Goal: Task Accomplishment & Management: Manage account settings

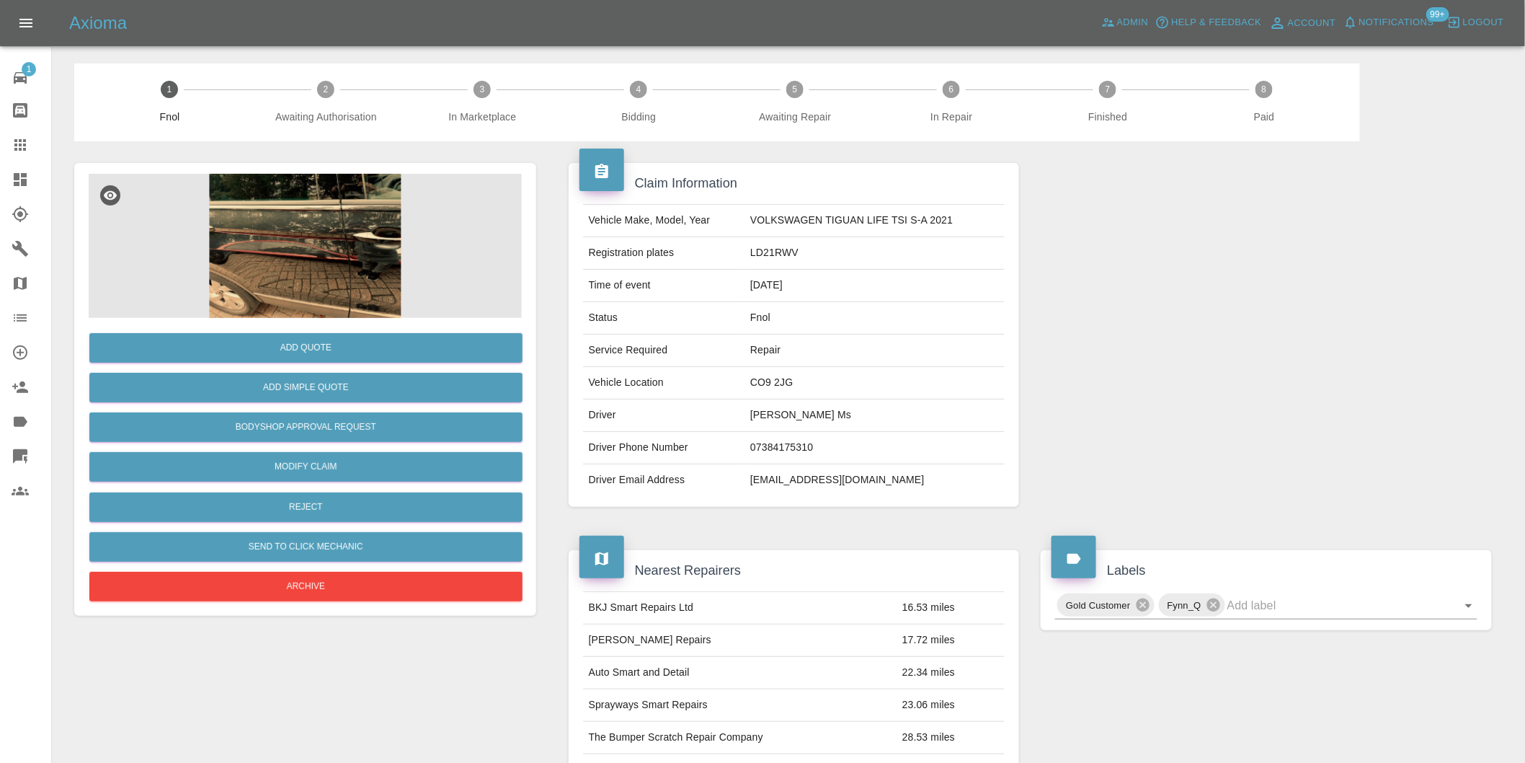
click at [243, 200] on img at bounding box center [305, 246] width 433 height 144
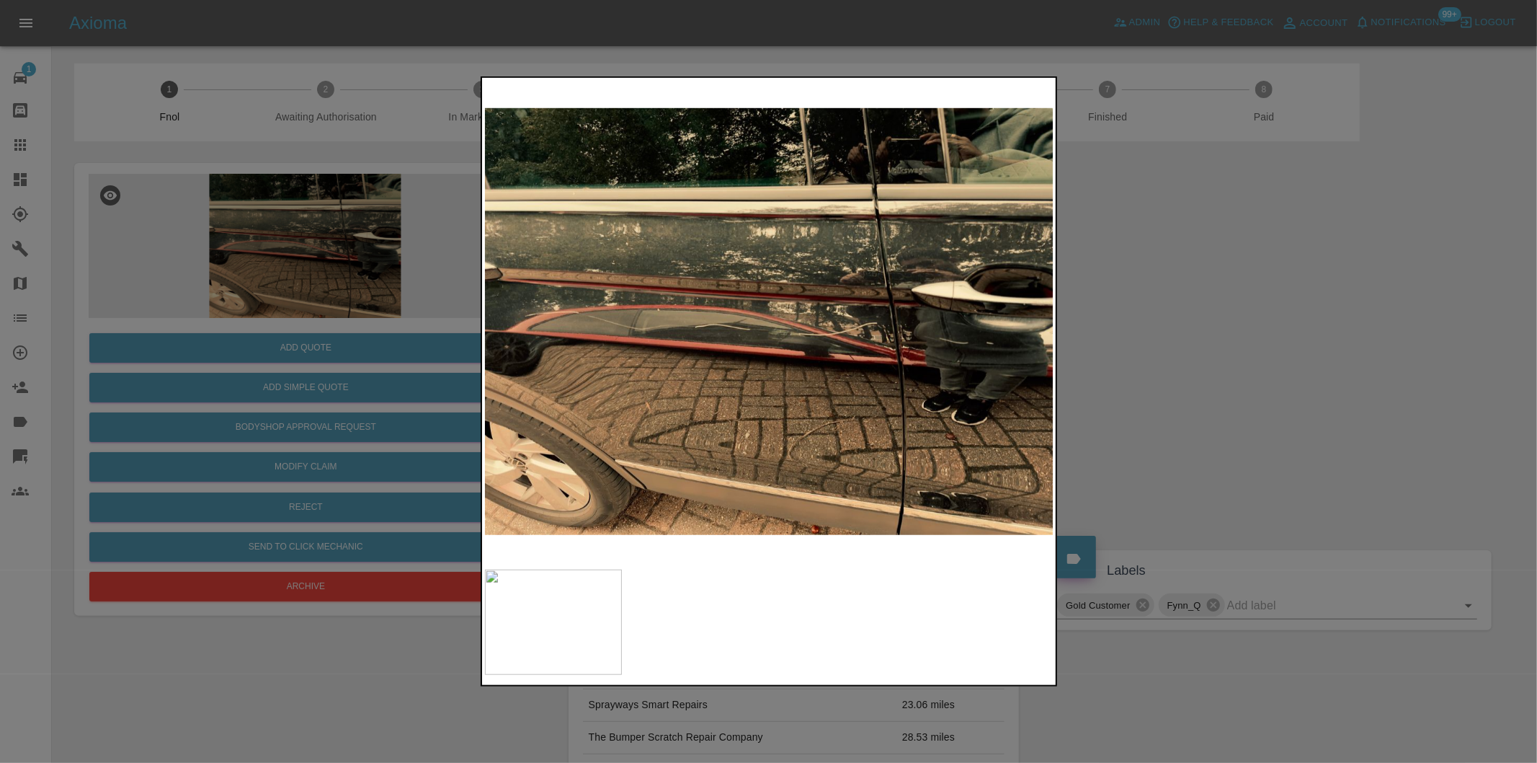
click at [1212, 375] on div at bounding box center [768, 381] width 1537 height 763
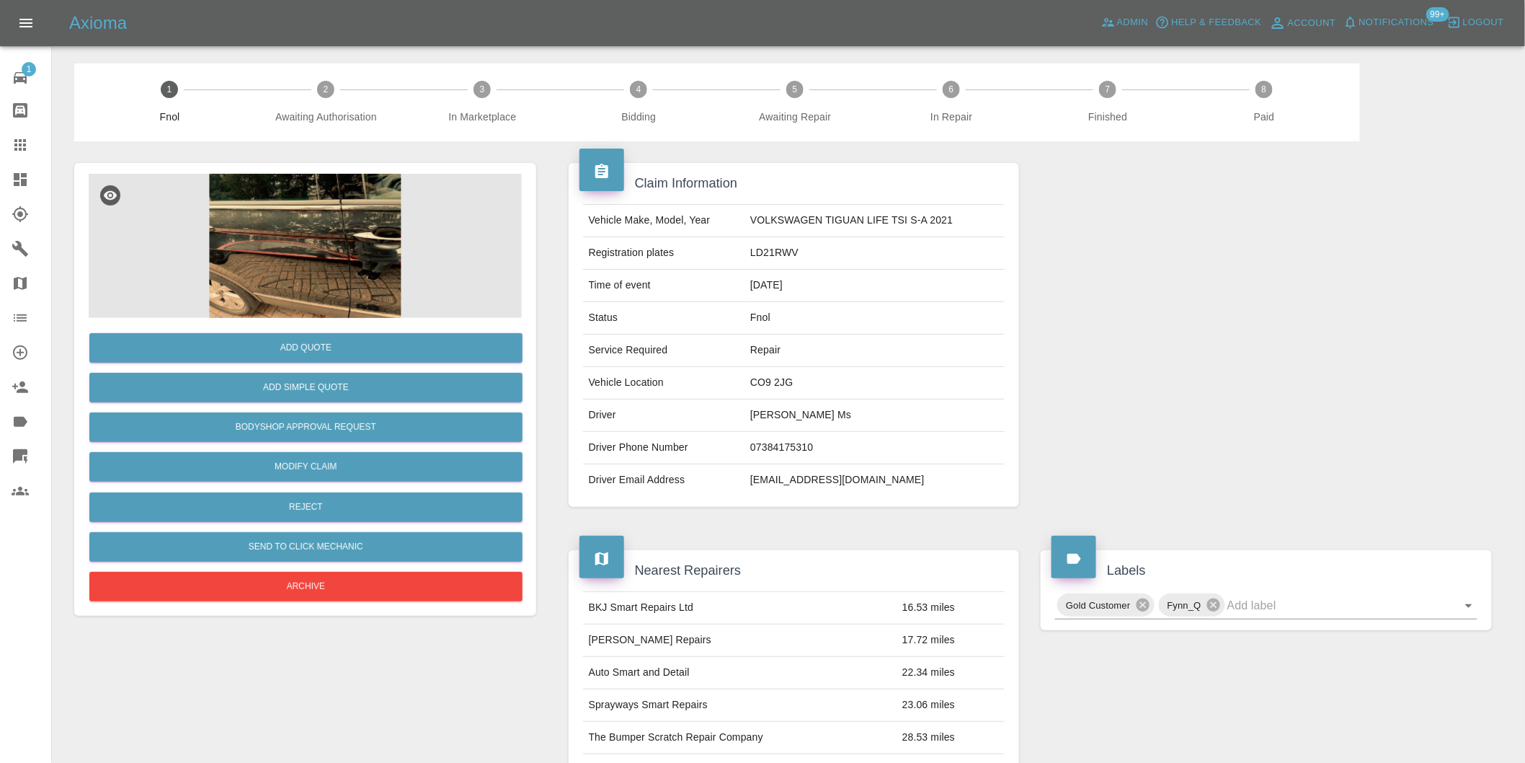
click at [301, 248] on img at bounding box center [305, 246] width 433 height 144
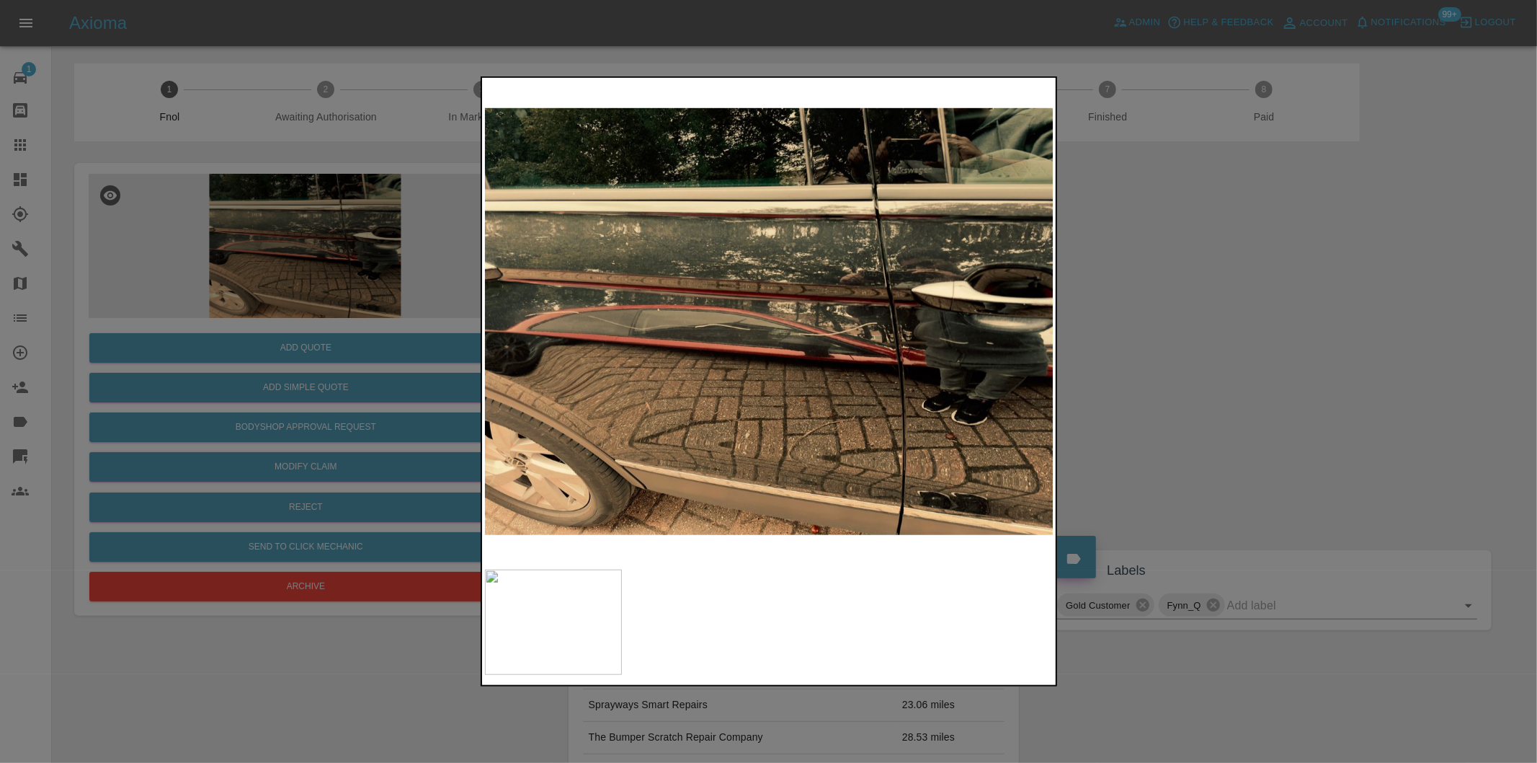
click at [827, 306] on img at bounding box center [769, 321] width 569 height 481
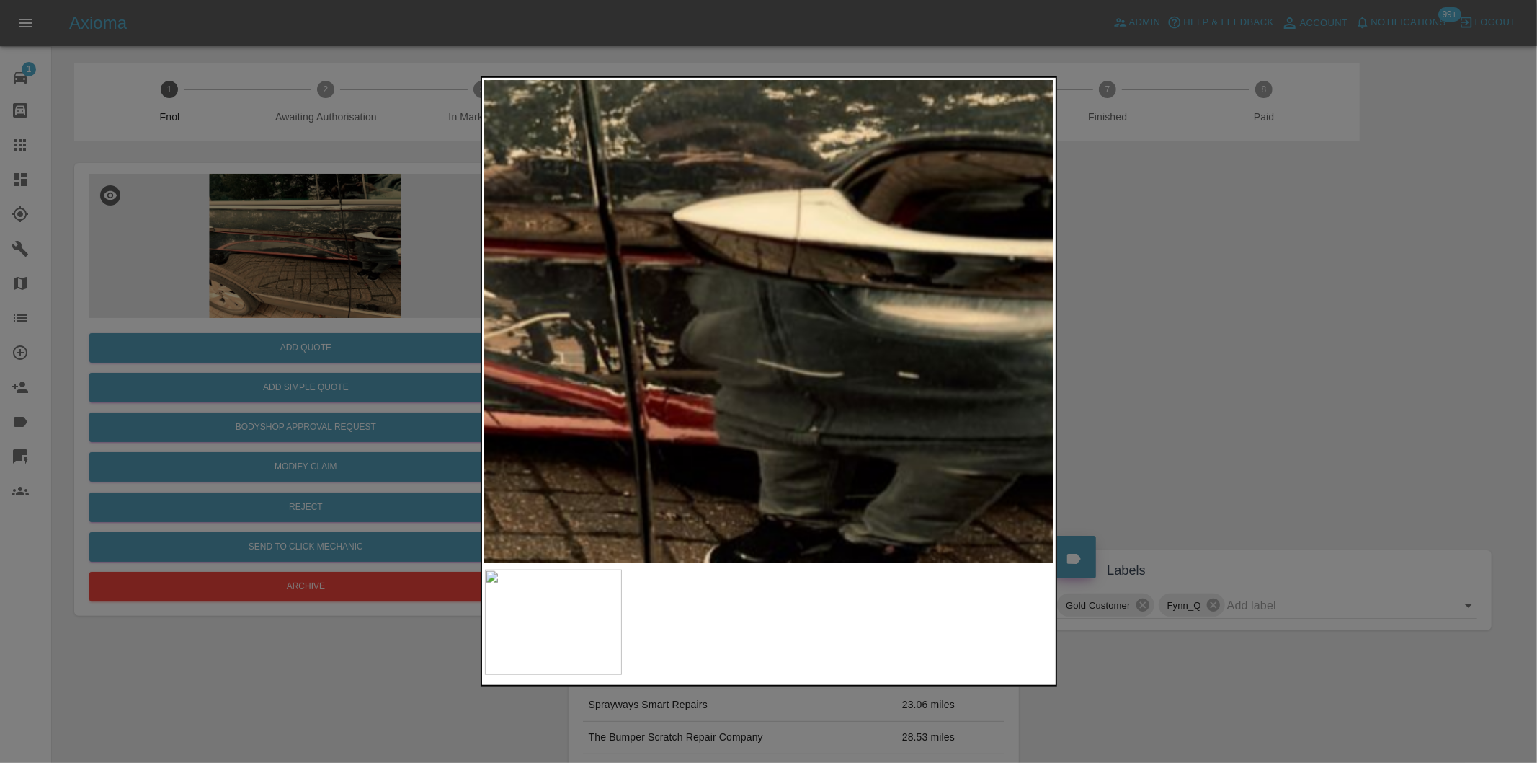
click at [528, 277] on img at bounding box center [246, 310] width 1708 height 1444
click at [625, 316] on img at bounding box center [246, 309] width 1708 height 1444
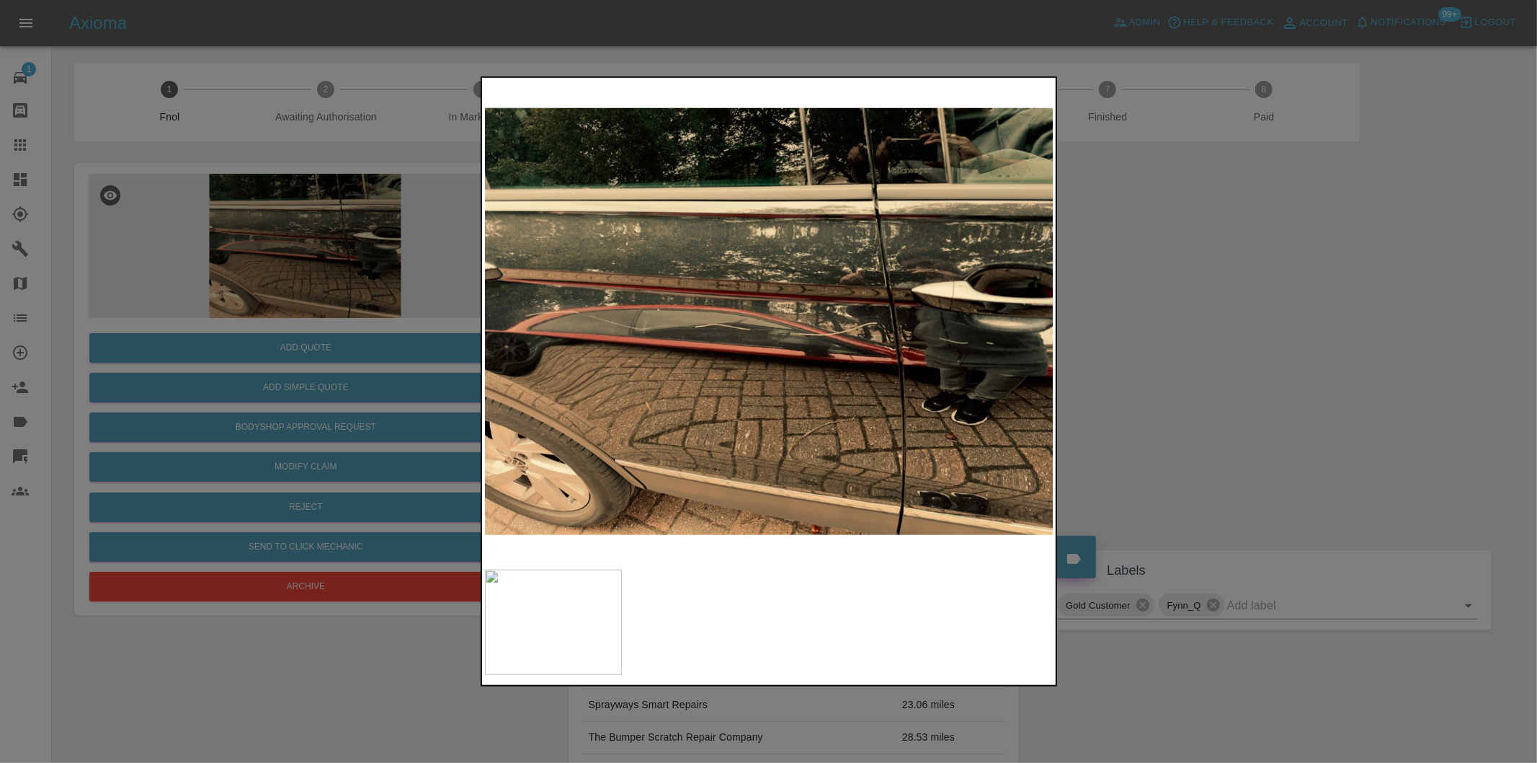
click at [1240, 383] on div at bounding box center [768, 381] width 1537 height 763
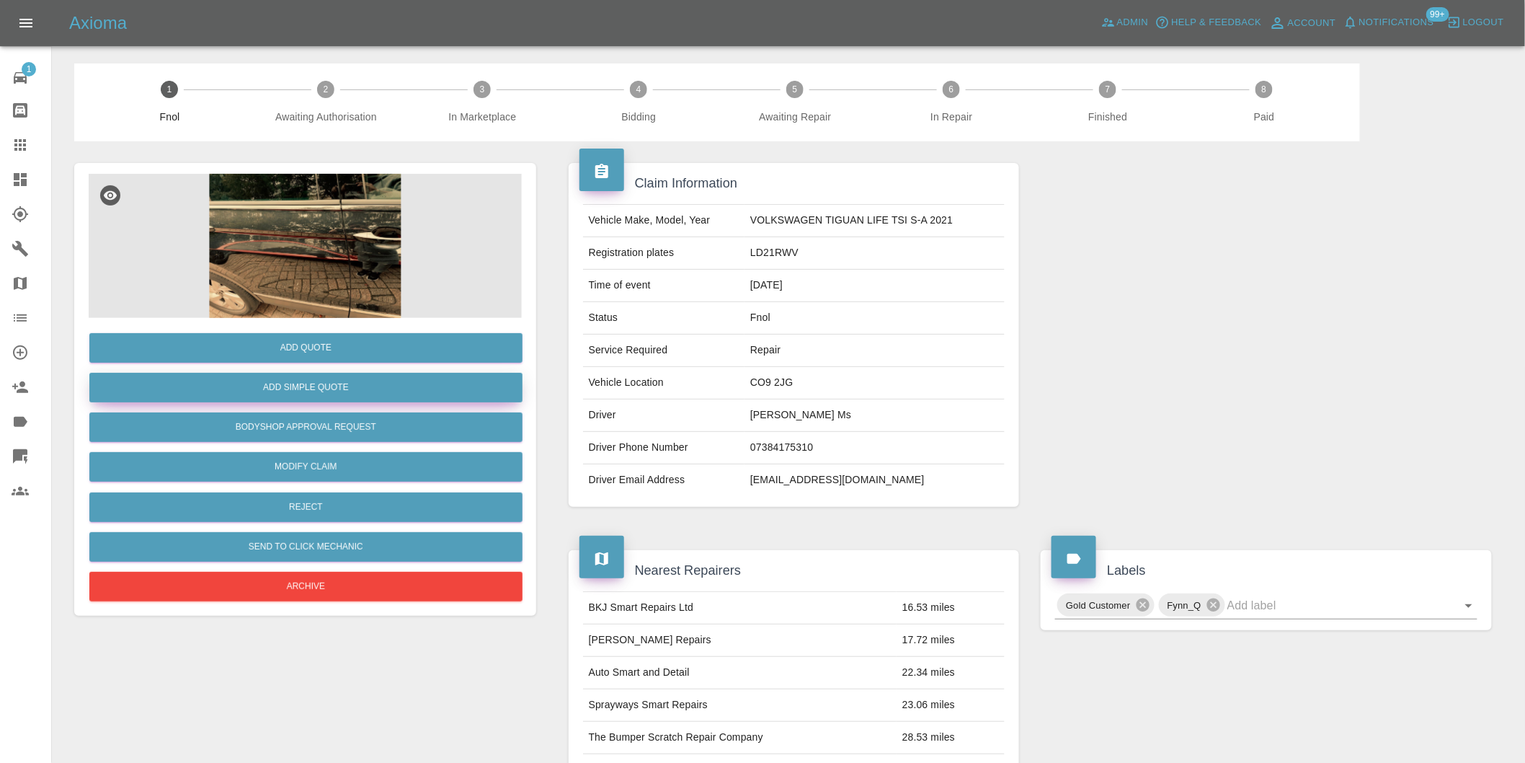
click at [350, 376] on button "Add Simple Quote" at bounding box center [305, 388] width 433 height 30
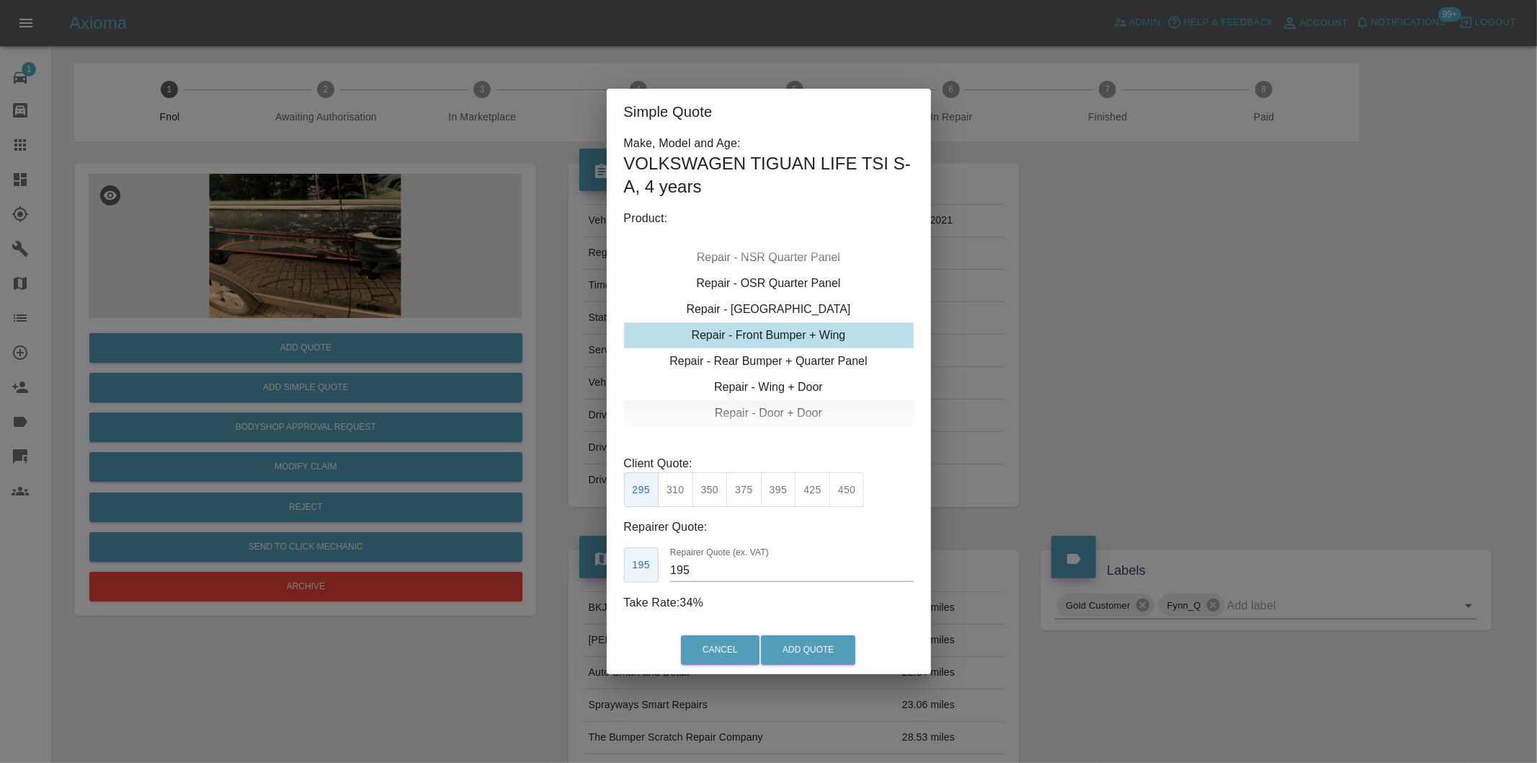
click at [790, 413] on div "Repair - Door + Door" at bounding box center [769, 413] width 290 height 26
click at [775, 416] on div "Repair - Door + Door" at bounding box center [769, 413] width 290 height 26
type input "230"
click at [784, 645] on button "Add Quote" at bounding box center [808, 650] width 94 height 30
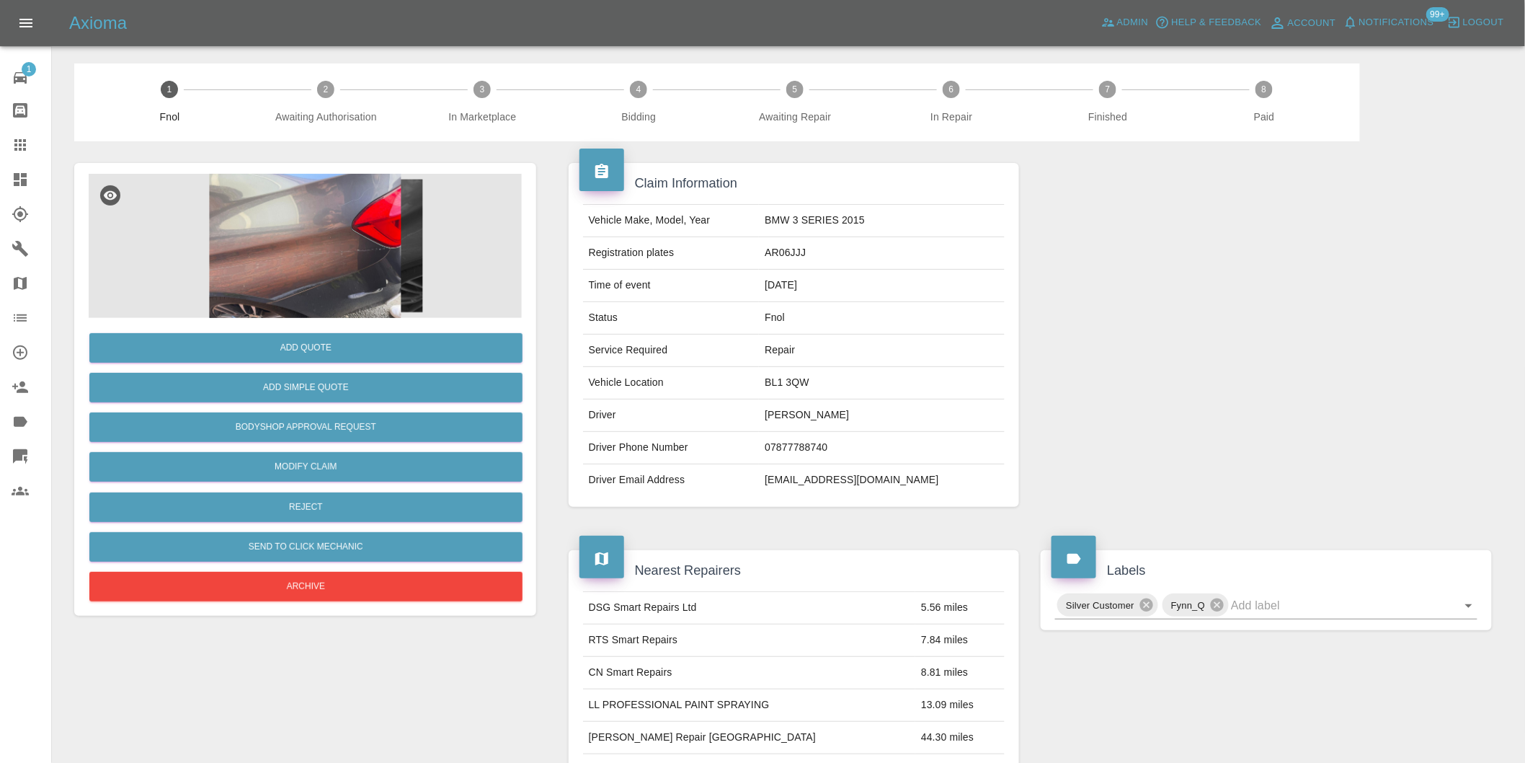
click at [324, 214] on img at bounding box center [305, 246] width 433 height 144
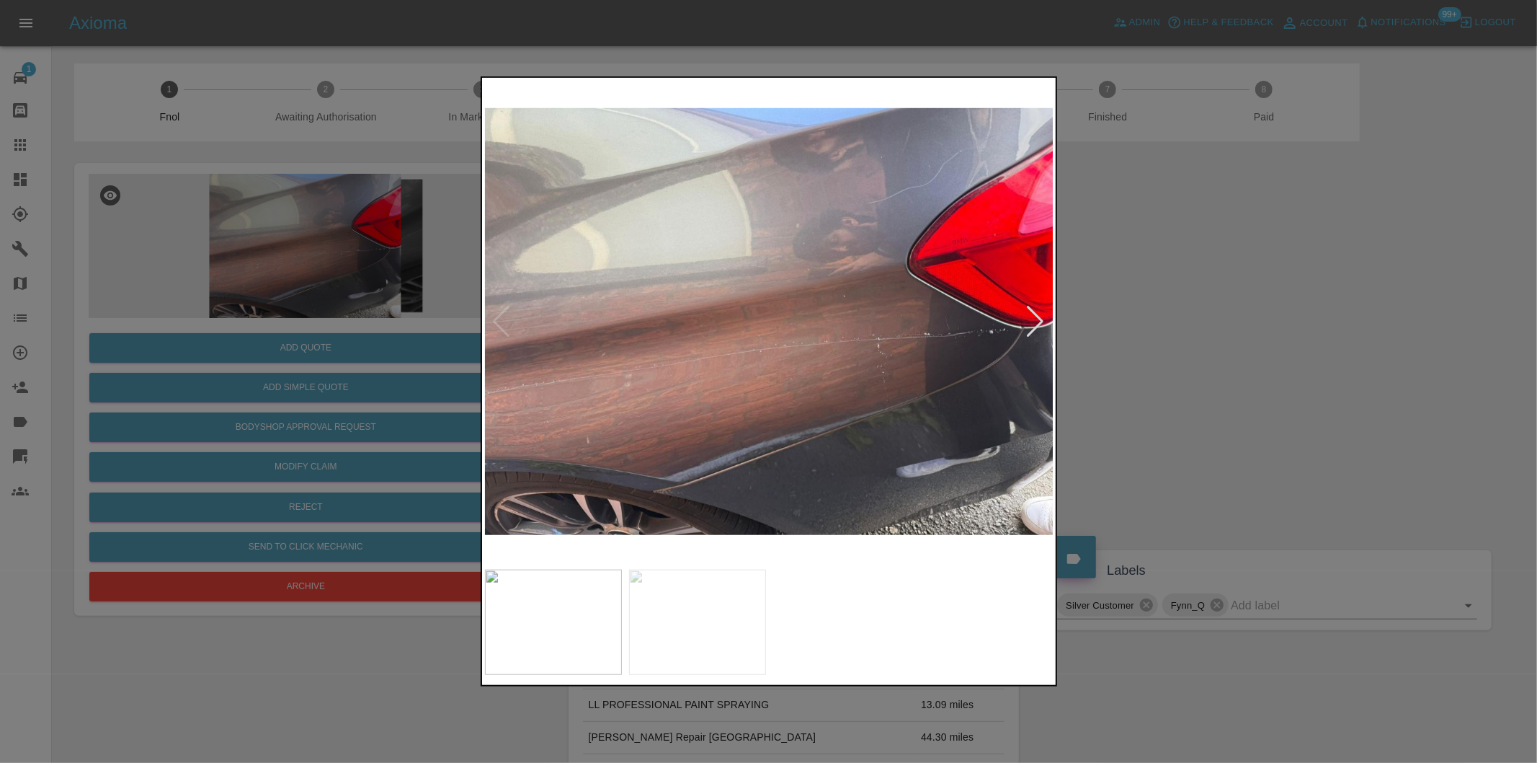
click at [1035, 323] on div at bounding box center [1035, 322] width 19 height 32
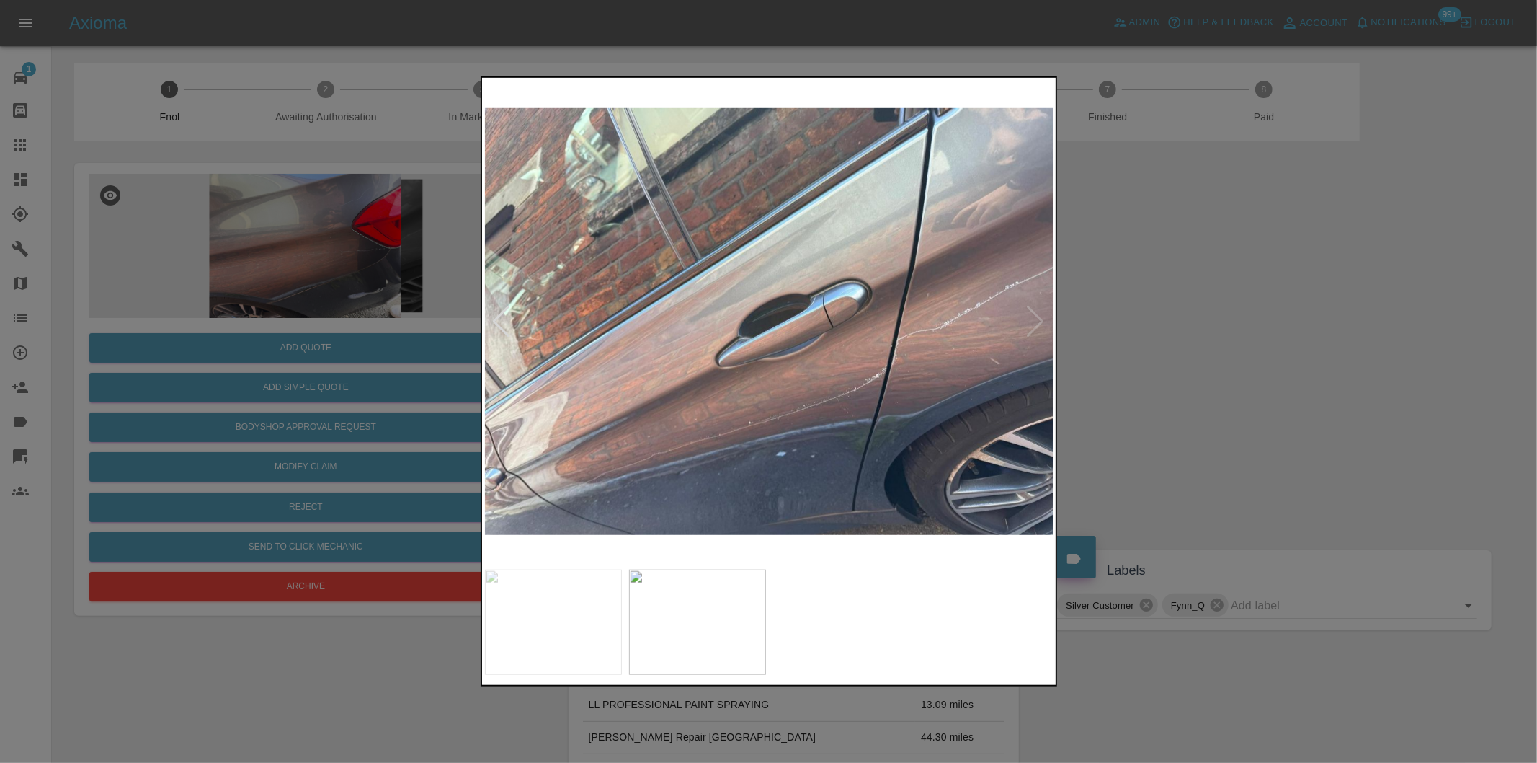
click at [1035, 323] on img at bounding box center [769, 321] width 569 height 481
click at [1157, 322] on div at bounding box center [768, 381] width 1537 height 763
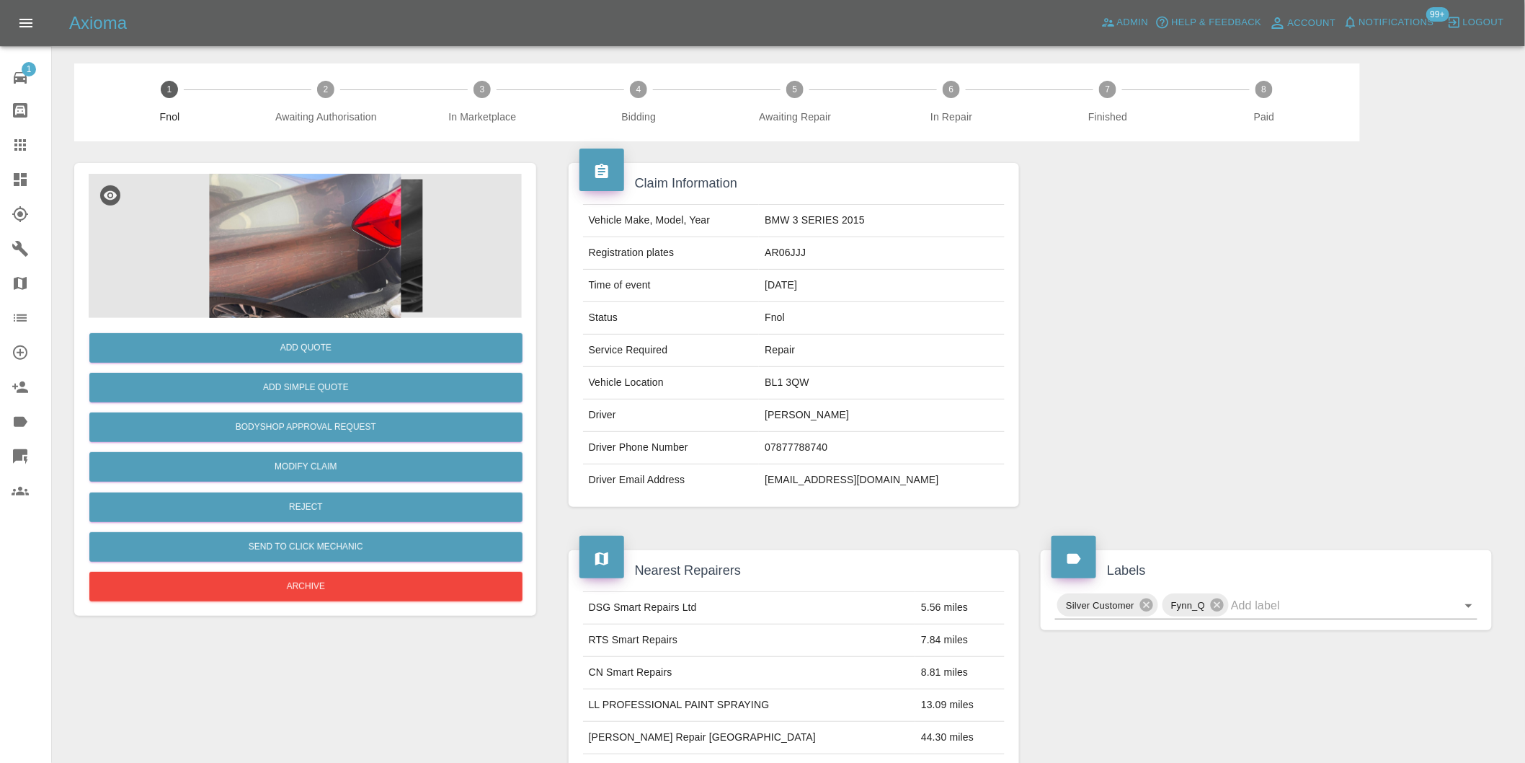
click at [337, 260] on img at bounding box center [305, 246] width 433 height 144
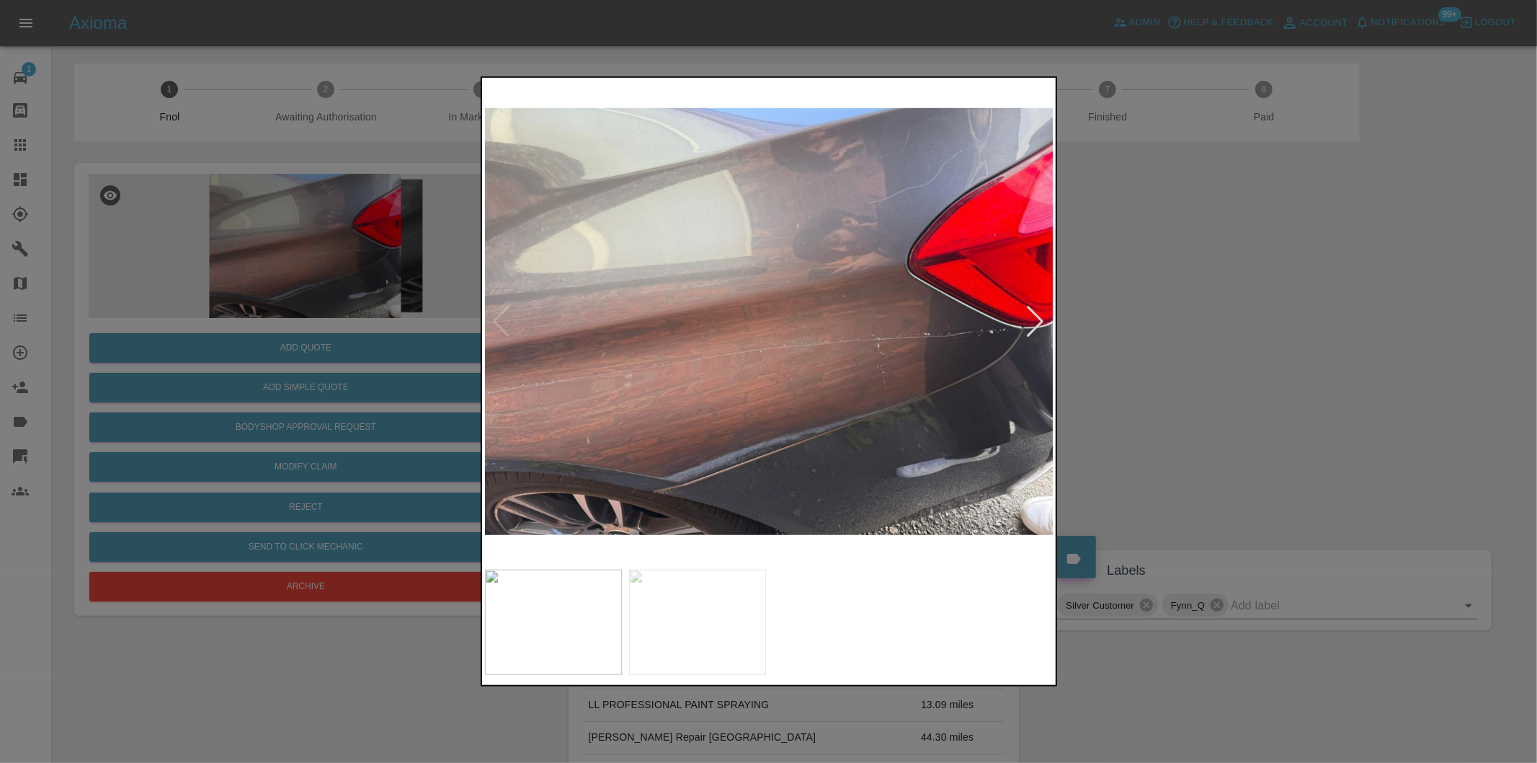
click at [1036, 319] on div at bounding box center [1035, 322] width 19 height 32
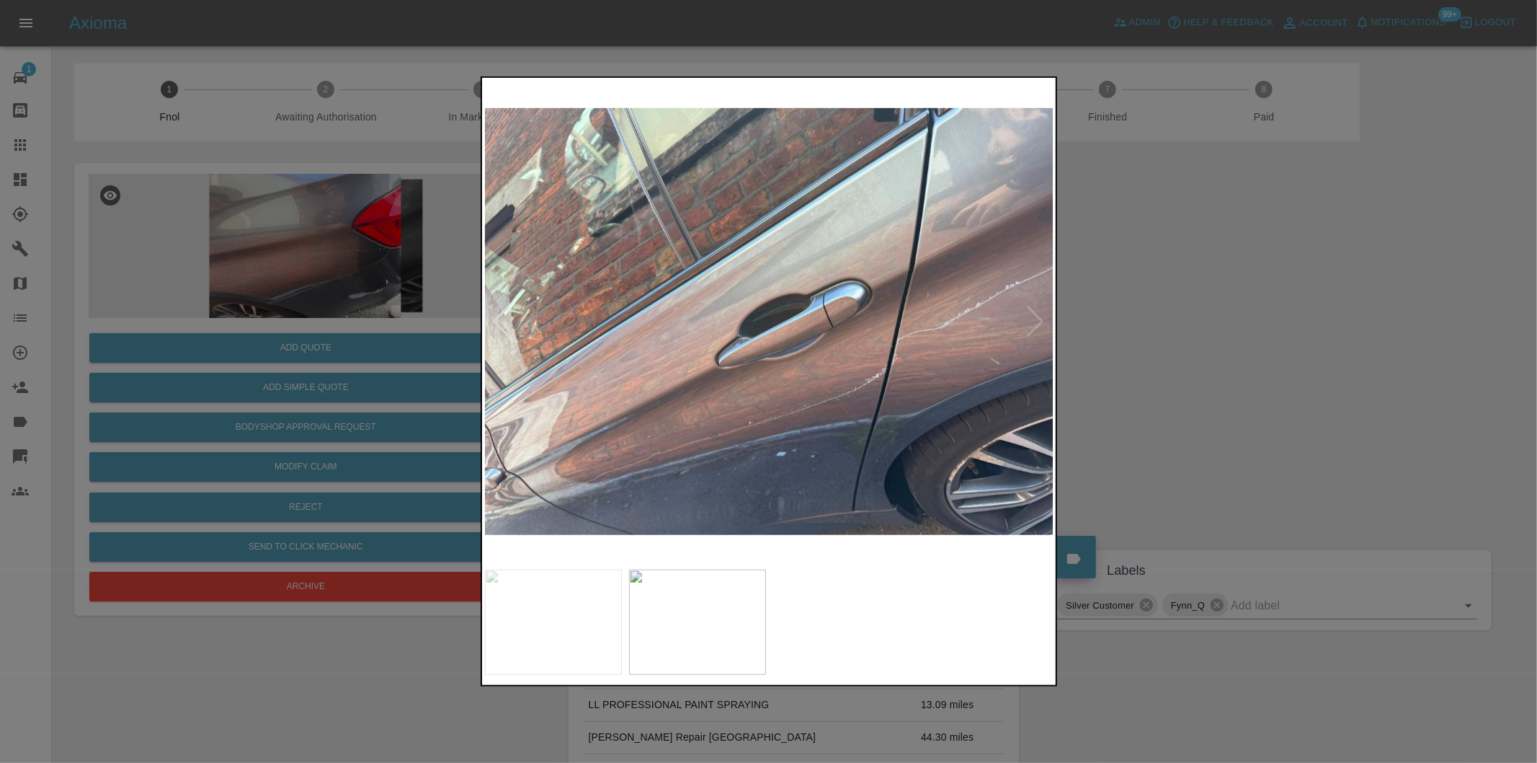
click at [1036, 319] on img at bounding box center [769, 321] width 569 height 481
drag, startPoint x: 1237, startPoint y: 314, endPoint x: 1036, endPoint y: 314, distance: 201.8
click at [1233, 314] on div at bounding box center [768, 381] width 1537 height 763
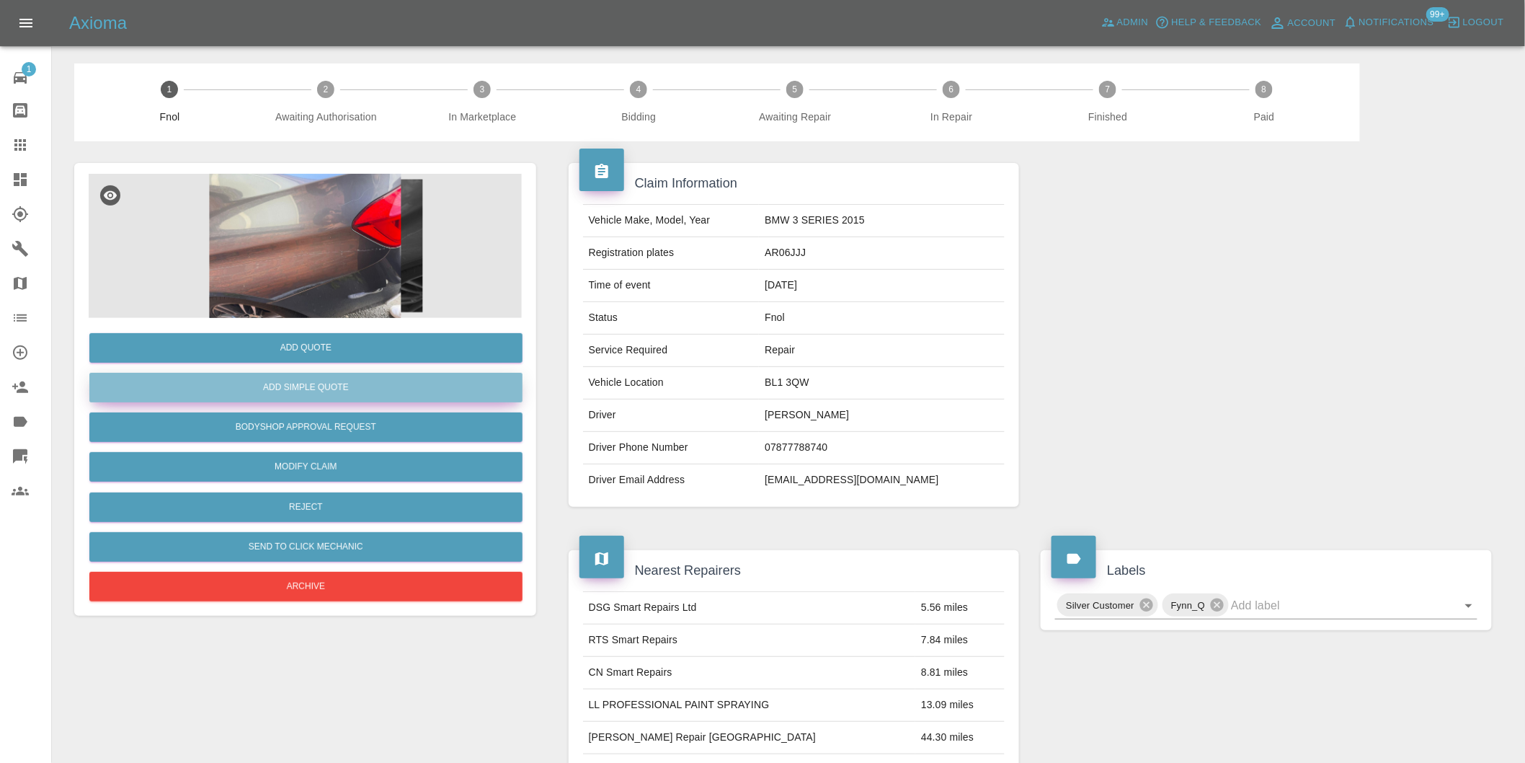
click at [340, 386] on button "Add Simple Quote" at bounding box center [305, 388] width 433 height 30
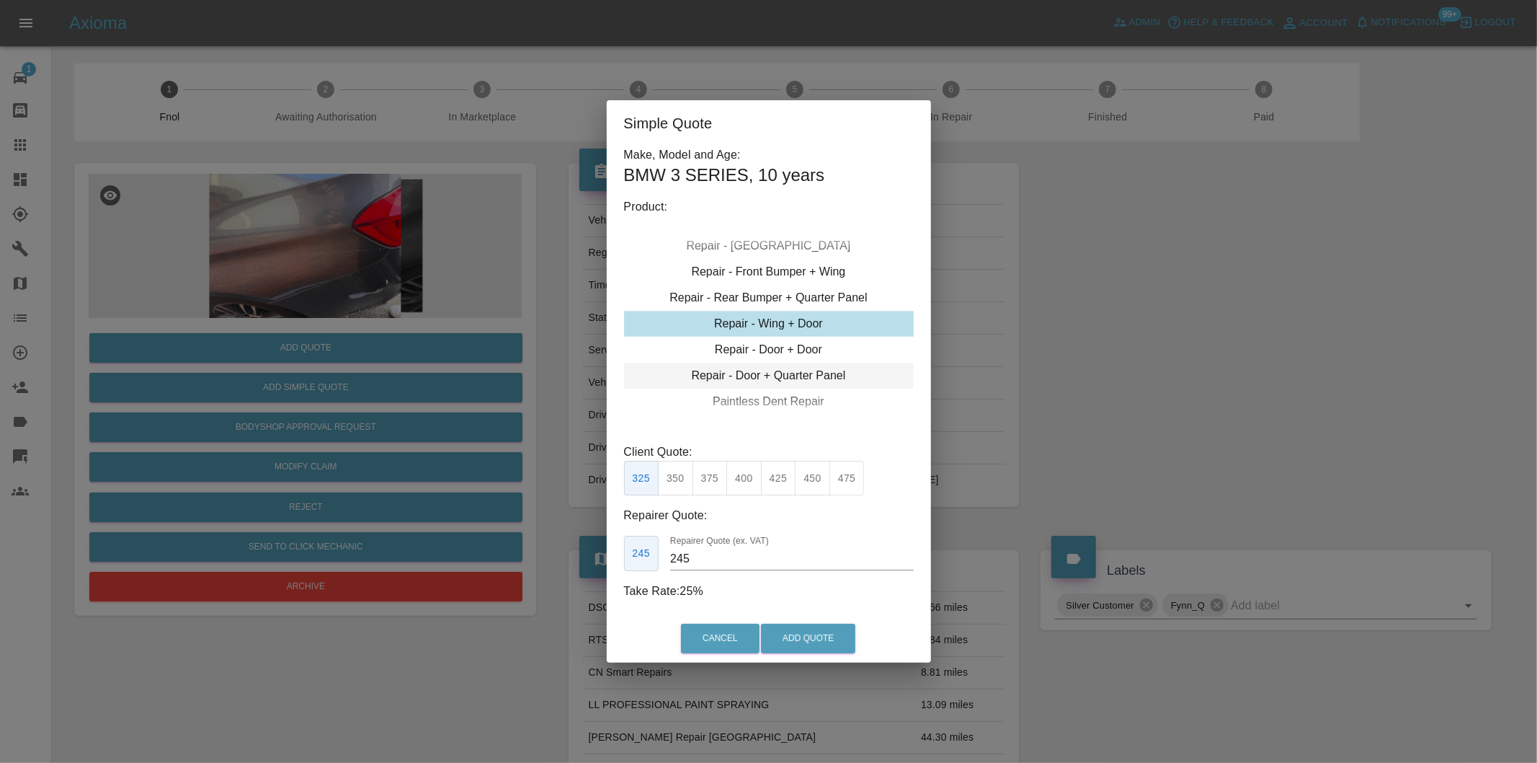
click at [797, 370] on div "Repair - Door + Quarter Panel" at bounding box center [769, 376] width 290 height 26
click at [679, 484] on button "350" at bounding box center [675, 478] width 35 height 35
click at [677, 474] on button "350" at bounding box center [675, 478] width 35 height 35
click at [636, 476] on button "325" at bounding box center [641, 478] width 35 height 35
type input "200"
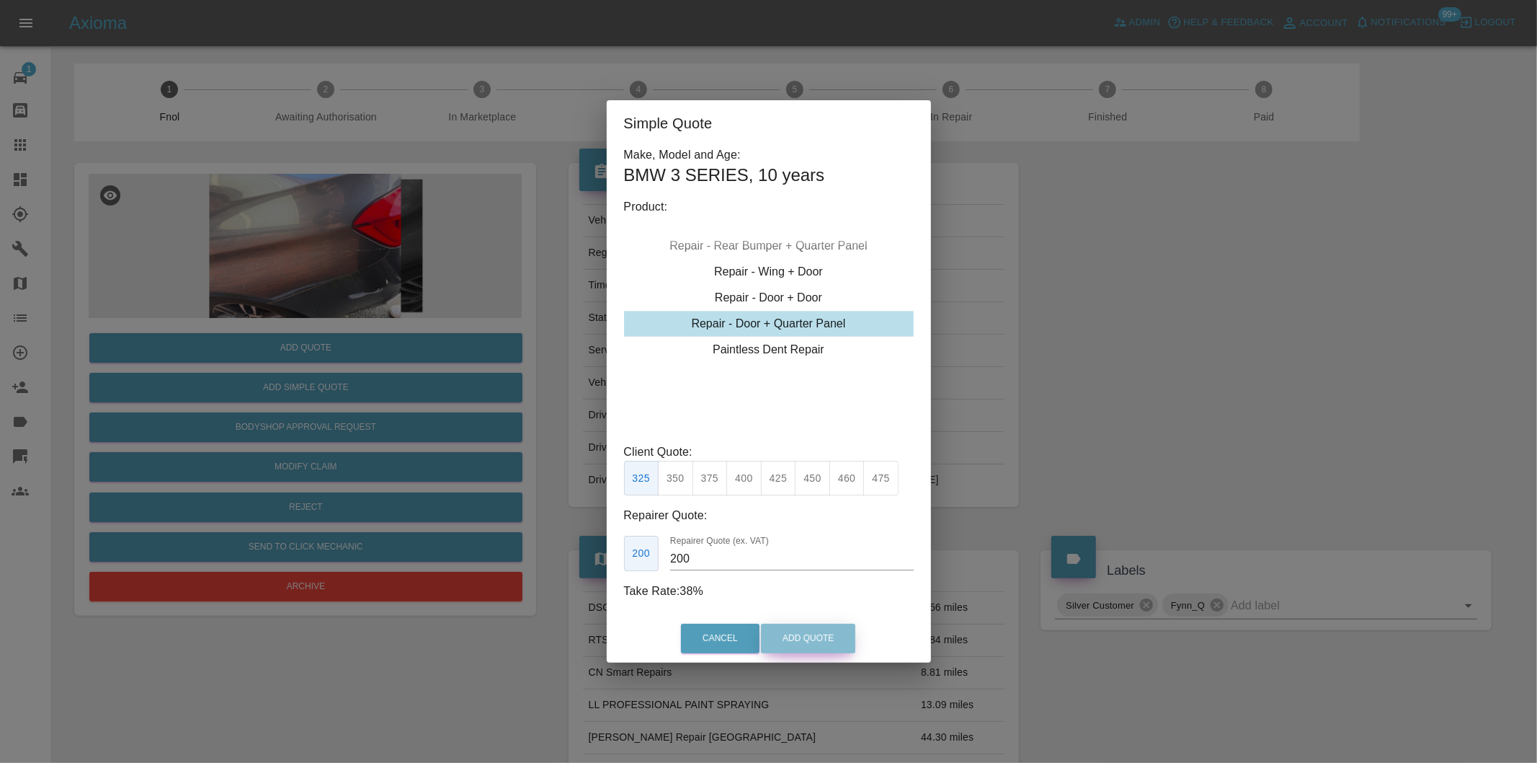
click at [800, 637] on button "Add Quote" at bounding box center [808, 638] width 94 height 30
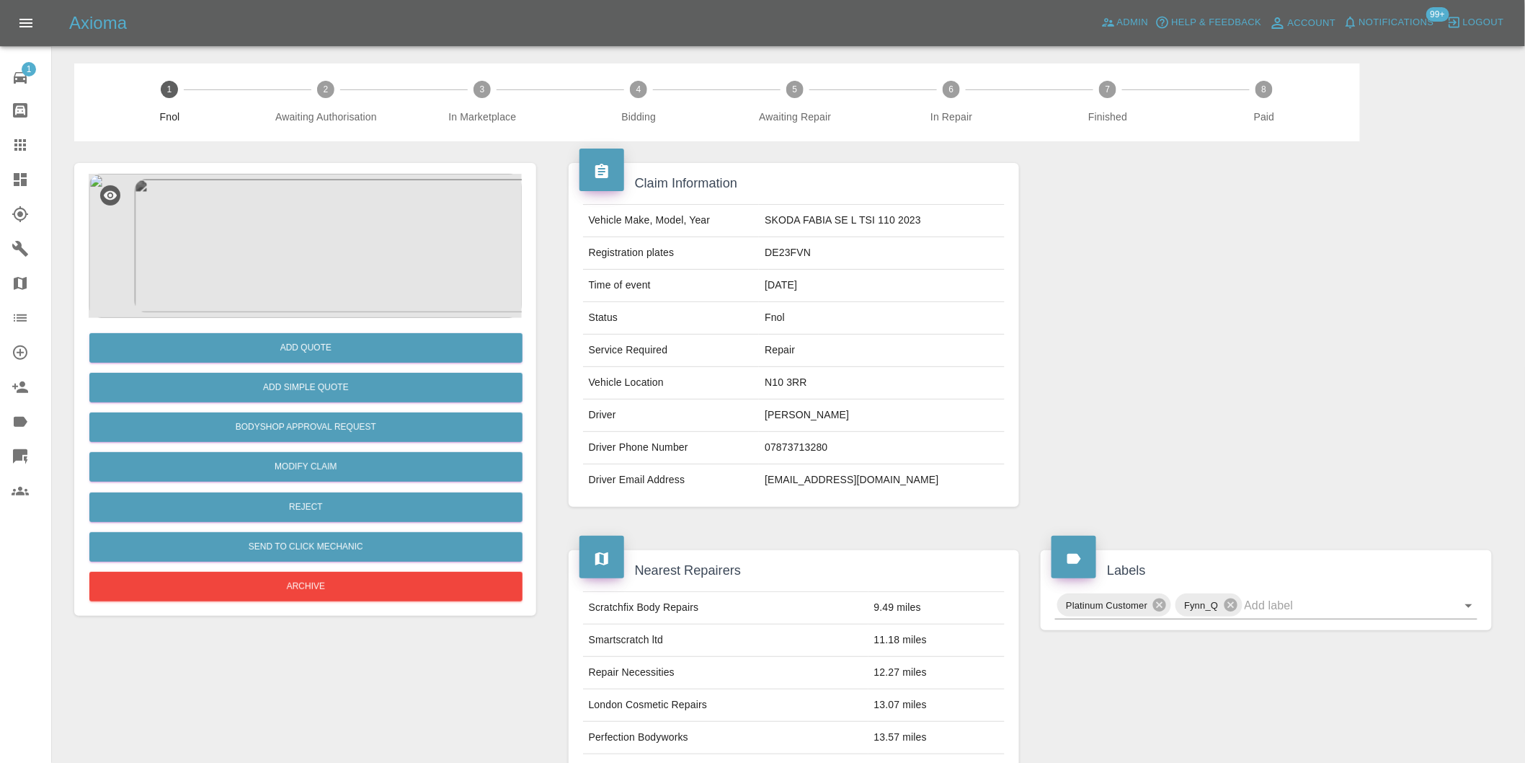
click at [323, 248] on img at bounding box center [305, 246] width 433 height 144
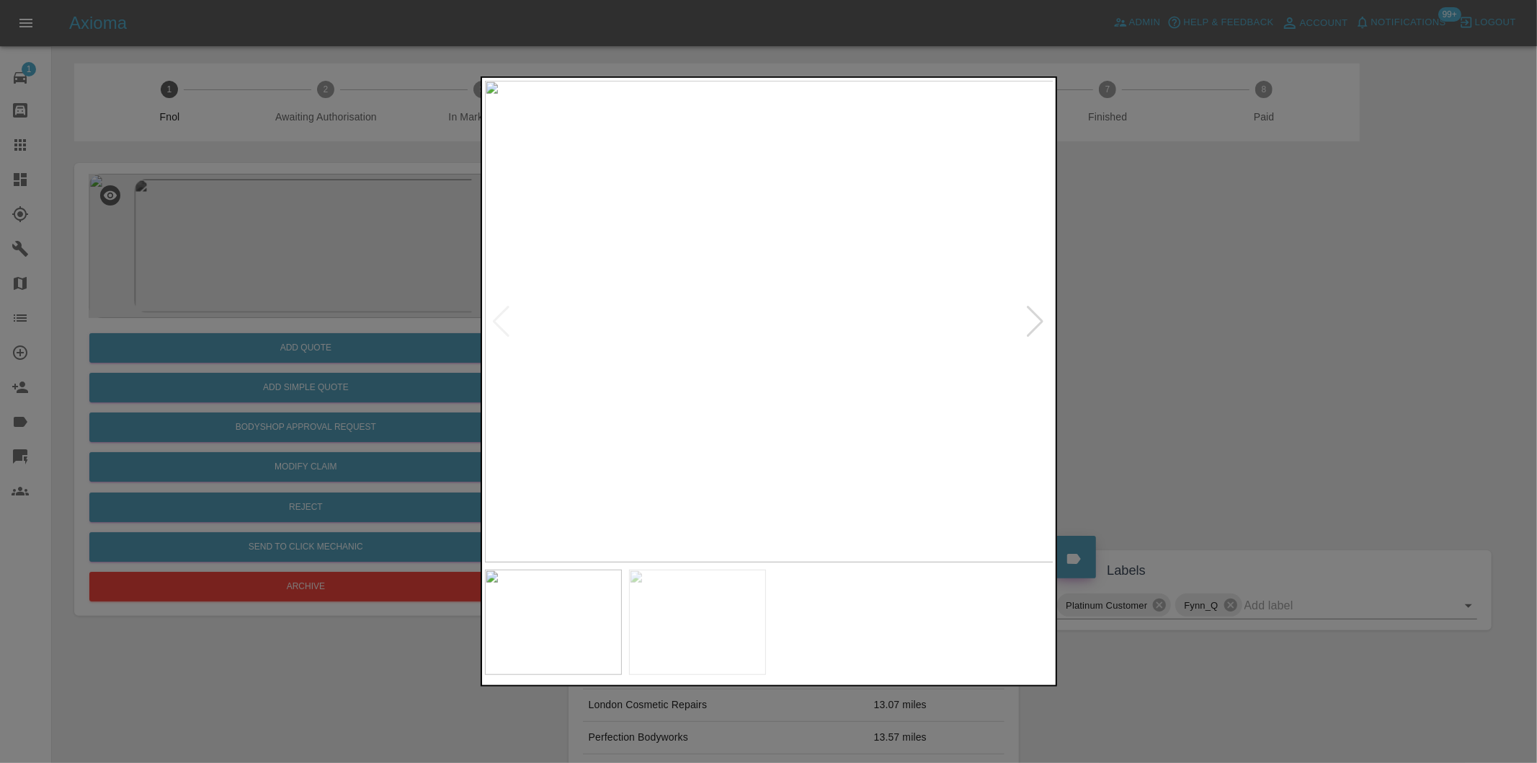
click at [1035, 326] on div at bounding box center [1035, 322] width 19 height 32
click at [1035, 326] on img at bounding box center [769, 321] width 569 height 481
click at [1237, 363] on div at bounding box center [768, 381] width 1537 height 763
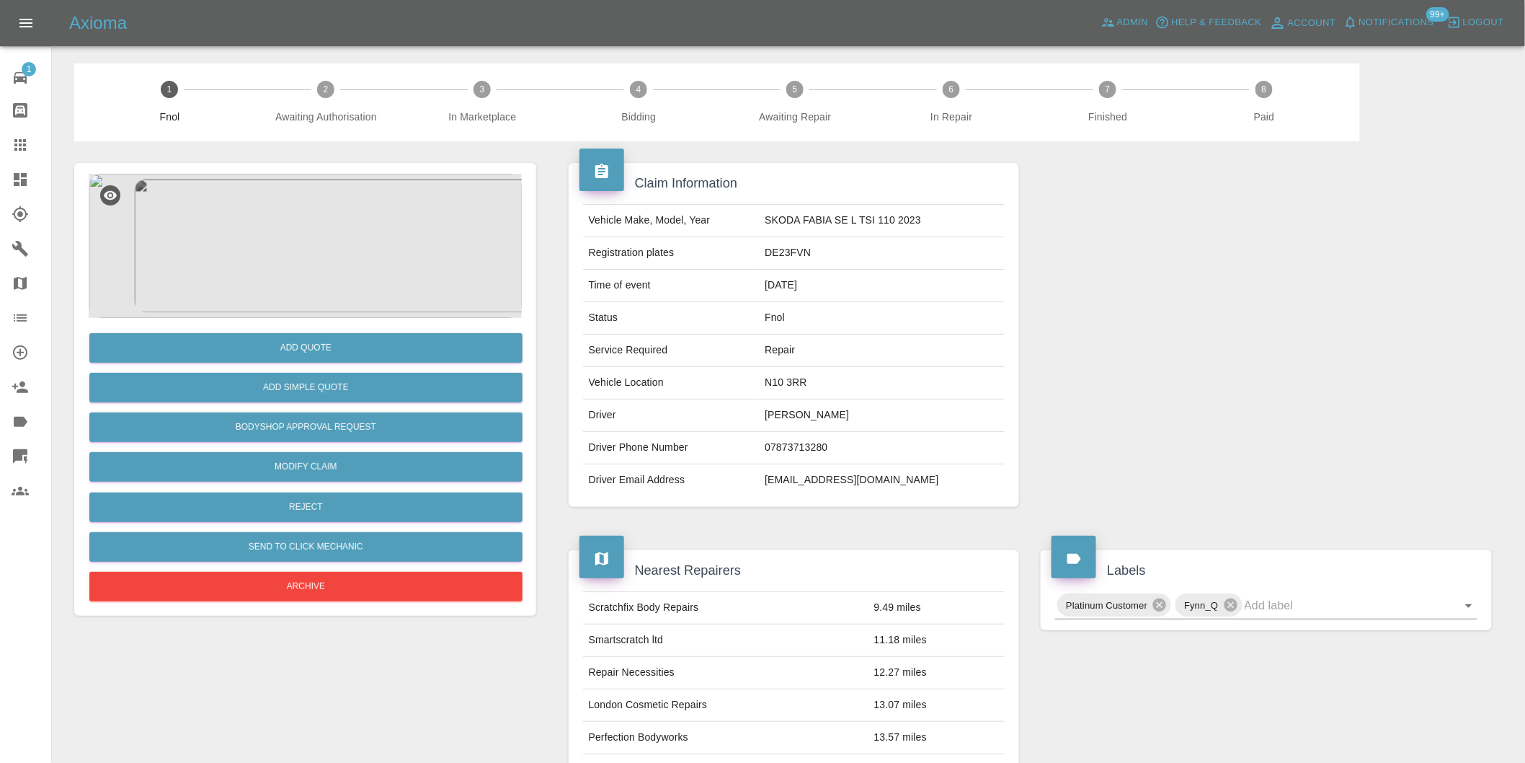
click at [282, 226] on img at bounding box center [305, 246] width 433 height 144
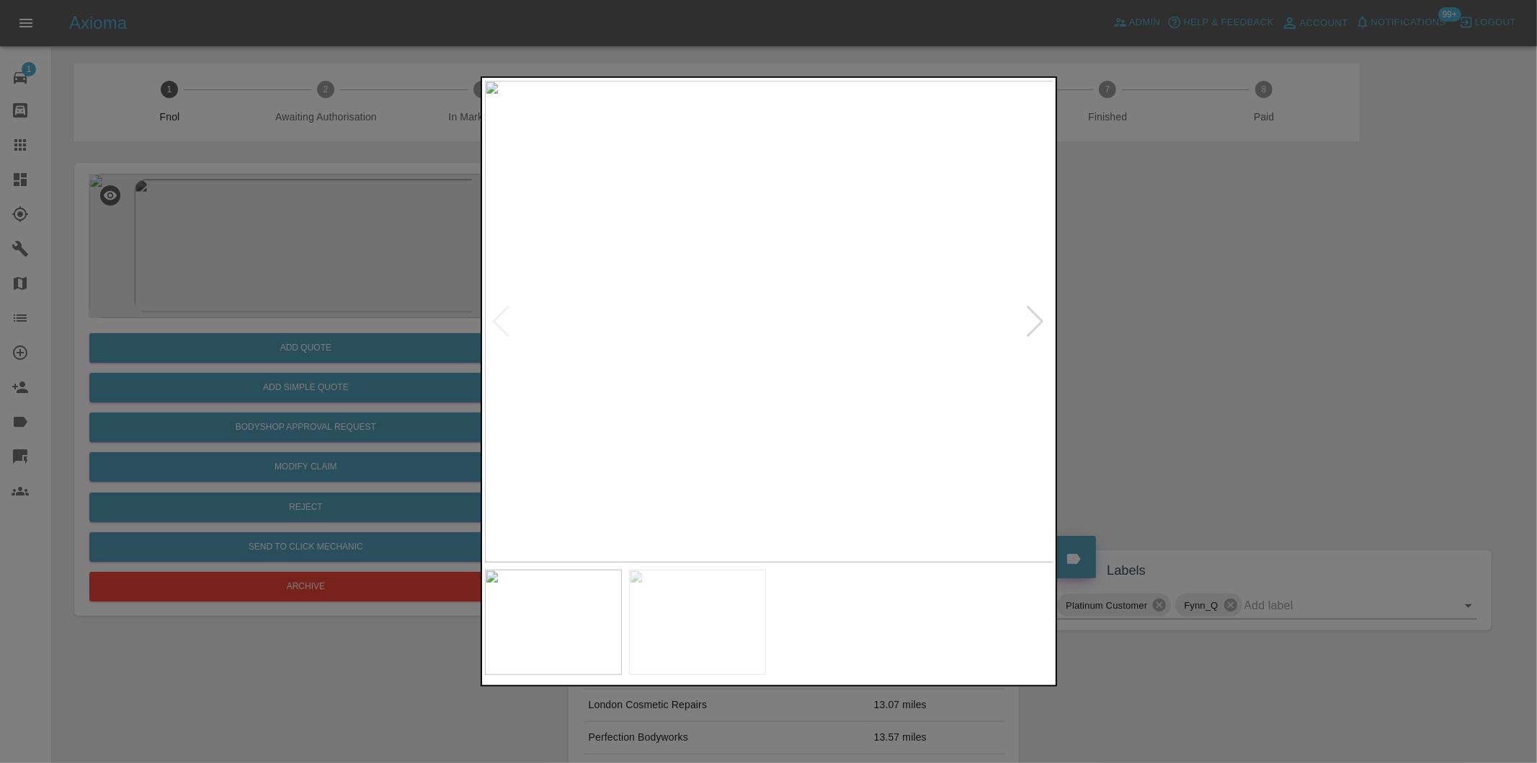
click at [686, 196] on img at bounding box center [769, 321] width 569 height 481
click at [686, 192] on img at bounding box center [1017, 697] width 1708 height 1444
drag, startPoint x: 1364, startPoint y: 334, endPoint x: 1344, endPoint y: 334, distance: 19.5
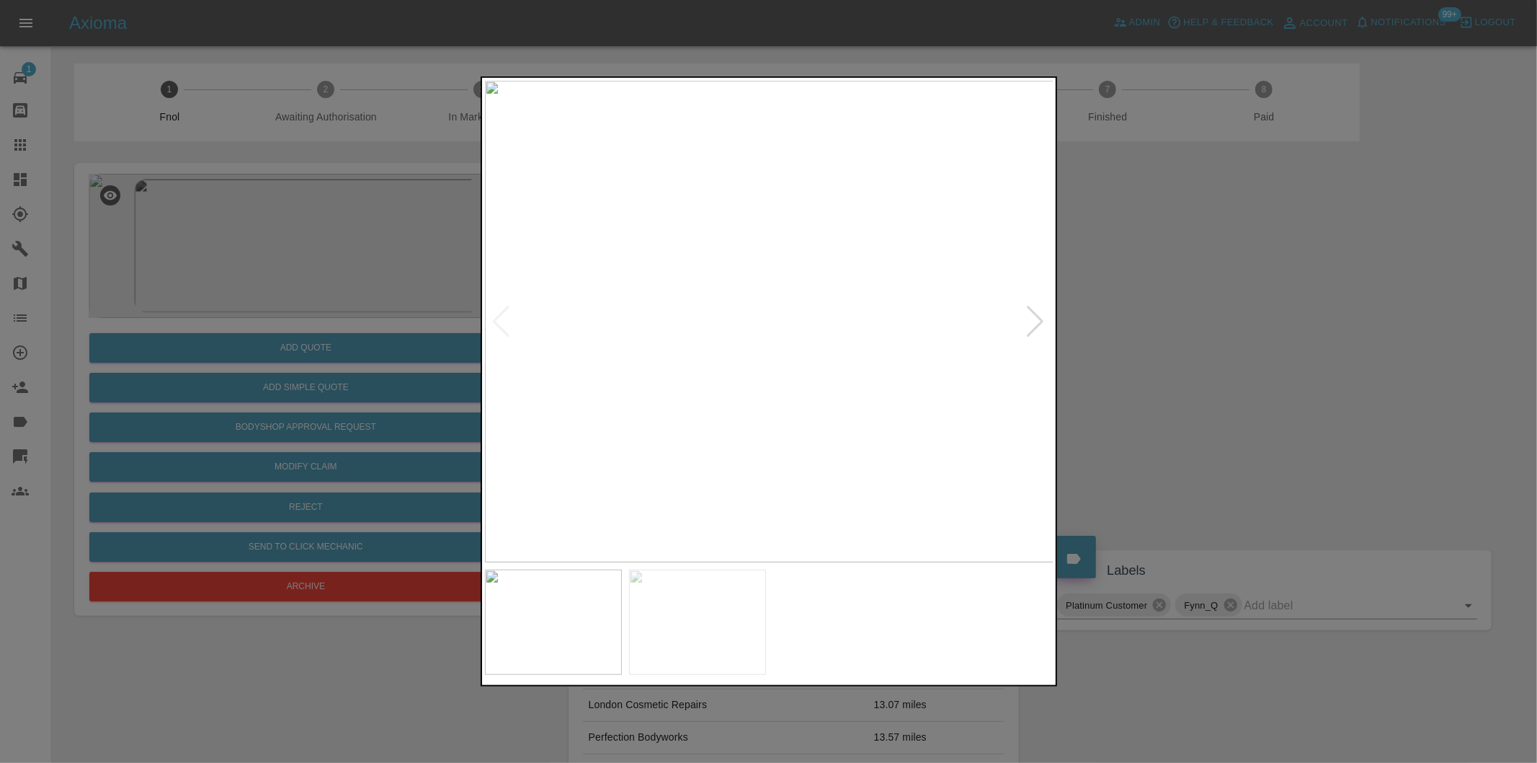
click at [1356, 334] on div at bounding box center [768, 381] width 1537 height 763
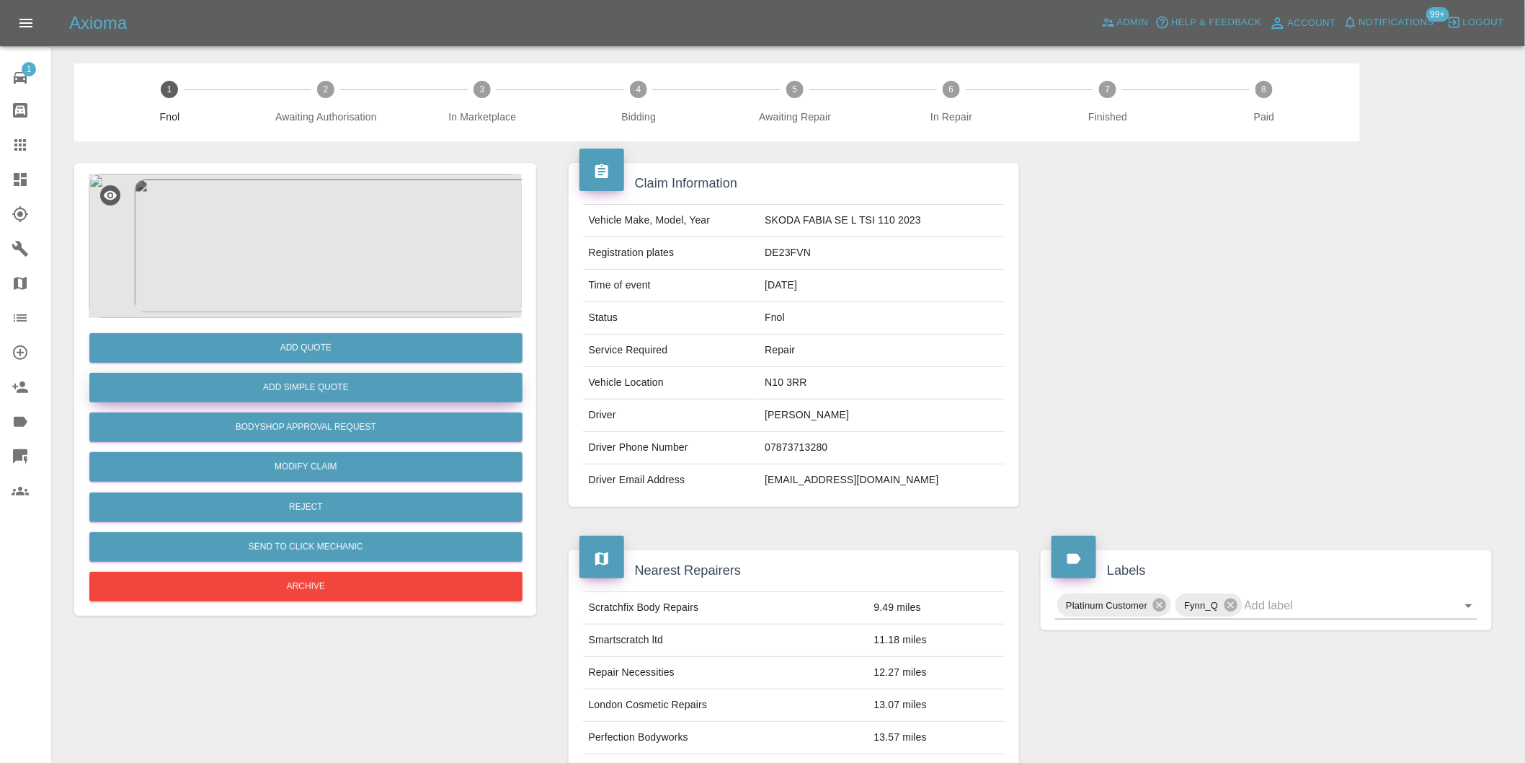
click at [391, 386] on button "Add Simple Quote" at bounding box center [305, 388] width 433 height 30
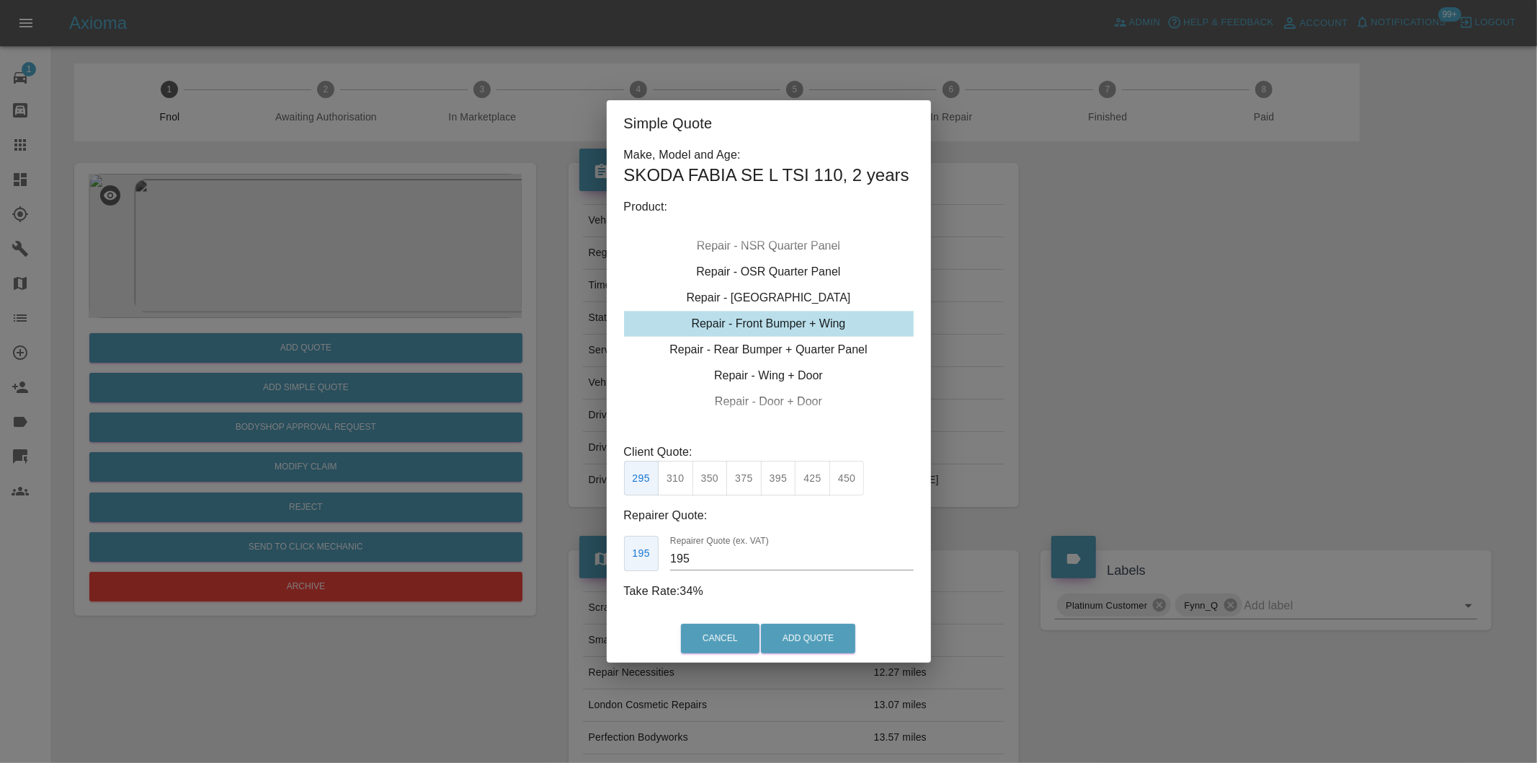
click at [685, 479] on button "310" at bounding box center [675, 478] width 35 height 35
type input "200"
click at [787, 631] on button "Add Quote" at bounding box center [808, 638] width 94 height 30
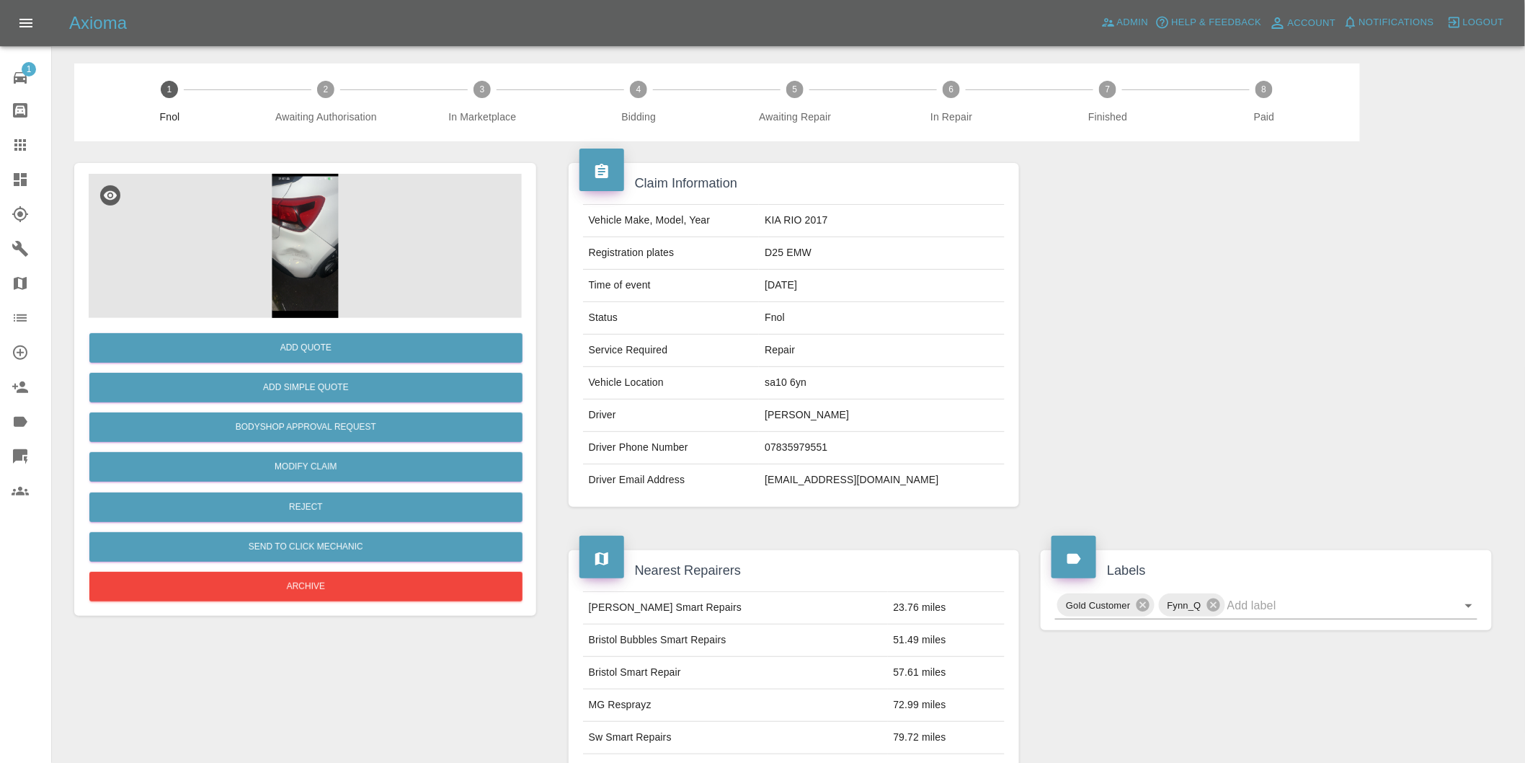
click at [319, 249] on img at bounding box center [305, 246] width 433 height 144
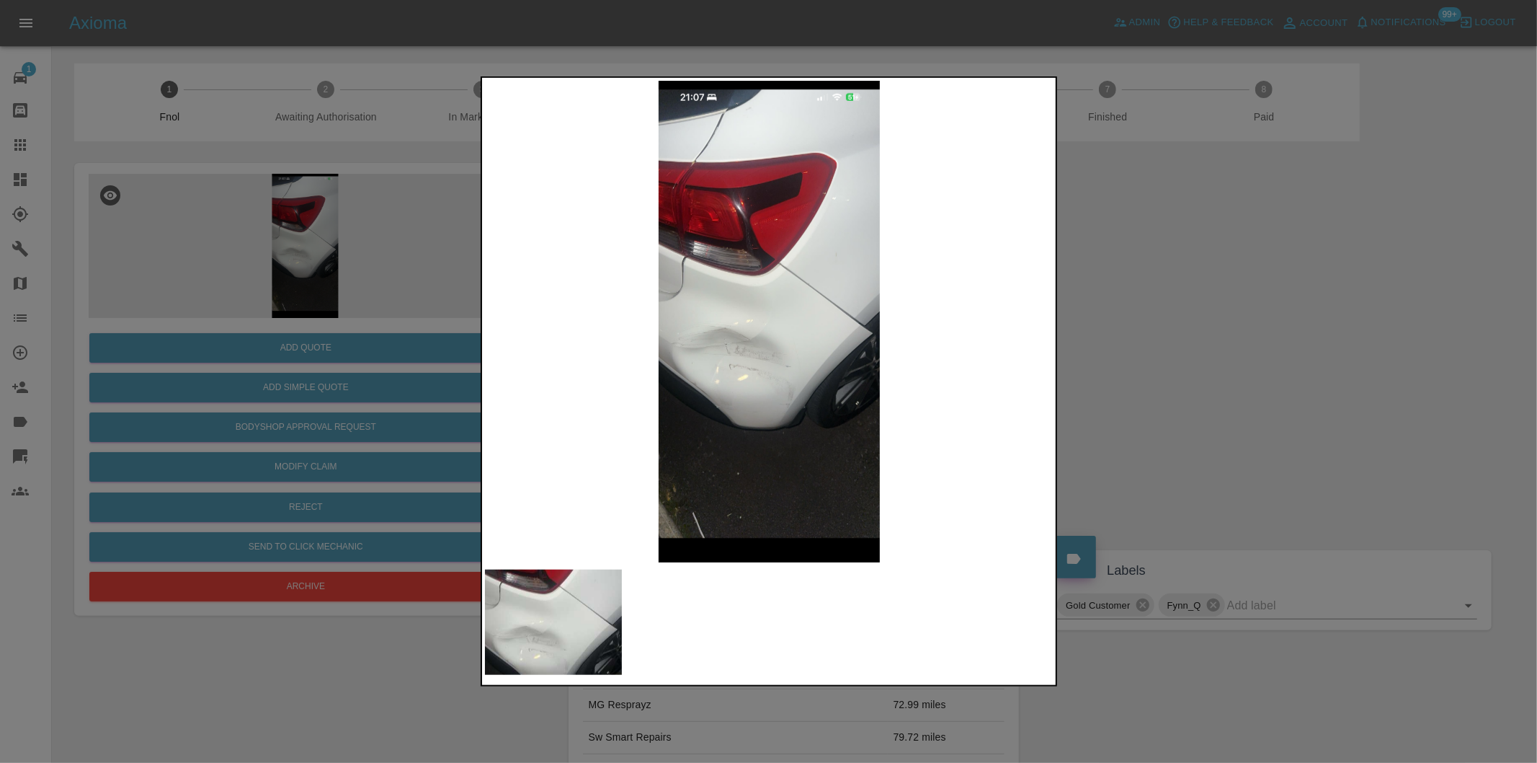
click at [1159, 375] on div at bounding box center [768, 381] width 1537 height 763
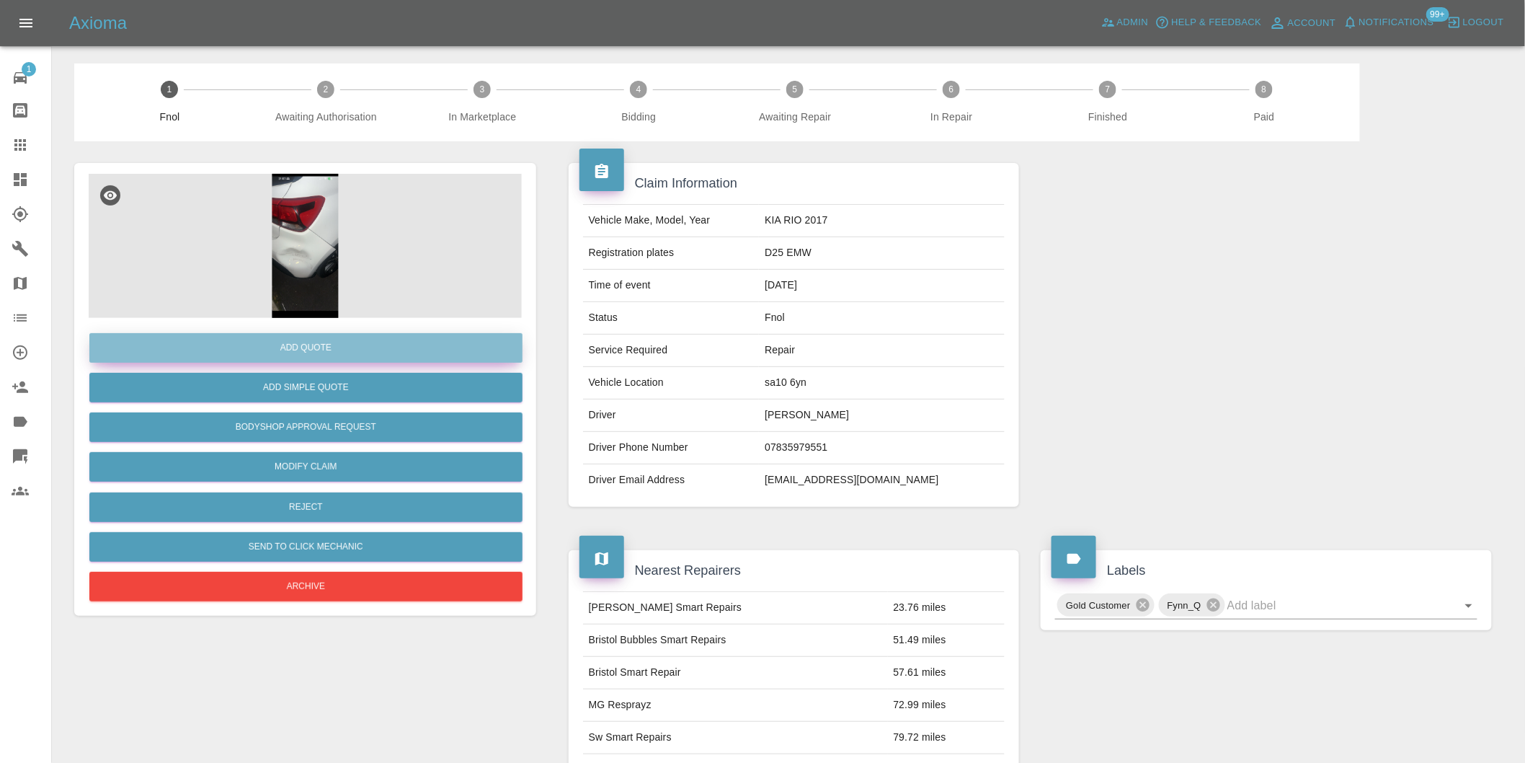
click at [329, 340] on button "Add Quote" at bounding box center [305, 348] width 433 height 30
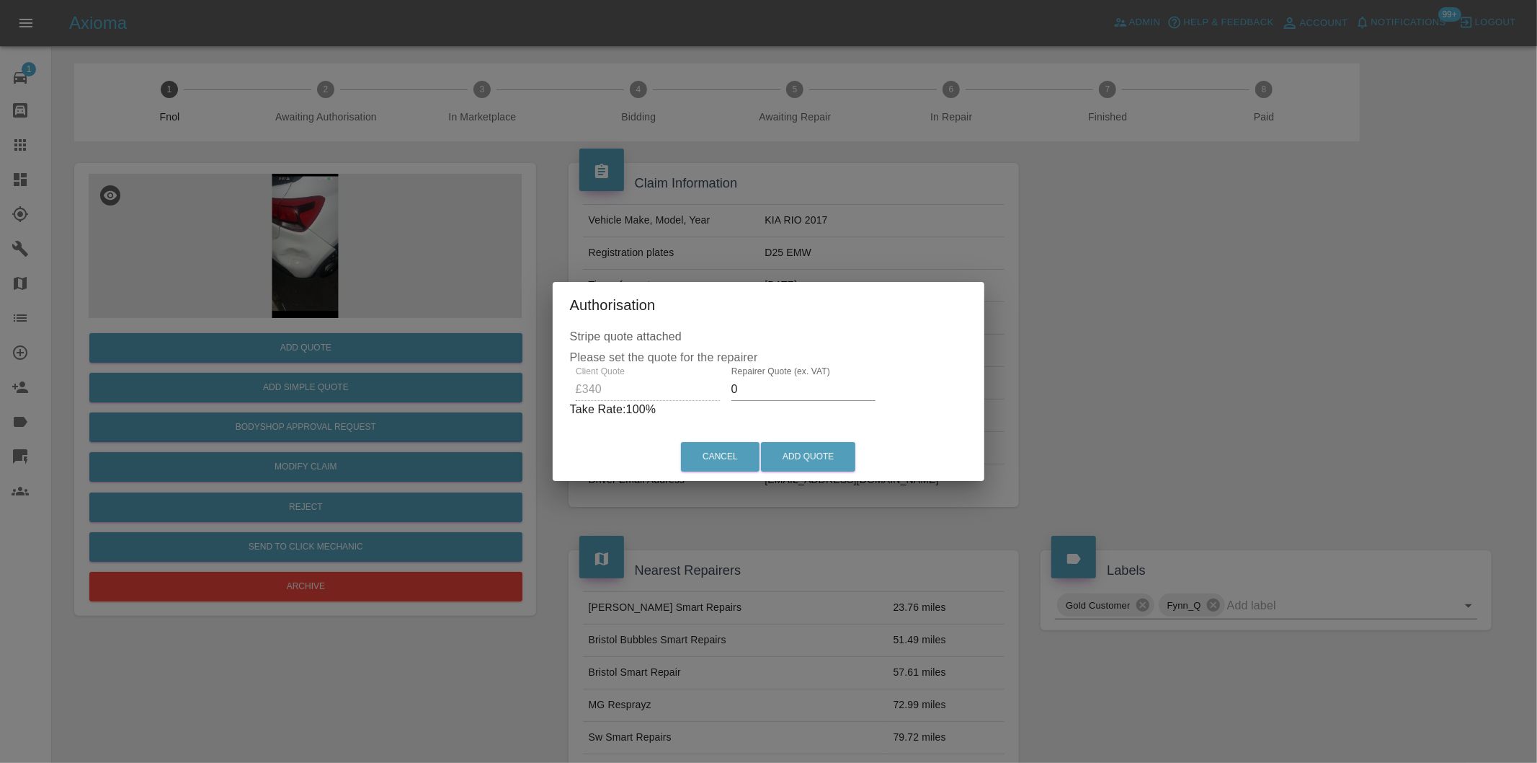
click at [757, 391] on input "0" at bounding box center [804, 389] width 144 height 23
type input "0220"
click at [833, 458] on button "Add Quote" at bounding box center [808, 457] width 94 height 30
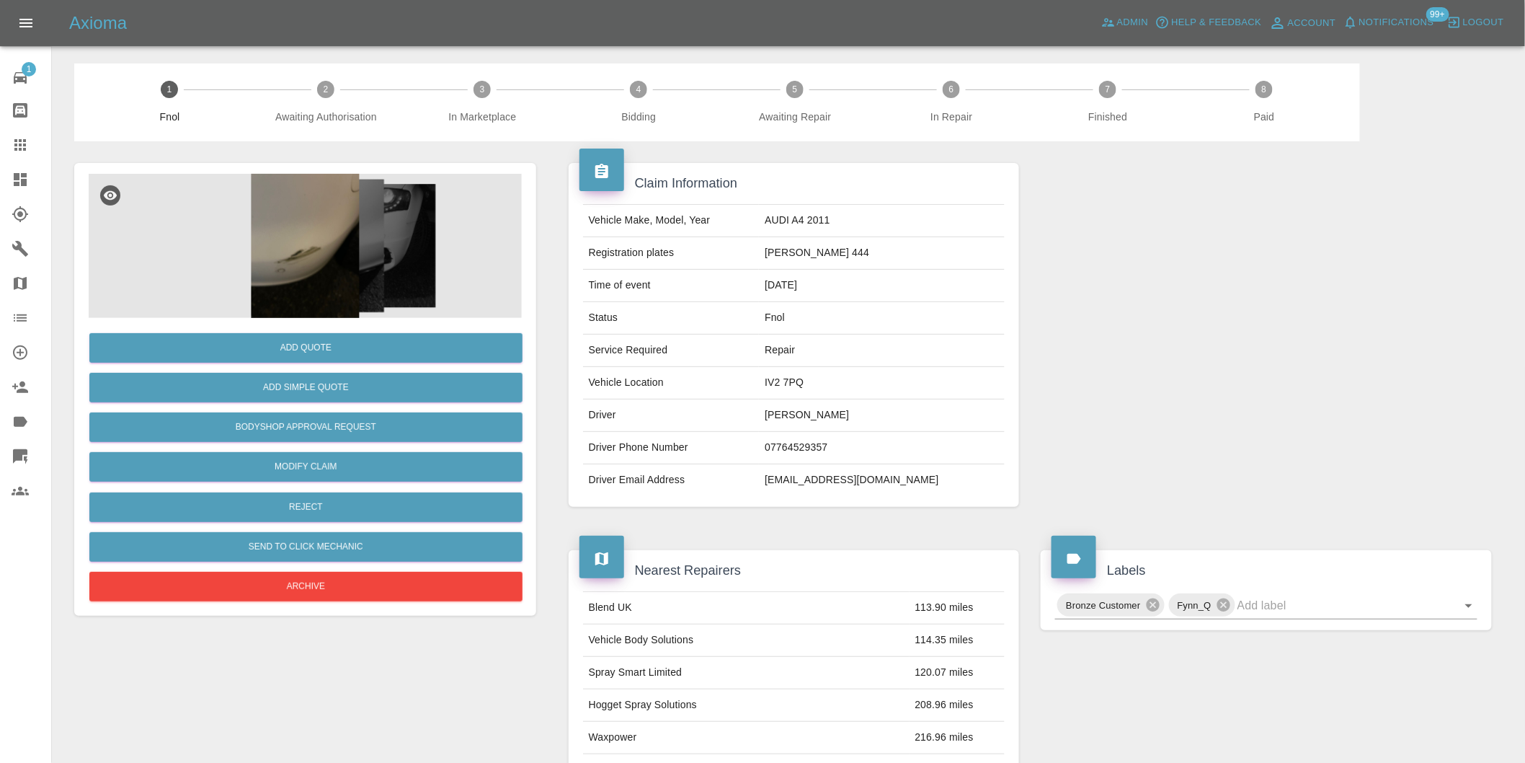
click at [330, 234] on img at bounding box center [305, 246] width 433 height 144
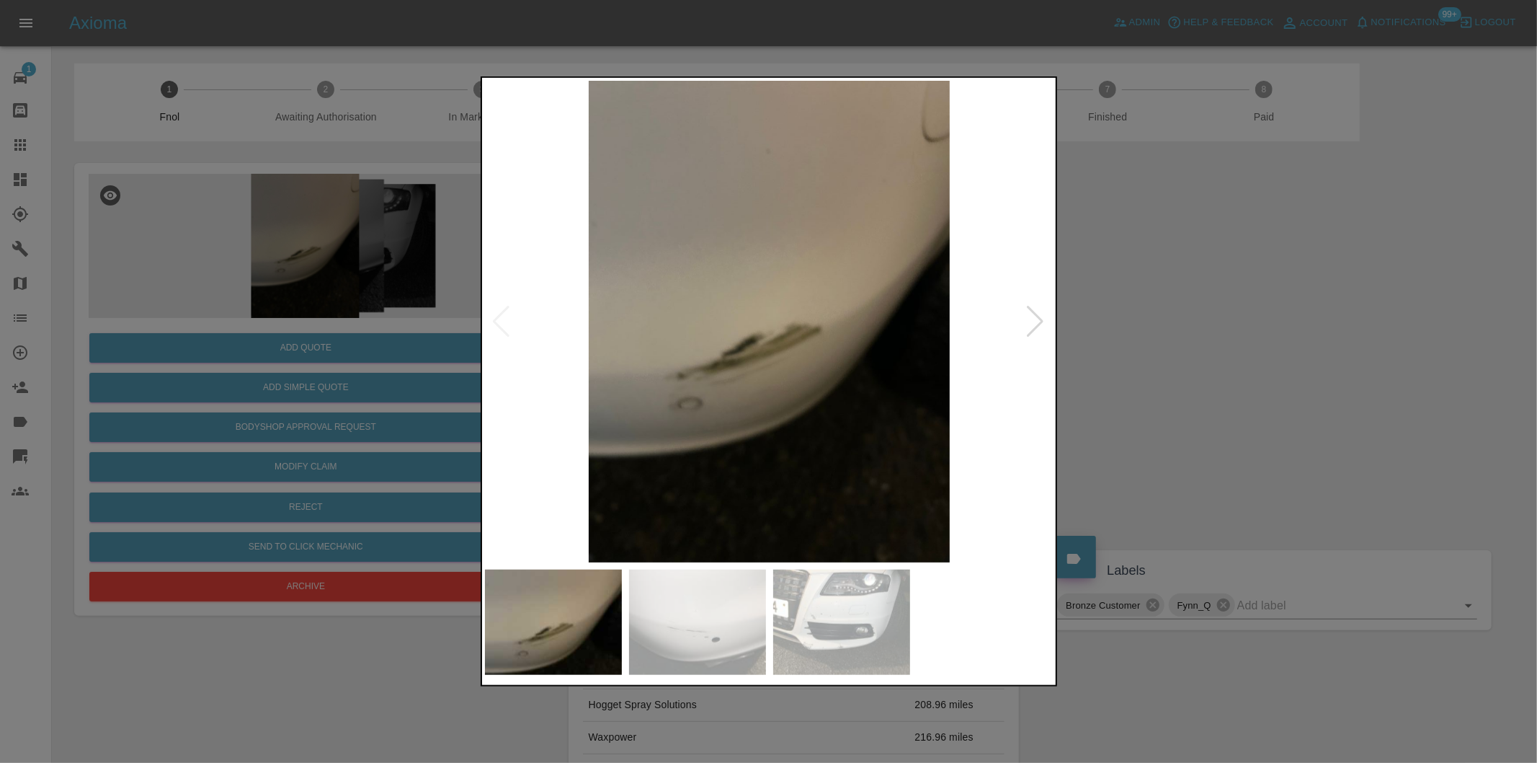
click at [1028, 327] on div at bounding box center [1035, 322] width 19 height 32
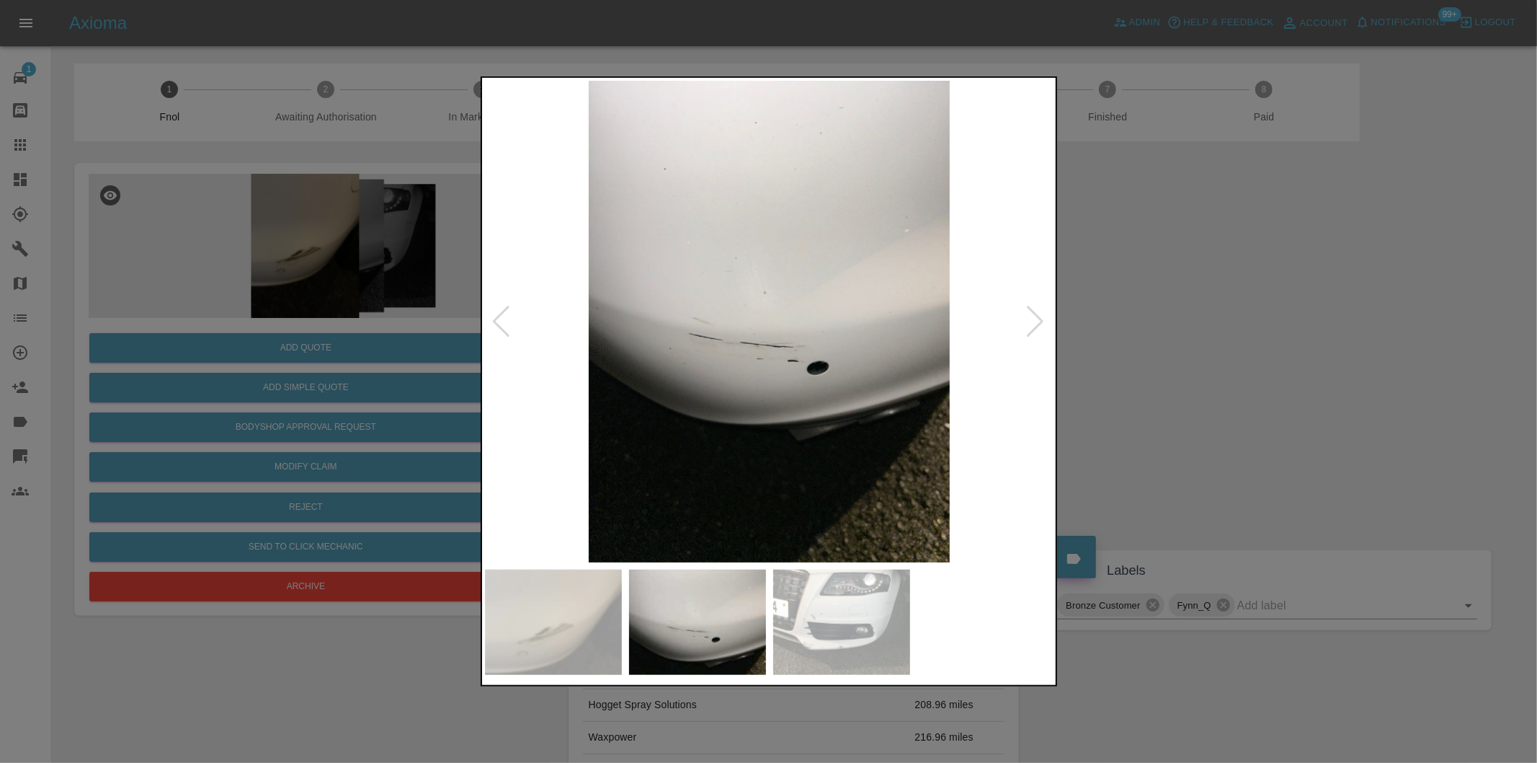
click at [1028, 327] on div at bounding box center [1035, 322] width 19 height 32
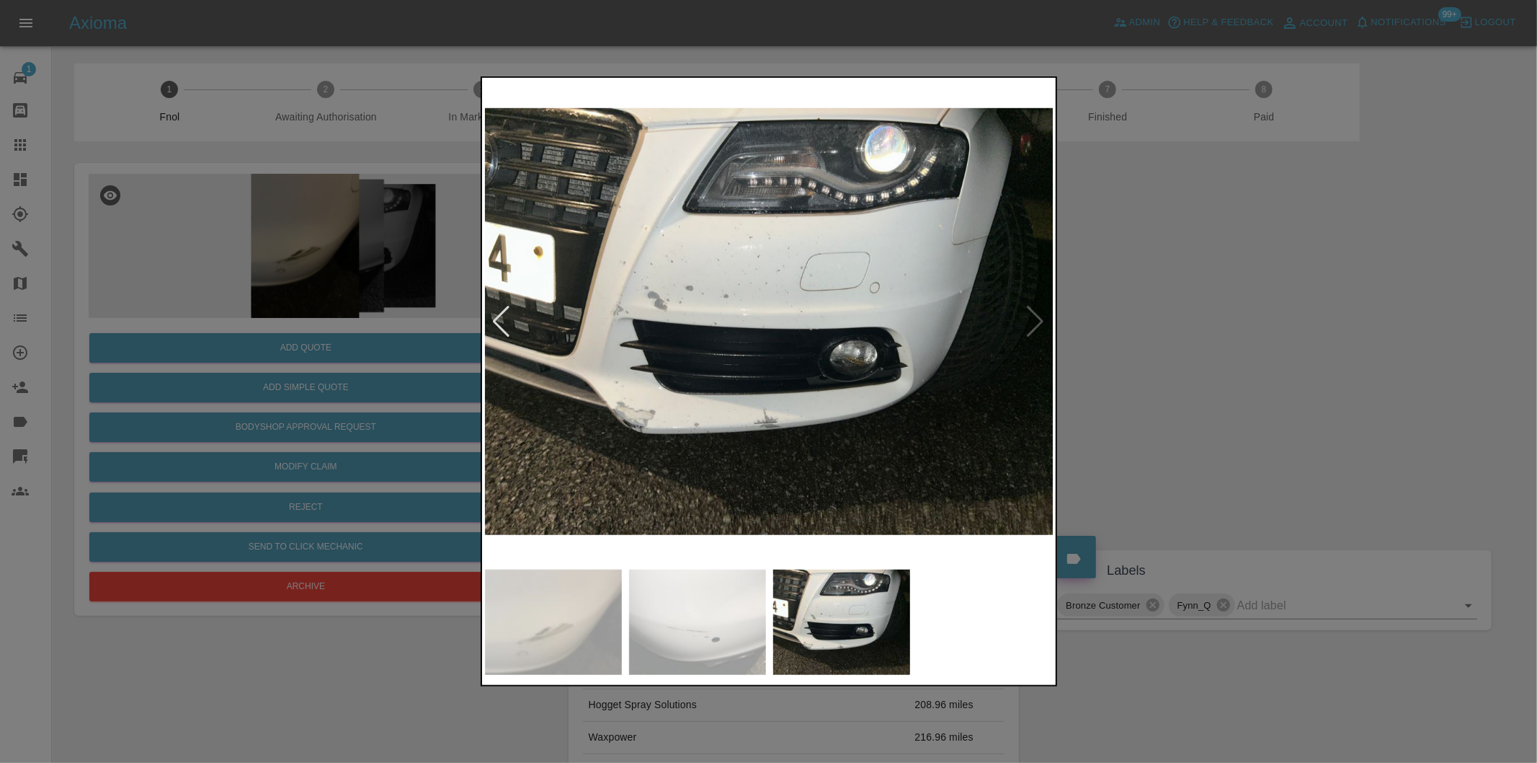
click at [1028, 327] on img at bounding box center [769, 321] width 569 height 481
click at [1185, 321] on div at bounding box center [768, 381] width 1537 height 763
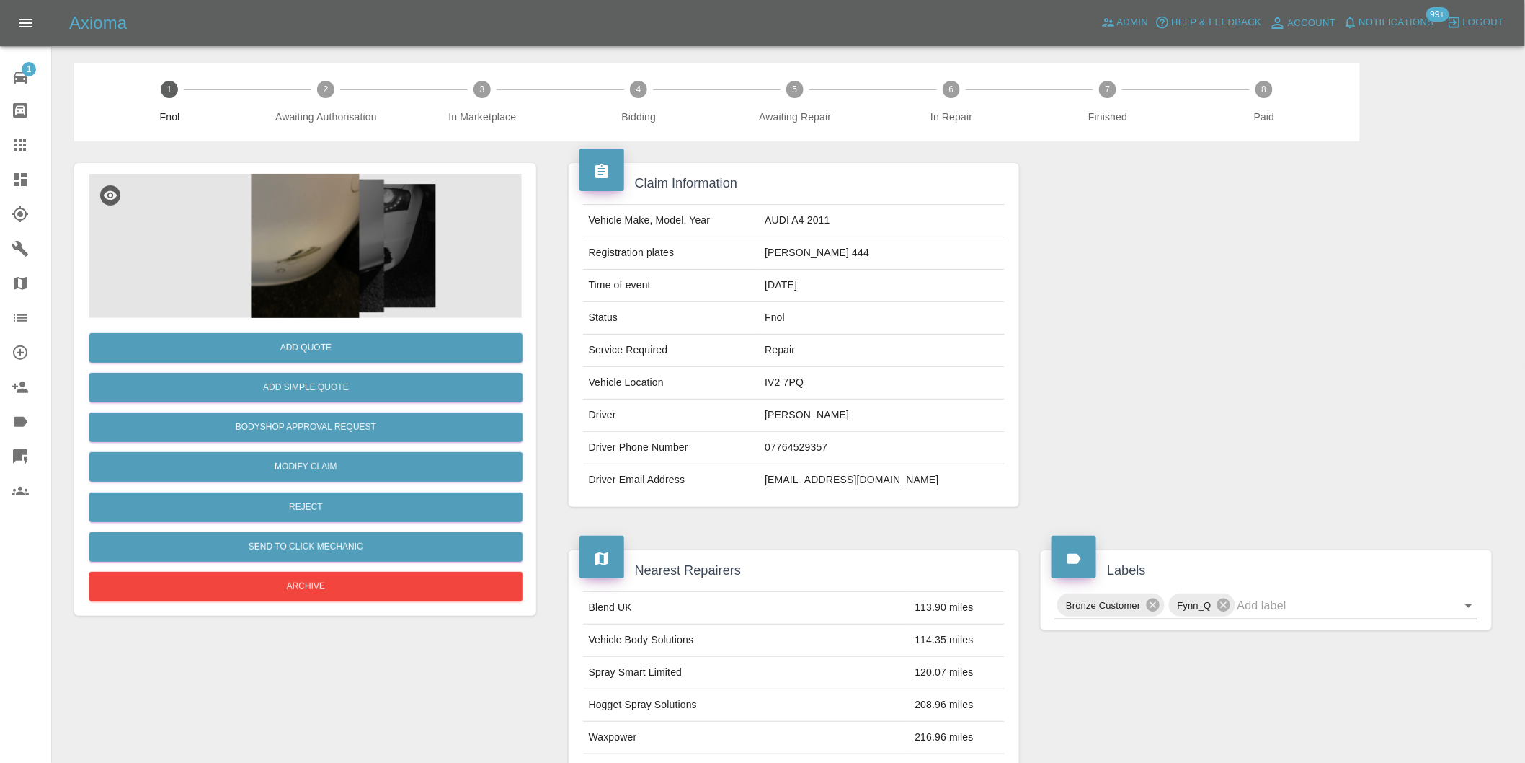
click at [327, 206] on img at bounding box center [305, 246] width 433 height 144
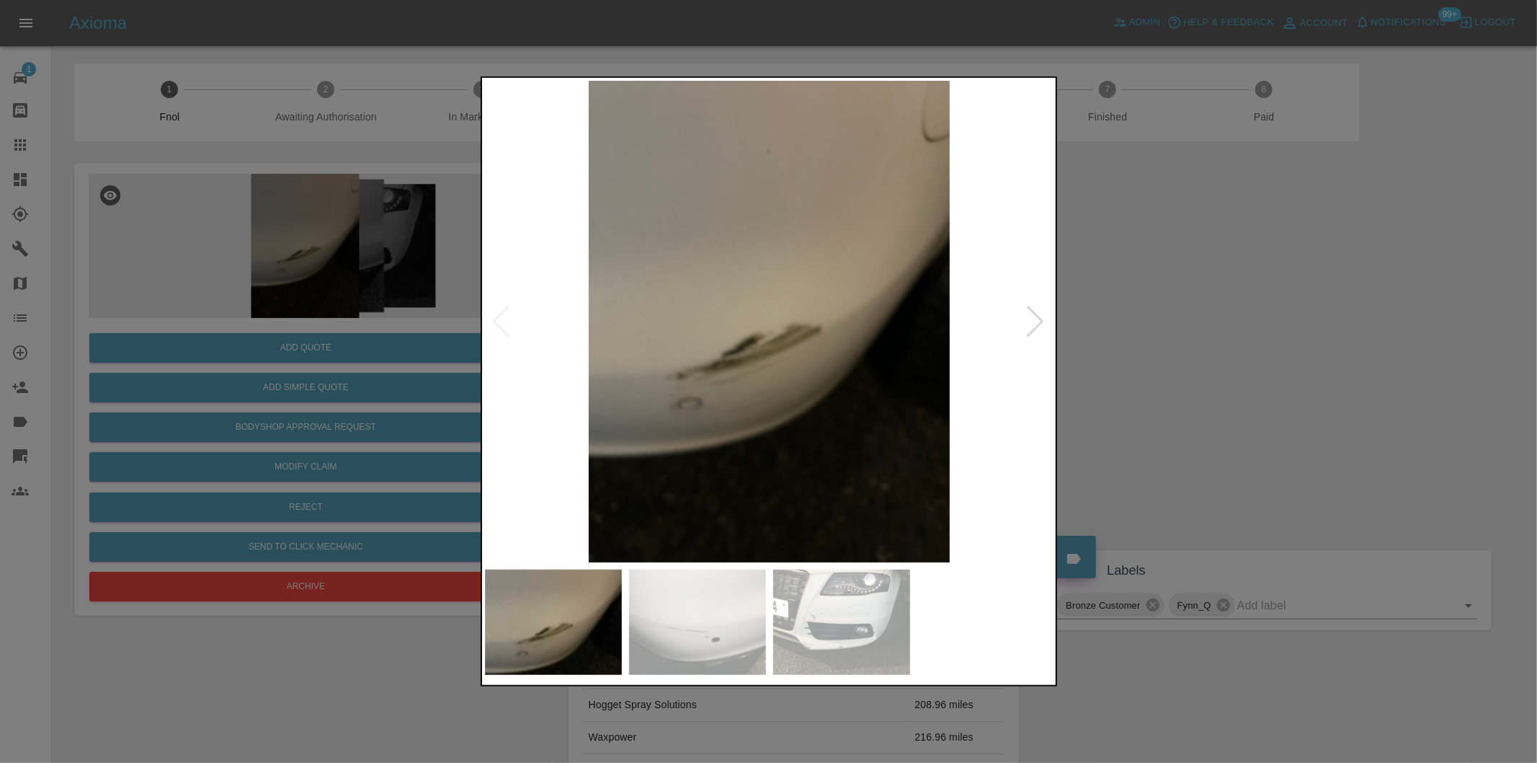
click at [1028, 321] on div at bounding box center [1035, 322] width 19 height 32
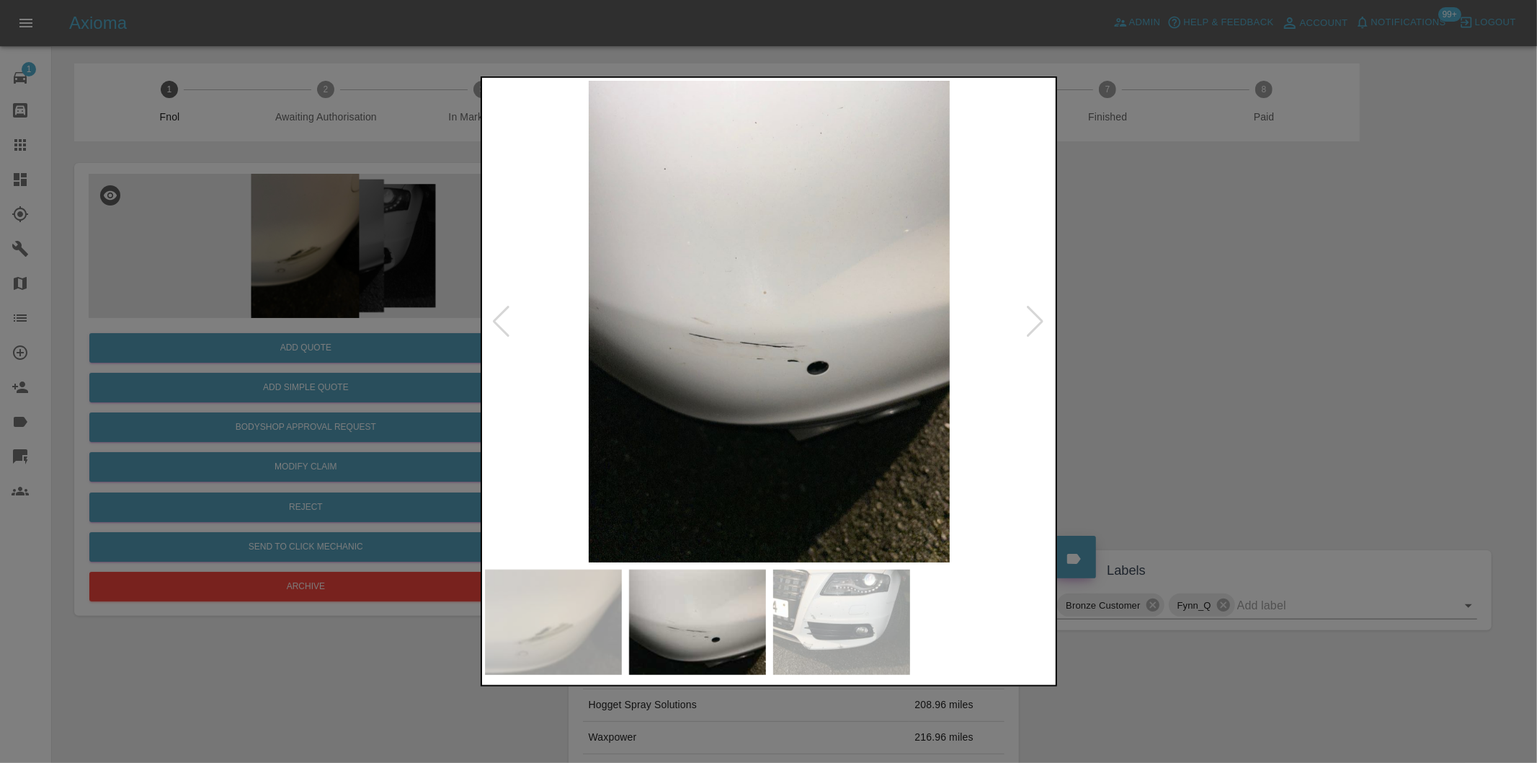
click at [1028, 321] on div at bounding box center [1035, 322] width 19 height 32
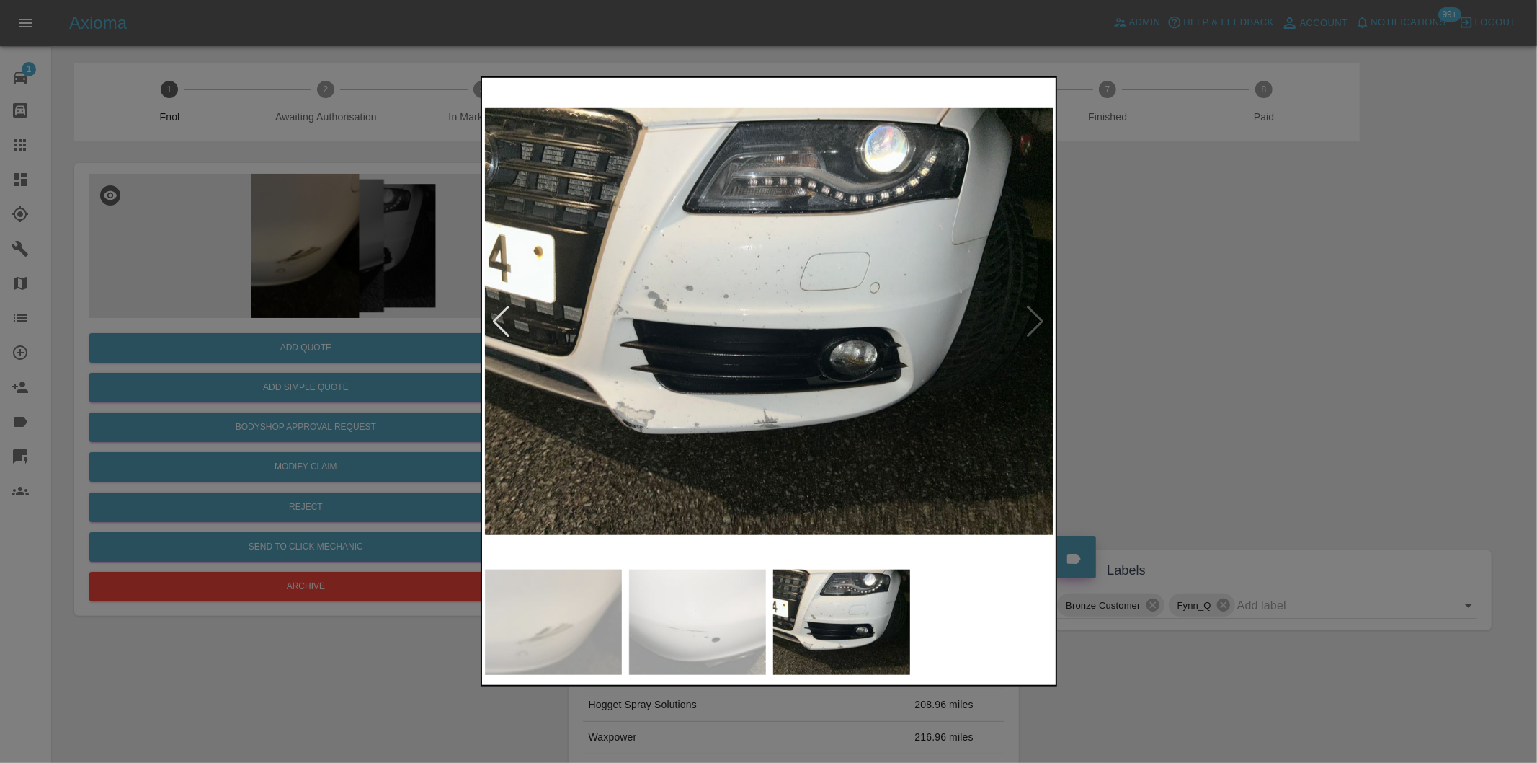
click at [1147, 332] on div at bounding box center [768, 381] width 1537 height 763
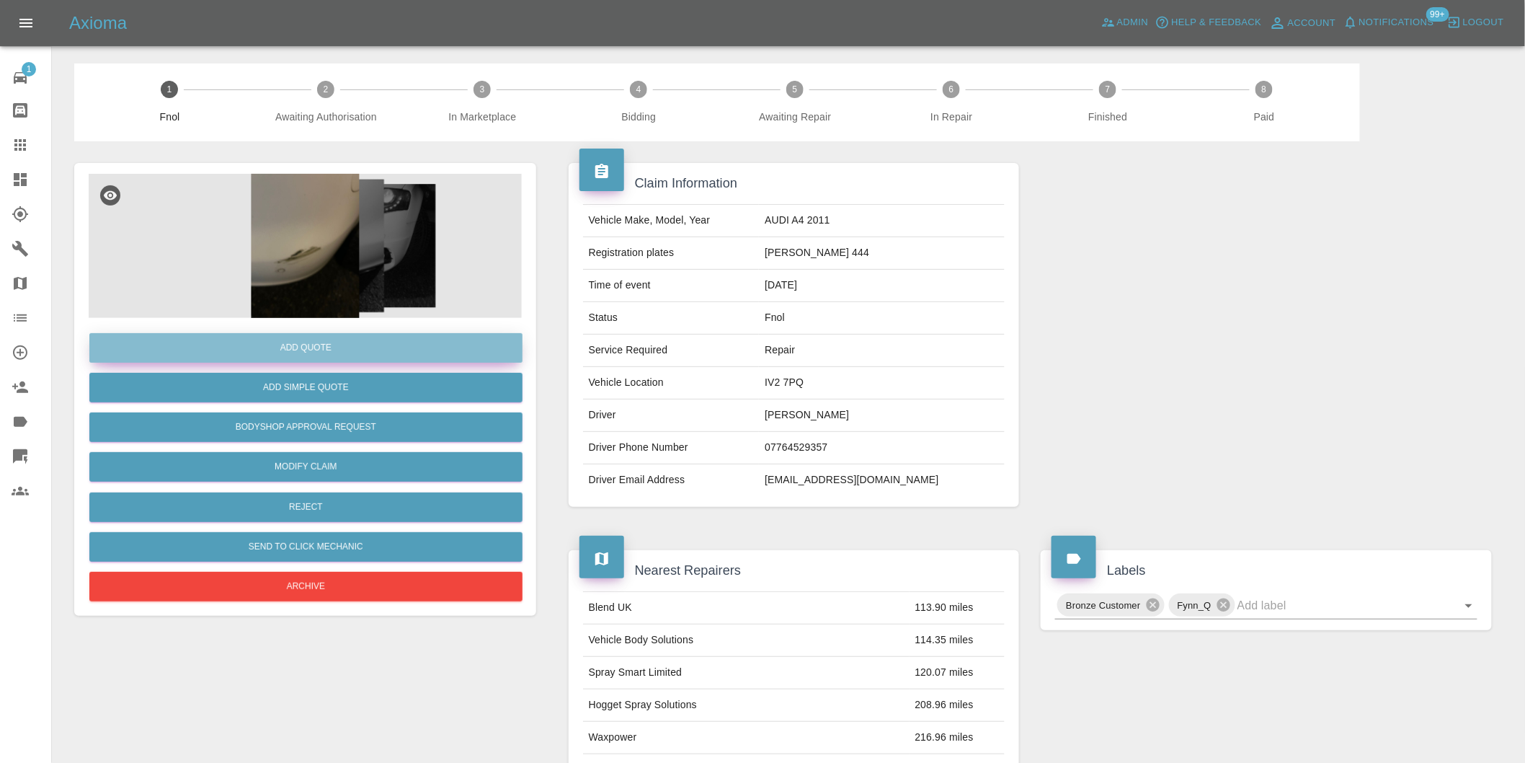
click at [363, 349] on button "Add Quote" at bounding box center [305, 348] width 433 height 30
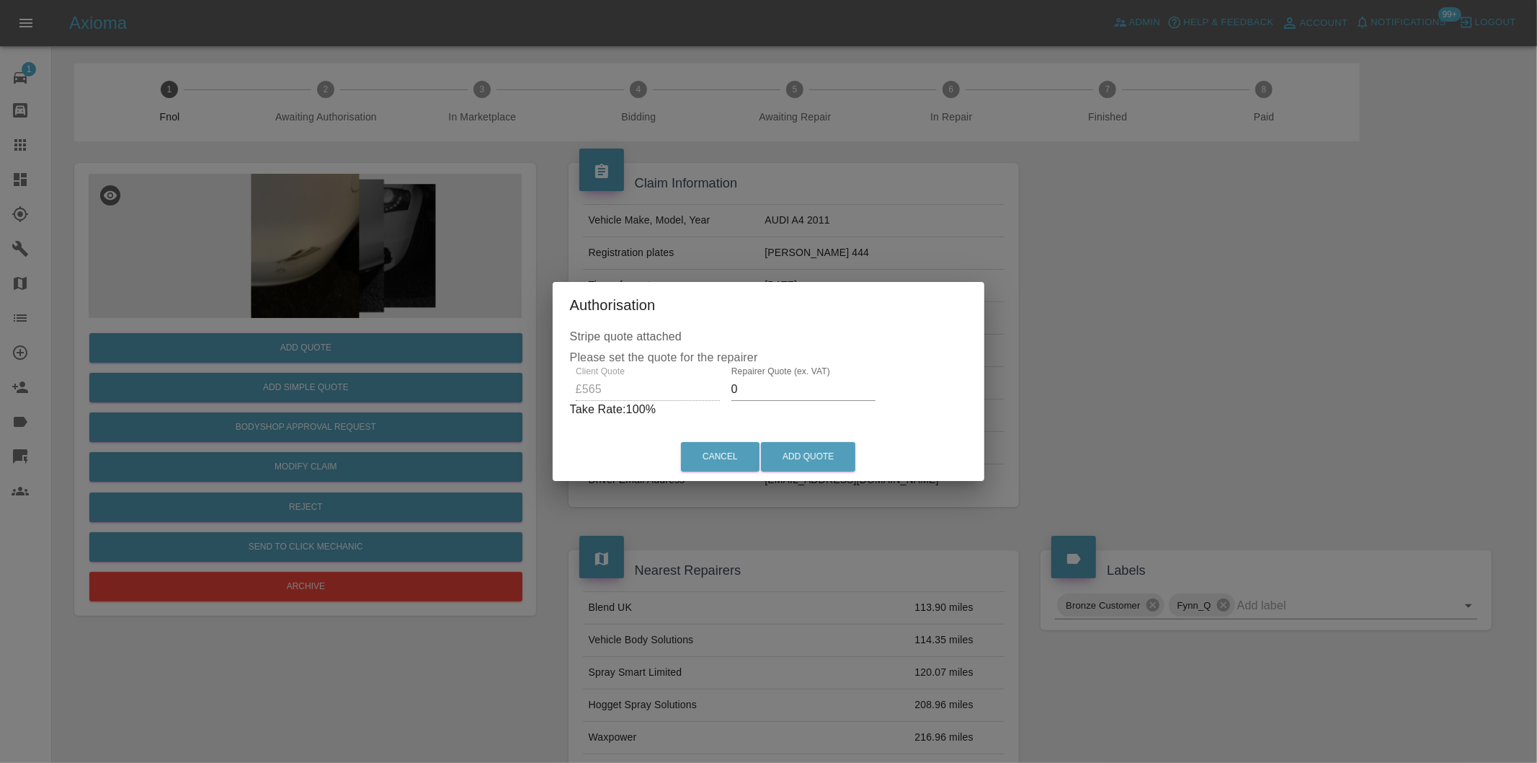
click at [774, 388] on input "0" at bounding box center [804, 389] width 144 height 23
type input "0350"
click at [791, 451] on button "Add Quote" at bounding box center [808, 457] width 94 height 30
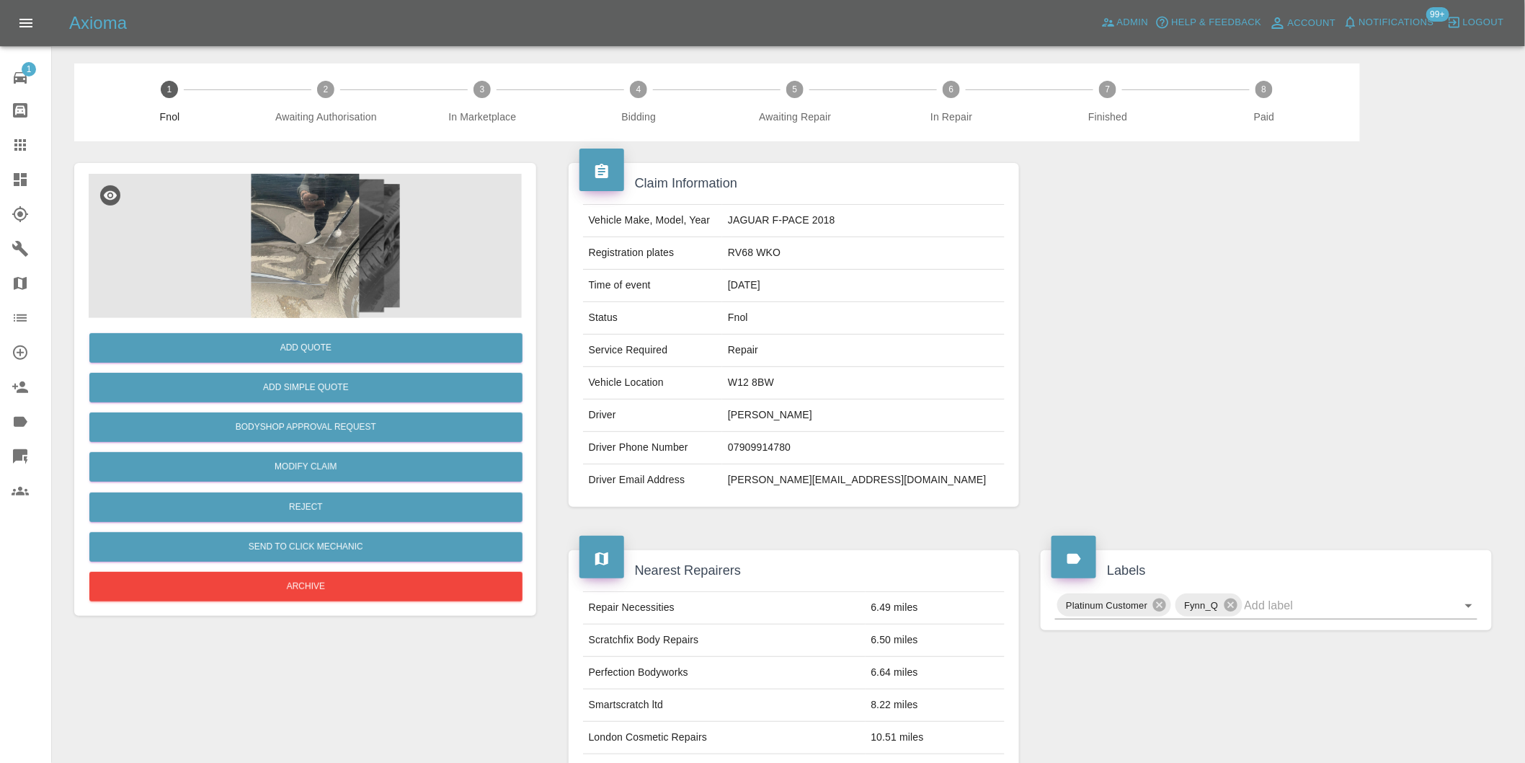
click at [300, 225] on img at bounding box center [305, 246] width 433 height 144
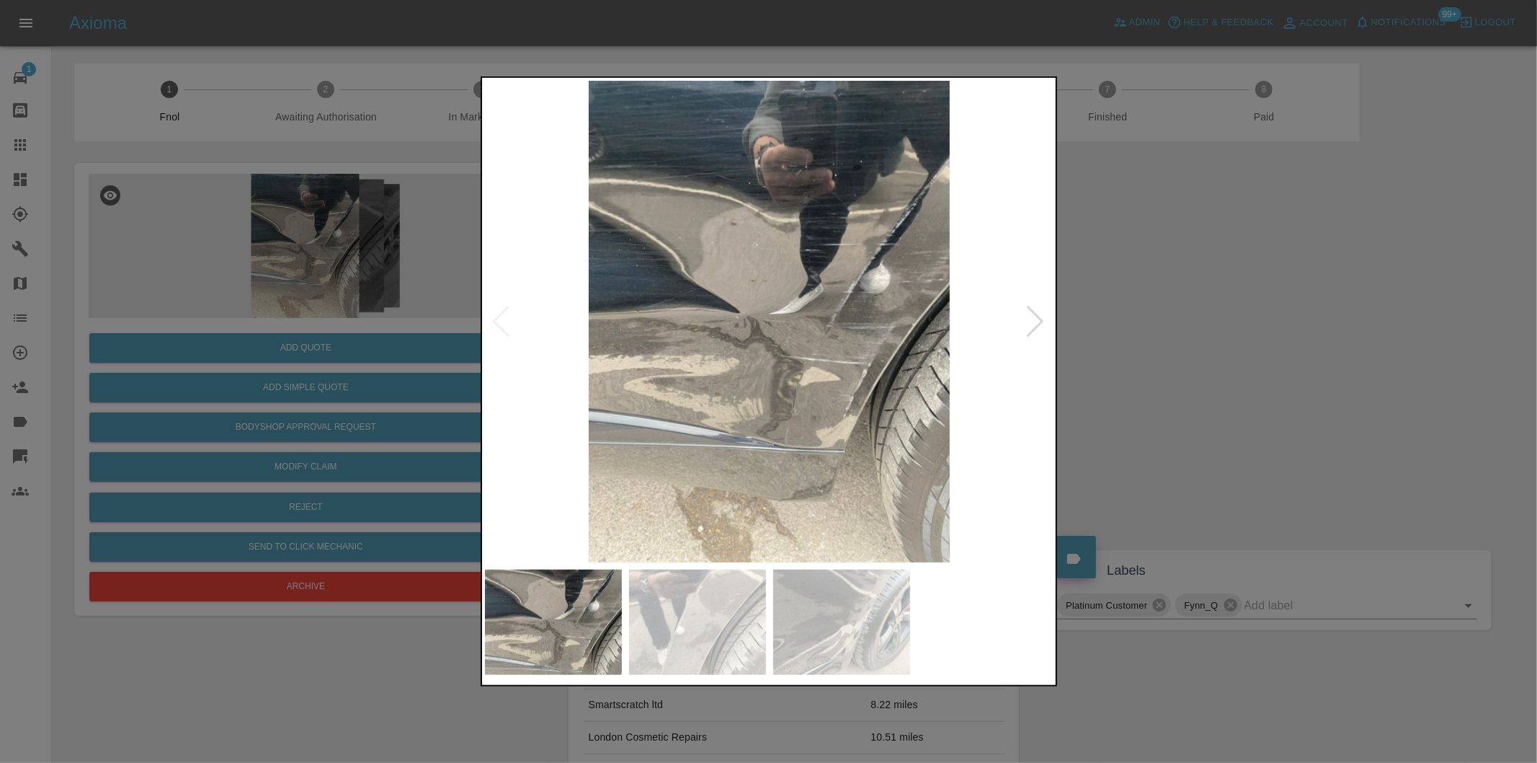
click at [1035, 317] on div at bounding box center [1035, 322] width 19 height 32
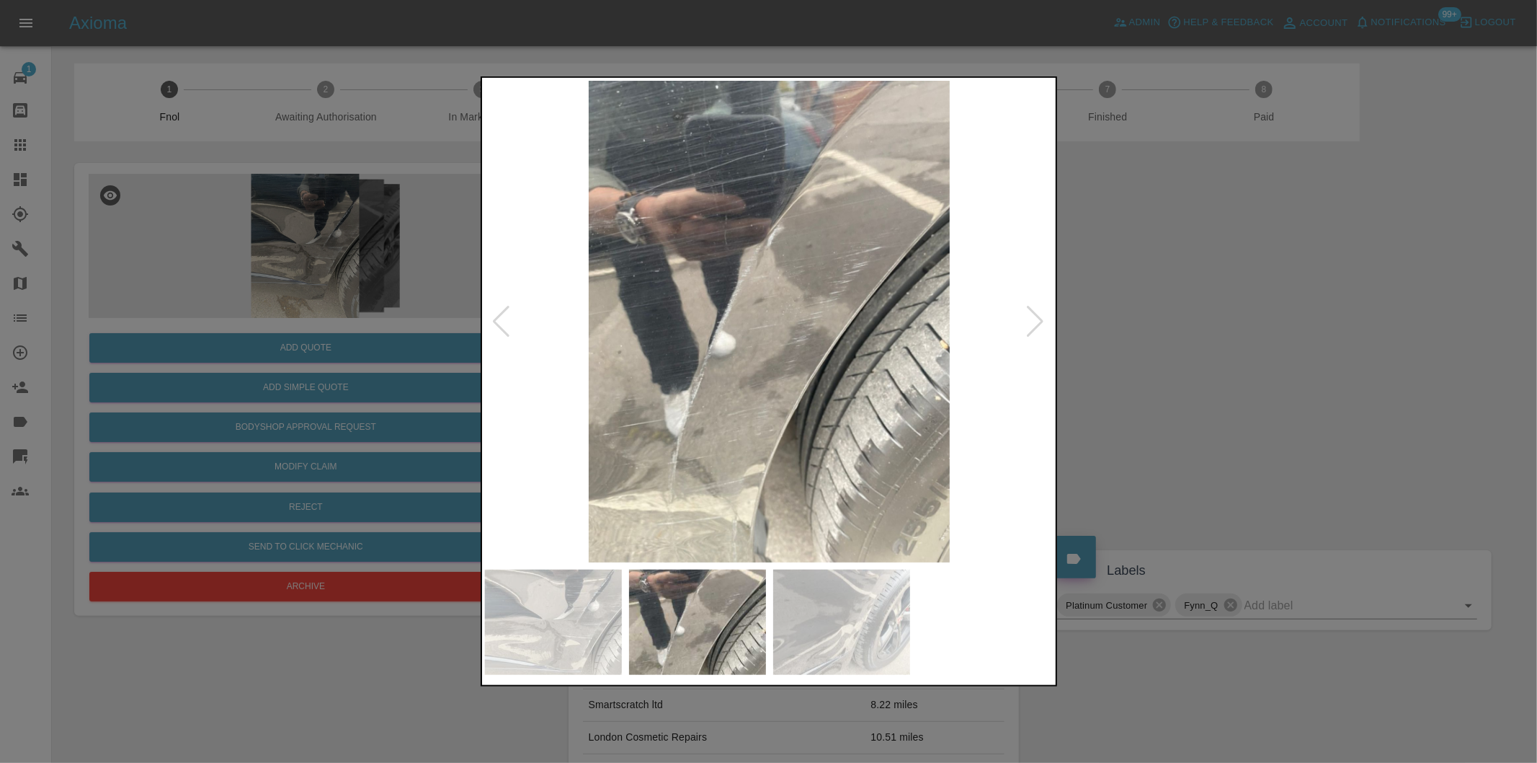
click at [1034, 317] on div at bounding box center [1035, 322] width 19 height 32
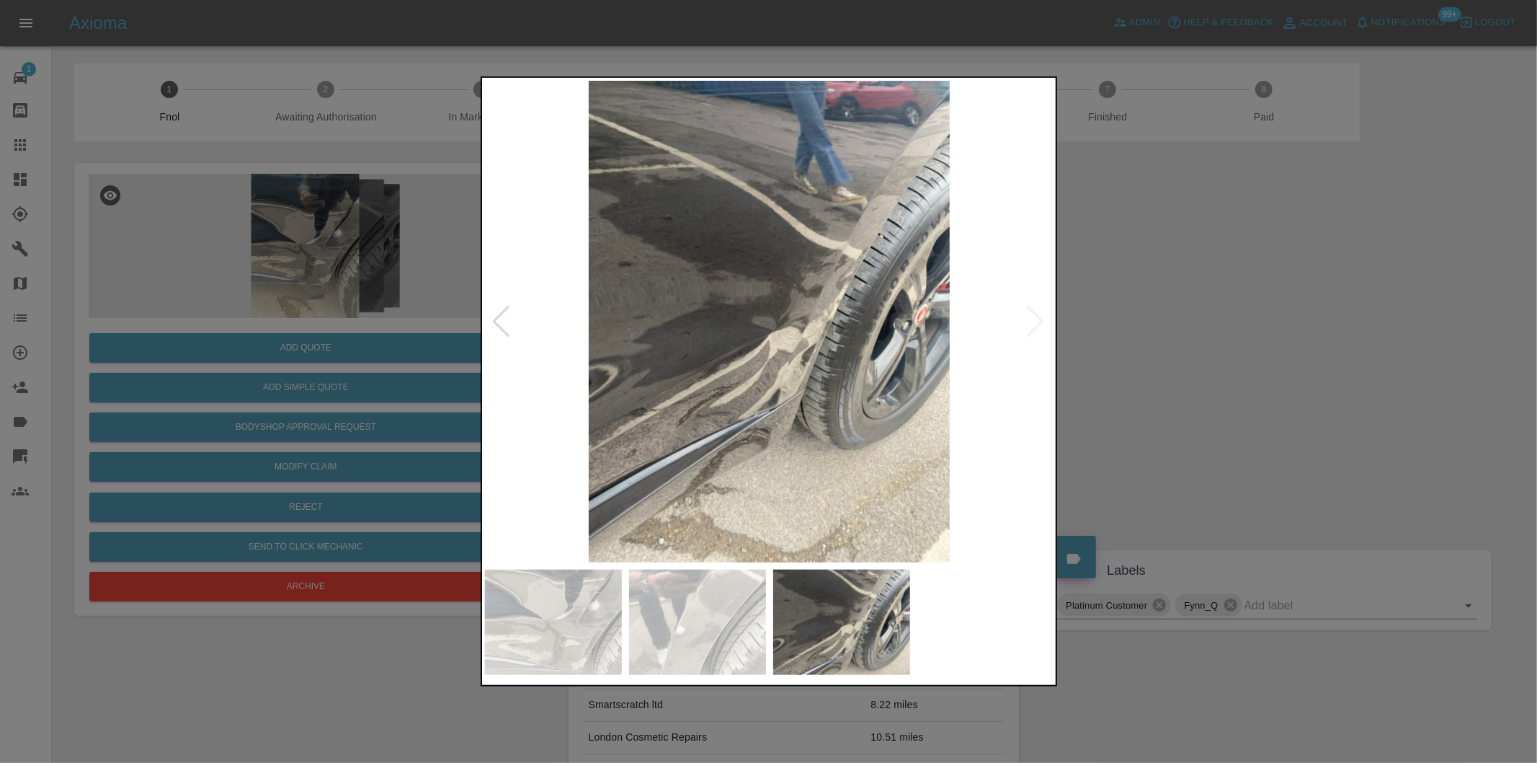
click at [1034, 317] on img at bounding box center [769, 321] width 569 height 481
click at [505, 324] on div at bounding box center [501, 322] width 19 height 32
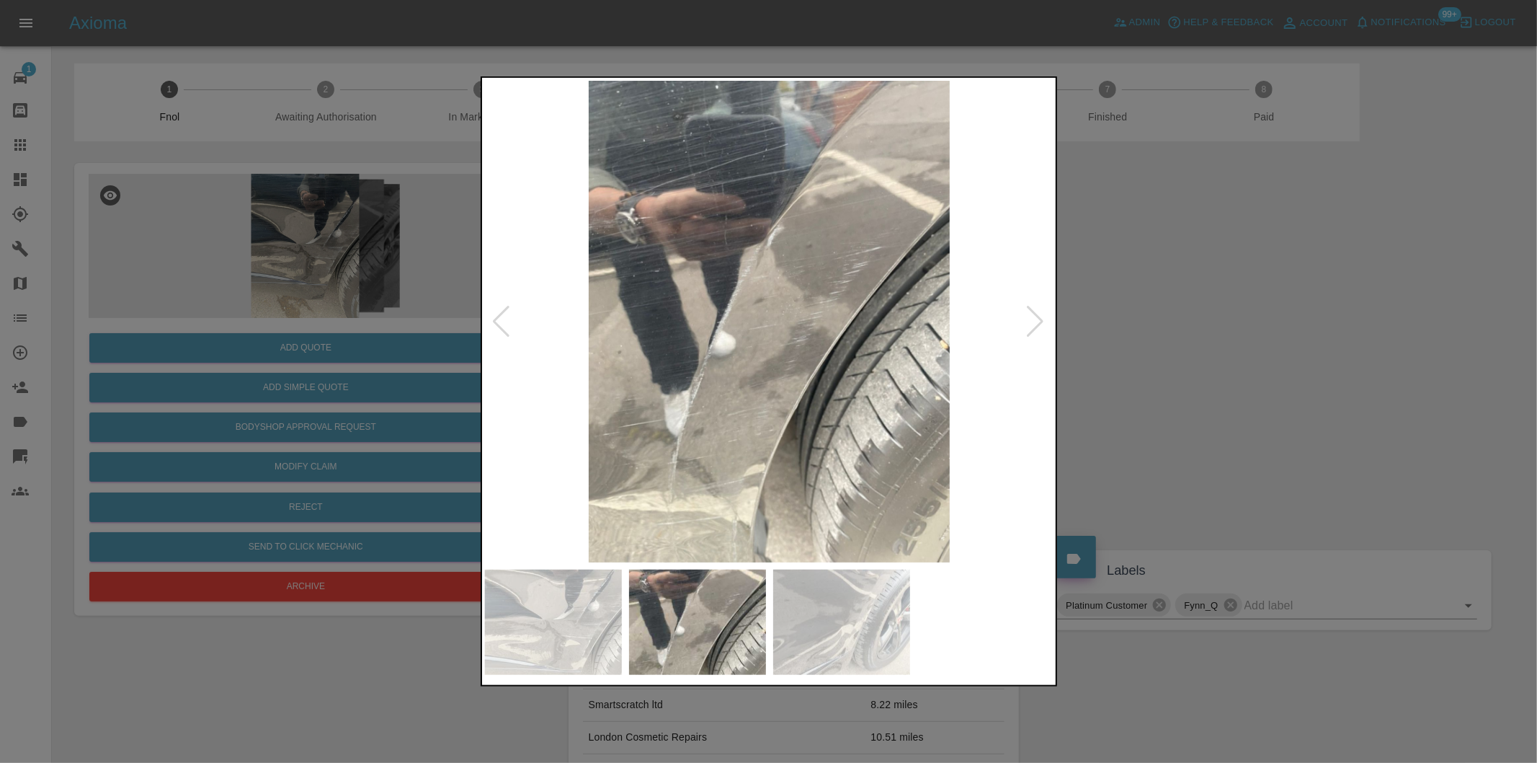
click at [505, 324] on div at bounding box center [501, 322] width 19 height 32
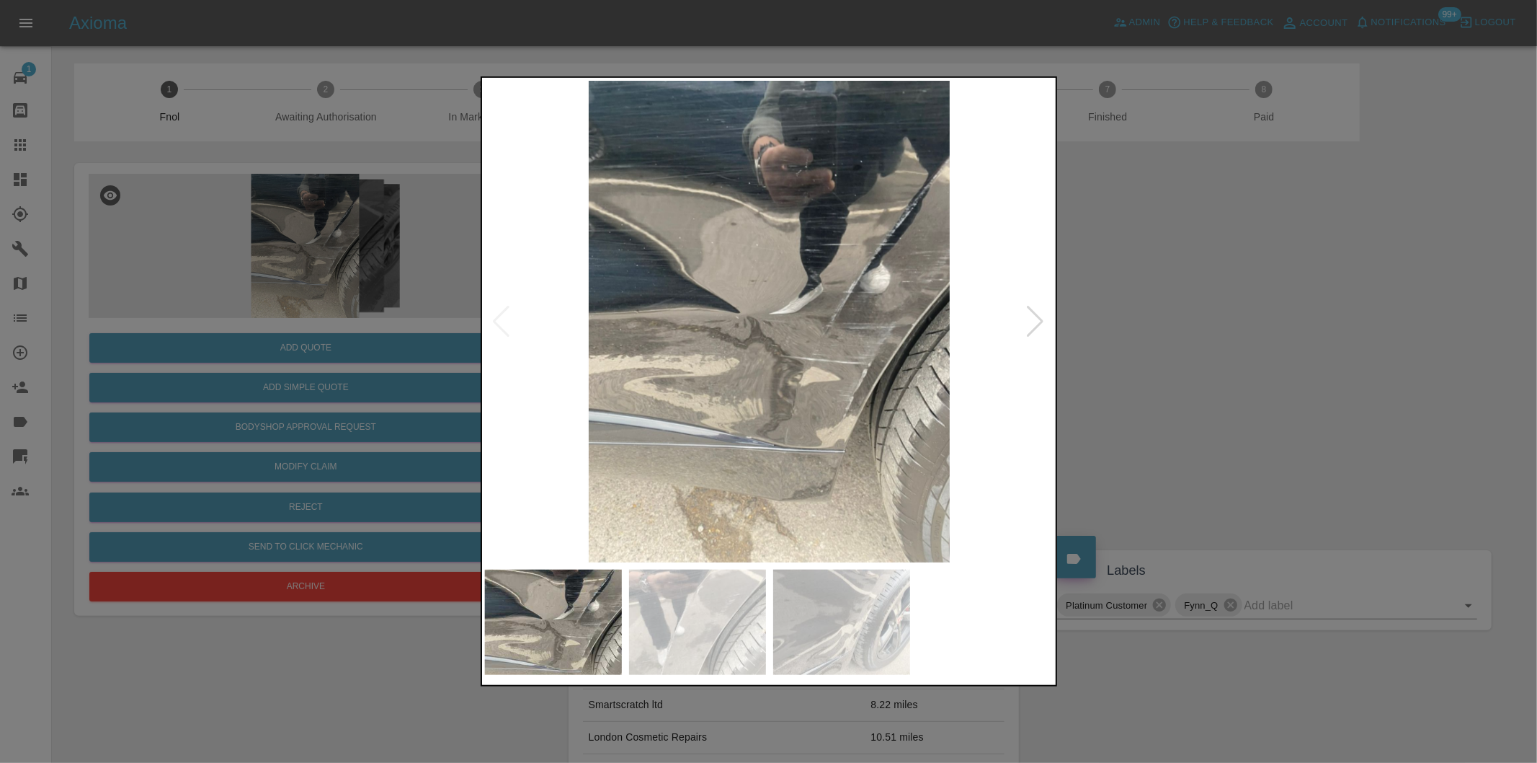
click at [505, 324] on img at bounding box center [769, 321] width 569 height 481
click at [1123, 337] on div at bounding box center [768, 381] width 1537 height 763
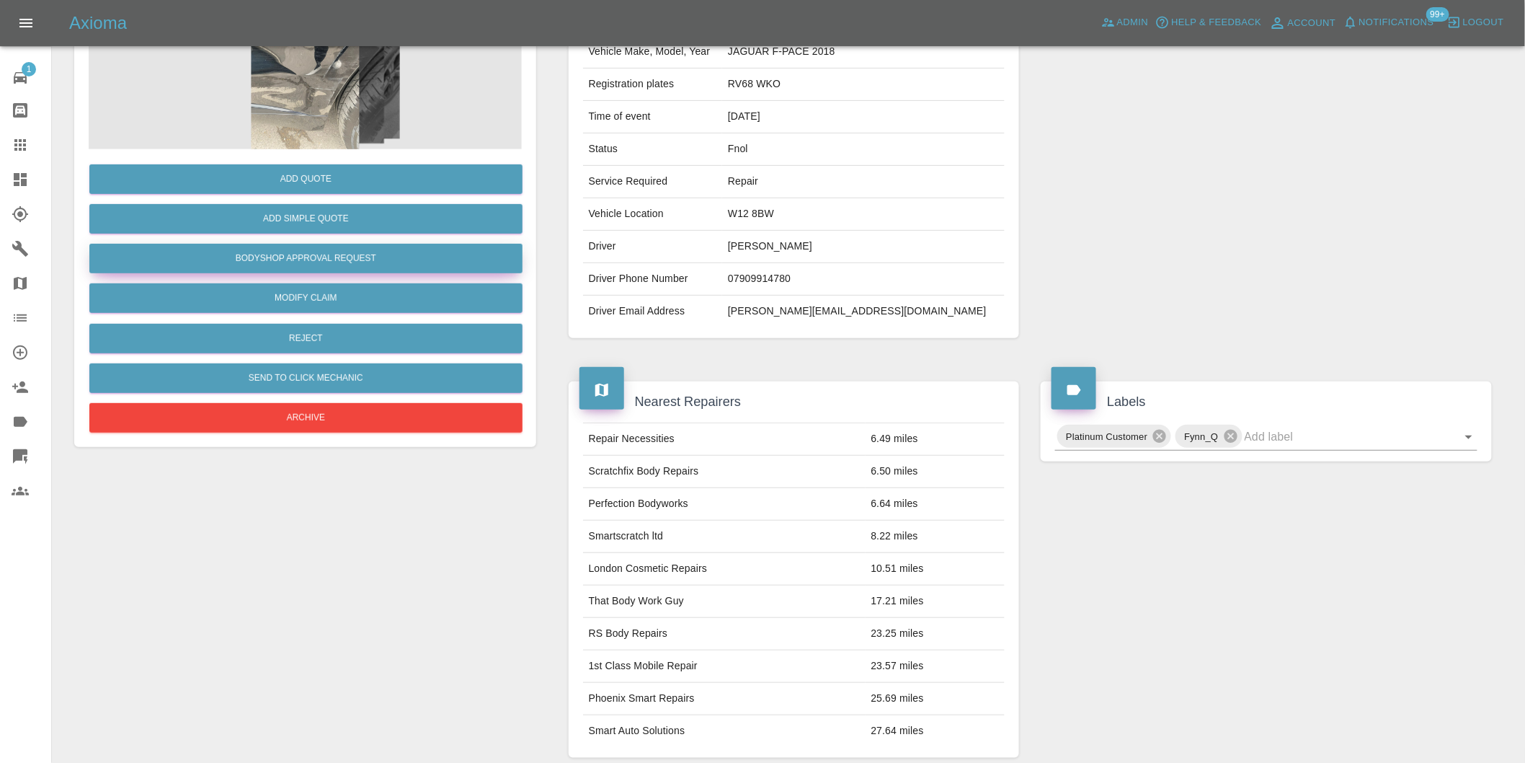
scroll to position [19, 0]
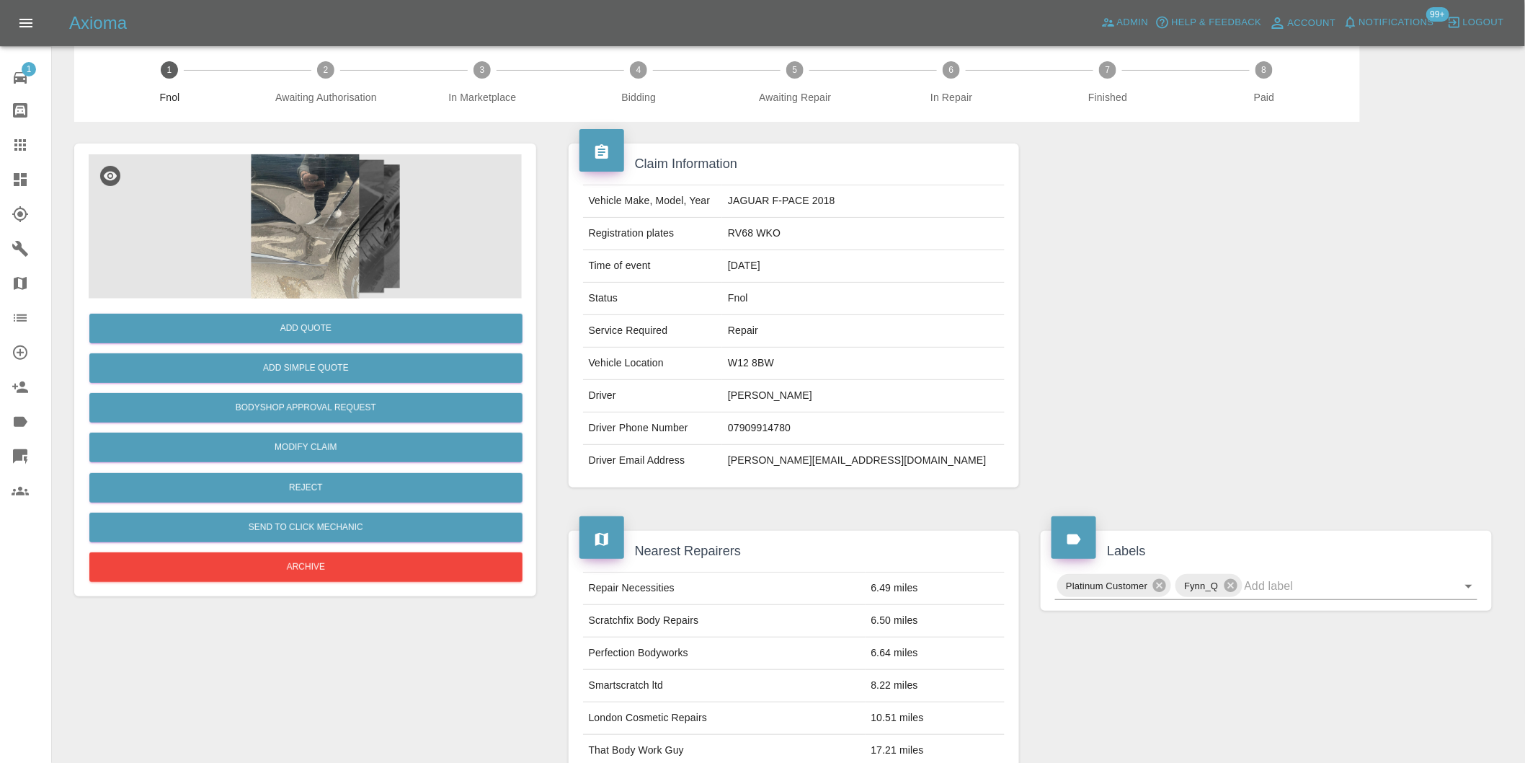
click at [281, 215] on img at bounding box center [305, 226] width 433 height 144
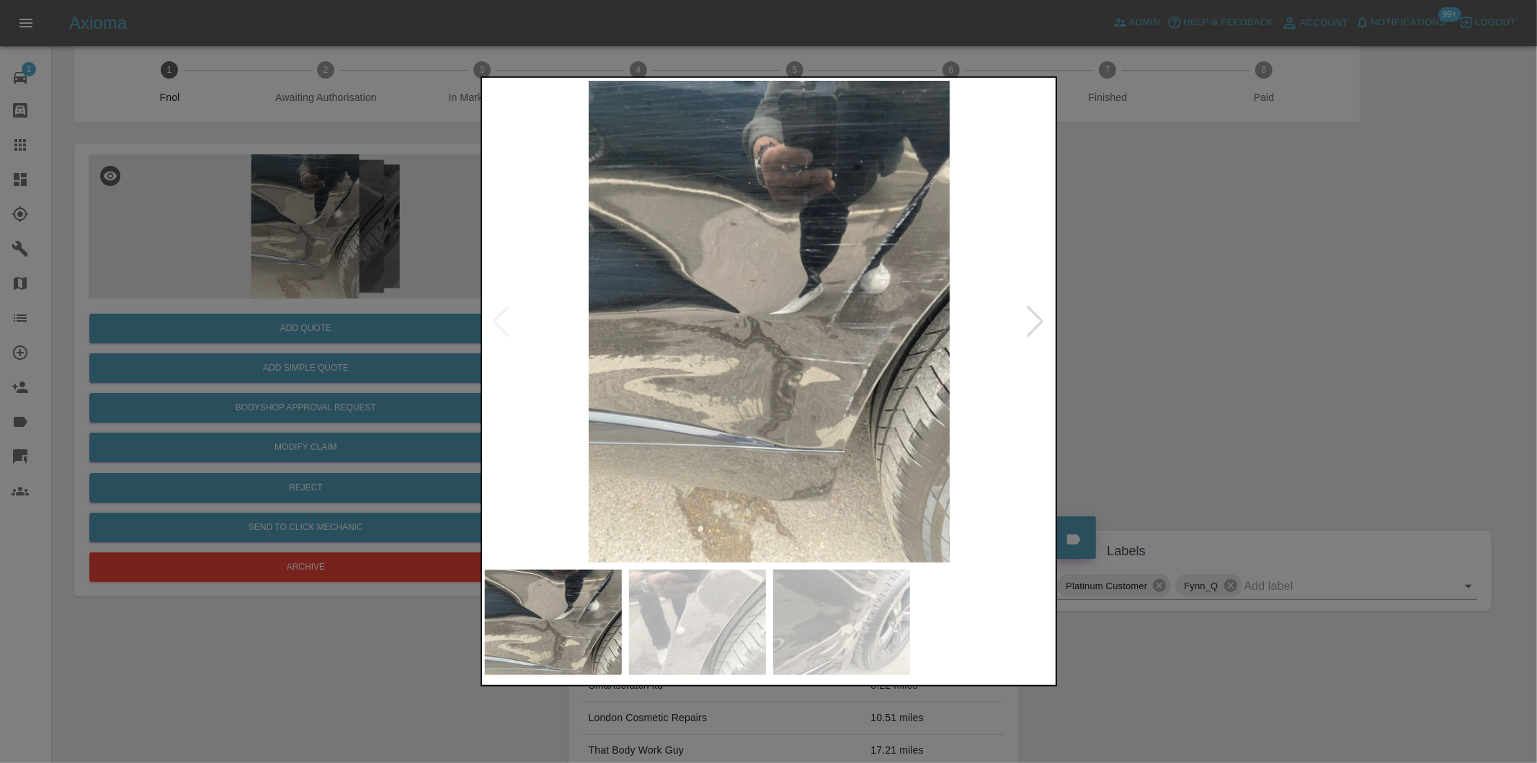
click at [1038, 323] on div at bounding box center [1035, 322] width 19 height 32
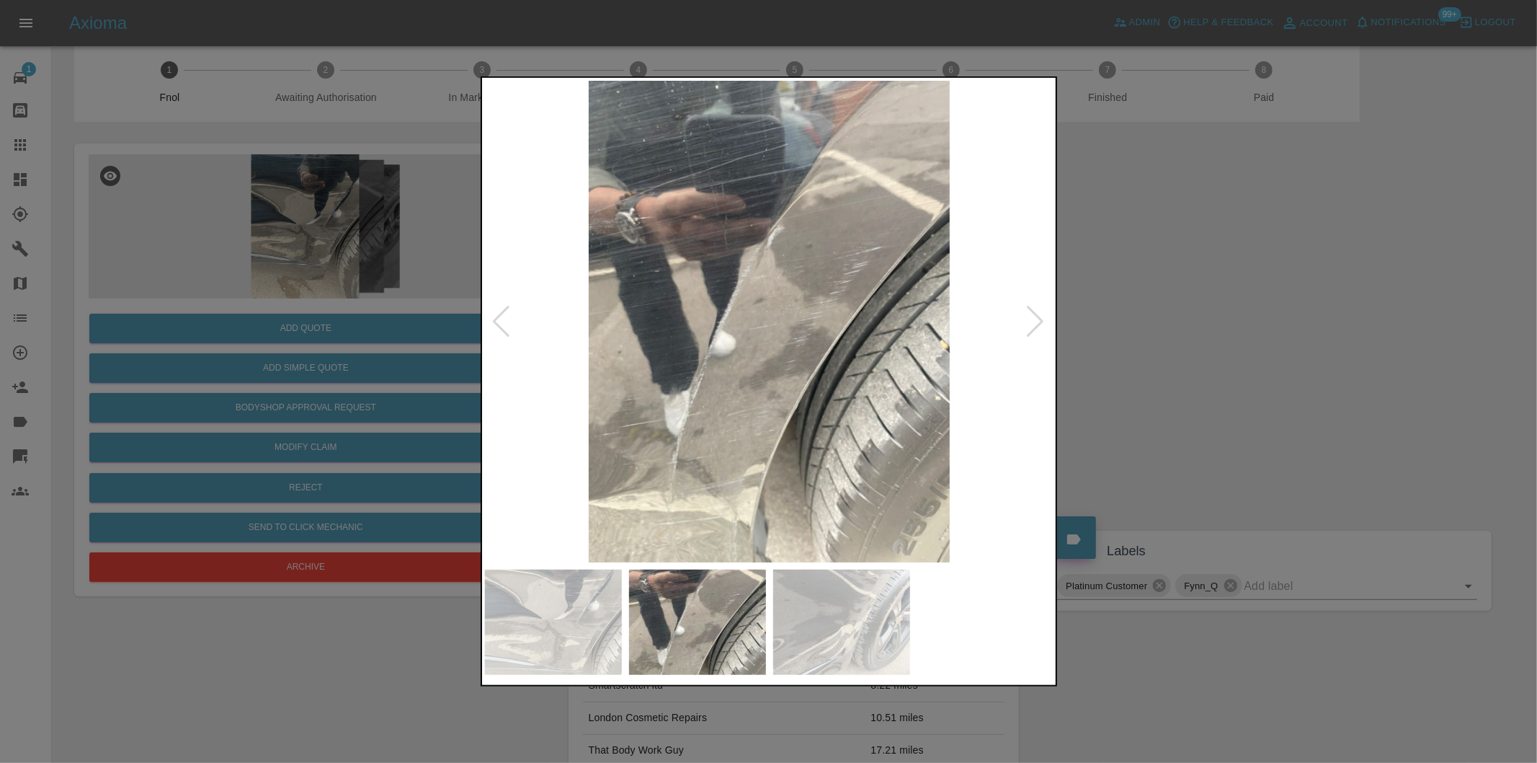
click at [1038, 323] on div at bounding box center [1035, 322] width 19 height 32
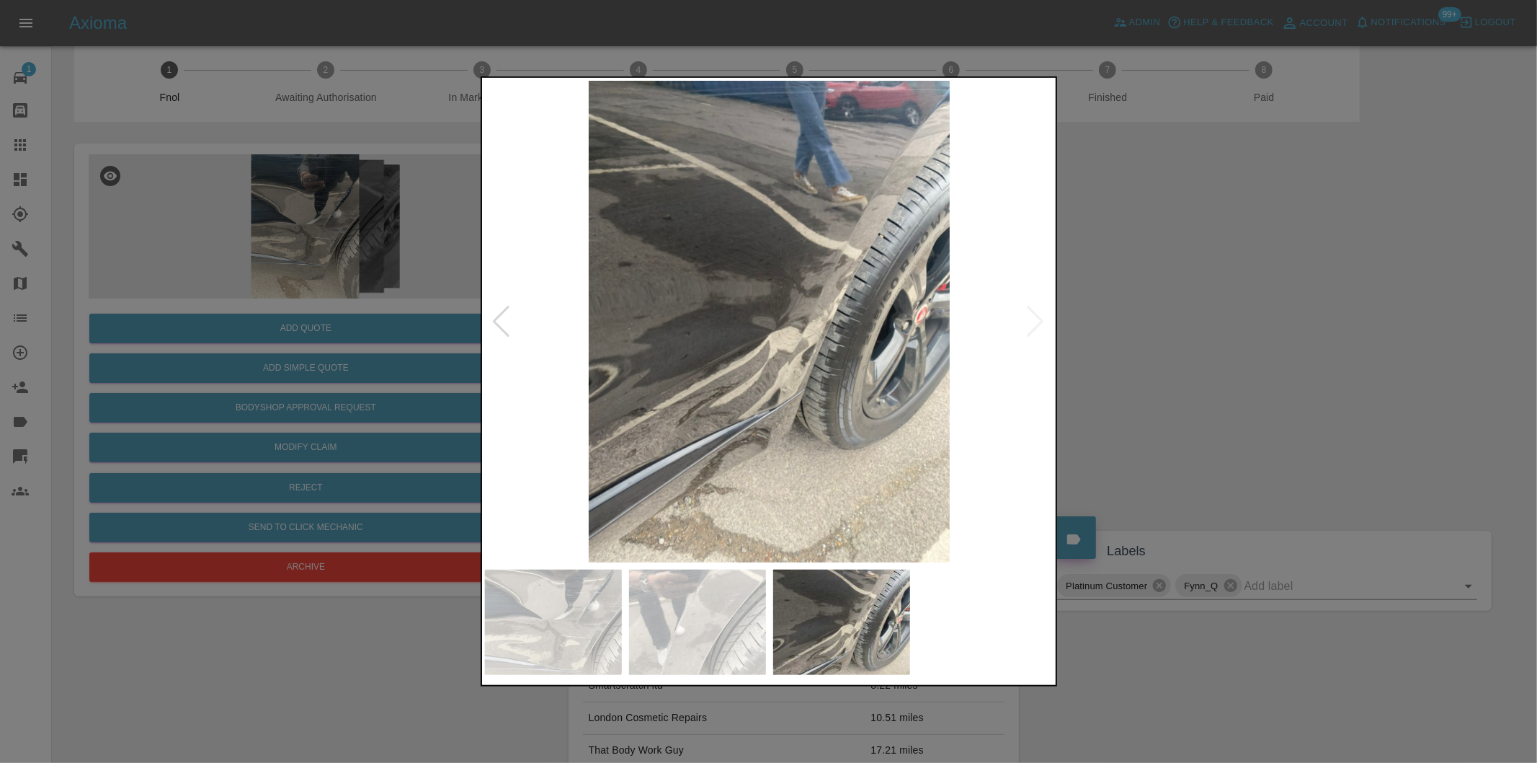
click at [1038, 323] on img at bounding box center [769, 321] width 569 height 481
drag, startPoint x: 1265, startPoint y: 359, endPoint x: 1233, endPoint y: 357, distance: 31.7
click at [1250, 357] on div at bounding box center [768, 381] width 1537 height 763
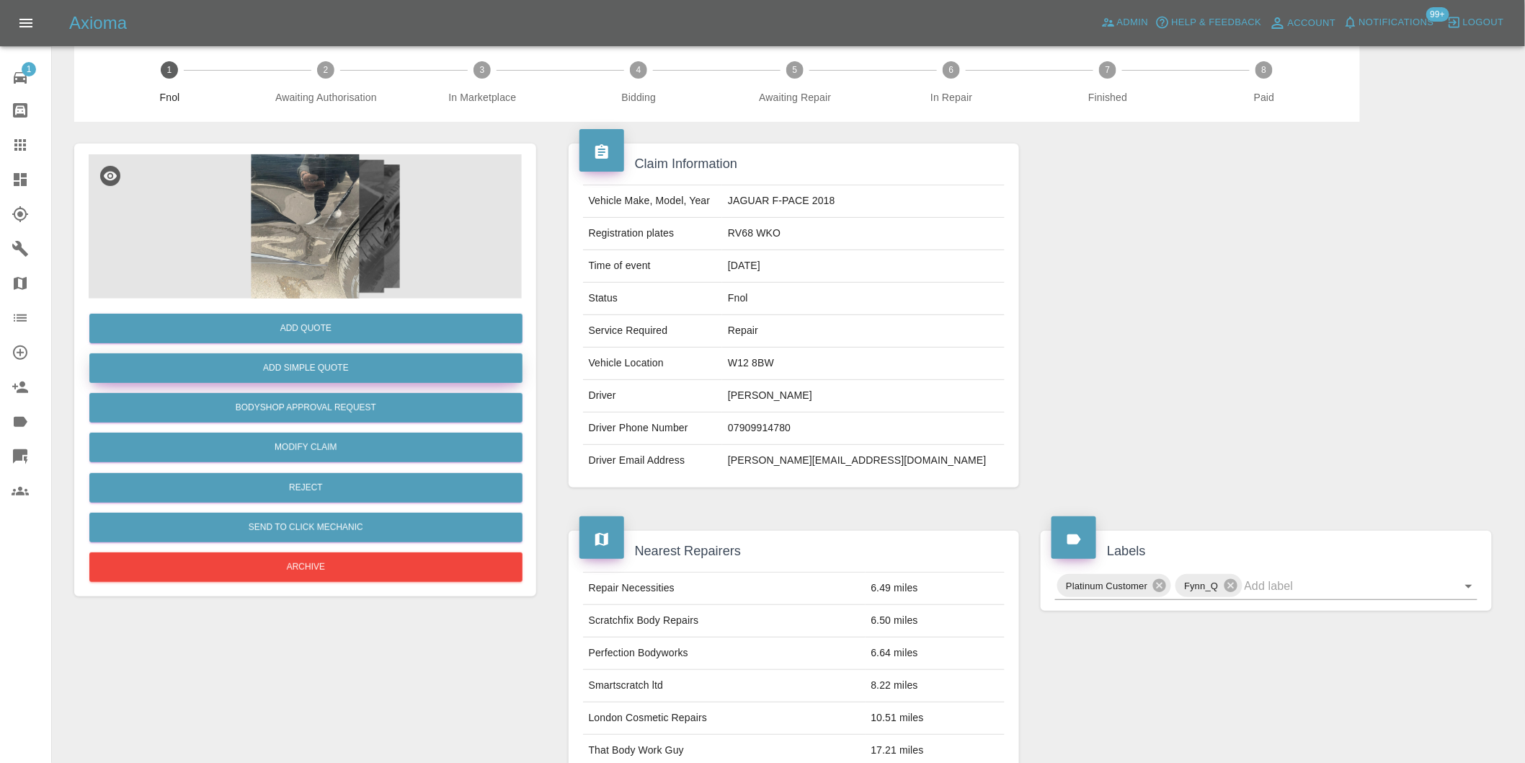
click at [329, 370] on button "Add Simple Quote" at bounding box center [305, 368] width 433 height 30
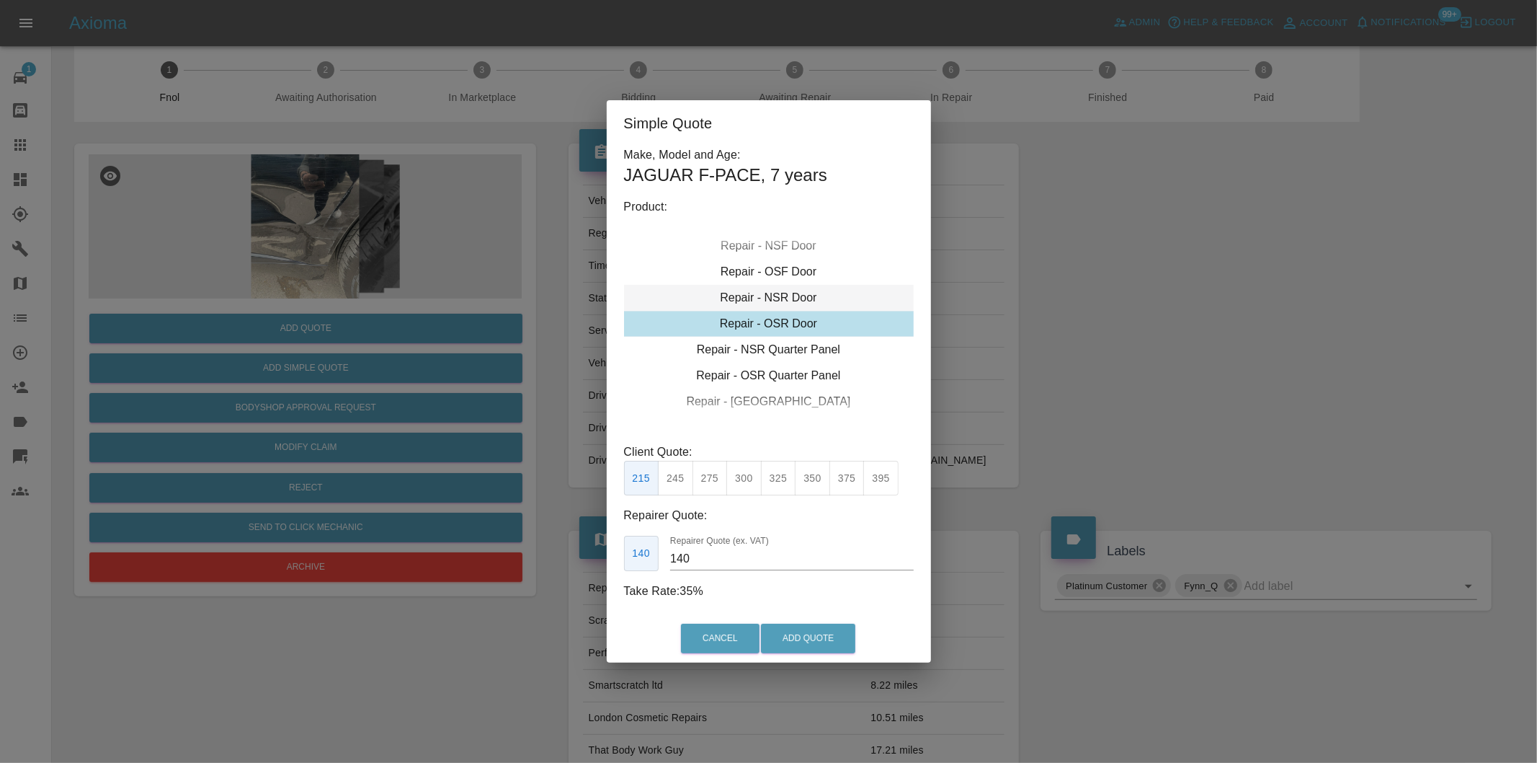
click at [775, 298] on div "Repair - NSR Door" at bounding box center [769, 298] width 290 height 26
click at [813, 480] on button "350" at bounding box center [812, 478] width 35 height 35
type input "230"
click at [811, 637] on button "Add Quote" at bounding box center [808, 638] width 94 height 30
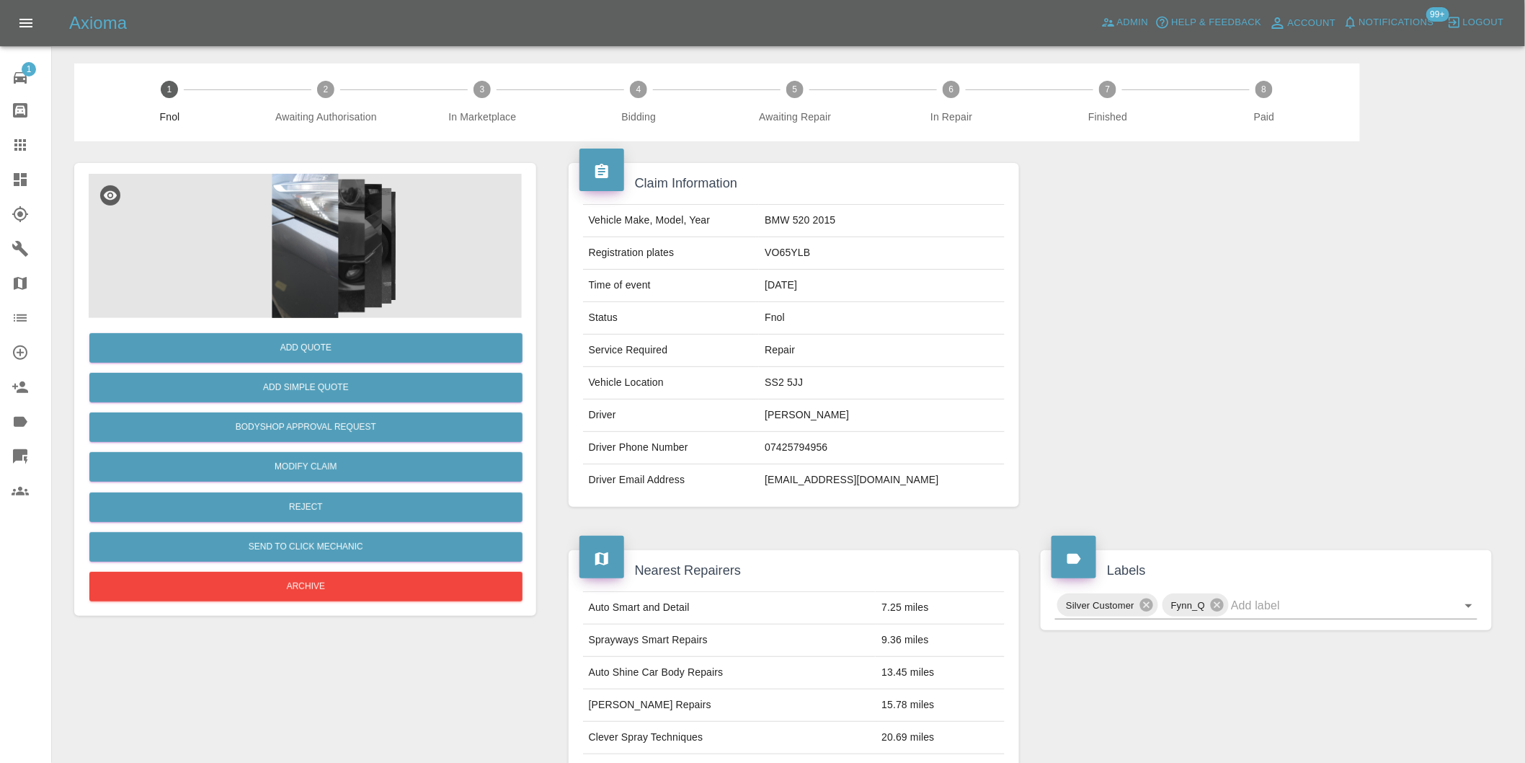
click at [287, 250] on img at bounding box center [305, 246] width 433 height 144
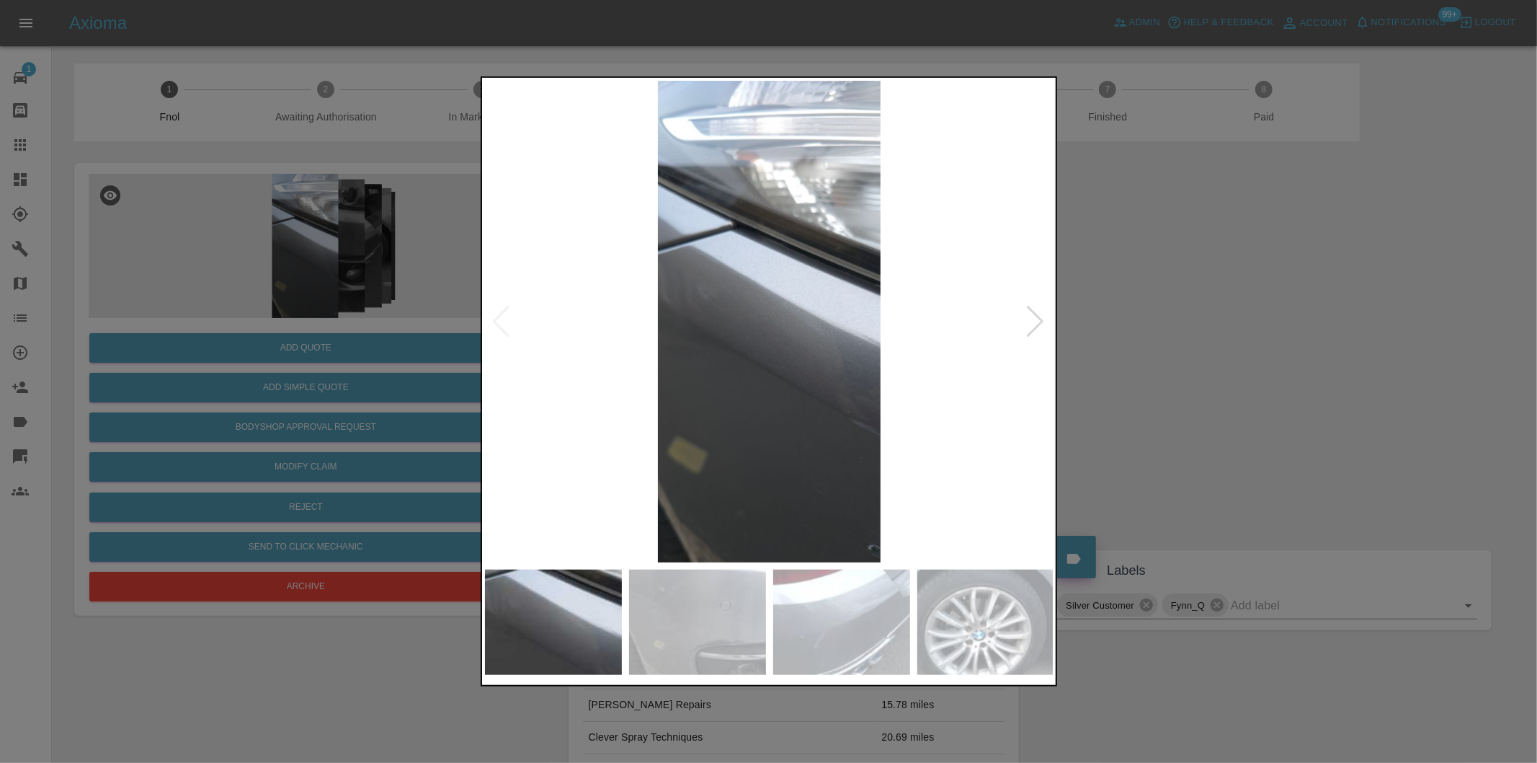
click at [1032, 318] on div at bounding box center [1035, 322] width 19 height 32
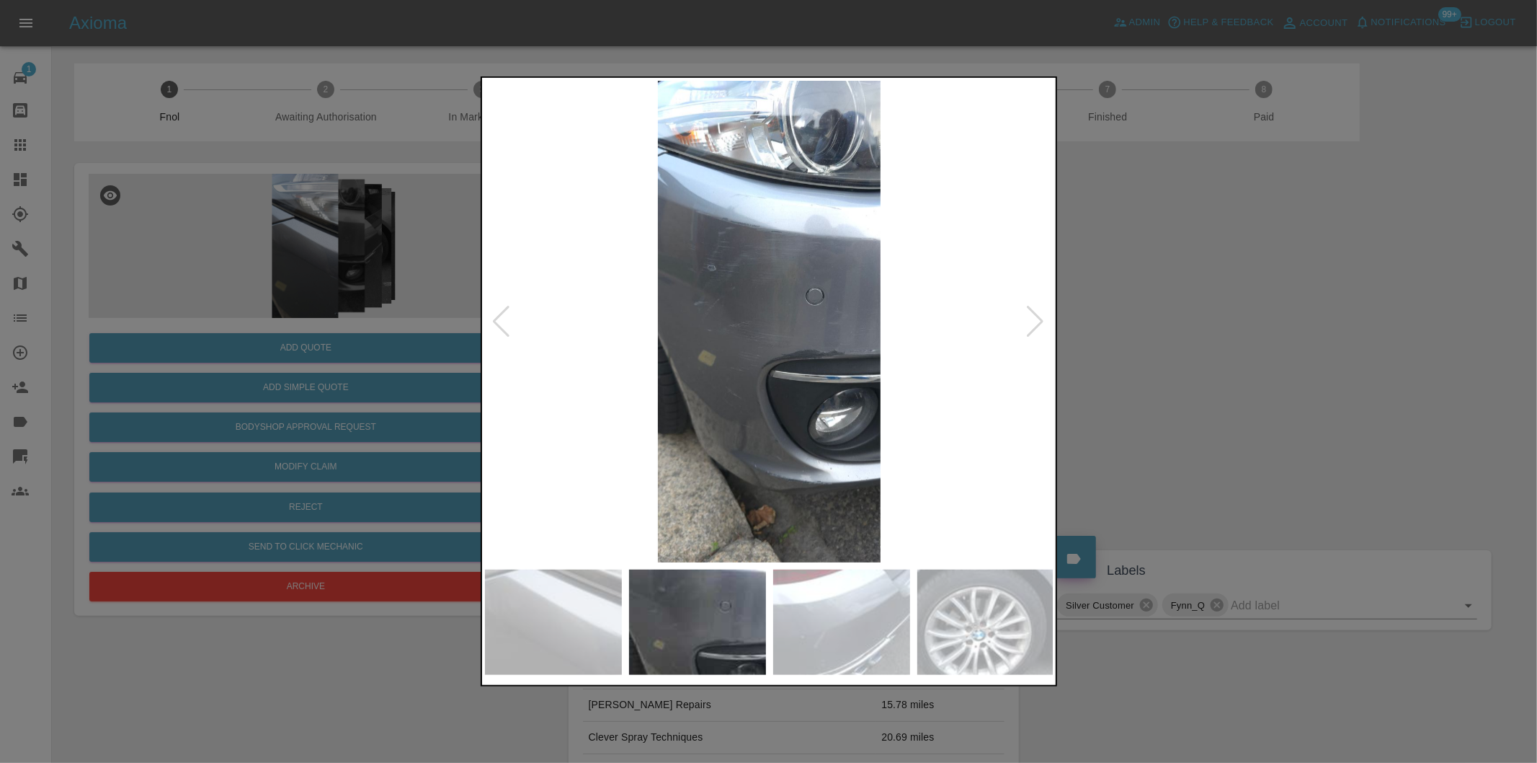
click at [1032, 318] on div at bounding box center [1035, 322] width 19 height 32
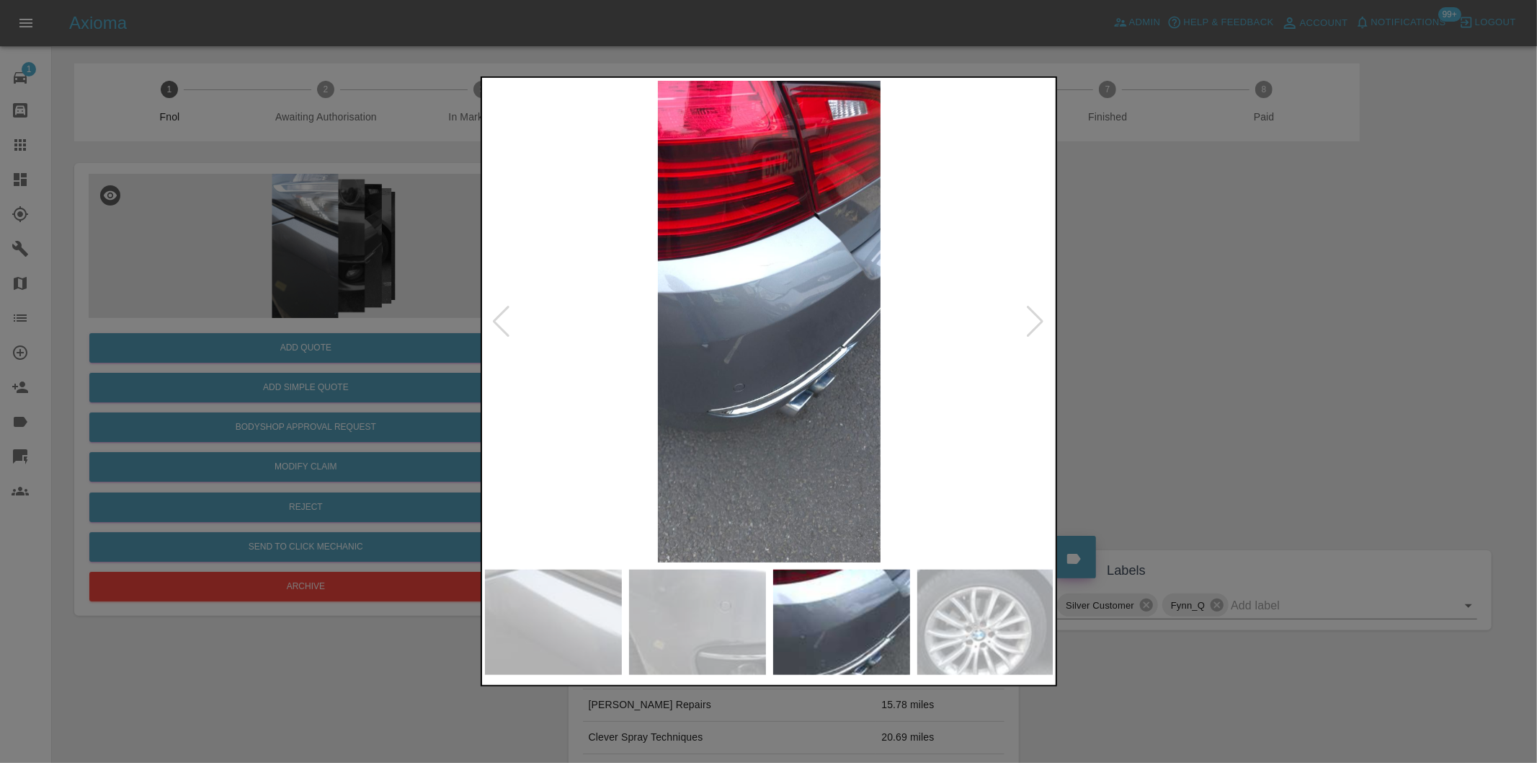
click at [1032, 318] on div at bounding box center [1035, 322] width 19 height 32
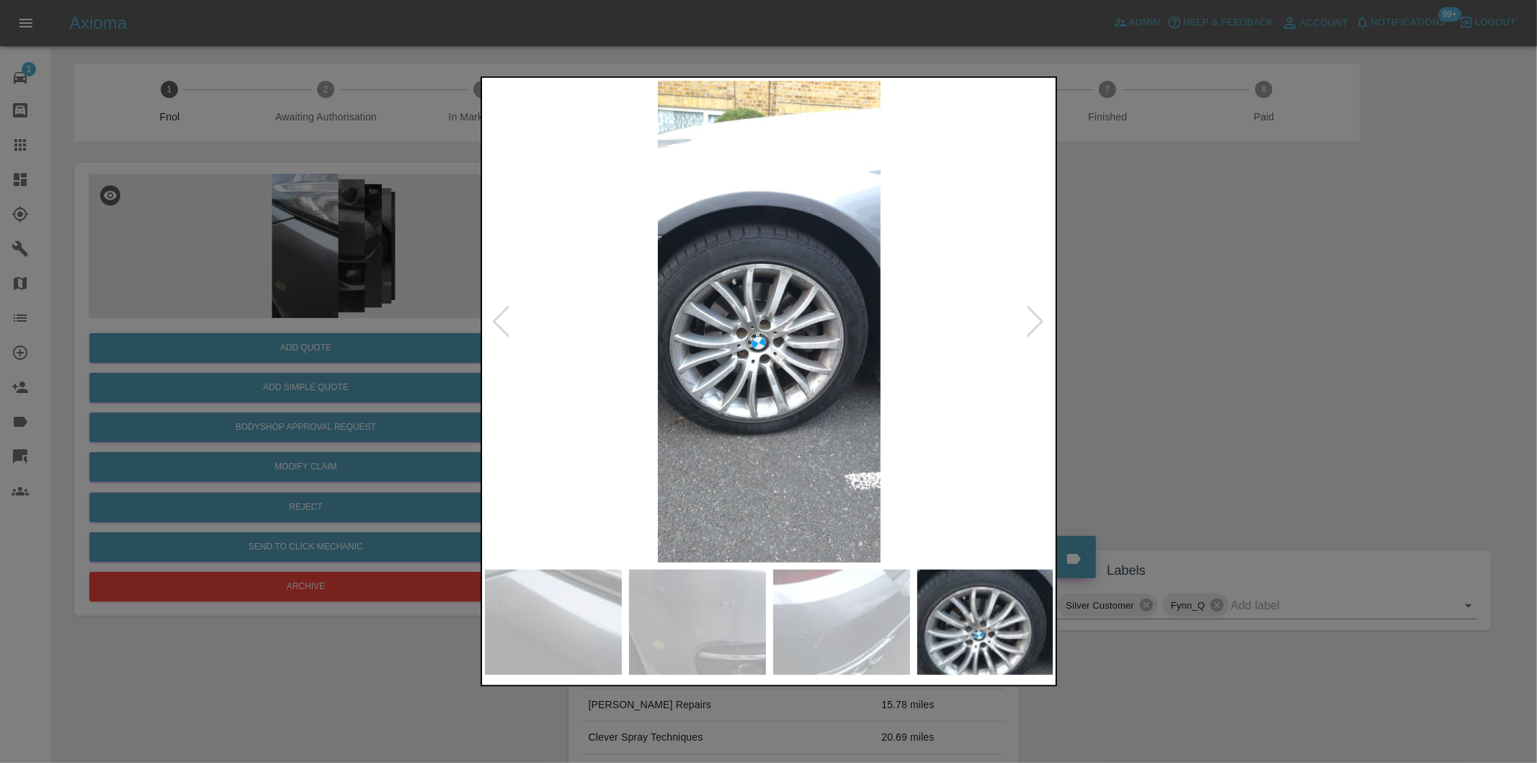
click at [1032, 318] on div at bounding box center [1035, 322] width 19 height 32
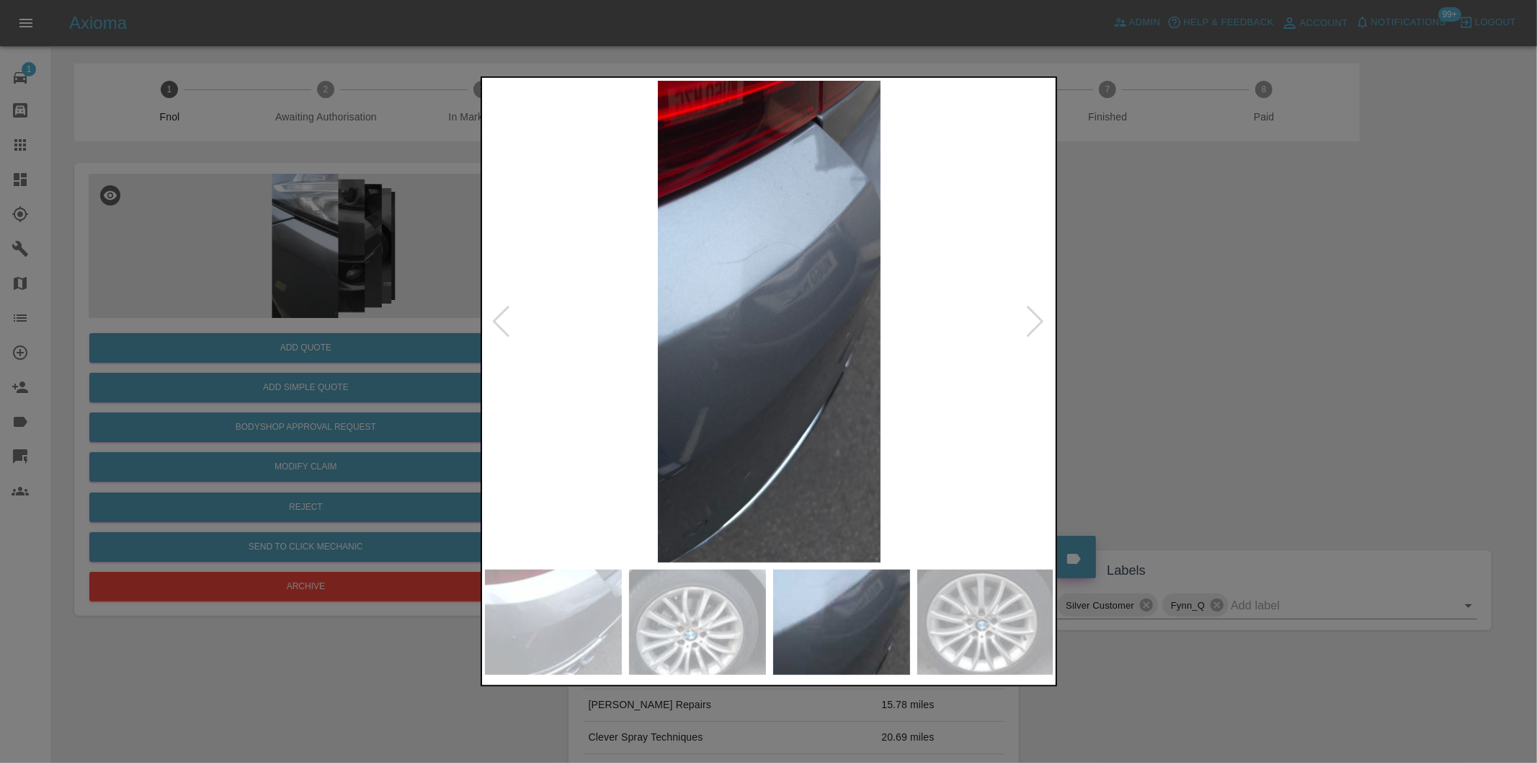
click at [1032, 318] on div at bounding box center [1035, 322] width 19 height 32
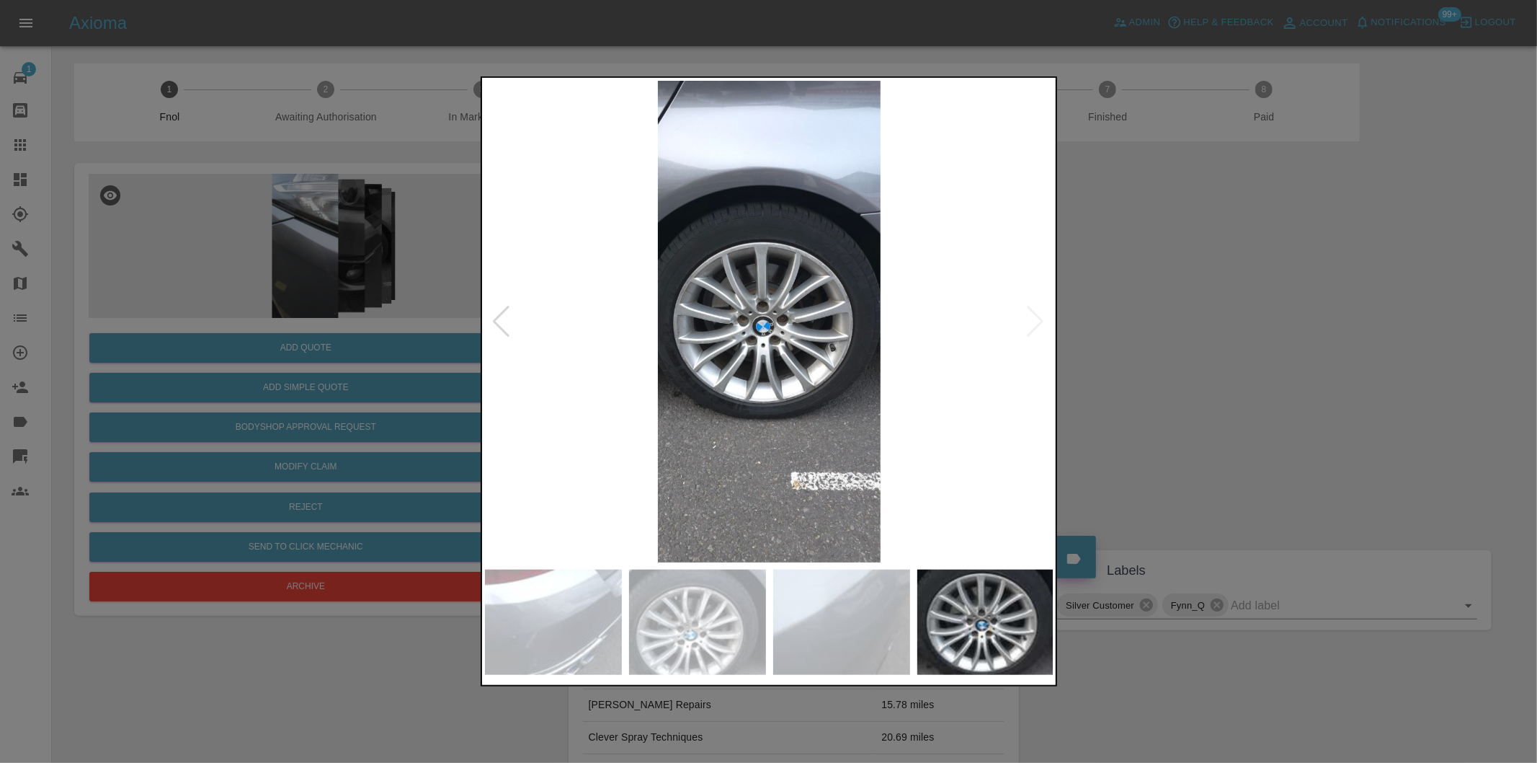
click at [1032, 318] on img at bounding box center [769, 321] width 569 height 481
click at [1157, 318] on div at bounding box center [768, 381] width 1537 height 763
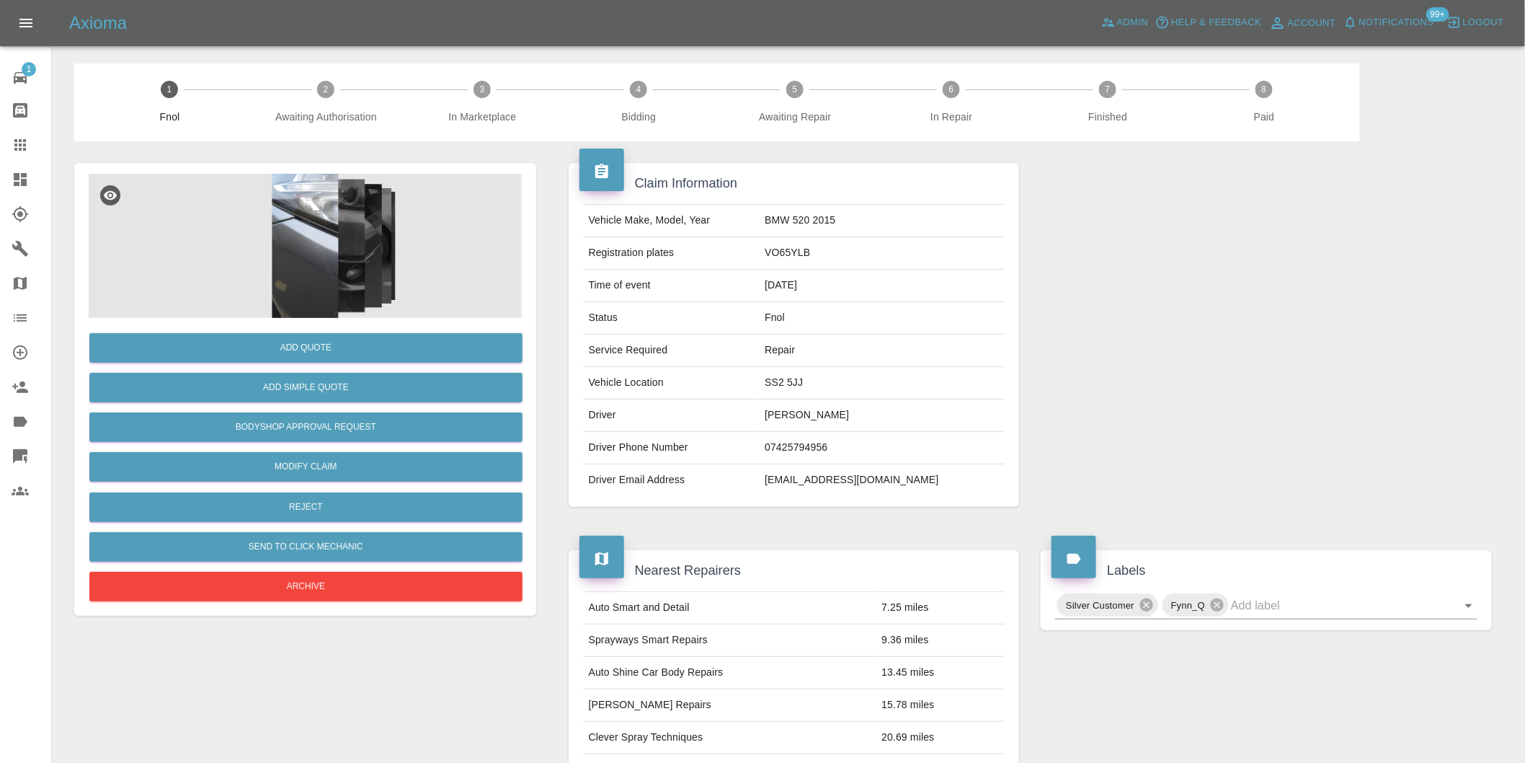
click at [267, 238] on img at bounding box center [305, 246] width 433 height 144
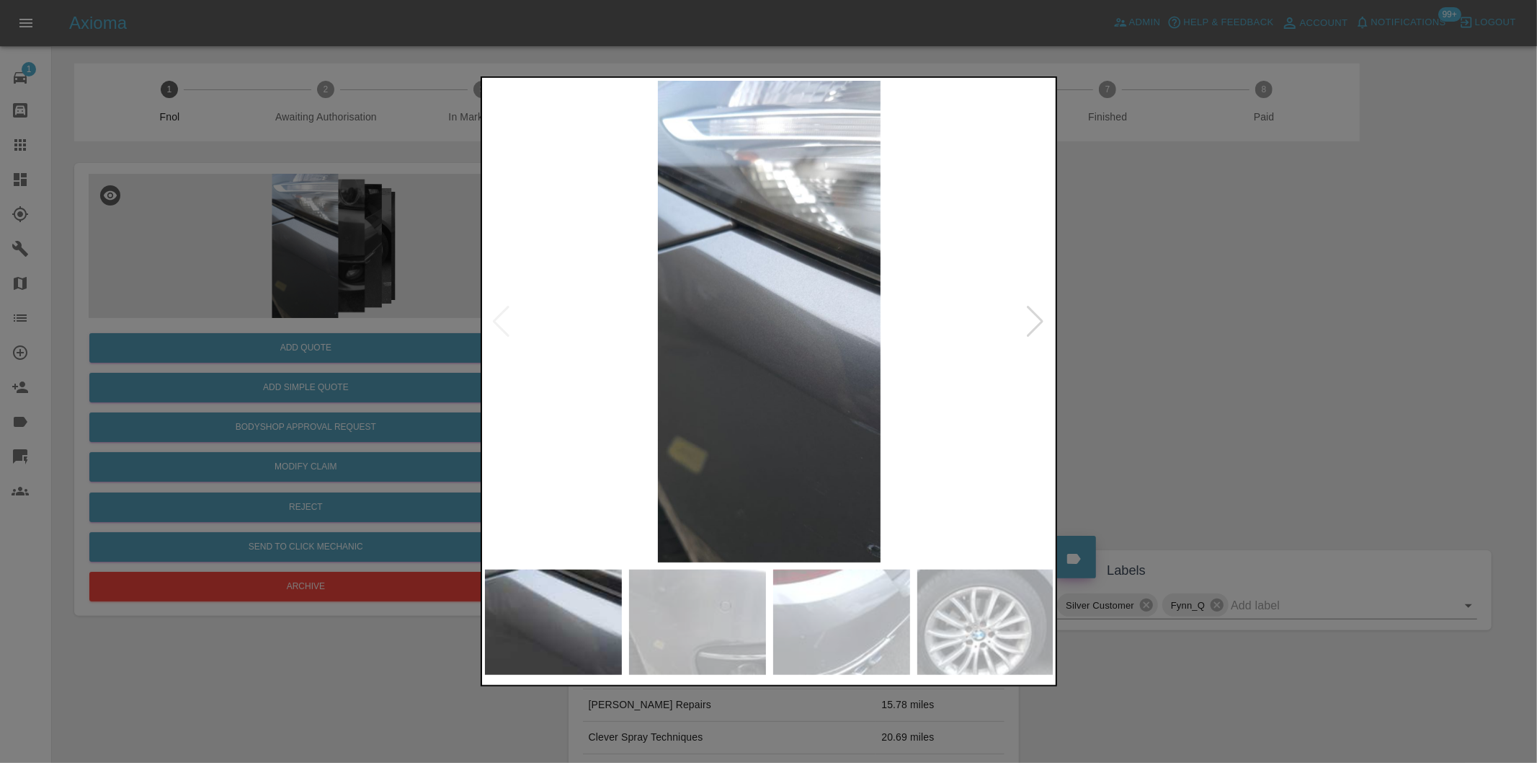
click at [1034, 320] on div at bounding box center [1035, 322] width 19 height 32
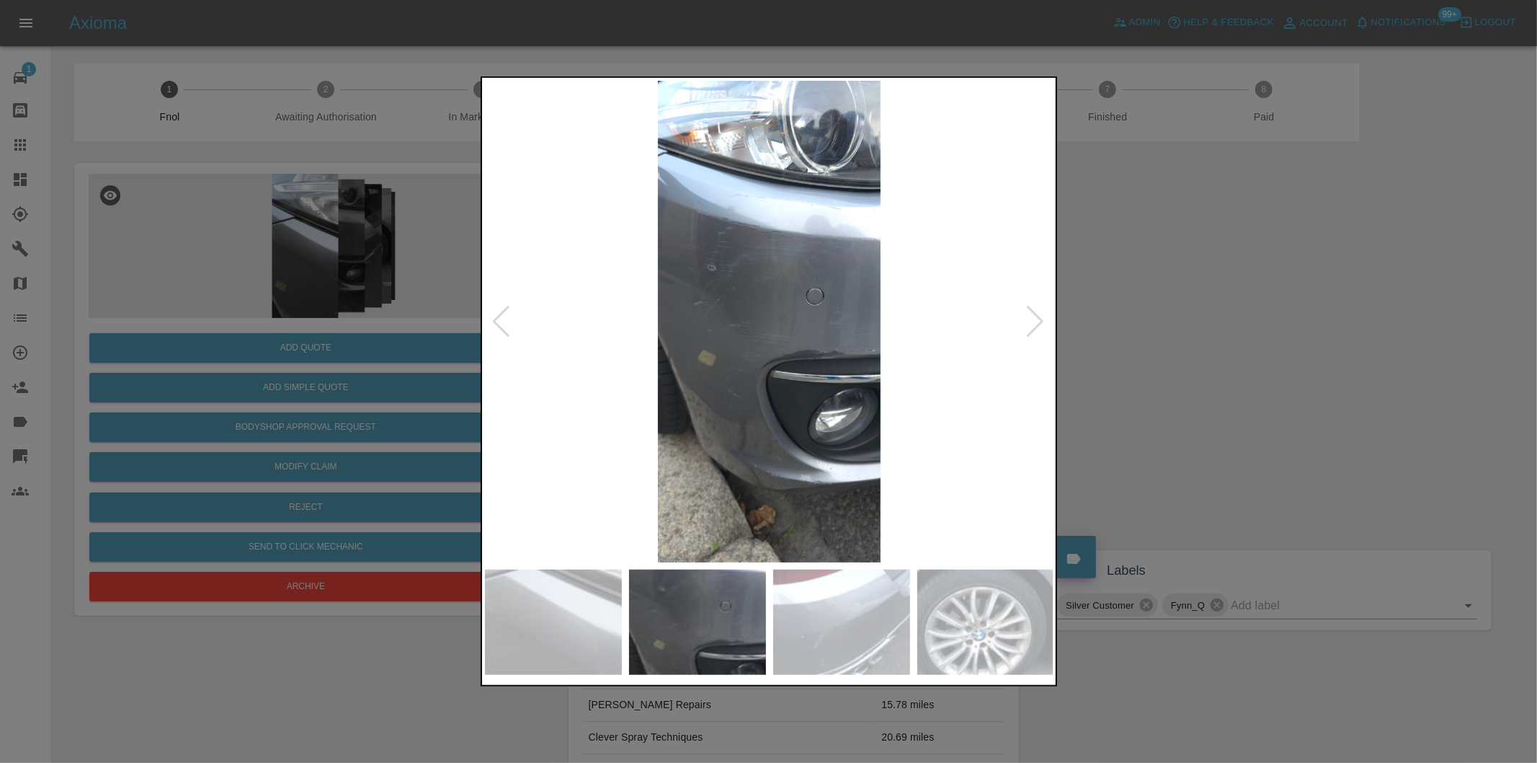
click at [1034, 320] on div at bounding box center [1035, 322] width 19 height 32
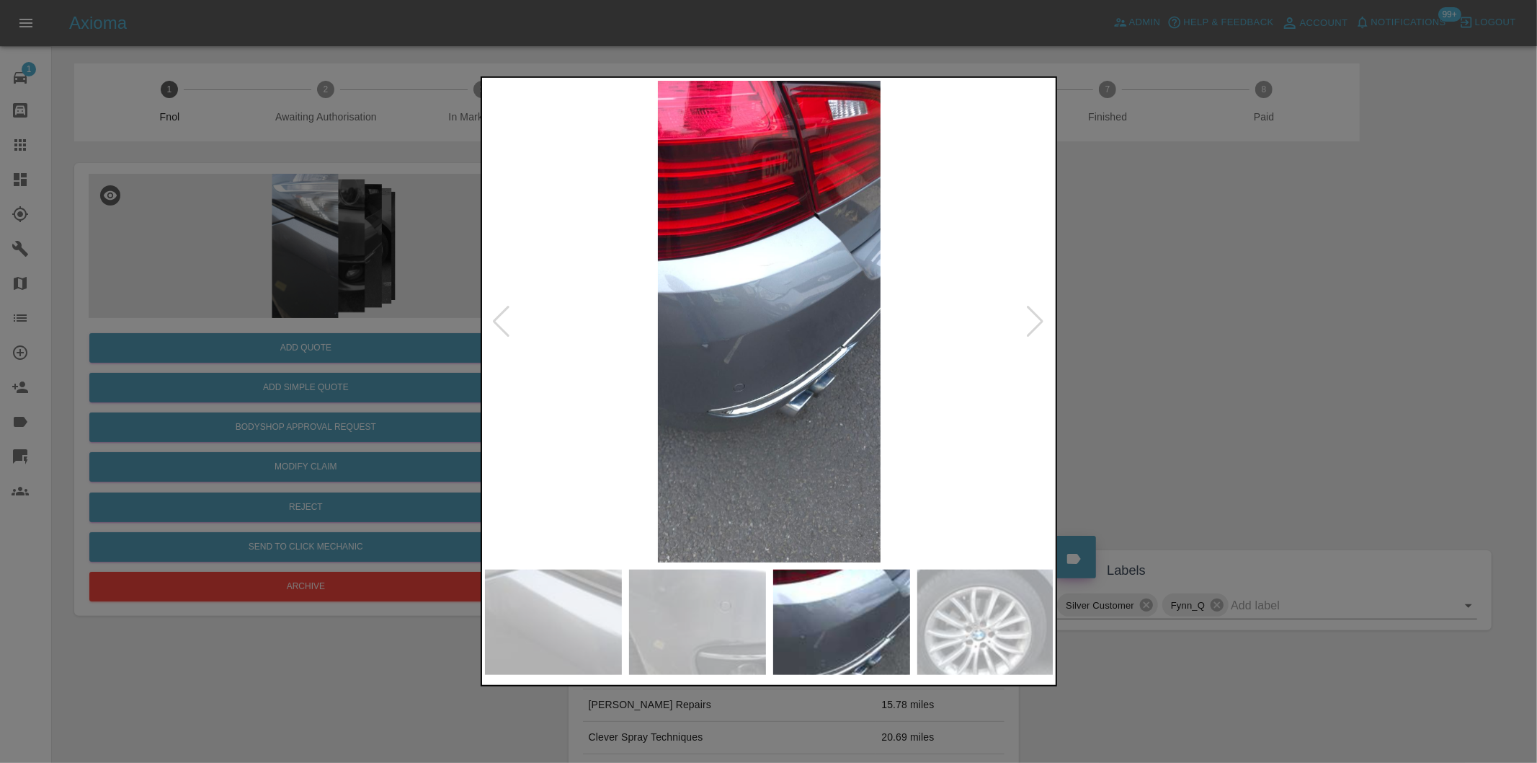
click at [1031, 319] on div at bounding box center [1035, 322] width 19 height 32
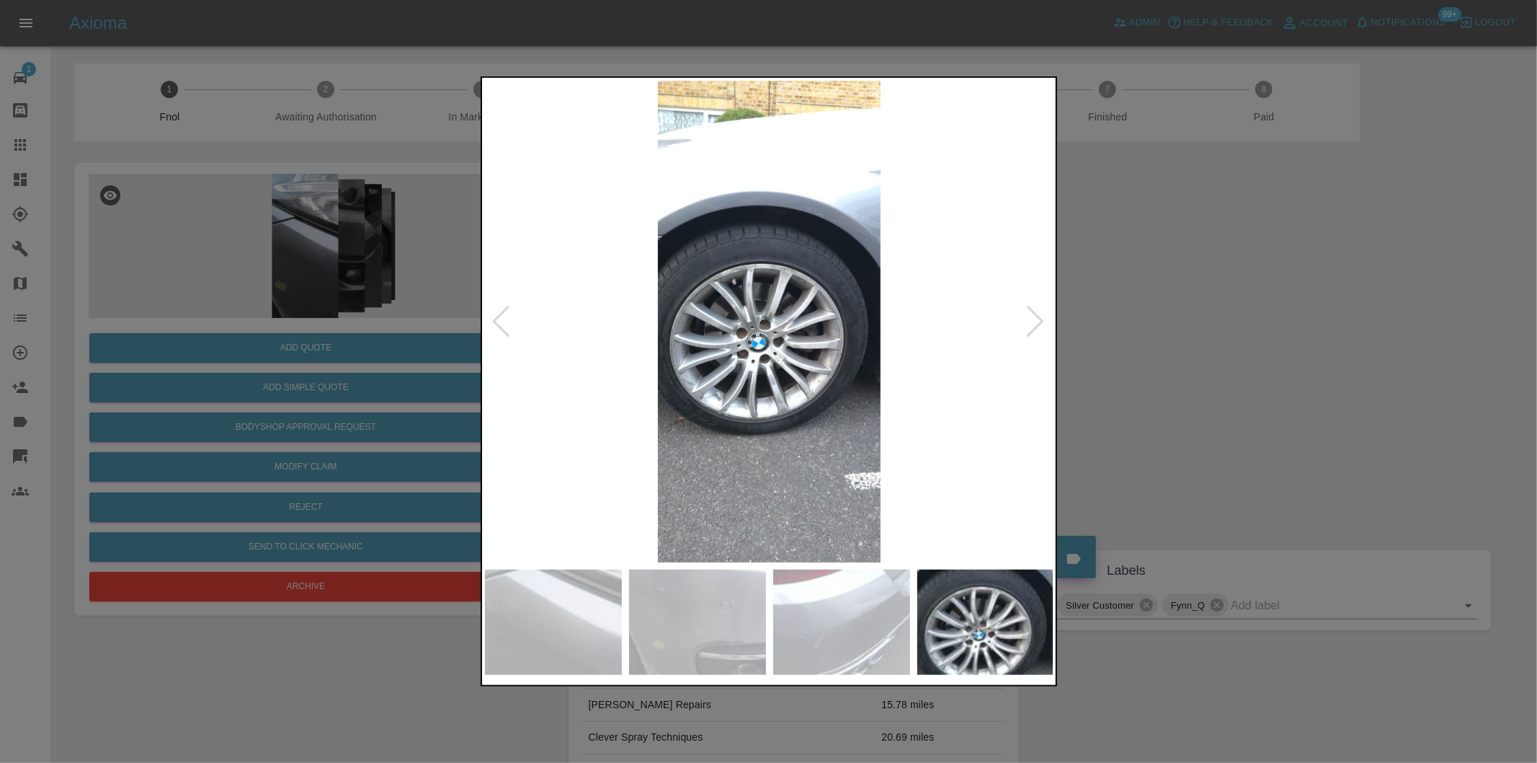
click at [1183, 345] on div at bounding box center [768, 381] width 1537 height 763
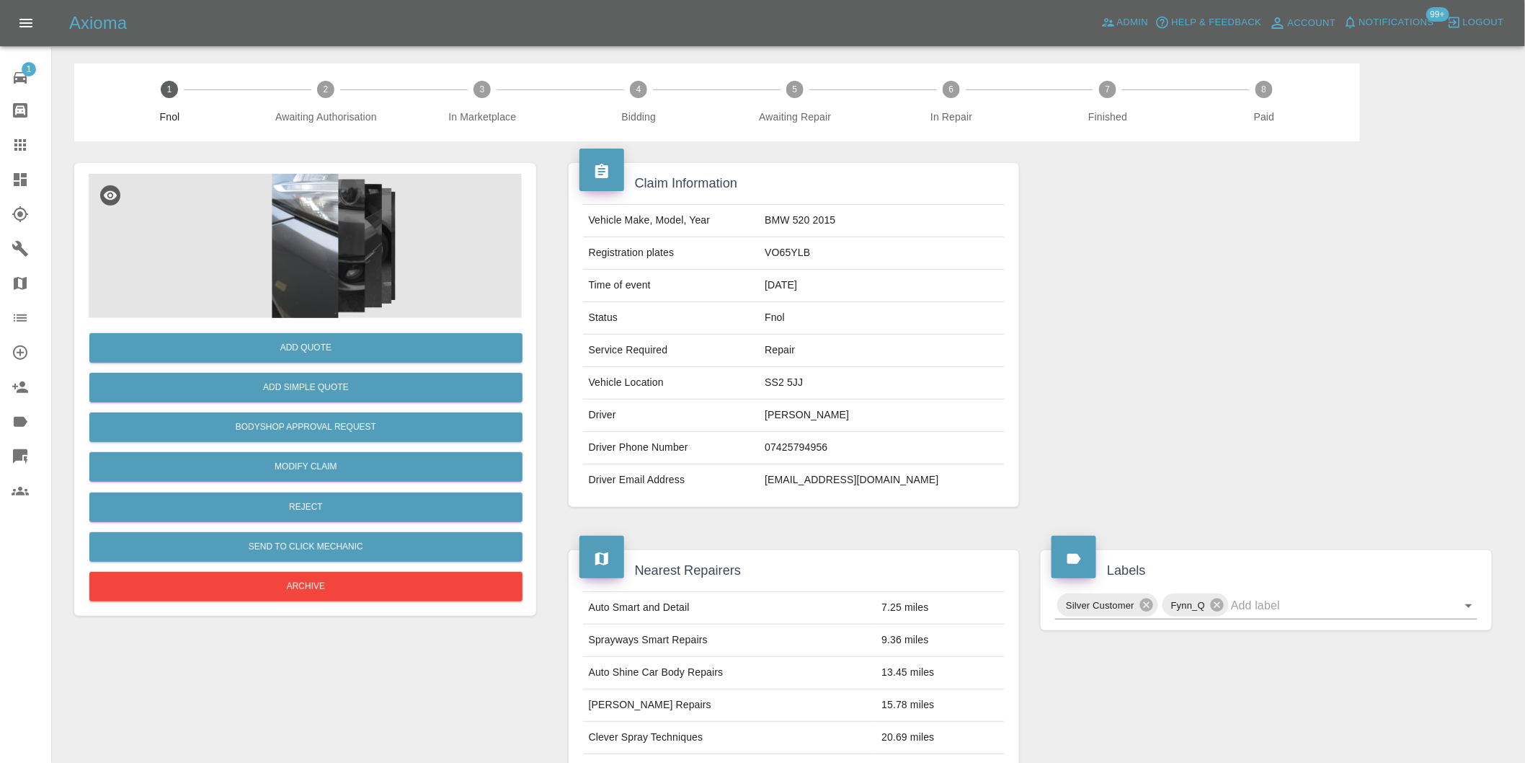
click at [295, 267] on img at bounding box center [305, 246] width 433 height 144
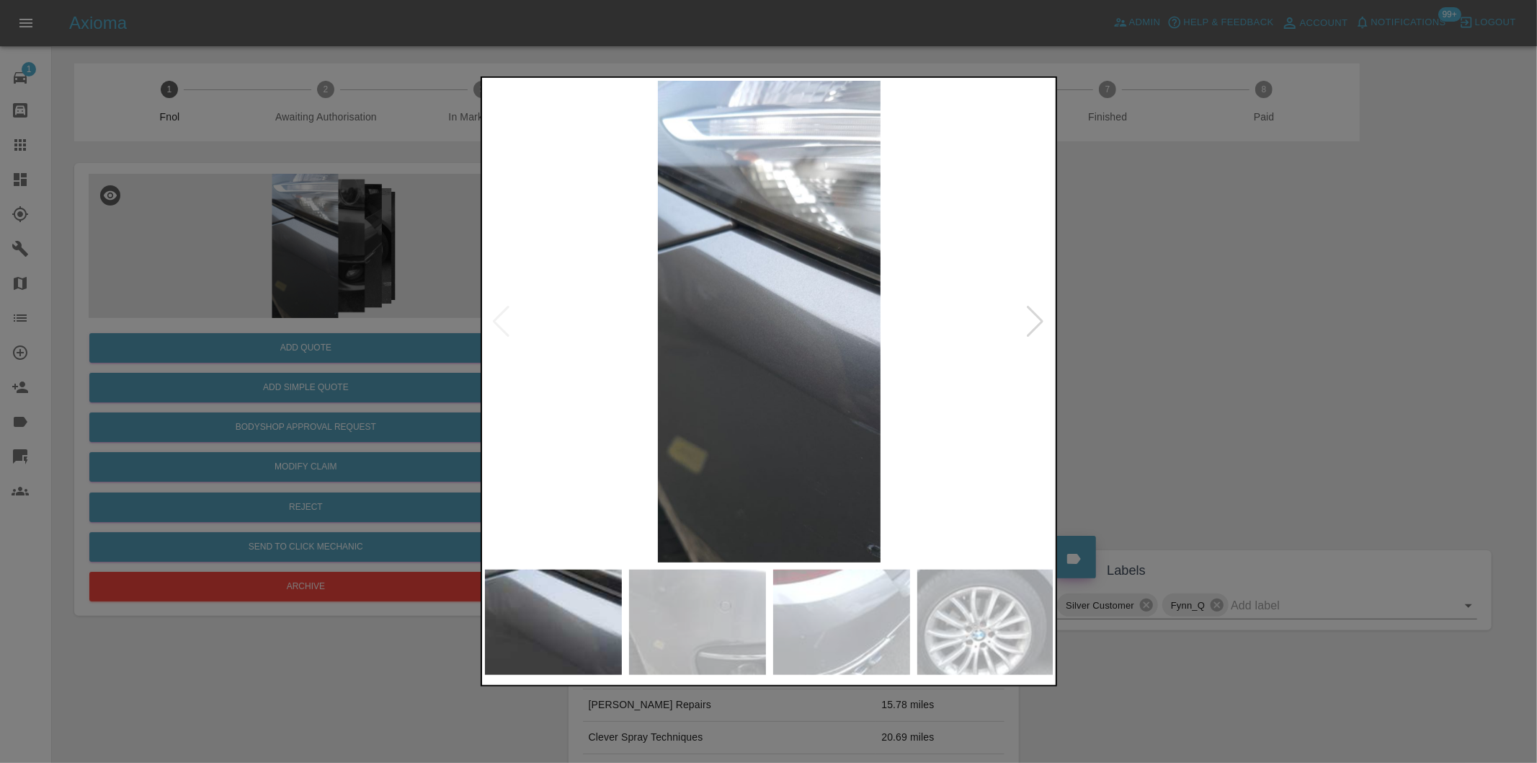
click at [1031, 319] on div at bounding box center [1035, 322] width 19 height 32
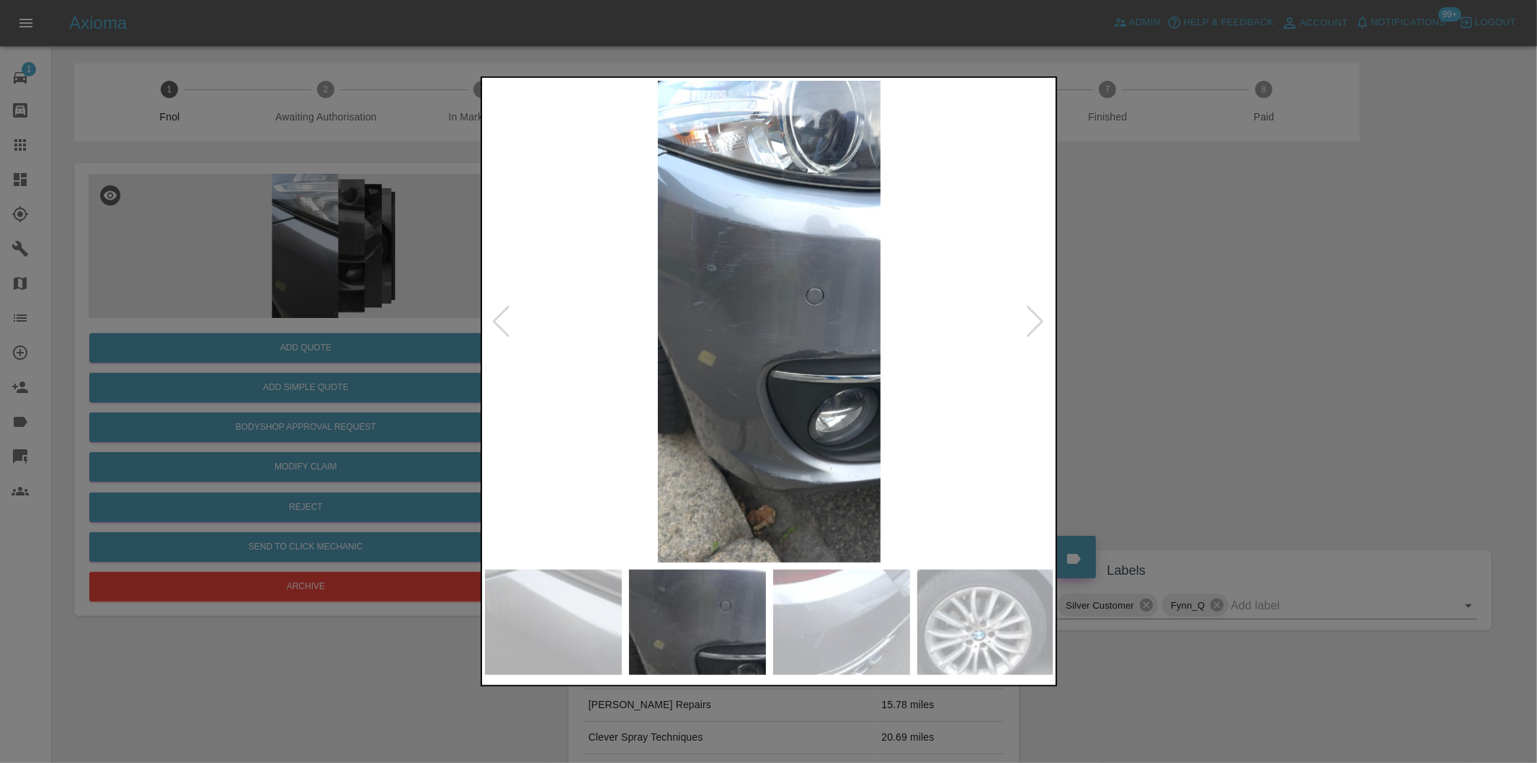
click at [1031, 319] on div at bounding box center [1035, 322] width 19 height 32
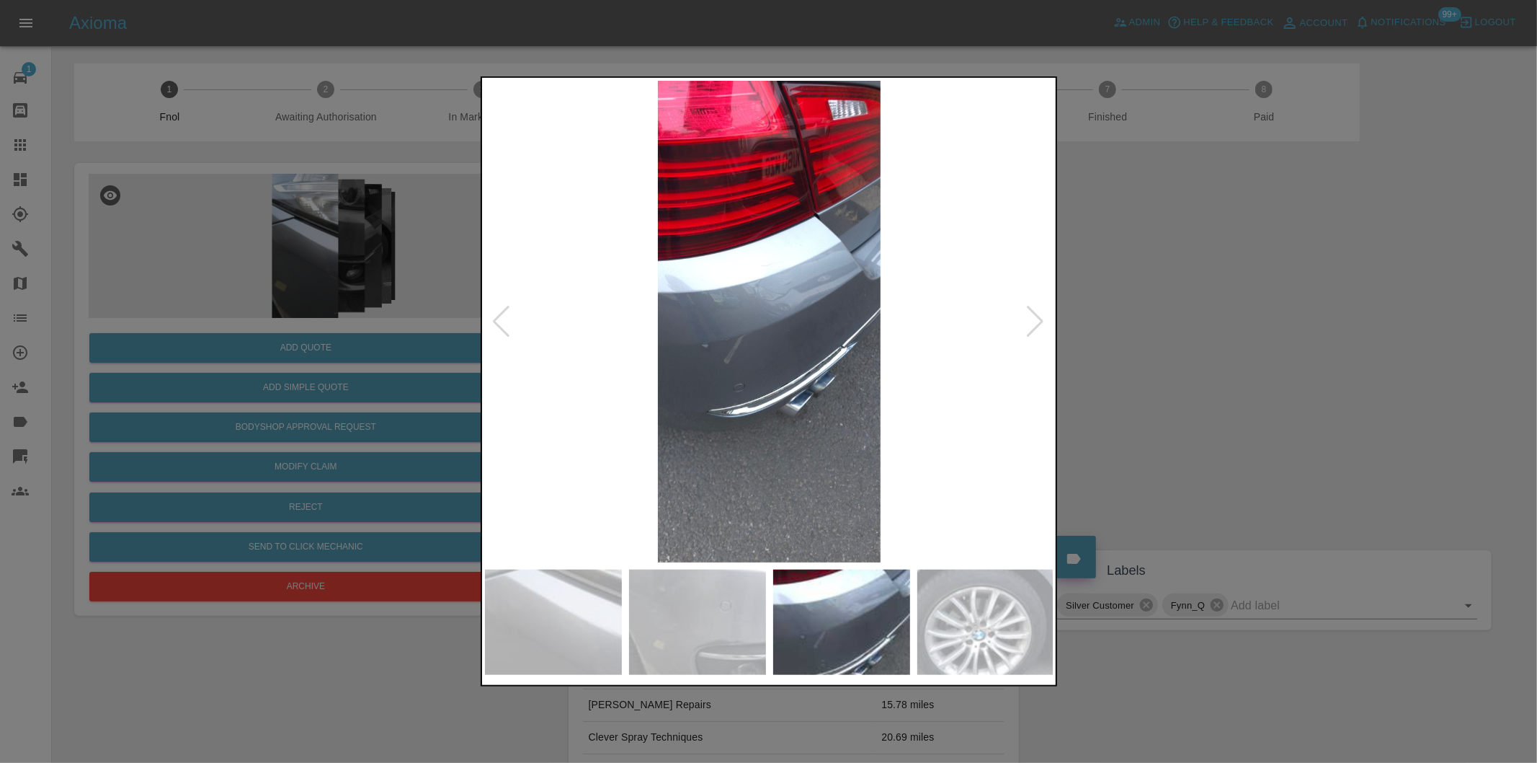
click at [1032, 319] on div at bounding box center [1035, 322] width 19 height 32
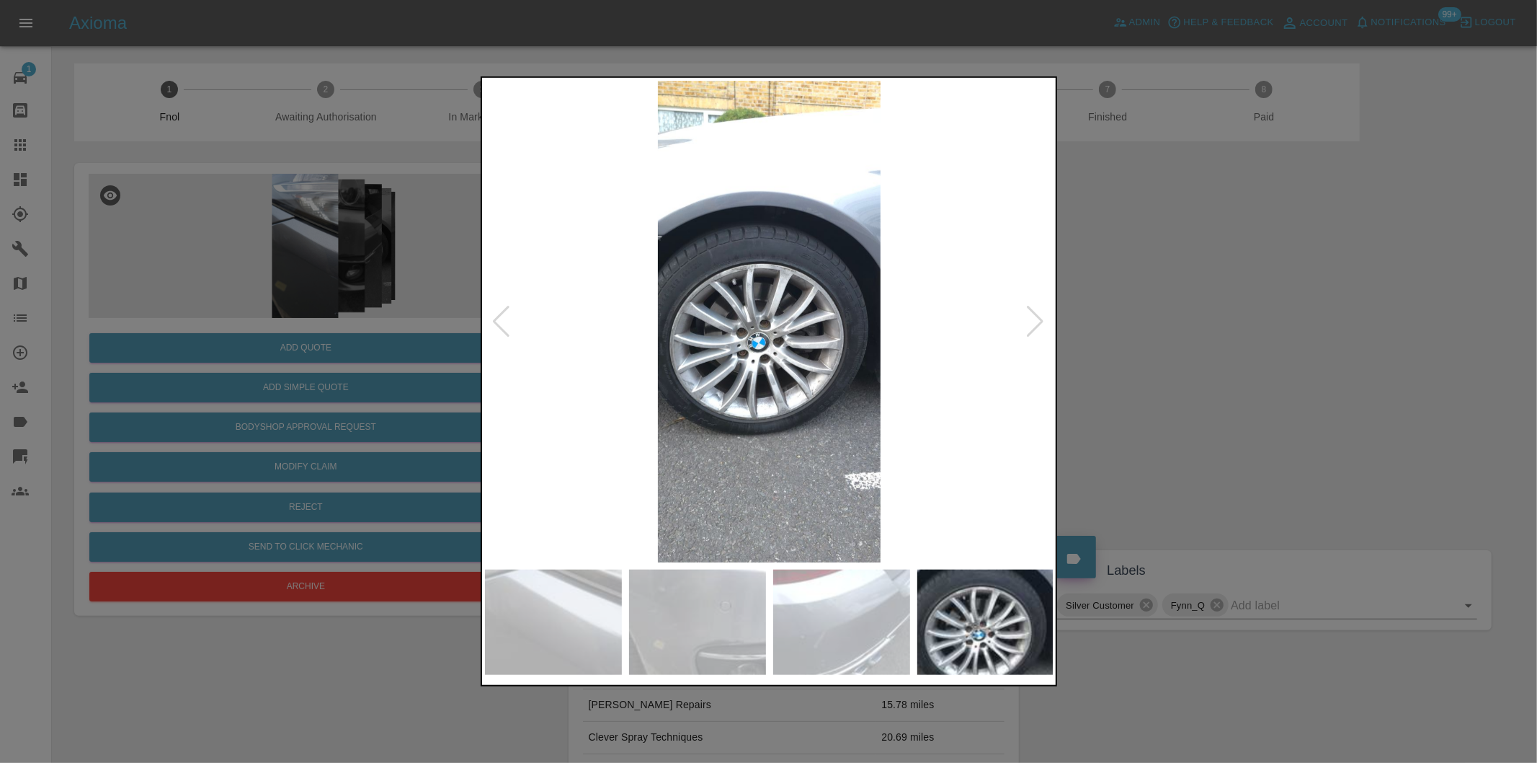
drag, startPoint x: 1212, startPoint y: 319, endPoint x: 969, endPoint y: 352, distance: 245.0
click at [1195, 319] on div at bounding box center [768, 381] width 1537 height 763
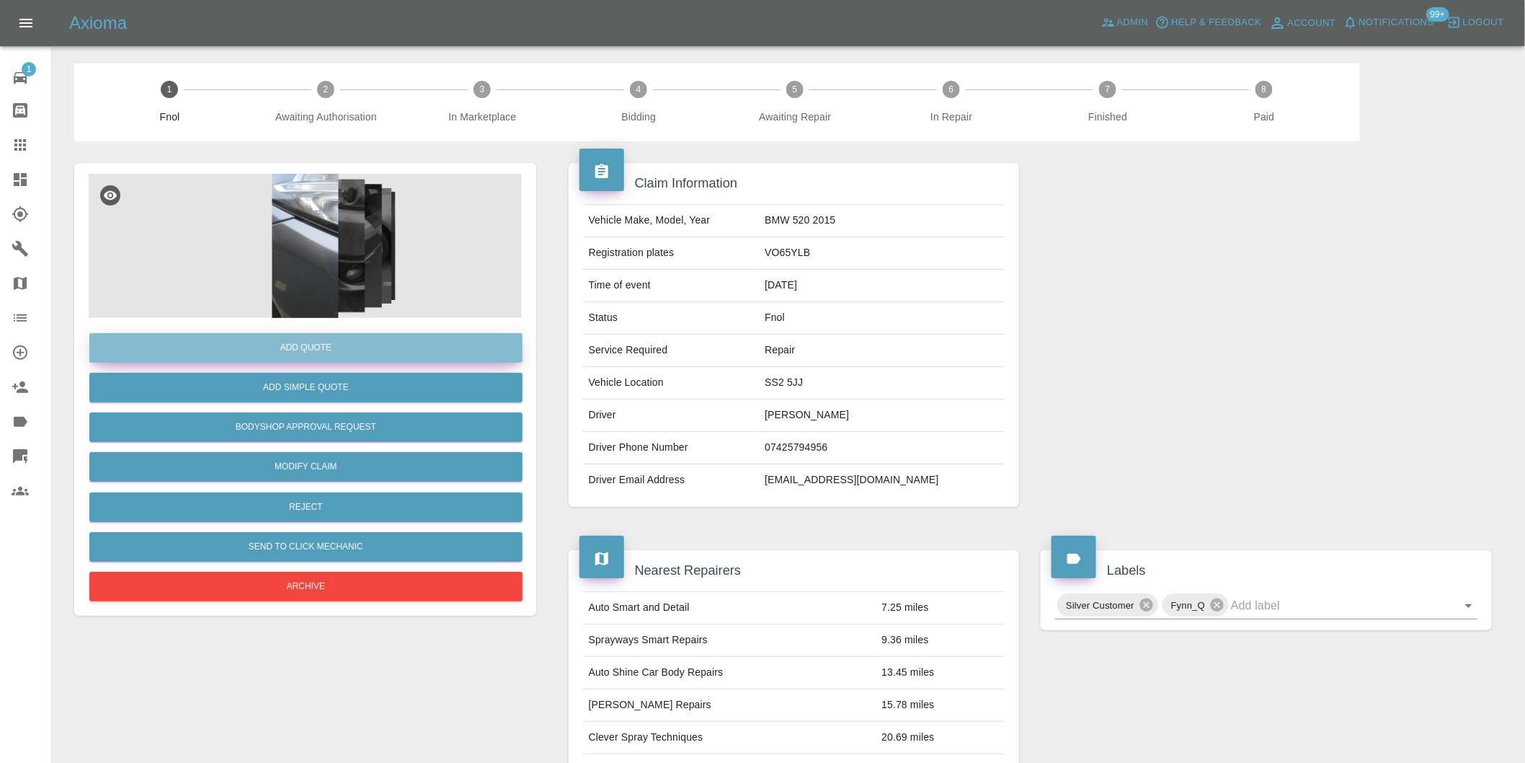
click at [352, 355] on button "Add Quote" at bounding box center [305, 348] width 433 height 30
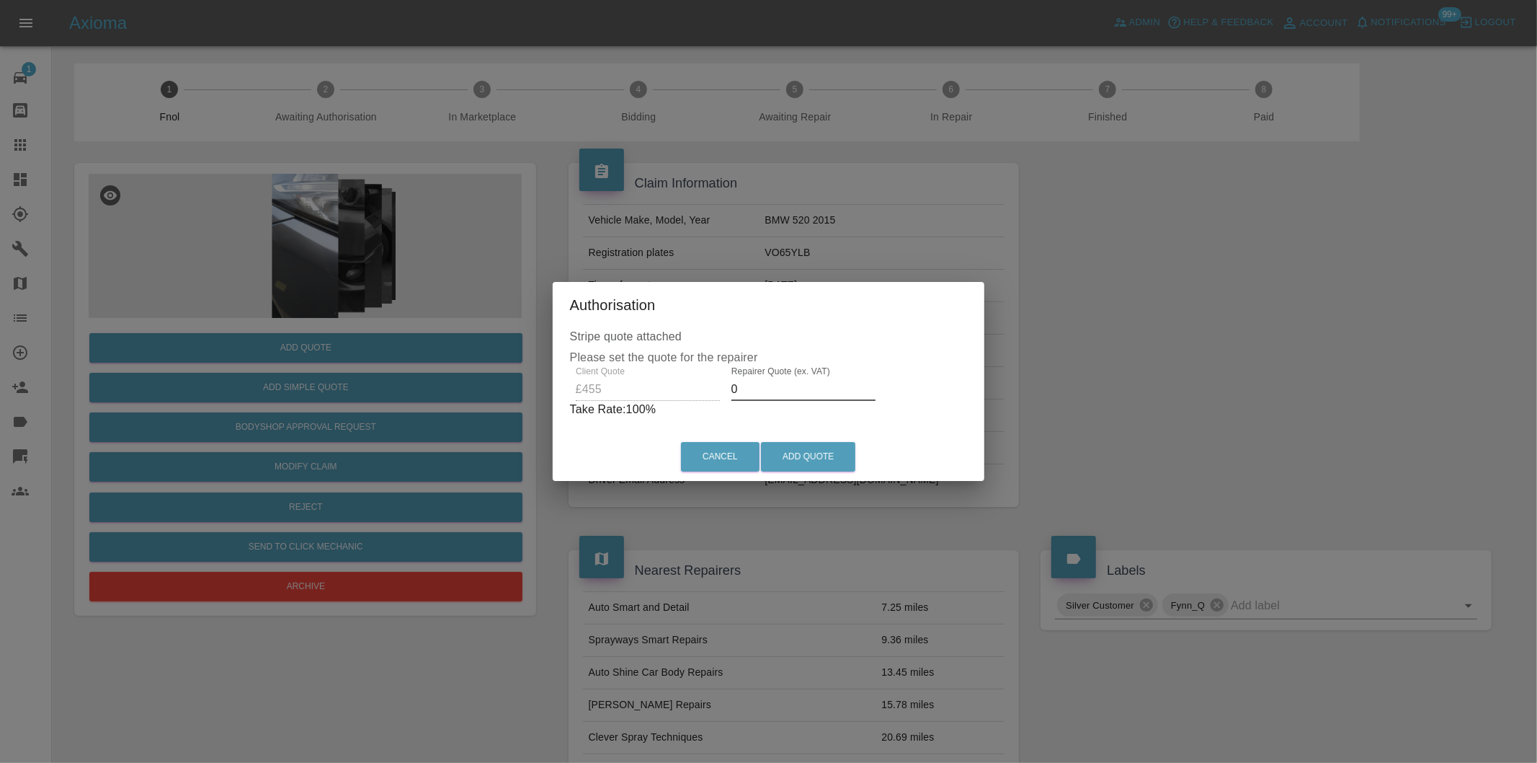
click at [760, 397] on input "0" at bounding box center [804, 389] width 144 height 23
type input "0290"
click at [796, 458] on button "Add Quote" at bounding box center [808, 457] width 94 height 30
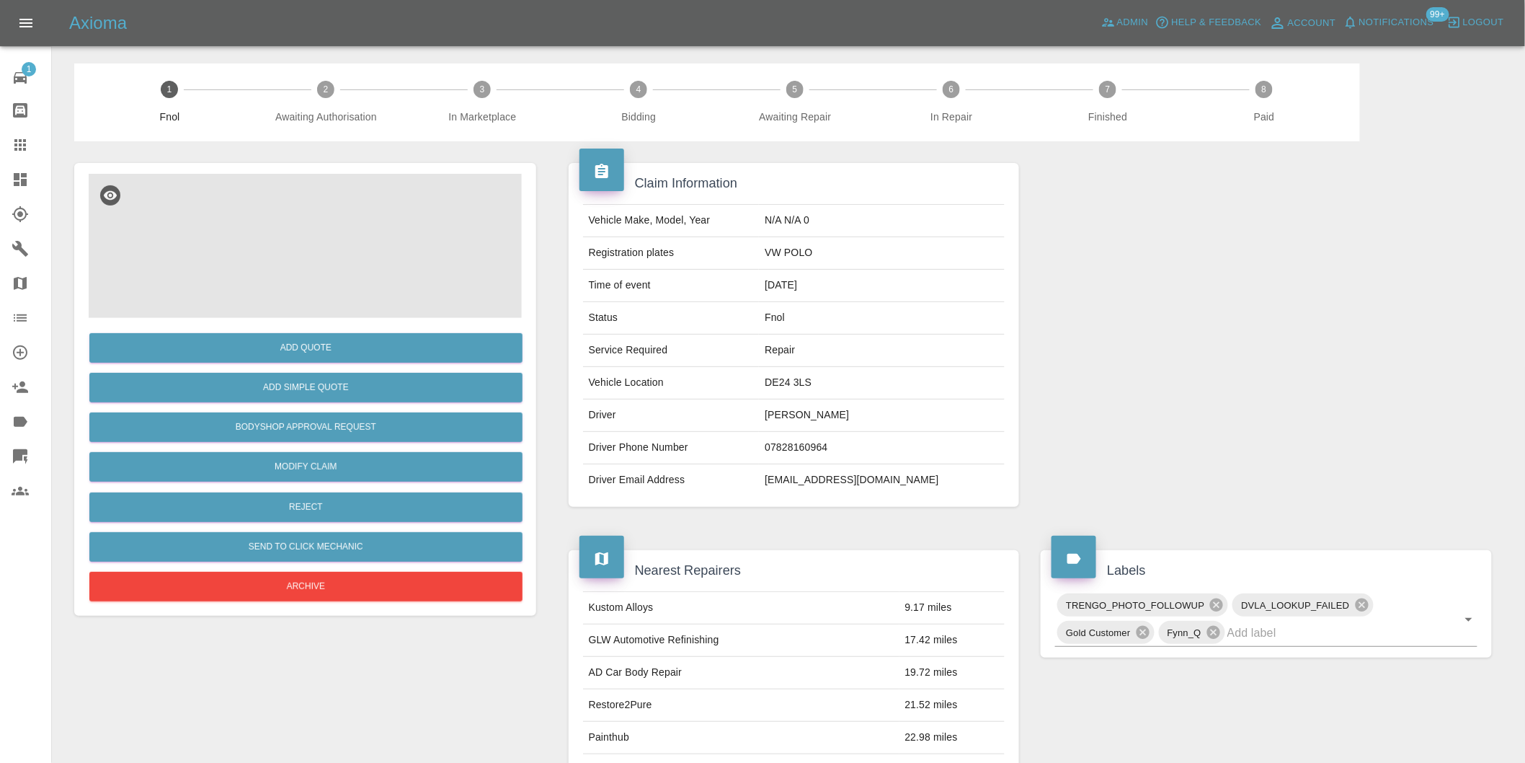
click at [342, 192] on img at bounding box center [305, 246] width 433 height 144
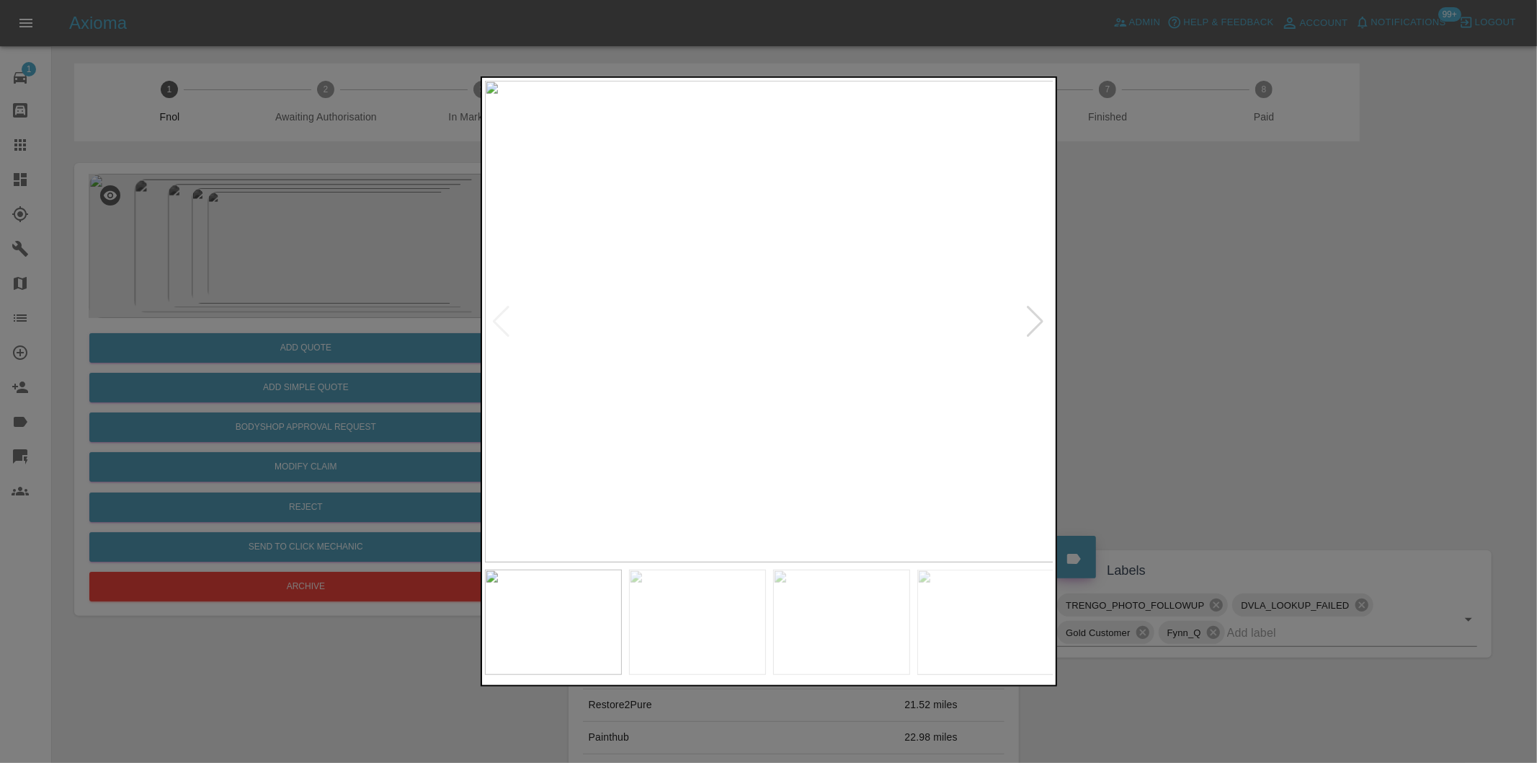
click at [1039, 318] on div at bounding box center [1035, 322] width 19 height 32
click at [1039, 318] on img at bounding box center [769, 321] width 569 height 481
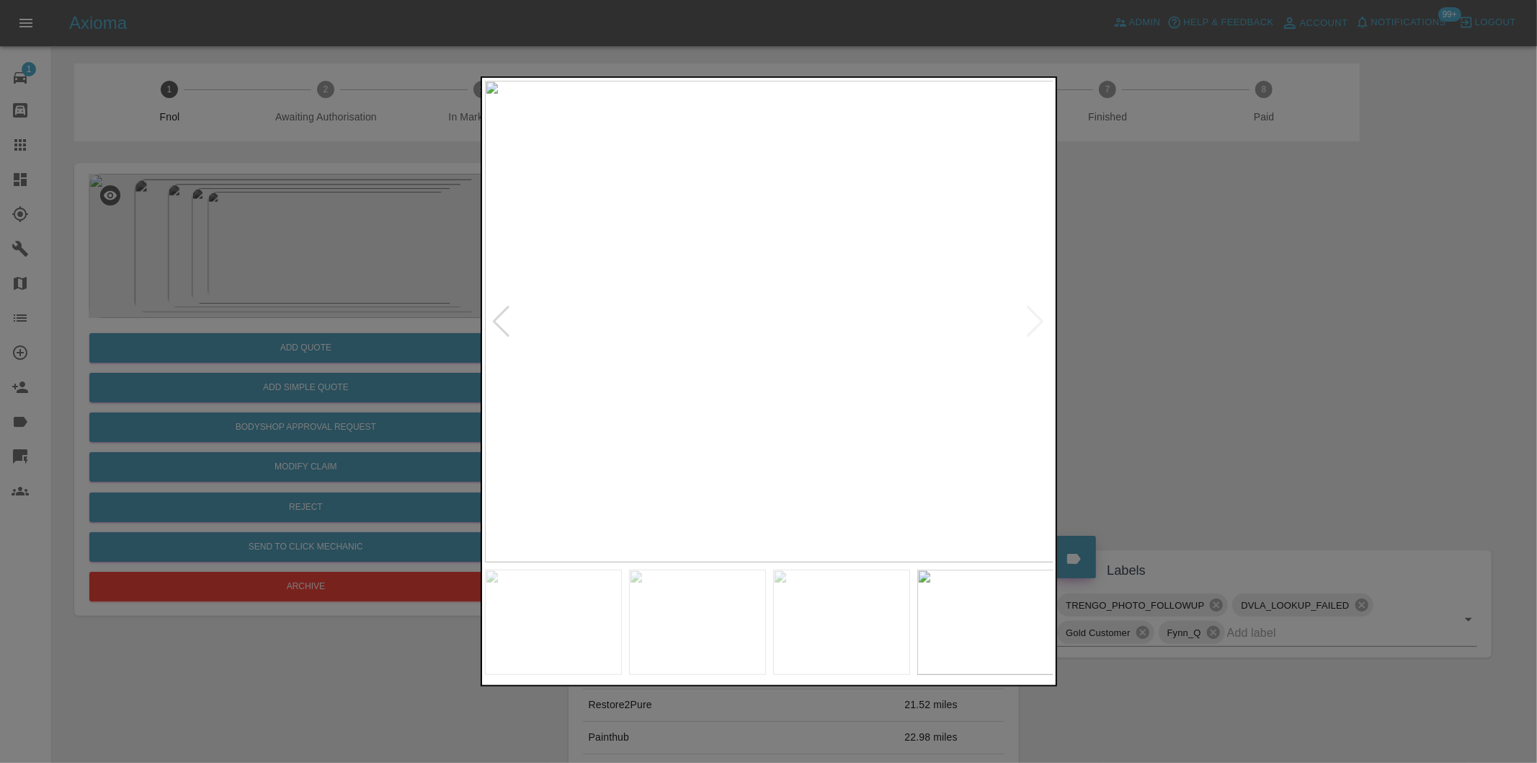
click at [1212, 343] on div at bounding box center [768, 381] width 1537 height 763
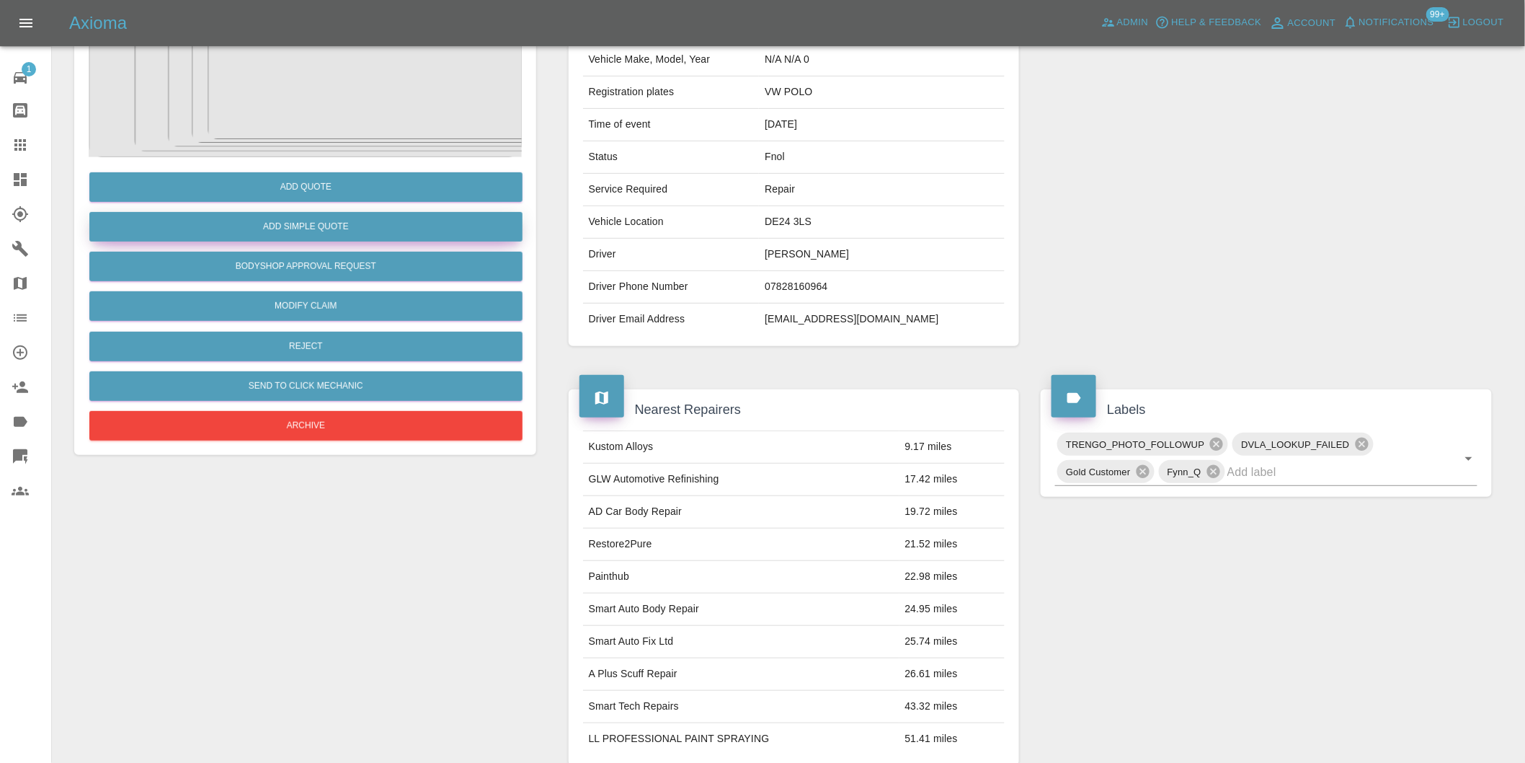
scroll to position [19, 0]
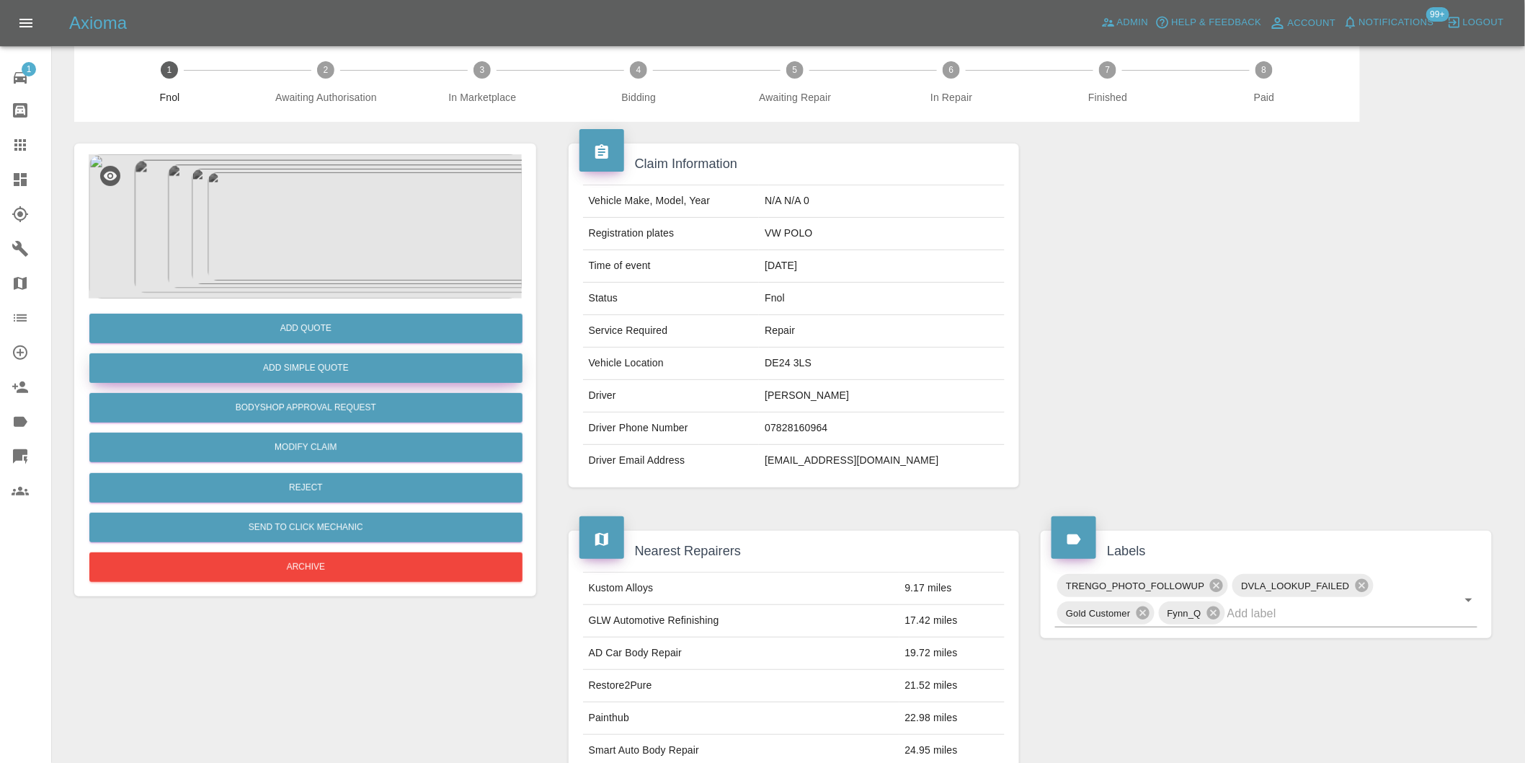
click at [349, 365] on button "Add Simple Quote" at bounding box center [305, 368] width 433 height 30
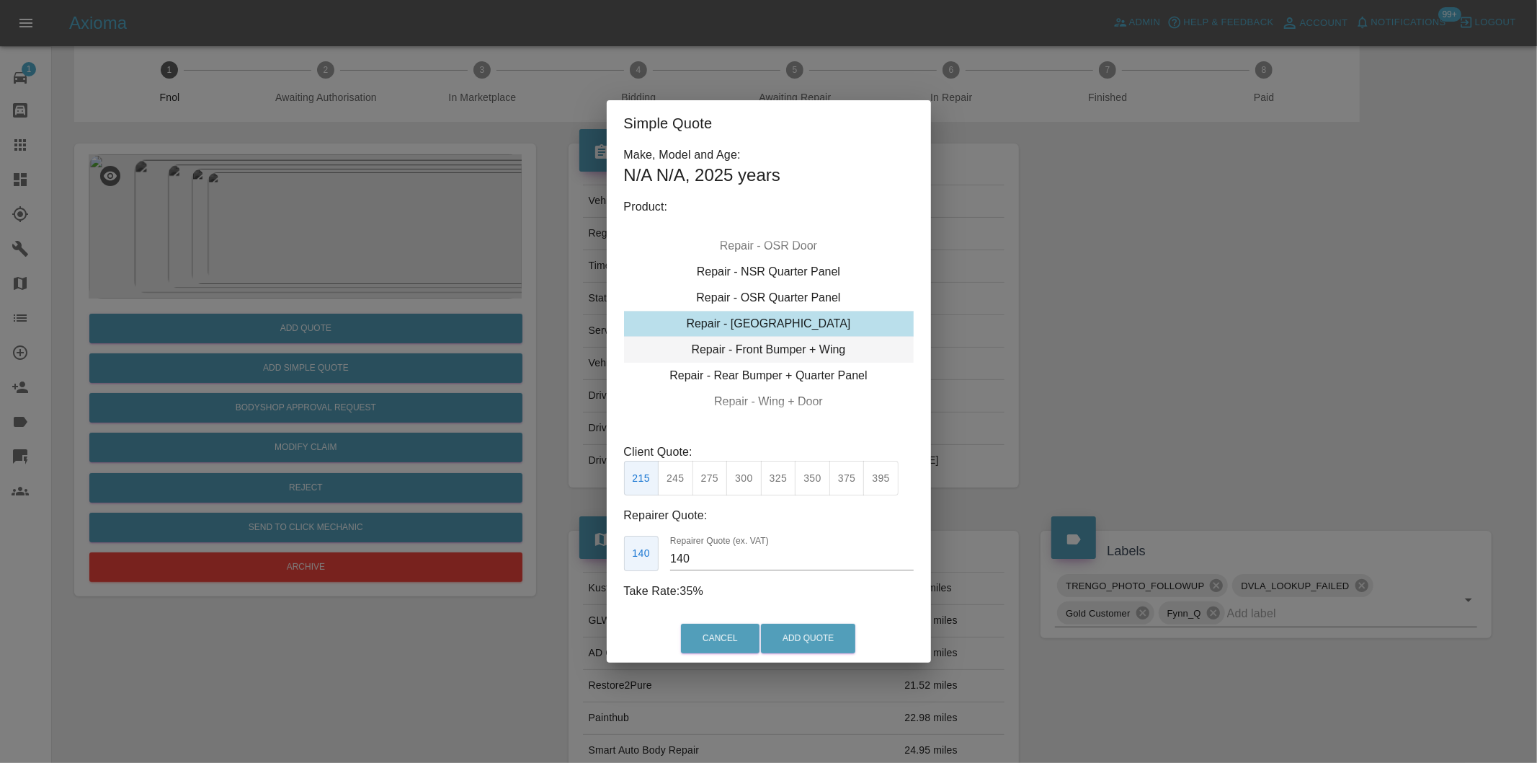
click at [832, 352] on div "Repair - Front Bumper + Wing" at bounding box center [769, 350] width 290 height 26
drag, startPoint x: 747, startPoint y: 476, endPoint x: 808, endPoint y: 594, distance: 132.8
click at [750, 480] on button "375" at bounding box center [743, 478] width 35 height 35
type input "230"
click at [805, 635] on button "Add Quote" at bounding box center [808, 638] width 94 height 30
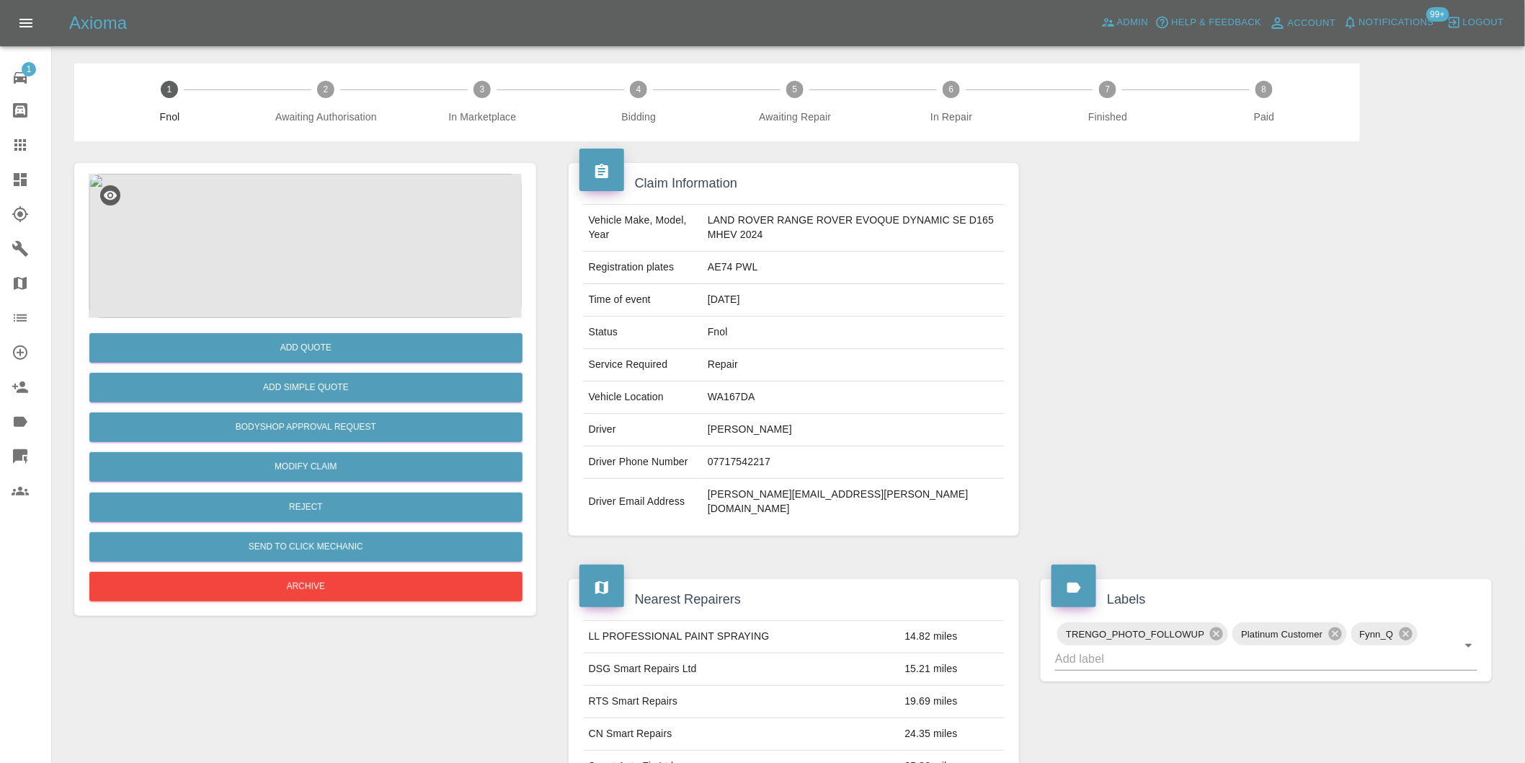
click at [328, 200] on img at bounding box center [305, 246] width 433 height 144
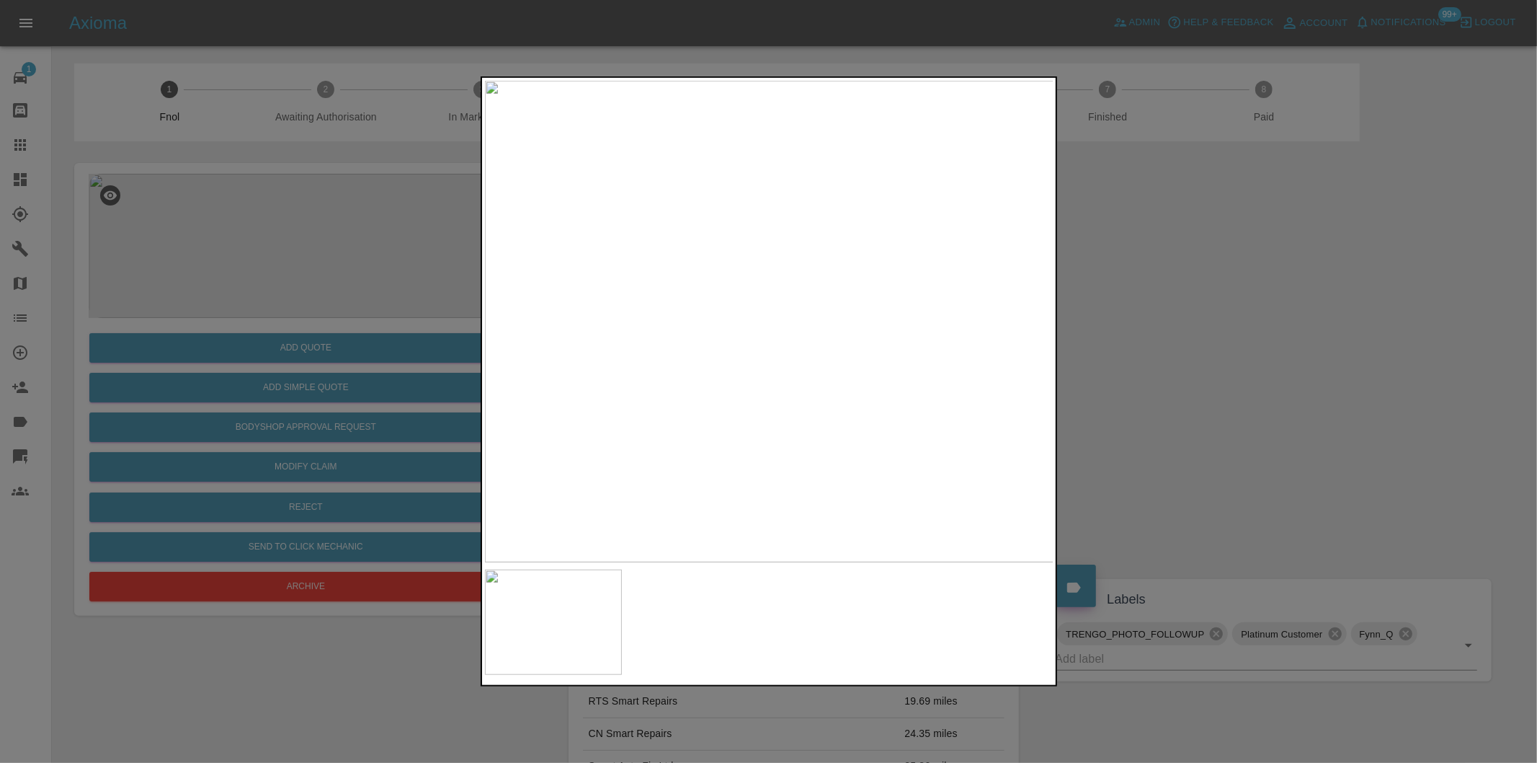
click at [1182, 319] on div at bounding box center [768, 381] width 1537 height 763
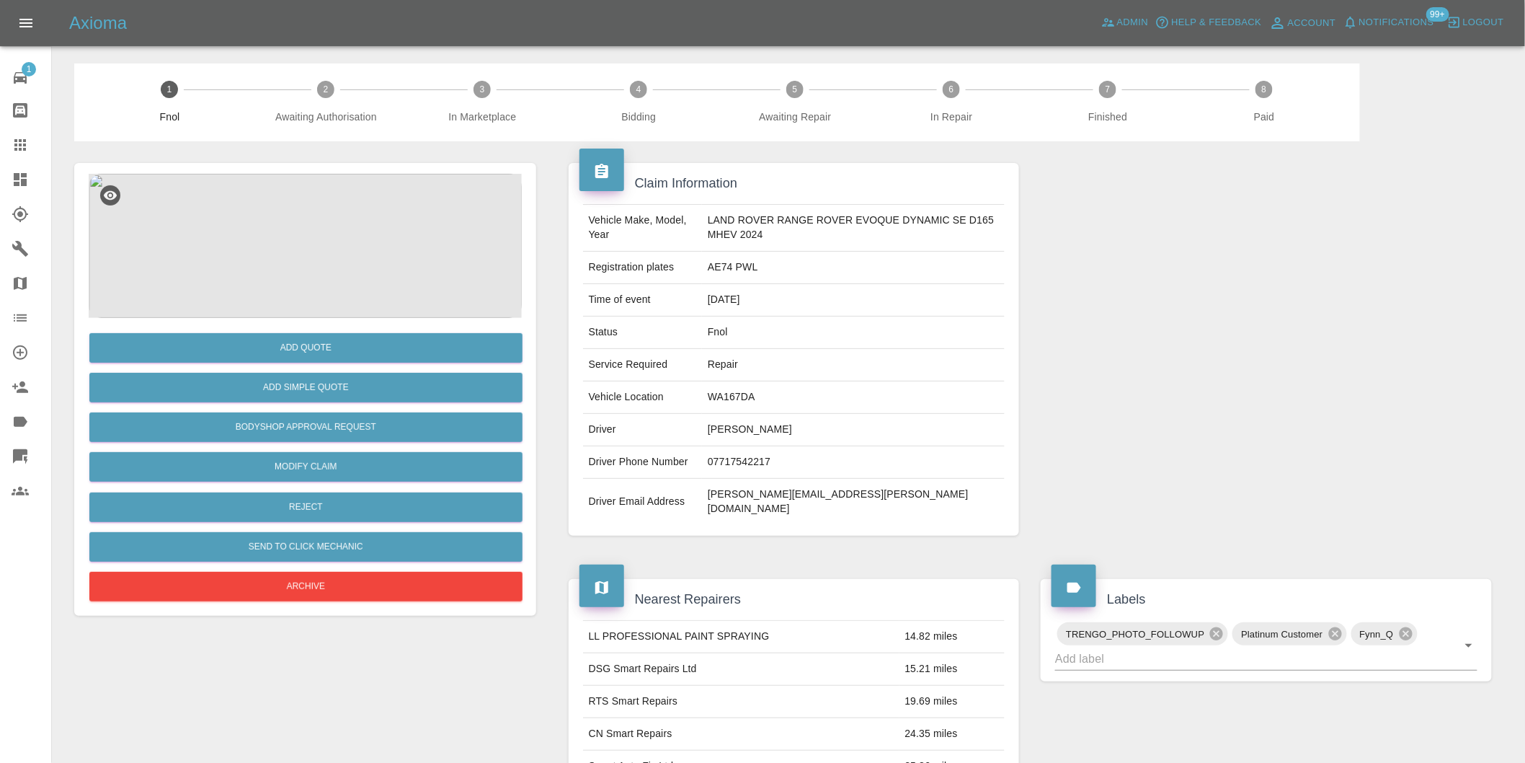
click at [303, 221] on img at bounding box center [305, 246] width 433 height 144
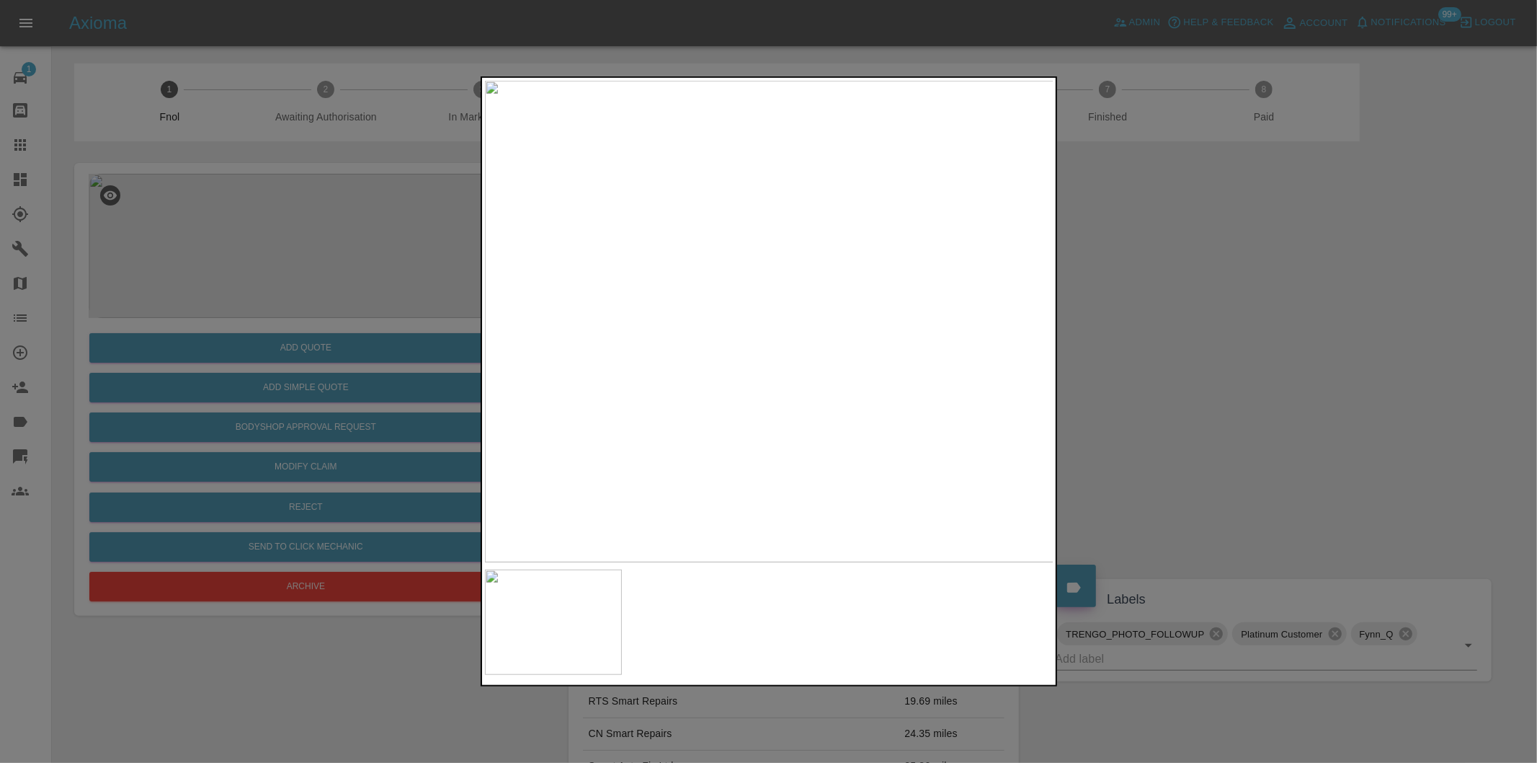
click at [1150, 323] on div at bounding box center [768, 381] width 1537 height 763
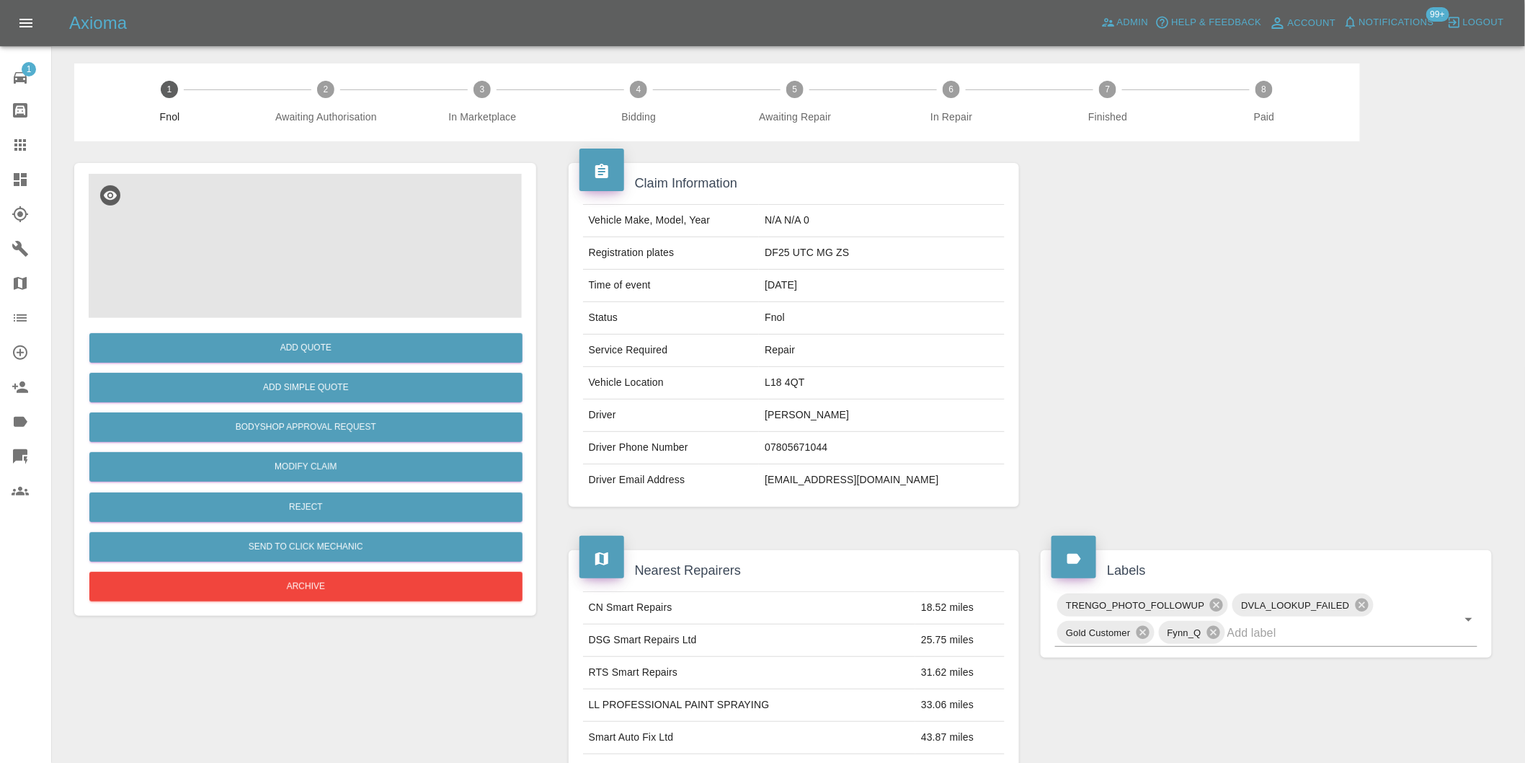
click at [329, 223] on img at bounding box center [305, 246] width 433 height 144
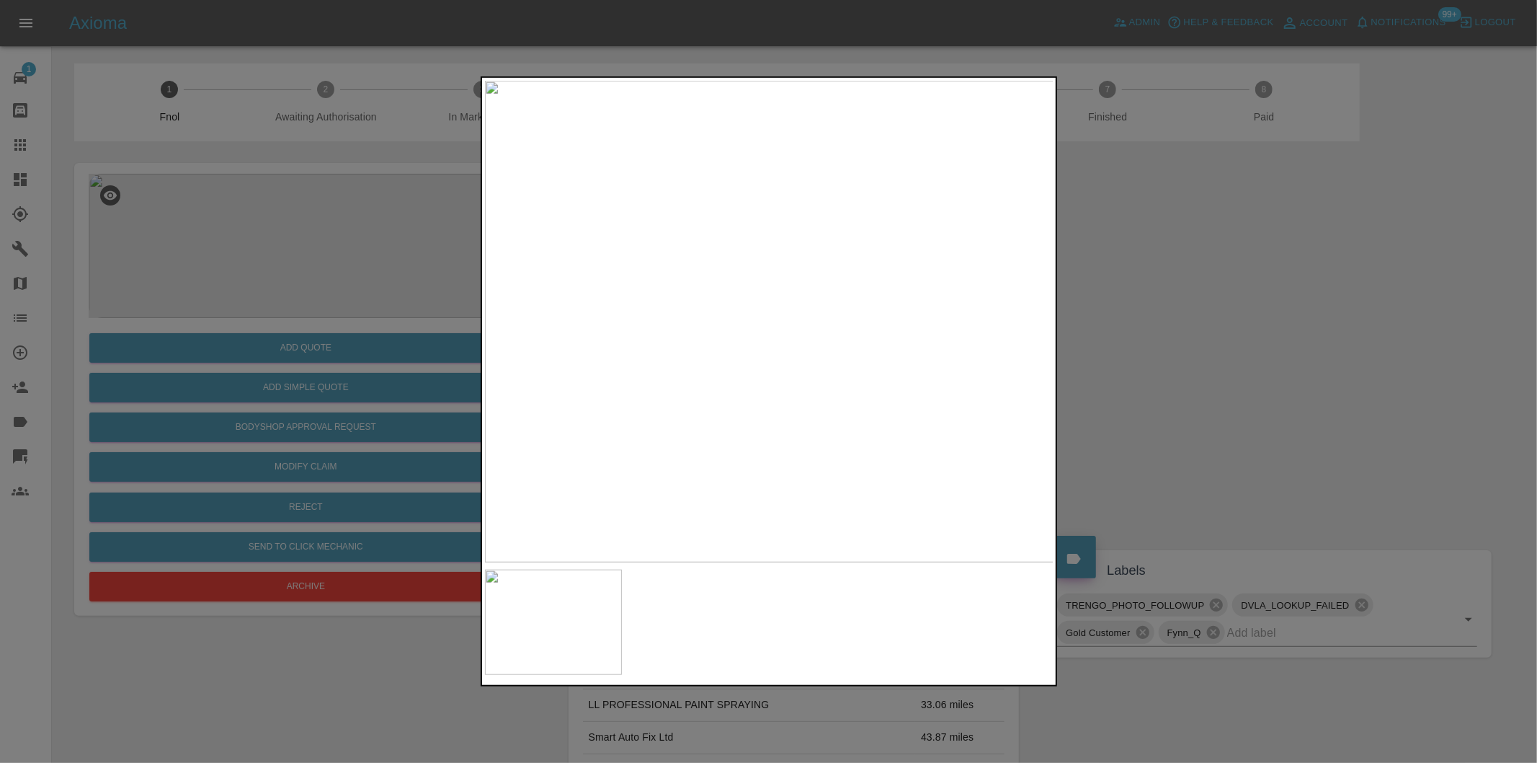
drag, startPoint x: 1150, startPoint y: 304, endPoint x: 677, endPoint y: 310, distance: 472.8
click at [1142, 303] on div at bounding box center [768, 381] width 1537 height 763
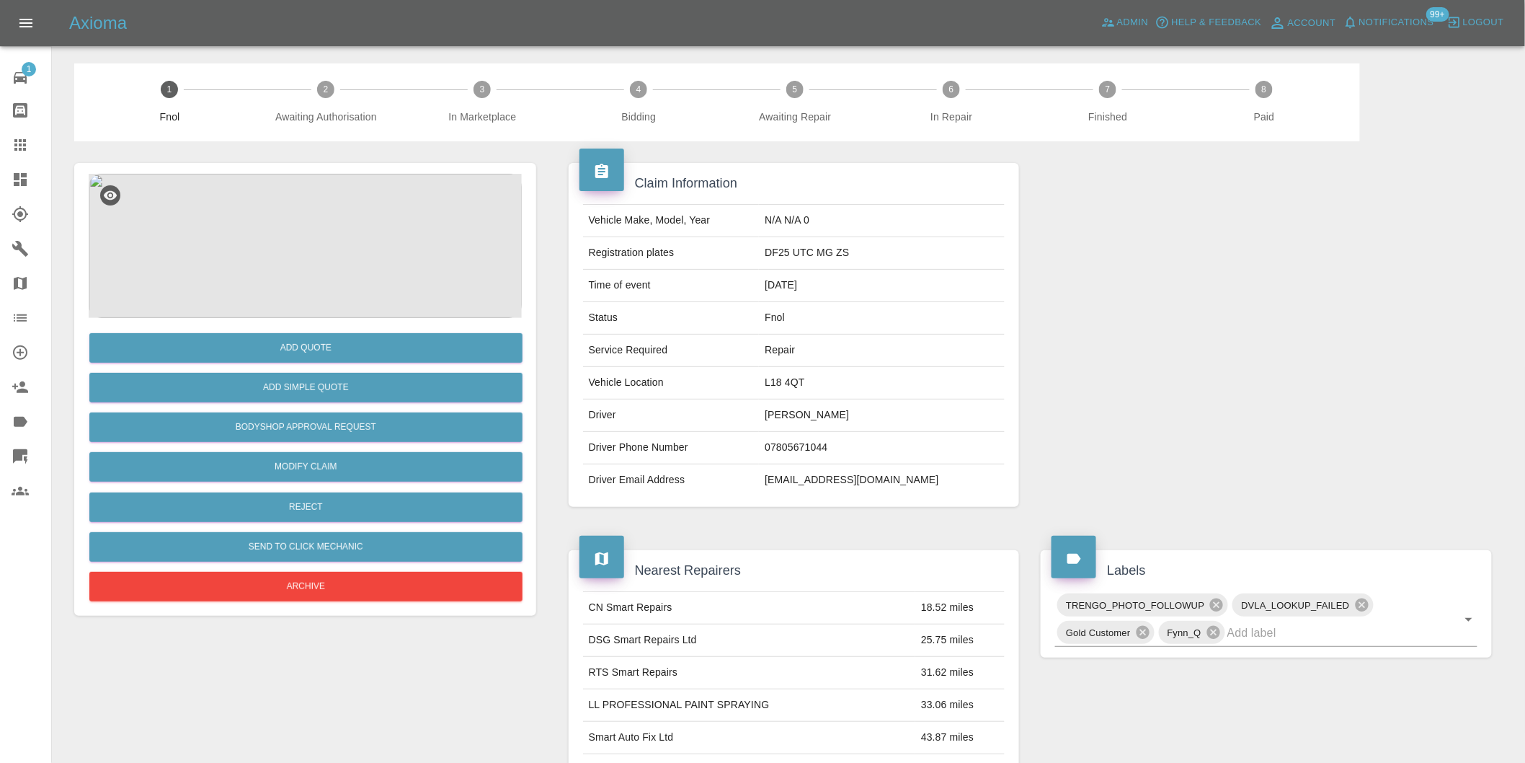
click at [300, 234] on img at bounding box center [305, 246] width 433 height 144
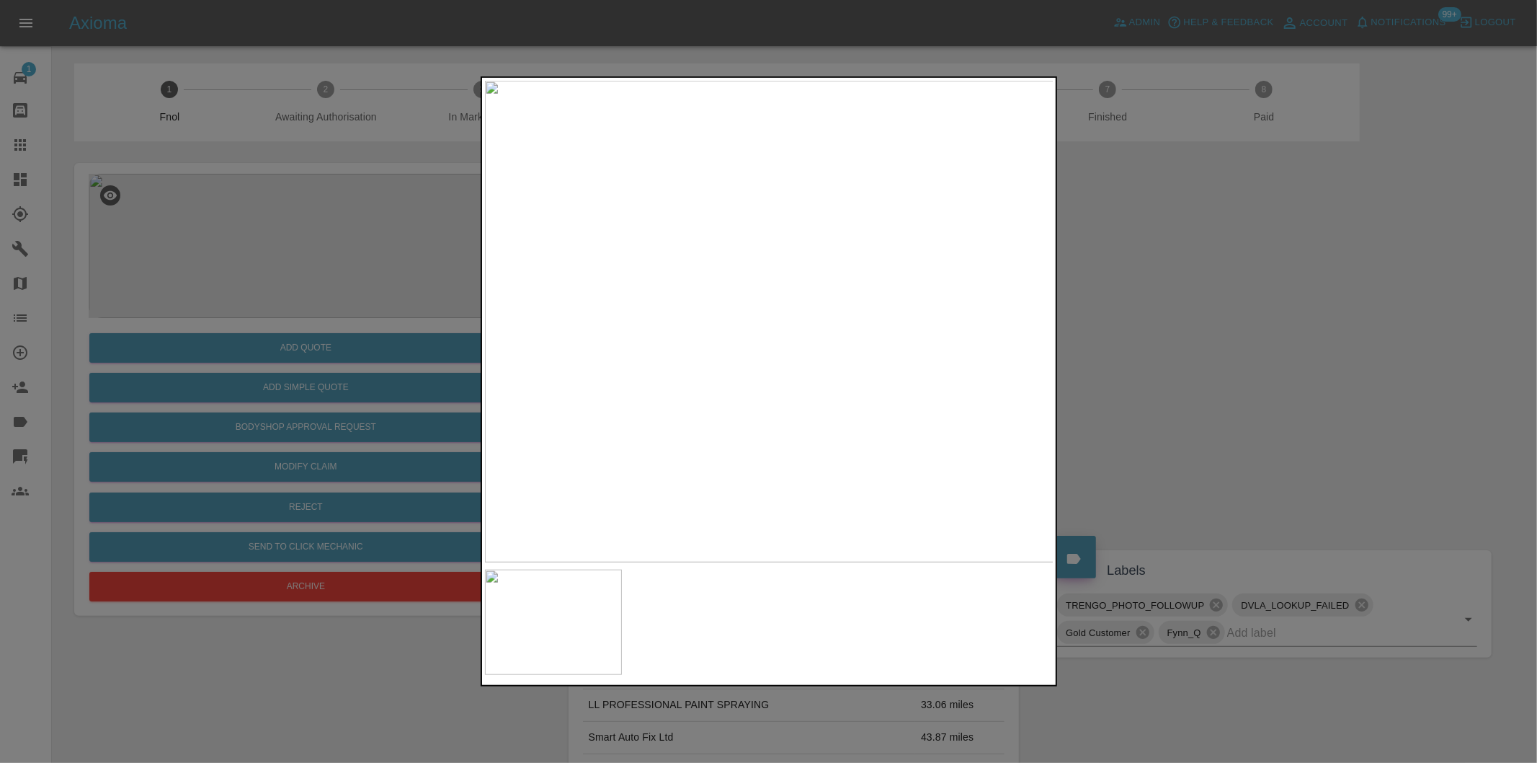
click at [783, 324] on img at bounding box center [769, 321] width 569 height 481
click at [723, 317] on img at bounding box center [724, 313] width 1708 height 1444
drag, startPoint x: 1207, startPoint y: 319, endPoint x: 560, endPoint y: 378, distance: 649.8
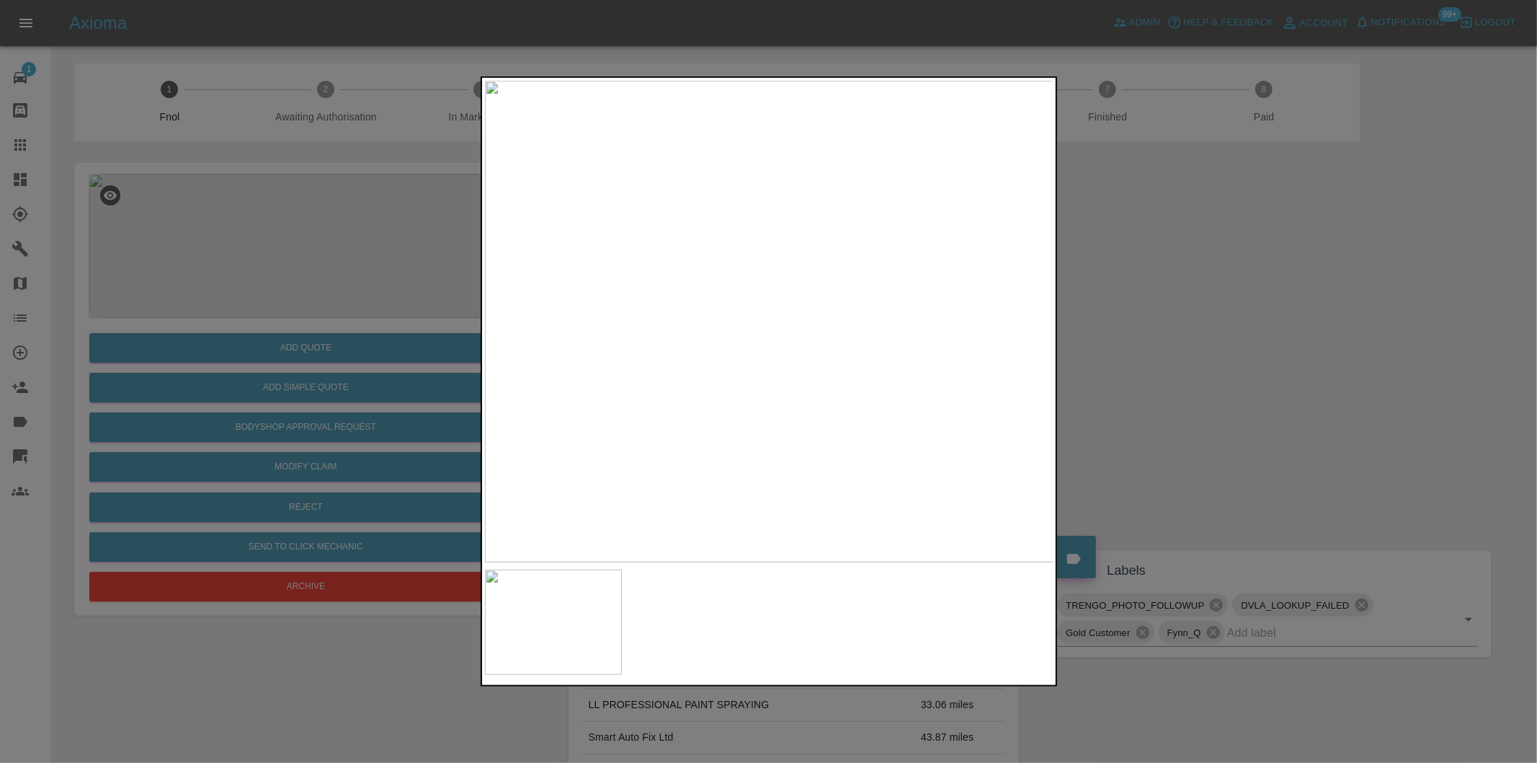
click at [1201, 319] on div at bounding box center [768, 381] width 1537 height 763
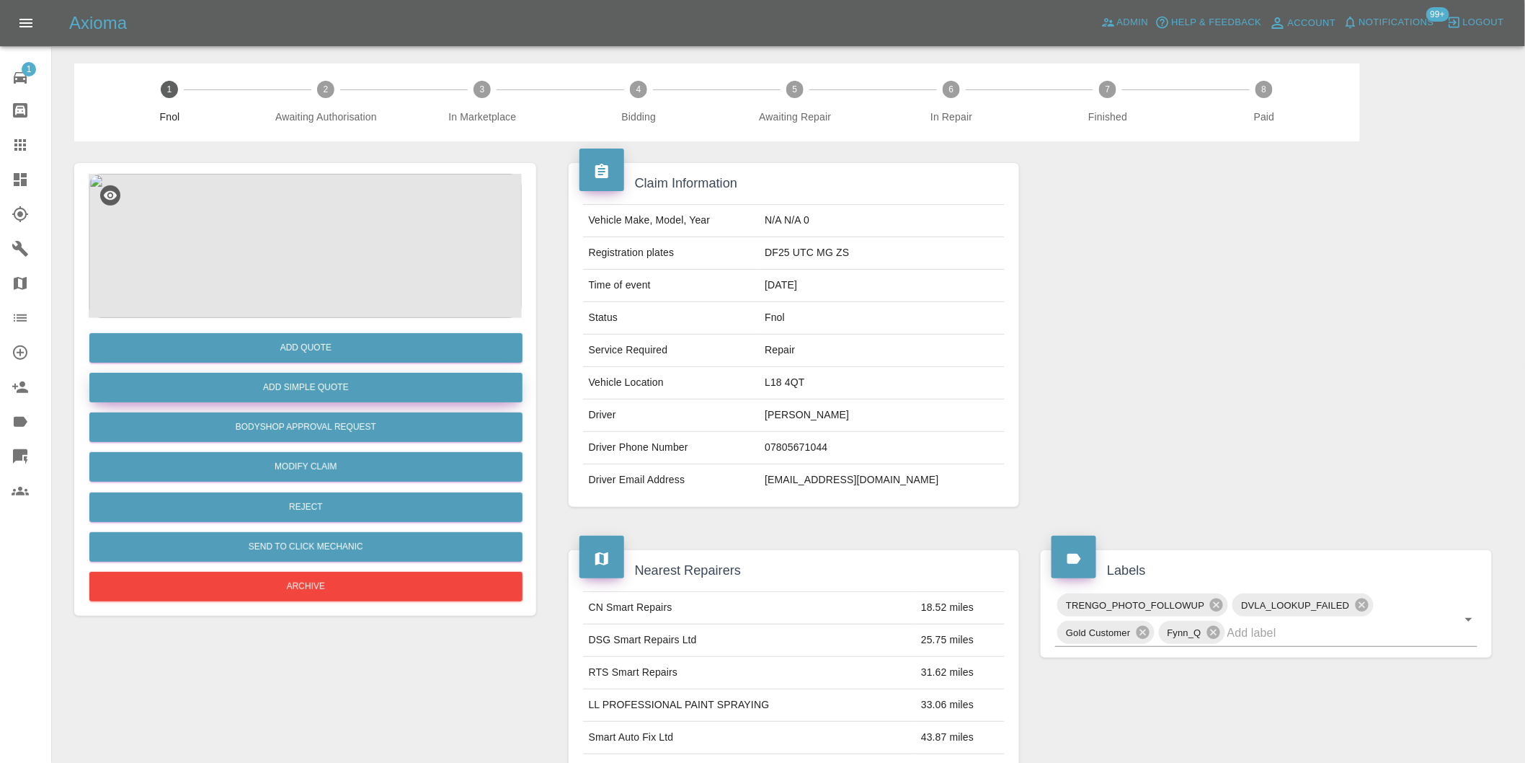
click at [328, 386] on button "Add Simple Quote" at bounding box center [305, 388] width 433 height 30
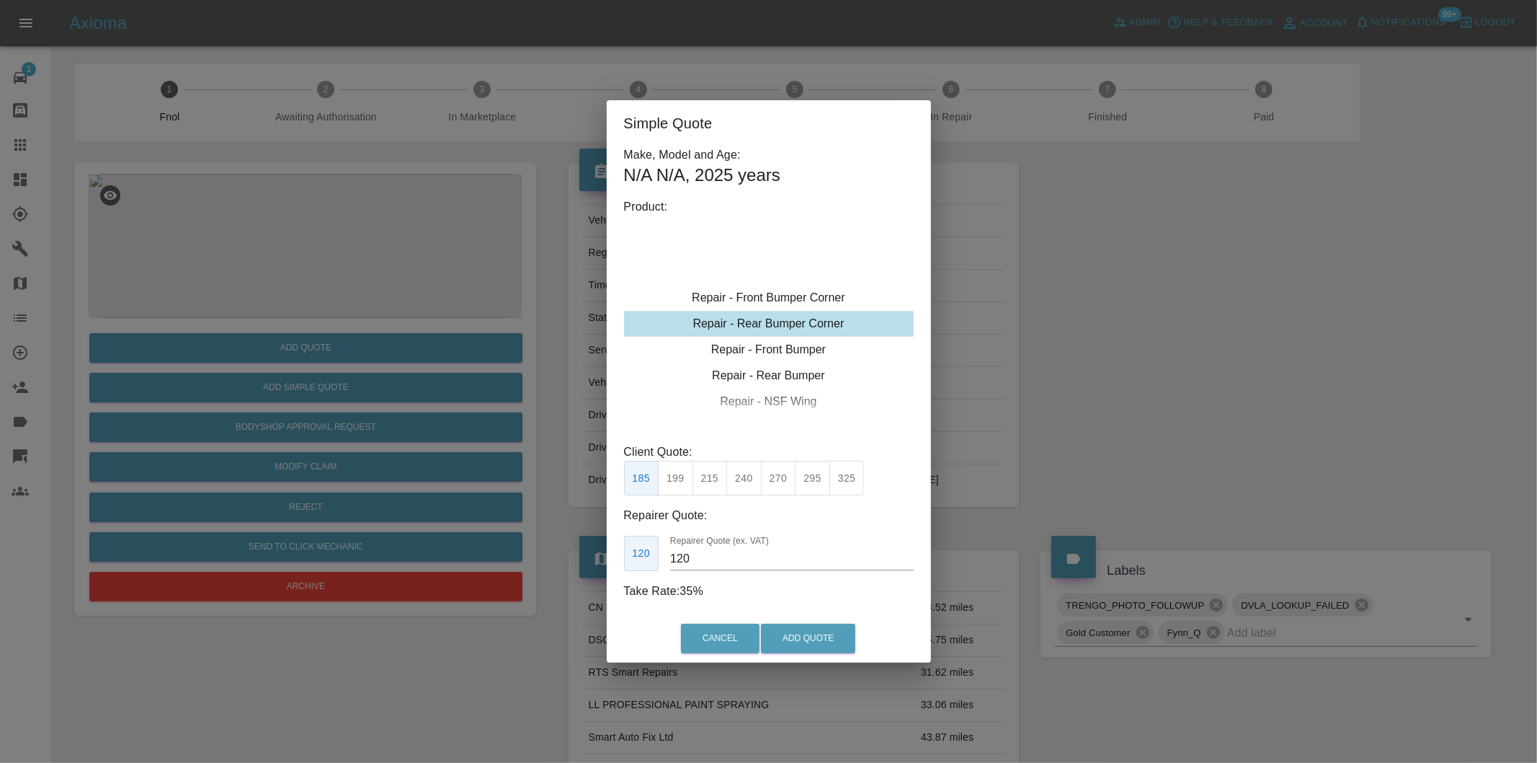
click at [690, 481] on button "199" at bounding box center [675, 478] width 35 height 35
click at [716, 483] on button "215" at bounding box center [710, 478] width 35 height 35
type input "135"
click at [786, 631] on button "Add Quote" at bounding box center [808, 638] width 94 height 30
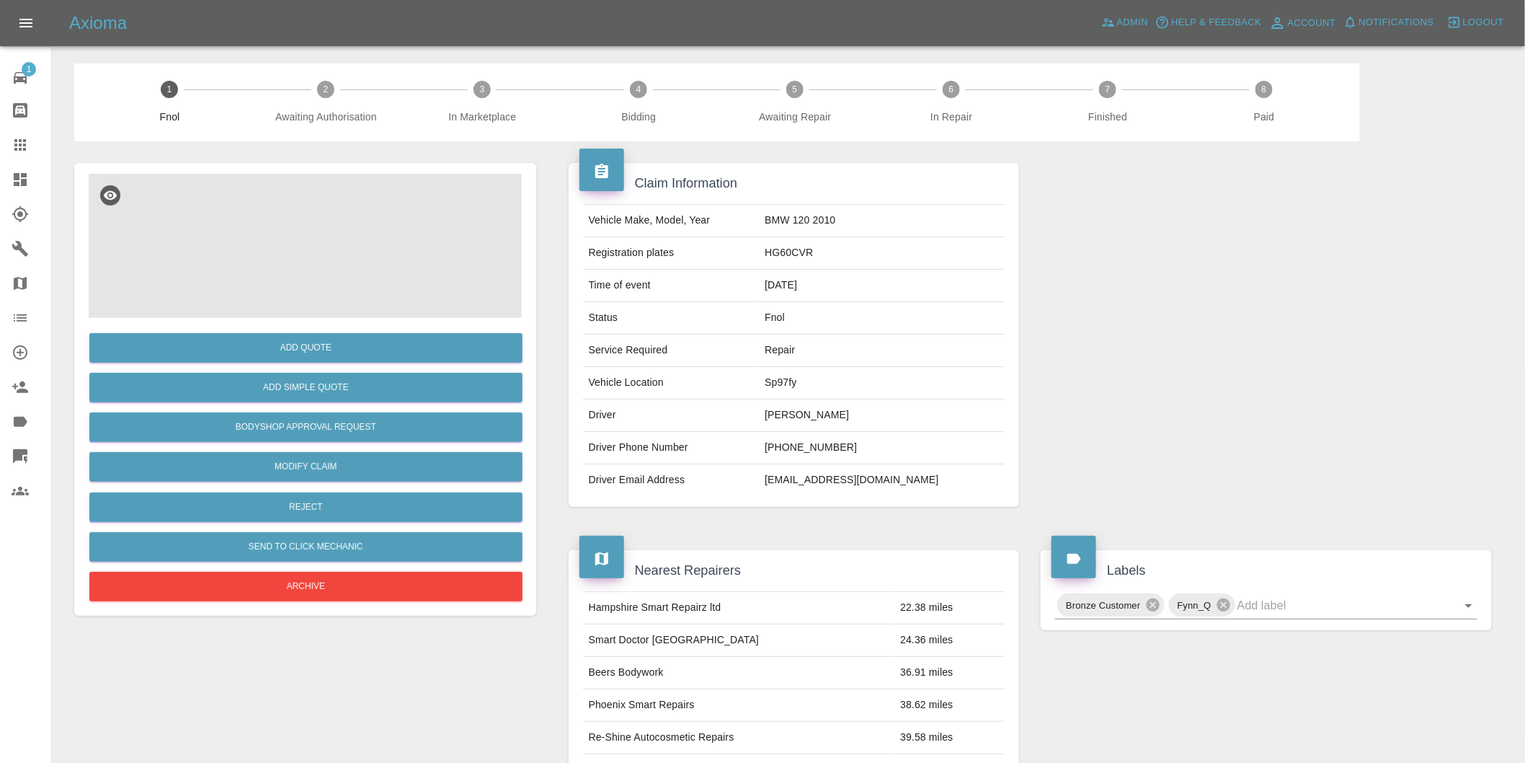
click at [368, 211] on img at bounding box center [305, 246] width 433 height 144
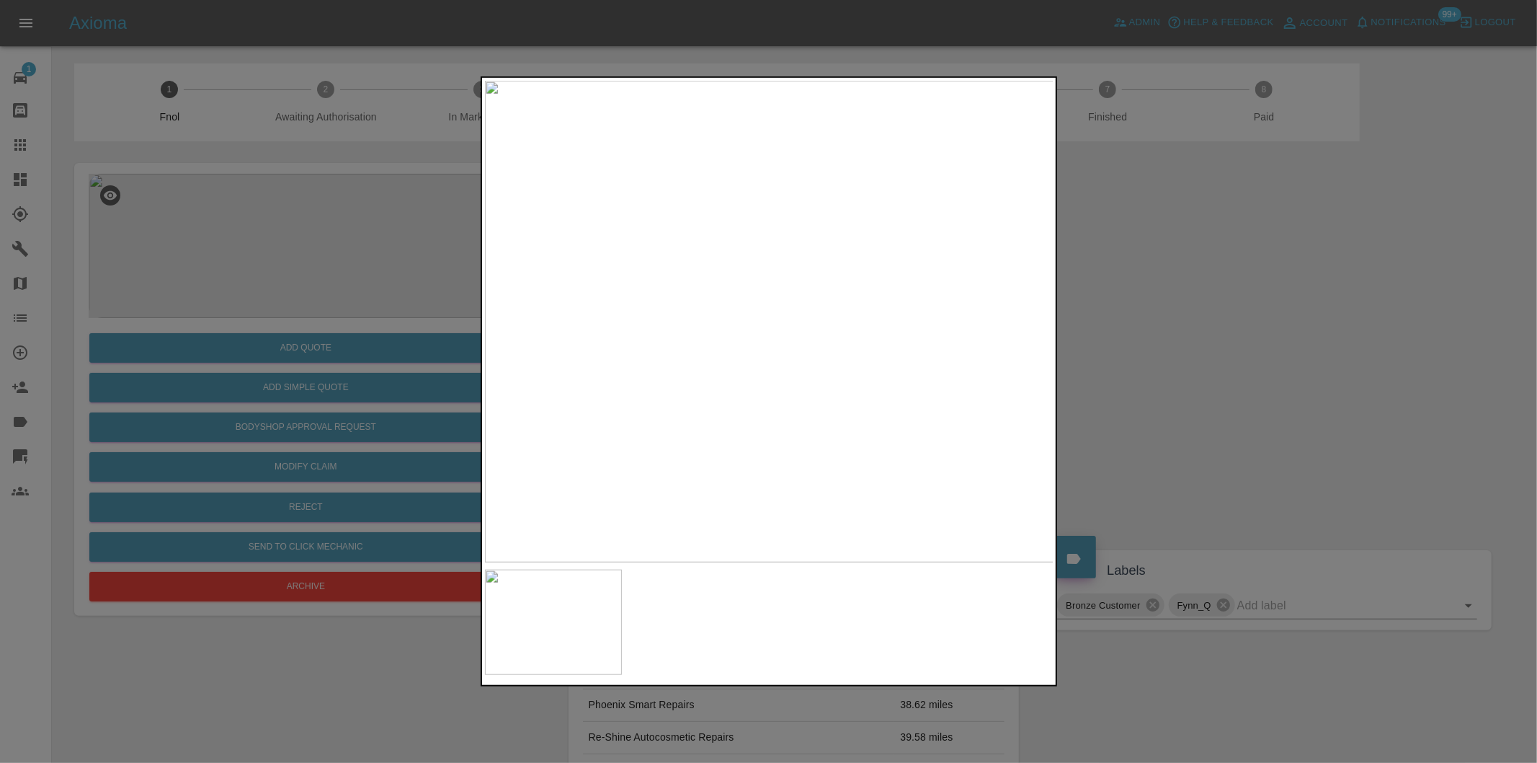
click at [1144, 314] on div at bounding box center [768, 381] width 1537 height 763
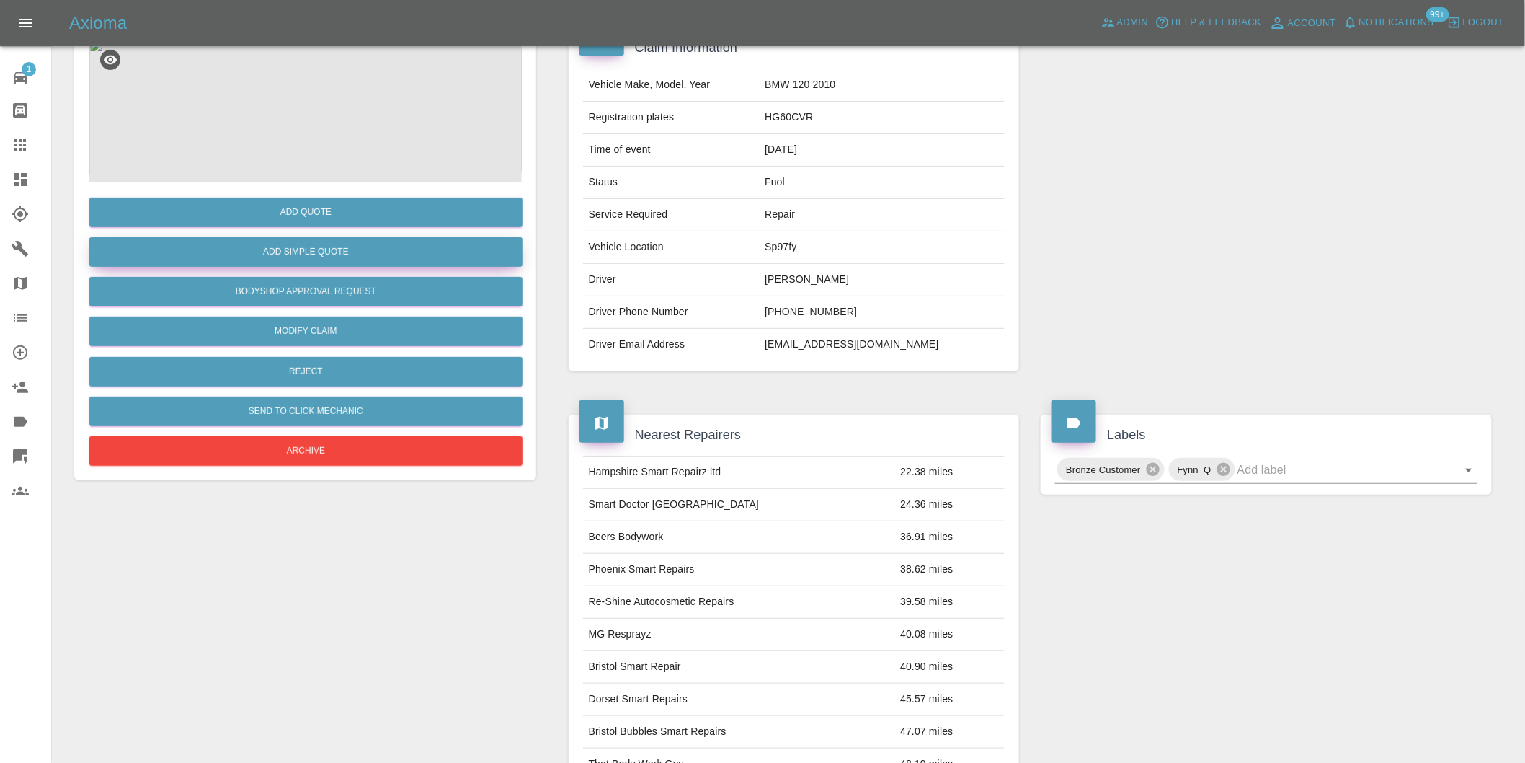
scroll to position [19, 0]
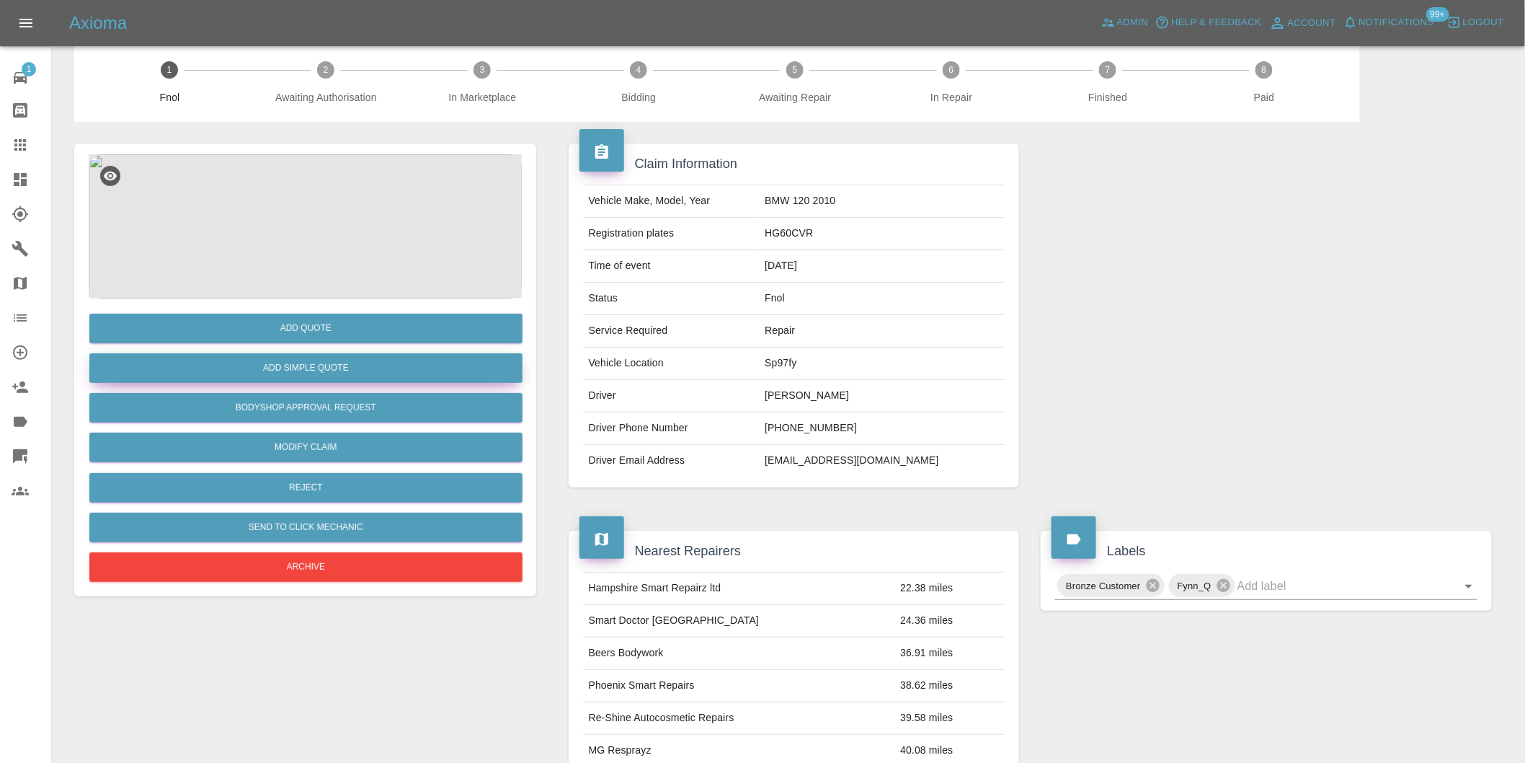
click at [360, 373] on button "Add Simple Quote" at bounding box center [305, 368] width 433 height 30
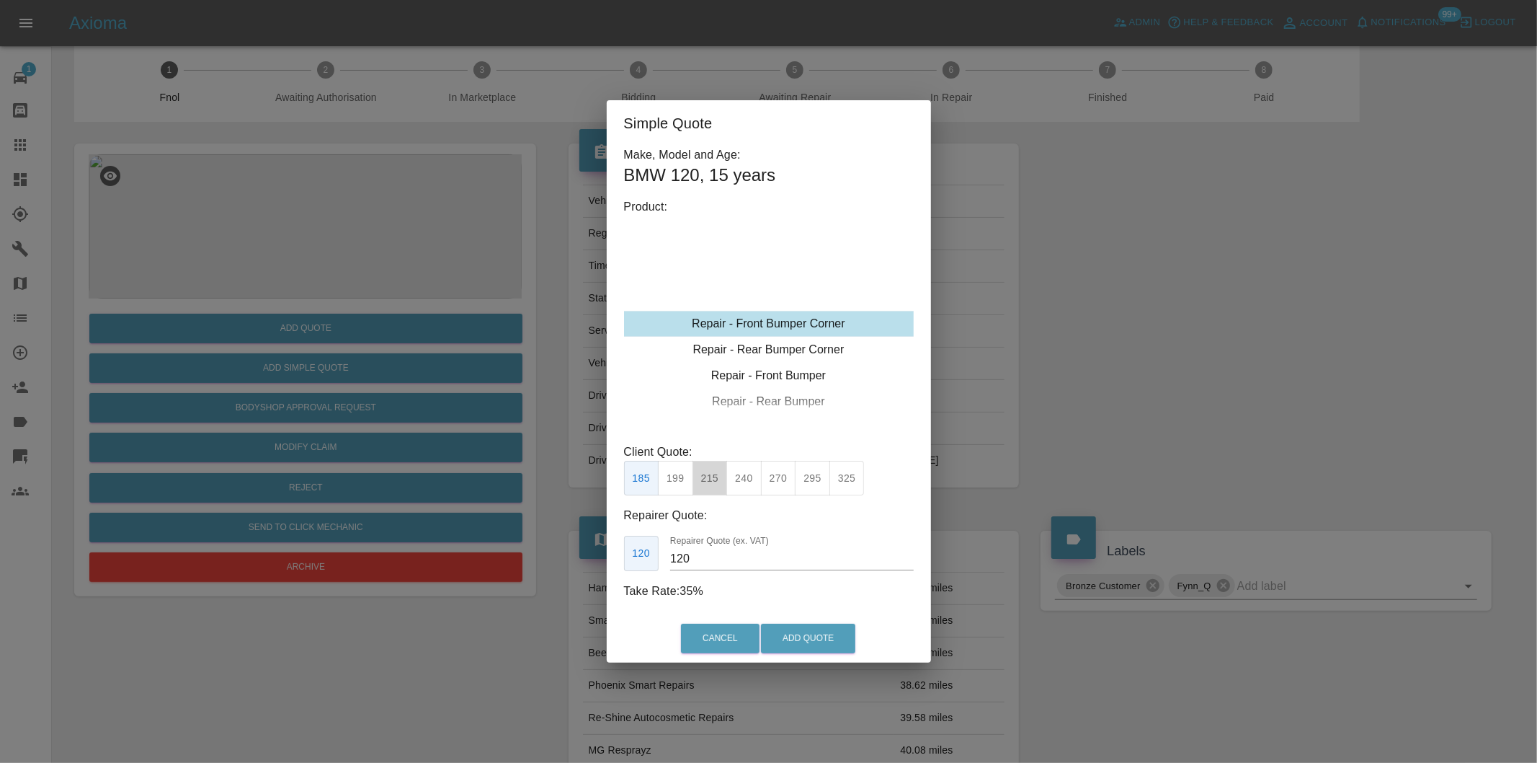
drag, startPoint x: 714, startPoint y: 481, endPoint x: 744, endPoint y: 570, distance: 93.4
click at [714, 483] on button "215" at bounding box center [710, 478] width 35 height 35
type input "135"
click at [778, 636] on button "Add Quote" at bounding box center [808, 638] width 94 height 30
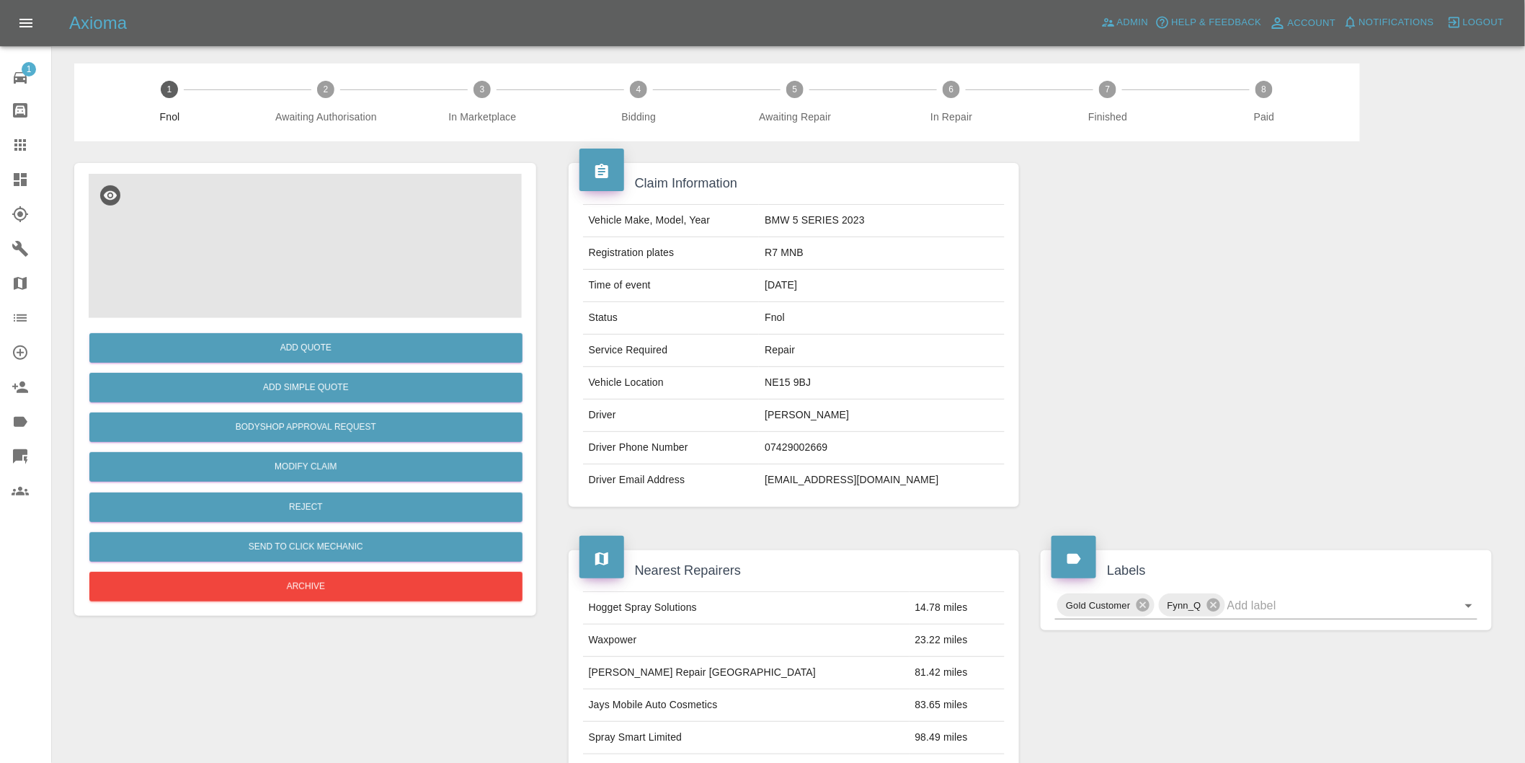
click at [314, 220] on img at bounding box center [305, 246] width 433 height 144
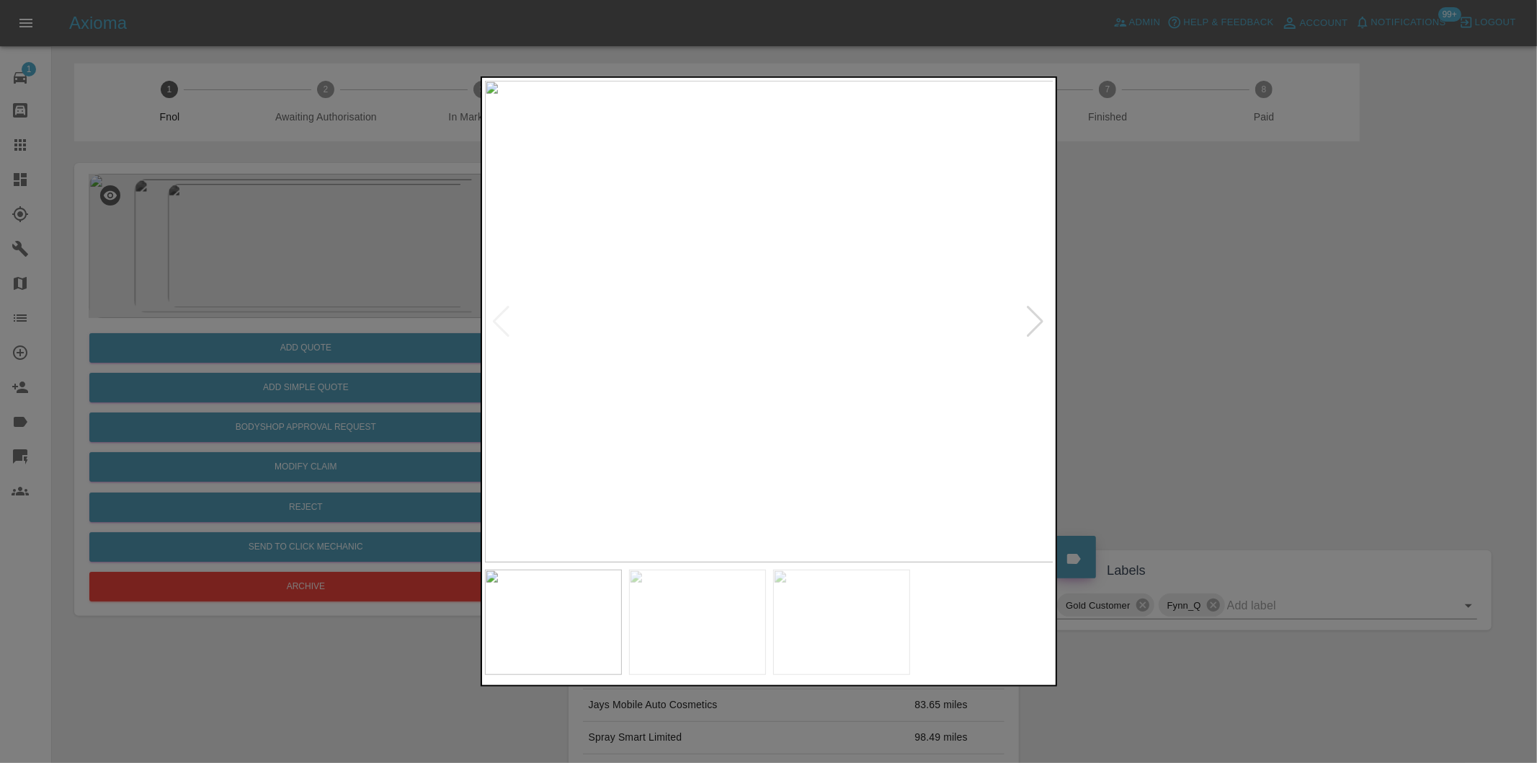
click at [1036, 321] on div at bounding box center [1035, 322] width 19 height 32
click at [1036, 322] on img at bounding box center [769, 321] width 569 height 481
click at [1139, 330] on div at bounding box center [768, 381] width 1537 height 763
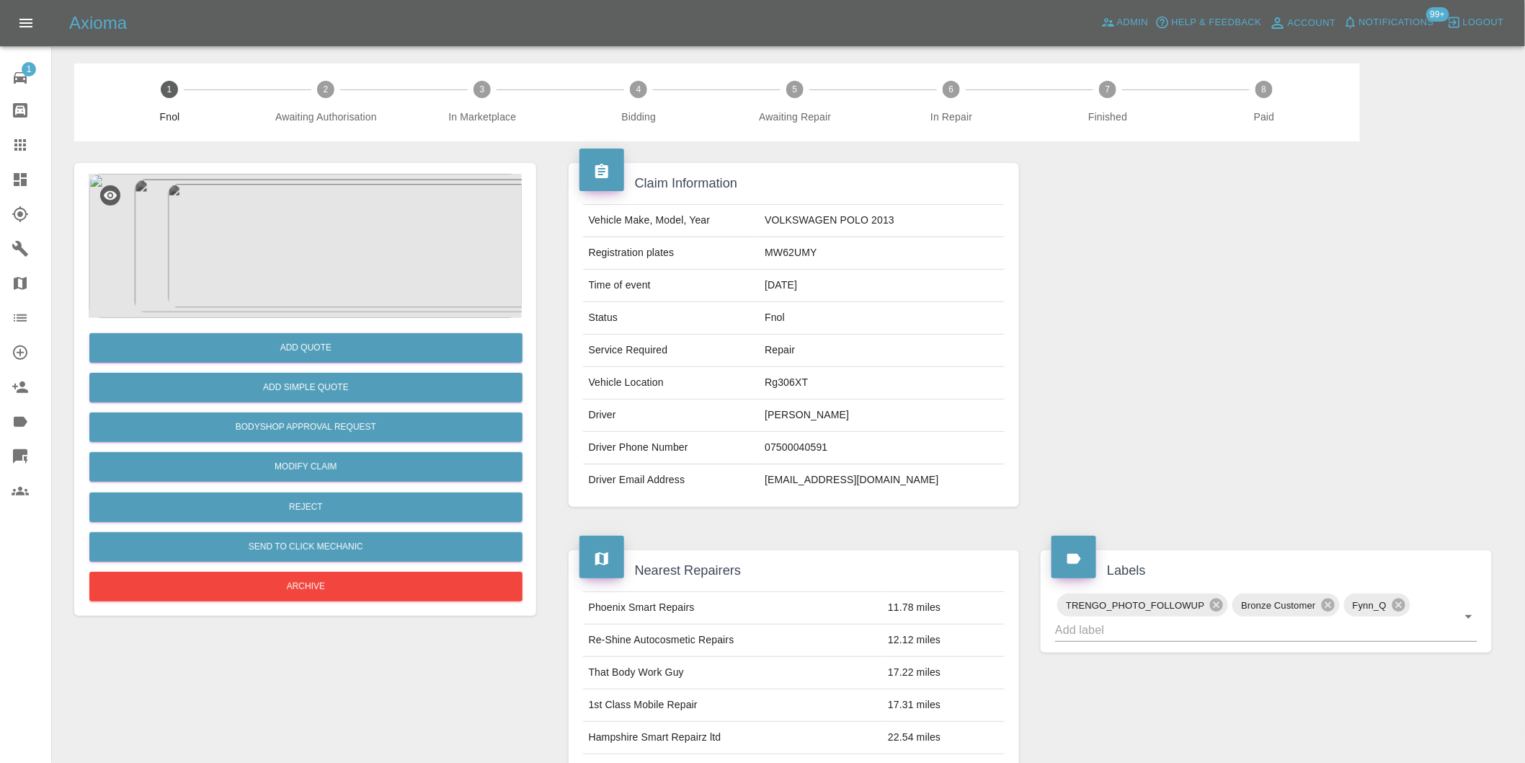
click at [327, 227] on img at bounding box center [305, 246] width 433 height 144
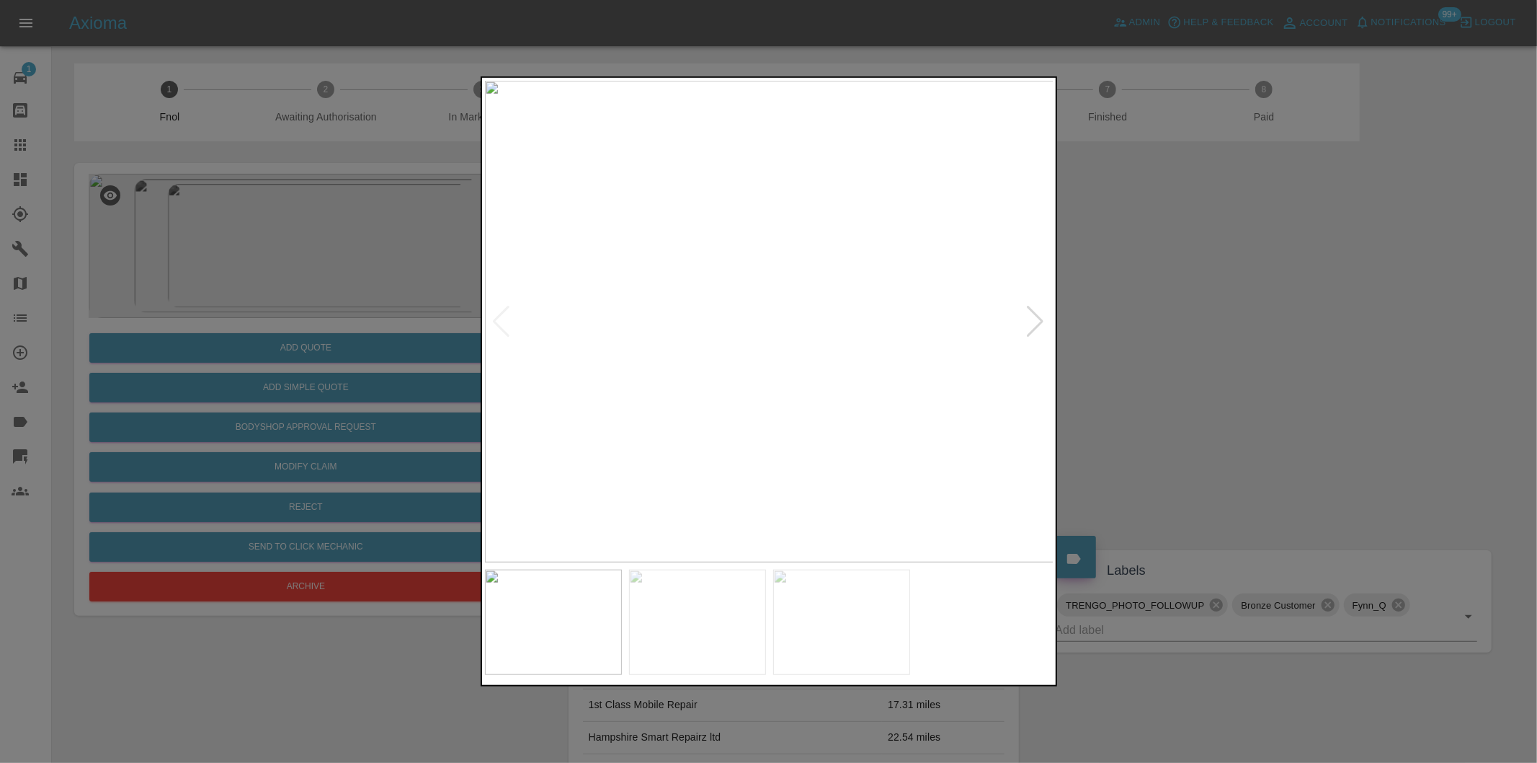
click at [1036, 322] on div at bounding box center [1035, 322] width 19 height 32
click at [1036, 322] on img at bounding box center [769, 321] width 569 height 481
drag, startPoint x: 1227, startPoint y: 333, endPoint x: 1035, endPoint y: 131, distance: 278.8
click at [1227, 328] on div at bounding box center [768, 381] width 1537 height 763
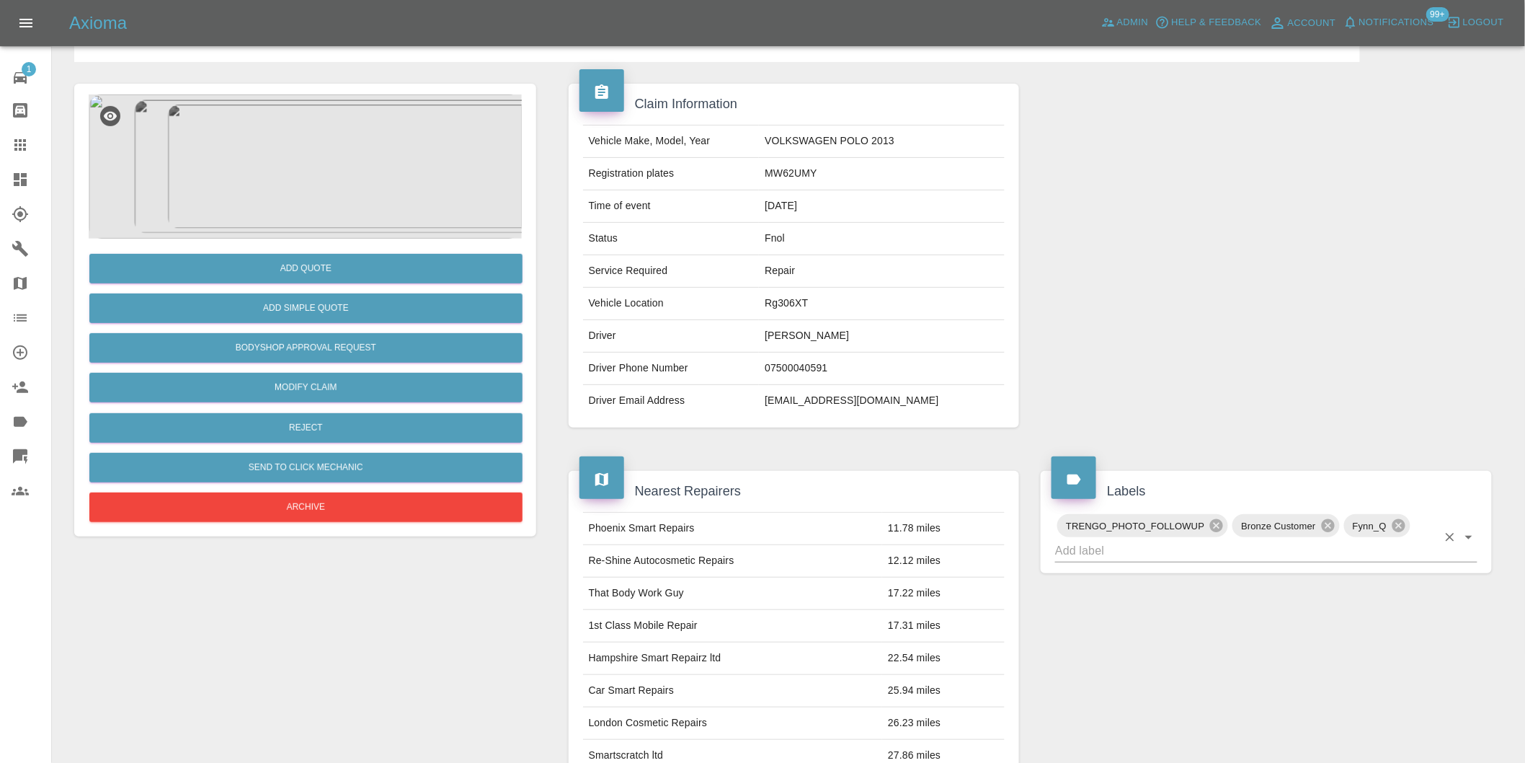
scroll to position [240, 0]
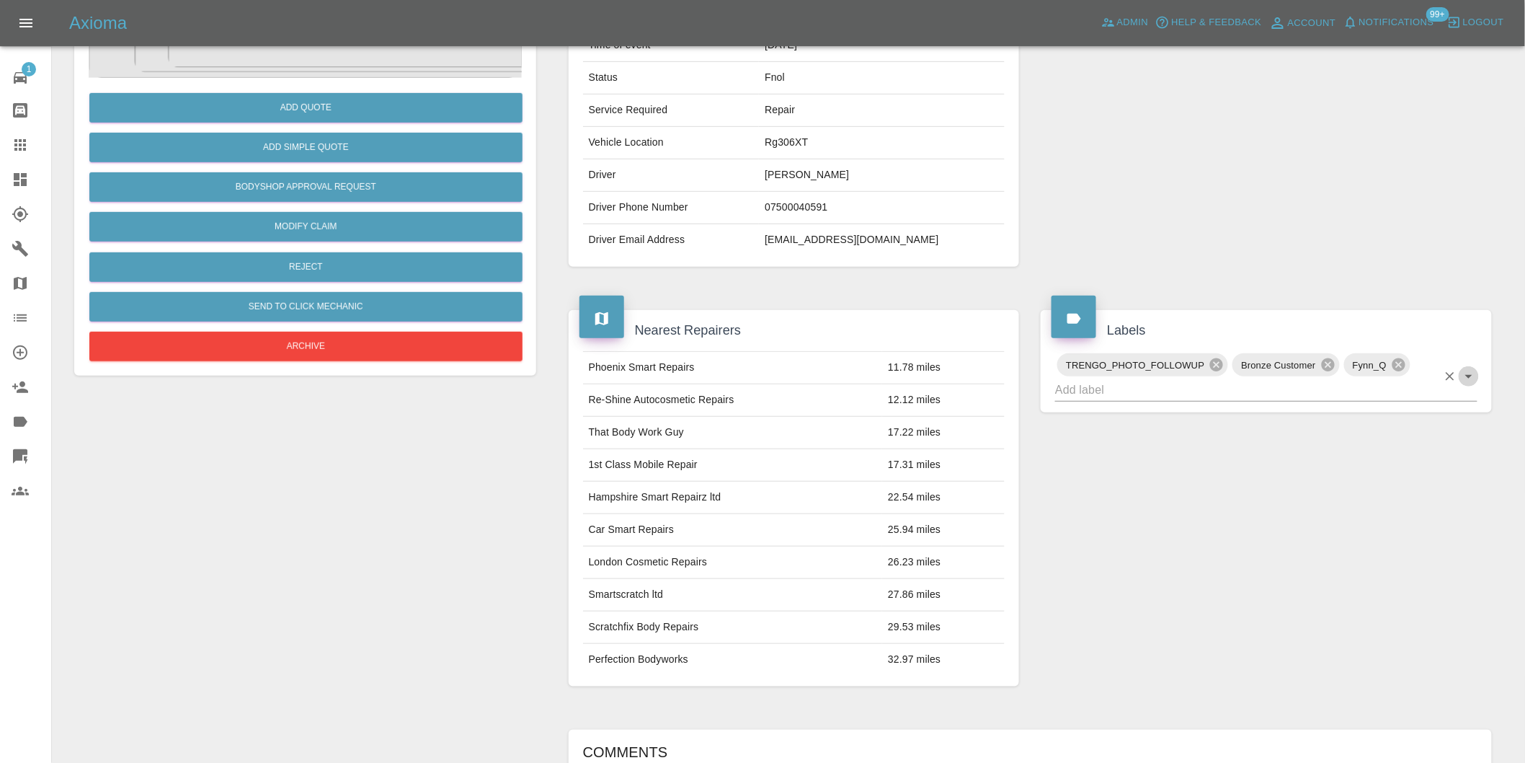
click at [1465, 368] on icon "Open" at bounding box center [1468, 376] width 17 height 17
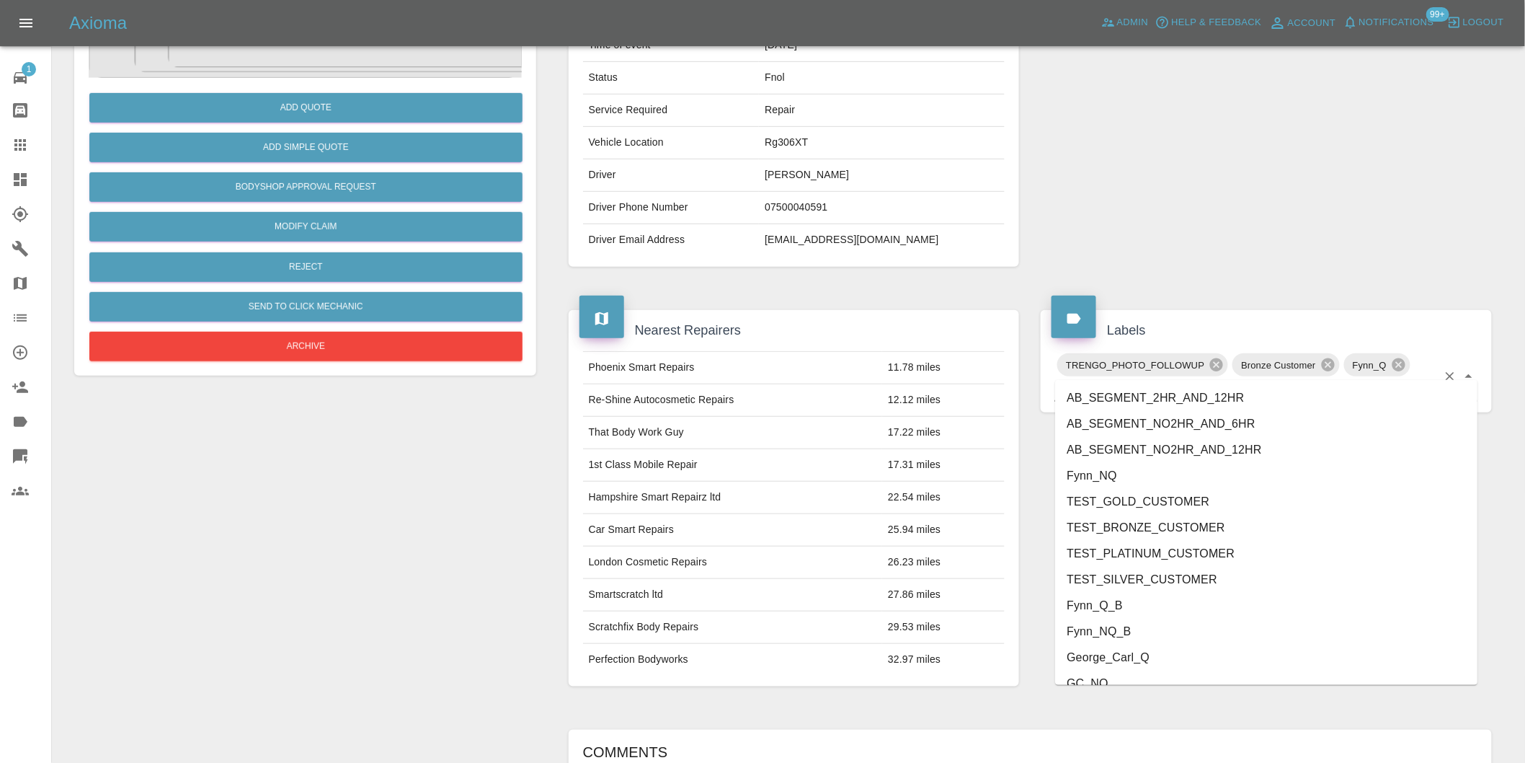
scroll to position [3052, 0]
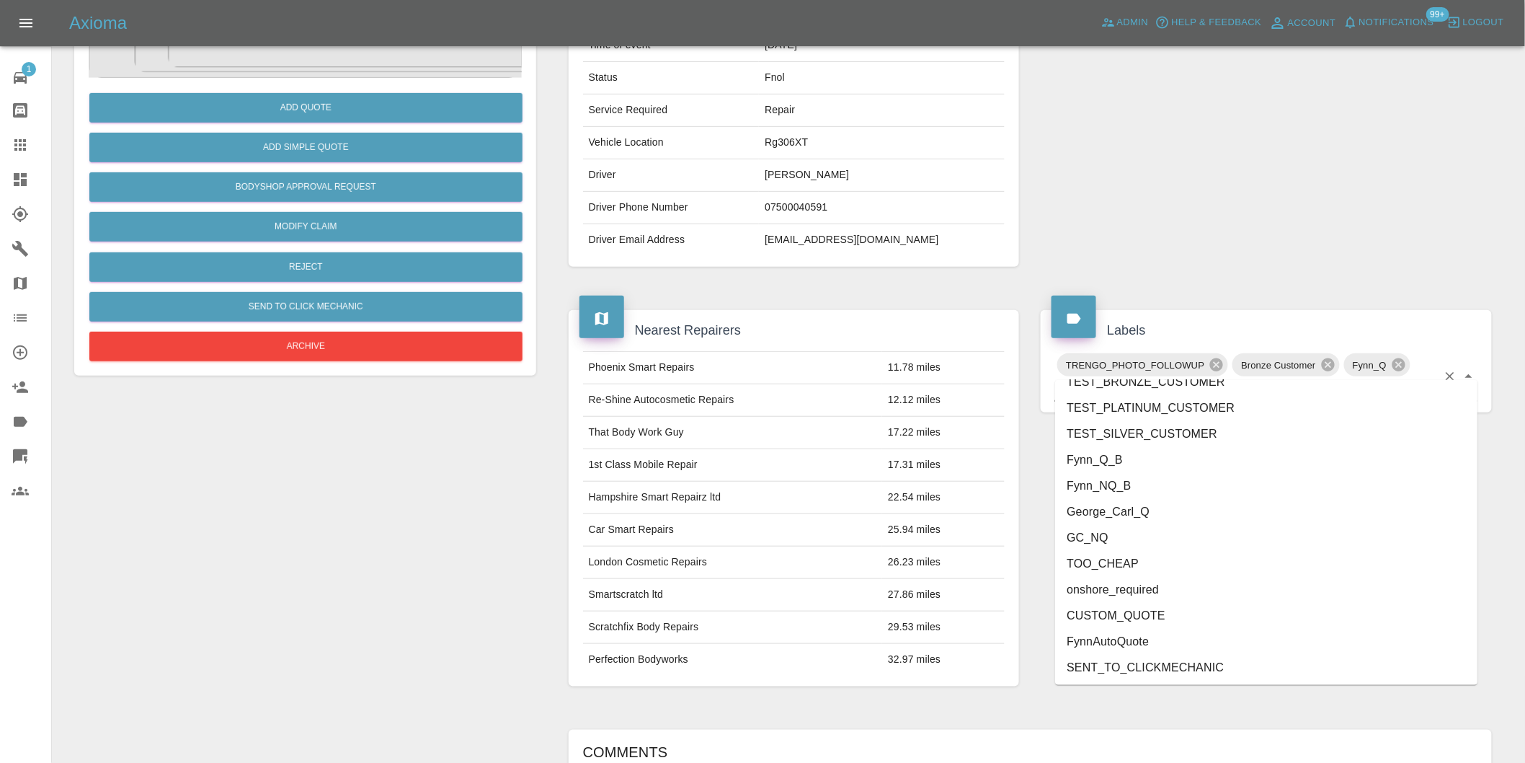
click at [1170, 598] on li "onshore_required" at bounding box center [1266, 590] width 422 height 26
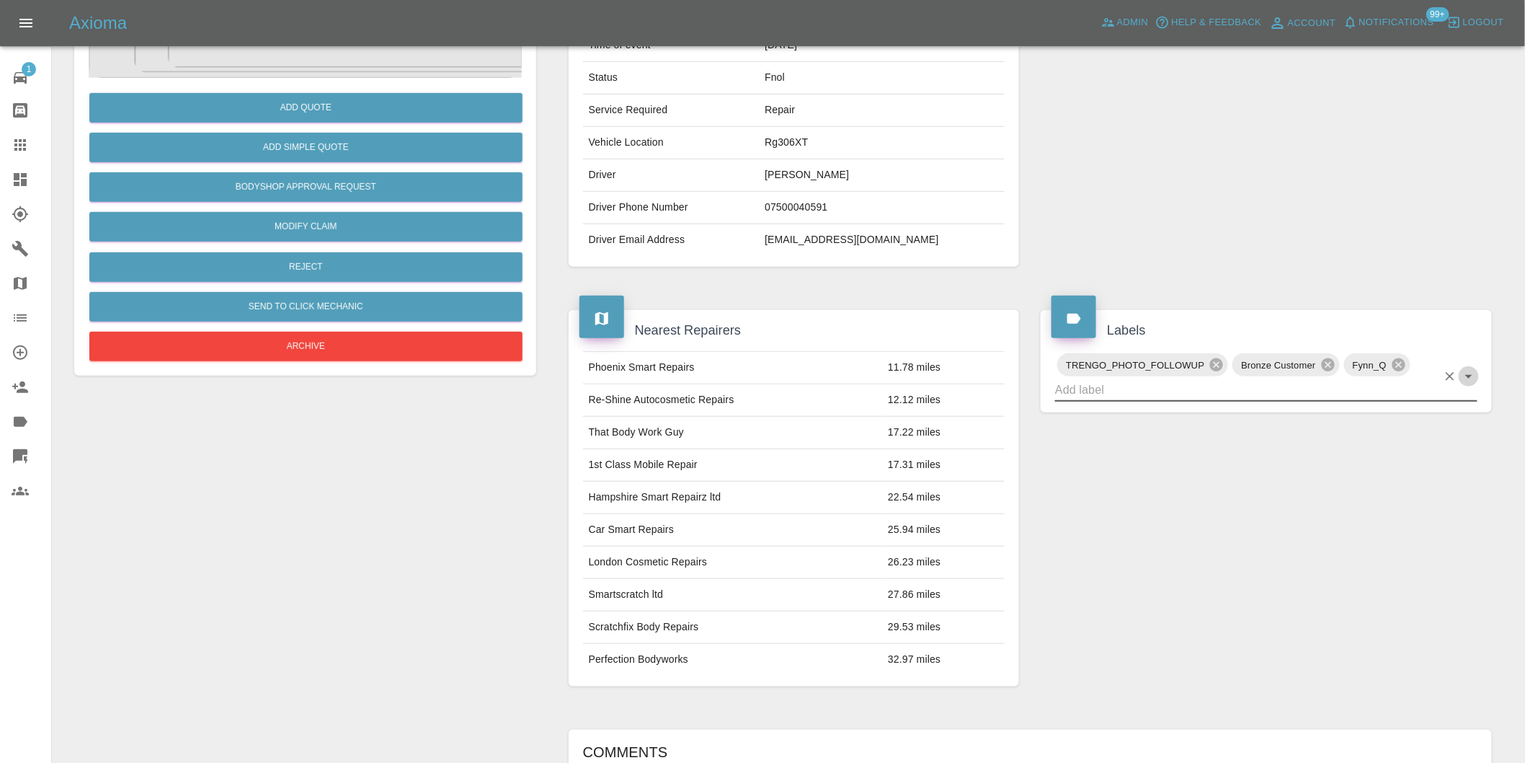
click at [1470, 375] on icon "Open" at bounding box center [1468, 377] width 7 height 4
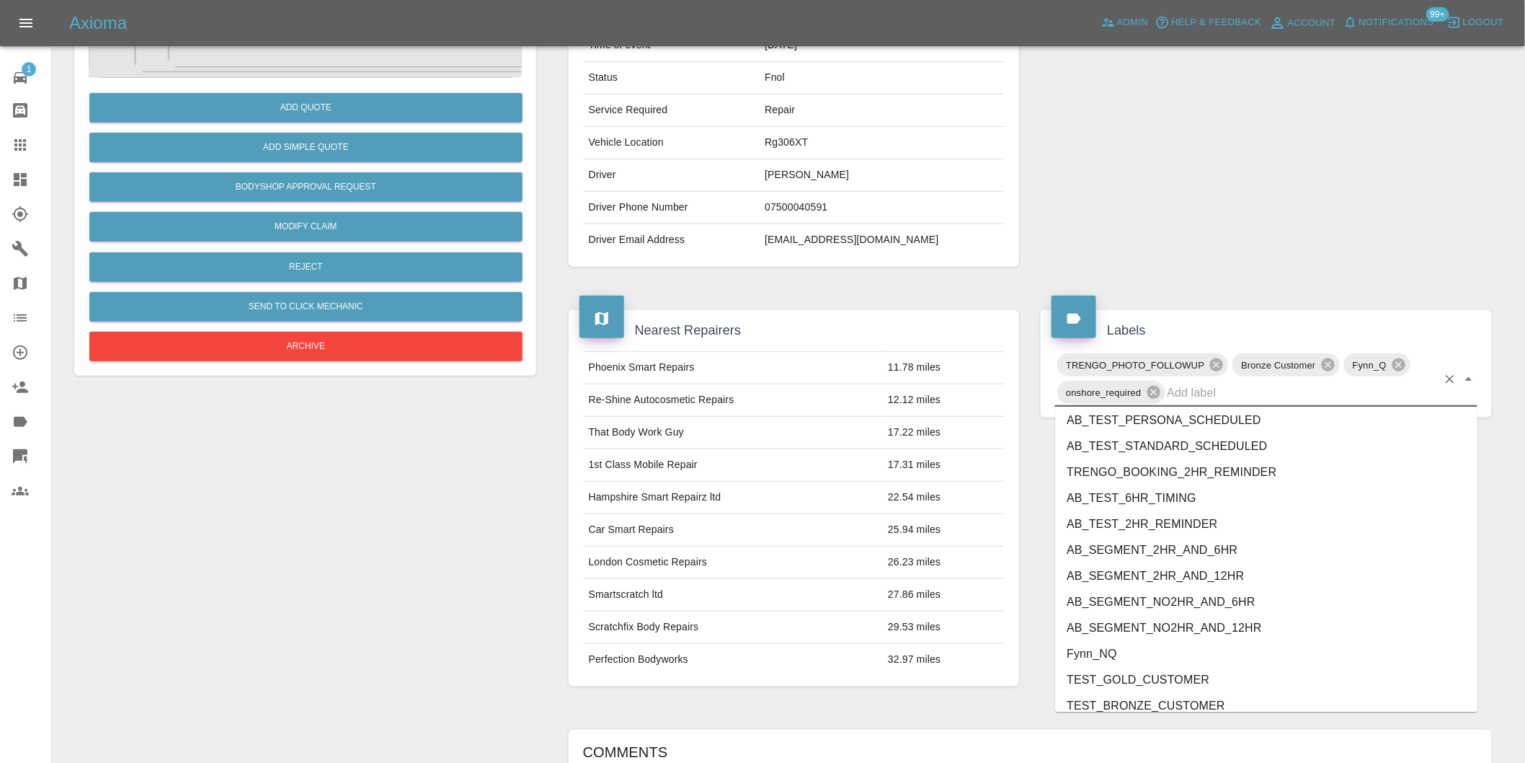
scroll to position [3026, 0]
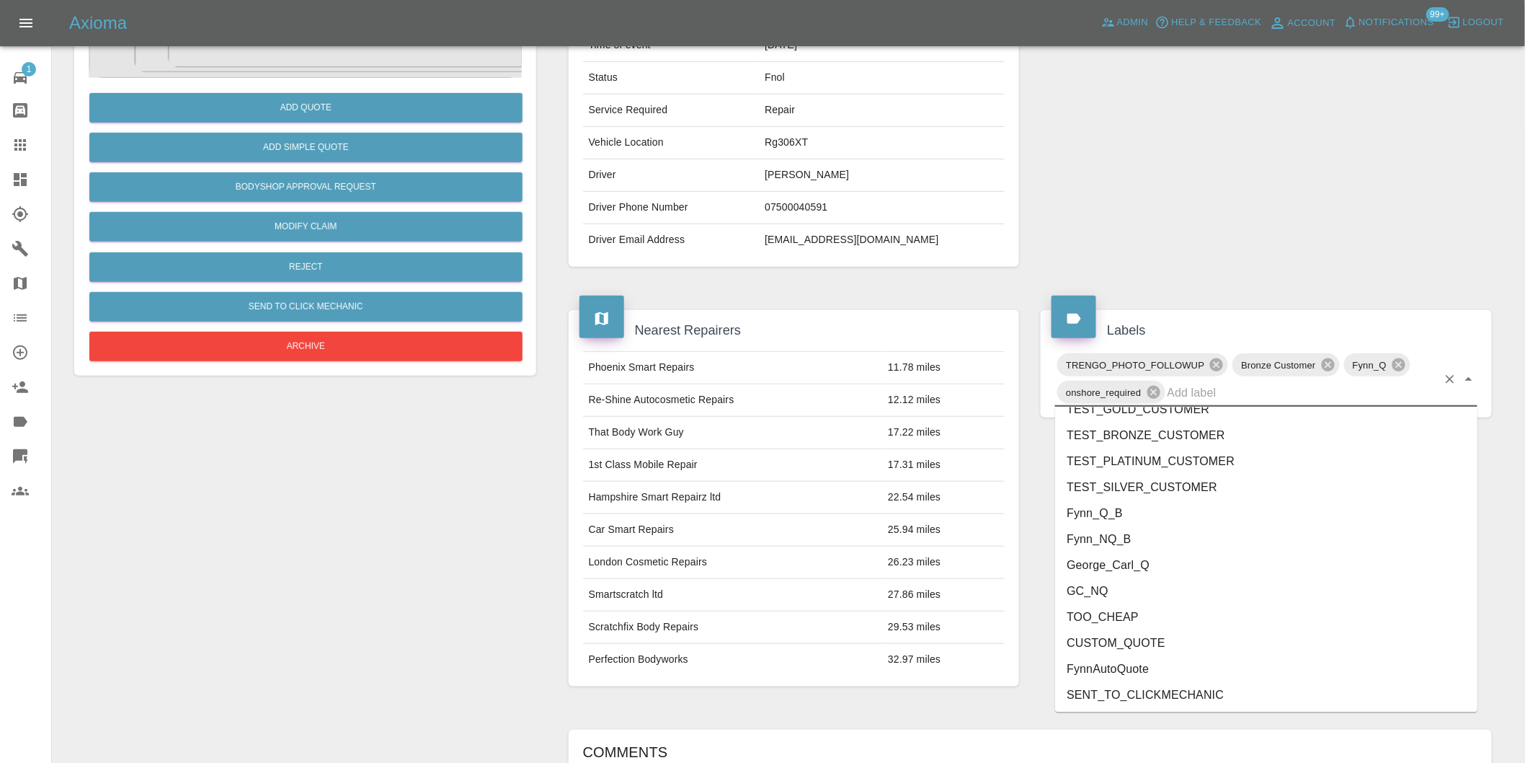
click at [1142, 561] on li "George_Carl_Q" at bounding box center [1266, 566] width 422 height 26
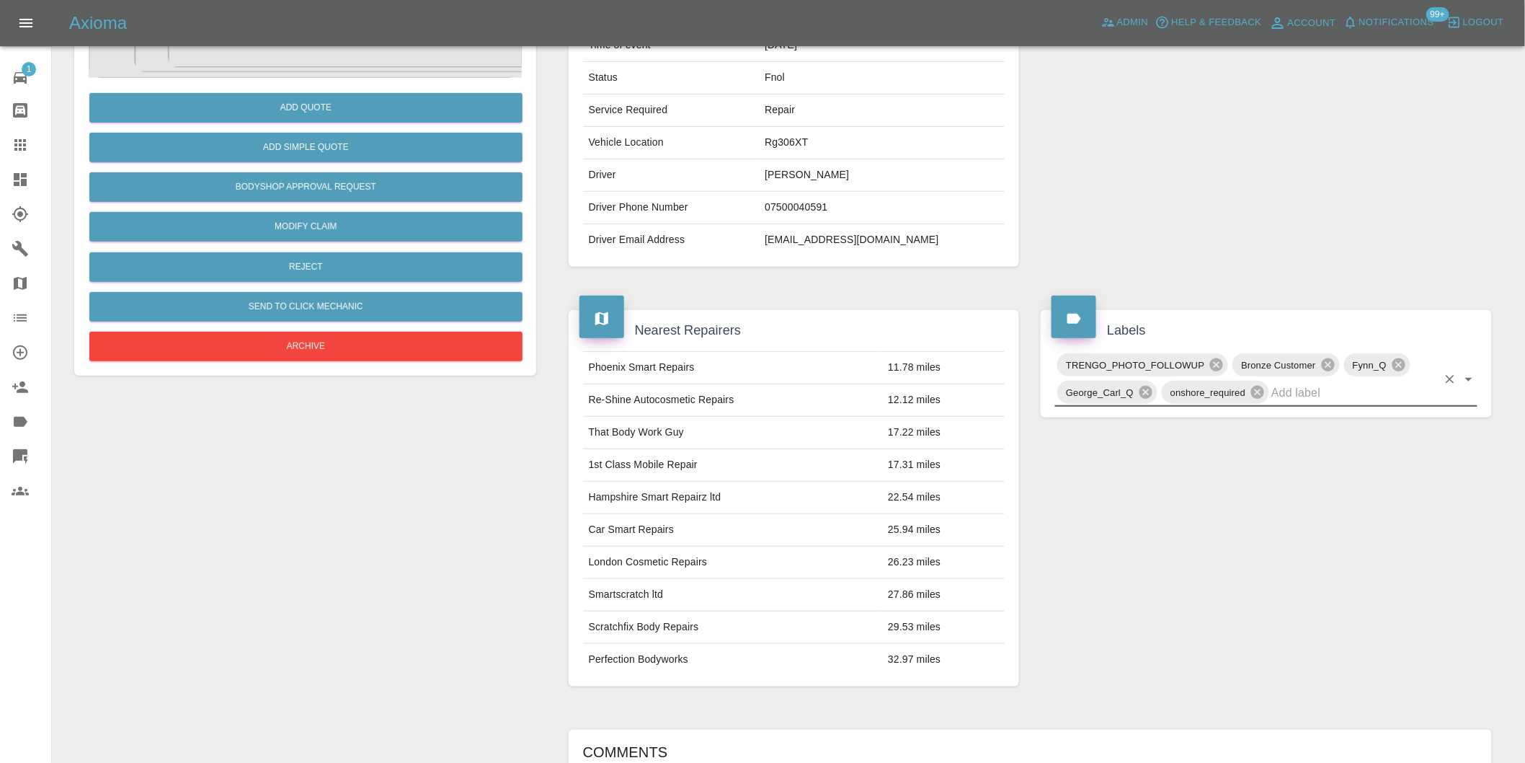
scroll to position [0, 0]
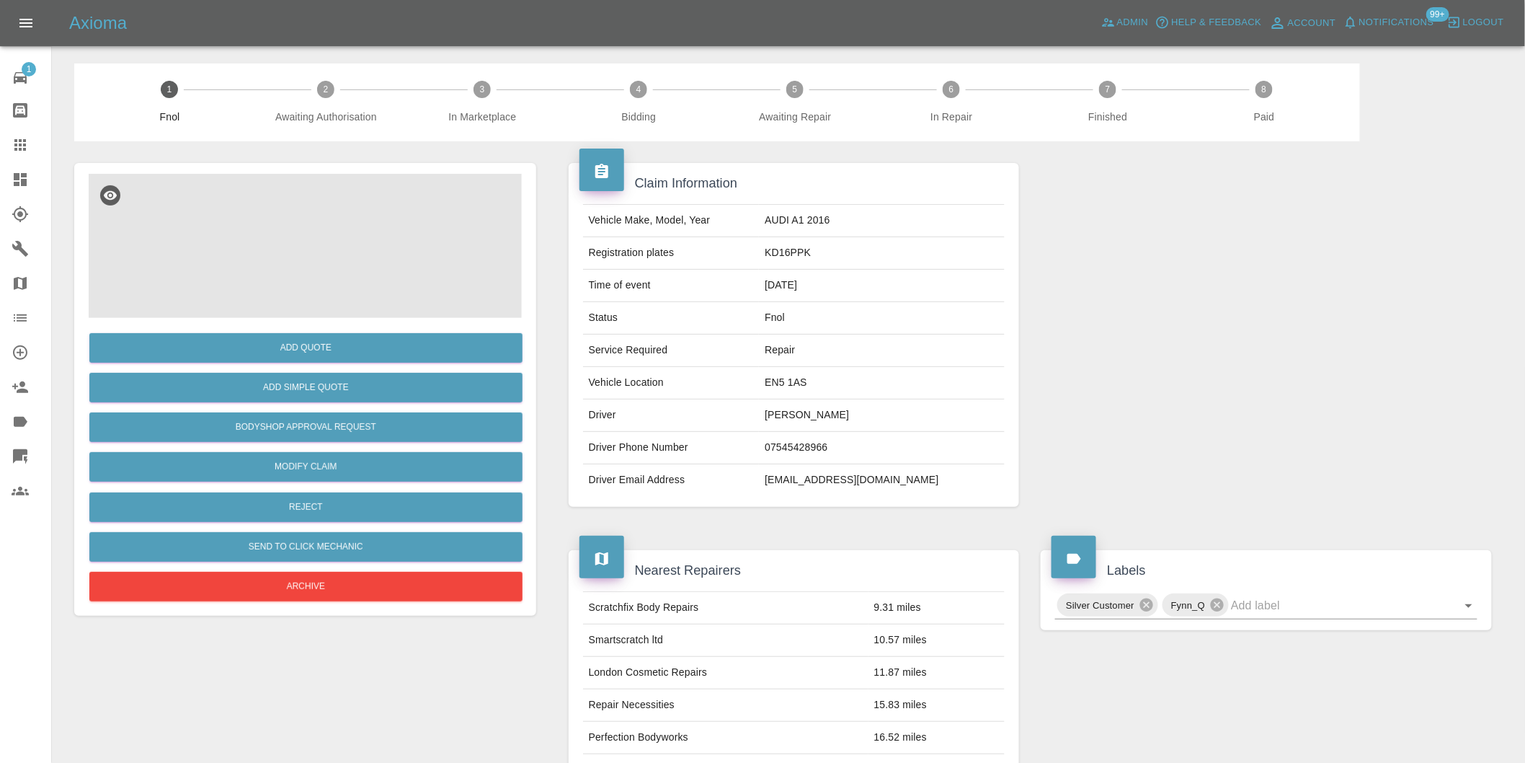
click at [311, 223] on img at bounding box center [305, 246] width 433 height 144
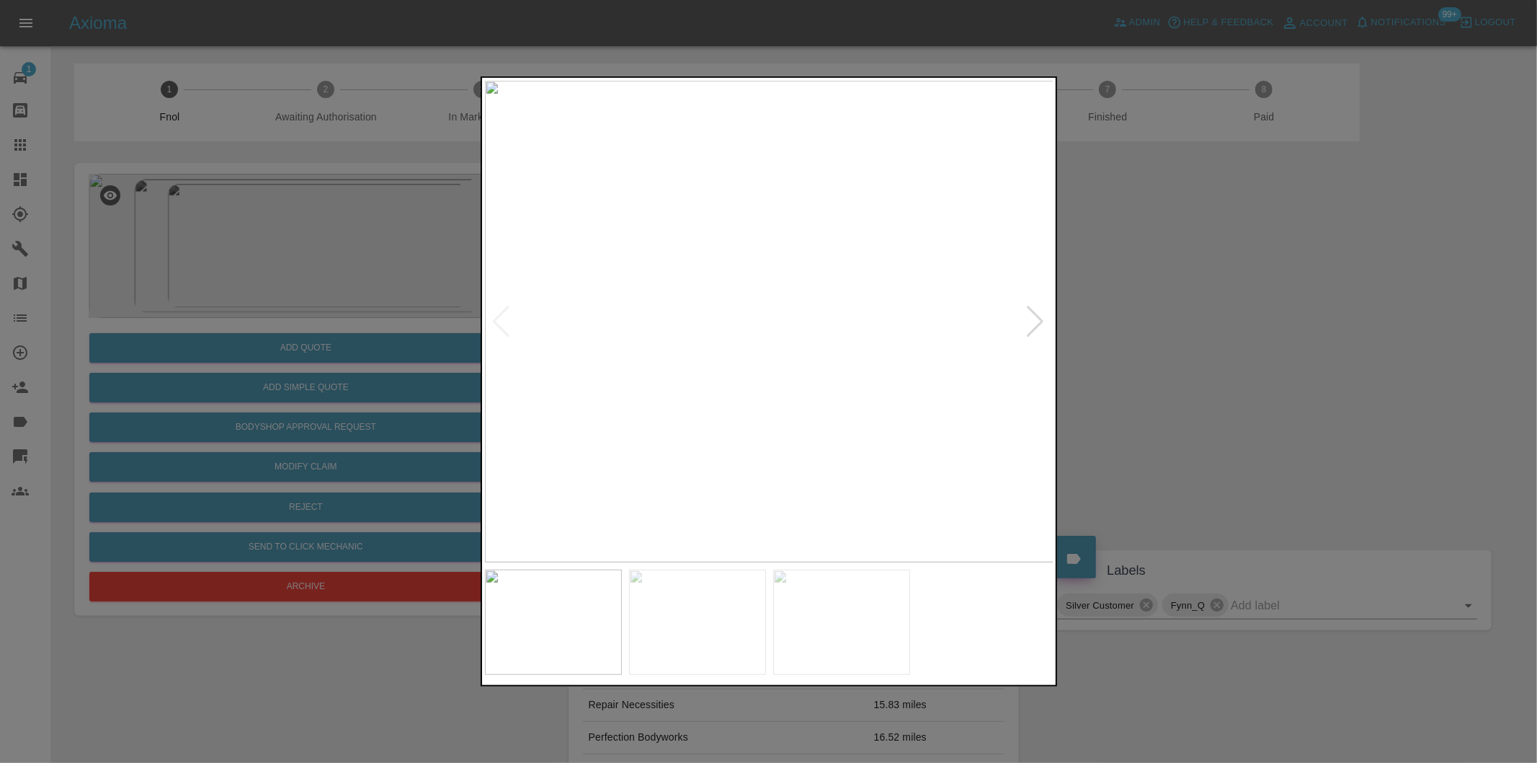
click at [1031, 324] on div at bounding box center [1035, 322] width 19 height 32
click at [1031, 324] on img at bounding box center [769, 321] width 569 height 481
click at [1227, 343] on div at bounding box center [768, 381] width 1537 height 763
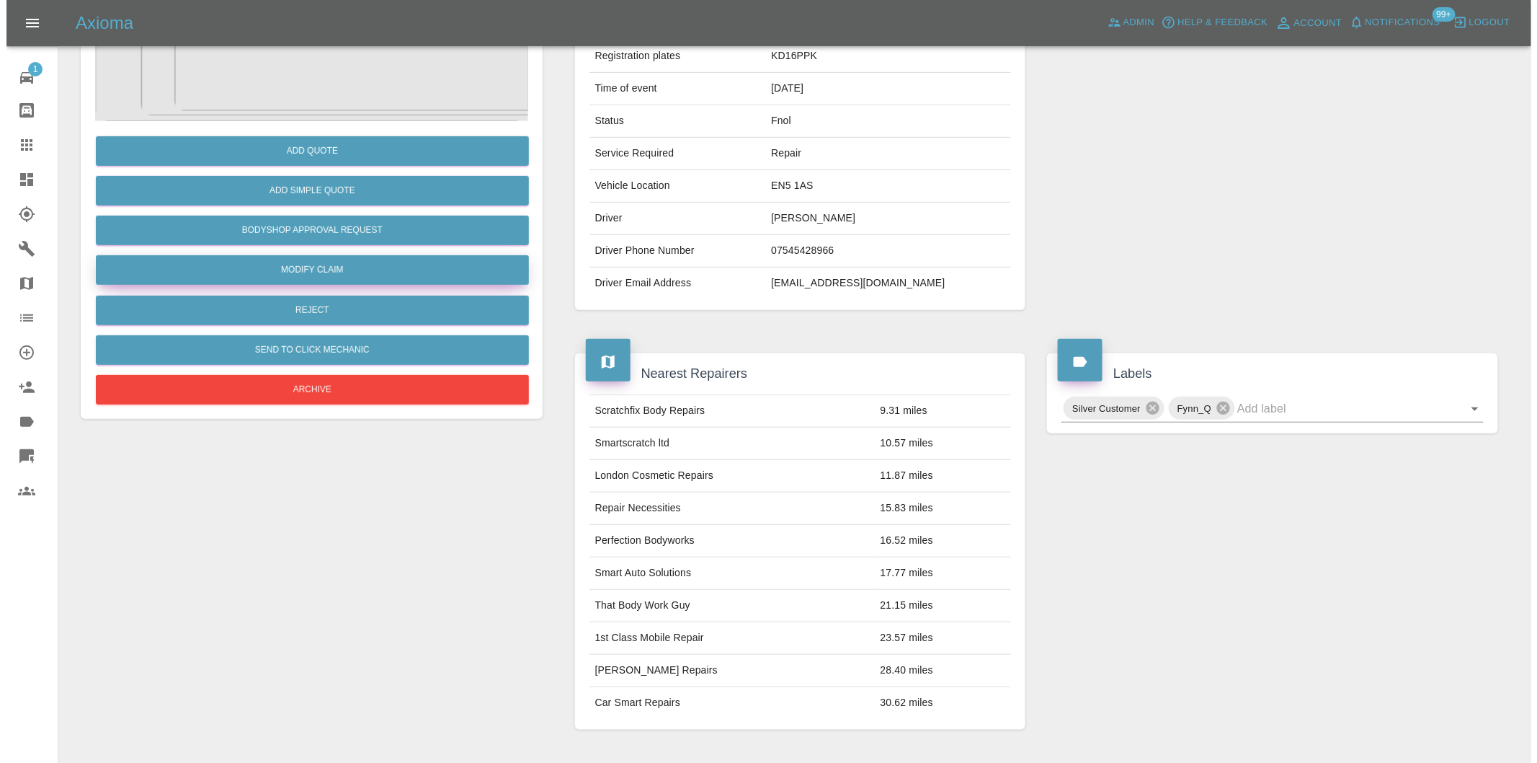
scroll to position [99, 0]
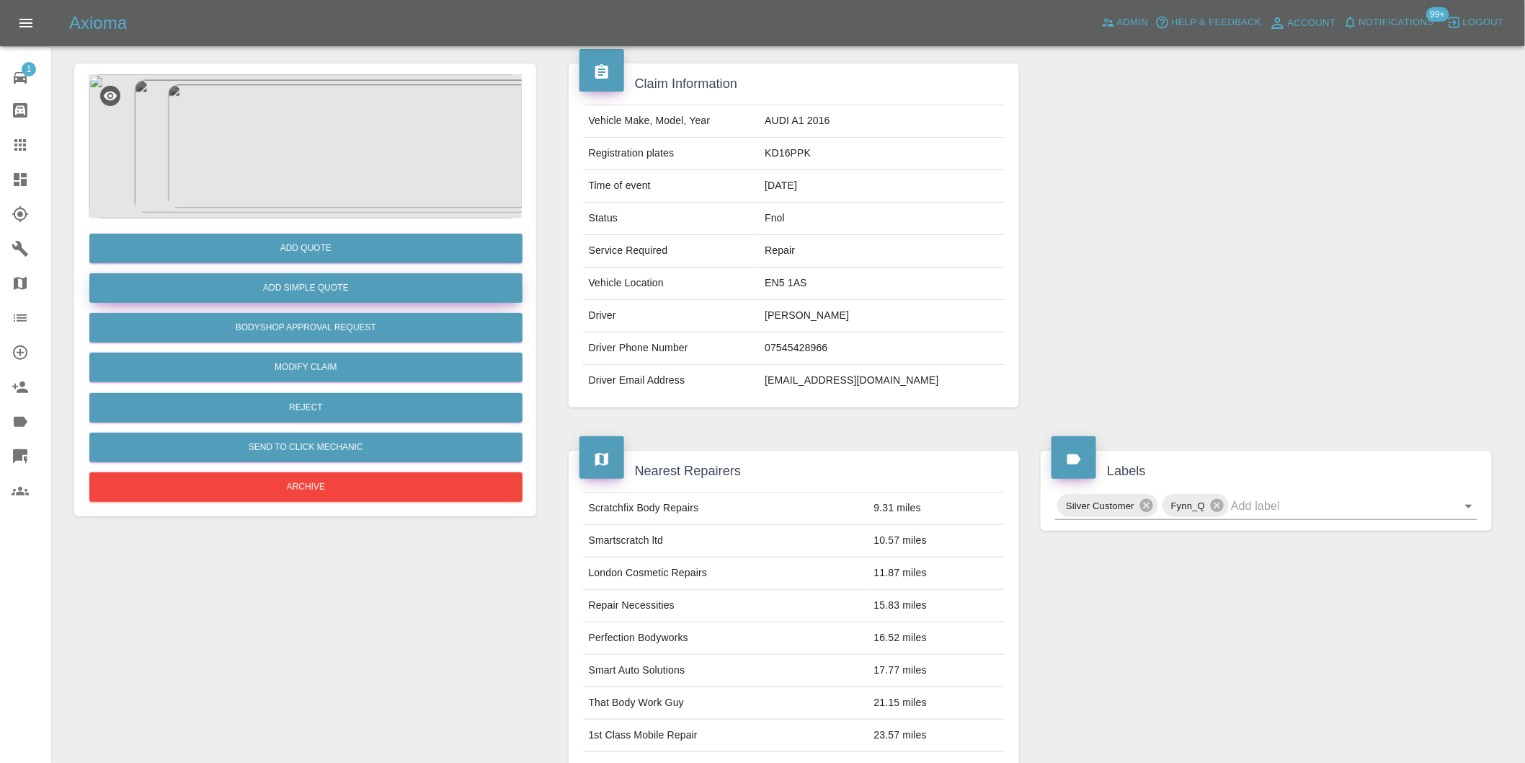
click at [308, 295] on button "Add Simple Quote" at bounding box center [305, 288] width 433 height 30
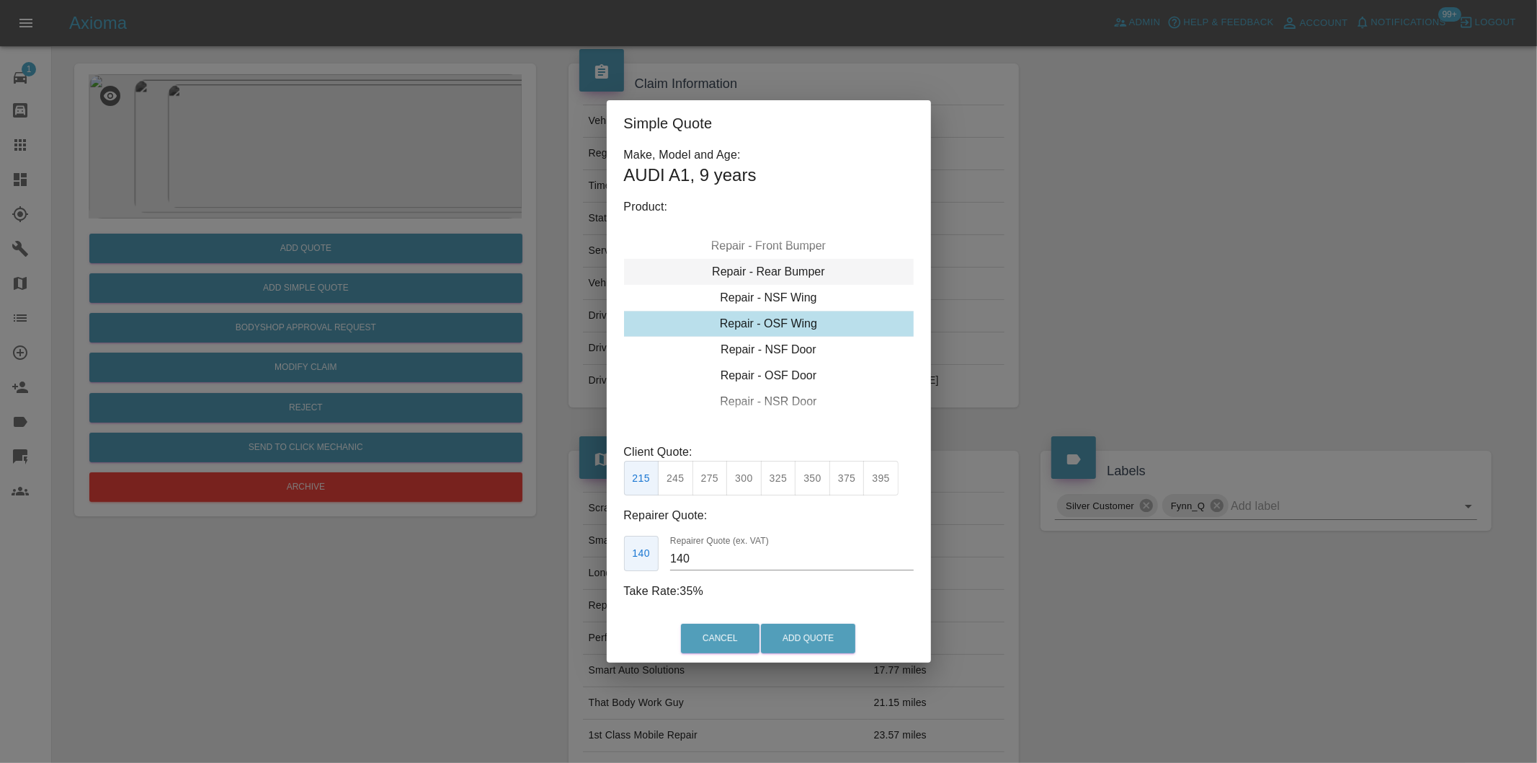
click at [796, 271] on div "Repair - Rear Bumper" at bounding box center [769, 272] width 290 height 26
drag, startPoint x: 711, startPoint y: 480, endPoint x: 750, endPoint y: 532, distance: 65.3
click at [712, 483] on button "350" at bounding box center [710, 478] width 35 height 35
type input "210"
click at [798, 637] on button "Add Quote" at bounding box center [808, 638] width 94 height 30
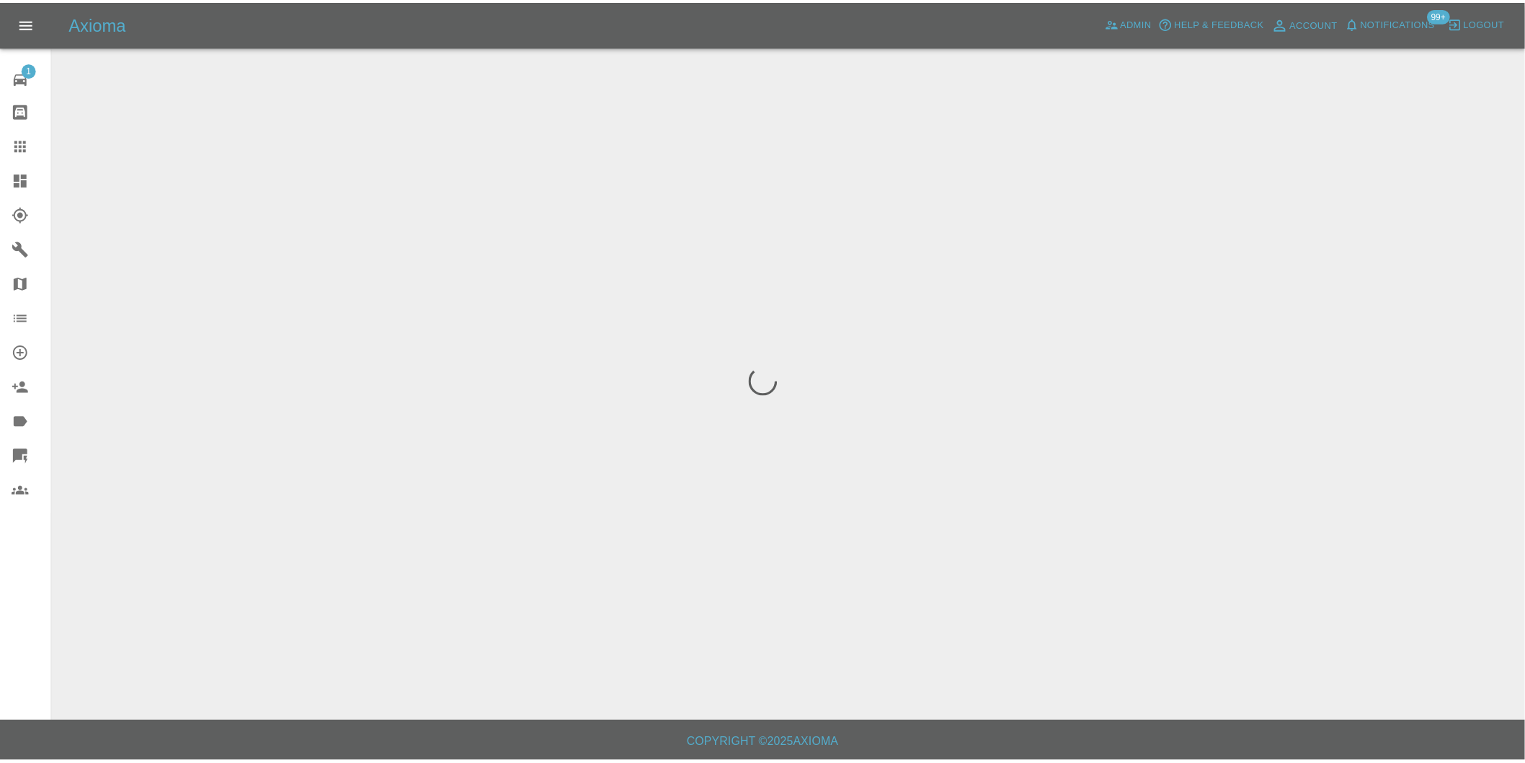
scroll to position [0, 0]
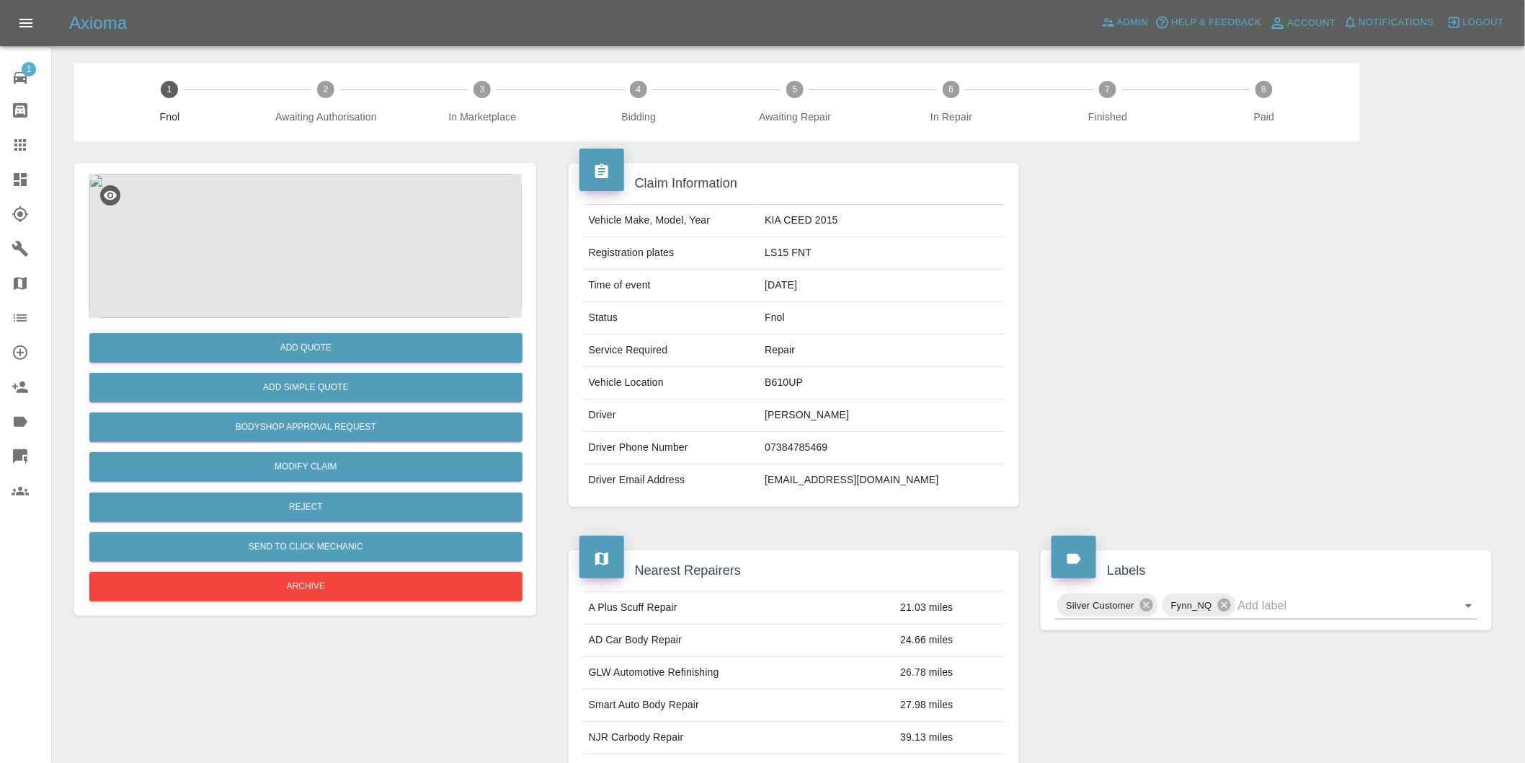
click at [303, 210] on img at bounding box center [305, 246] width 433 height 144
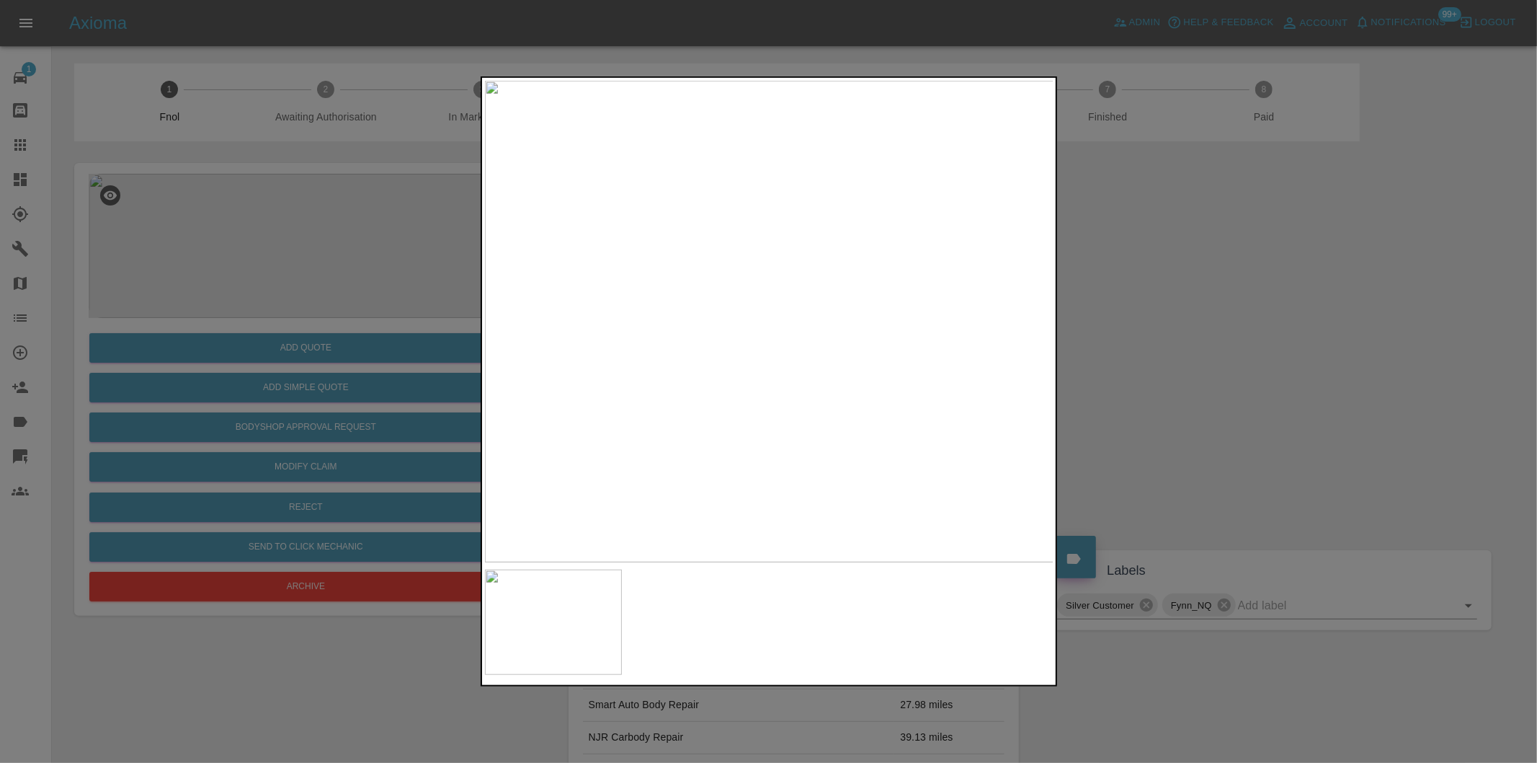
click at [747, 337] on img at bounding box center [769, 321] width 569 height 481
click at [747, 337] on img at bounding box center [835, 272] width 1708 height 1444
click at [1235, 355] on div at bounding box center [768, 381] width 1537 height 763
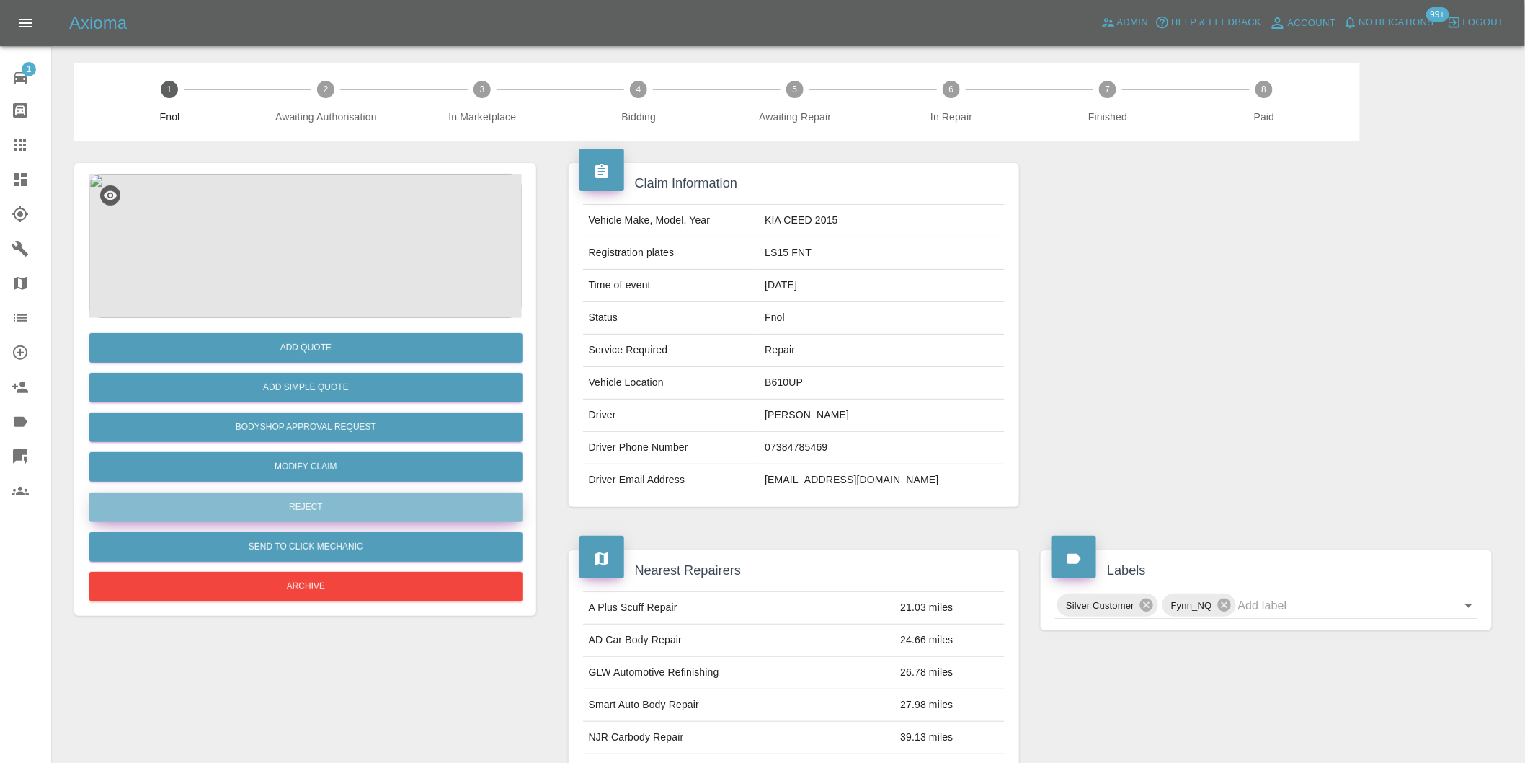
click at [326, 495] on button "Reject" at bounding box center [305, 507] width 433 height 30
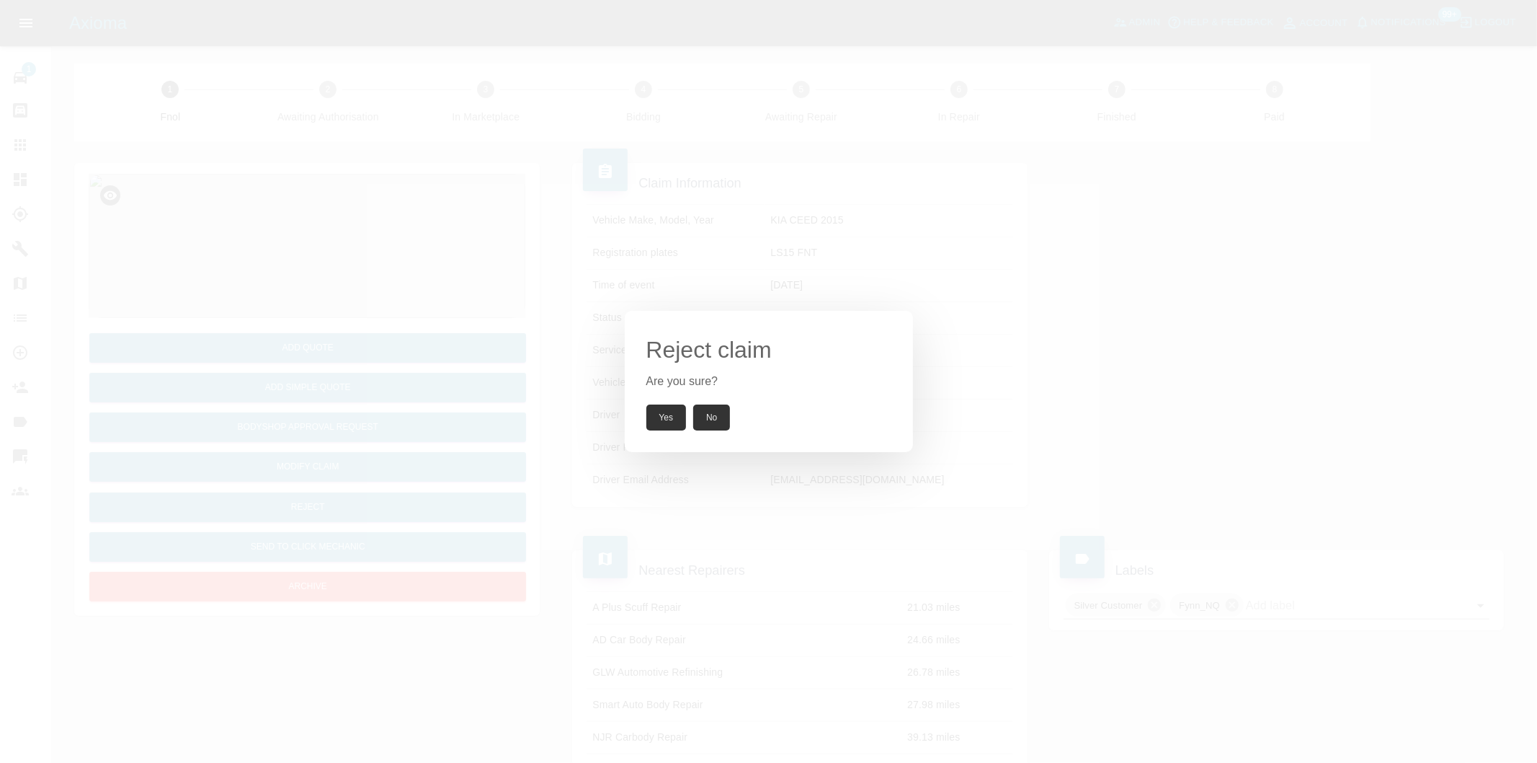
click at [661, 414] on button "Yes" at bounding box center [666, 417] width 40 height 26
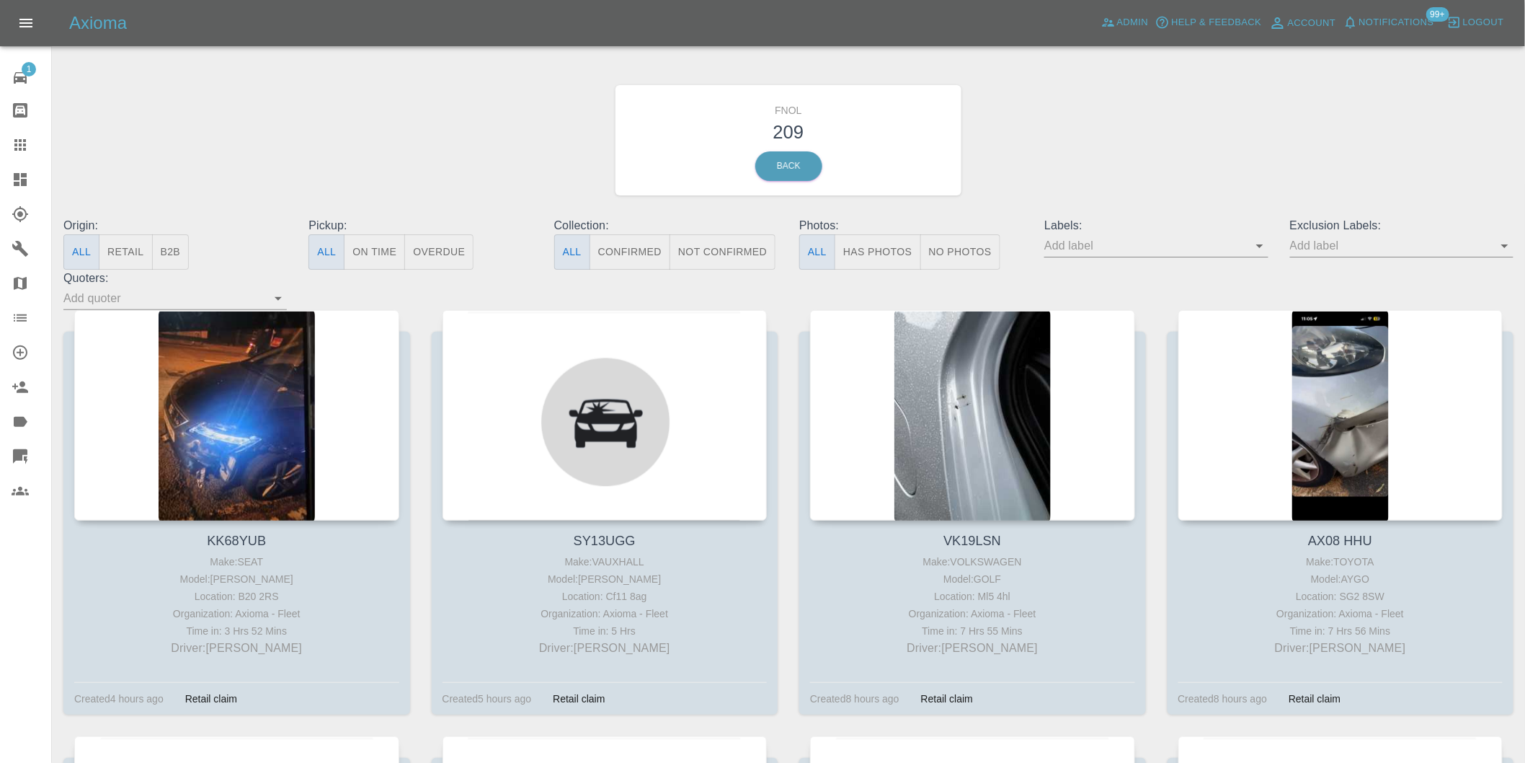
click at [855, 255] on button "Has Photos" at bounding box center [878, 251] width 86 height 35
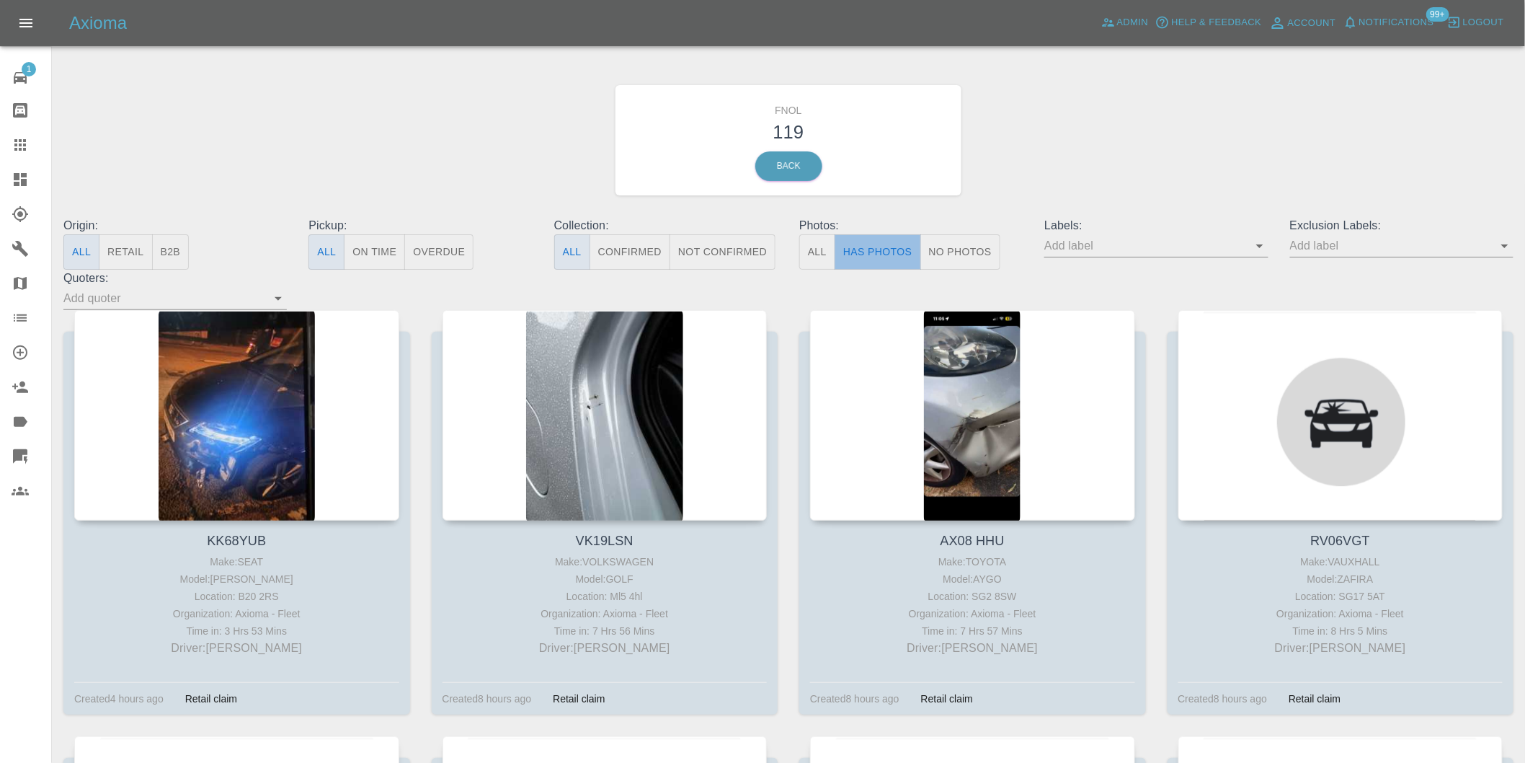
click at [868, 257] on button "Has Photos" at bounding box center [878, 251] width 86 height 35
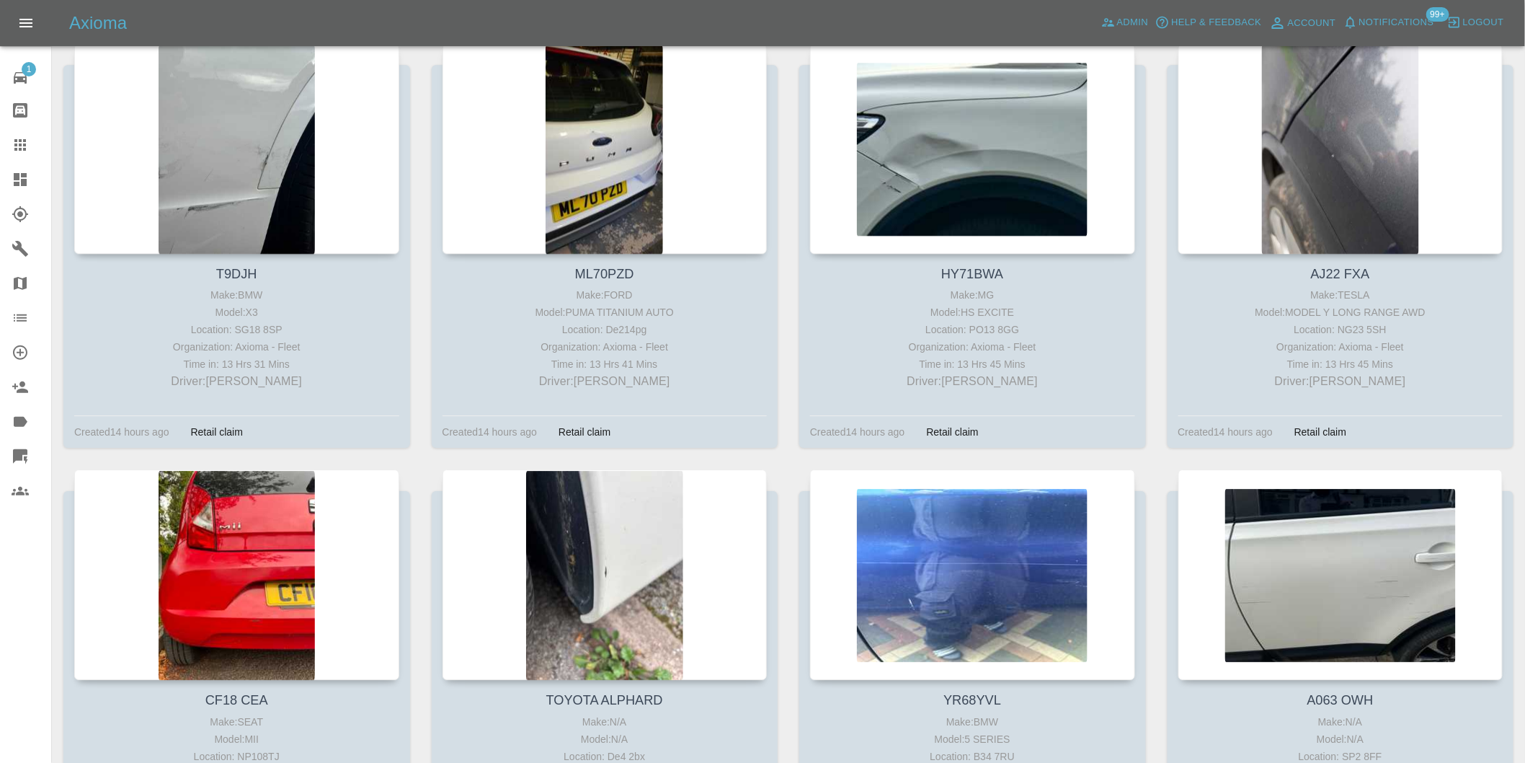
scroll to position [6326, 0]
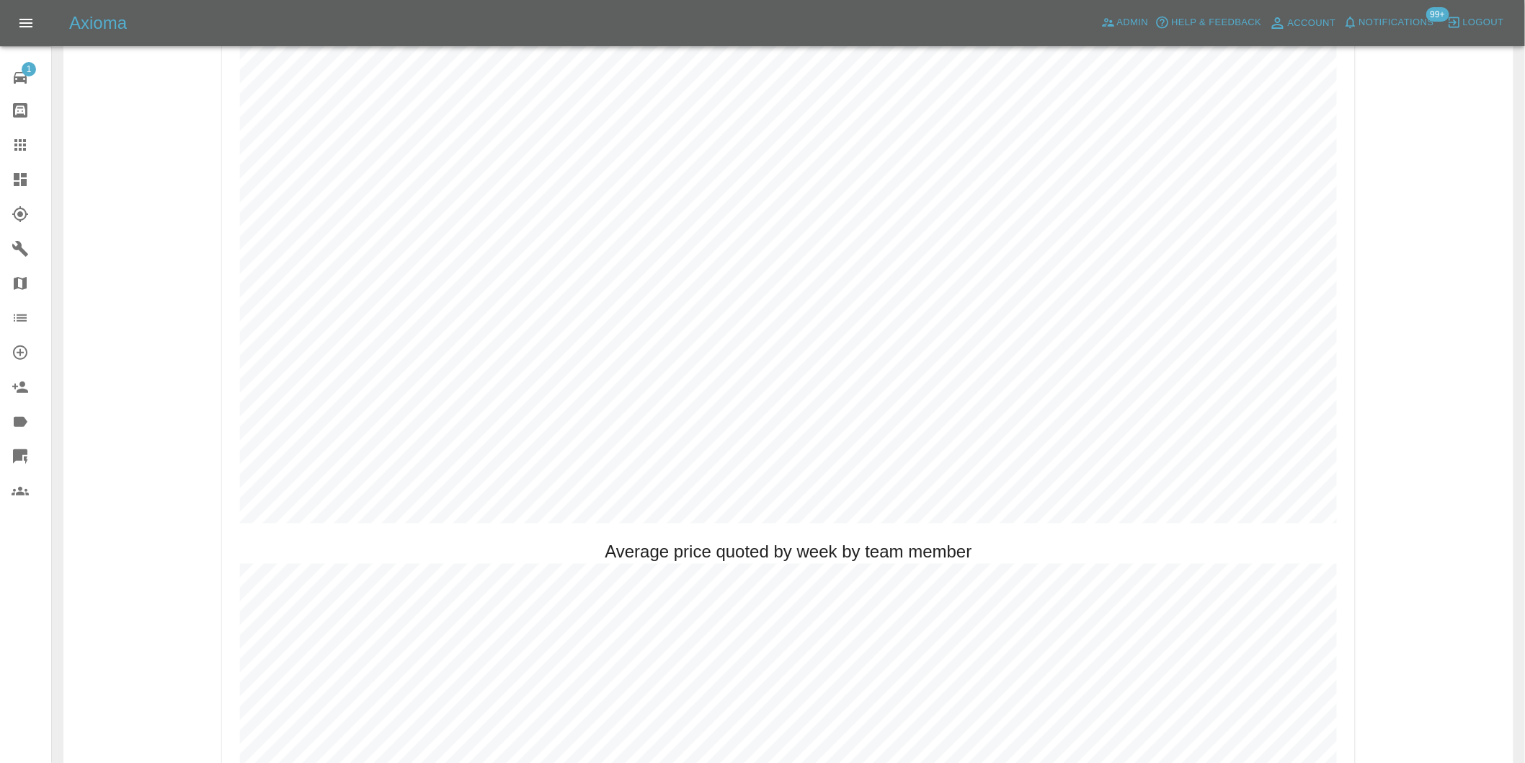
scroll to position [801, 0]
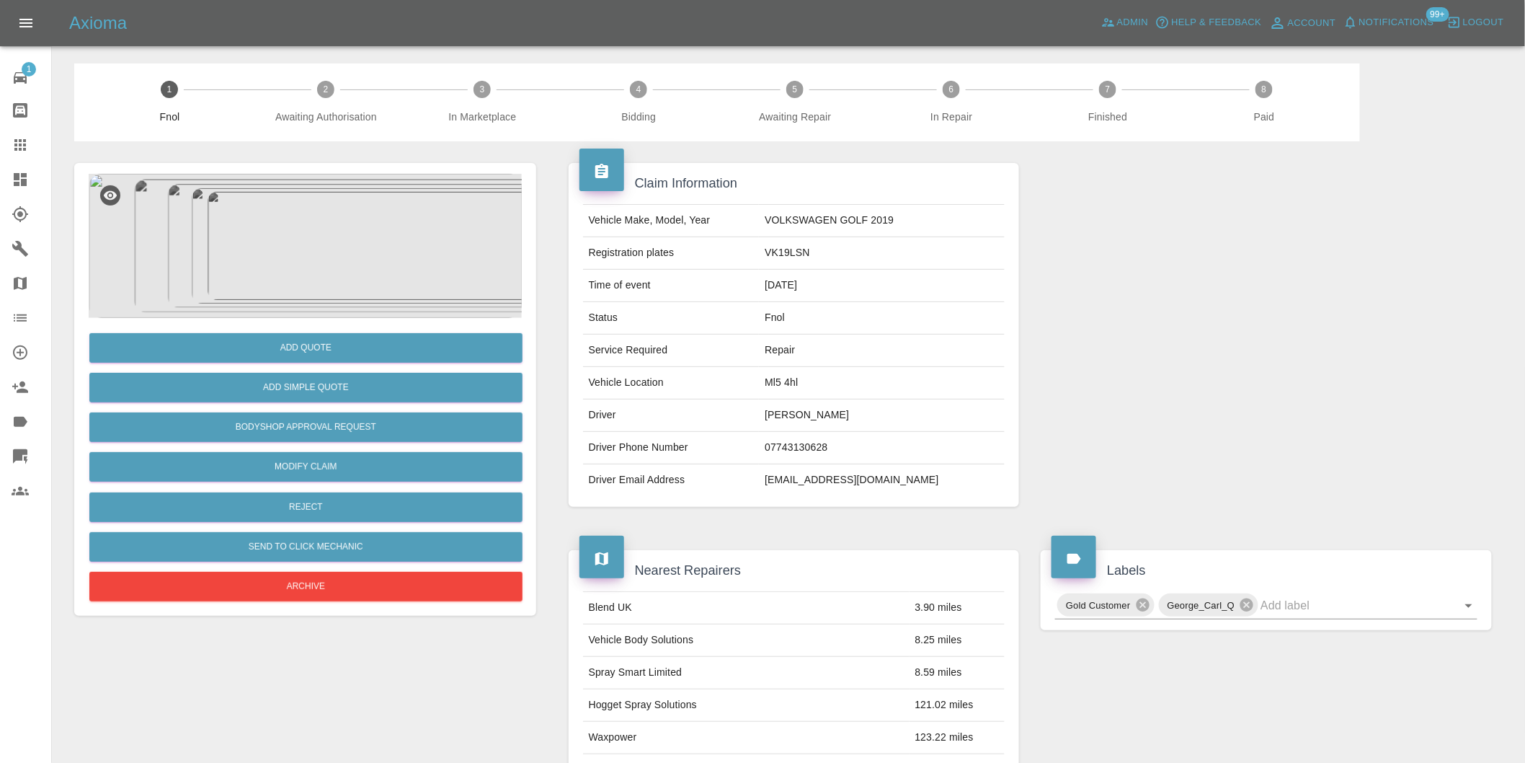
click at [315, 224] on img at bounding box center [305, 246] width 433 height 144
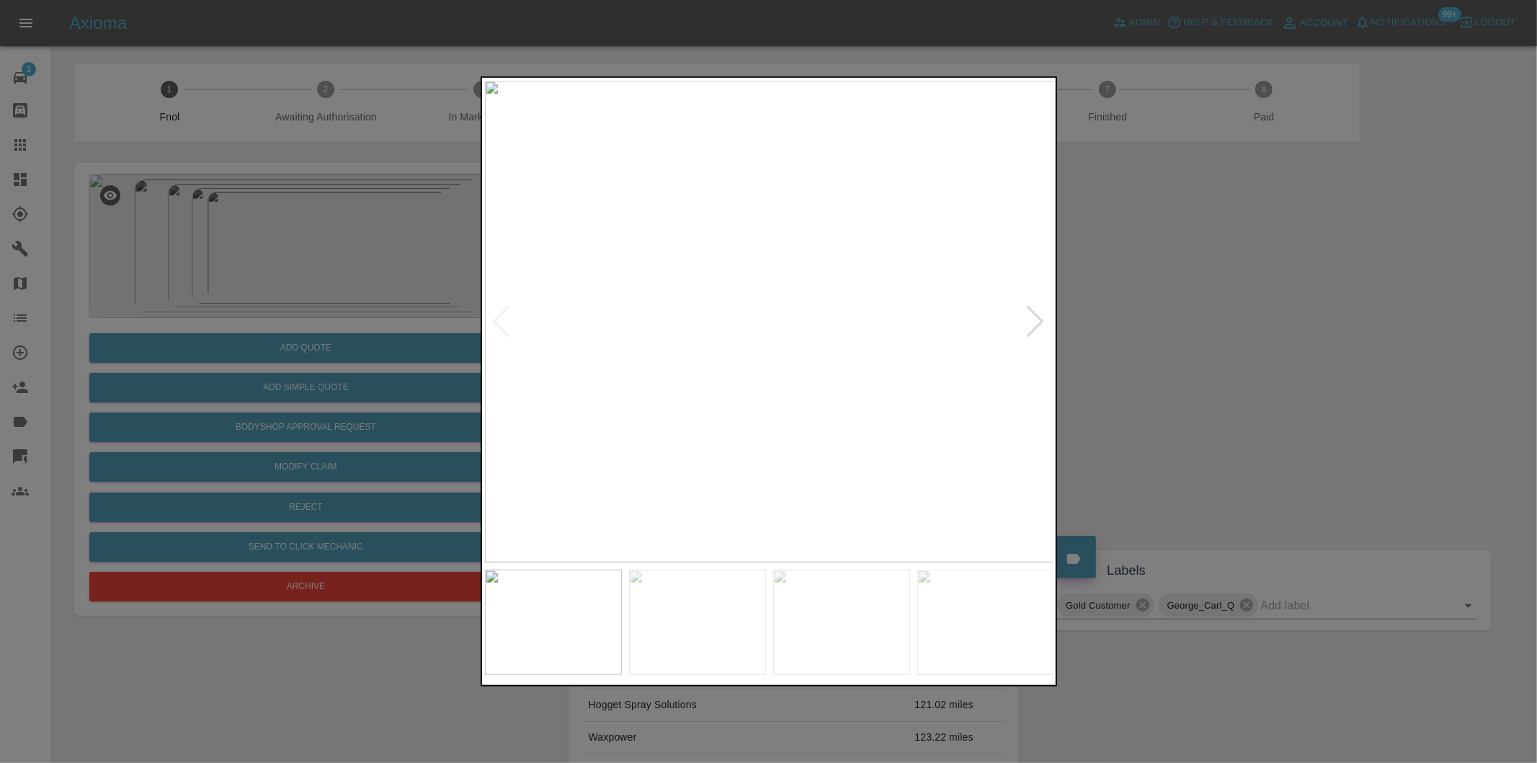
click at [1042, 320] on div at bounding box center [1035, 322] width 19 height 32
click at [1149, 323] on div at bounding box center [768, 381] width 1537 height 763
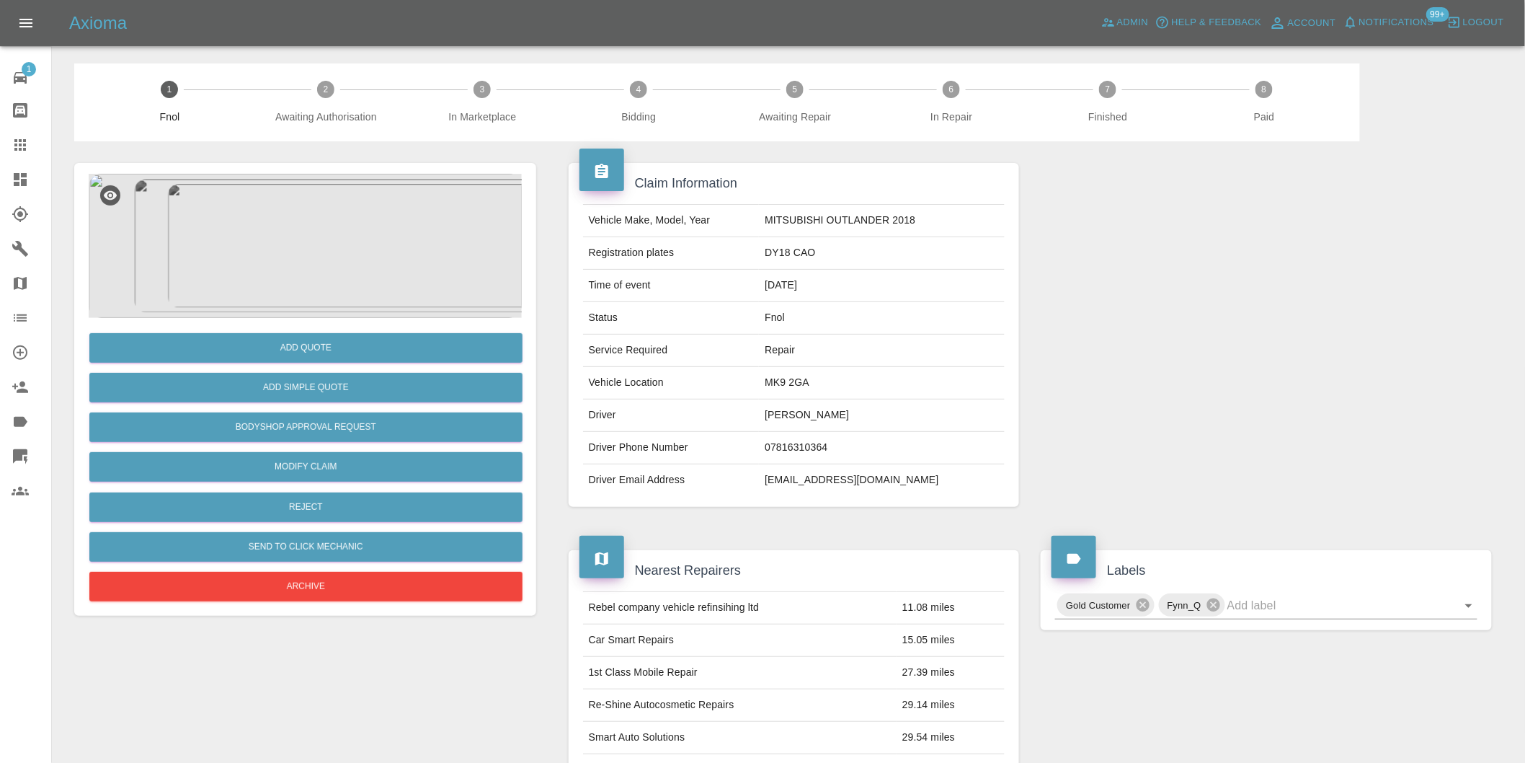
click at [282, 203] on img at bounding box center [305, 246] width 433 height 144
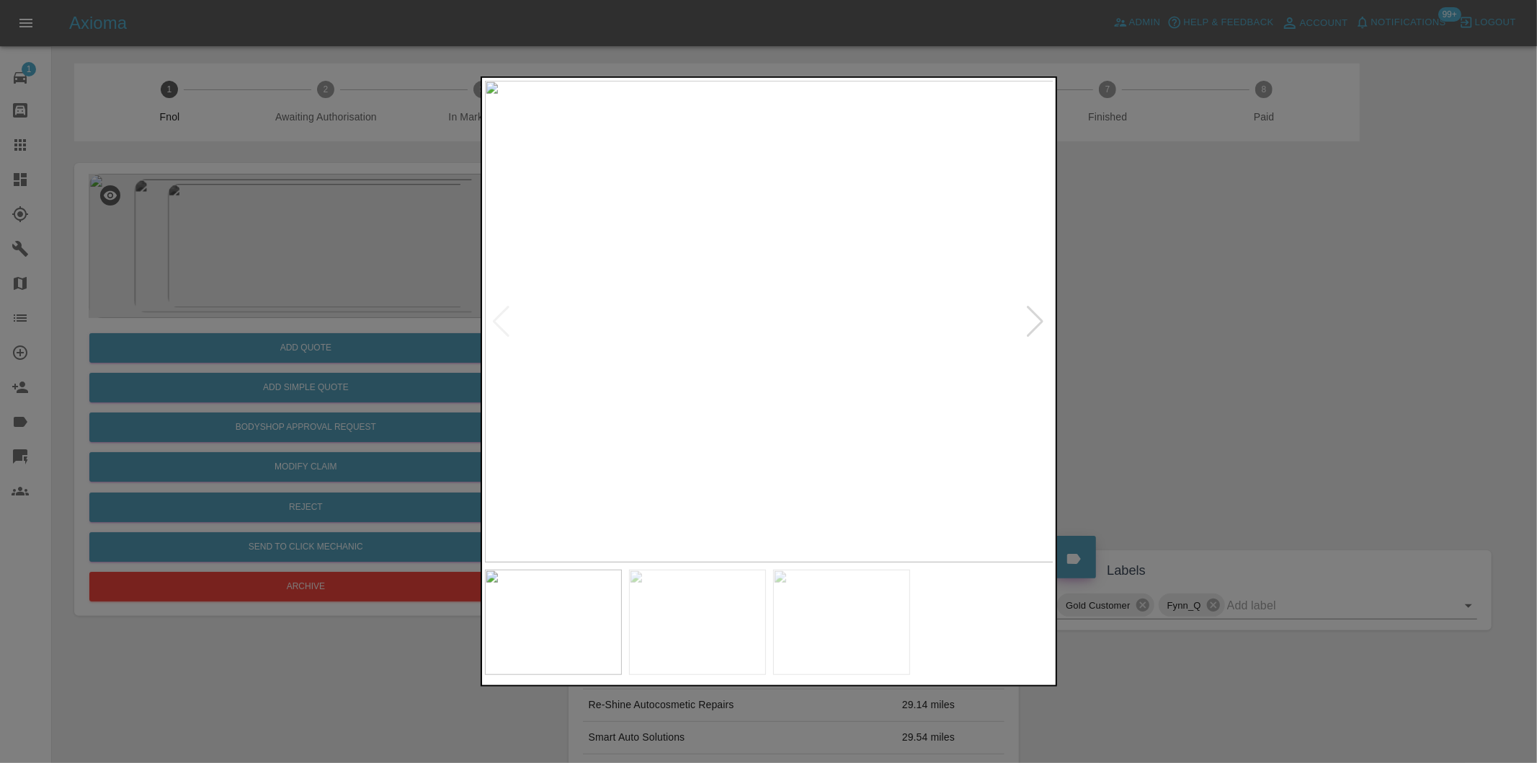
click at [1036, 323] on div at bounding box center [1035, 322] width 19 height 32
click at [1039, 322] on img at bounding box center [769, 321] width 569 height 481
click at [1176, 339] on div at bounding box center [768, 381] width 1537 height 763
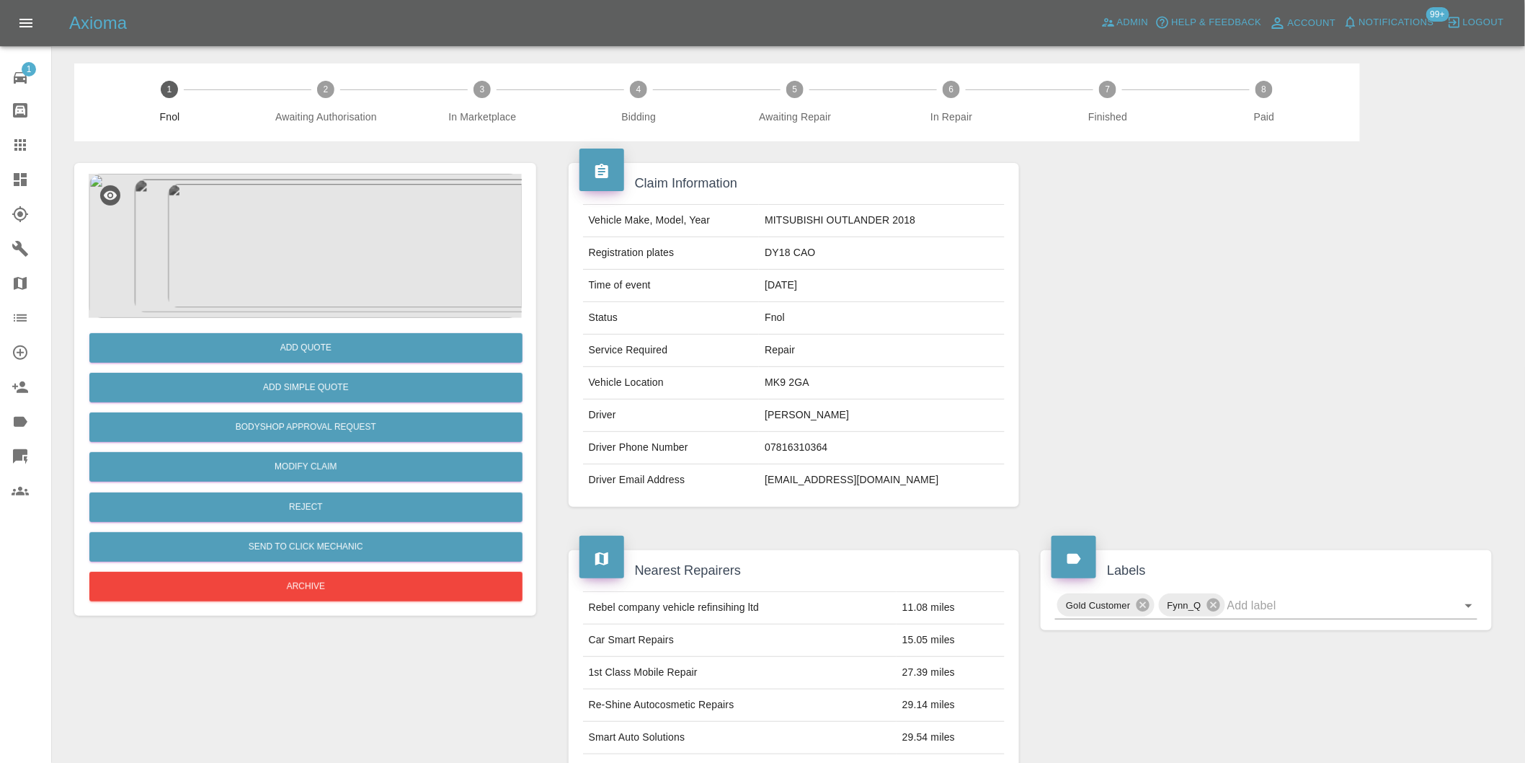
click at [301, 229] on img at bounding box center [305, 246] width 433 height 144
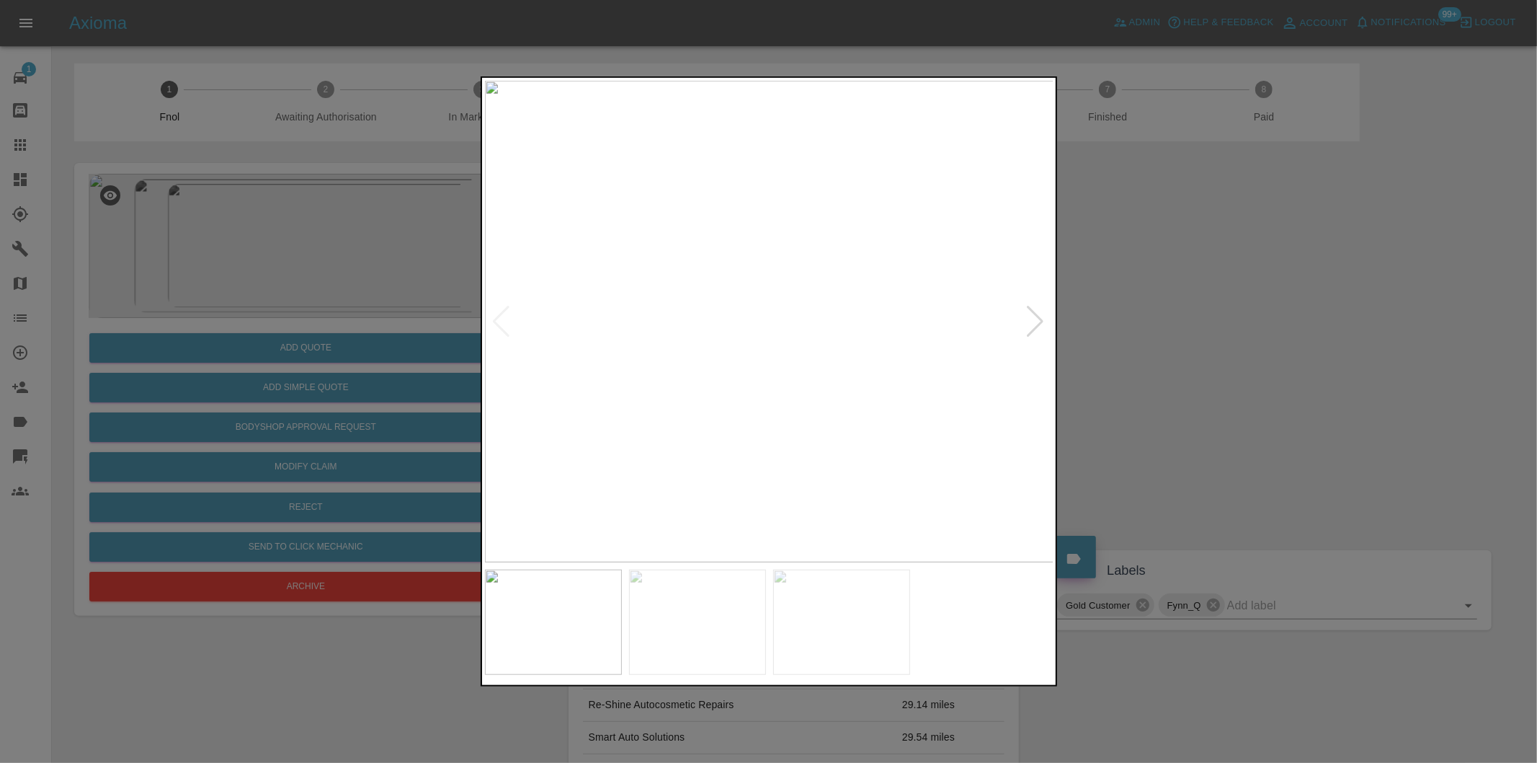
click at [1043, 327] on div at bounding box center [1035, 322] width 19 height 32
click at [1044, 326] on div at bounding box center [1035, 322] width 19 height 32
click at [1263, 364] on div at bounding box center [768, 381] width 1537 height 763
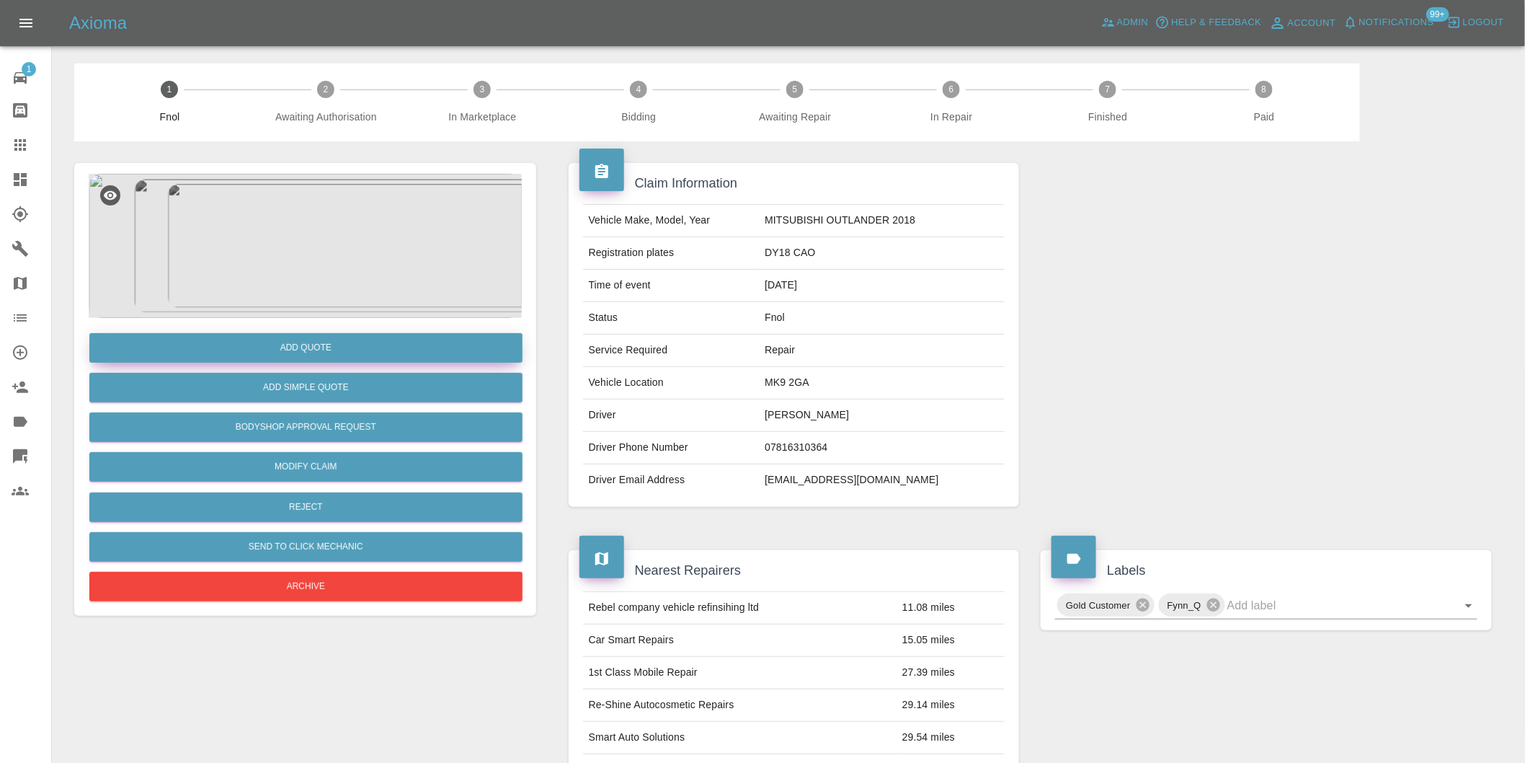
click at [333, 341] on button "Add Quote" at bounding box center [305, 348] width 433 height 30
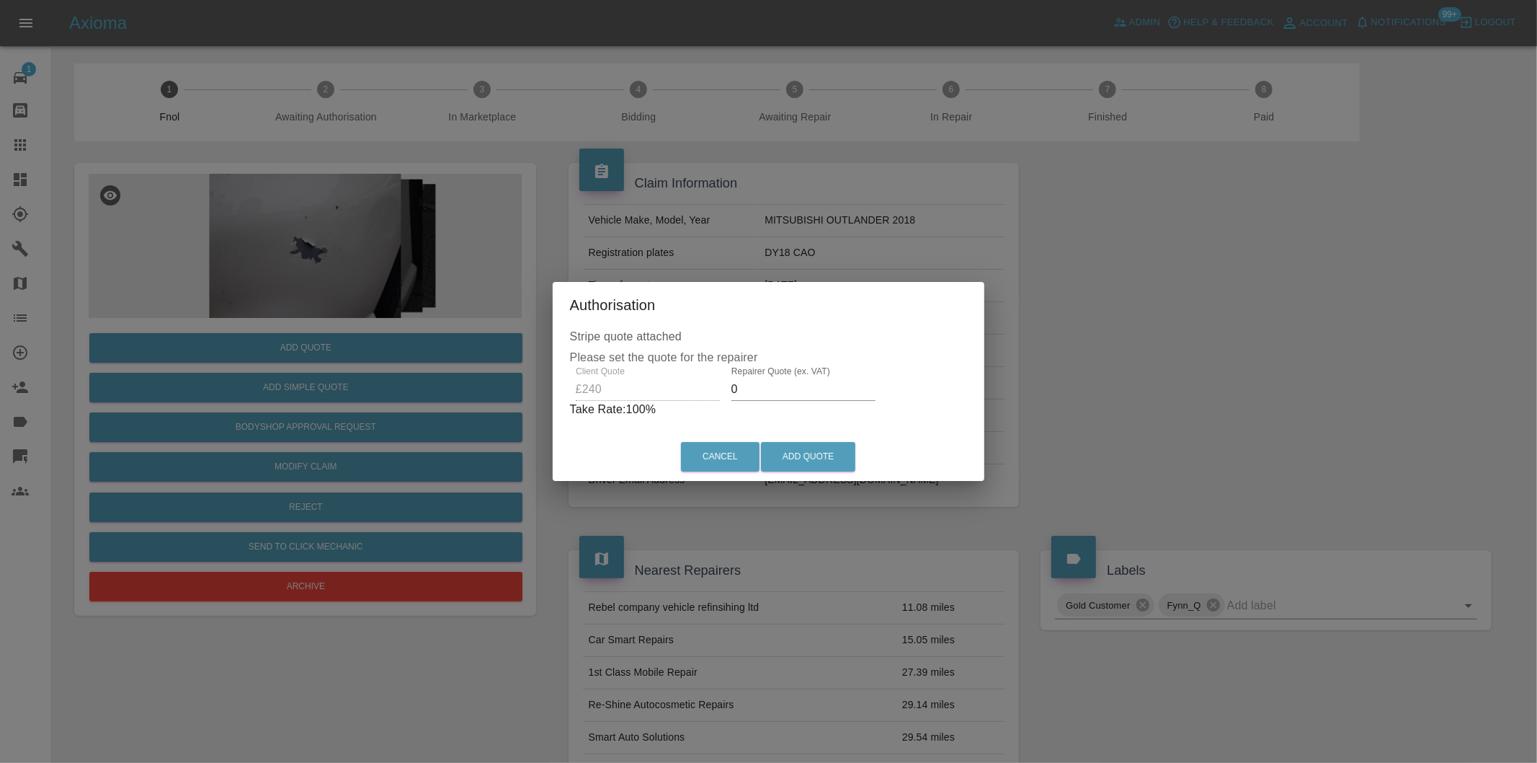
click at [765, 386] on input "0" at bounding box center [804, 389] width 144 height 23
type input "0150"
click at [801, 453] on button "Add Quote" at bounding box center [808, 457] width 94 height 30
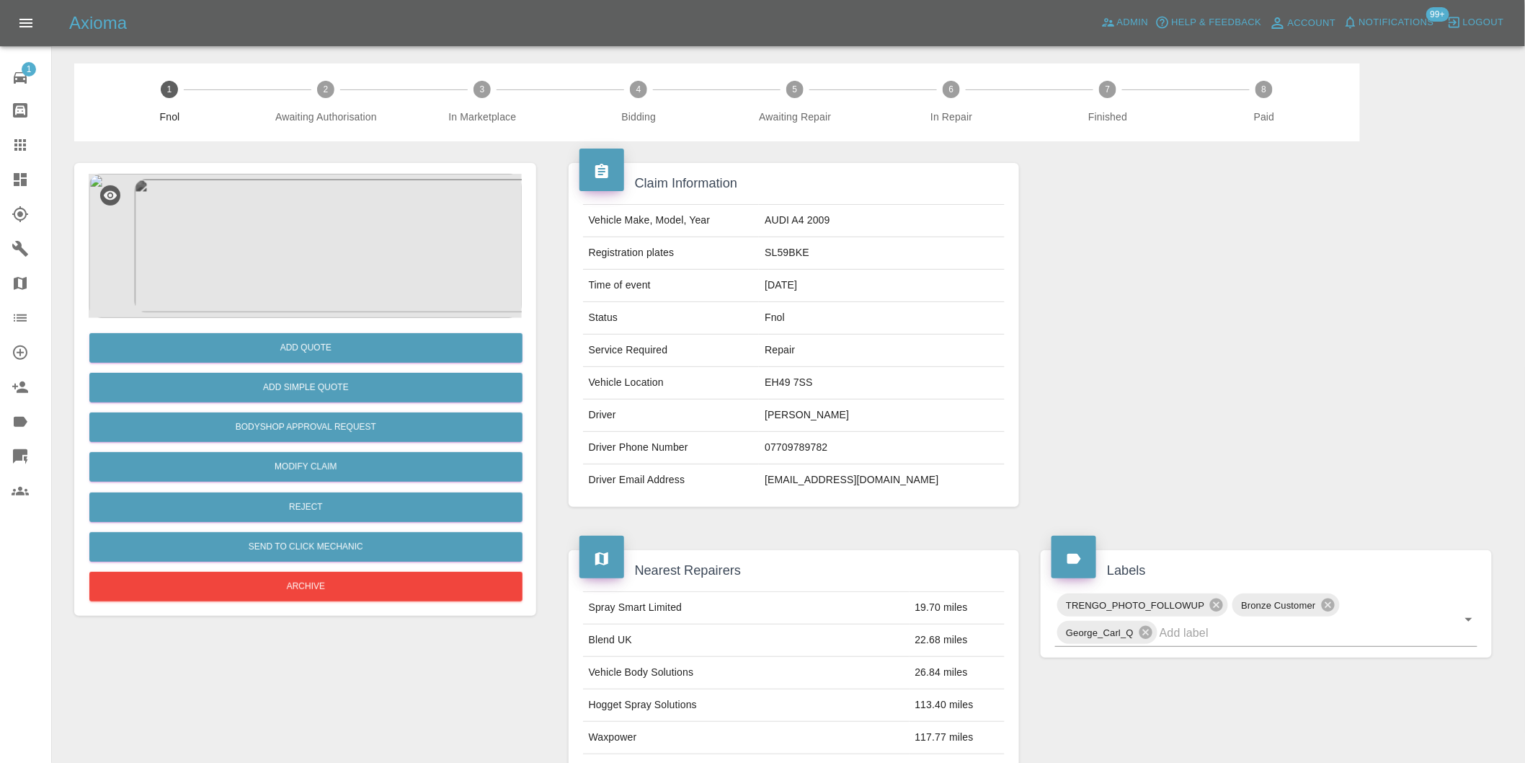
click at [296, 264] on img at bounding box center [305, 246] width 433 height 144
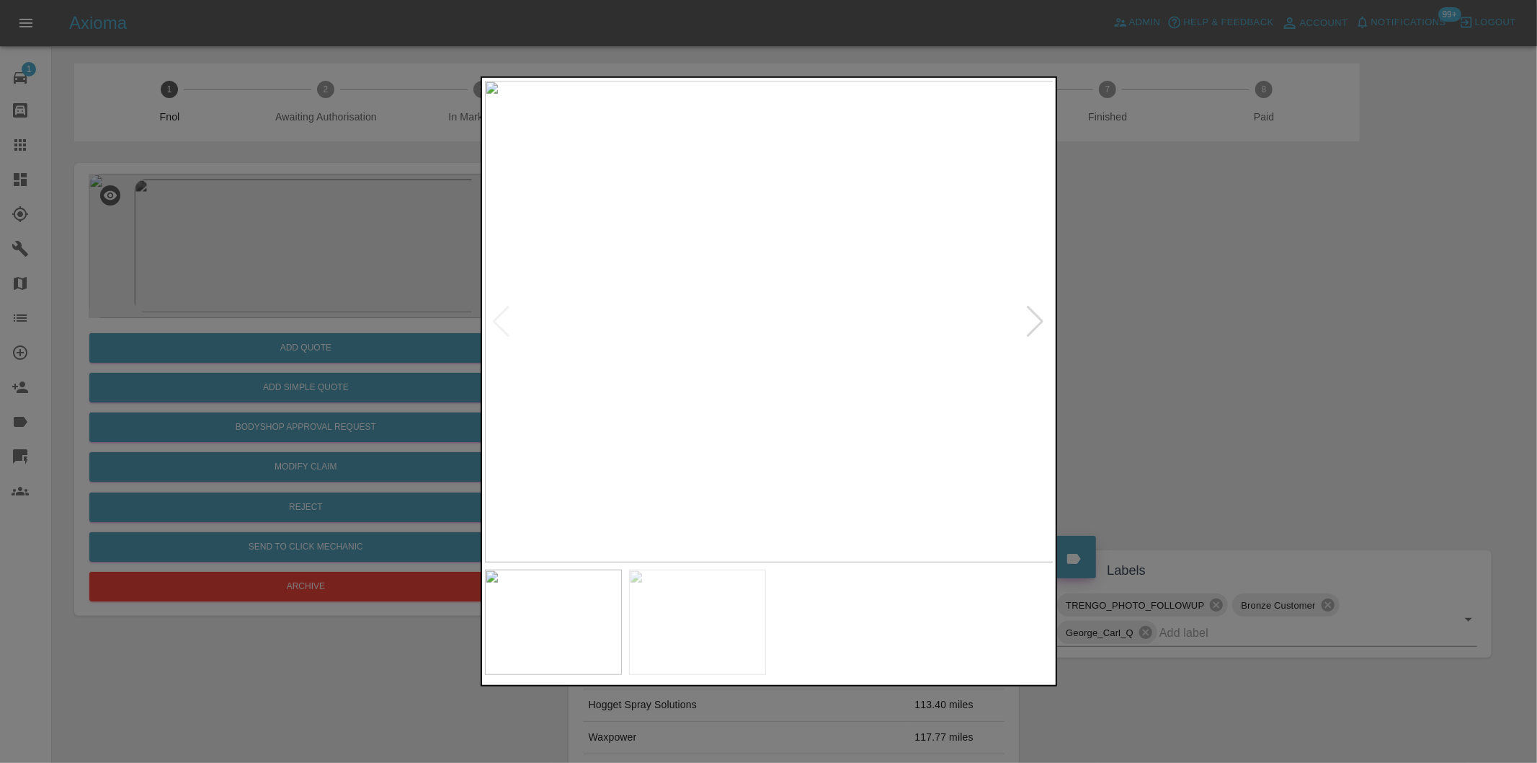
click at [1036, 321] on div at bounding box center [1035, 322] width 19 height 32
click at [1036, 321] on img at bounding box center [769, 321] width 569 height 481
drag, startPoint x: 1201, startPoint y: 350, endPoint x: 693, endPoint y: 461, distance: 519.4
click at [1200, 352] on div at bounding box center [768, 381] width 1537 height 763
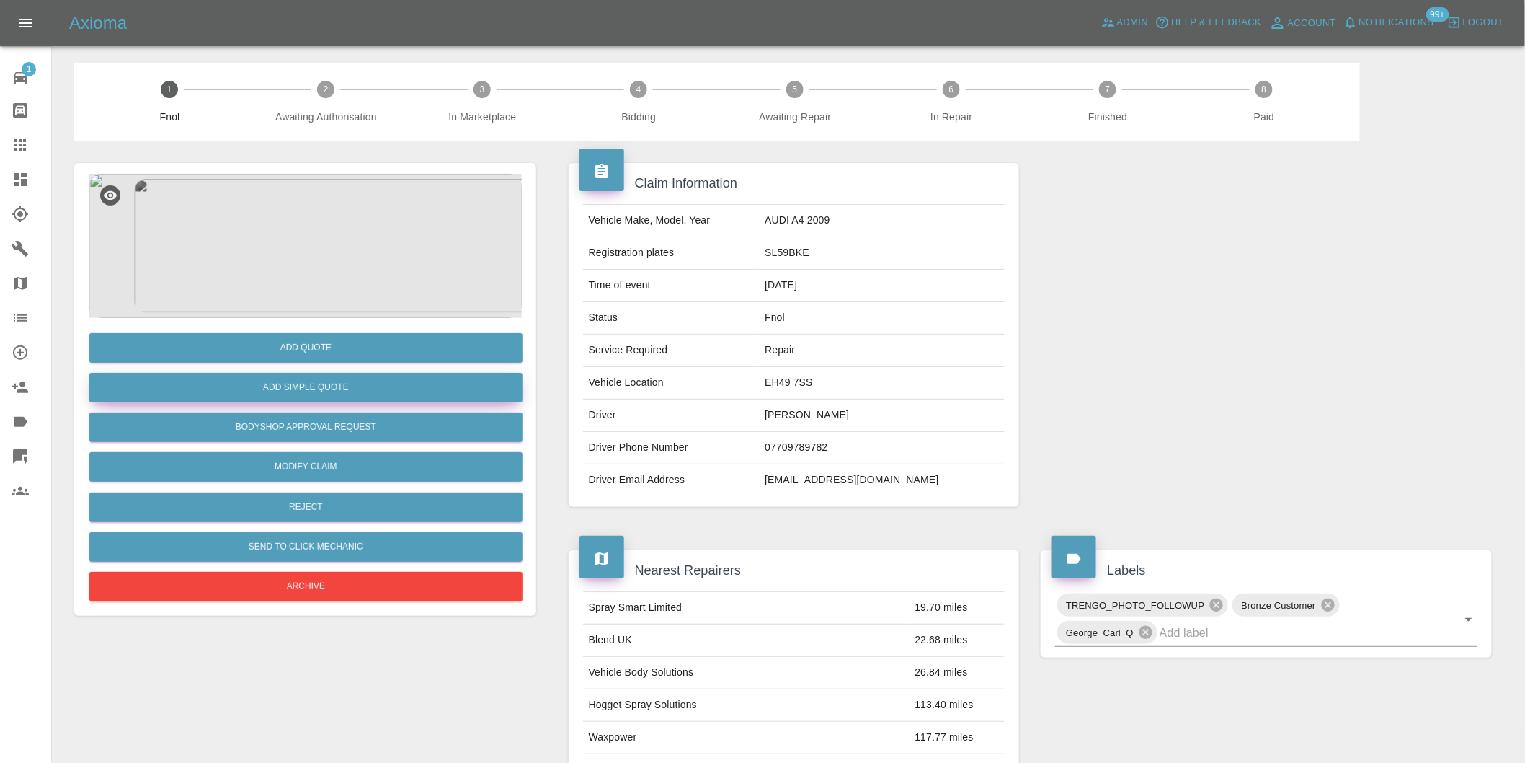
click at [368, 394] on button "Add Simple Quote" at bounding box center [305, 388] width 433 height 30
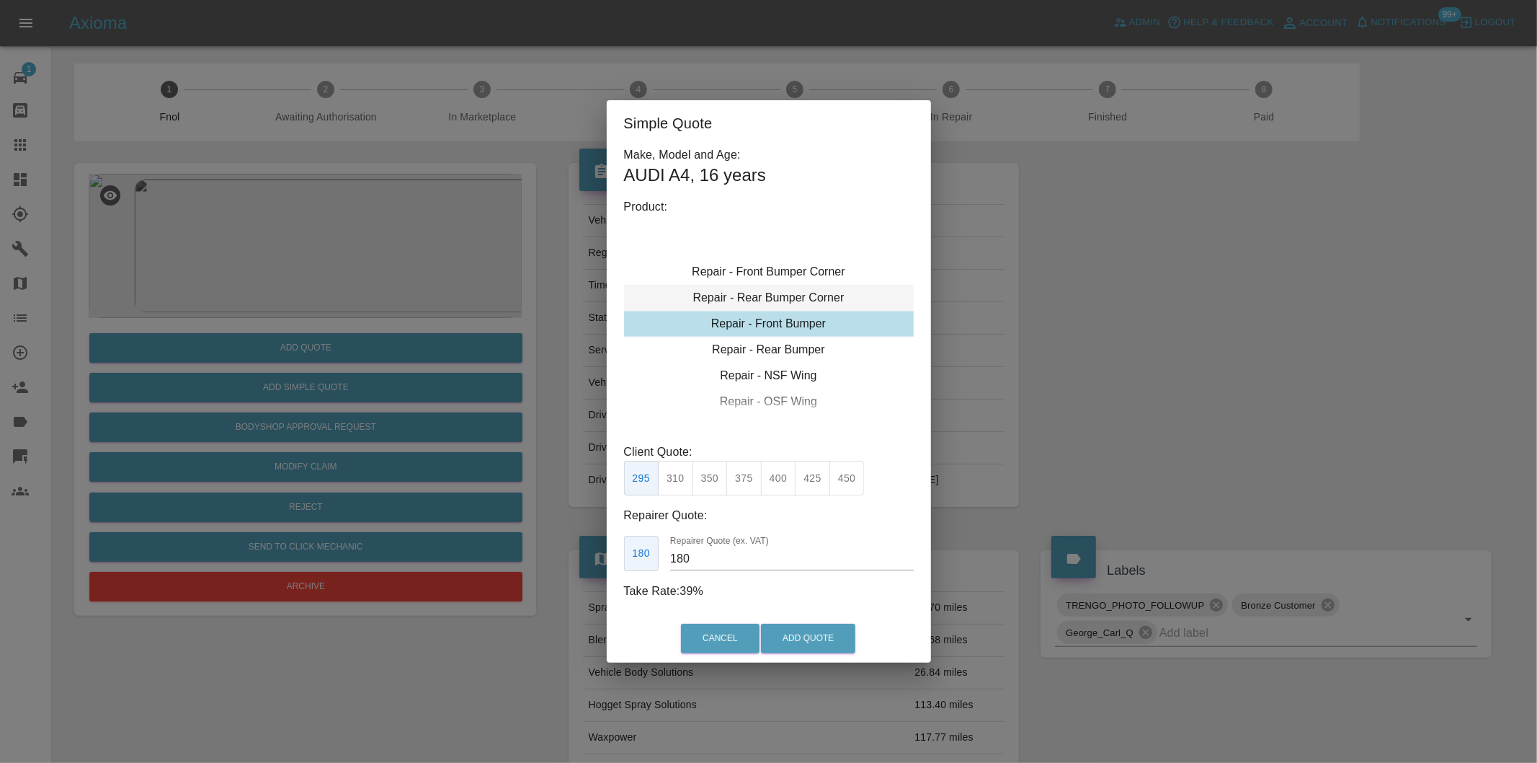
click at [822, 304] on div "Repair - Rear Bumper Corner" at bounding box center [769, 298] width 290 height 26
click at [851, 480] on button "325" at bounding box center [847, 478] width 35 height 35
type input "200"
click at [1161, 341] on div "Simple Quote Make, Model and Age: AUDI A4 , 16 years Product: Repair - Front Bu…" at bounding box center [768, 381] width 1537 height 763
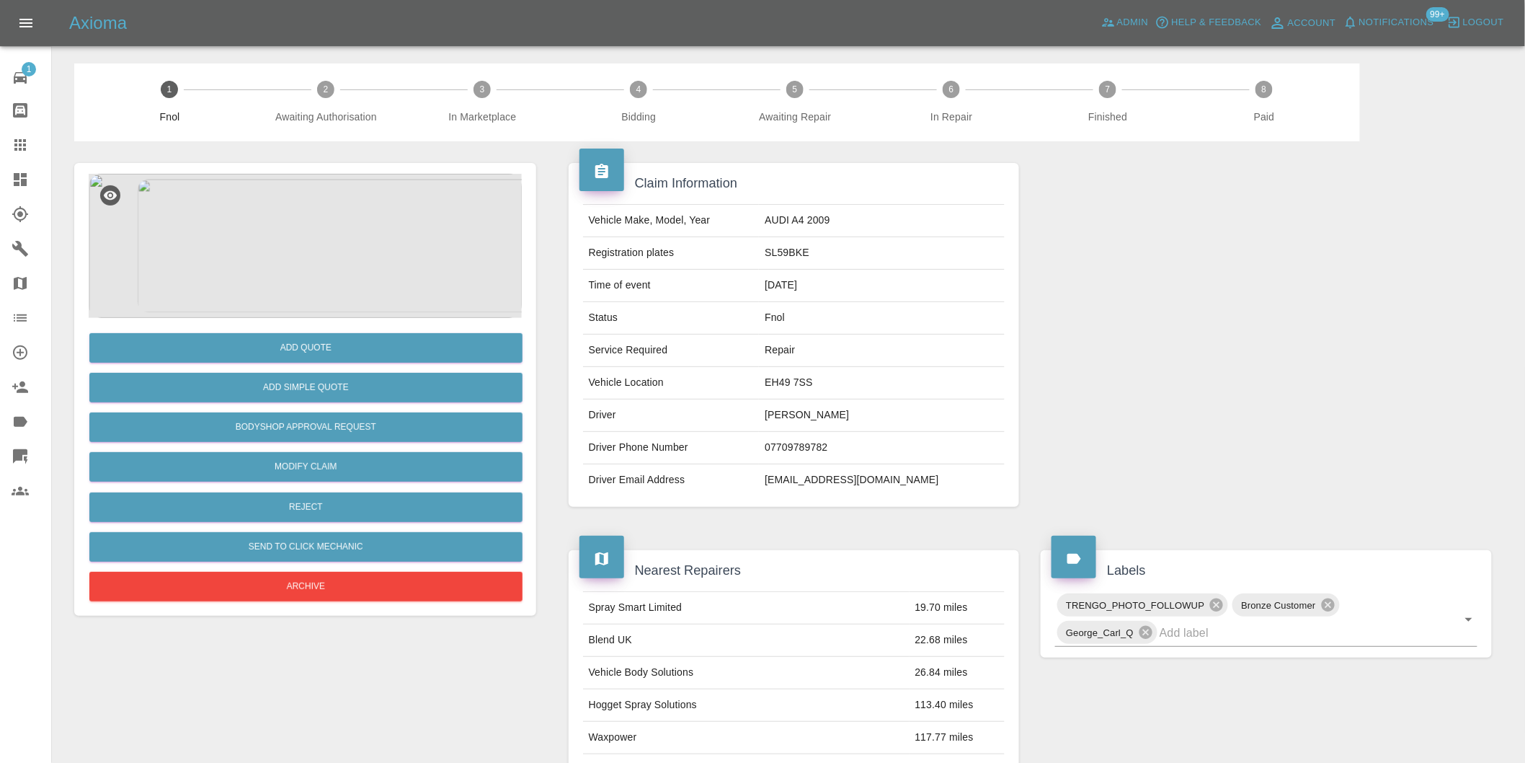
click at [306, 236] on img at bounding box center [305, 246] width 433 height 144
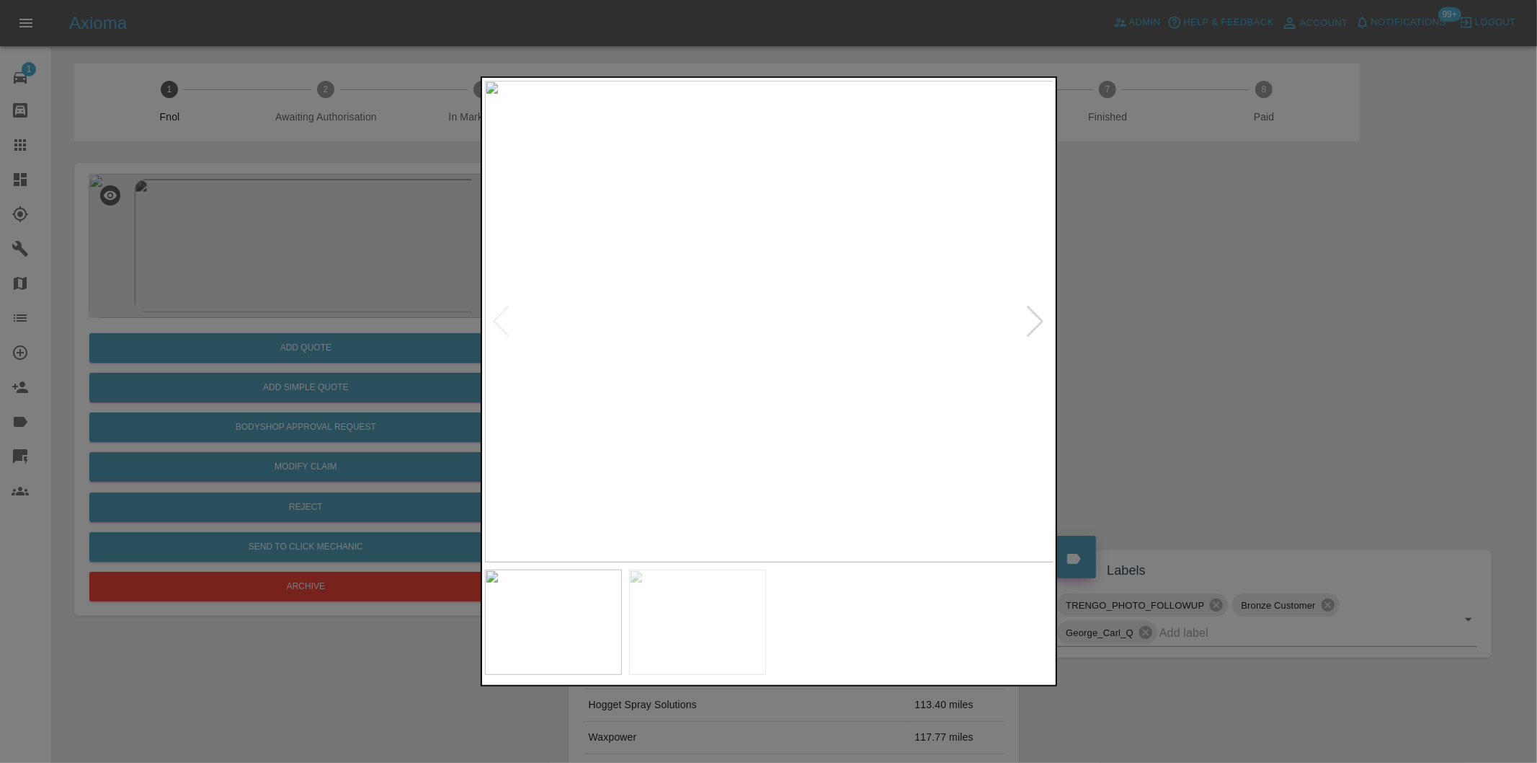
click at [1032, 322] on div at bounding box center [1035, 322] width 19 height 32
click at [1032, 322] on img at bounding box center [769, 321] width 569 height 481
click at [1240, 361] on div at bounding box center [768, 381] width 1537 height 763
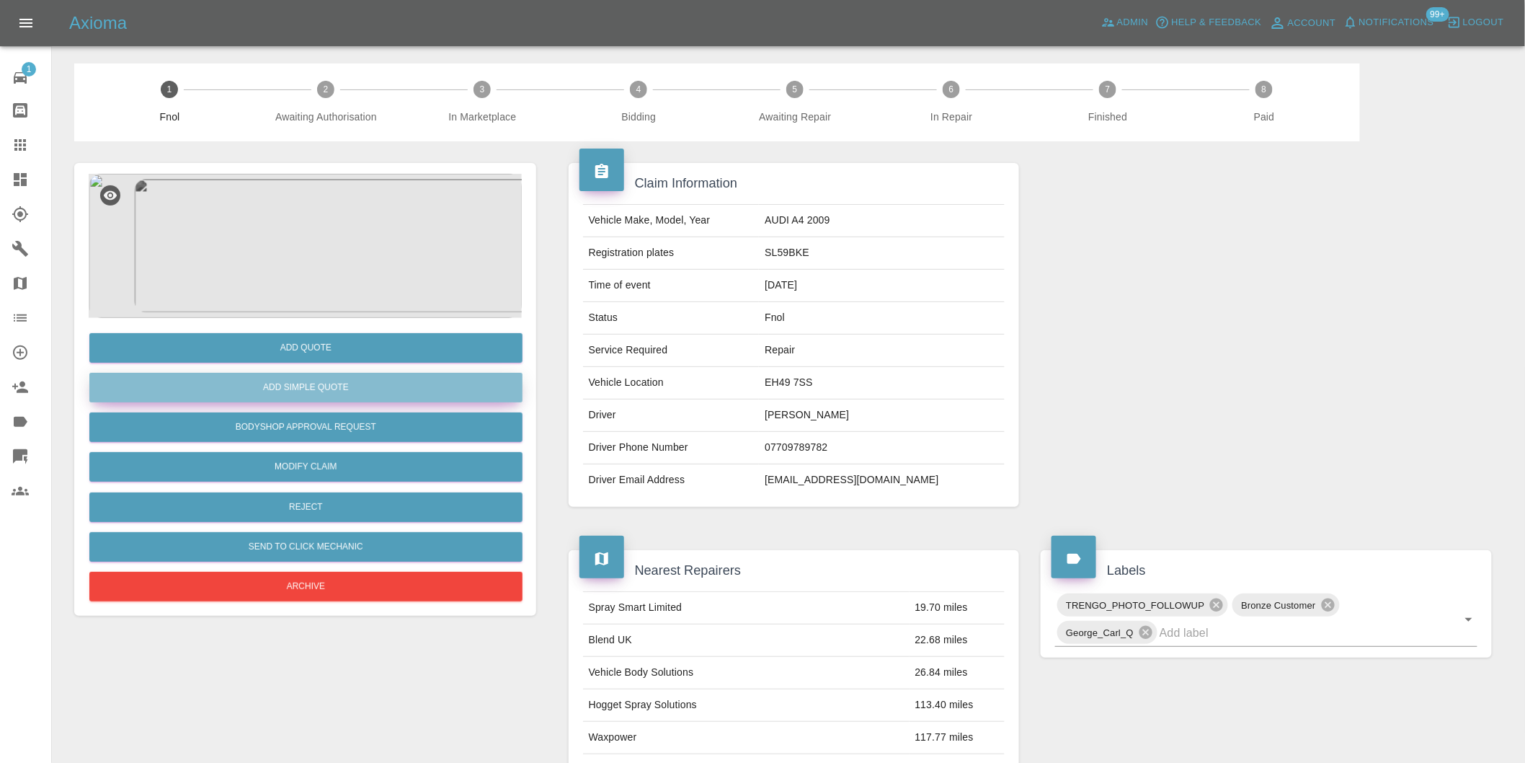
click at [394, 399] on button "Add Simple Quote" at bounding box center [305, 388] width 433 height 30
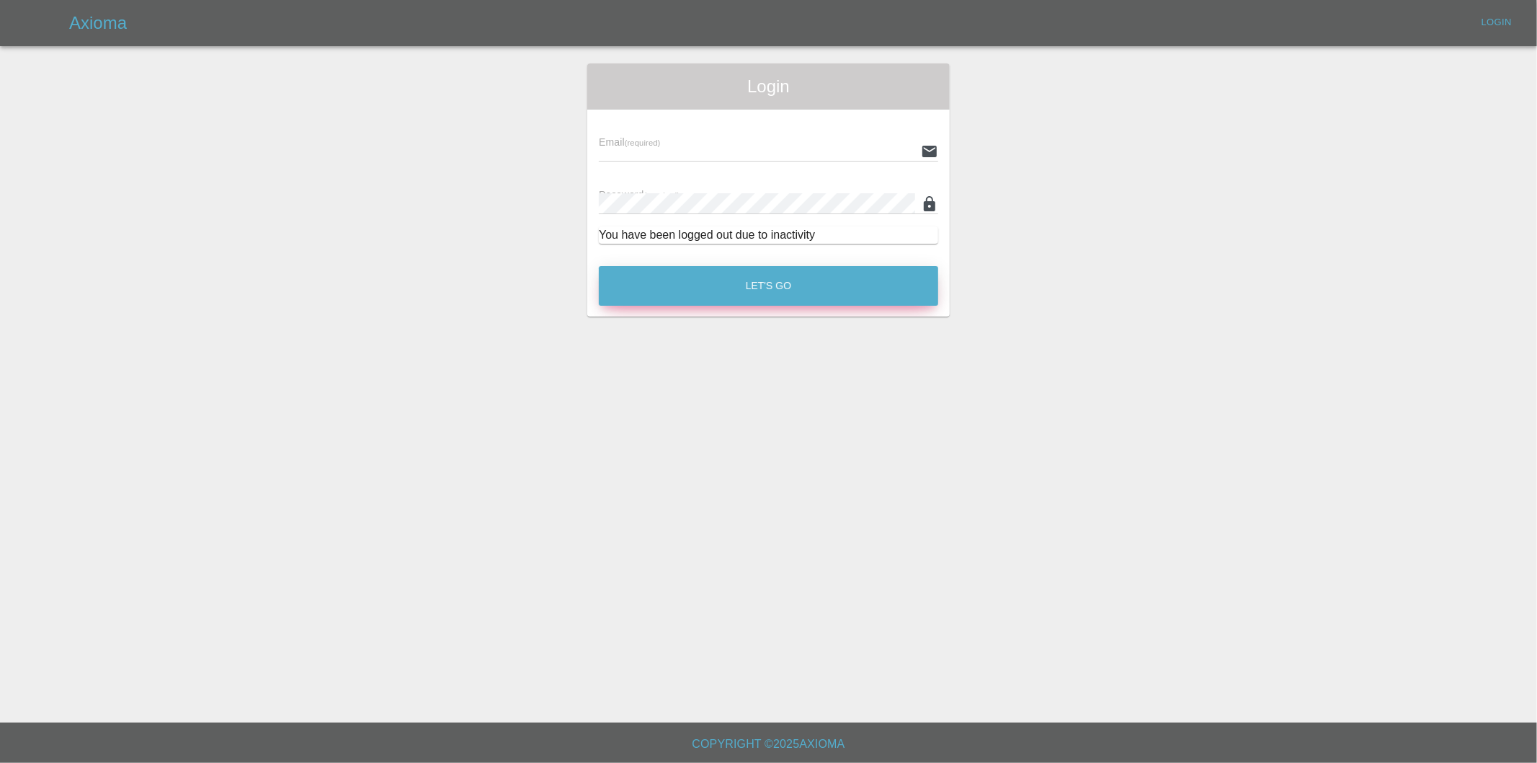
type input "[PERSON_NAME][EMAIL_ADDRESS][DOMAIN_NAME]"
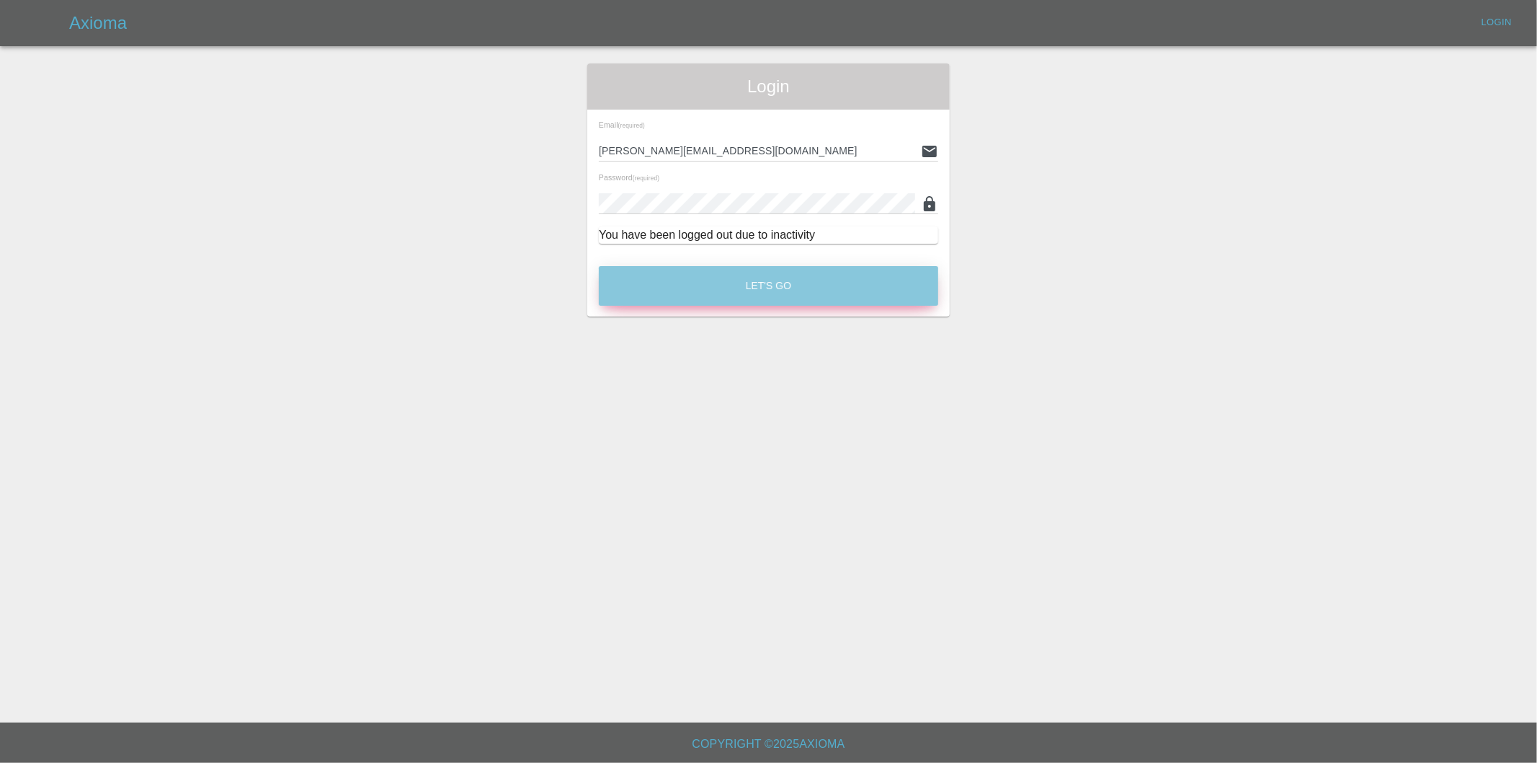
click at [793, 286] on button "Let's Go" at bounding box center [768, 286] width 339 height 40
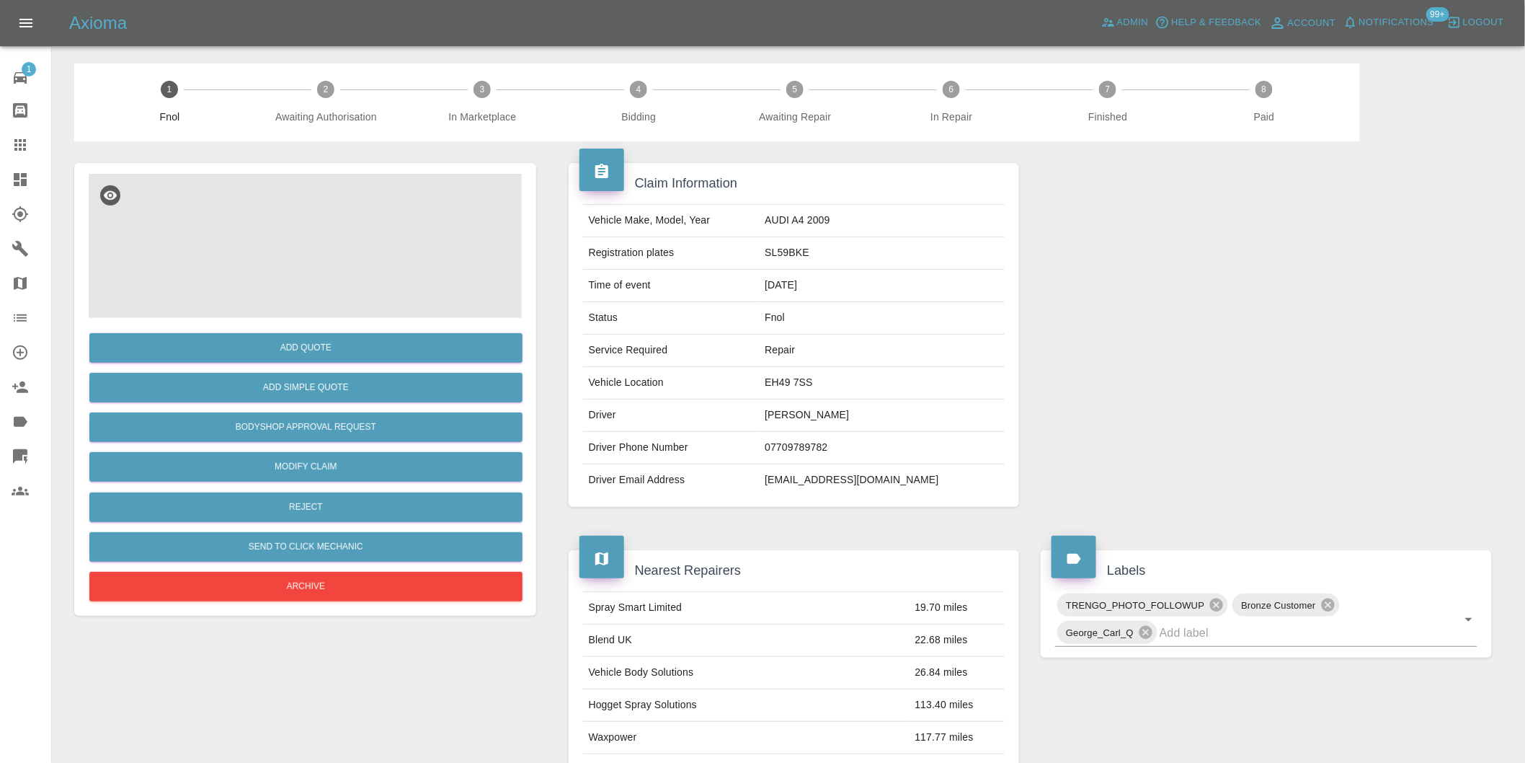
click at [322, 242] on img at bounding box center [305, 246] width 433 height 144
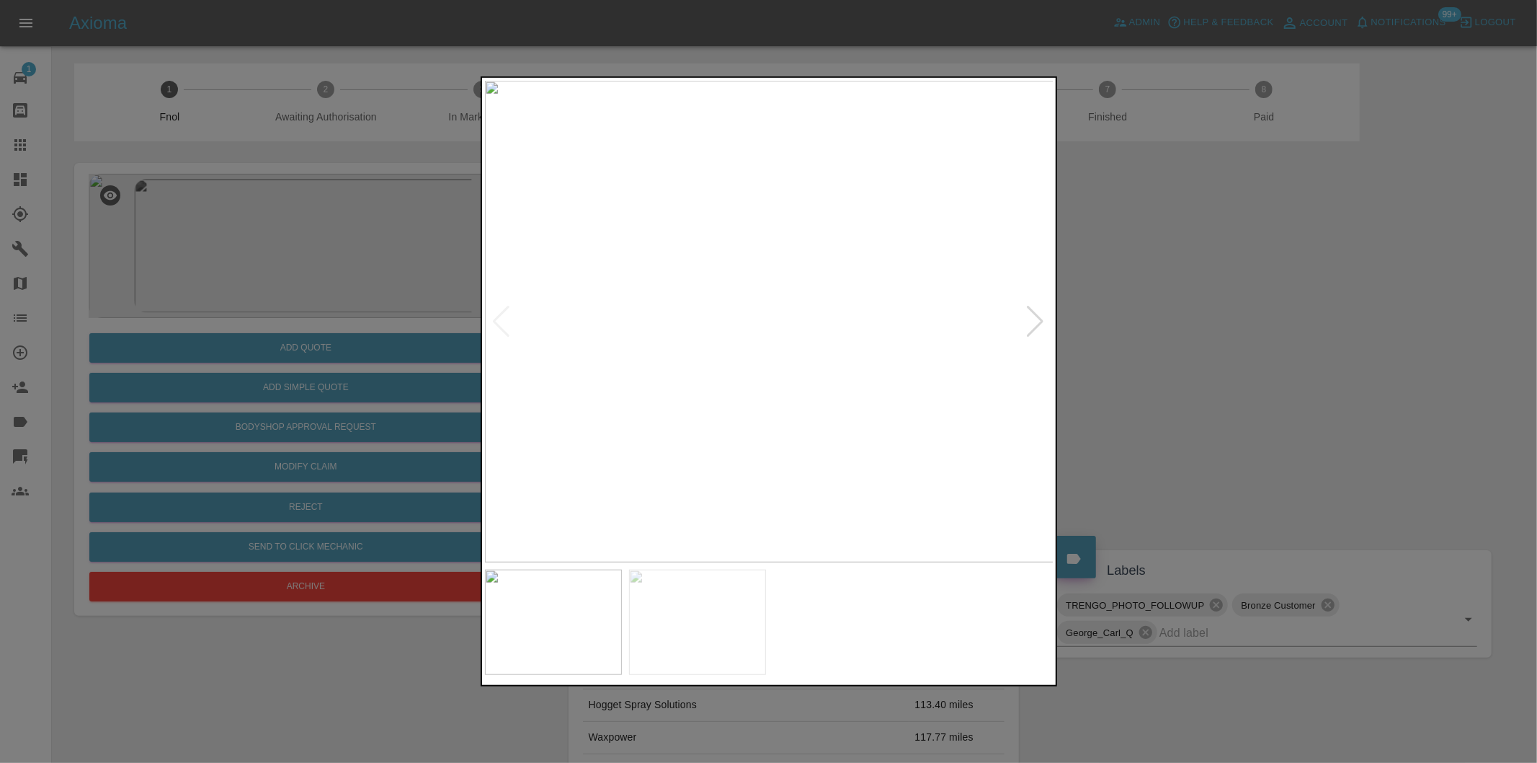
click at [1039, 321] on div at bounding box center [1035, 322] width 19 height 32
click at [1163, 321] on div at bounding box center [768, 381] width 1537 height 763
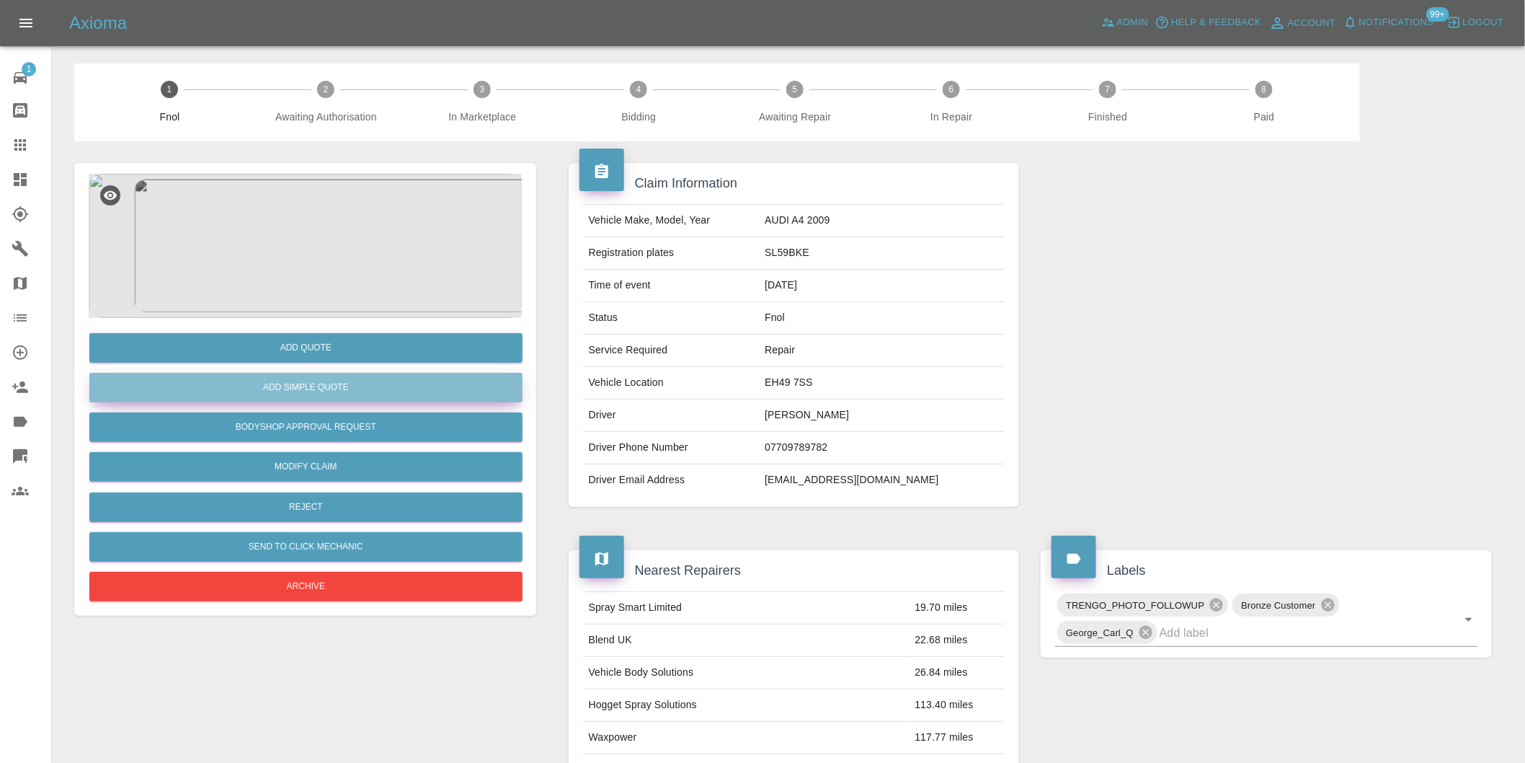
click at [359, 382] on button "Add Simple Quote" at bounding box center [305, 388] width 433 height 30
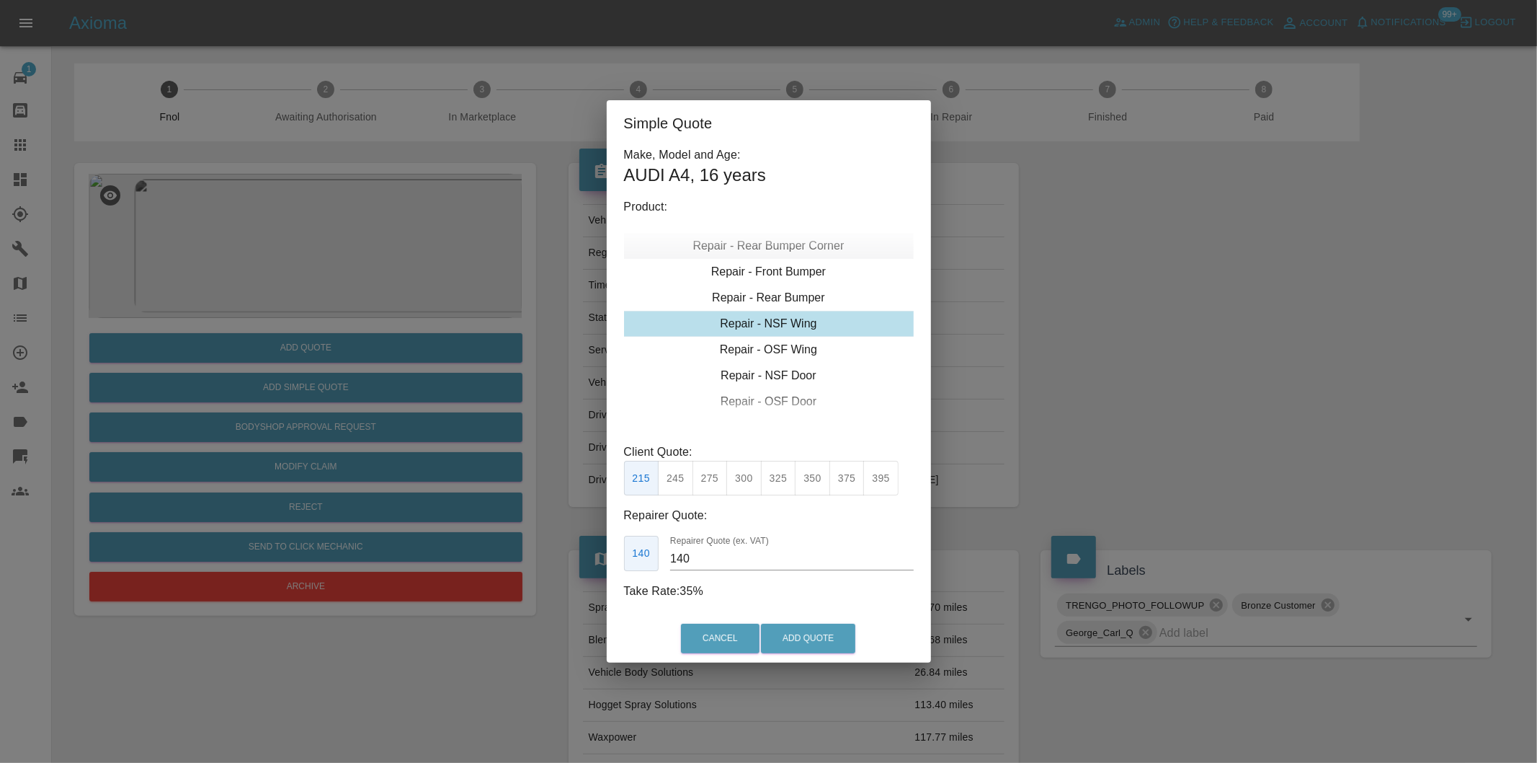
click at [801, 250] on div "Repair - Rear Bumper Corner" at bounding box center [769, 246] width 290 height 26
drag, startPoint x: 842, startPoint y: 485, endPoint x: 845, endPoint y: 541, distance: 55.6
click at [842, 486] on button "325" at bounding box center [847, 478] width 35 height 35
type input "200"
click at [842, 641] on button "Add Quote" at bounding box center [808, 638] width 94 height 30
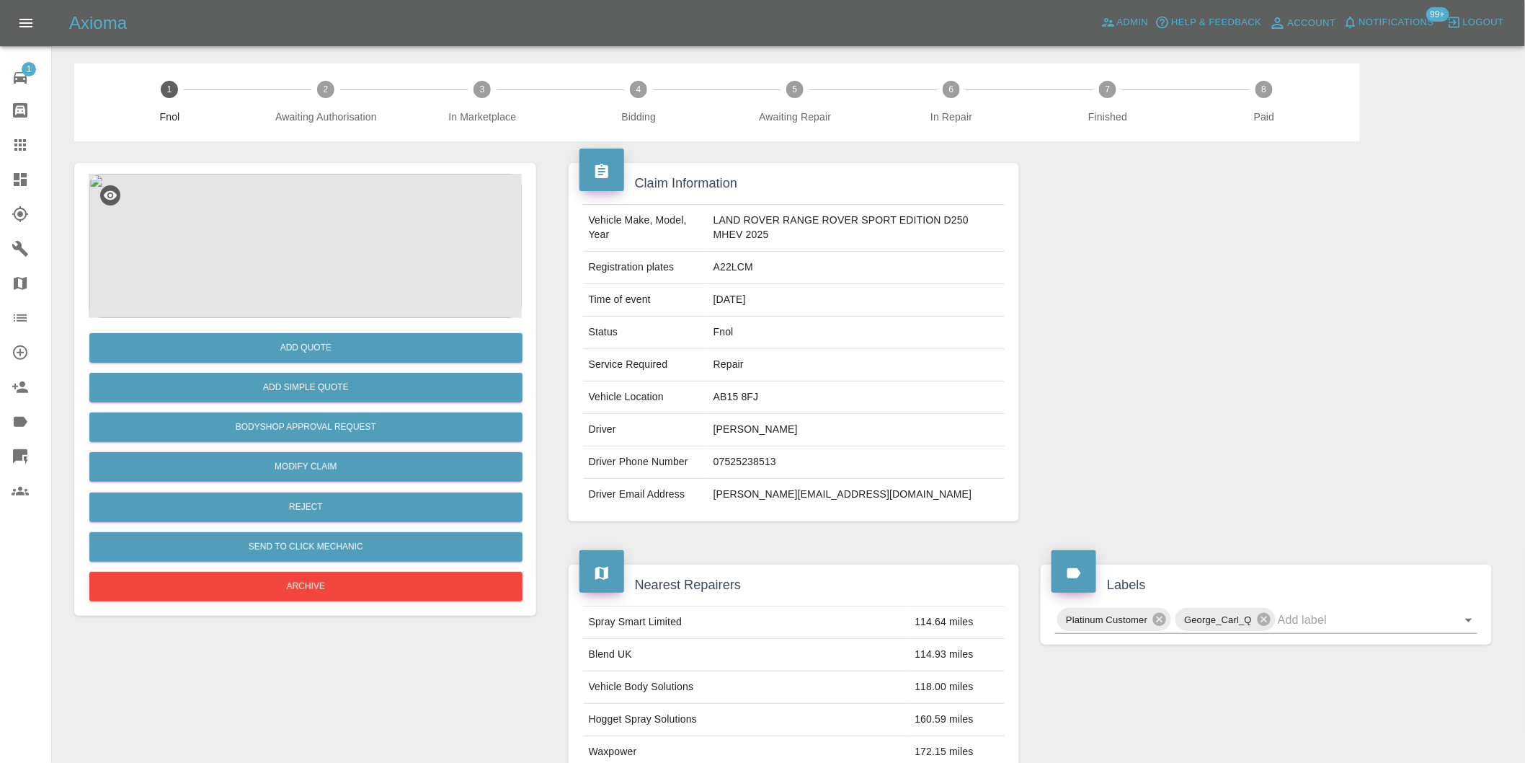
click at [301, 216] on img at bounding box center [305, 246] width 433 height 144
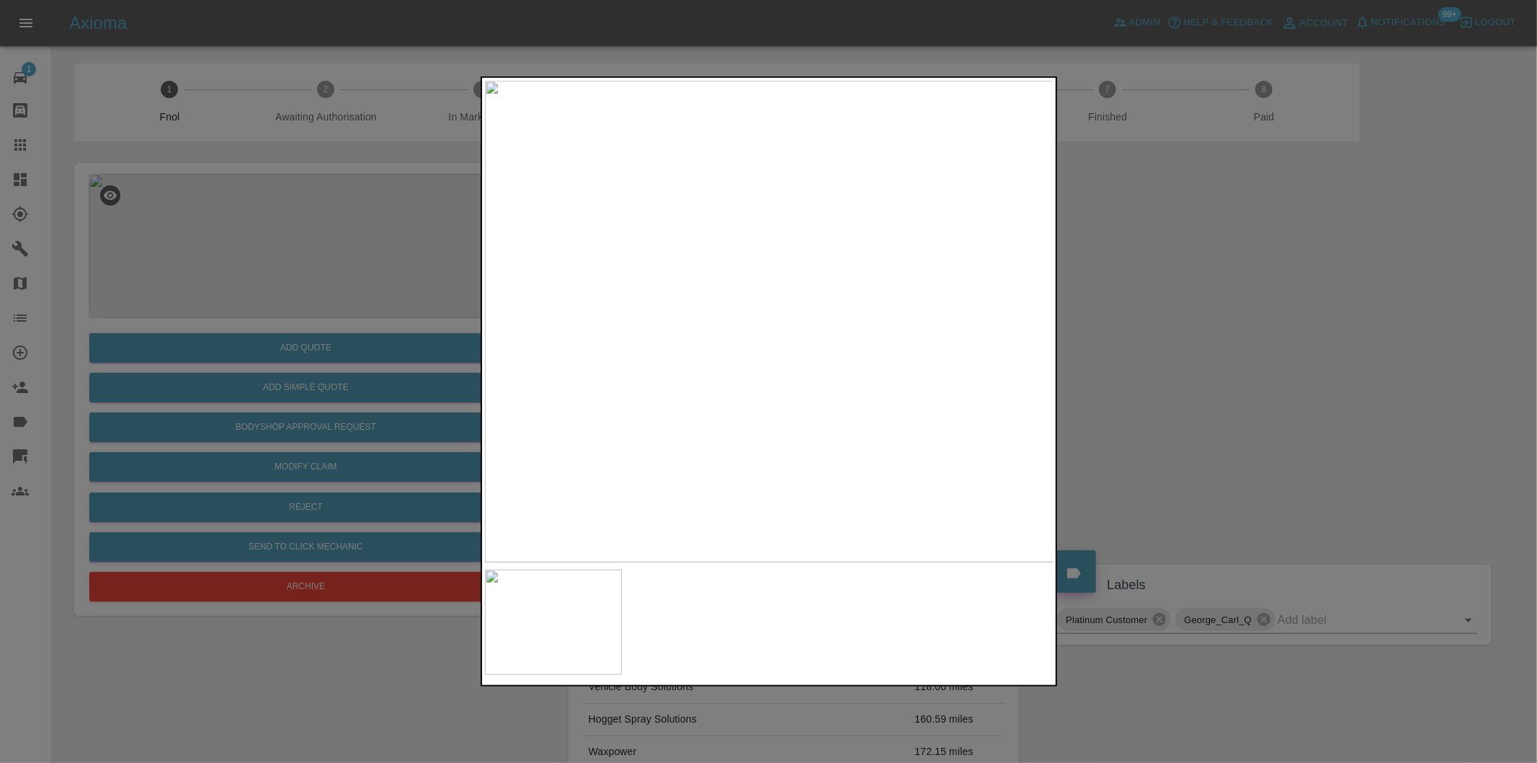
click at [1201, 363] on div at bounding box center [768, 381] width 1537 height 763
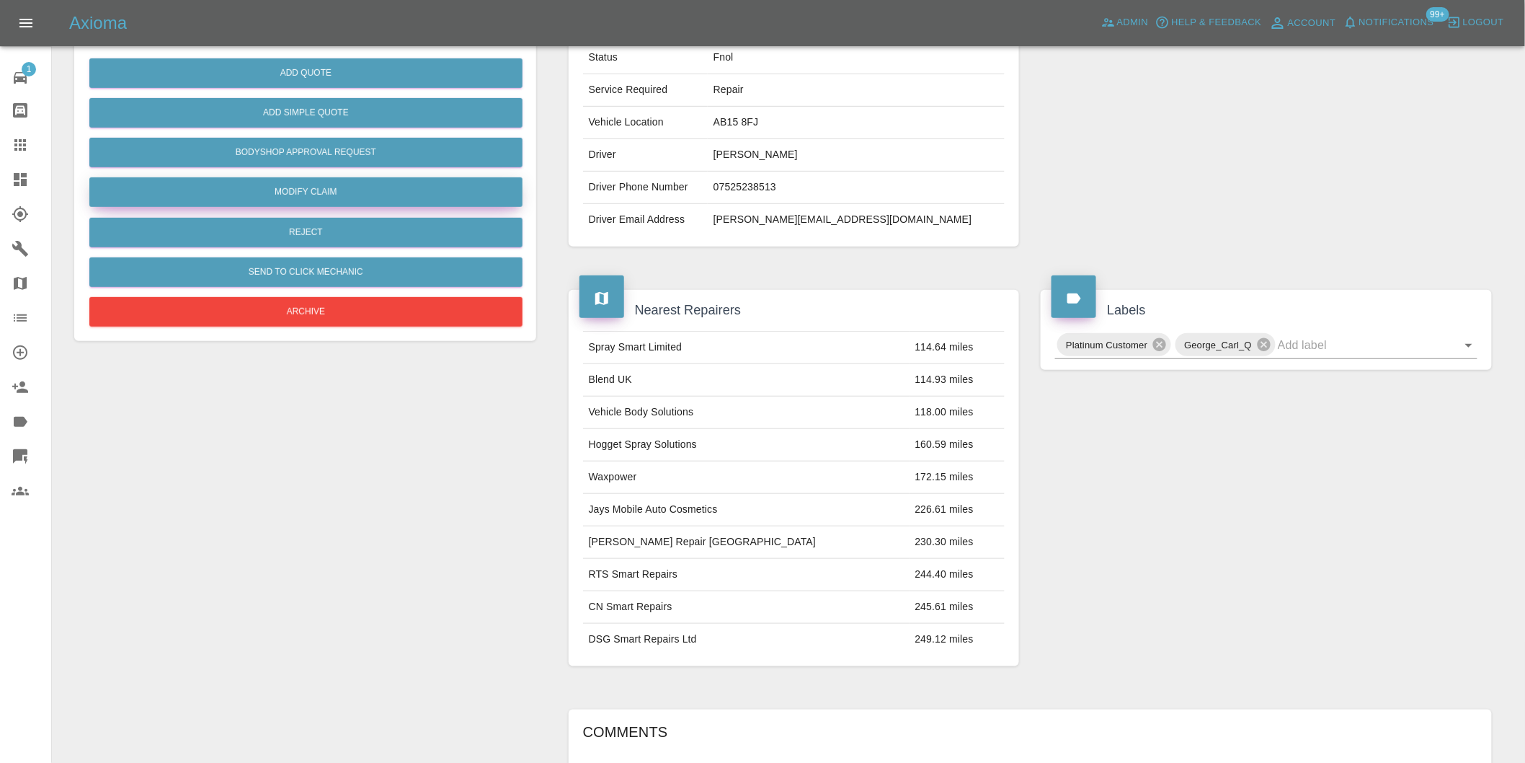
scroll to position [34, 0]
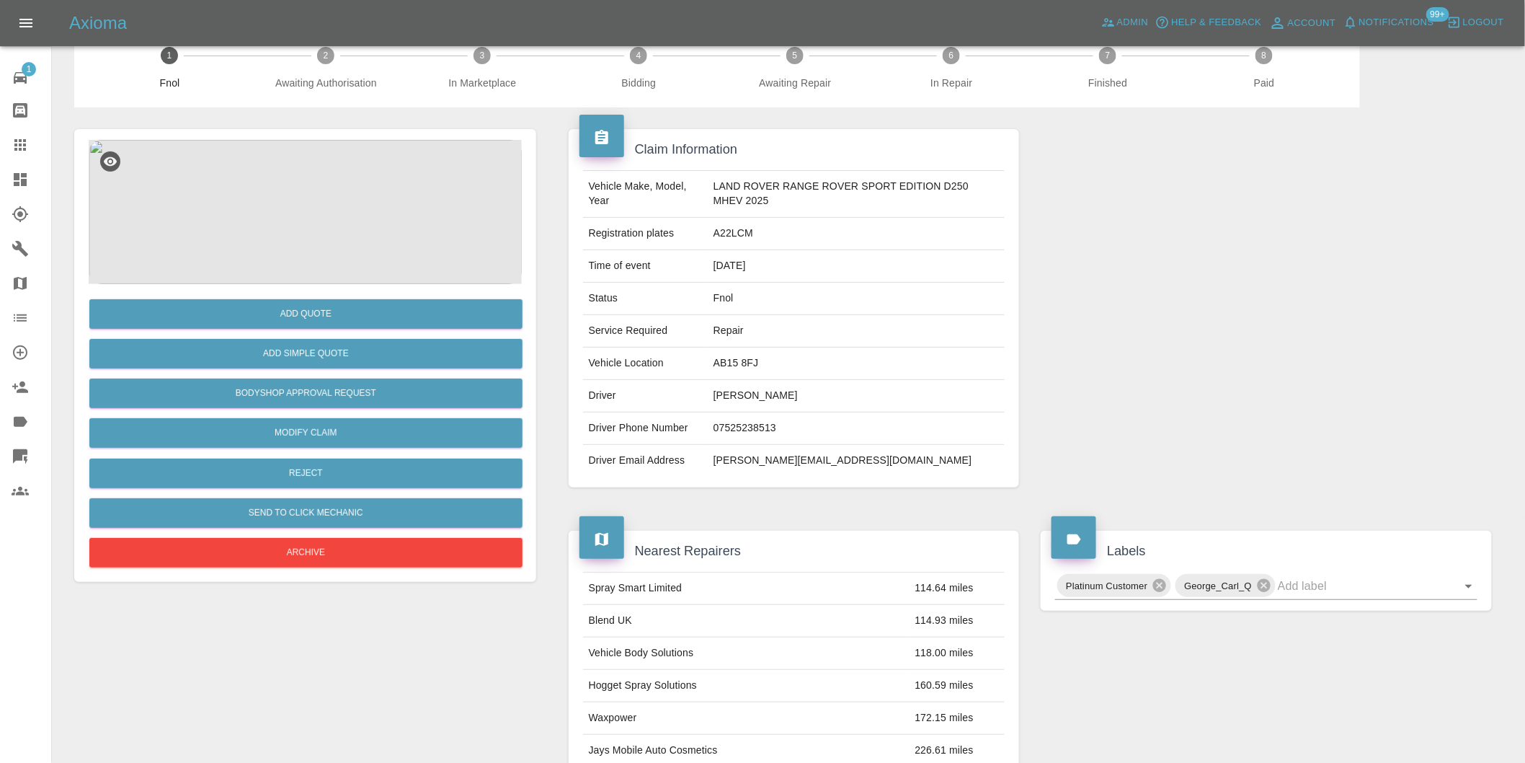
click at [274, 202] on img at bounding box center [305, 212] width 433 height 144
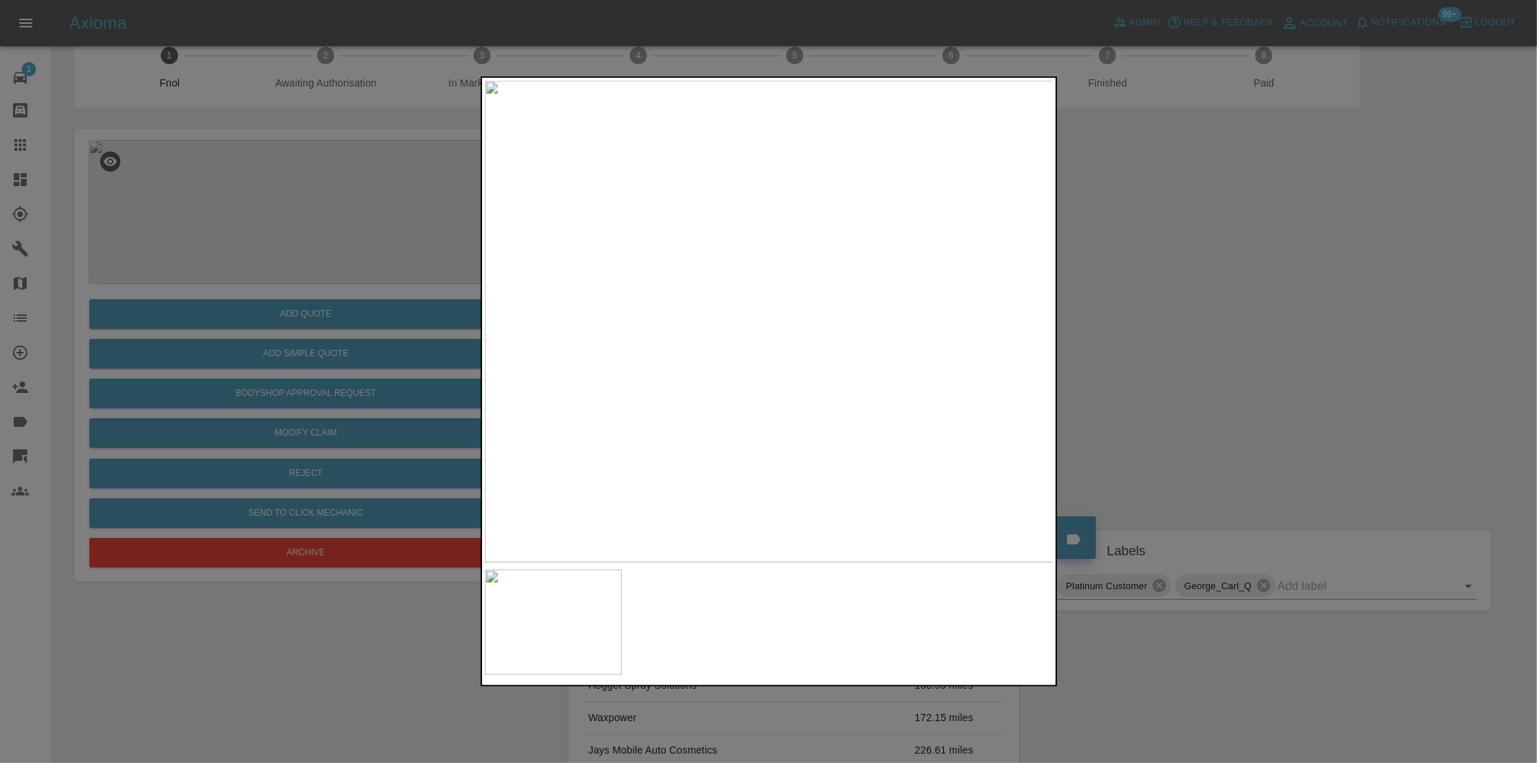
click at [1233, 341] on div at bounding box center [768, 381] width 1537 height 763
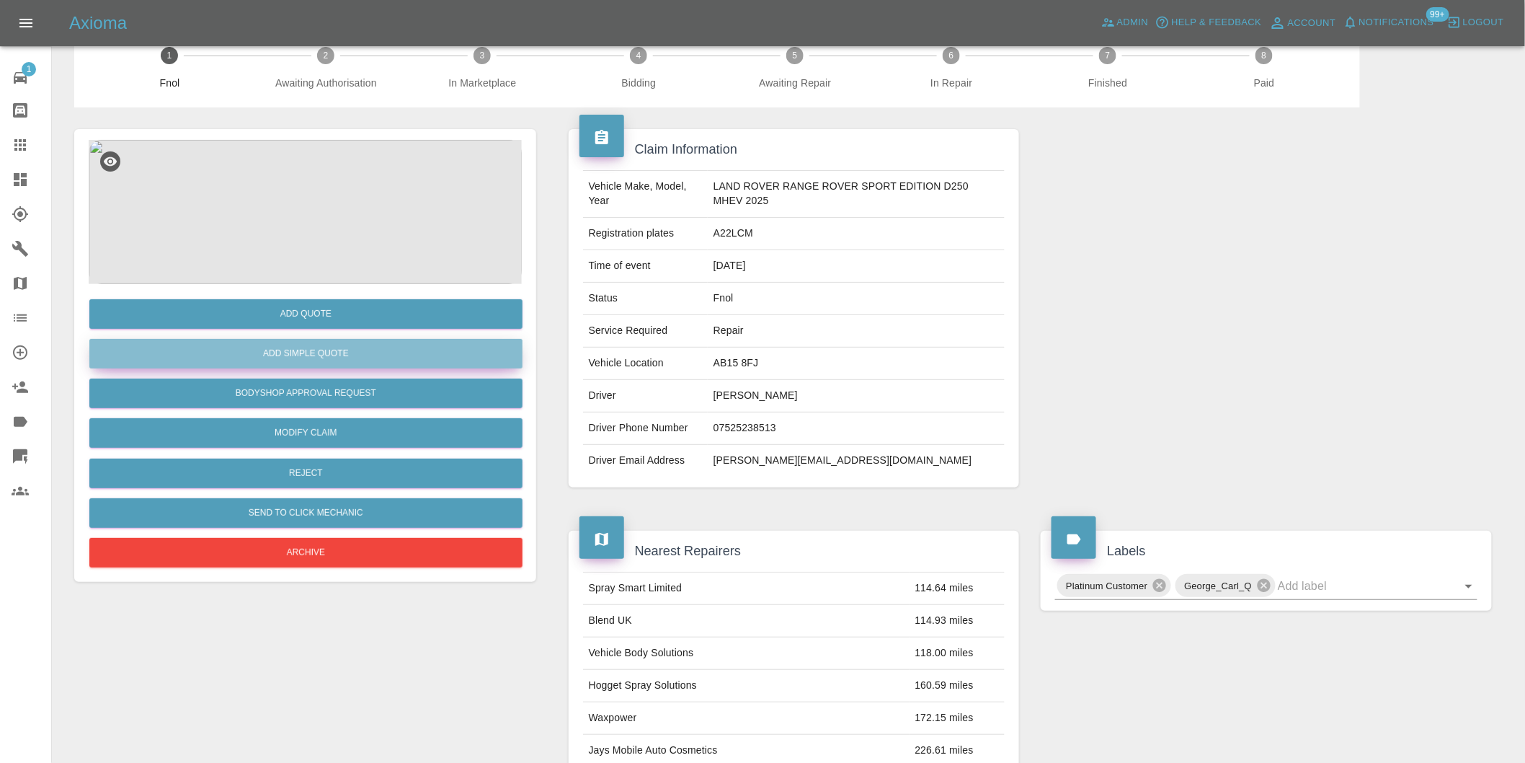
click at [359, 349] on button "Add Simple Quote" at bounding box center [305, 354] width 433 height 30
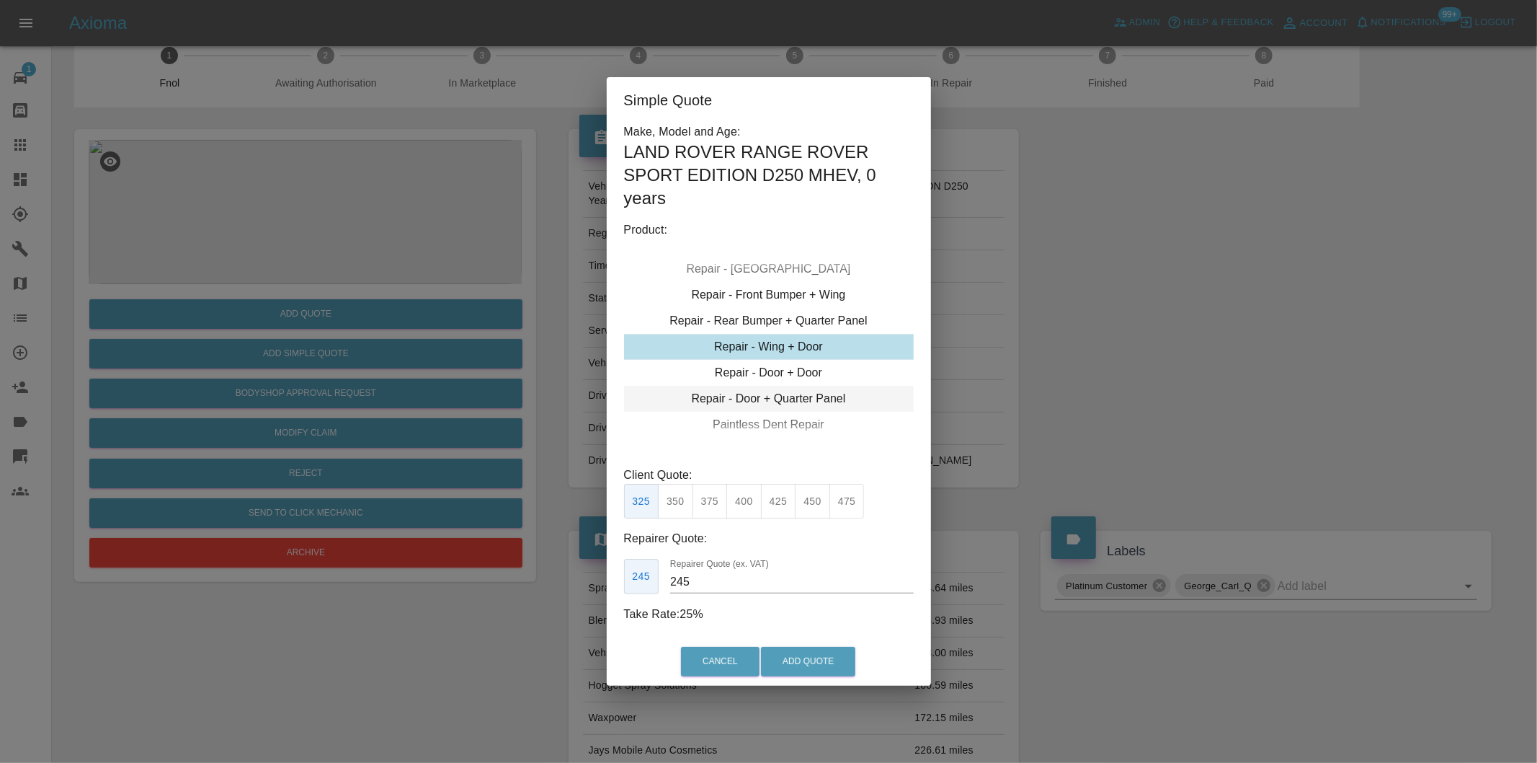
click at [819, 398] on div "Repair - Door + Quarter Panel" at bounding box center [769, 399] width 290 height 26
drag, startPoint x: 780, startPoint y: 505, endPoint x: 808, endPoint y: 615, distance: 114.5
click at [781, 505] on button "425" at bounding box center [778, 501] width 35 height 35
type input "260"
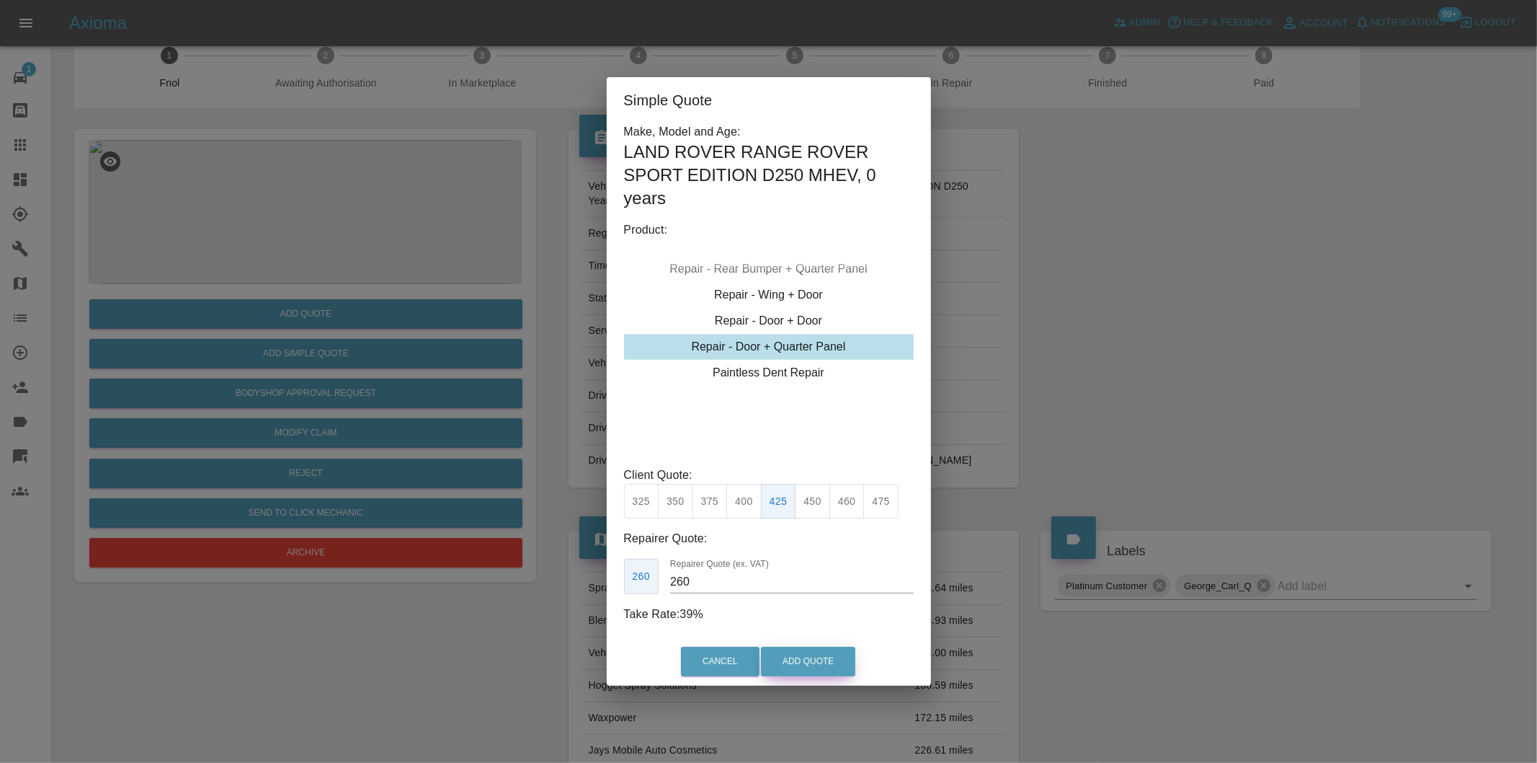
click at [820, 654] on button "Add Quote" at bounding box center [808, 661] width 94 height 30
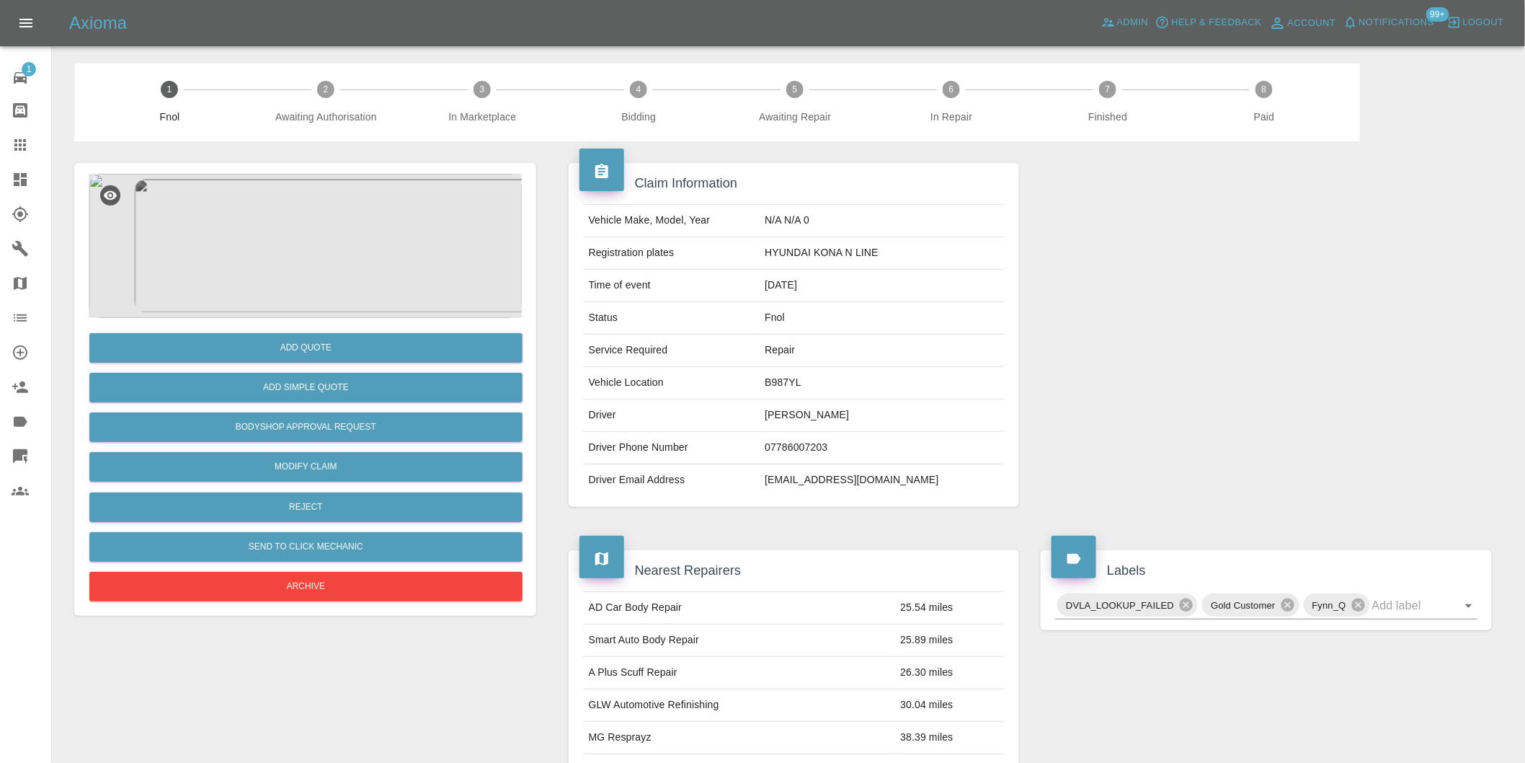
click at [328, 246] on img at bounding box center [305, 246] width 433 height 144
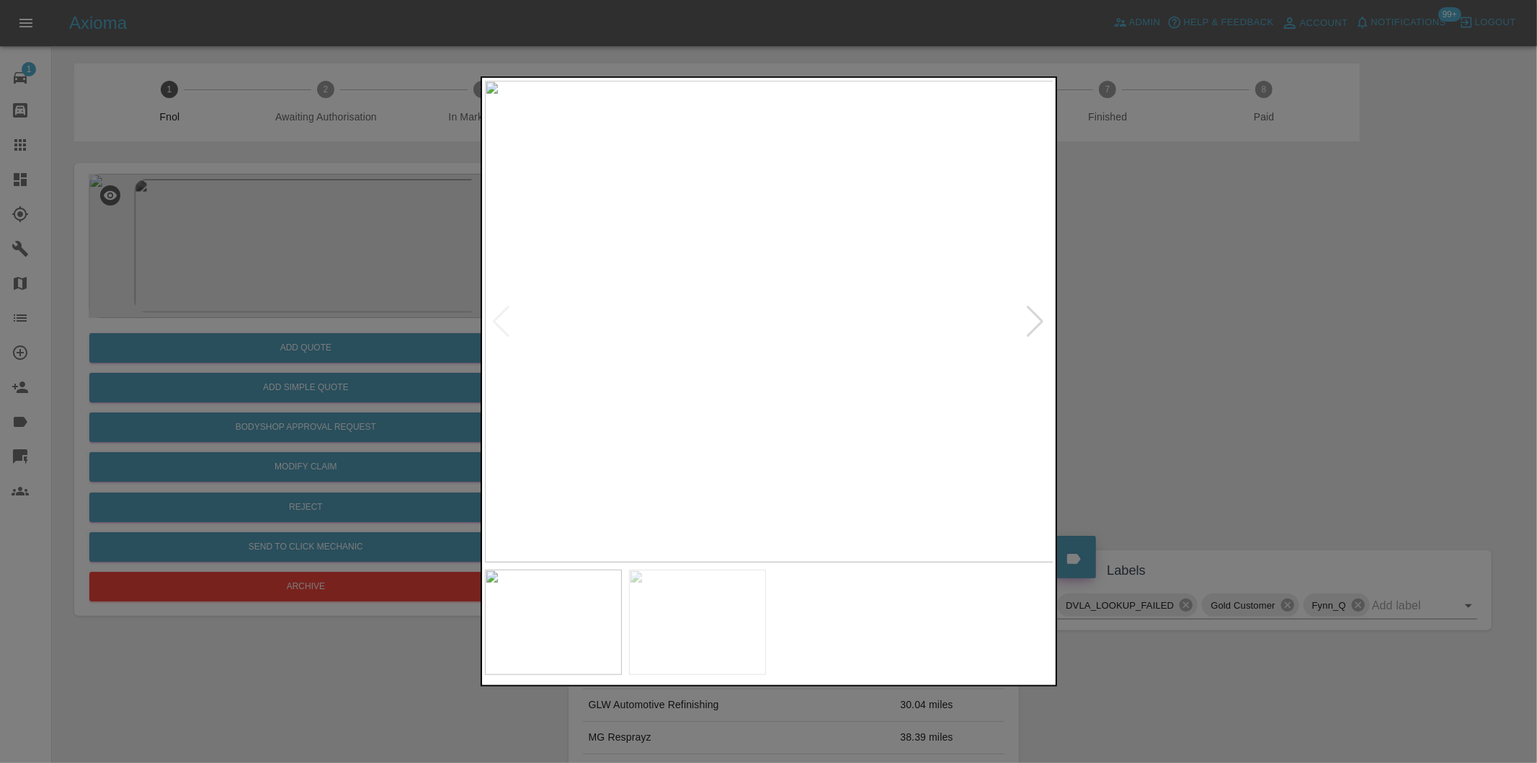
click at [1038, 326] on div at bounding box center [1035, 322] width 19 height 32
click at [1038, 326] on img at bounding box center [769, 321] width 569 height 481
click at [499, 318] on div at bounding box center [501, 322] width 19 height 32
click at [499, 318] on img at bounding box center [769, 321] width 569 height 481
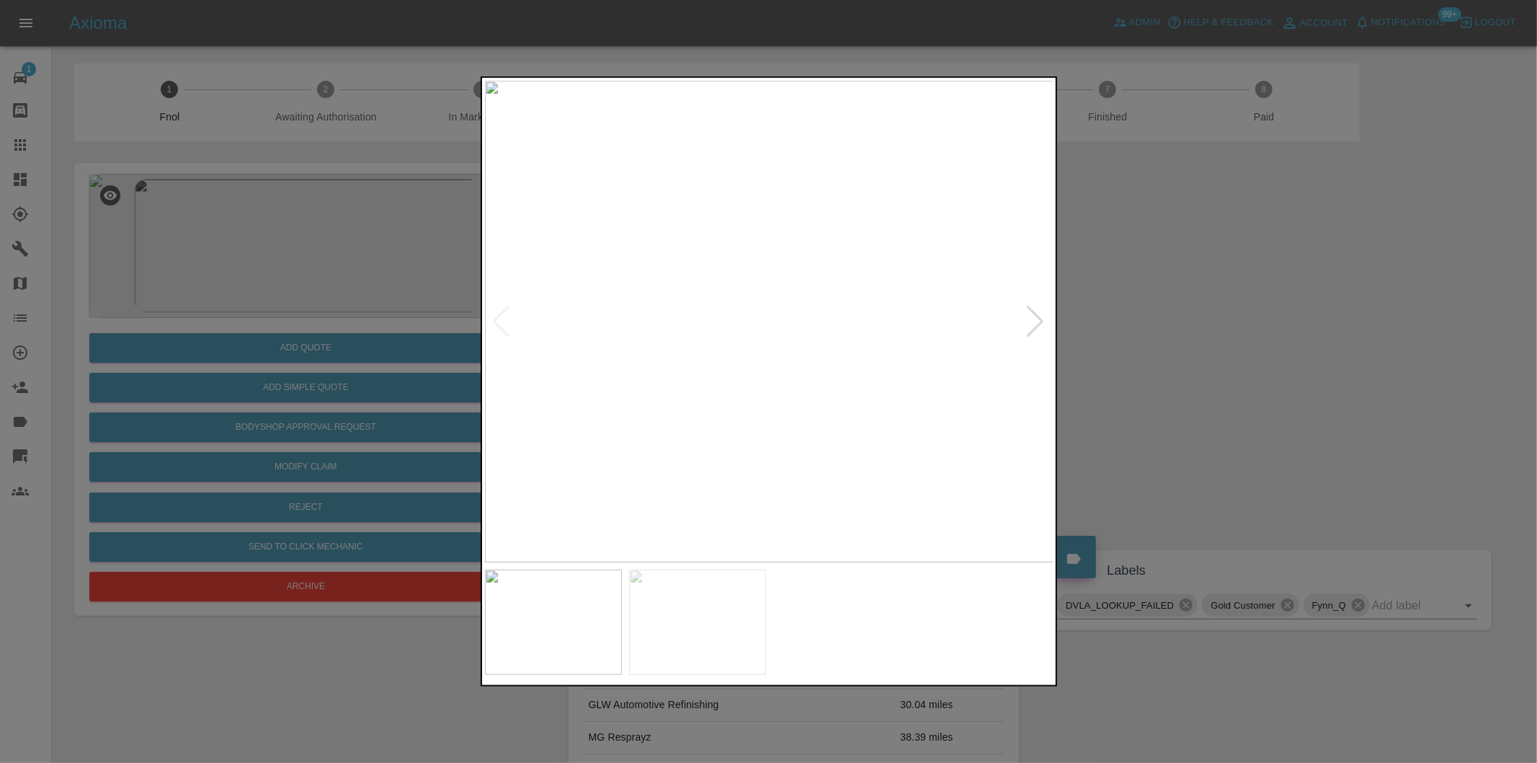
click at [1036, 321] on div at bounding box center [1035, 322] width 19 height 32
click at [1241, 329] on div at bounding box center [768, 381] width 1537 height 763
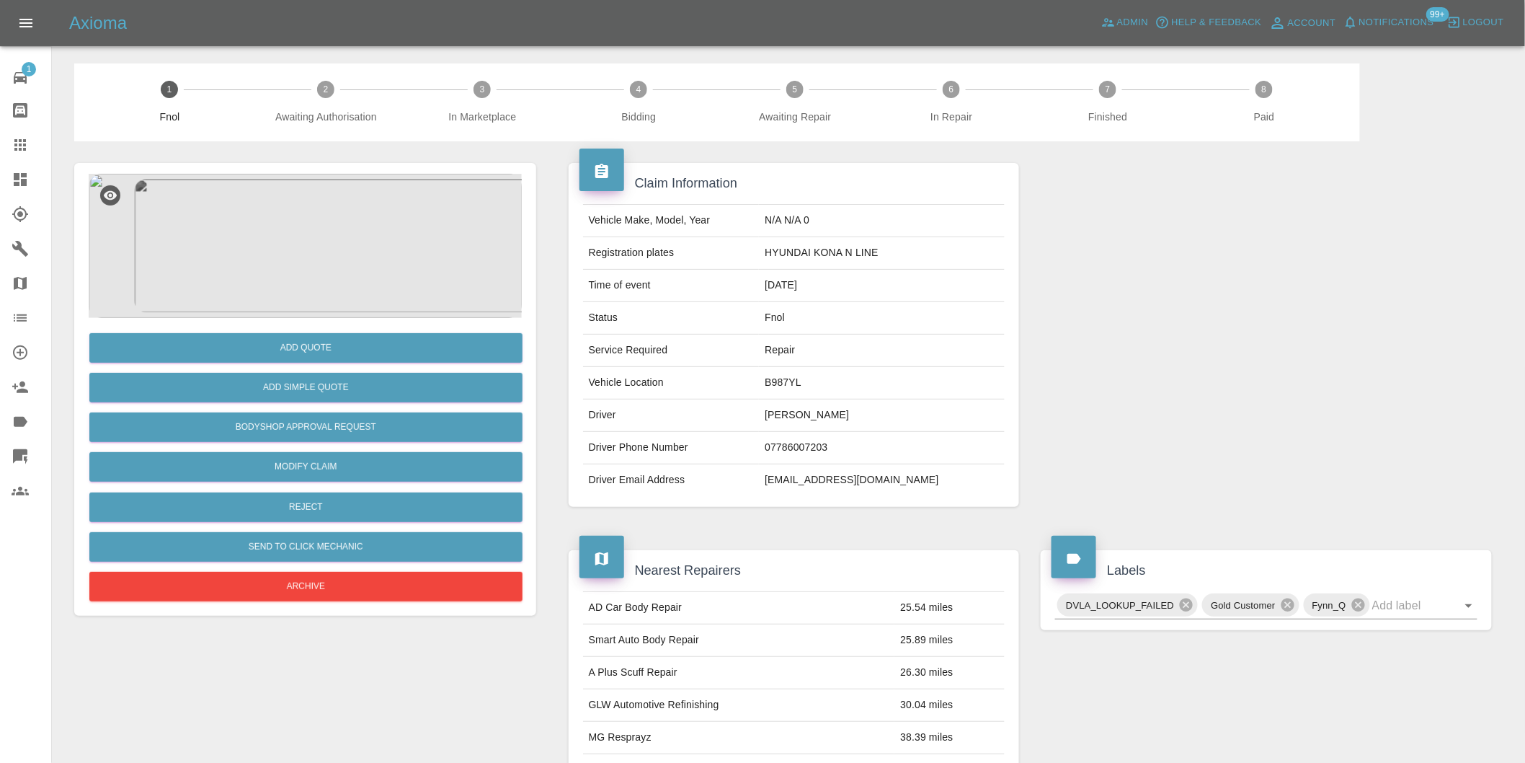
click at [308, 236] on img at bounding box center [305, 246] width 433 height 144
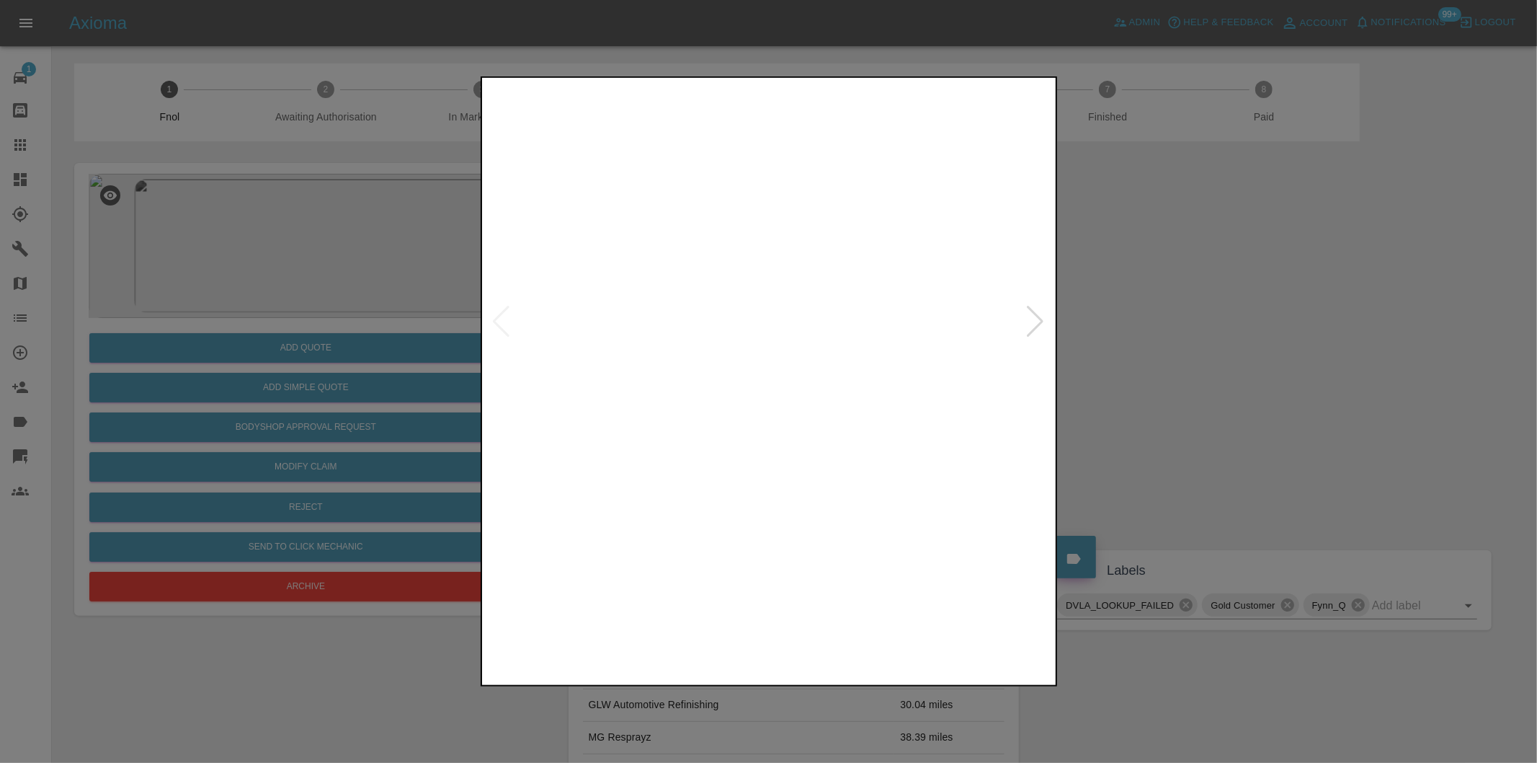
click at [827, 320] on img at bounding box center [769, 321] width 569 height 481
click at [807, 316] on img at bounding box center [592, 325] width 1708 height 1444
click at [1039, 321] on div at bounding box center [1035, 322] width 19 height 32
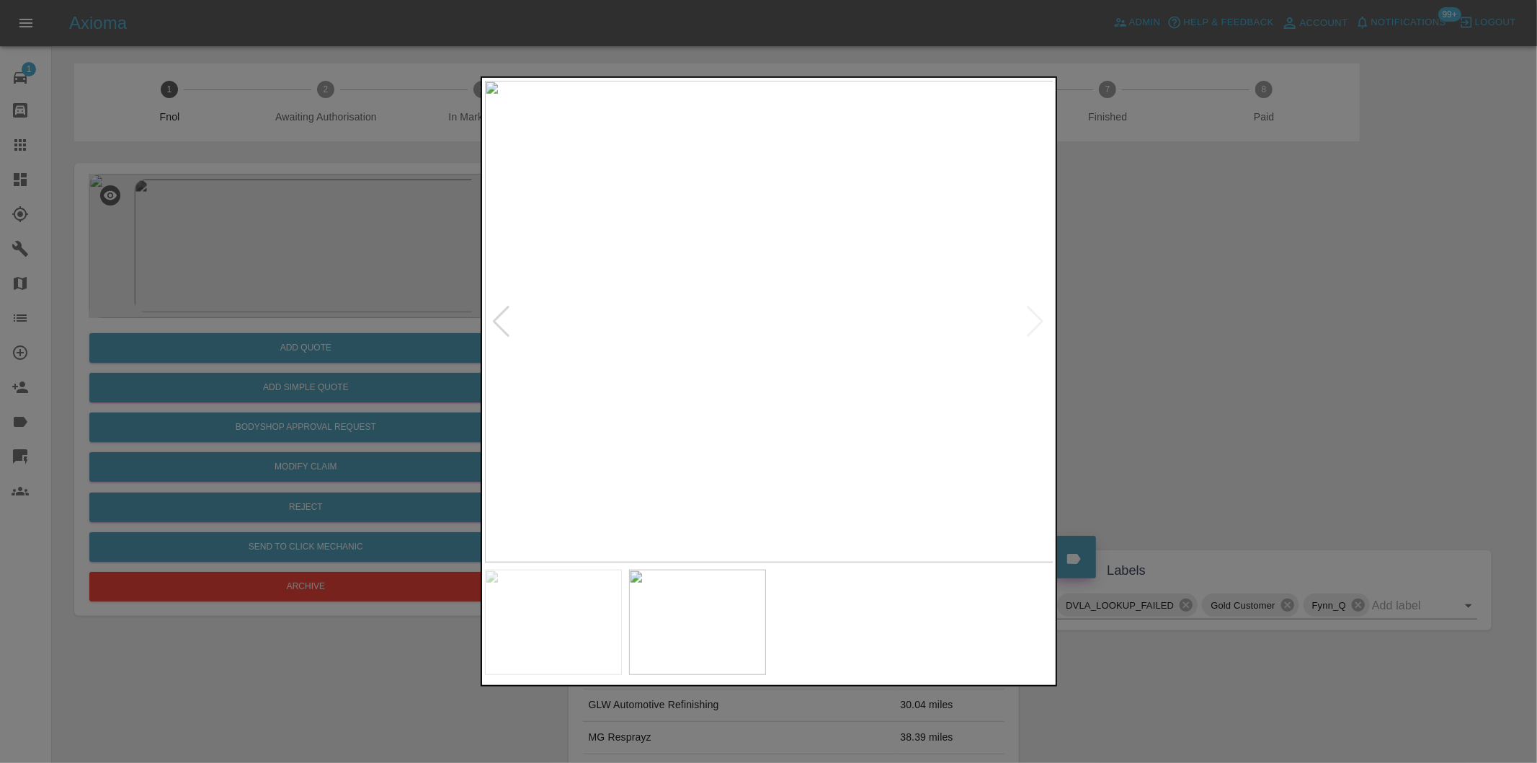
click at [1036, 314] on img at bounding box center [769, 321] width 569 height 481
click at [492, 319] on div at bounding box center [501, 322] width 19 height 32
drag, startPoint x: 1178, startPoint y: 347, endPoint x: 595, endPoint y: 357, distance: 583.1
click at [1176, 346] on div at bounding box center [768, 381] width 1537 height 763
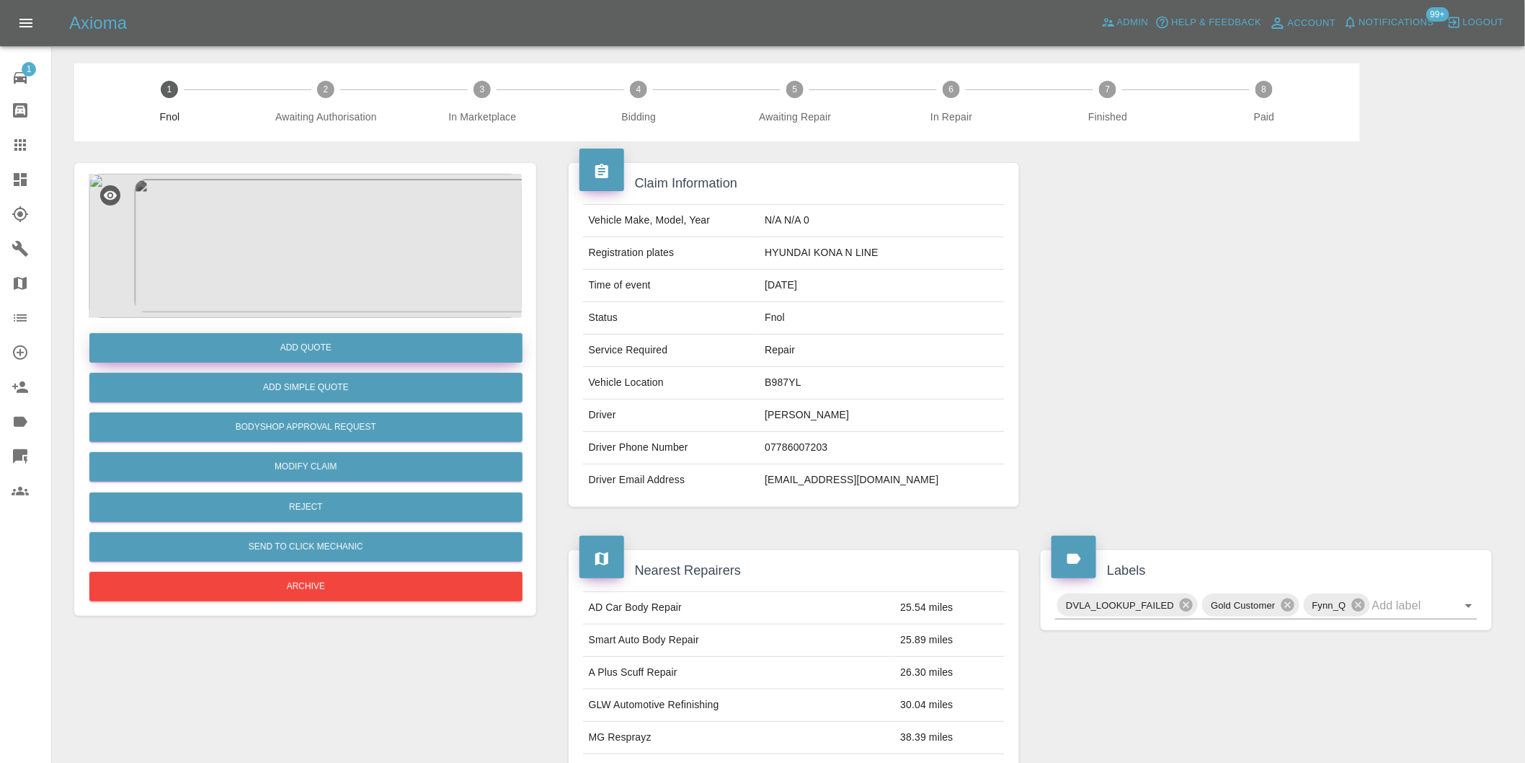
click at [321, 354] on button "Add Quote" at bounding box center [305, 348] width 433 height 30
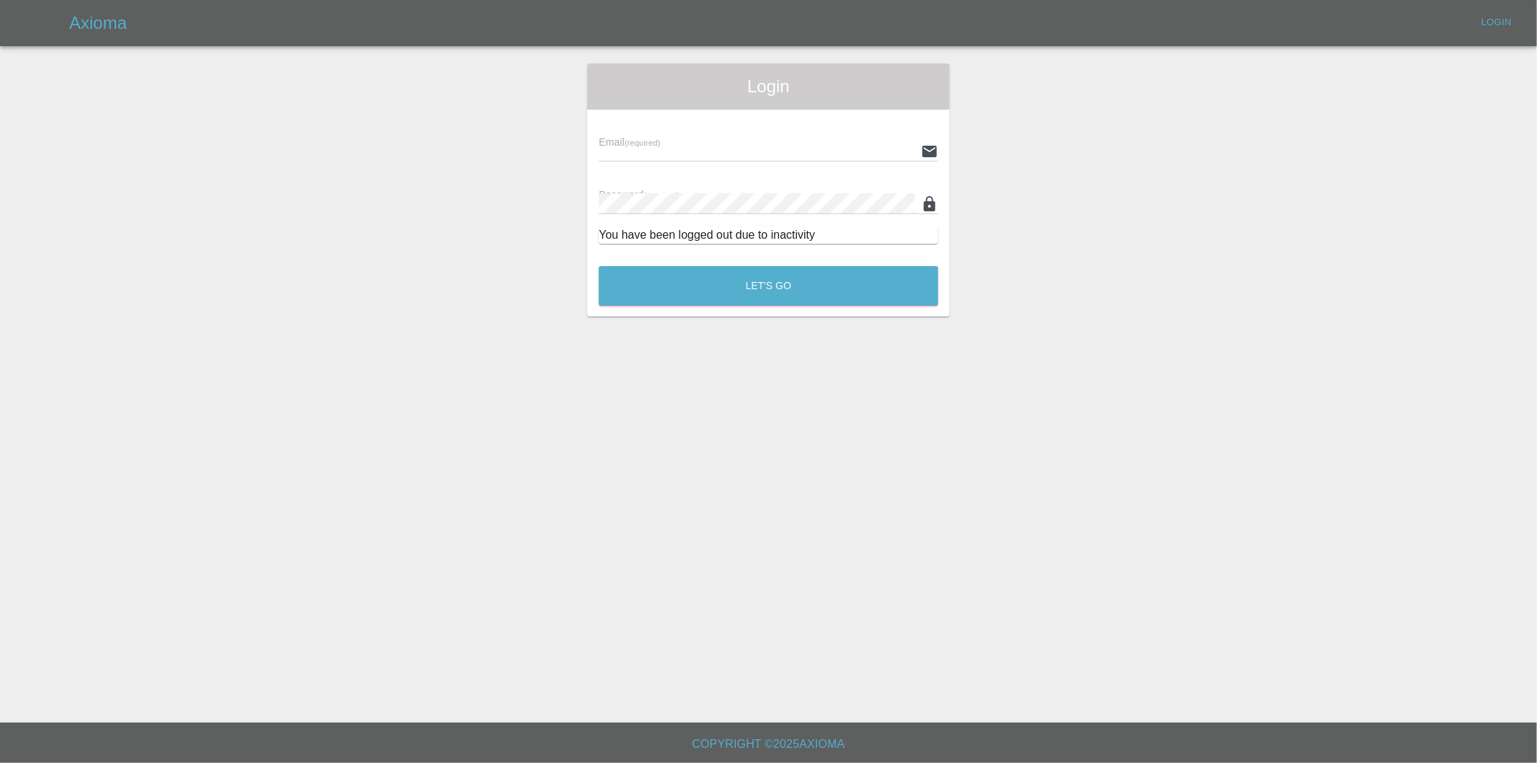
type input "[PERSON_NAME][EMAIL_ADDRESS][DOMAIN_NAME]"
click at [763, 281] on button "Let's Go" at bounding box center [768, 286] width 339 height 40
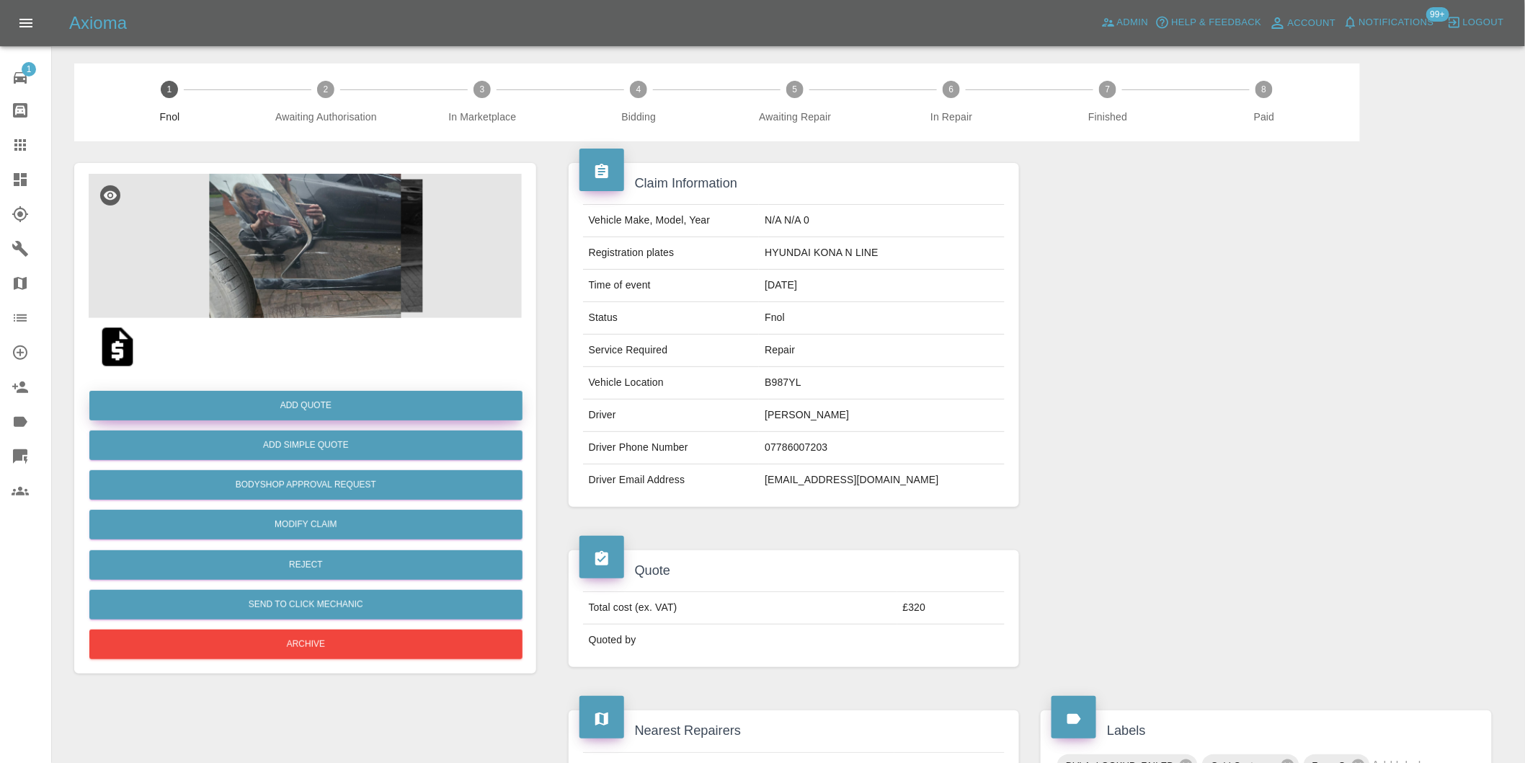
click at [349, 401] on button "Add Quote" at bounding box center [305, 406] width 433 height 30
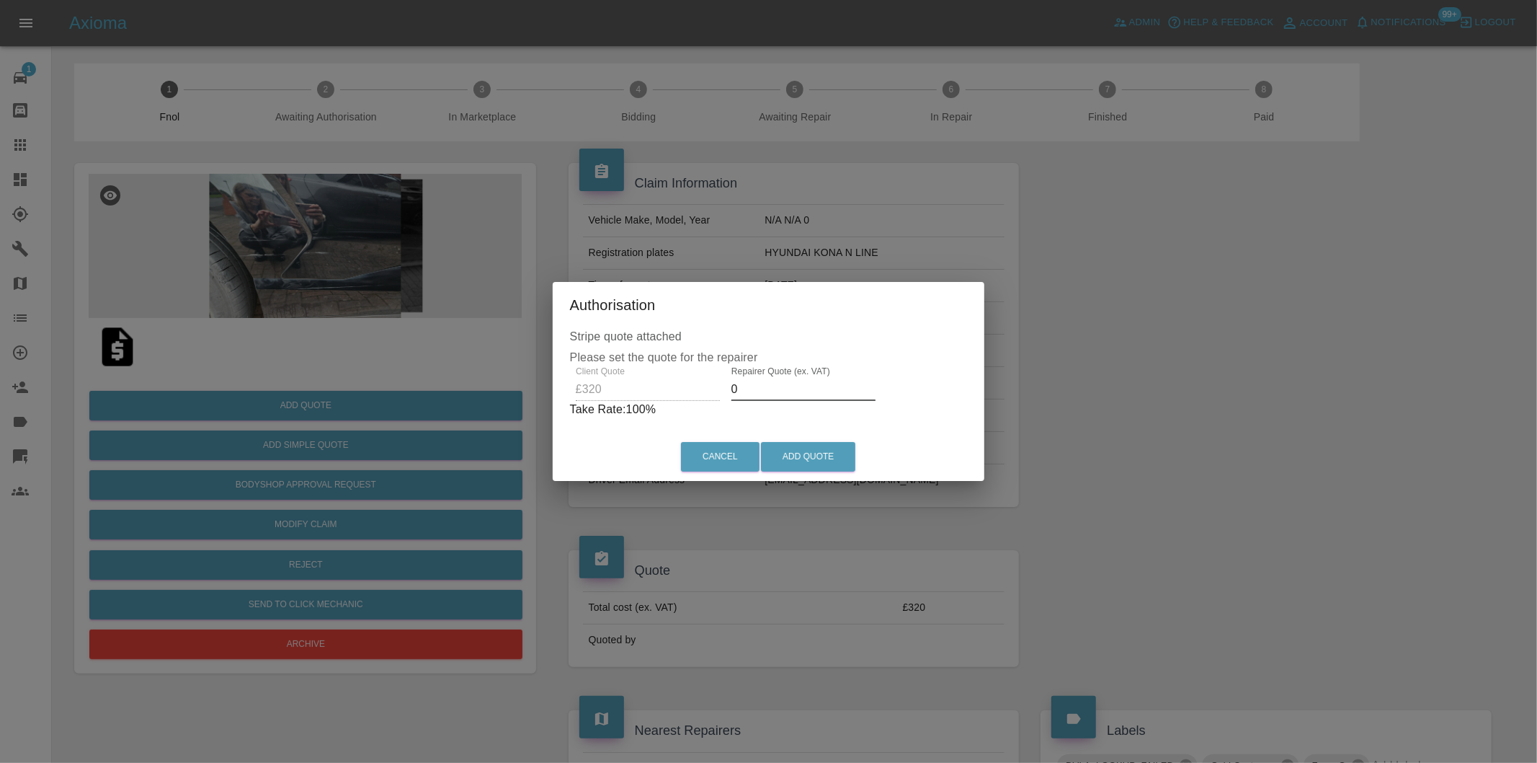
click at [765, 394] on input "0" at bounding box center [804, 389] width 144 height 23
type input "0200"
click at [801, 455] on button "Add Quote" at bounding box center [808, 457] width 94 height 30
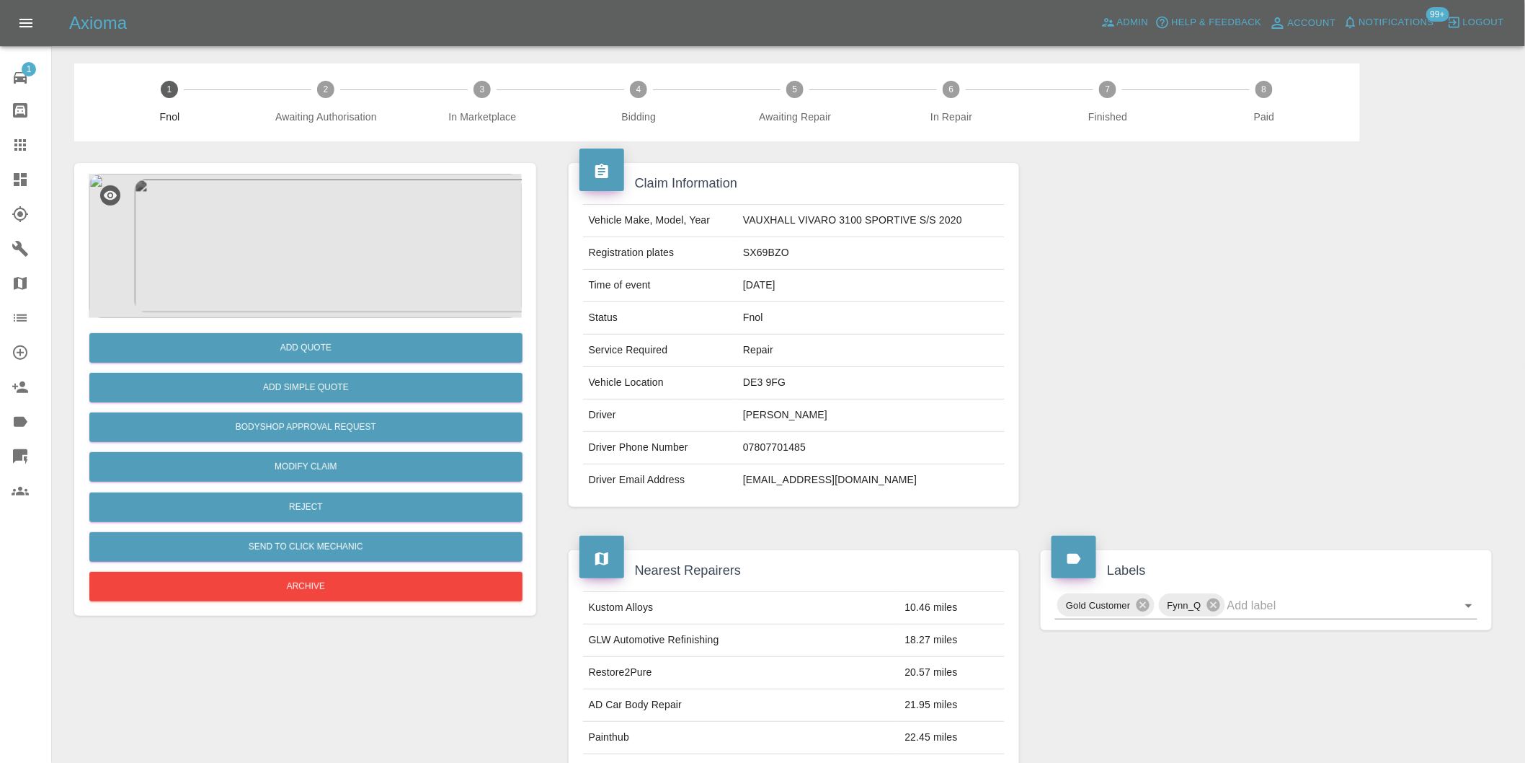
click at [319, 221] on img at bounding box center [305, 246] width 433 height 144
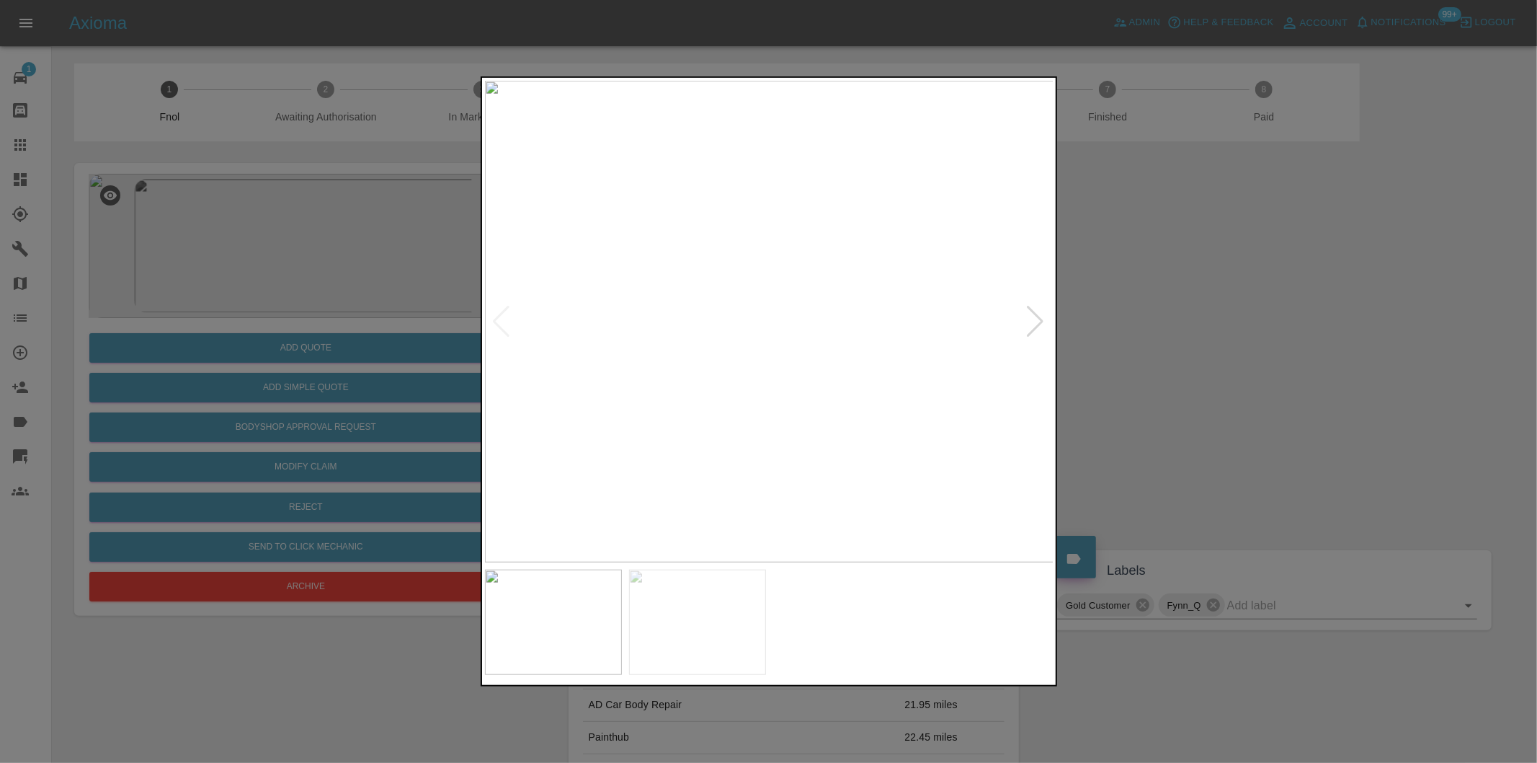
click at [1034, 326] on div at bounding box center [1035, 322] width 19 height 32
click at [1034, 325] on img at bounding box center [769, 321] width 569 height 481
click at [500, 326] on div at bounding box center [501, 322] width 19 height 32
drag, startPoint x: 1155, startPoint y: 321, endPoint x: 711, endPoint y: 304, distance: 444.3
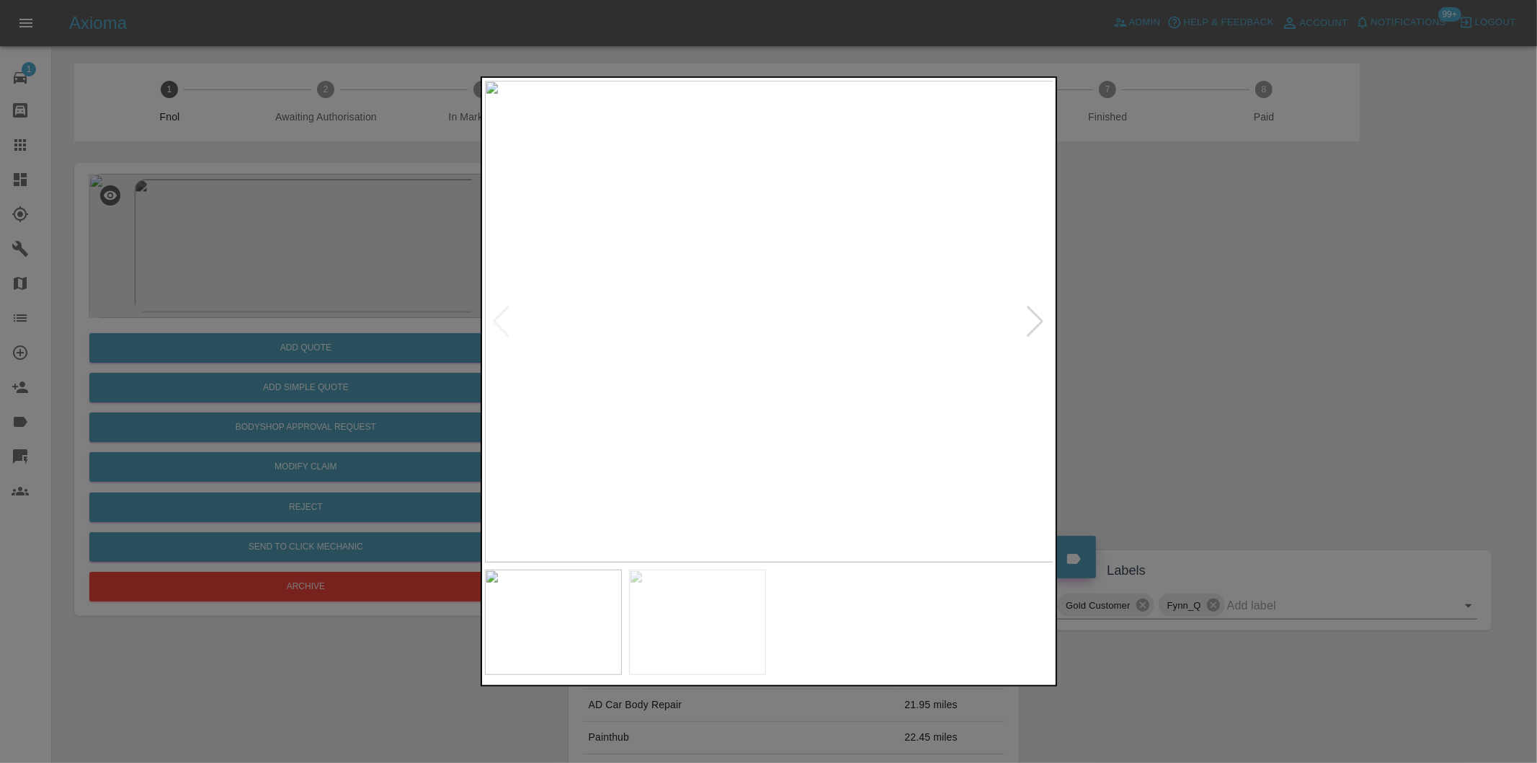
click at [711, 304] on div at bounding box center [768, 381] width 1537 height 763
click at [629, 275] on img at bounding box center [769, 321] width 569 height 481
click at [737, 296] on img at bounding box center [1188, 462] width 1708 height 1444
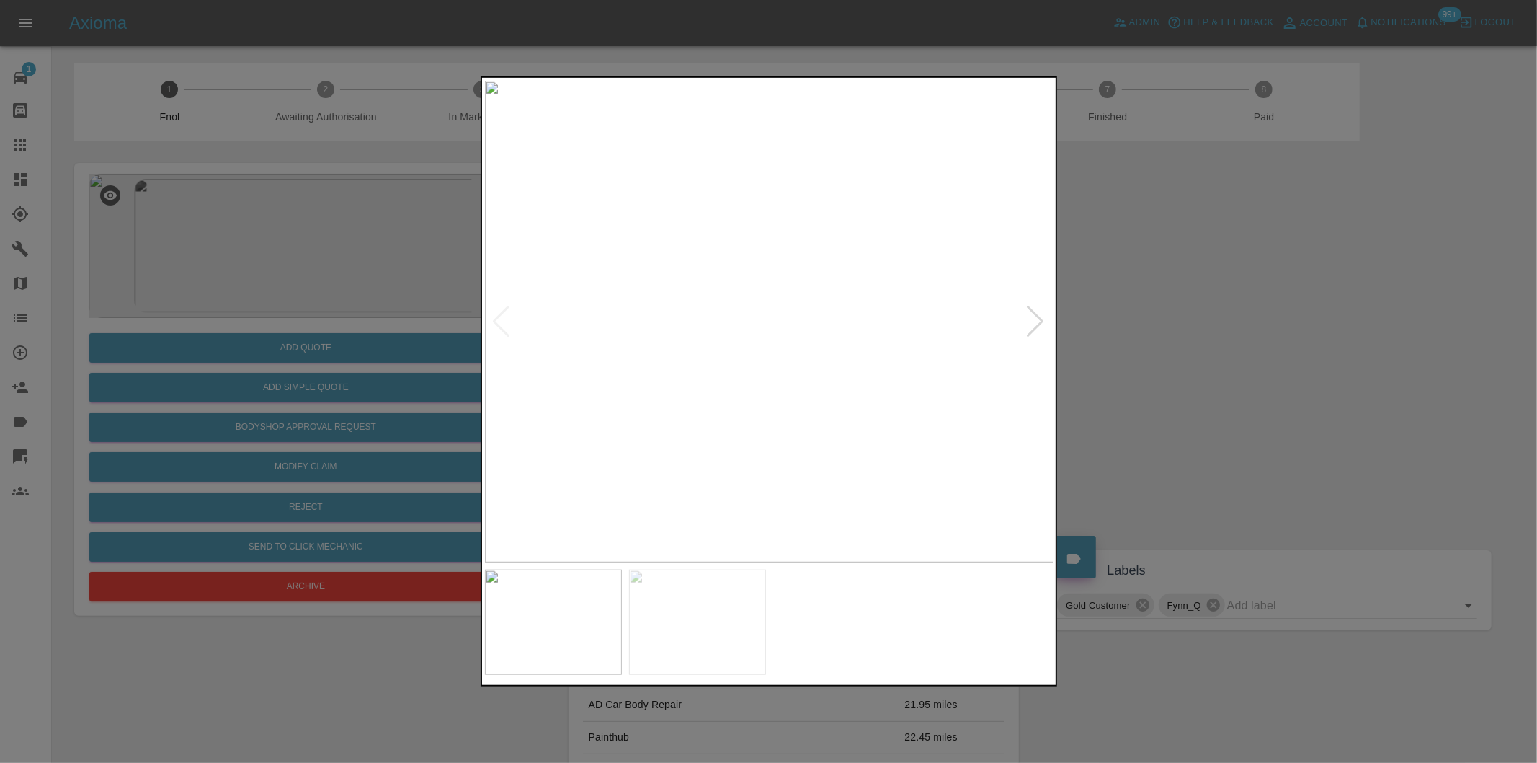
click at [1035, 321] on div at bounding box center [1035, 322] width 19 height 32
drag, startPoint x: 1191, startPoint y: 334, endPoint x: 854, endPoint y: 336, distance: 337.3
click at [1191, 334] on div at bounding box center [768, 381] width 1537 height 763
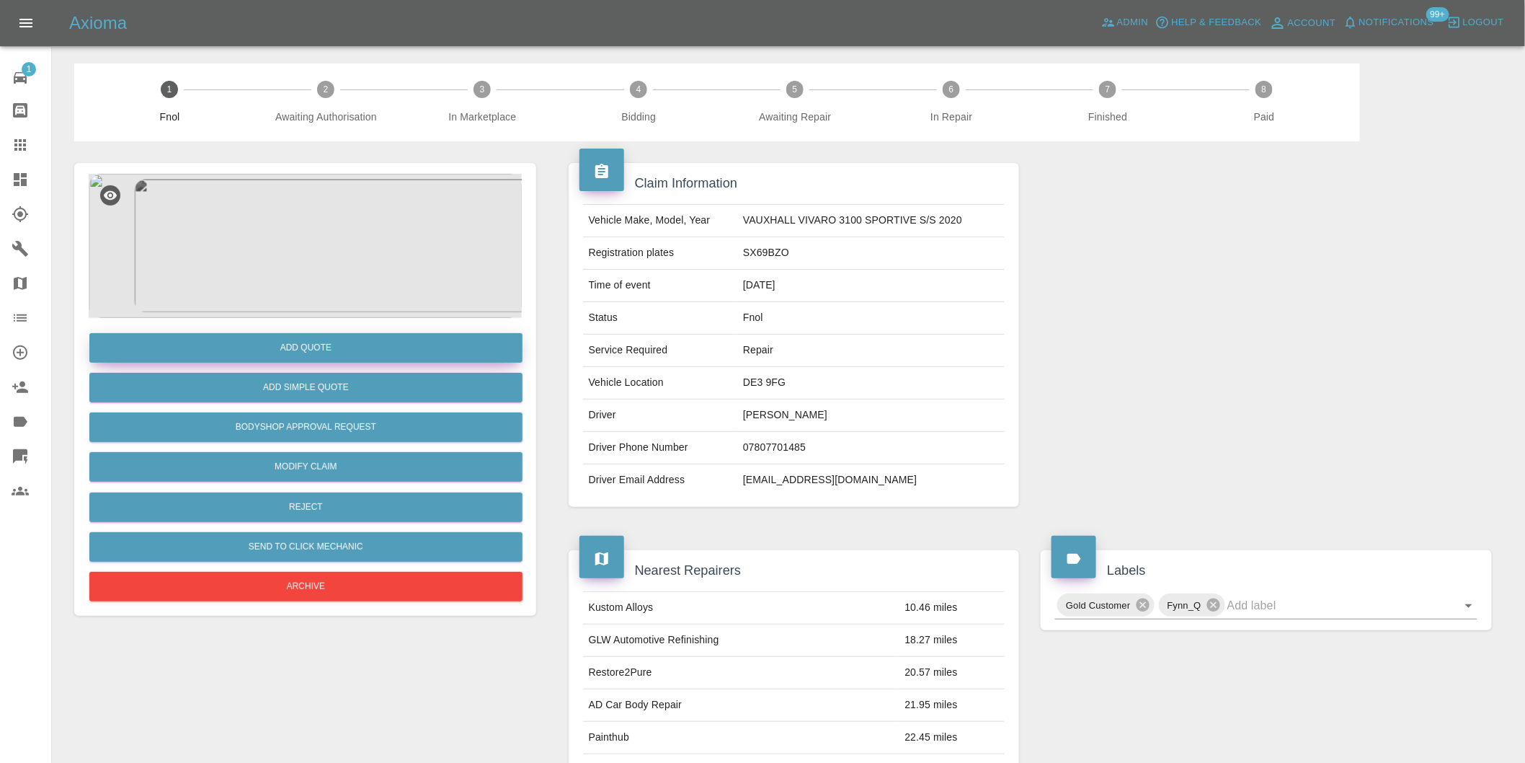
click at [320, 355] on button "Add Quote" at bounding box center [305, 348] width 433 height 30
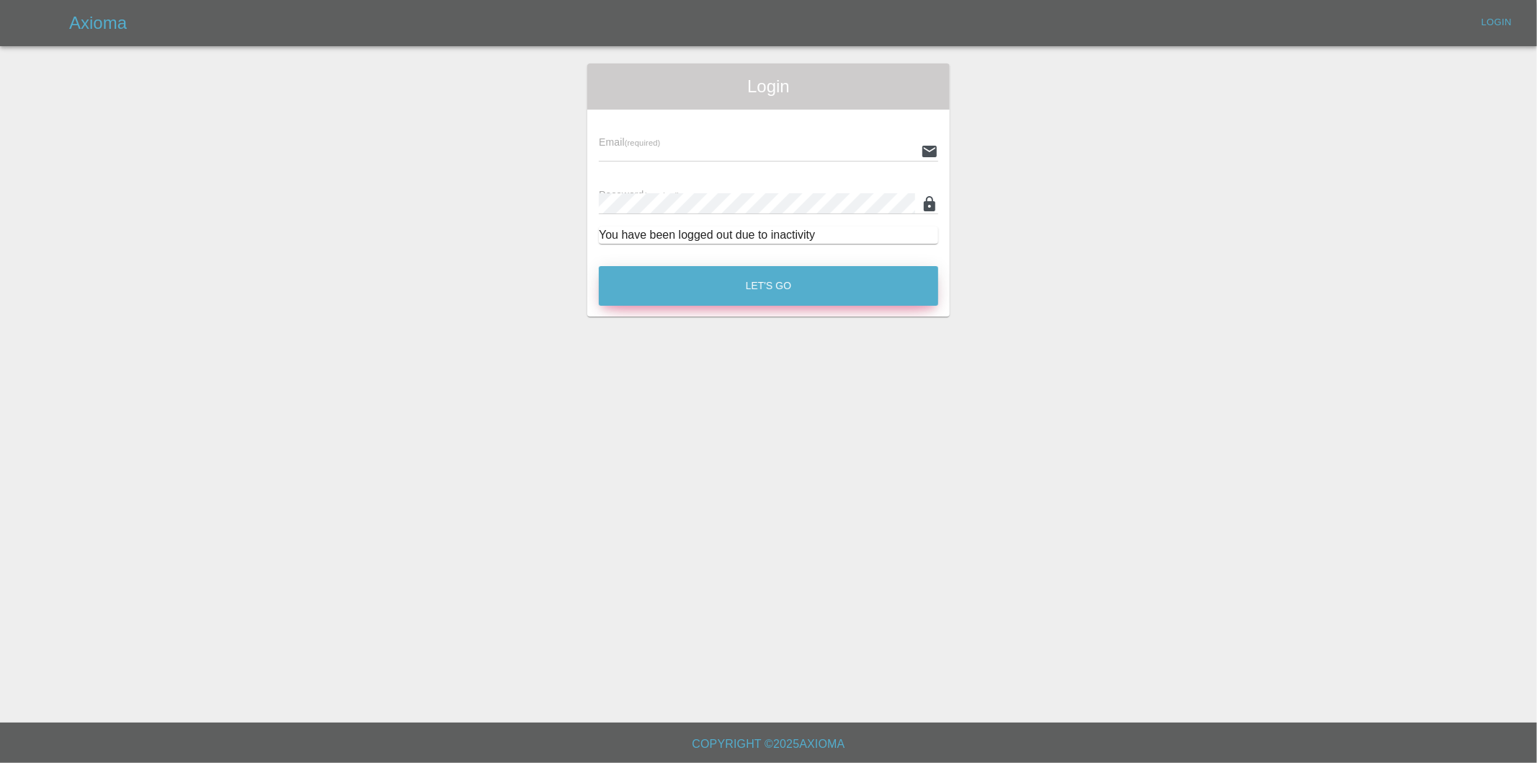
type input "[PERSON_NAME][EMAIL_ADDRESS][DOMAIN_NAME]"
click at [740, 282] on button "Let's Go" at bounding box center [768, 286] width 339 height 40
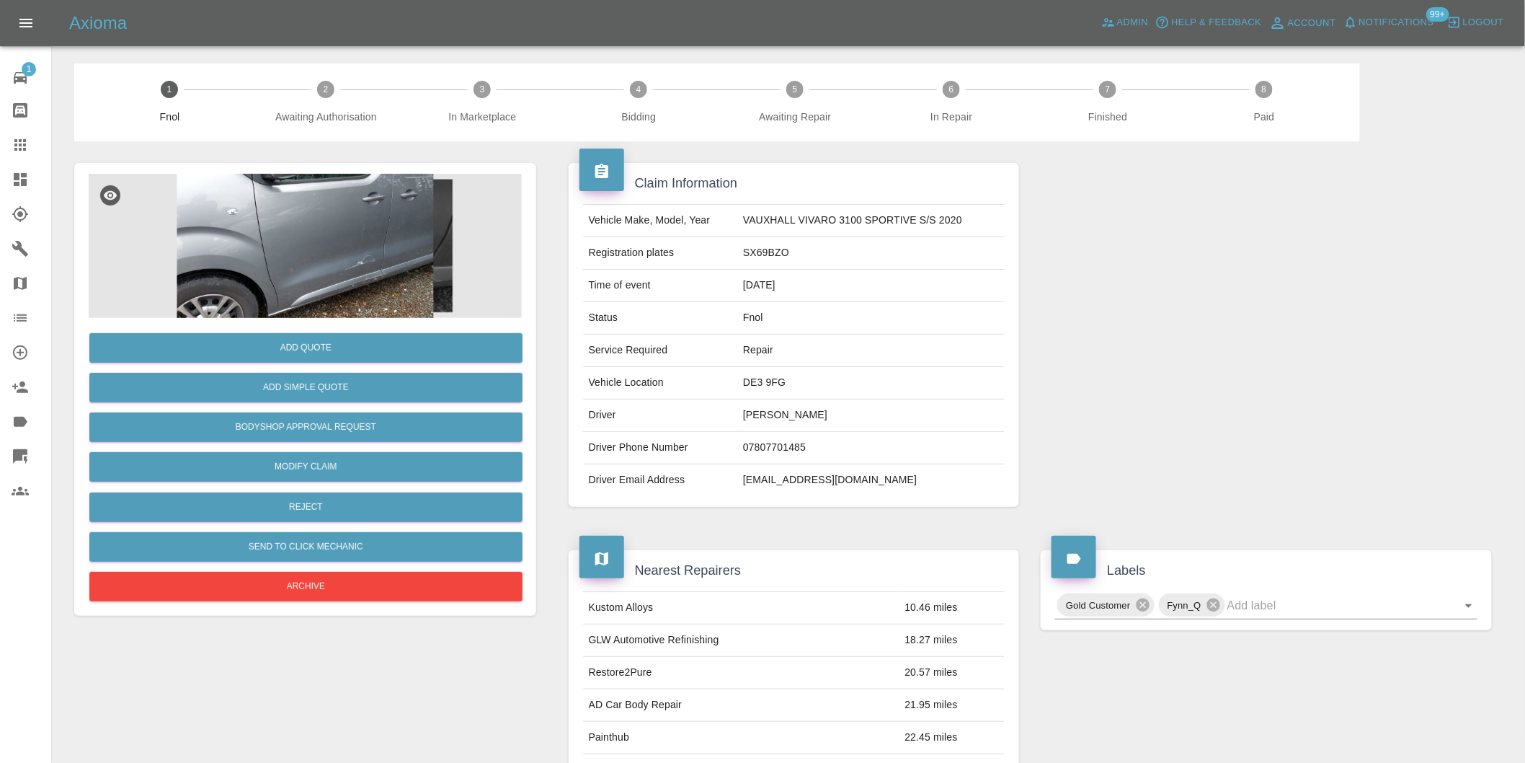
click at [337, 212] on img at bounding box center [305, 246] width 433 height 144
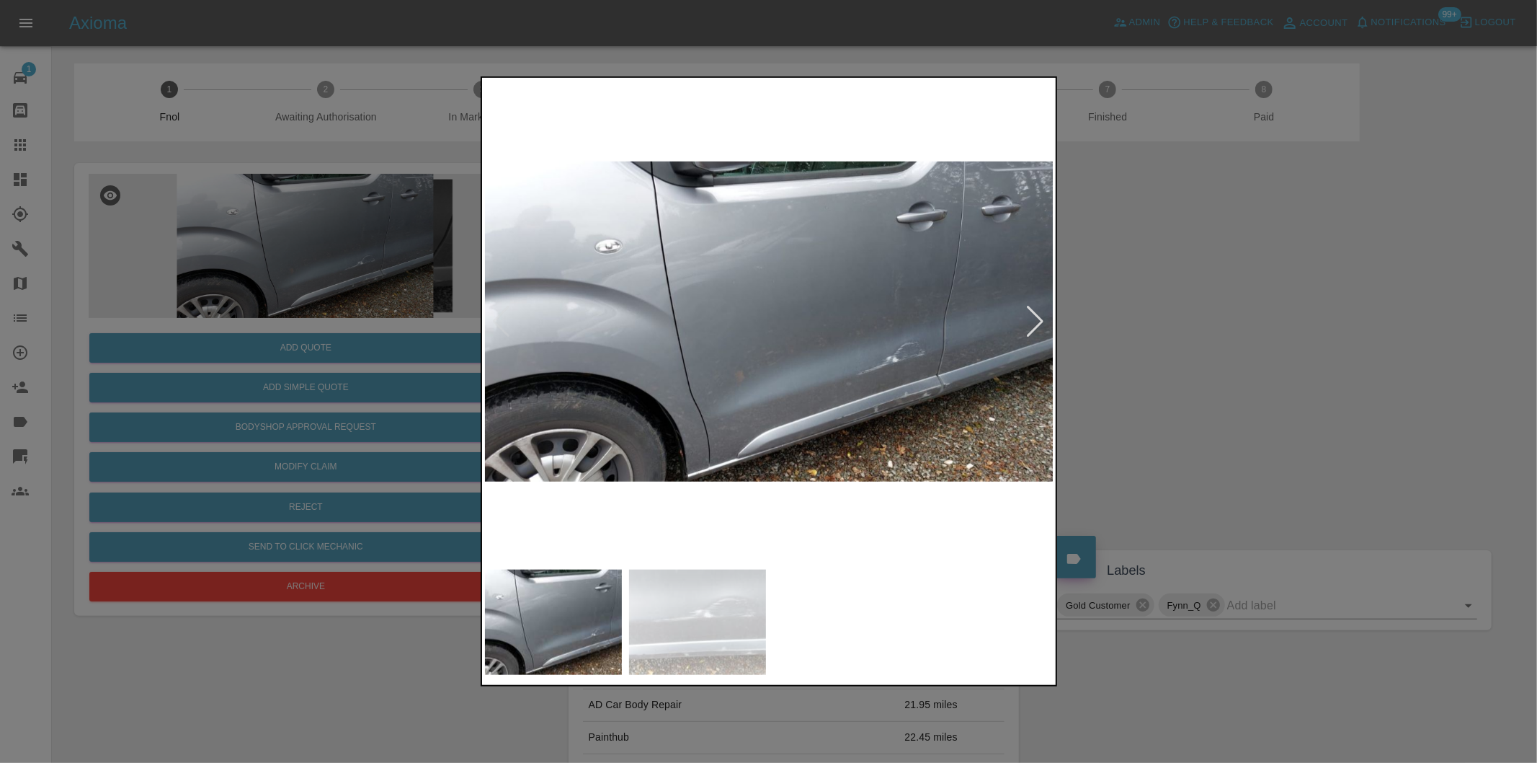
click at [1036, 321] on div at bounding box center [1035, 322] width 19 height 32
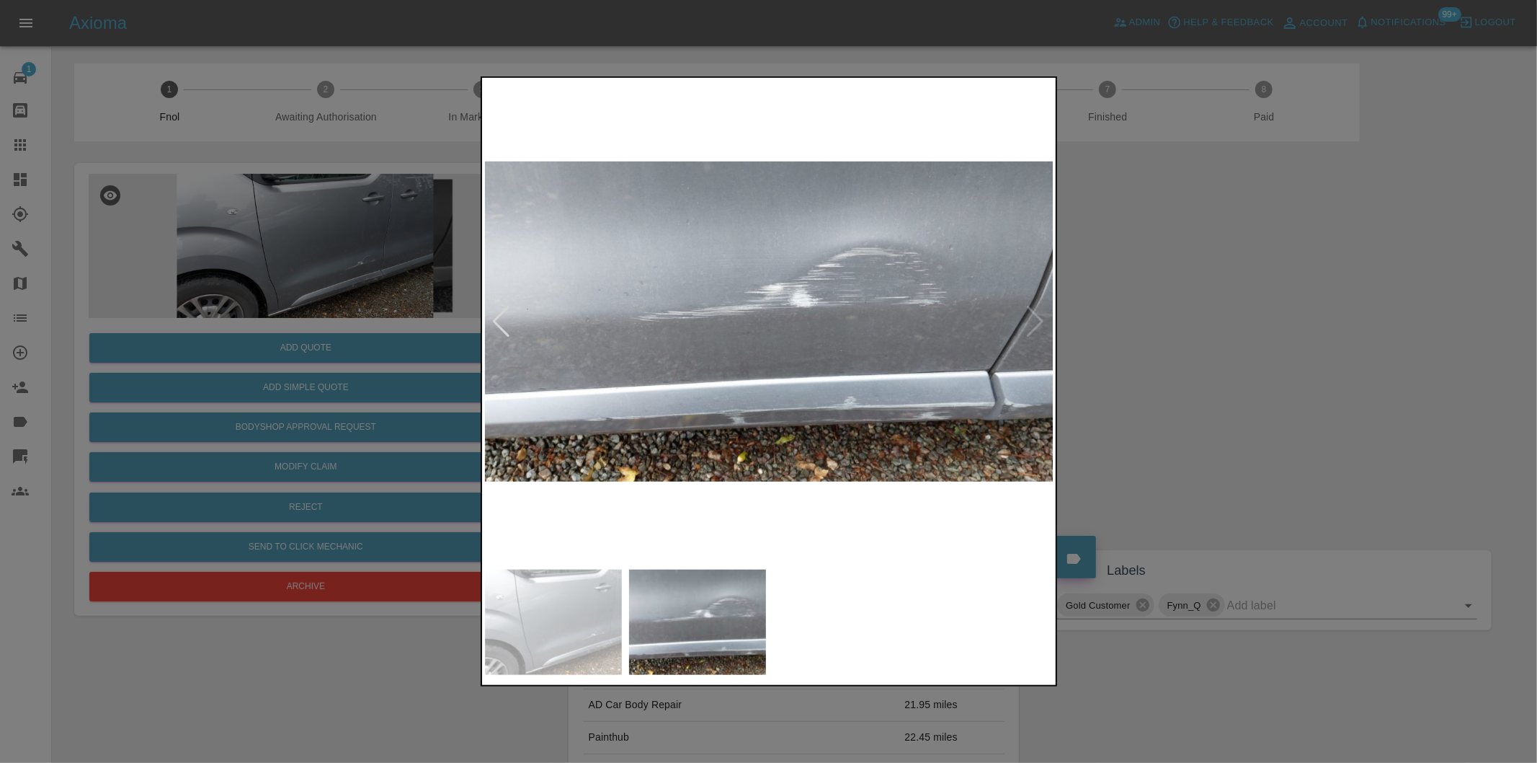
drag, startPoint x: 1231, startPoint y: 347, endPoint x: 1103, endPoint y: 347, distance: 128.3
click at [1229, 347] on div at bounding box center [768, 381] width 1537 height 763
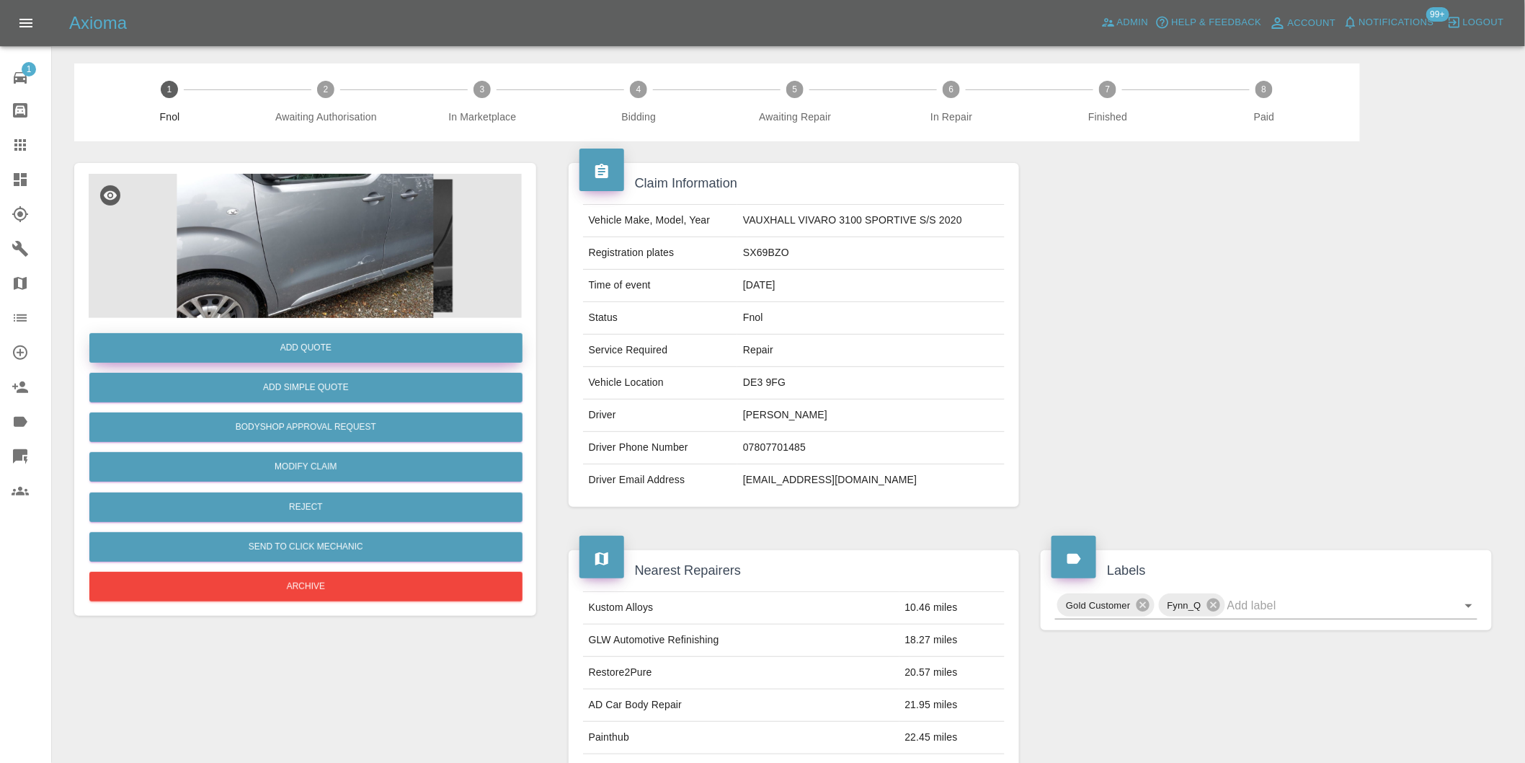
click at [319, 356] on button "Add Quote" at bounding box center [305, 348] width 433 height 30
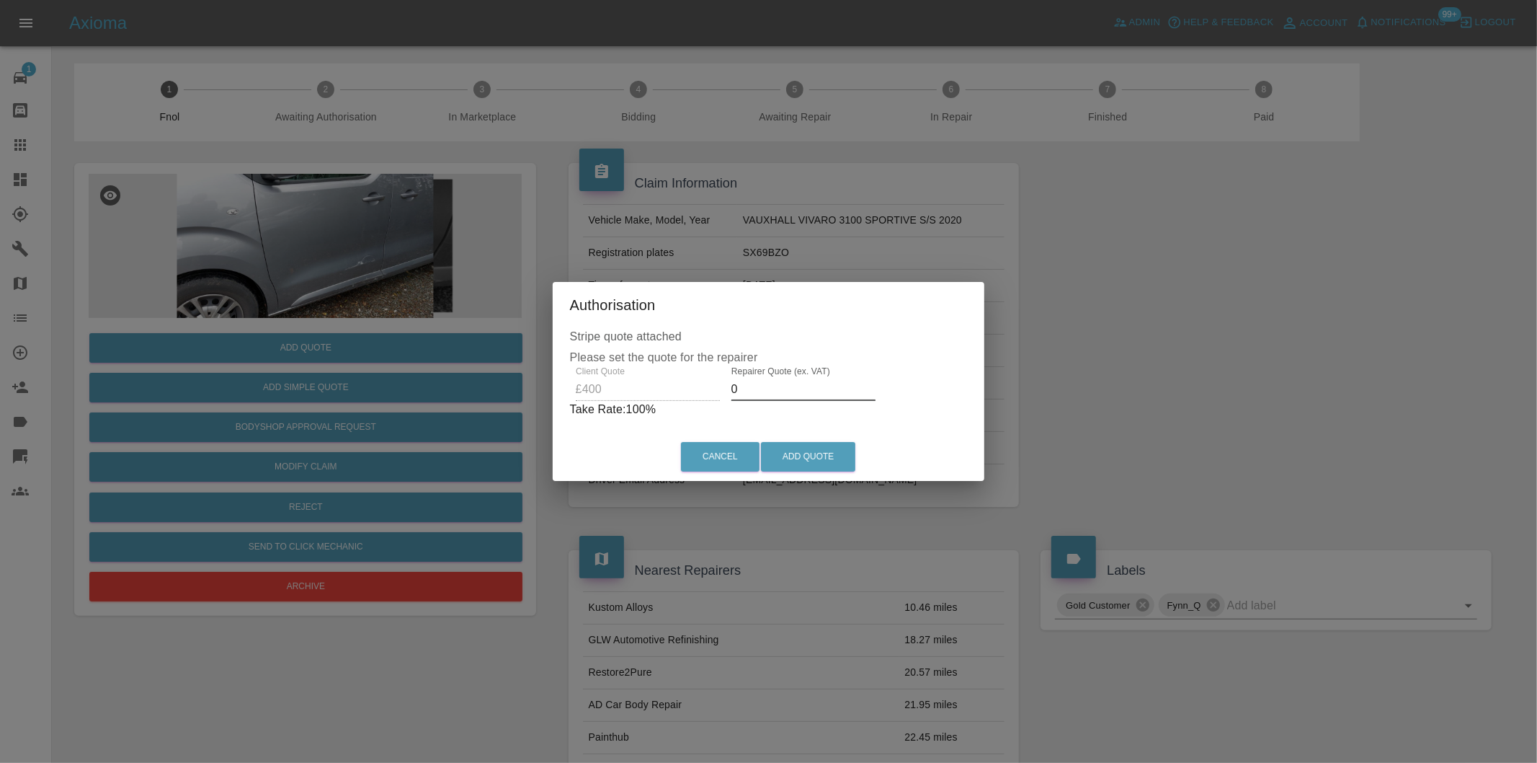
click at [746, 383] on input "0" at bounding box center [804, 389] width 144 height 23
type input "0255"
click at [813, 447] on button "Add Quote" at bounding box center [808, 457] width 94 height 30
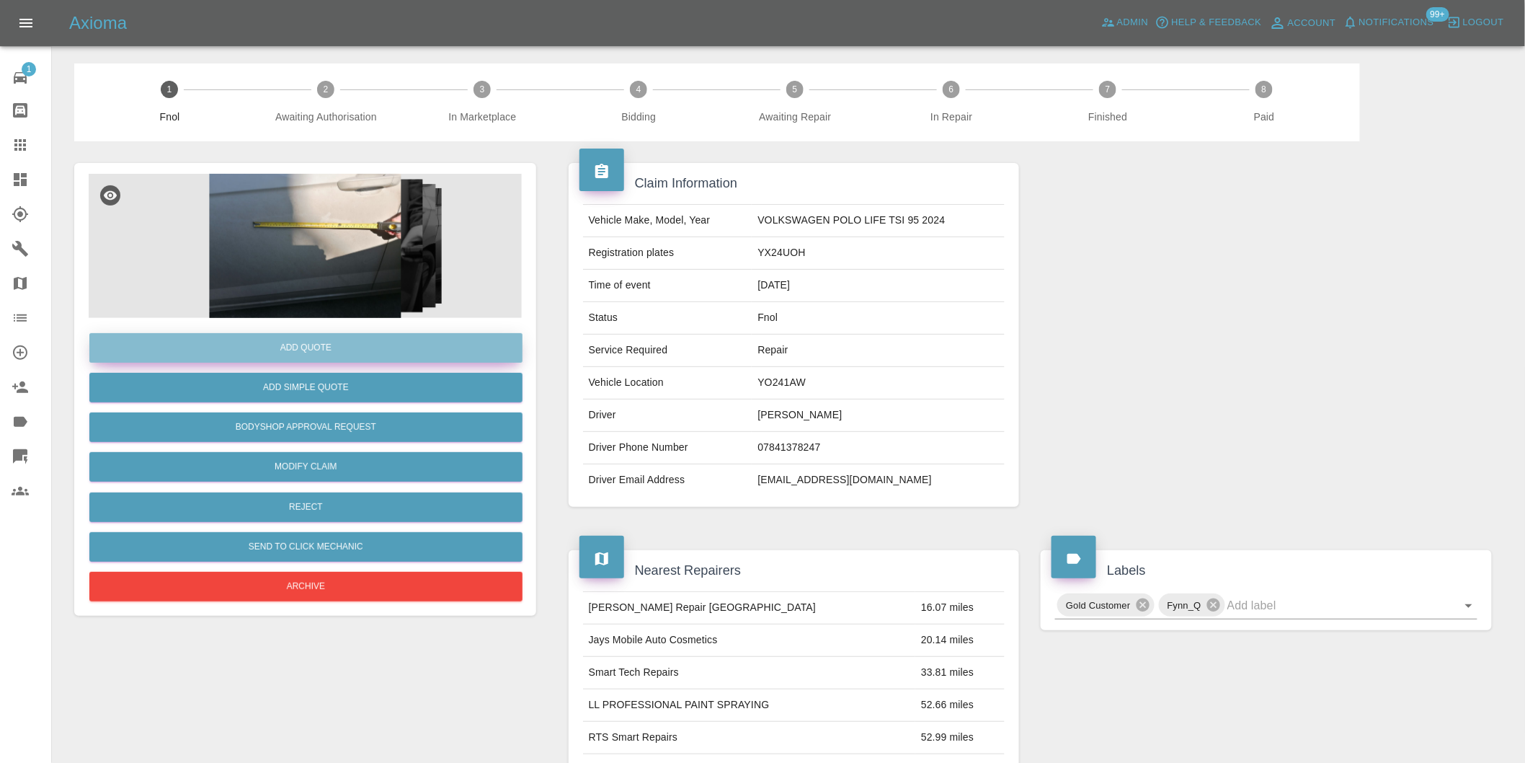
click at [300, 348] on button "Add Quote" at bounding box center [305, 348] width 433 height 30
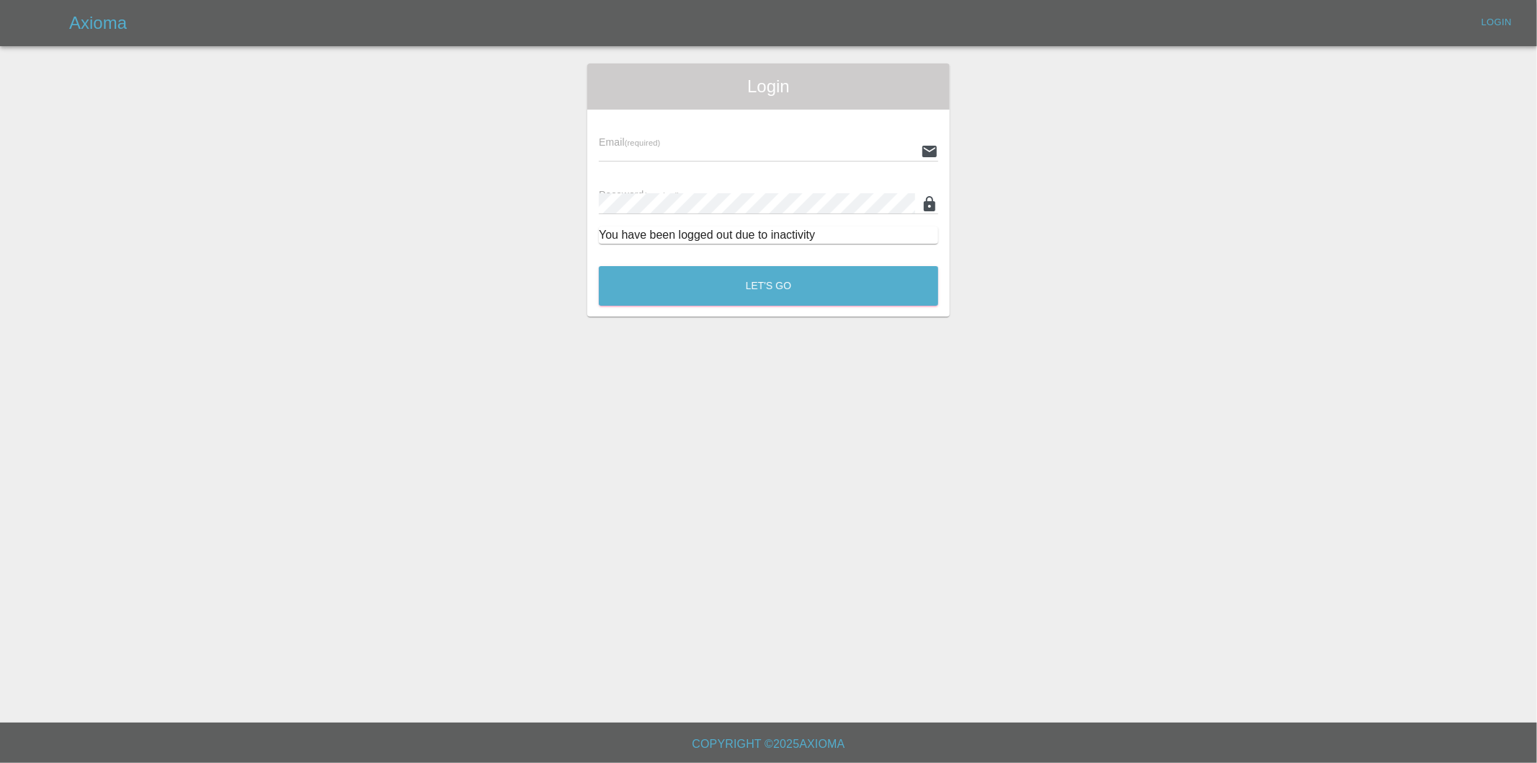
type input "[PERSON_NAME][EMAIL_ADDRESS][DOMAIN_NAME]"
click at [783, 282] on button "Let's Go" at bounding box center [768, 286] width 339 height 40
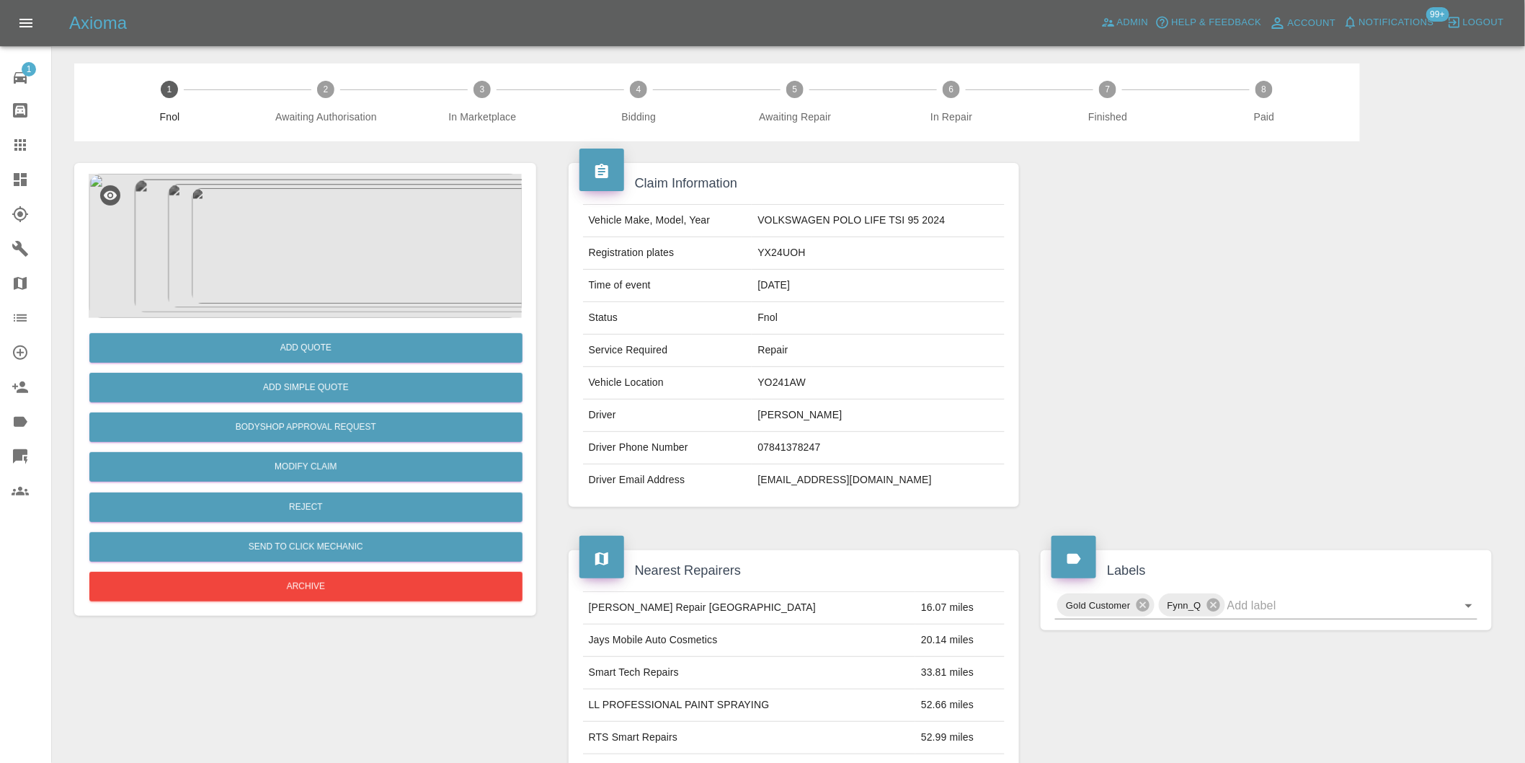
click at [1125, 283] on div at bounding box center [1266, 334] width 473 height 387
click at [355, 214] on img at bounding box center [305, 246] width 433 height 144
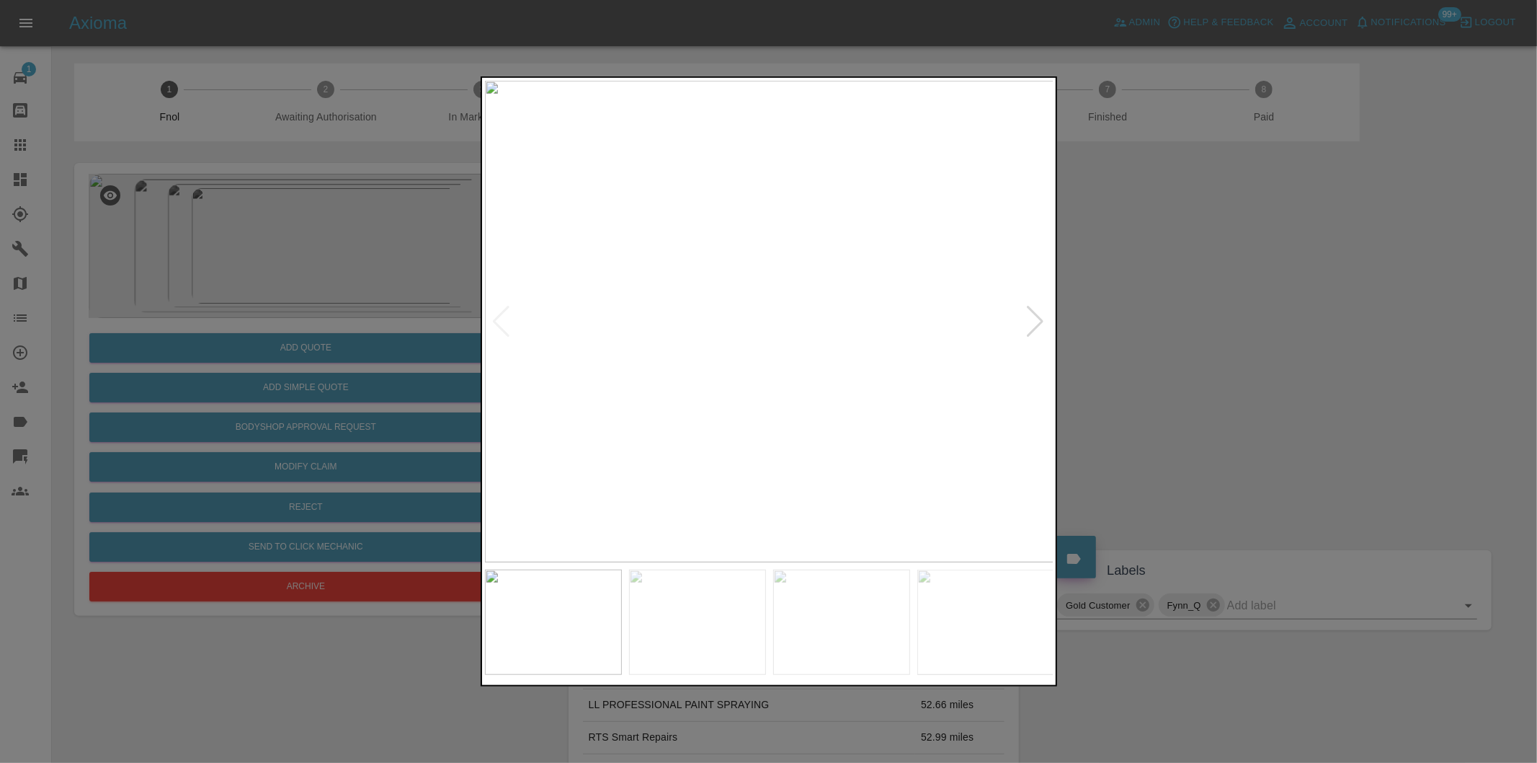
click at [1044, 320] on div at bounding box center [1035, 322] width 19 height 32
click at [1043, 320] on div at bounding box center [1035, 322] width 19 height 32
click at [1043, 320] on img at bounding box center [769, 321] width 569 height 481
click at [1039, 319] on img at bounding box center [769, 321] width 569 height 481
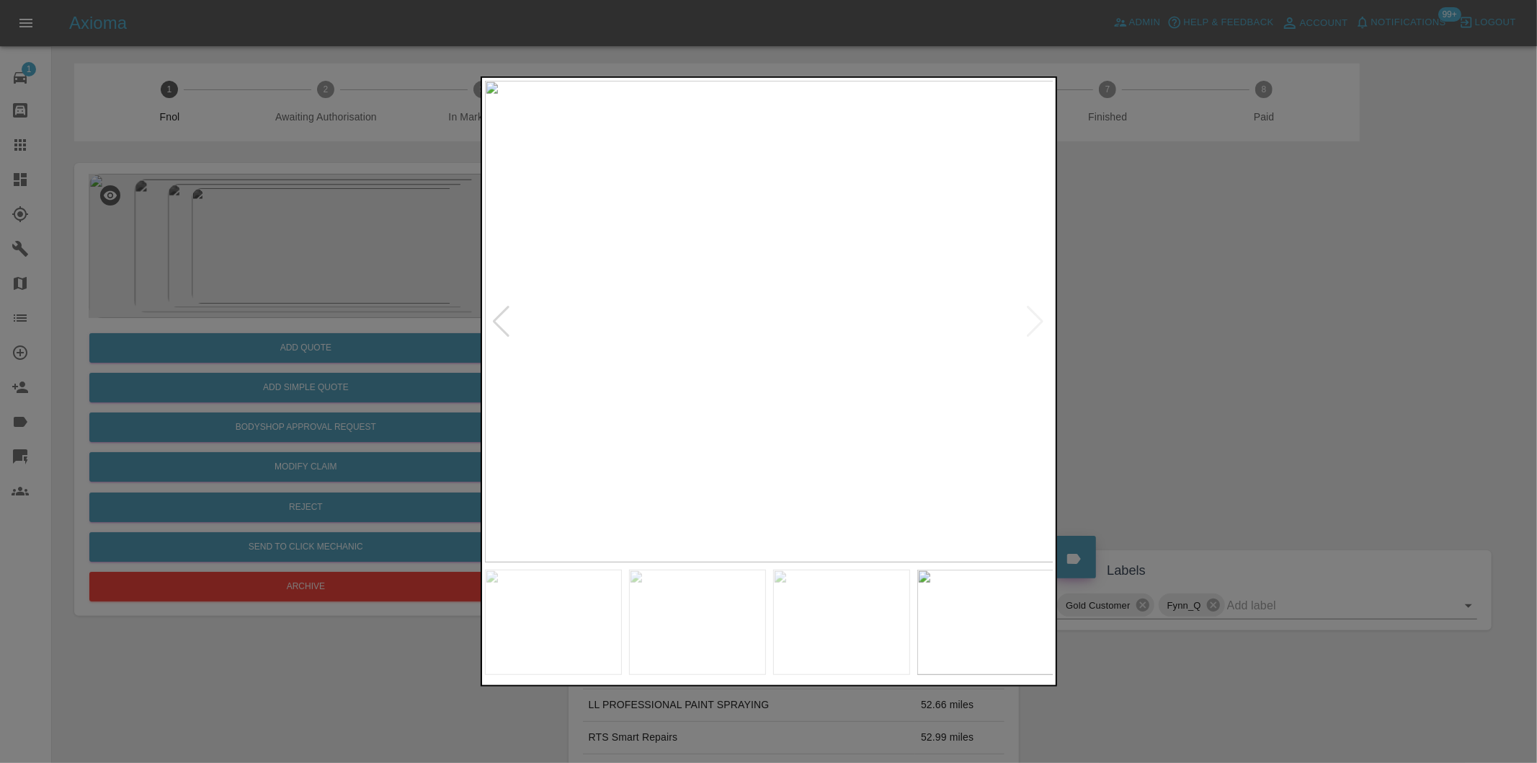
click at [500, 314] on div at bounding box center [501, 322] width 19 height 32
click at [502, 314] on div at bounding box center [501, 322] width 19 height 32
click at [503, 314] on div at bounding box center [501, 322] width 19 height 32
click at [503, 314] on img at bounding box center [769, 321] width 569 height 481
drag, startPoint x: 1286, startPoint y: 322, endPoint x: 1243, endPoint y: 322, distance: 43.2
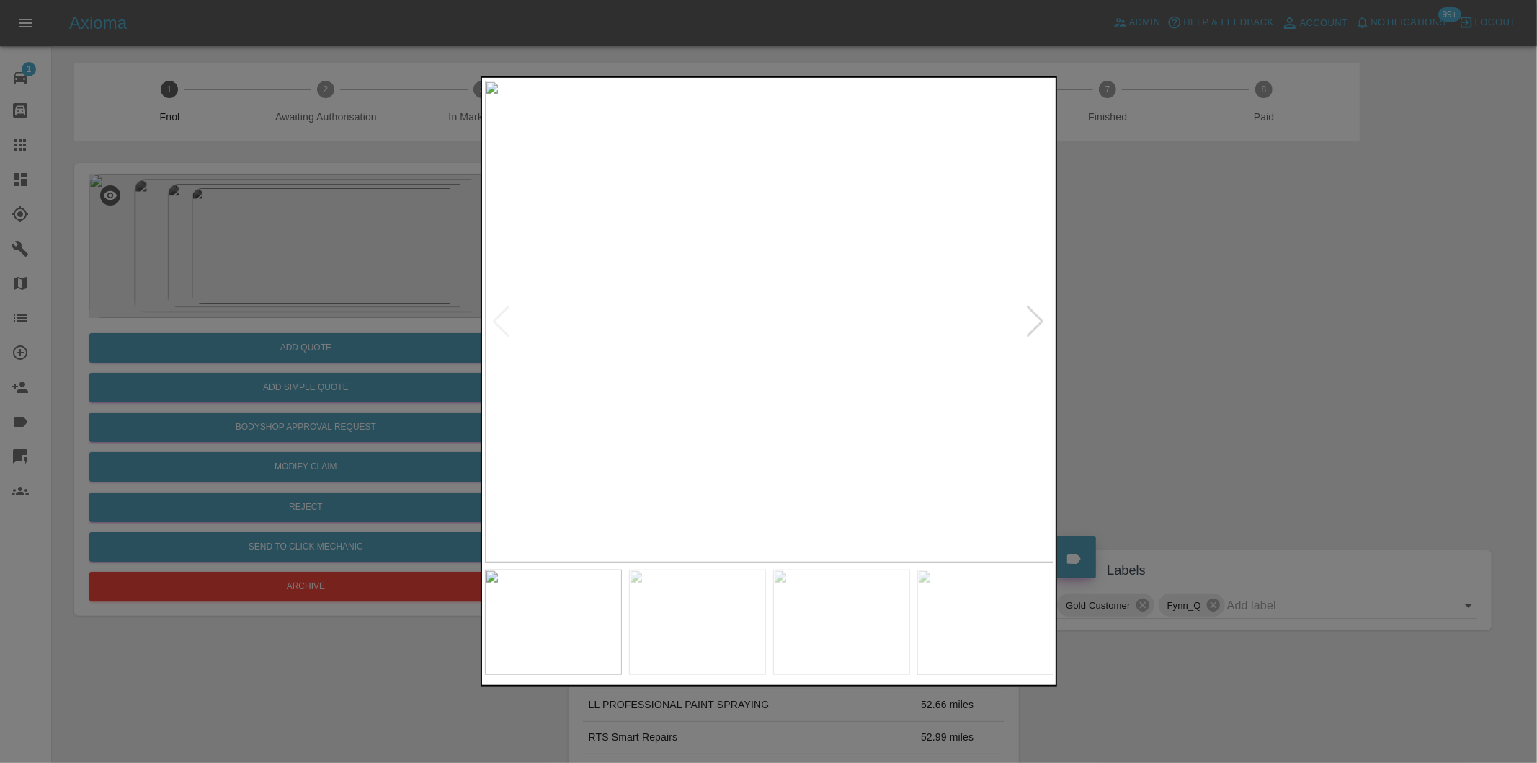
click at [1283, 322] on div at bounding box center [768, 381] width 1537 height 763
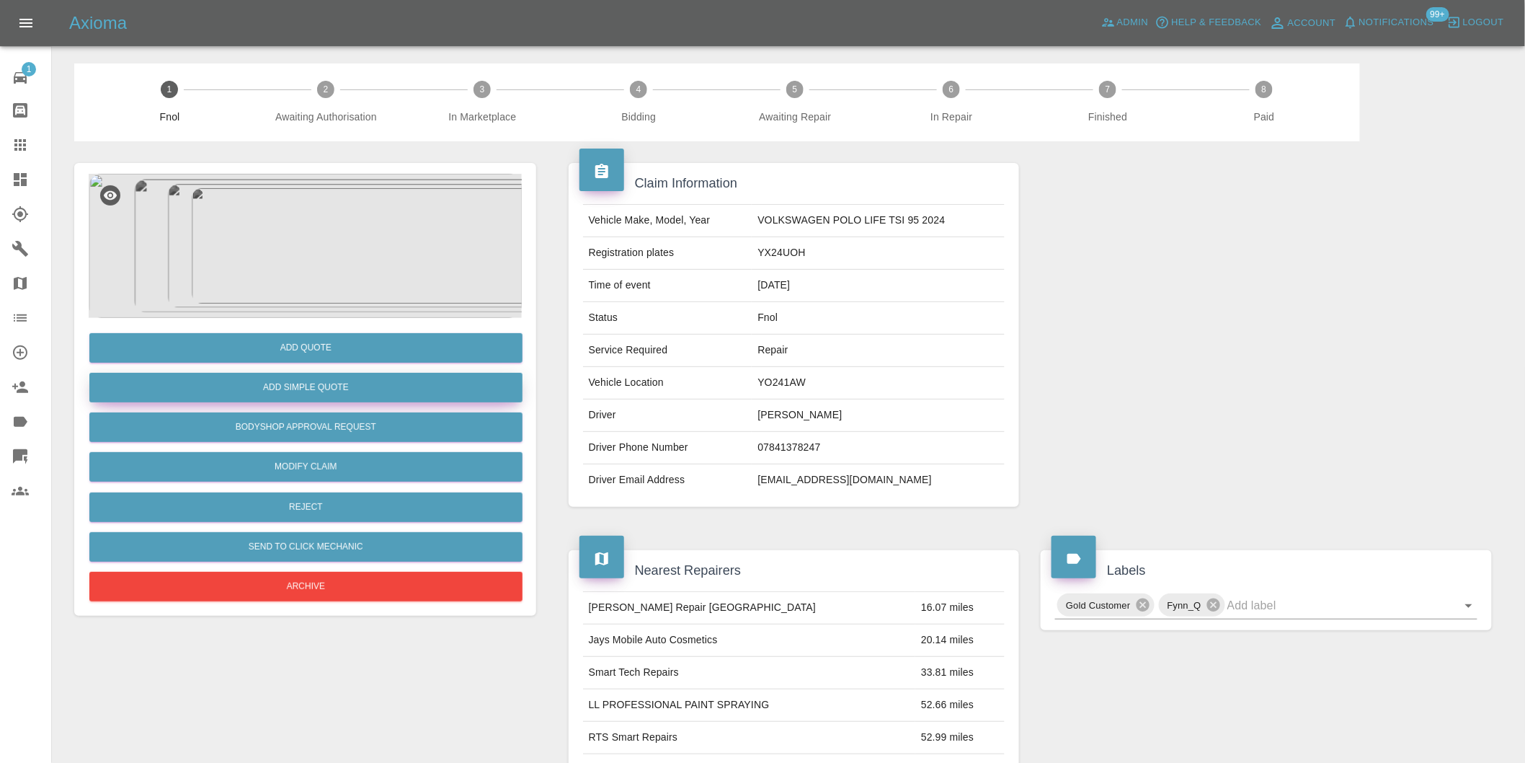
click at [332, 383] on button "Add Simple Quote" at bounding box center [305, 388] width 433 height 30
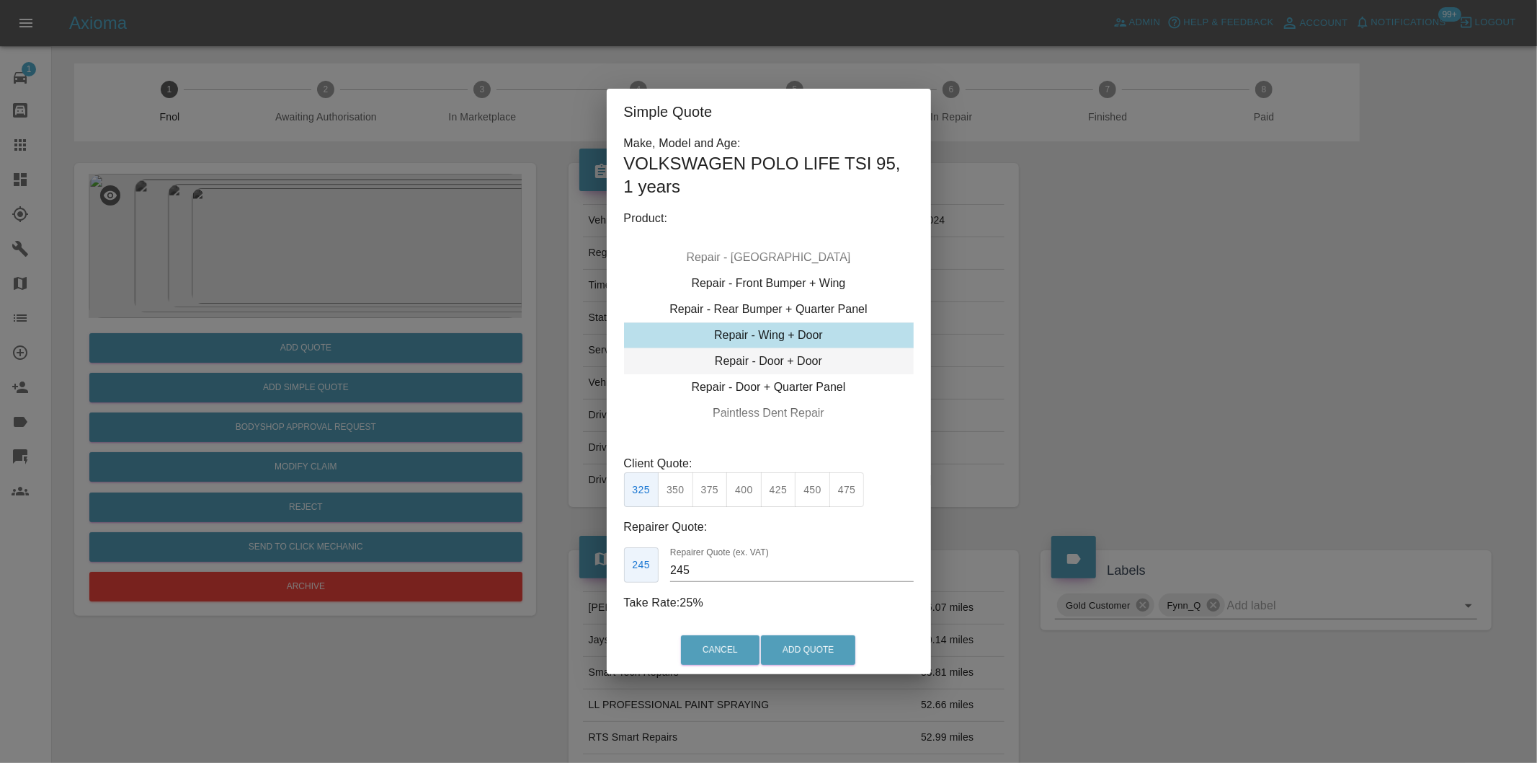
click at [818, 363] on div "Repair - Door + Door" at bounding box center [769, 361] width 290 height 26
type input "230"
click at [804, 650] on button "Add Quote" at bounding box center [808, 650] width 94 height 30
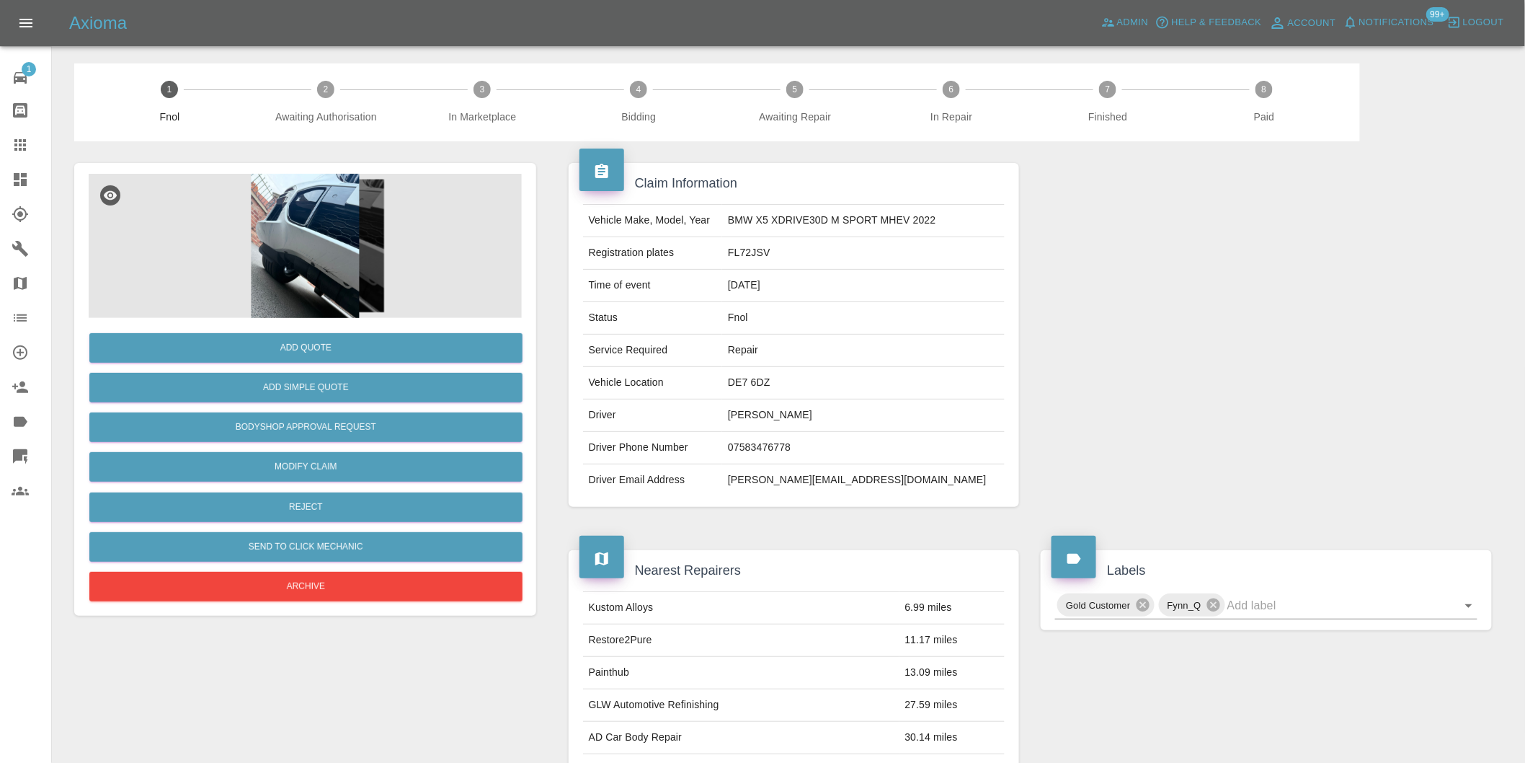
click at [327, 226] on img at bounding box center [305, 246] width 433 height 144
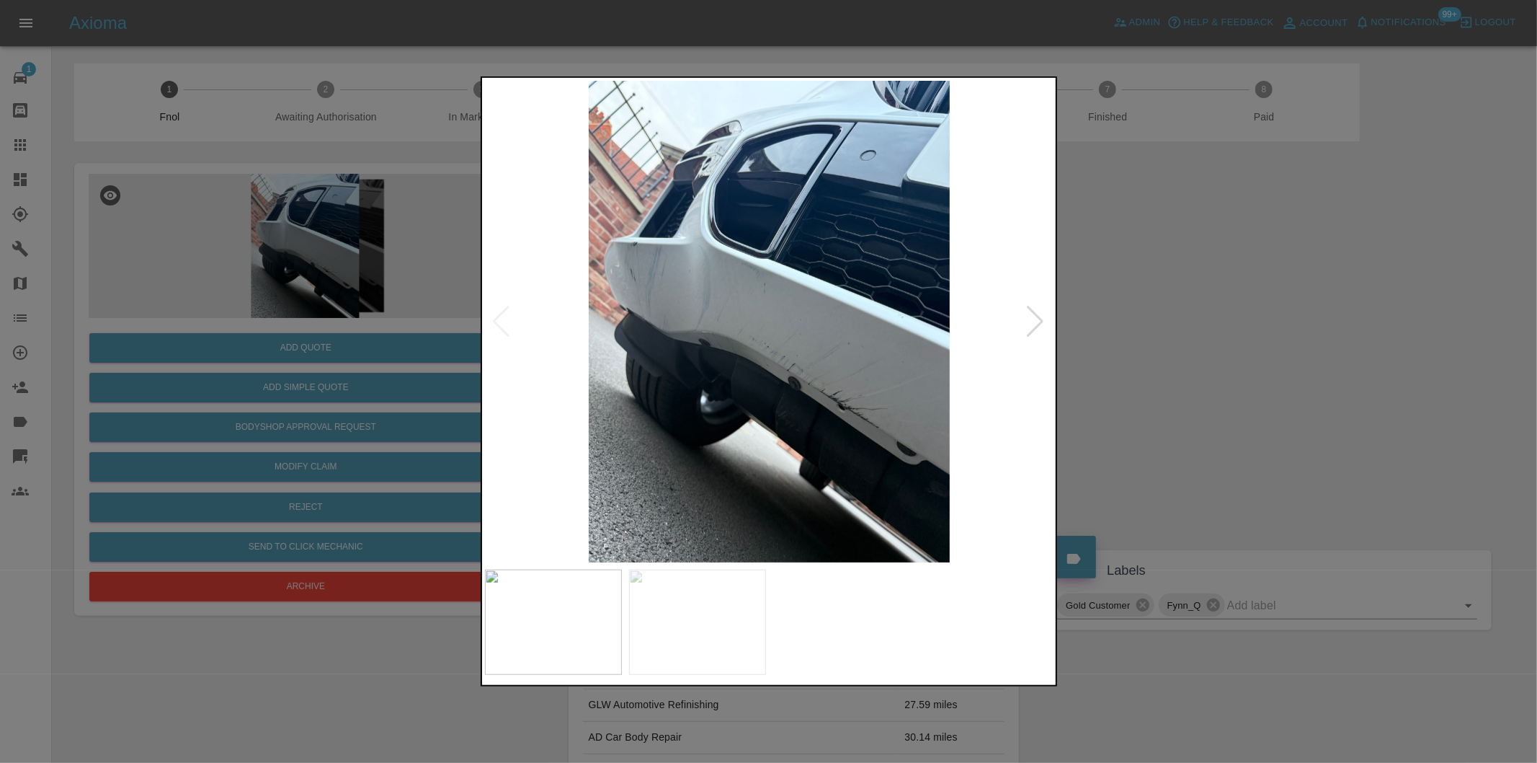
click at [1031, 326] on div at bounding box center [1035, 322] width 19 height 32
click at [1031, 326] on img at bounding box center [769, 321] width 569 height 481
click at [492, 316] on div at bounding box center [501, 322] width 19 height 32
drag, startPoint x: 1093, startPoint y: 320, endPoint x: 615, endPoint y: 394, distance: 482.9
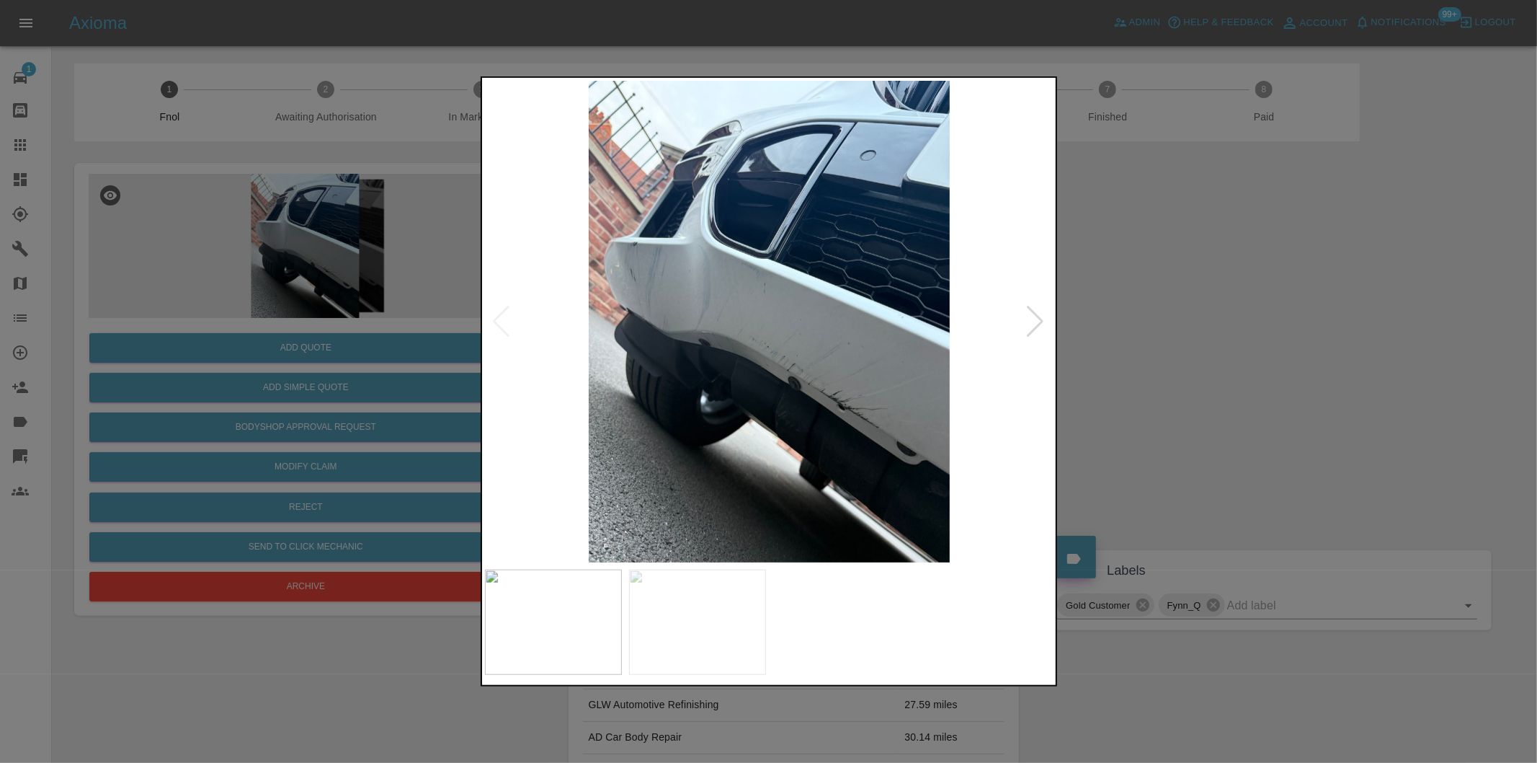
click at [1089, 320] on div at bounding box center [768, 381] width 1537 height 763
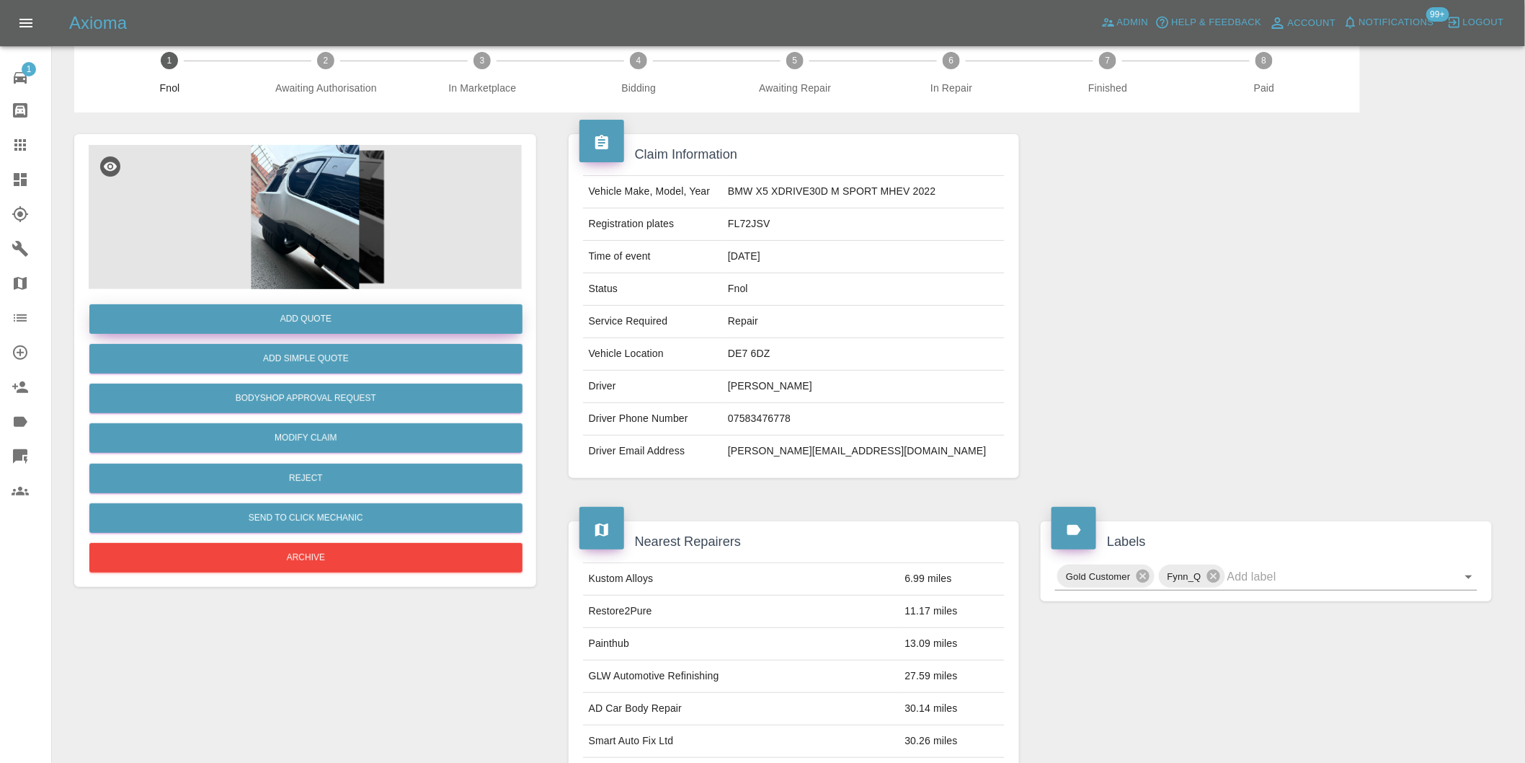
scroll to position [19, 0]
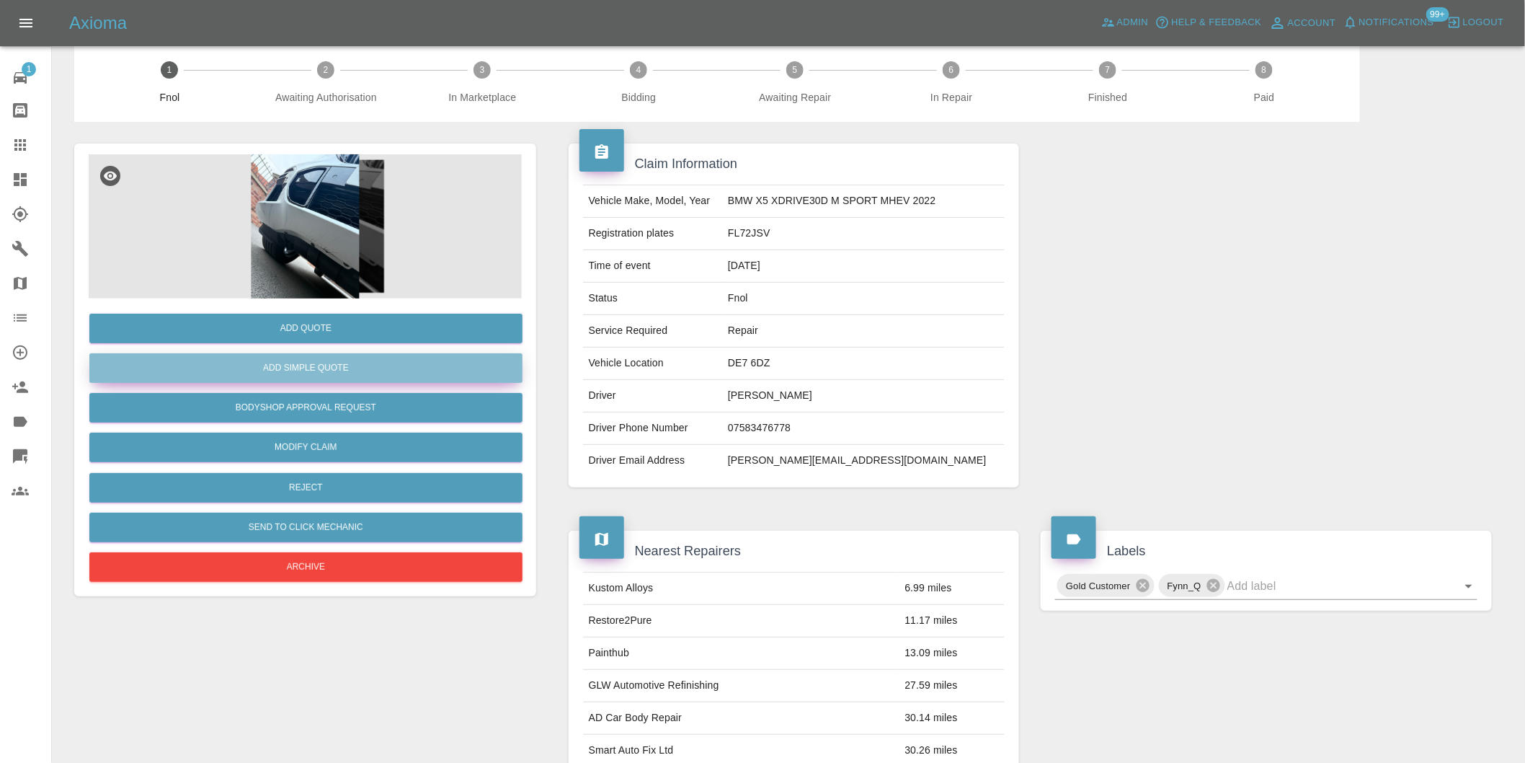
click at [306, 362] on button "Add Simple Quote" at bounding box center [305, 368] width 433 height 30
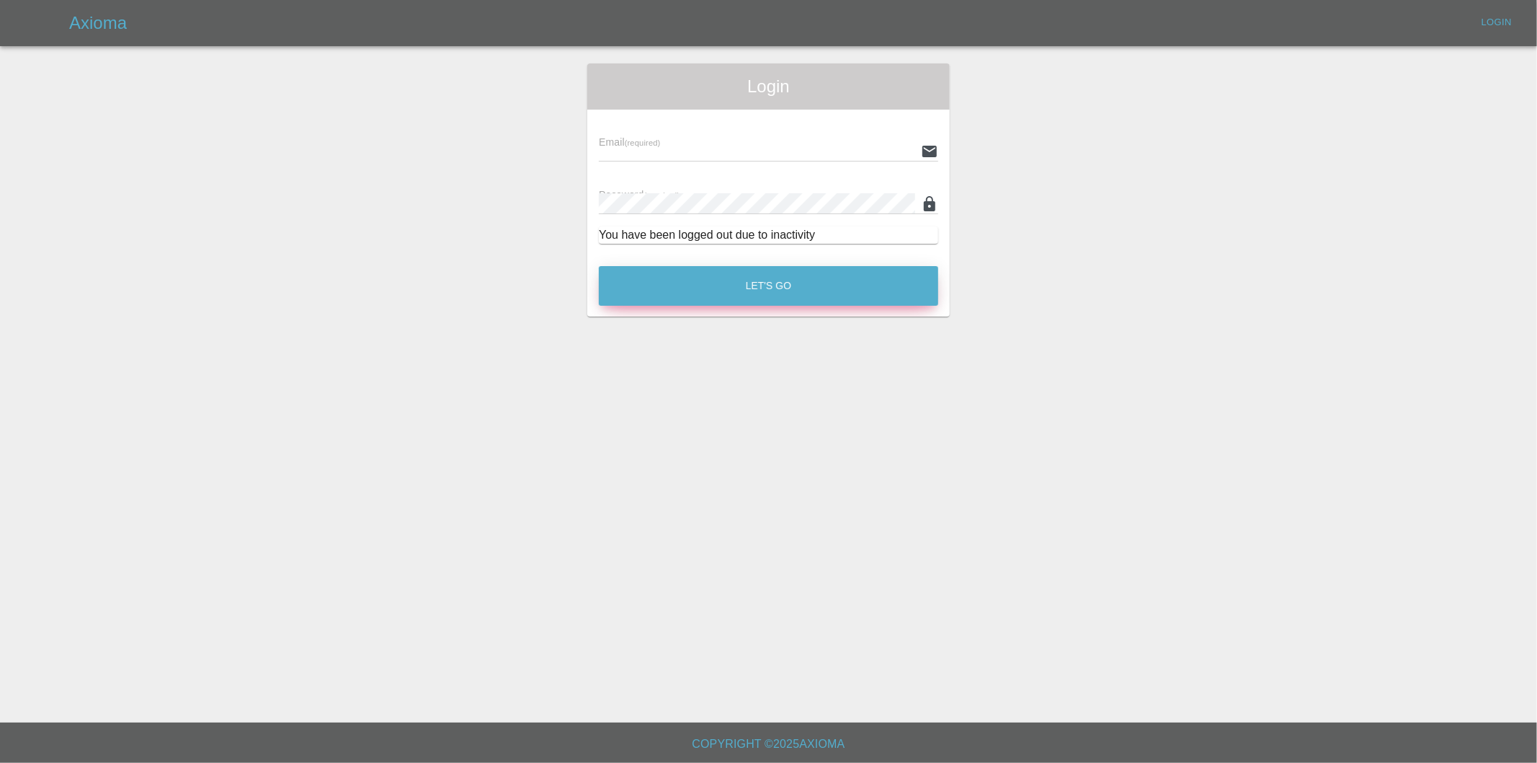
type input "[PERSON_NAME][EMAIL_ADDRESS][DOMAIN_NAME]"
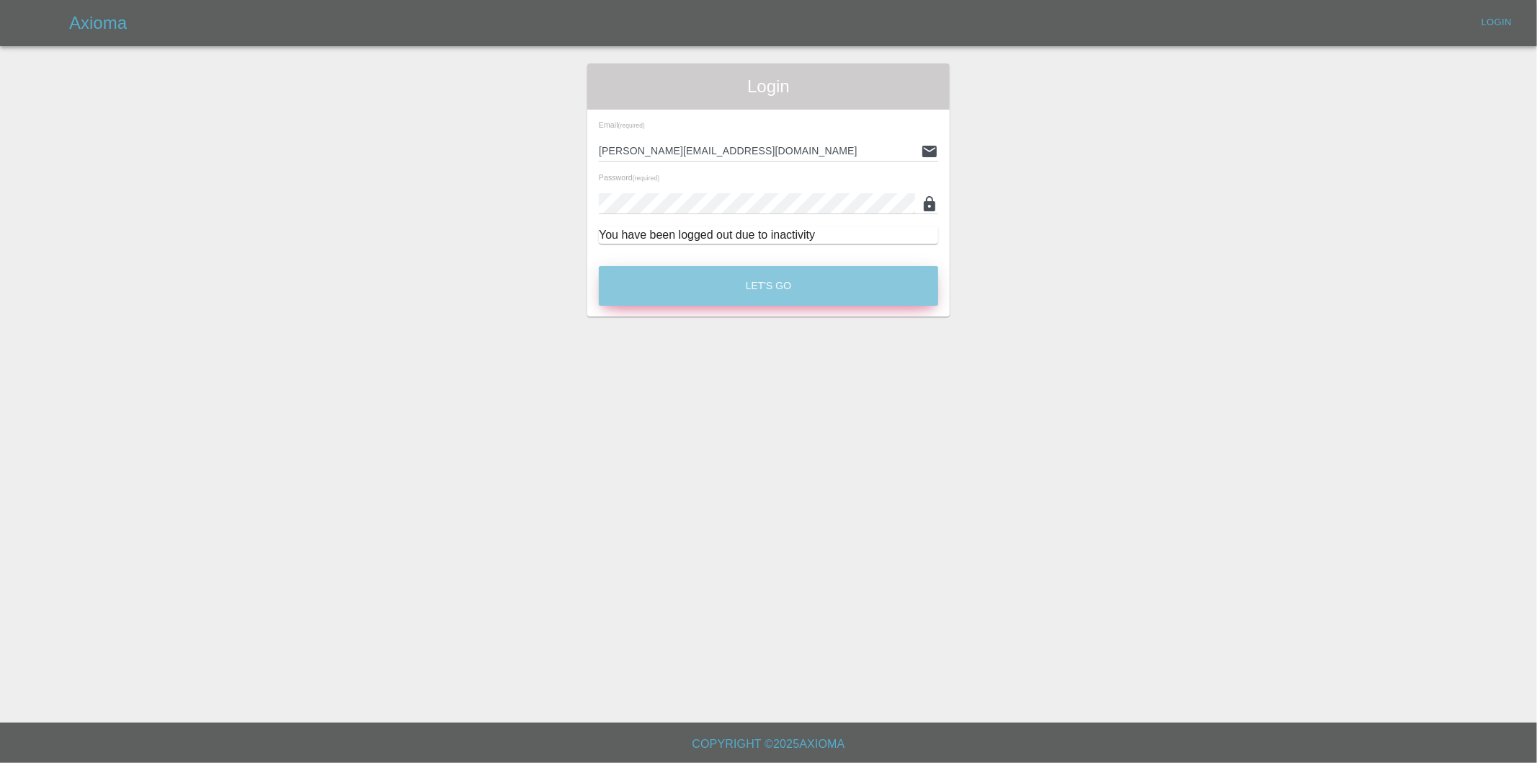
click at [778, 283] on button "Let's Go" at bounding box center [768, 286] width 339 height 40
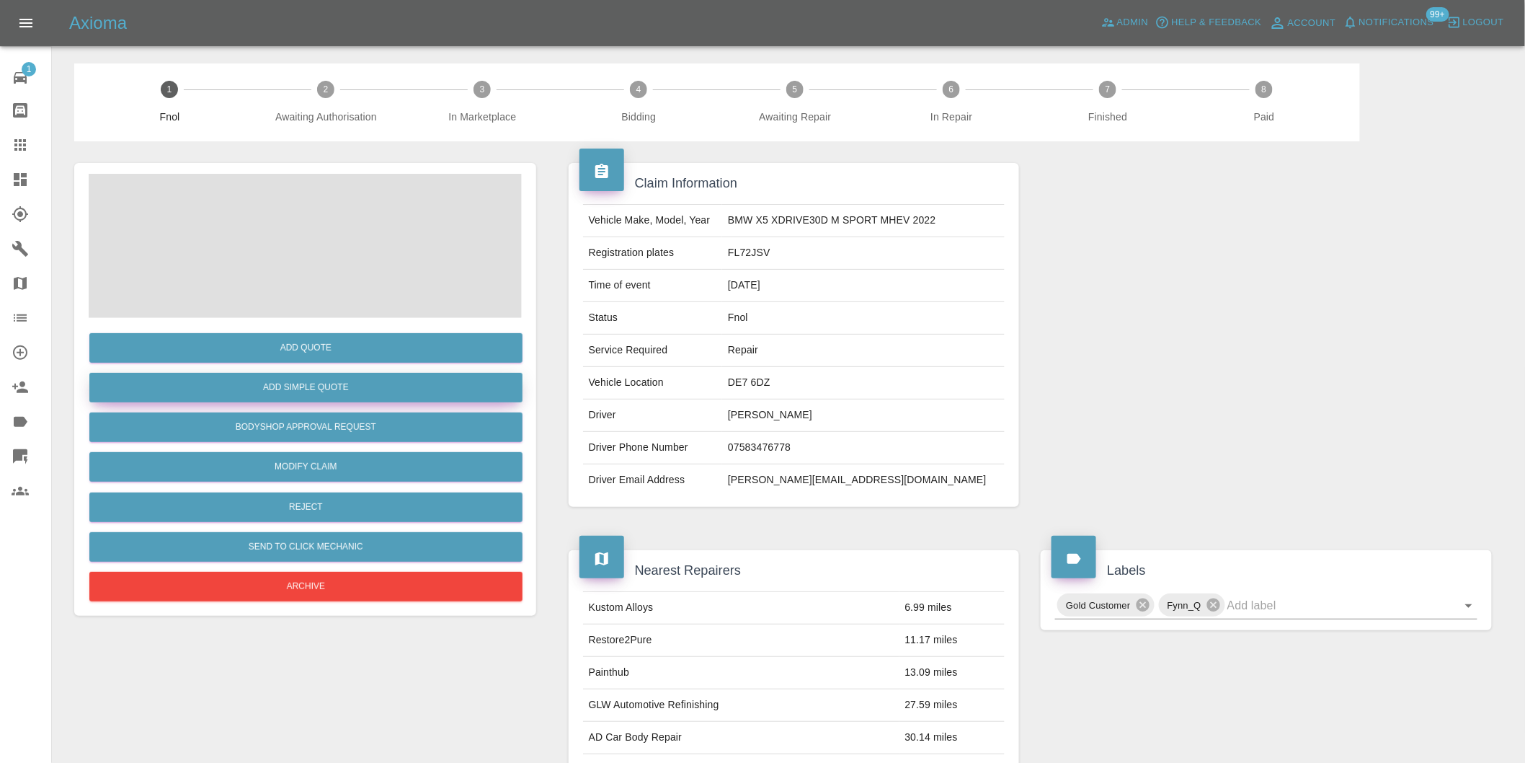
click at [291, 394] on button "Add Simple Quote" at bounding box center [305, 388] width 433 height 30
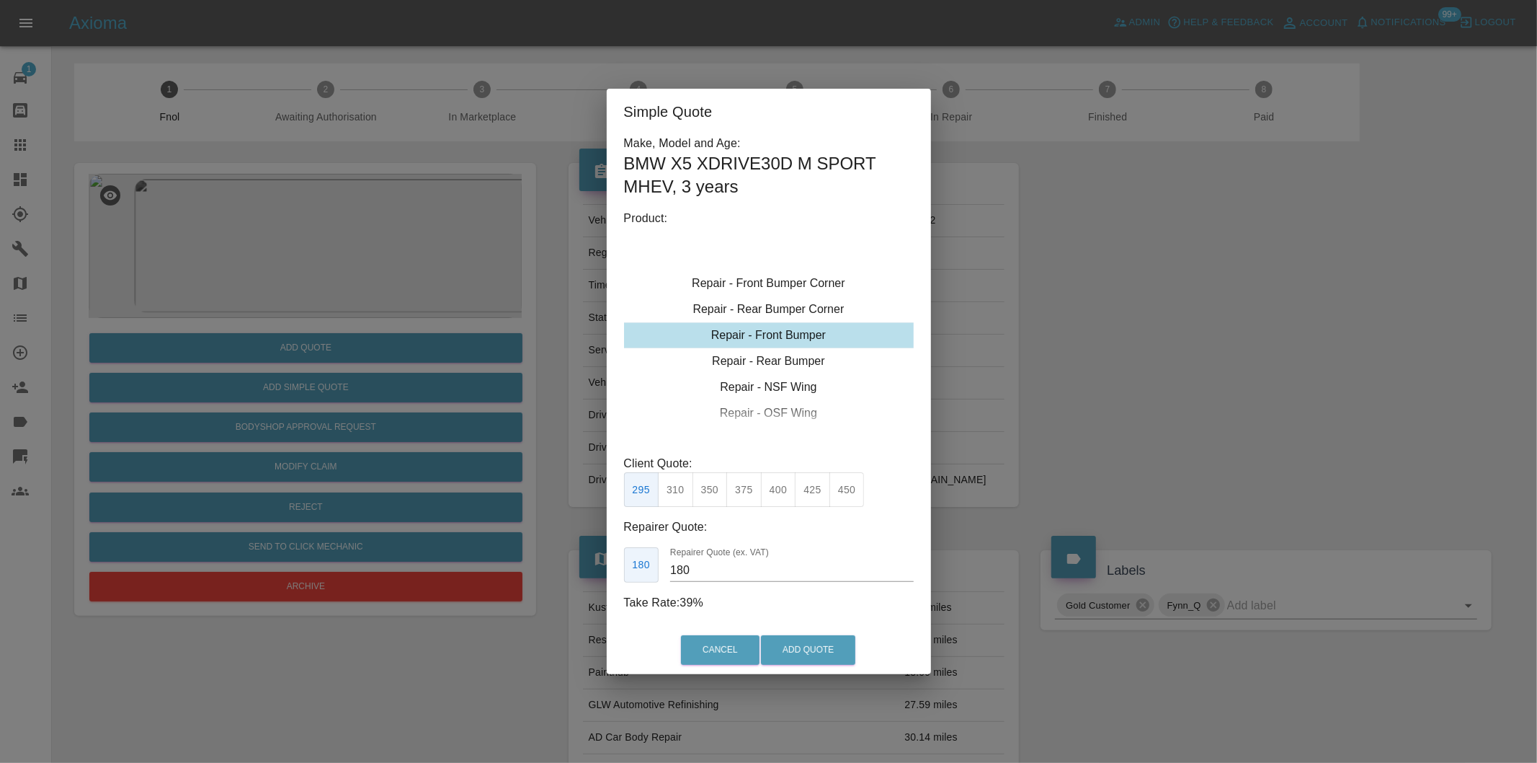
click at [812, 337] on div "Repair - Front Bumper" at bounding box center [769, 335] width 290 height 26
click at [673, 487] on button "310" at bounding box center [675, 489] width 35 height 35
type input "200"
click at [823, 652] on button "Add Quote" at bounding box center [808, 650] width 94 height 30
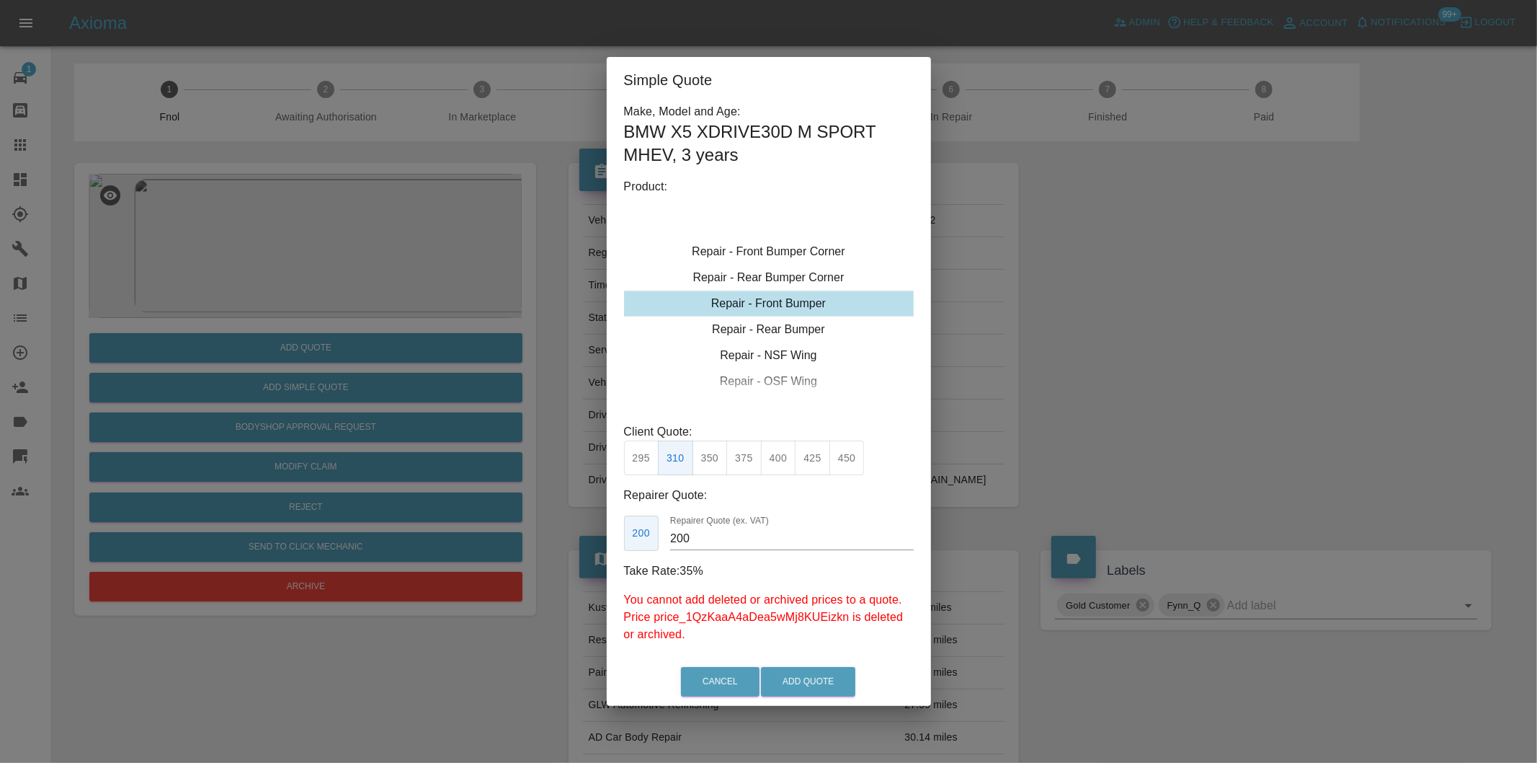
click at [1067, 414] on div "Simple Quote Make, Model and Age: BMW X5 XDRIVE30D M SPORT MHEV , 3 years Produ…" at bounding box center [768, 381] width 1537 height 763
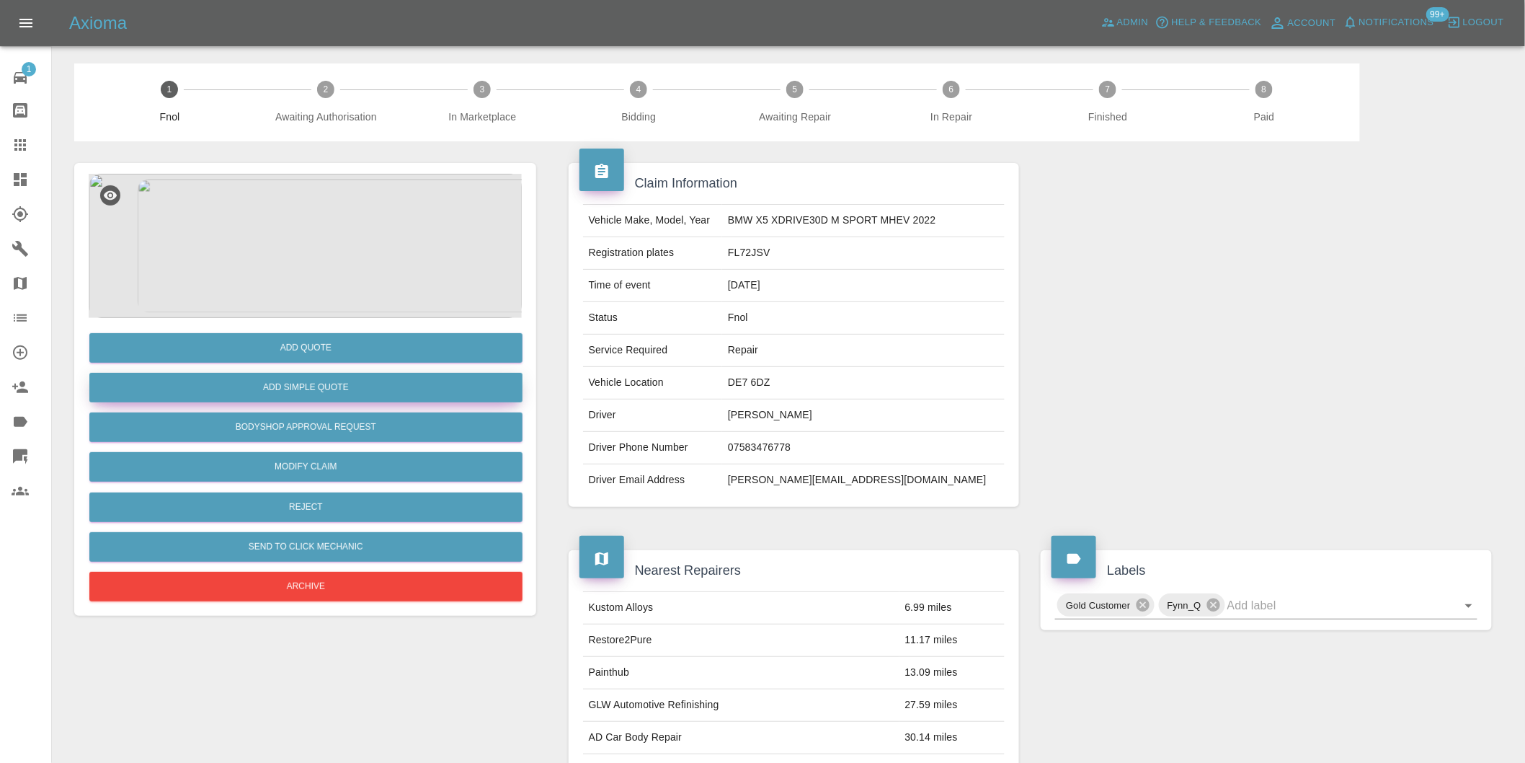
click at [356, 383] on button "Add Simple Quote" at bounding box center [305, 388] width 433 height 30
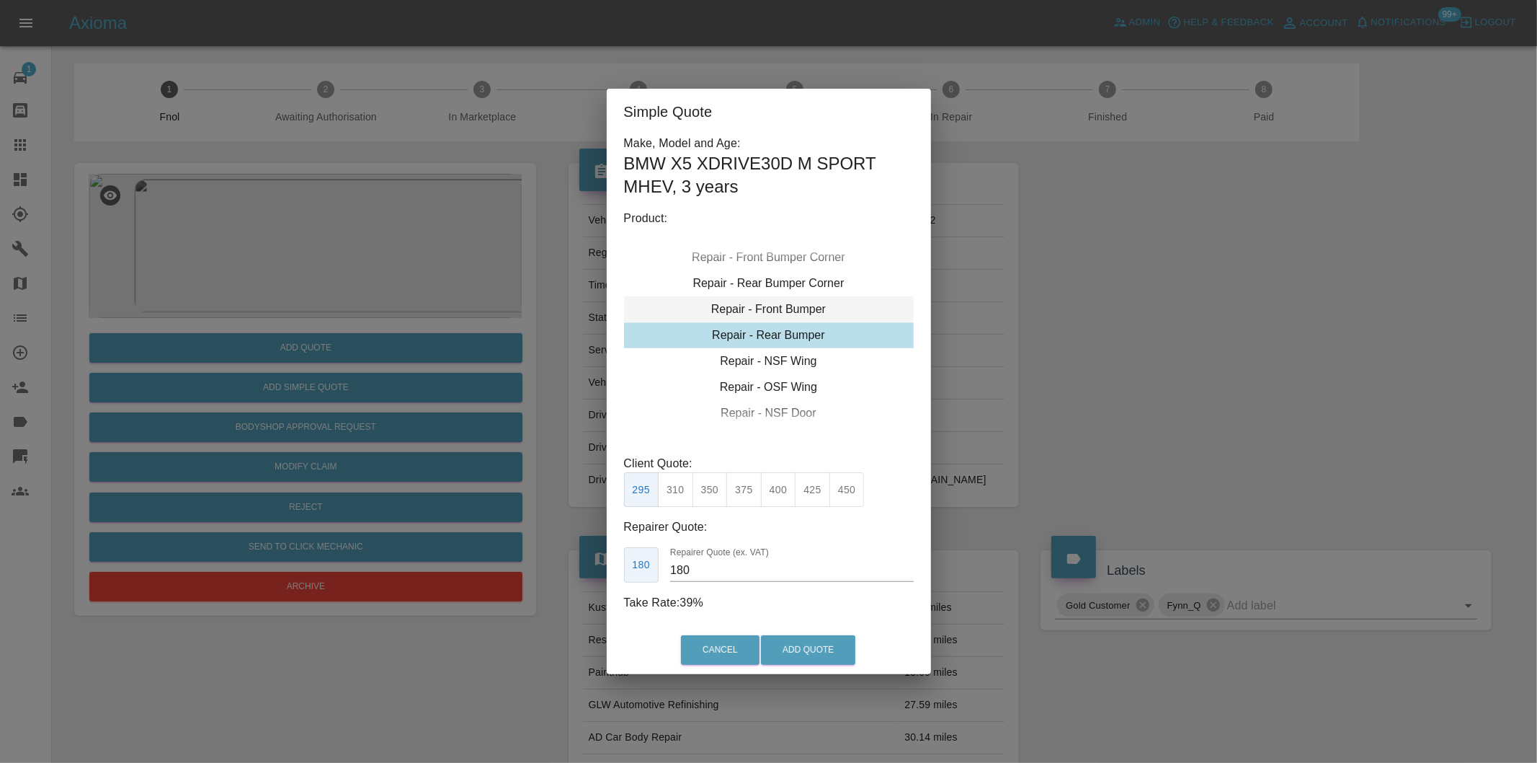
click at [812, 308] on div "Repair - Front Bumper" at bounding box center [769, 309] width 290 height 26
click at [804, 310] on div "Repair - Front Bumper" at bounding box center [769, 309] width 290 height 26
drag, startPoint x: 707, startPoint y: 496, endPoint x: 714, endPoint y: 502, distance: 8.7
click at [710, 499] on button "350" at bounding box center [710, 489] width 35 height 35
type input "210"
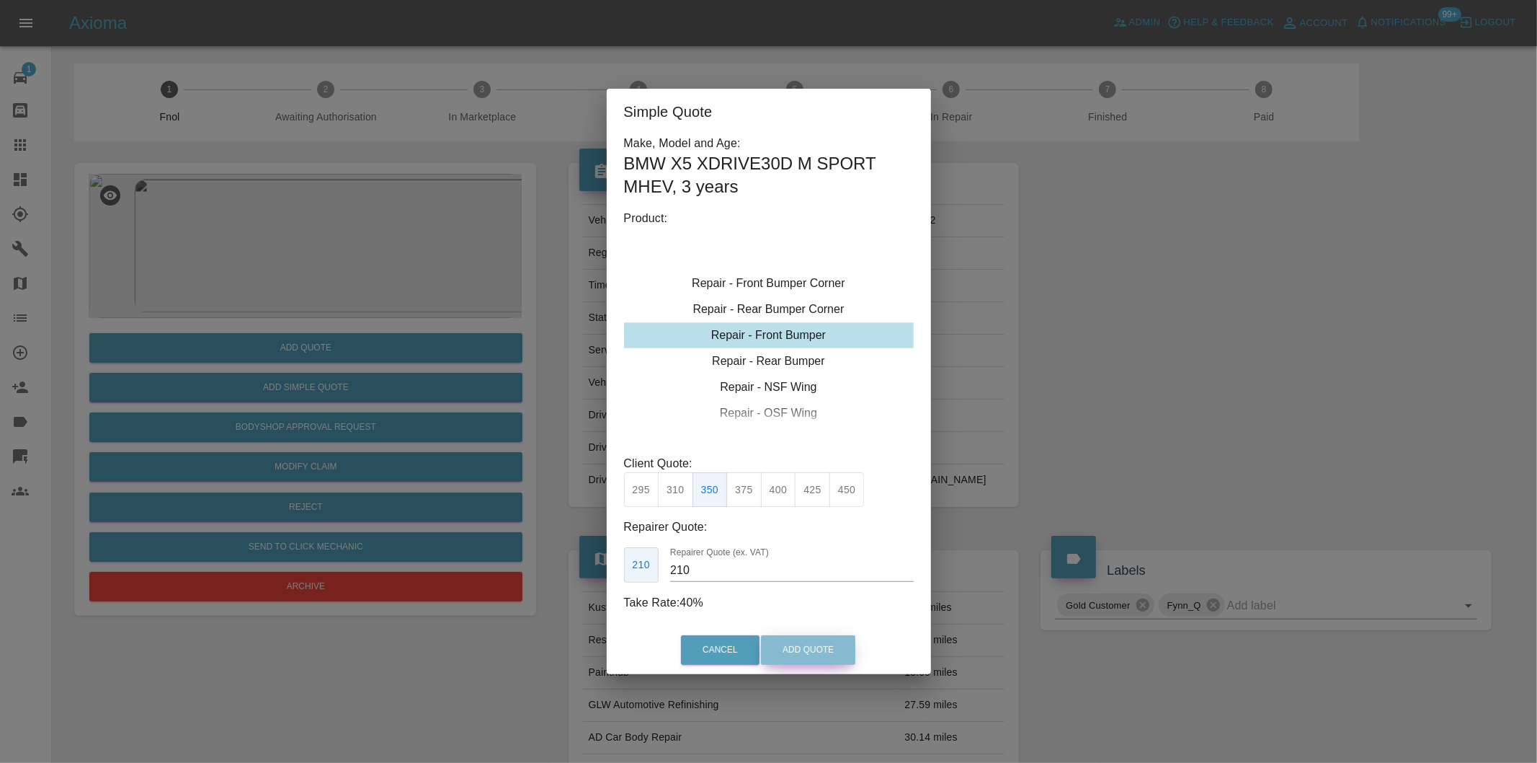
click at [778, 636] on button "Add Quote" at bounding box center [808, 650] width 94 height 30
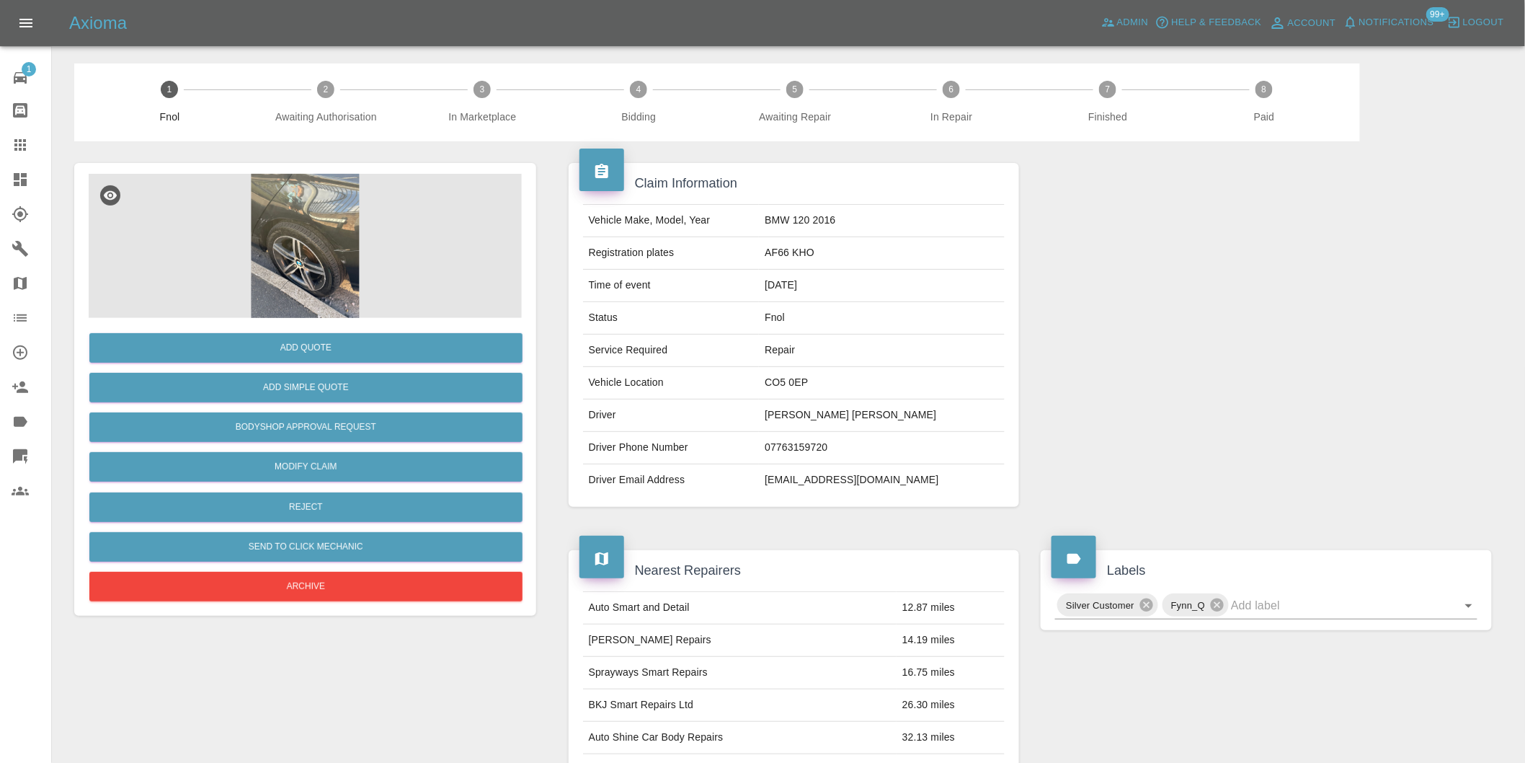
click at [285, 209] on img at bounding box center [305, 246] width 433 height 144
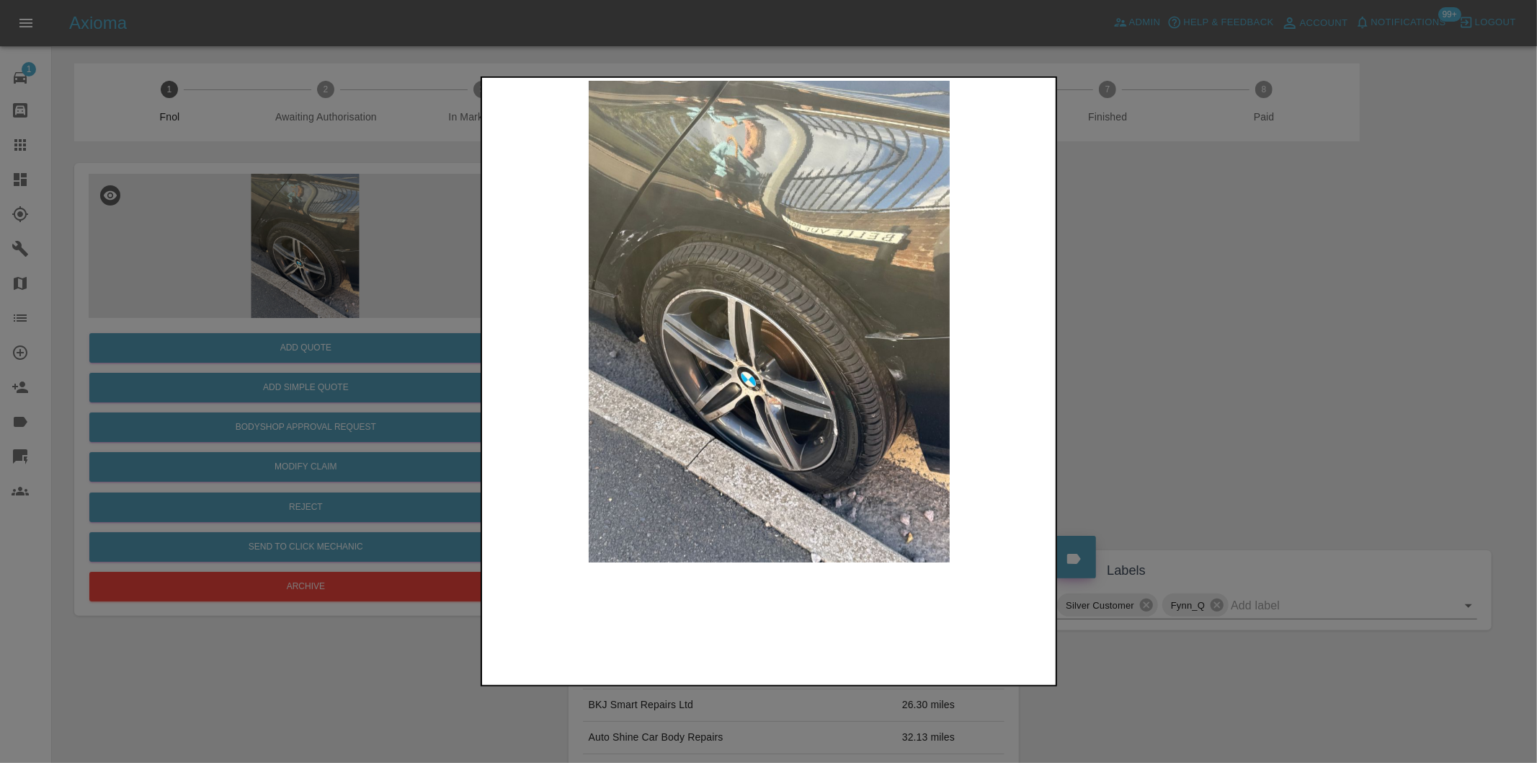
click at [881, 301] on img at bounding box center [769, 321] width 569 height 481
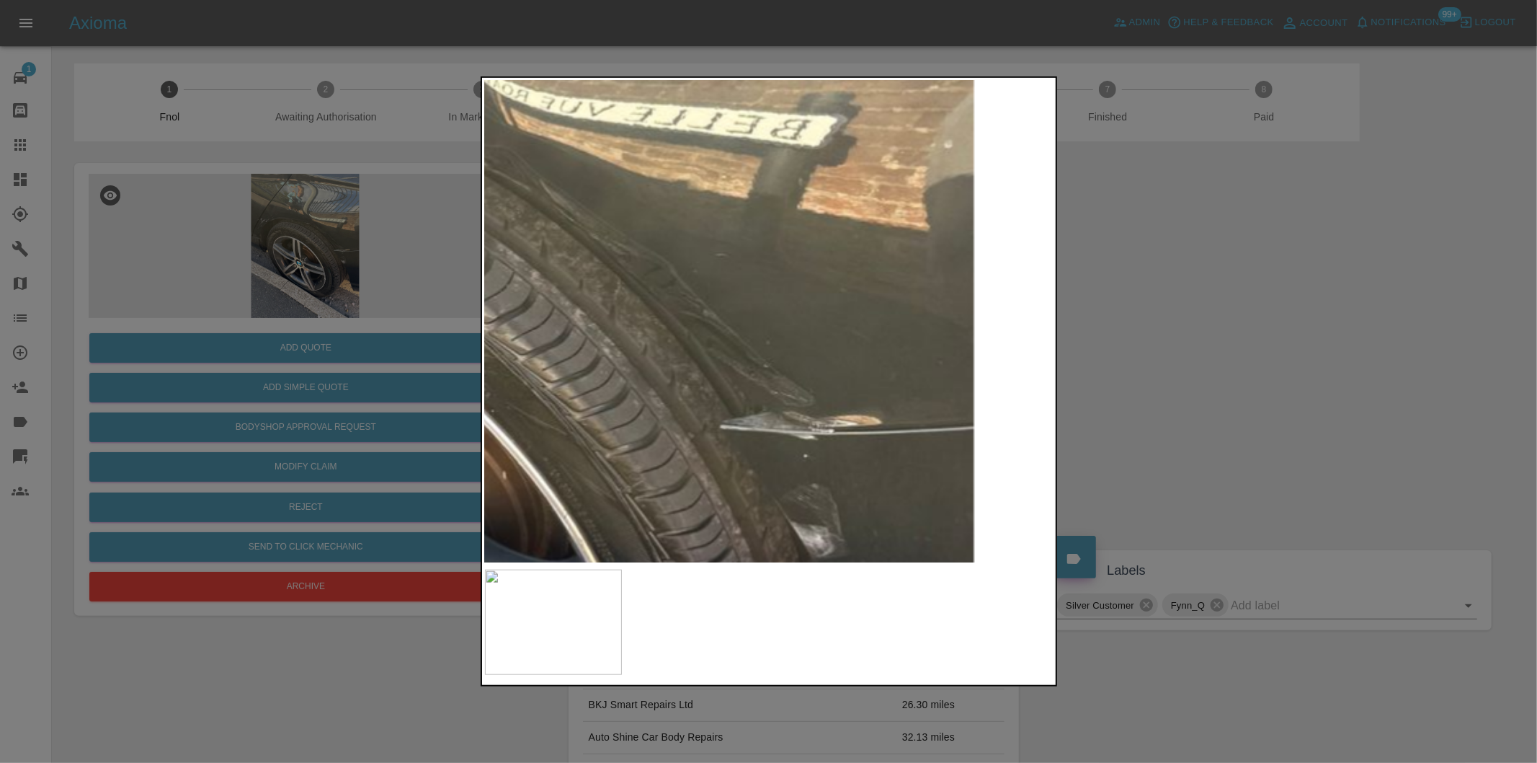
click at [842, 301] on img at bounding box center [433, 380] width 1708 height 1444
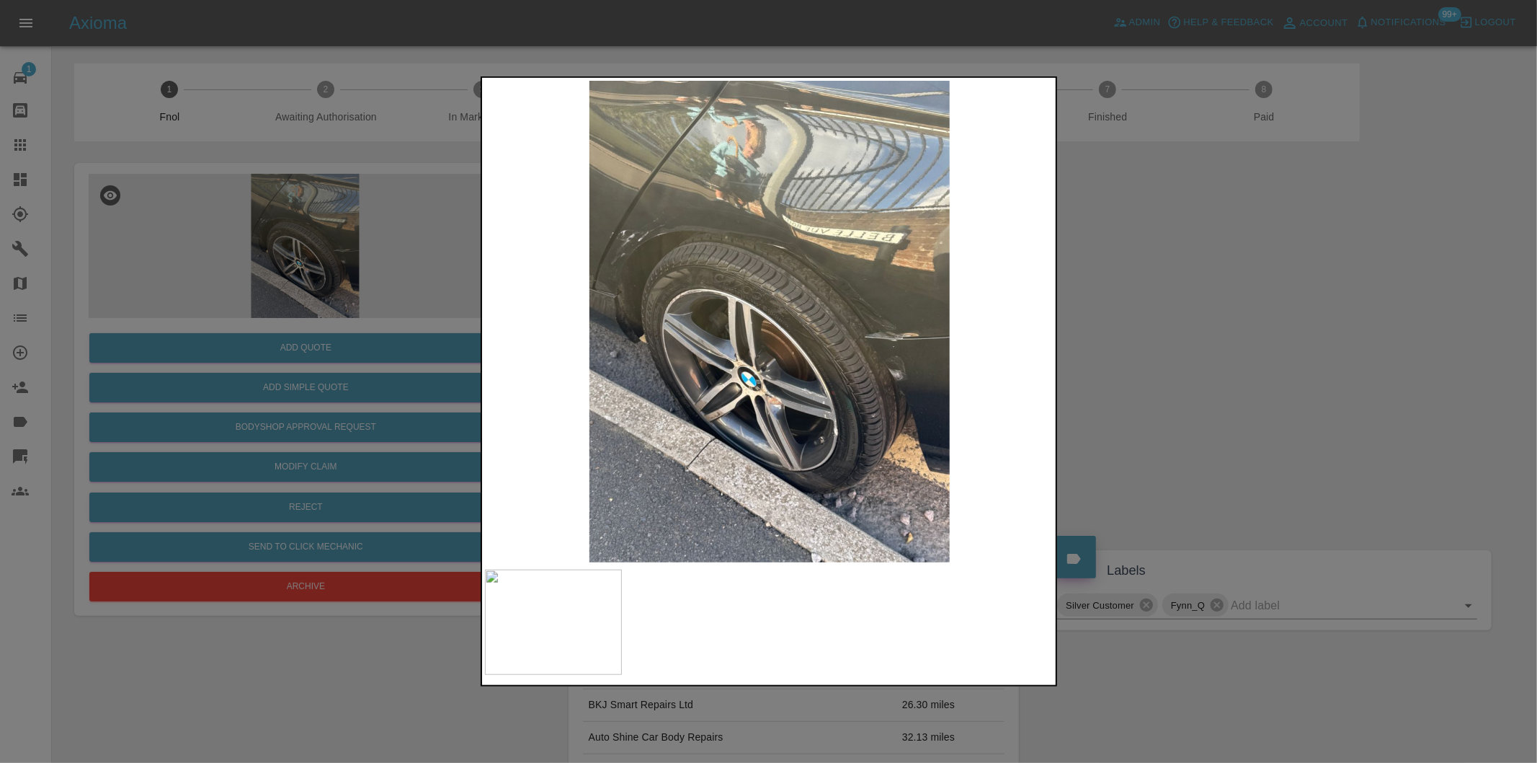
click at [1147, 308] on div at bounding box center [768, 381] width 1537 height 763
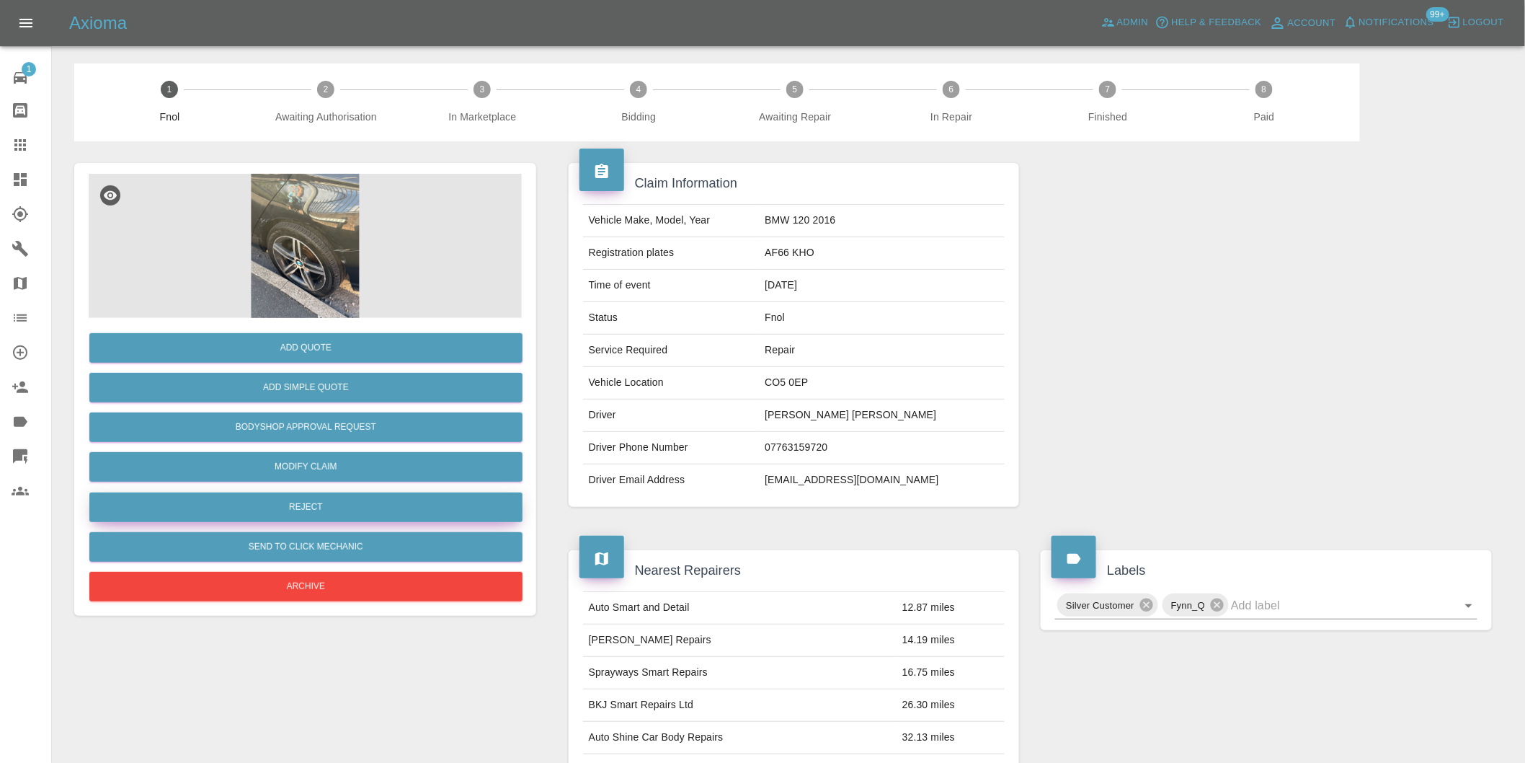
click at [368, 507] on button "Reject" at bounding box center [305, 507] width 433 height 30
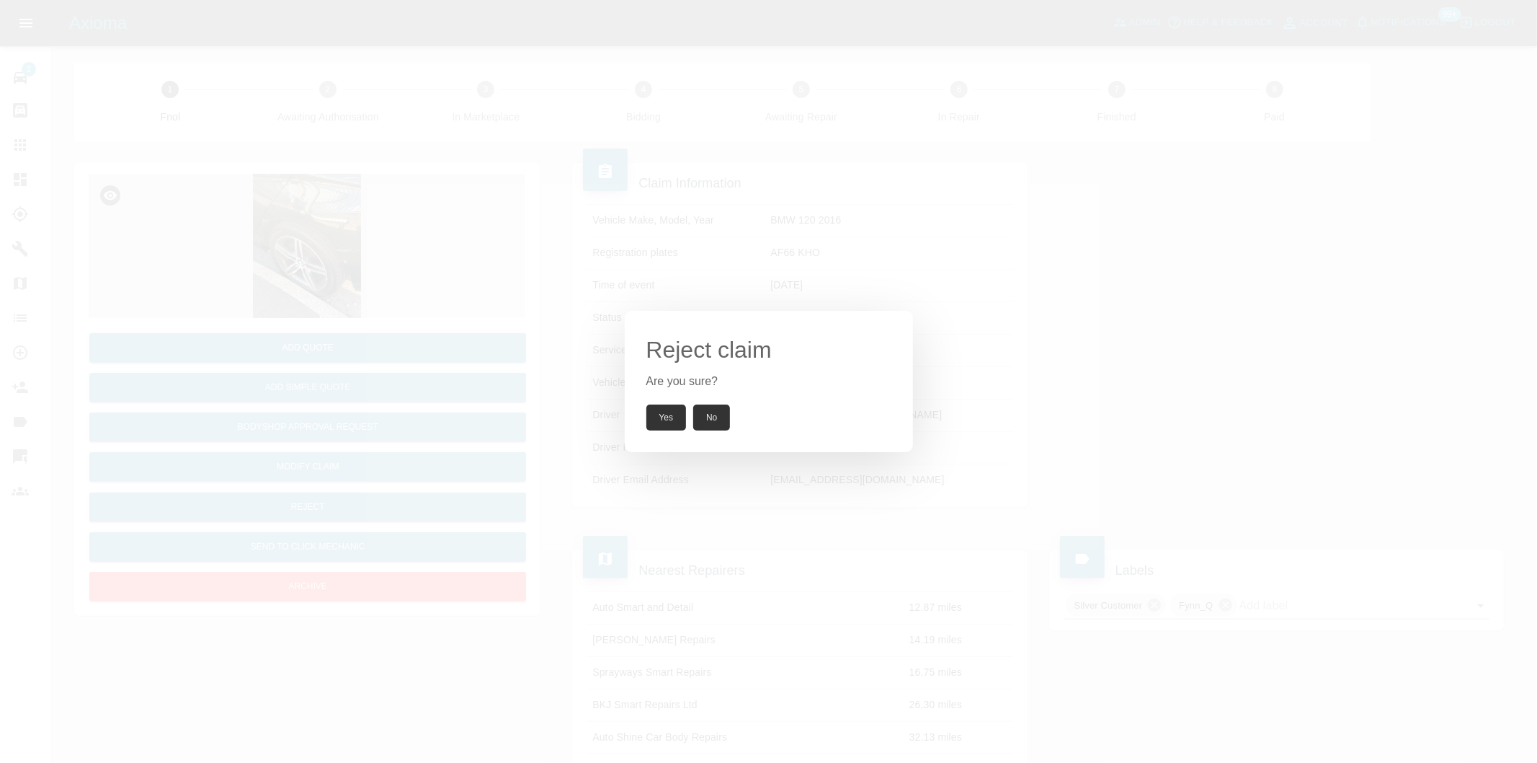
drag, startPoint x: 657, startPoint y: 422, endPoint x: 646, endPoint y: 380, distance: 43.2
click at [656, 421] on button "Yes" at bounding box center [666, 417] width 40 height 26
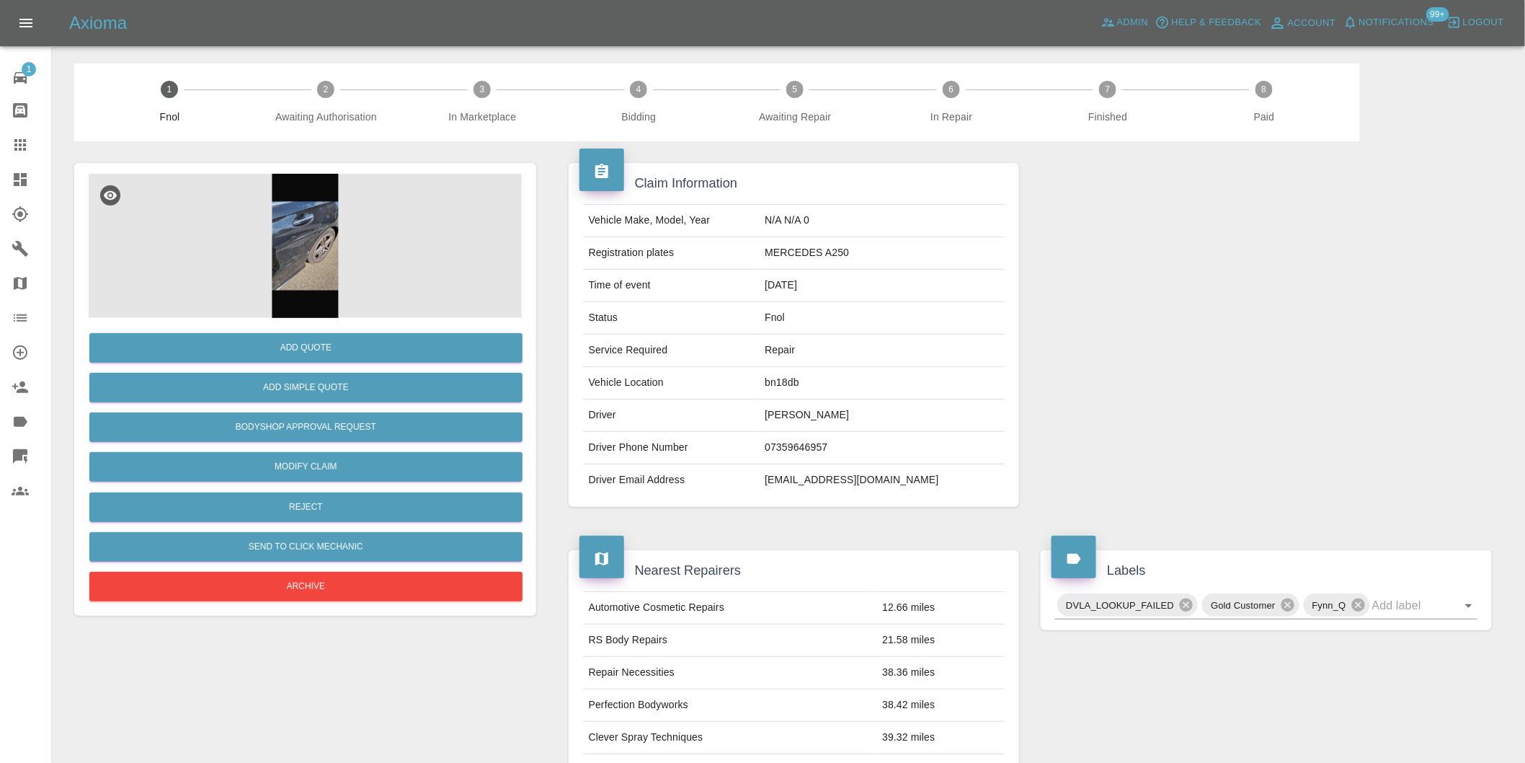
click at [305, 231] on img at bounding box center [305, 246] width 433 height 144
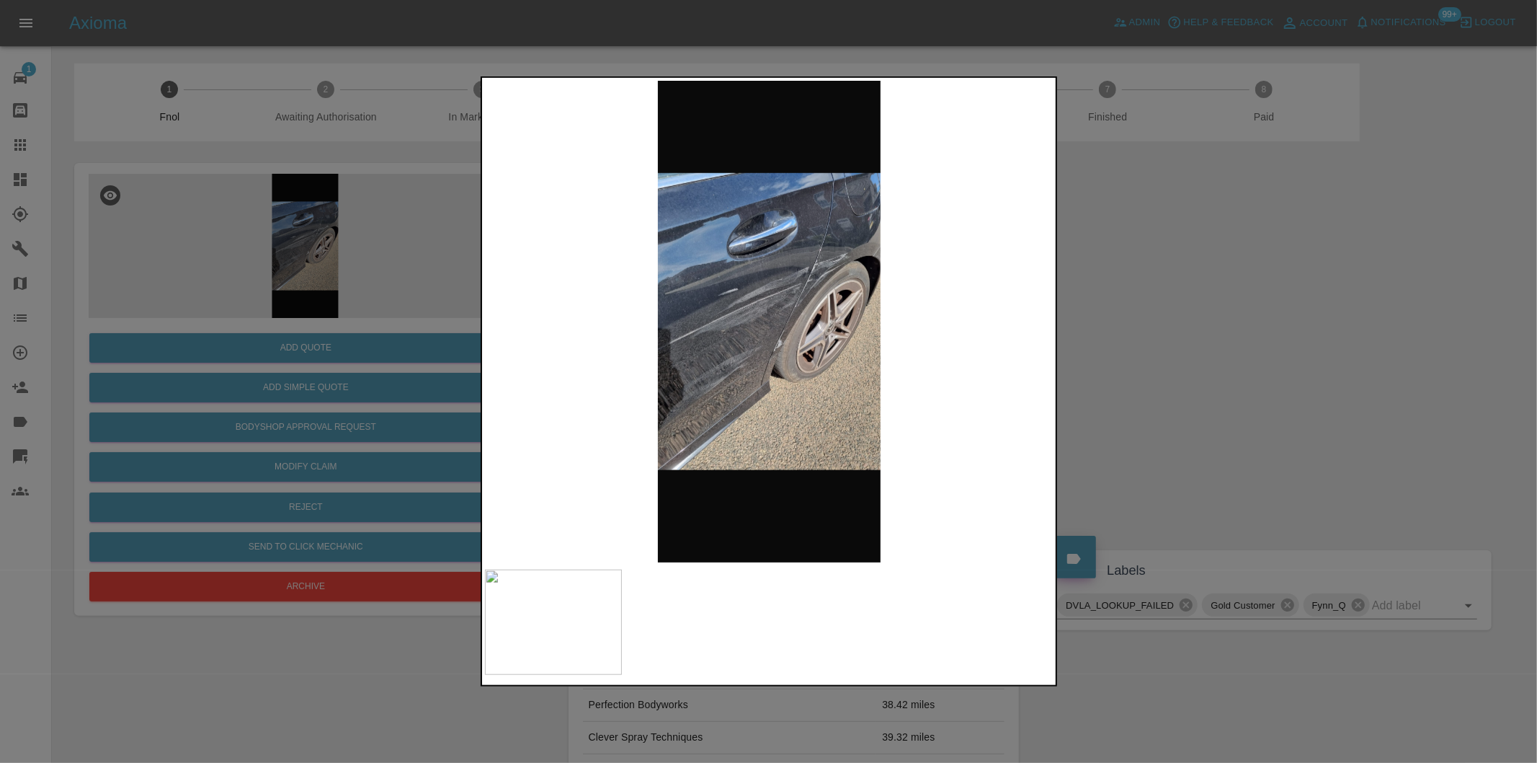
click at [791, 301] on img at bounding box center [769, 321] width 569 height 481
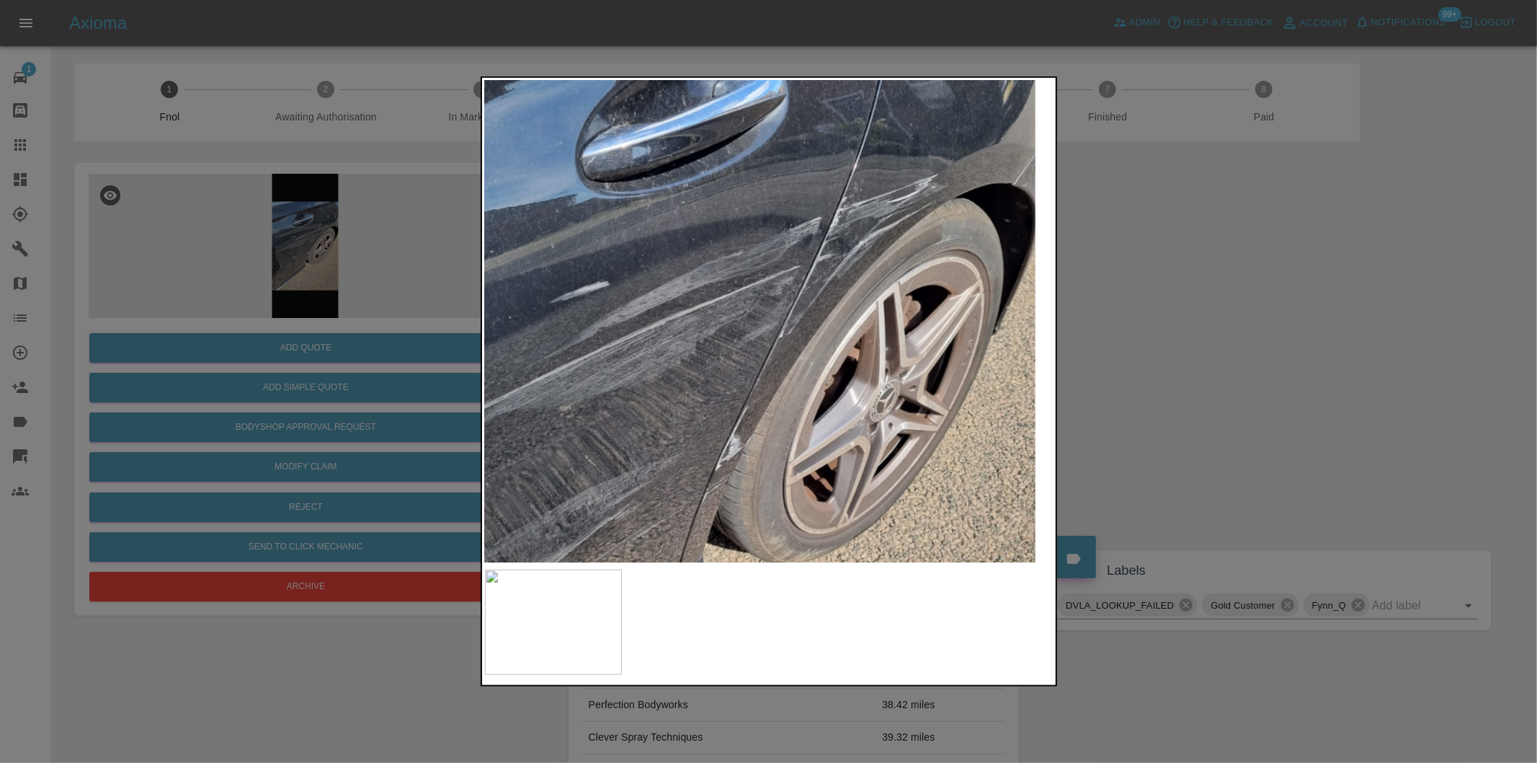
click at [791, 301] on img at bounding box center [702, 380] width 1708 height 1444
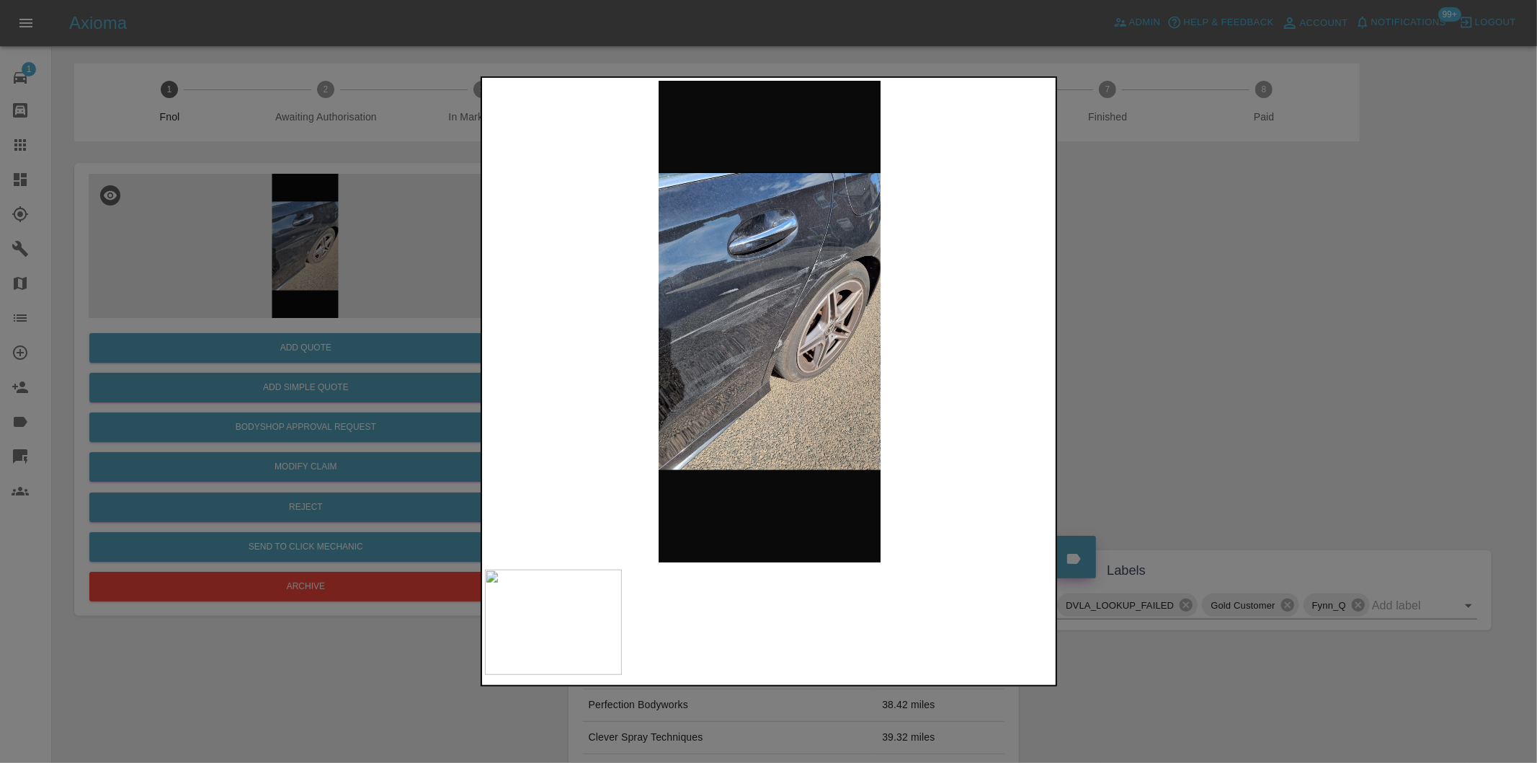
drag, startPoint x: 1170, startPoint y: 344, endPoint x: 818, endPoint y: 345, distance: 351.7
click at [1163, 345] on div at bounding box center [768, 381] width 1537 height 763
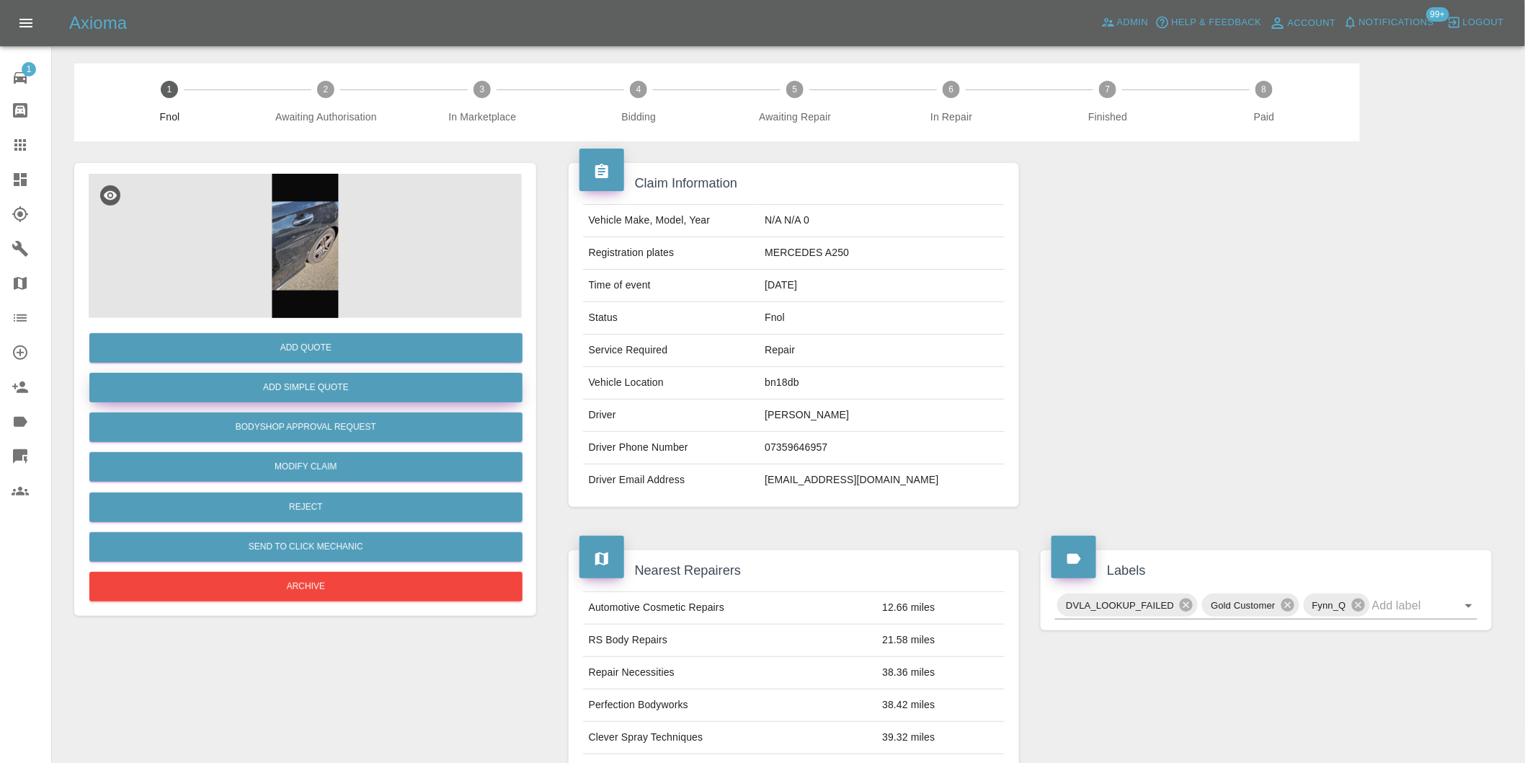
click at [330, 391] on button "Add Simple Quote" at bounding box center [305, 388] width 433 height 30
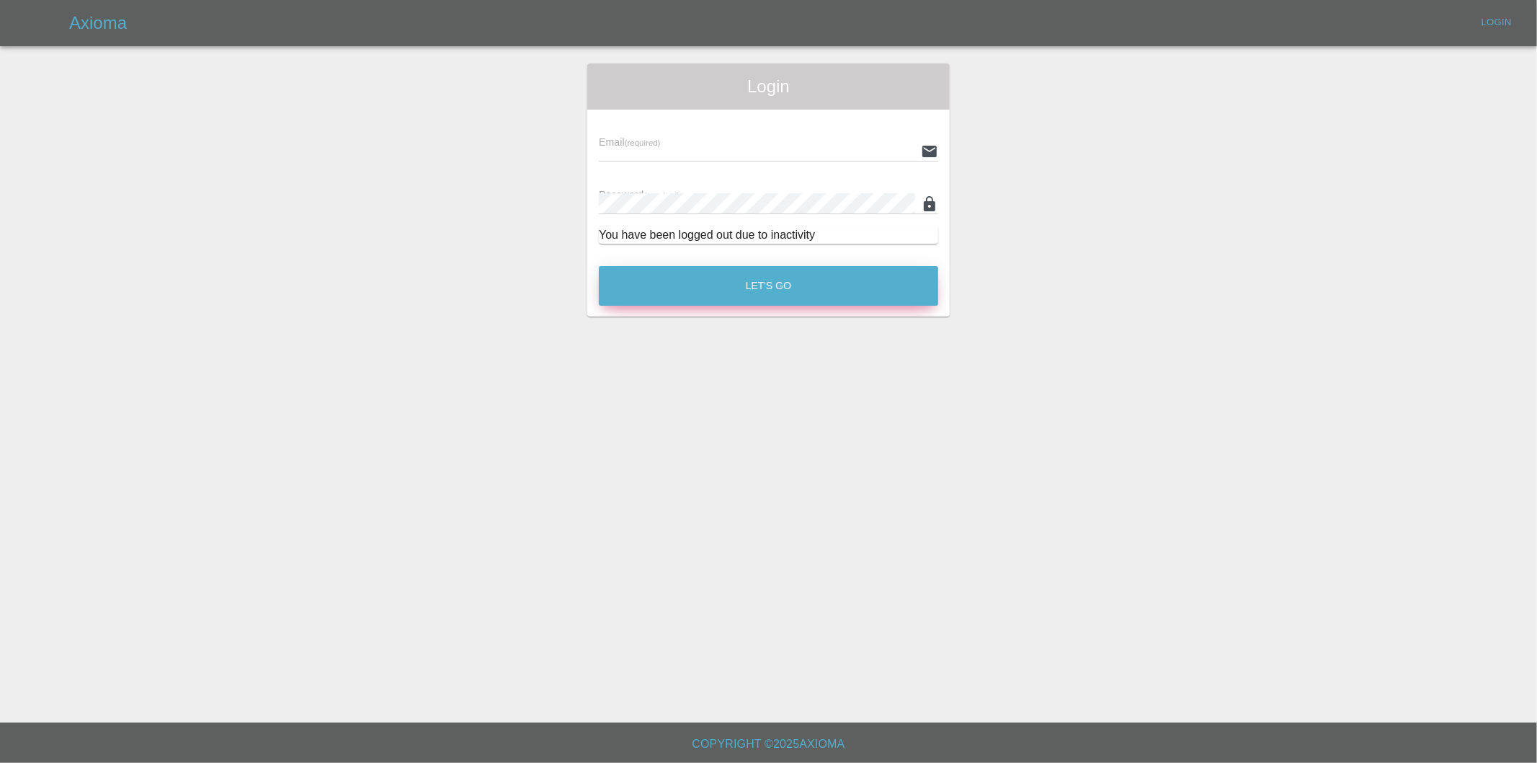
type input "[PERSON_NAME][EMAIL_ADDRESS][DOMAIN_NAME]"
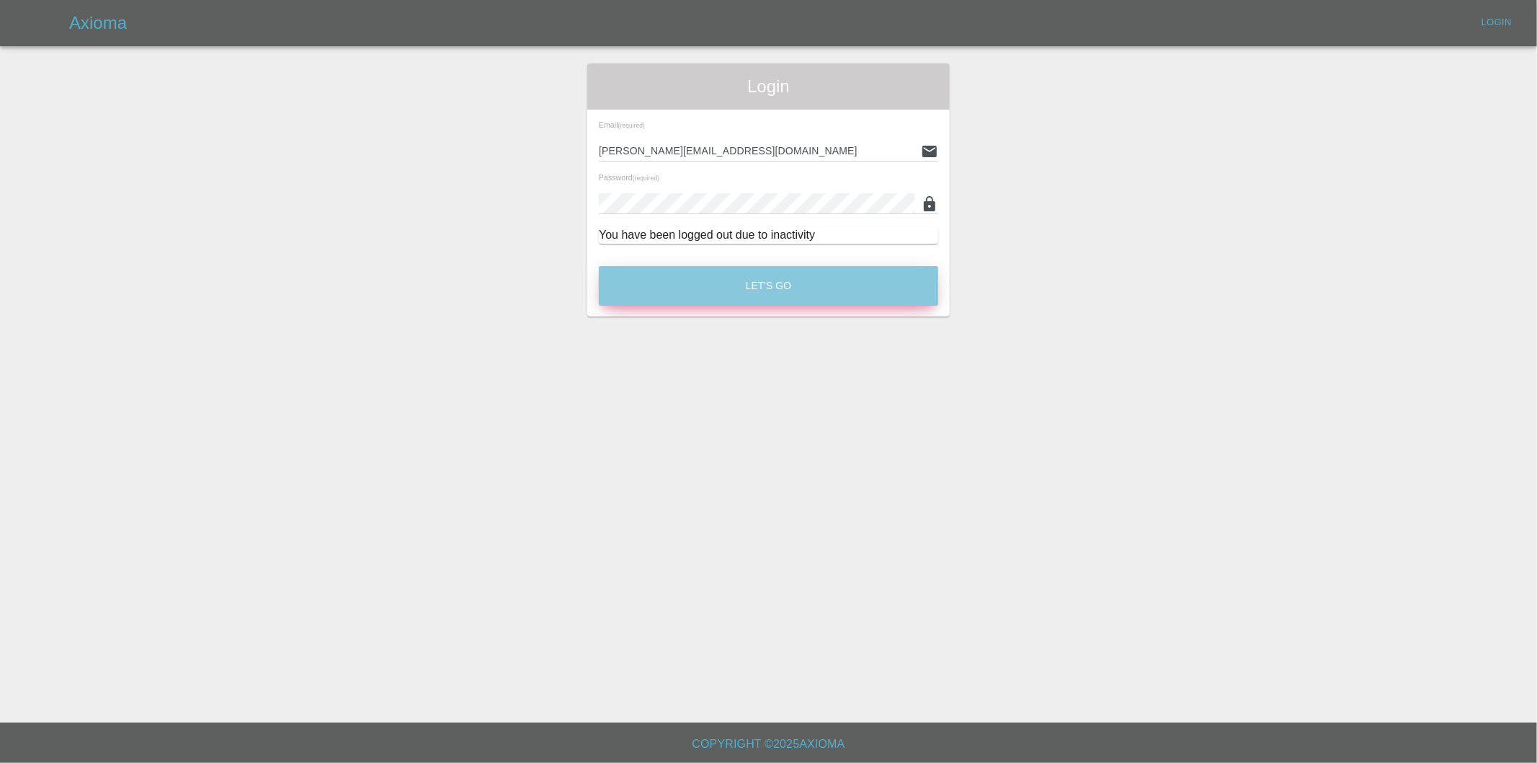
click at [760, 285] on button "Let's Go" at bounding box center [768, 286] width 339 height 40
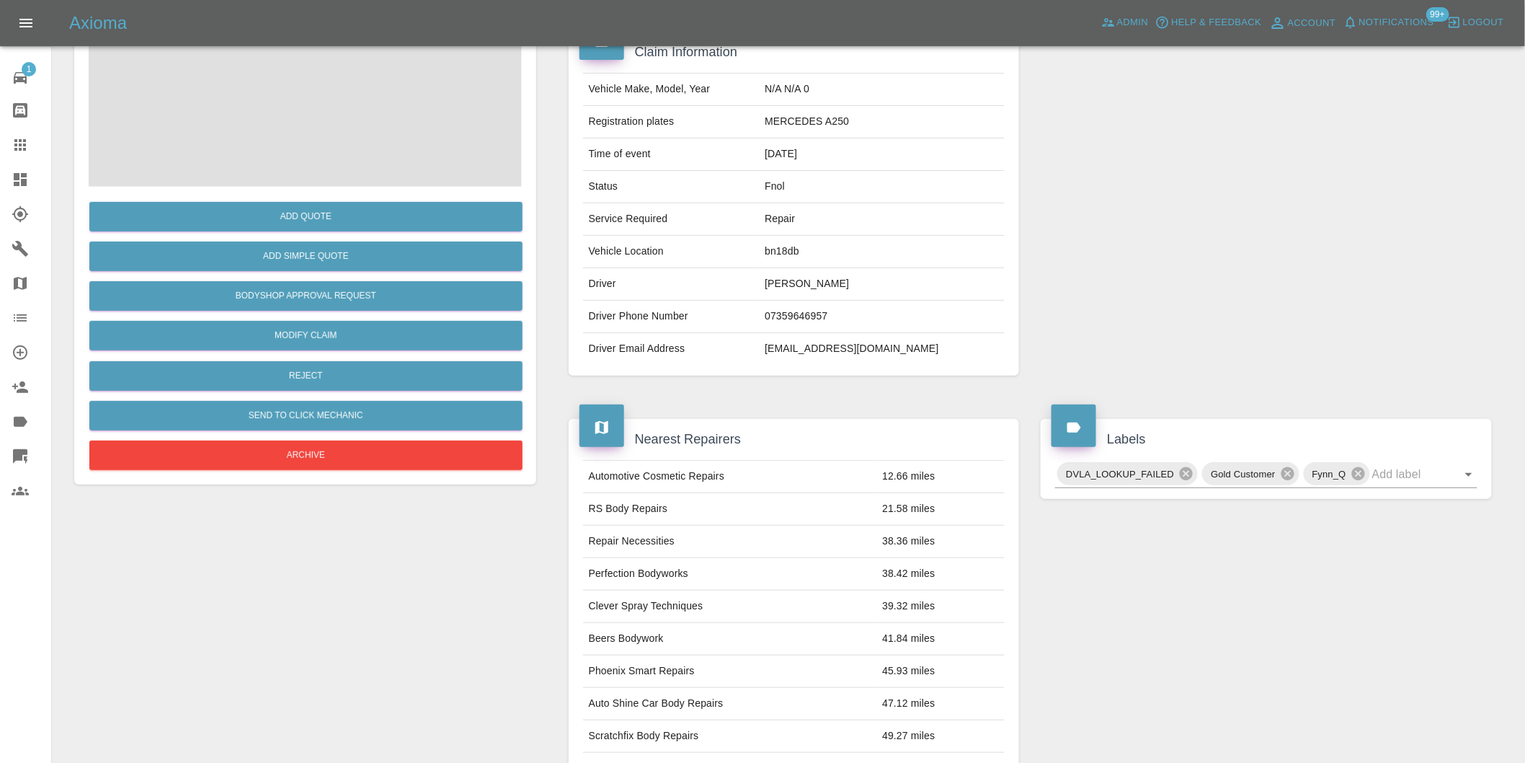
scroll to position [160, 0]
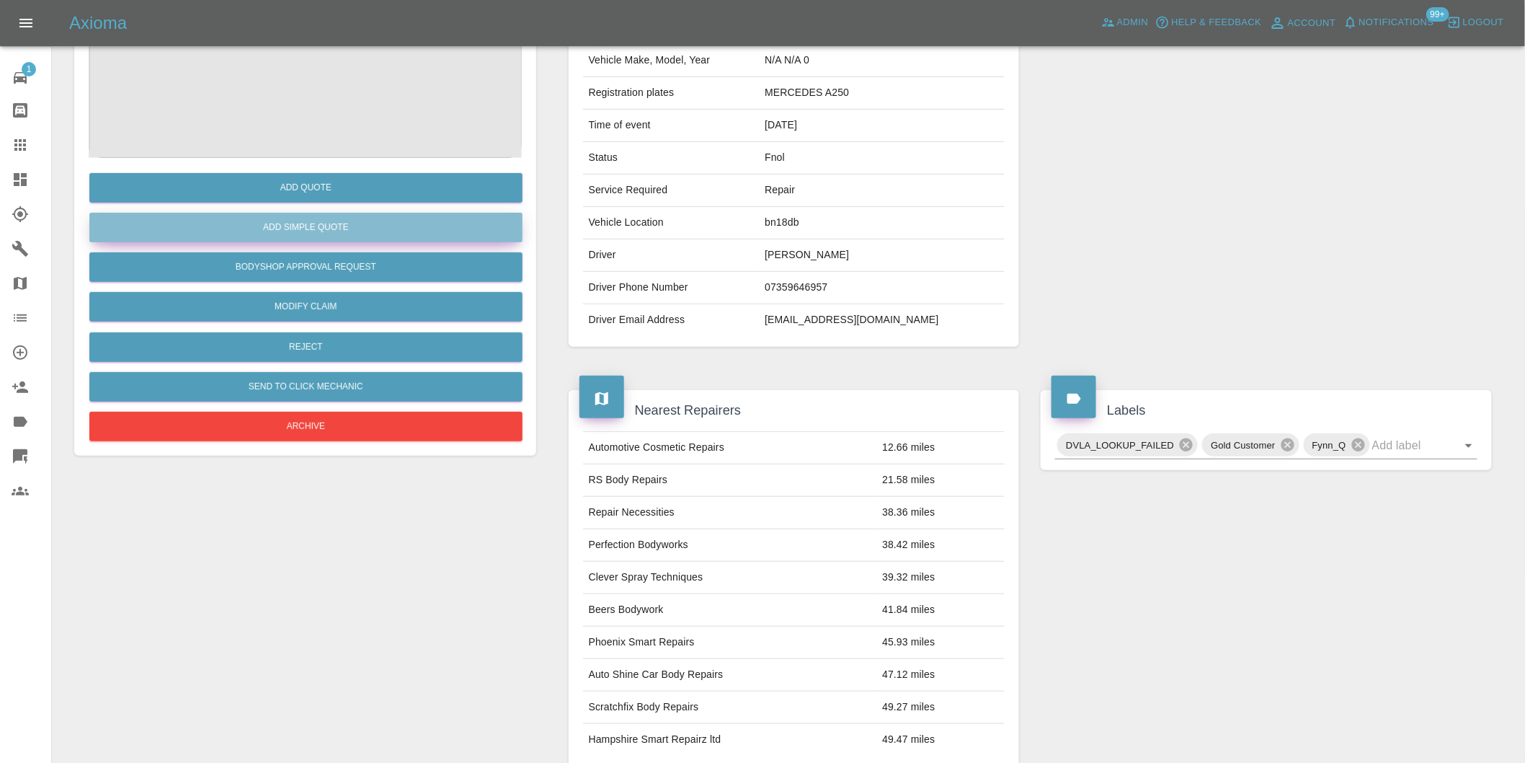
click at [332, 233] on button "Add Simple Quote" at bounding box center [305, 228] width 433 height 30
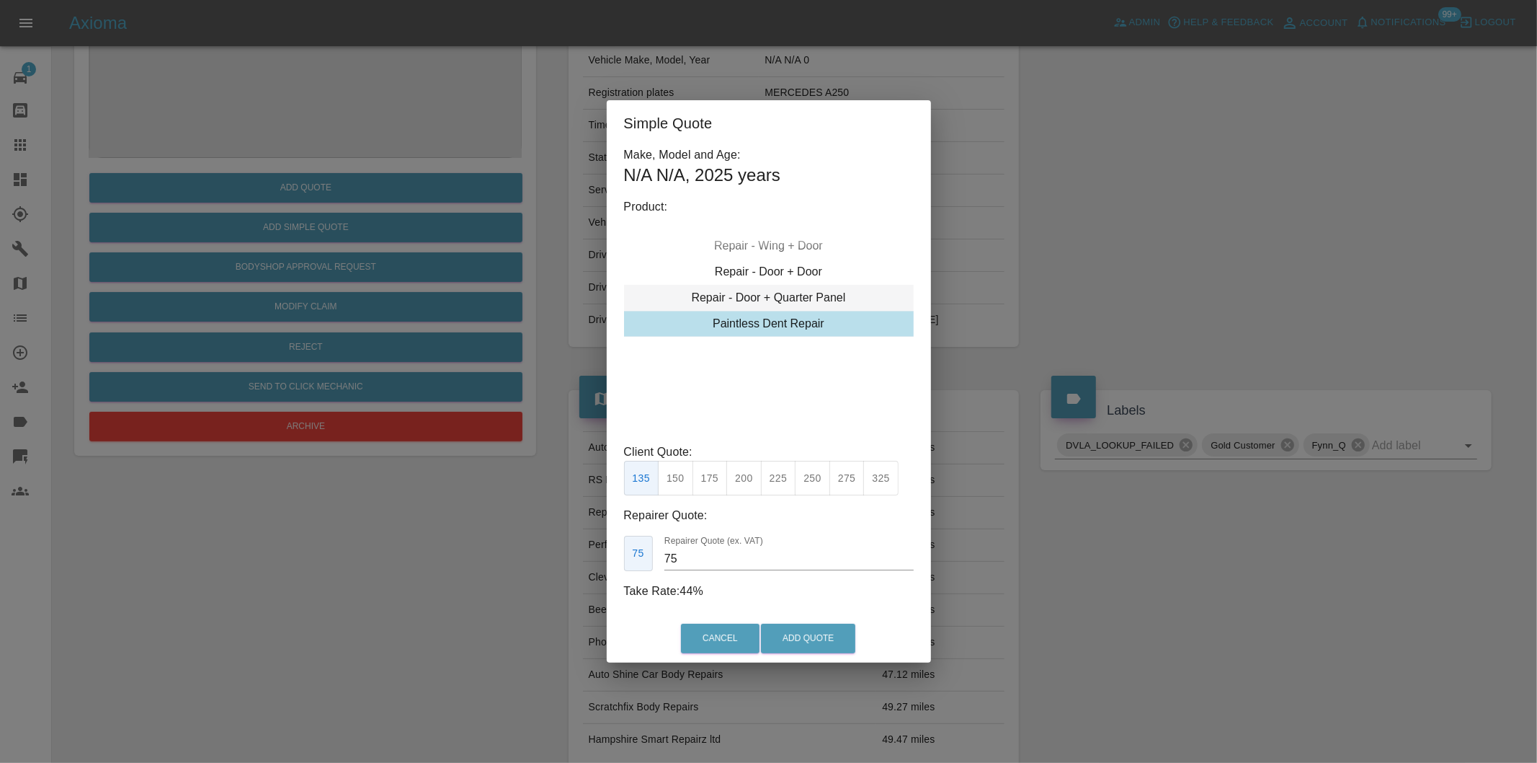
click at [818, 298] on div "Repair - Door + Quarter Panel" at bounding box center [769, 298] width 290 height 26
click at [816, 297] on div "Repair - Door + Quarter Panel" at bounding box center [769, 298] width 290 height 26
drag, startPoint x: 708, startPoint y: 477, endPoint x: 738, endPoint y: 513, distance: 47.1
click at [710, 479] on button "375" at bounding box center [710, 478] width 35 height 35
type input "230"
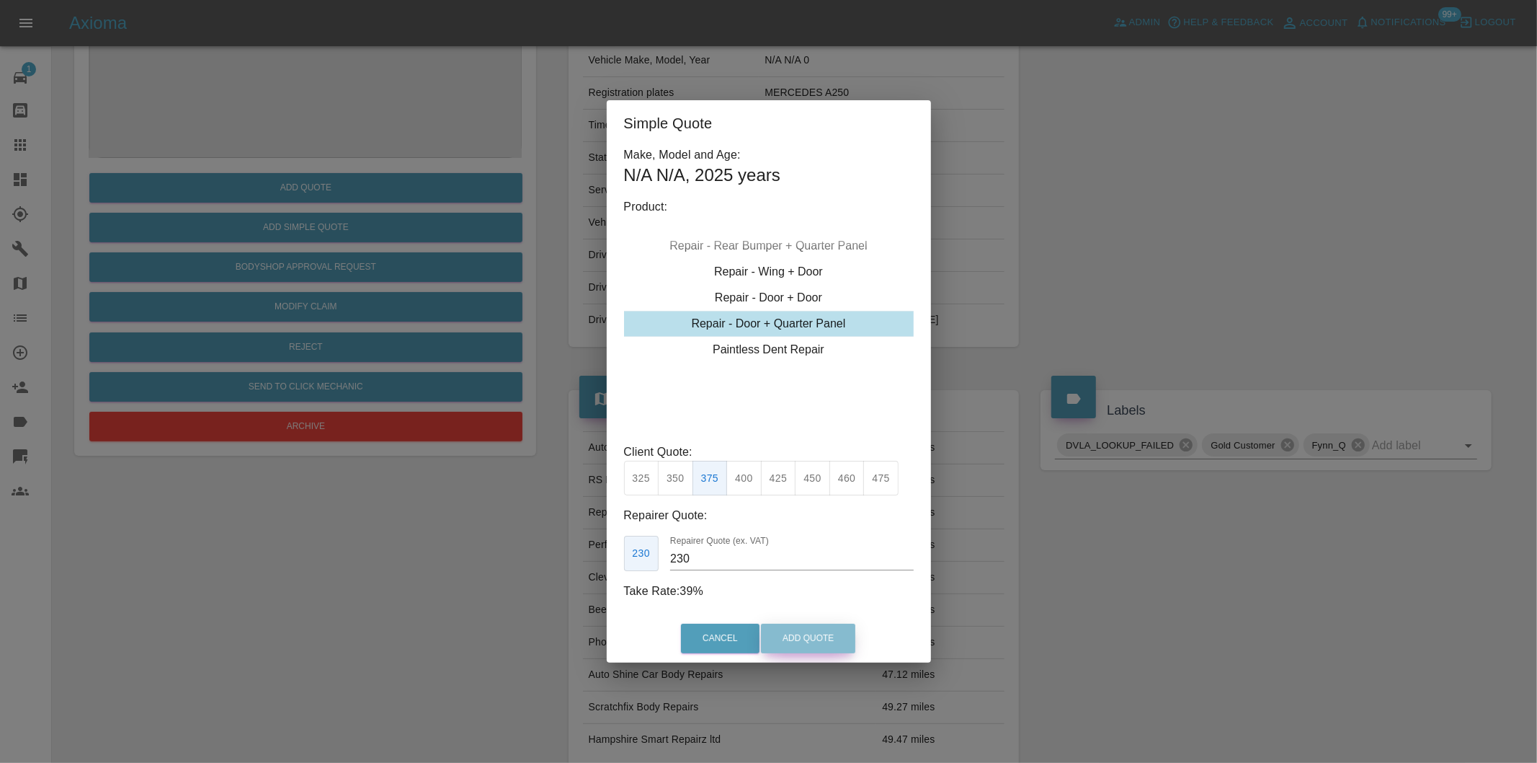
click at [801, 639] on button "Add Quote" at bounding box center [808, 638] width 94 height 30
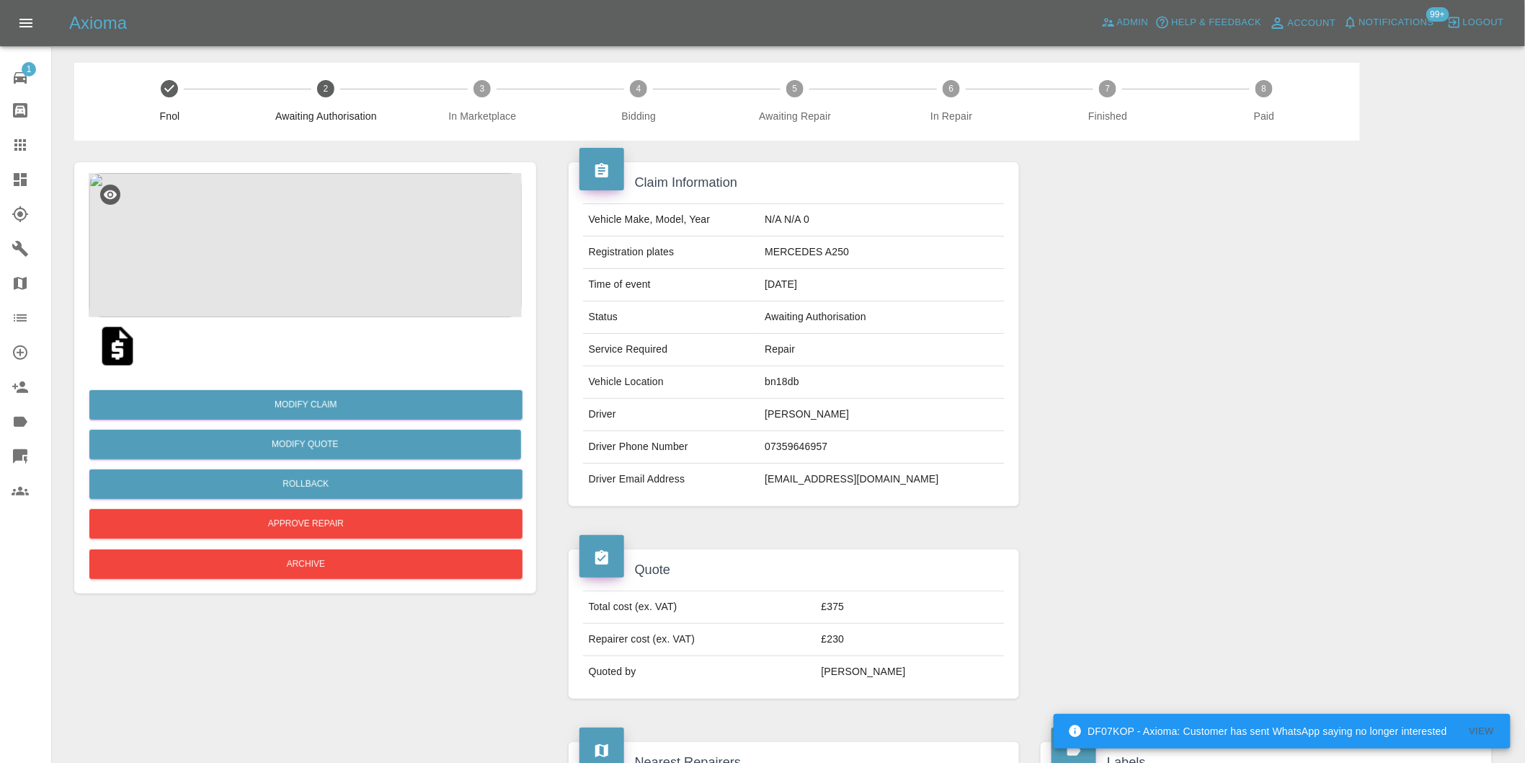
scroll to position [0, 0]
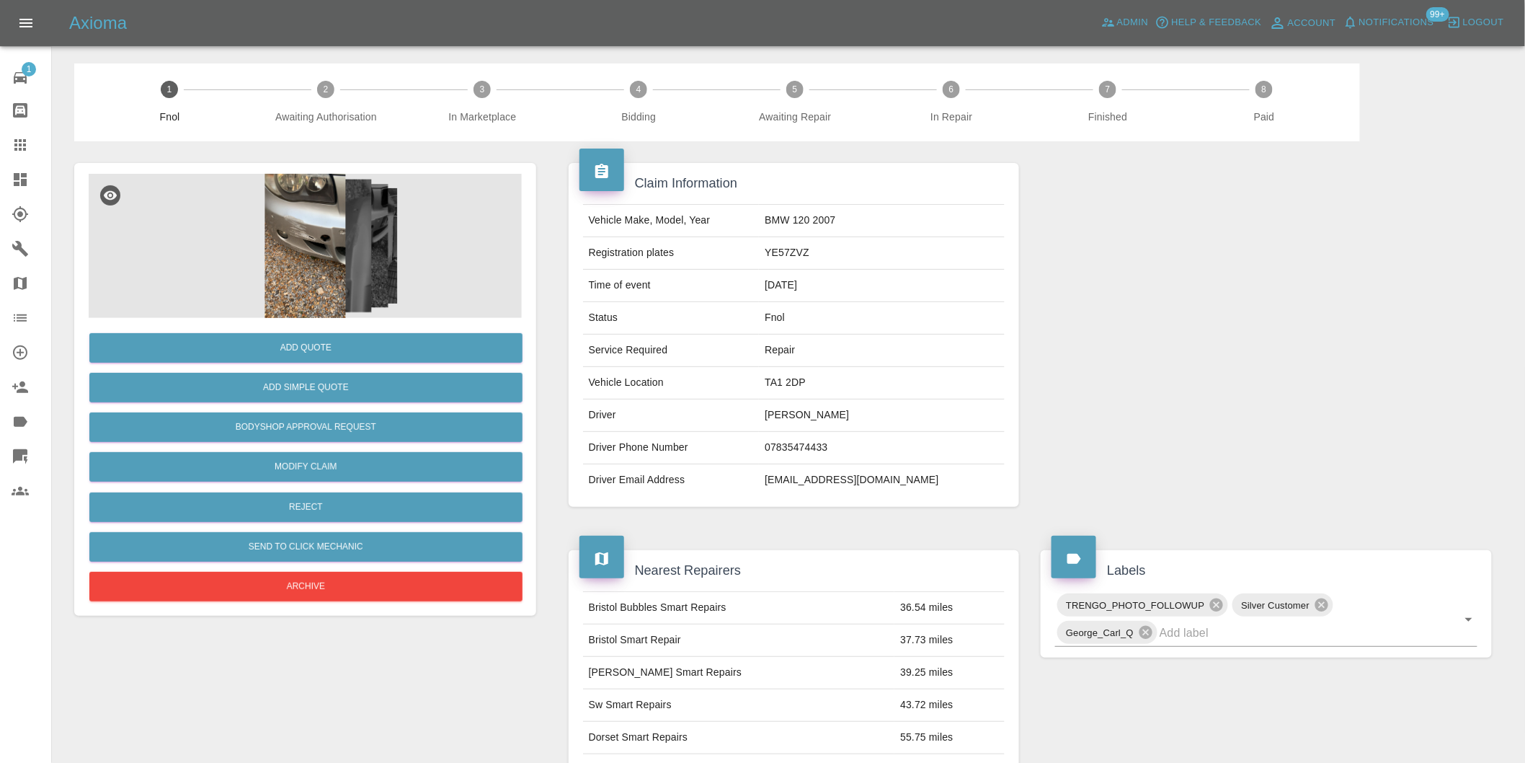
click at [290, 217] on img at bounding box center [305, 246] width 433 height 144
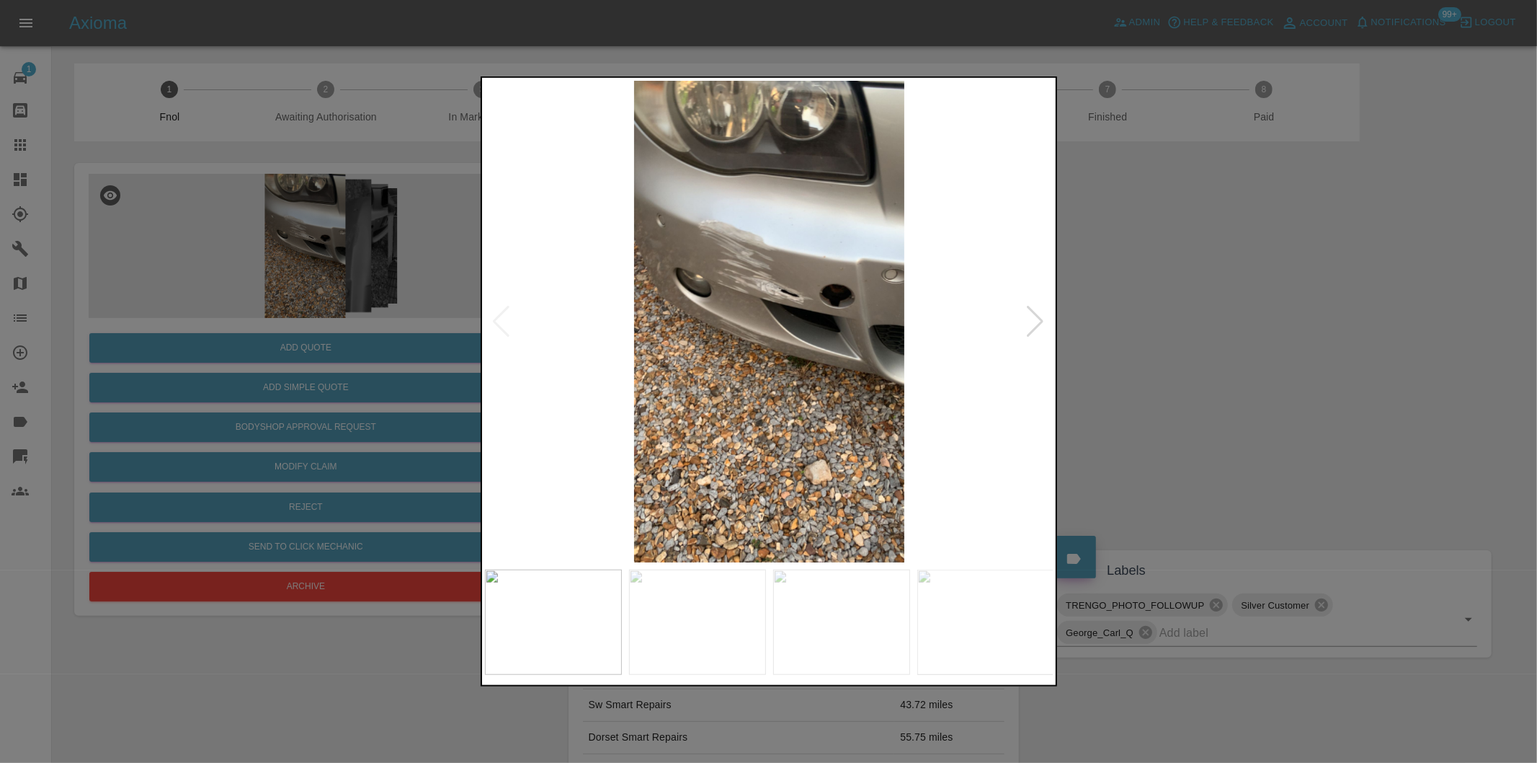
click at [1028, 316] on div at bounding box center [1035, 322] width 19 height 32
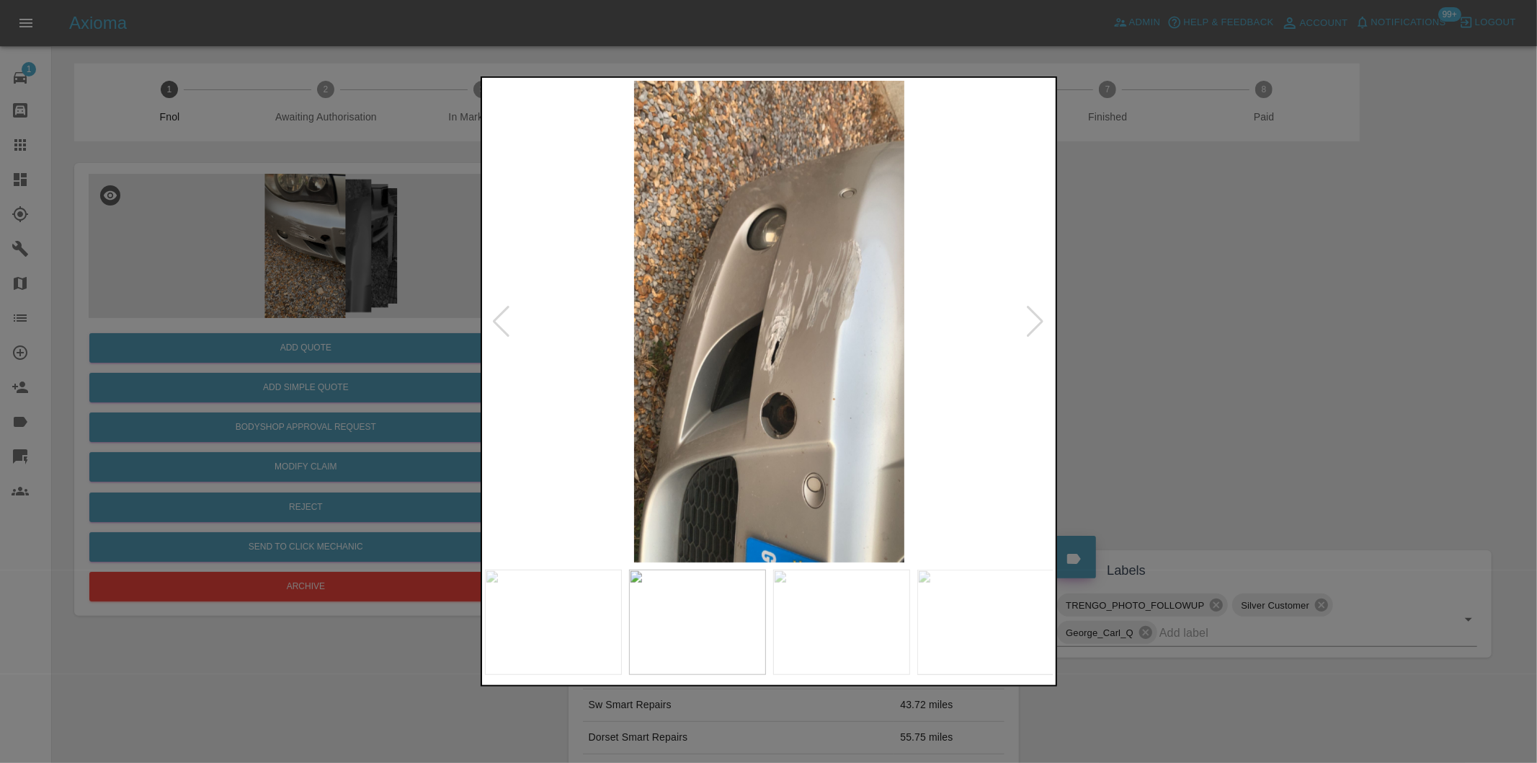
click at [1028, 316] on div at bounding box center [1035, 322] width 19 height 32
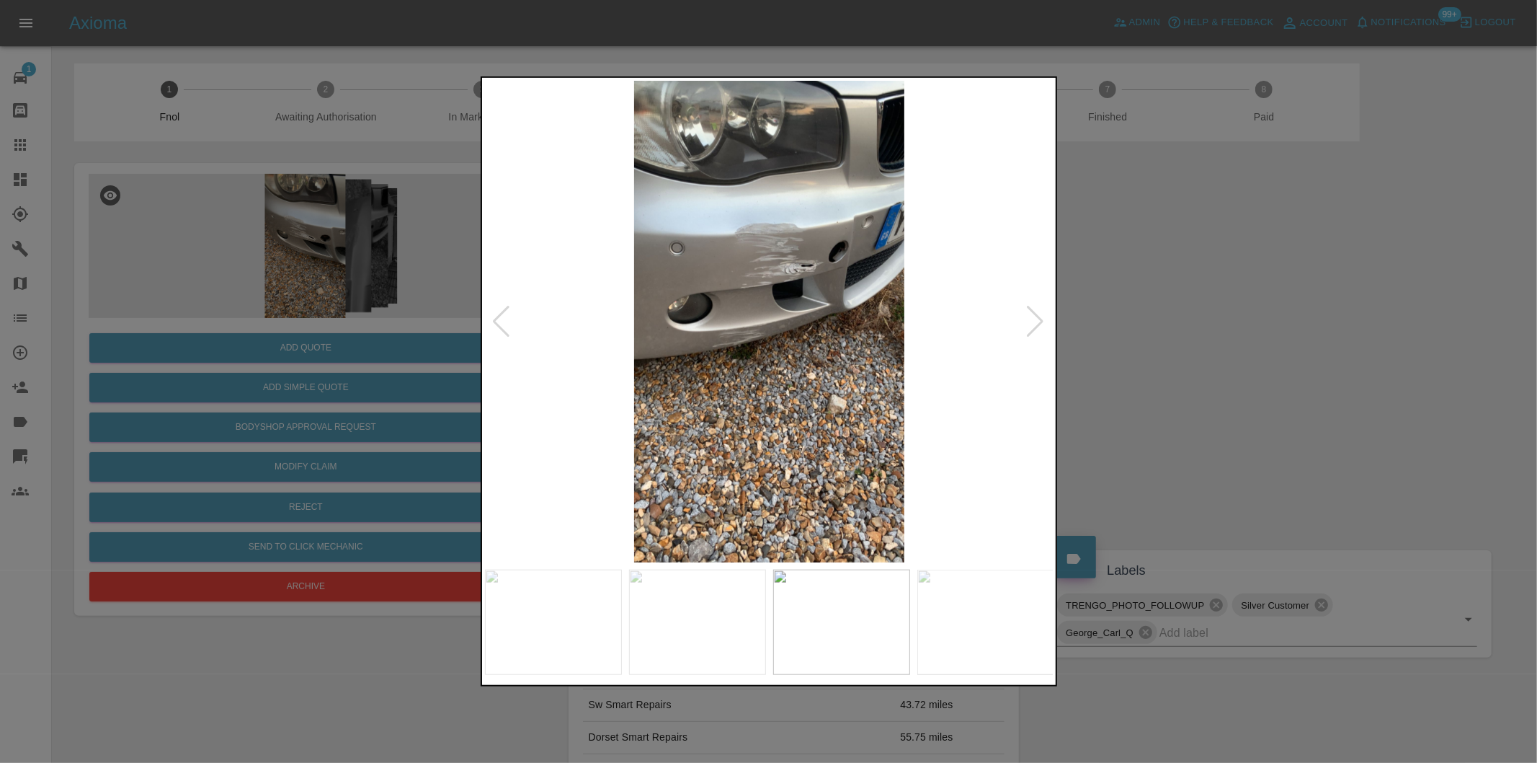
click at [1028, 316] on div at bounding box center [1035, 322] width 19 height 32
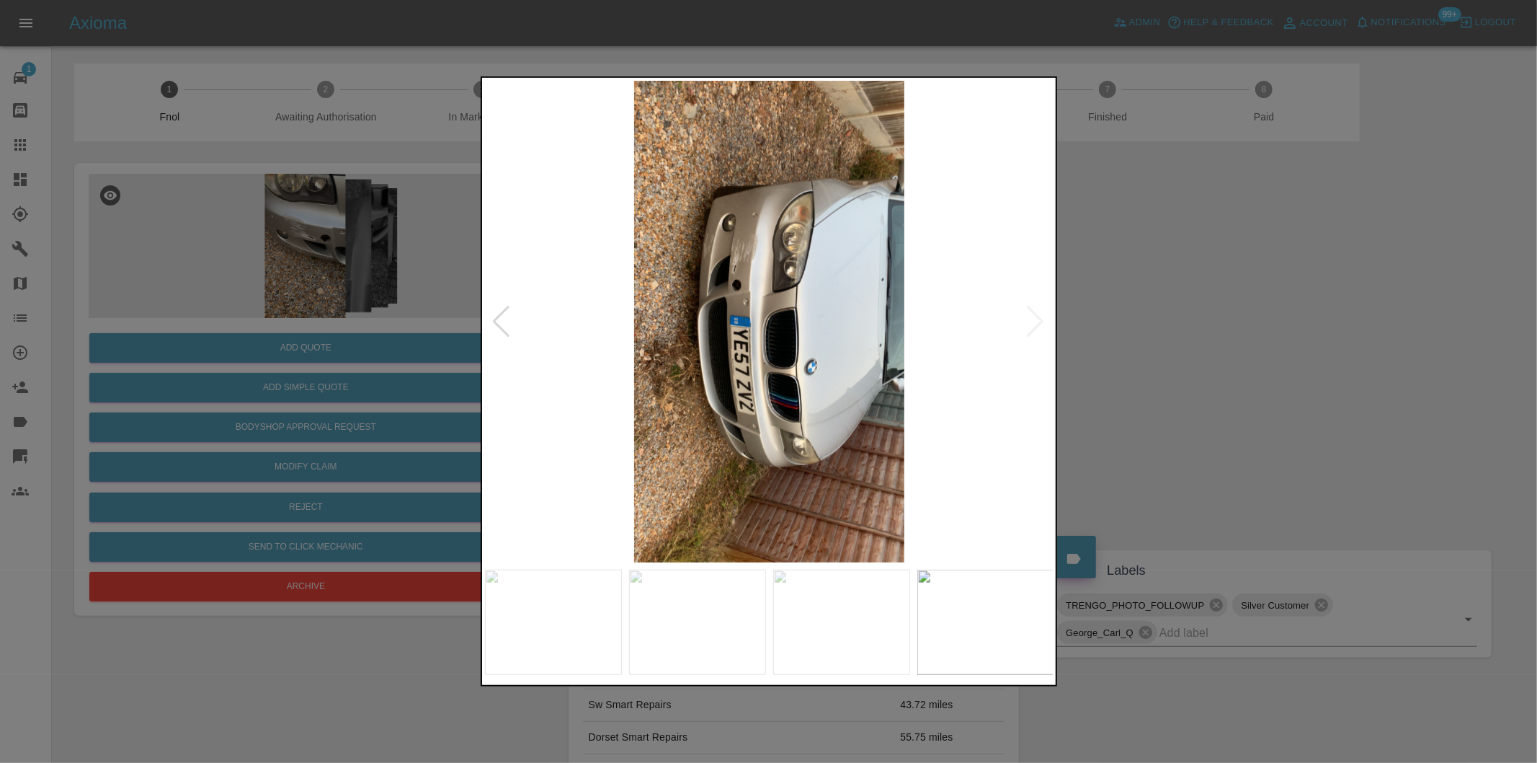
click at [1031, 317] on img at bounding box center [769, 321] width 569 height 481
drag, startPoint x: 1195, startPoint y: 319, endPoint x: 640, endPoint y: 435, distance: 566.8
click at [1181, 320] on div at bounding box center [768, 381] width 1537 height 763
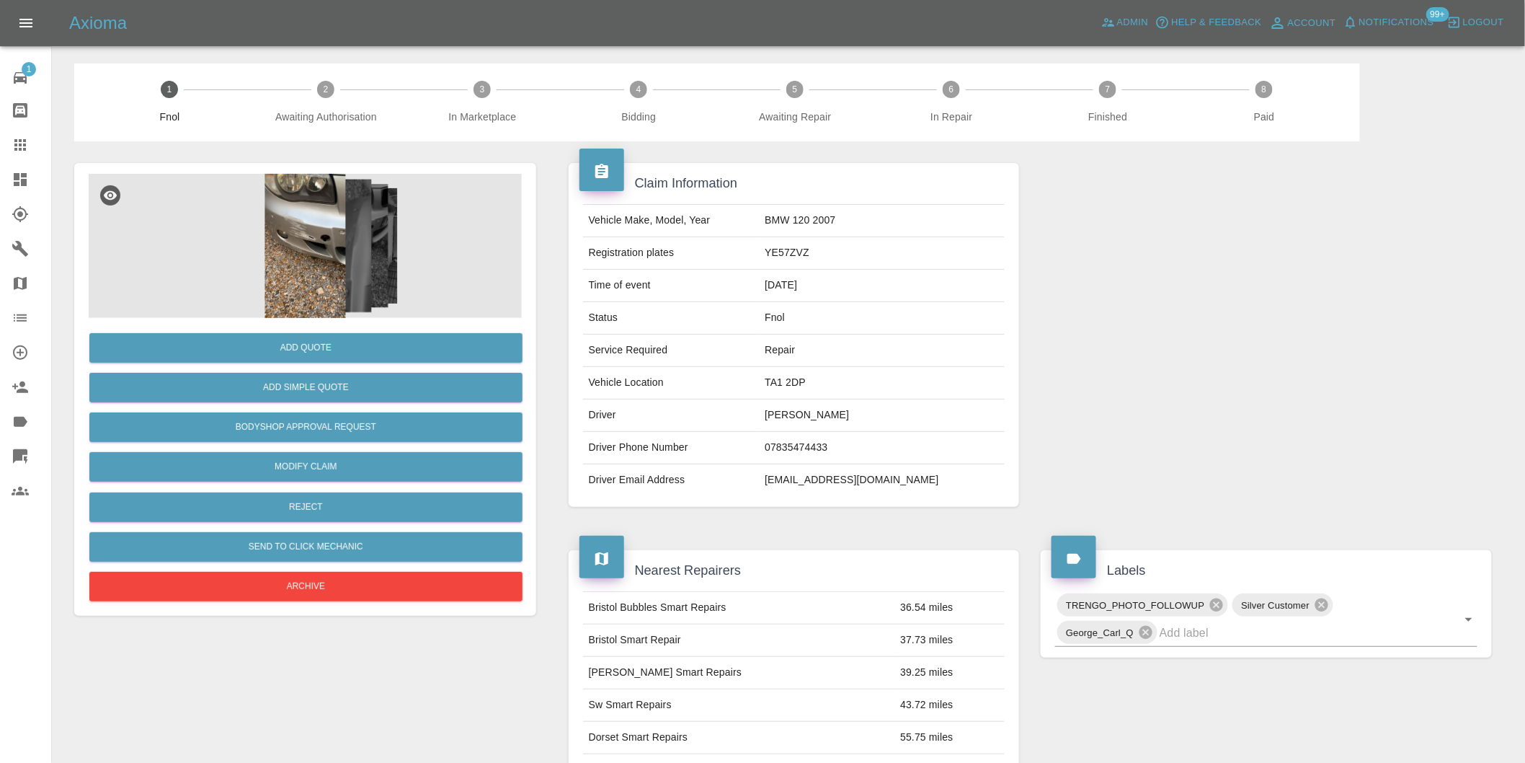
click at [313, 239] on img at bounding box center [305, 246] width 433 height 144
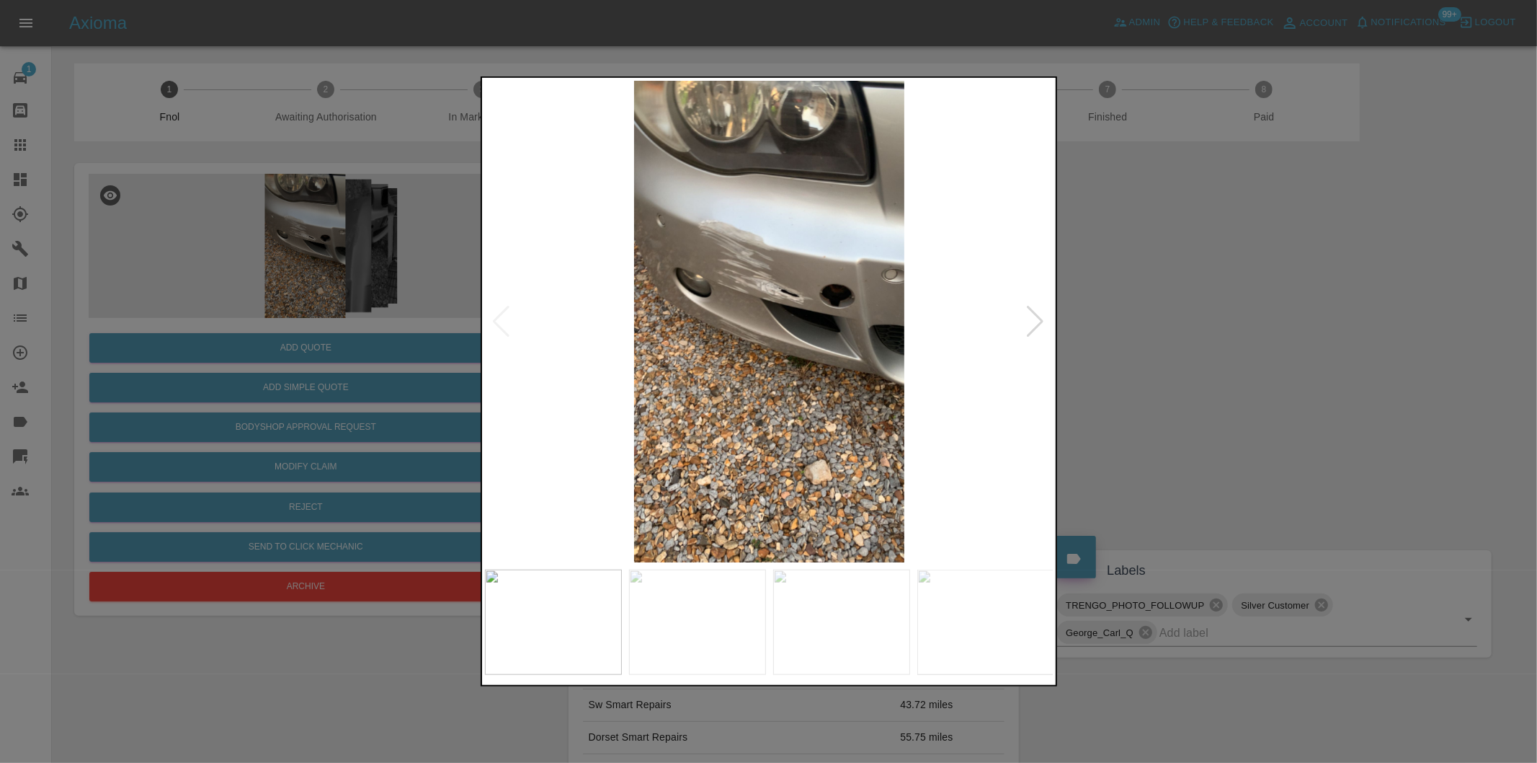
click at [788, 290] on img at bounding box center [769, 321] width 569 height 481
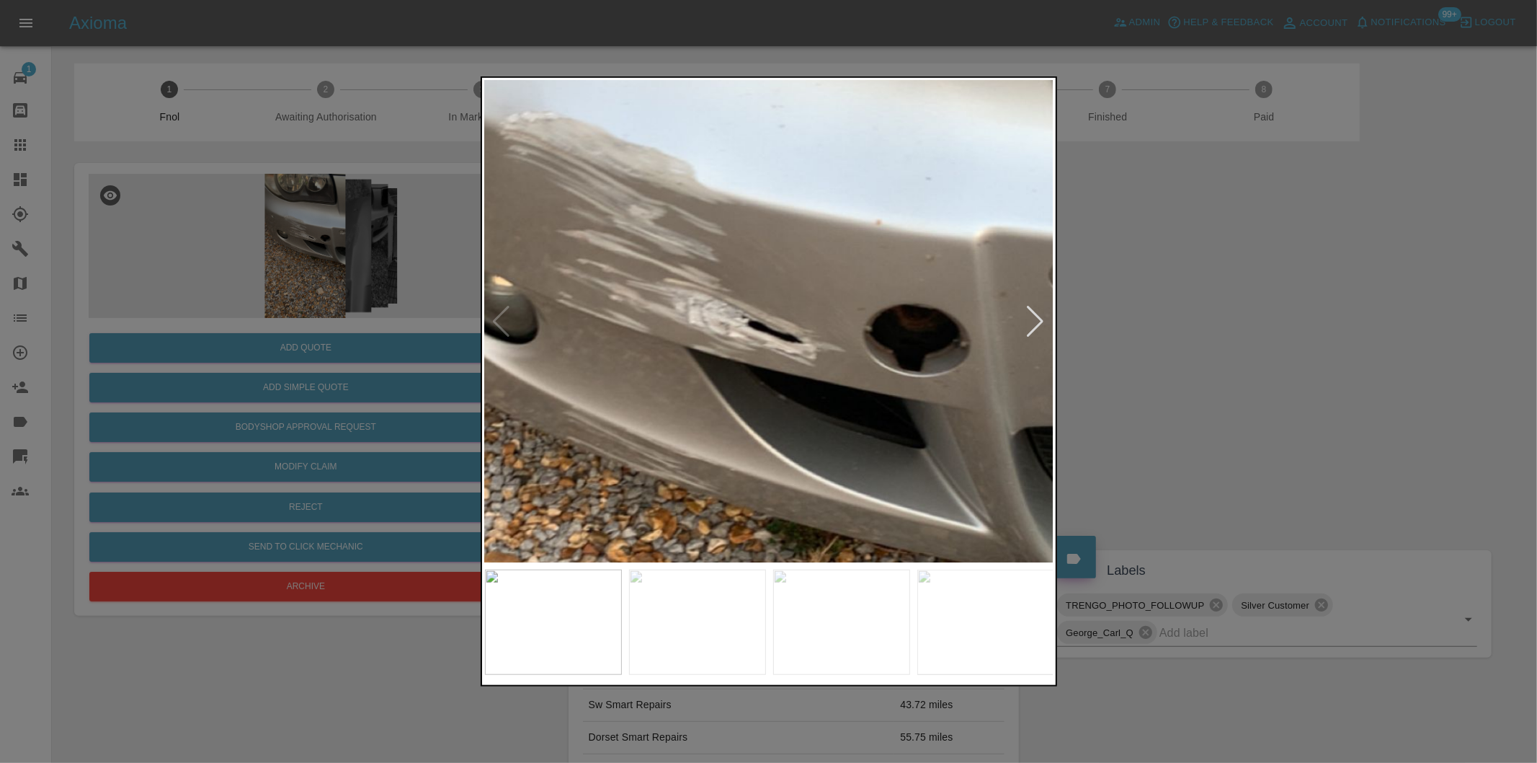
click at [725, 319] on img at bounding box center [712, 416] width 1708 height 1444
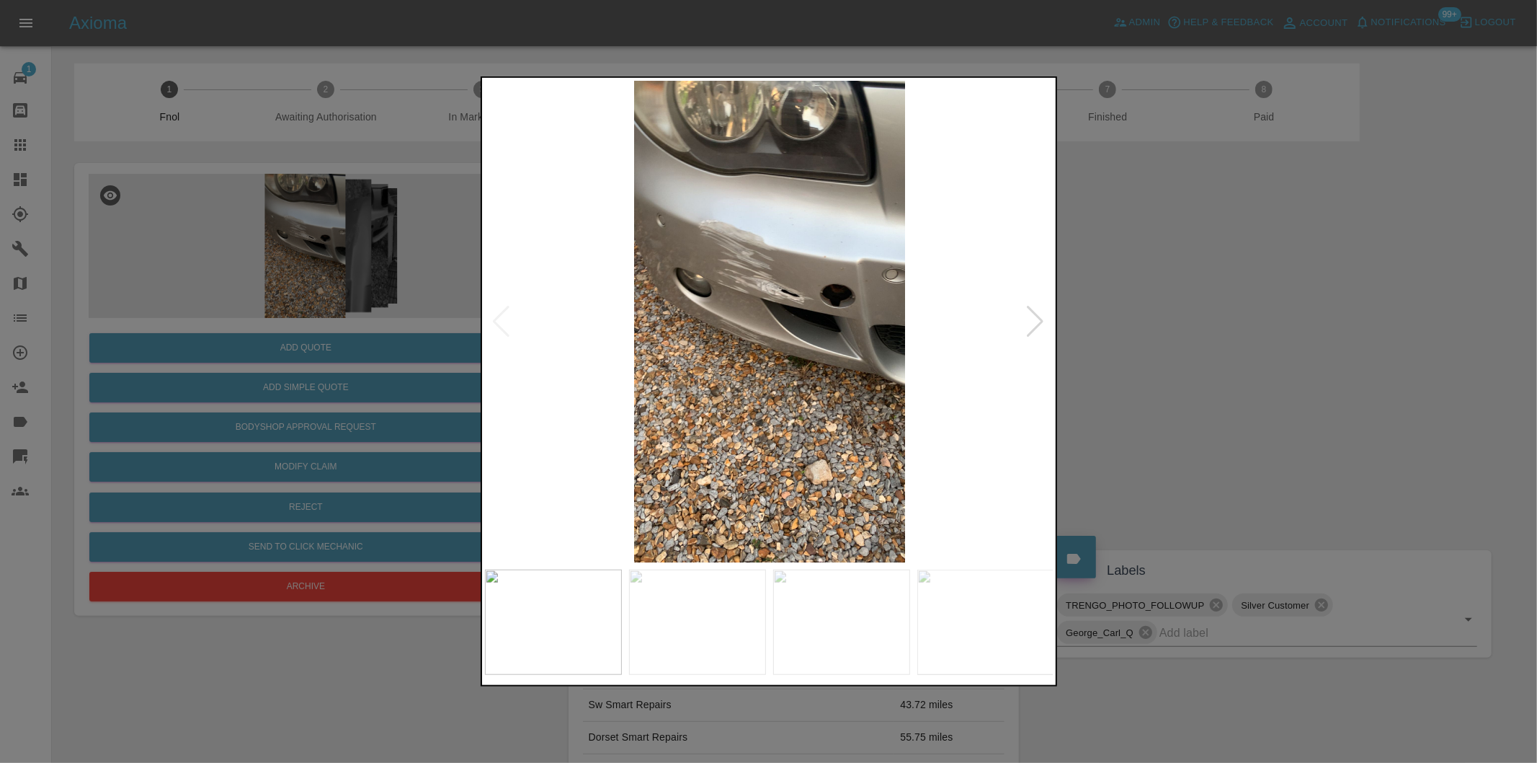
drag, startPoint x: 1219, startPoint y: 319, endPoint x: 829, endPoint y: 380, distance: 395.3
click at [1219, 319] on div at bounding box center [768, 381] width 1537 height 763
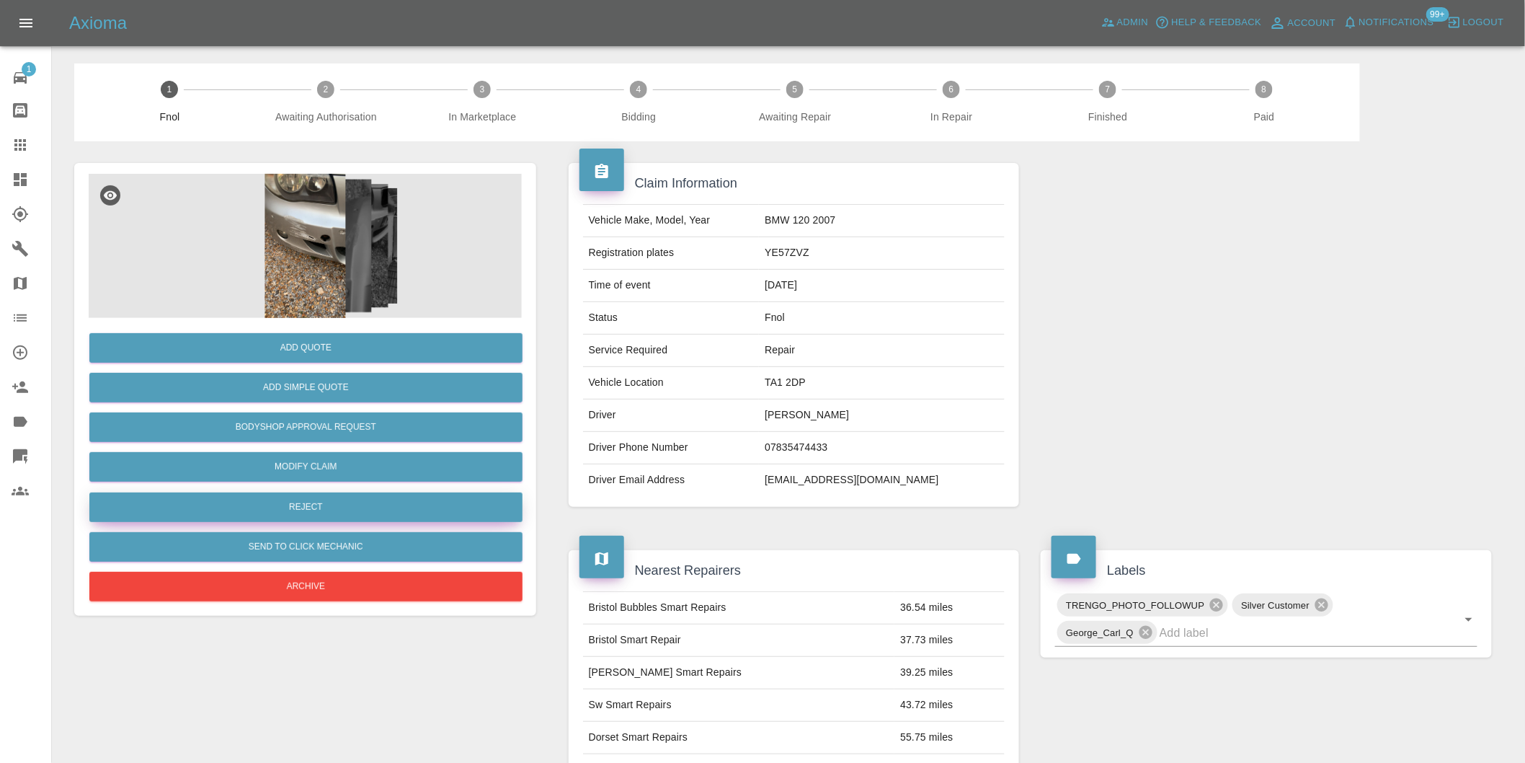
click at [306, 508] on button "Reject" at bounding box center [305, 507] width 433 height 30
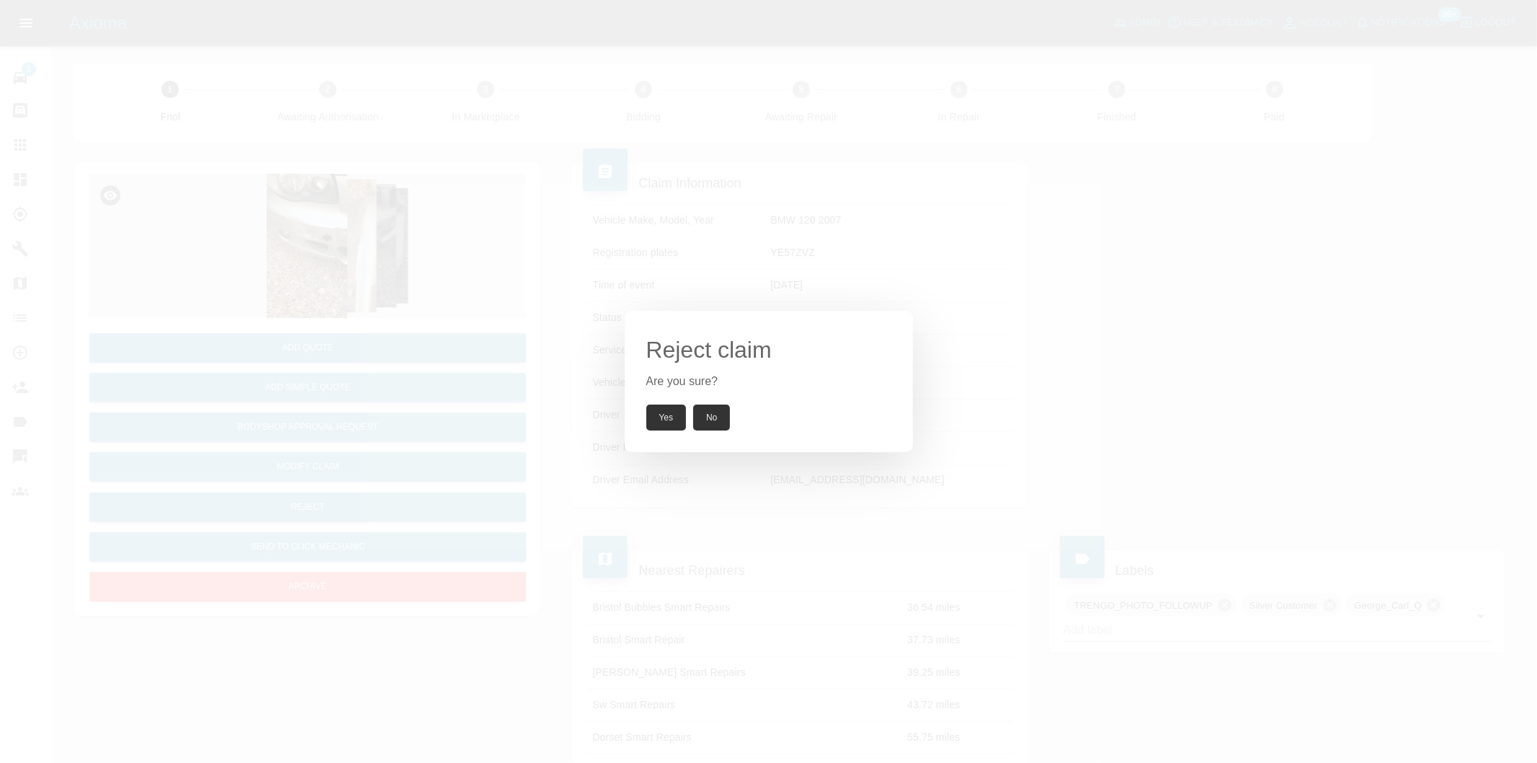
click at [659, 413] on button "Yes" at bounding box center [666, 417] width 40 height 26
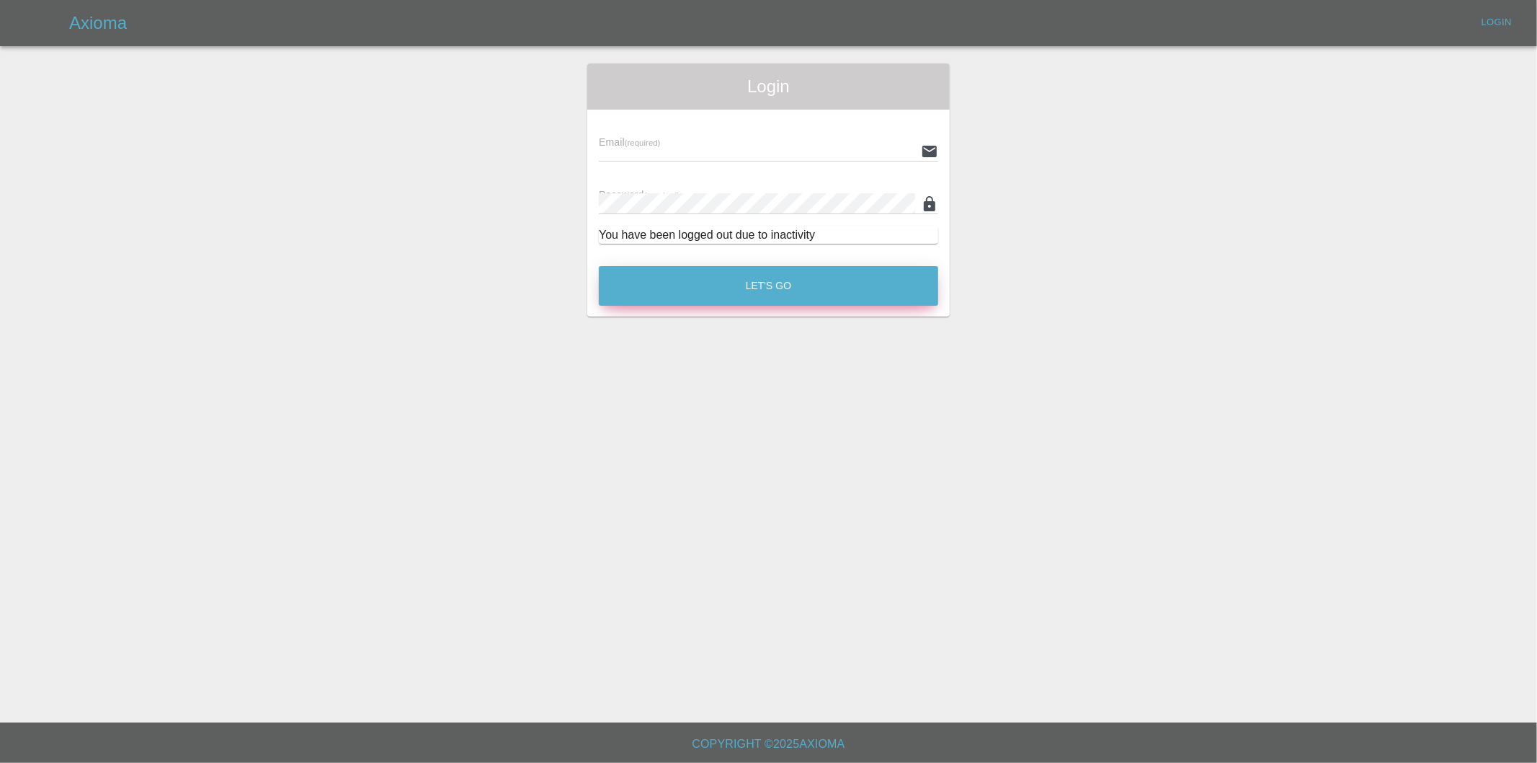
type input "[PERSON_NAME][EMAIL_ADDRESS][DOMAIN_NAME]"
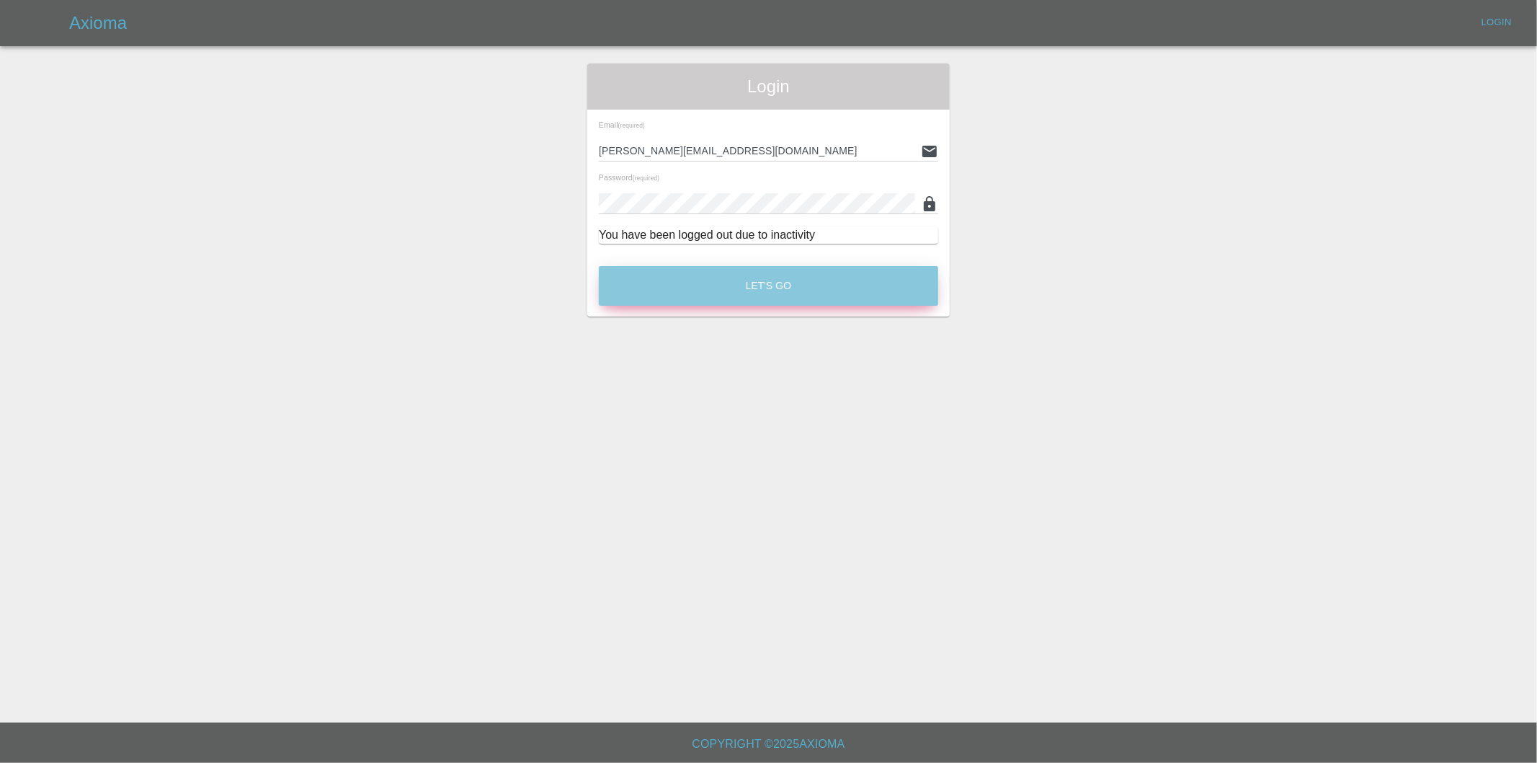
click at [708, 284] on button "Let's Go" at bounding box center [768, 286] width 339 height 40
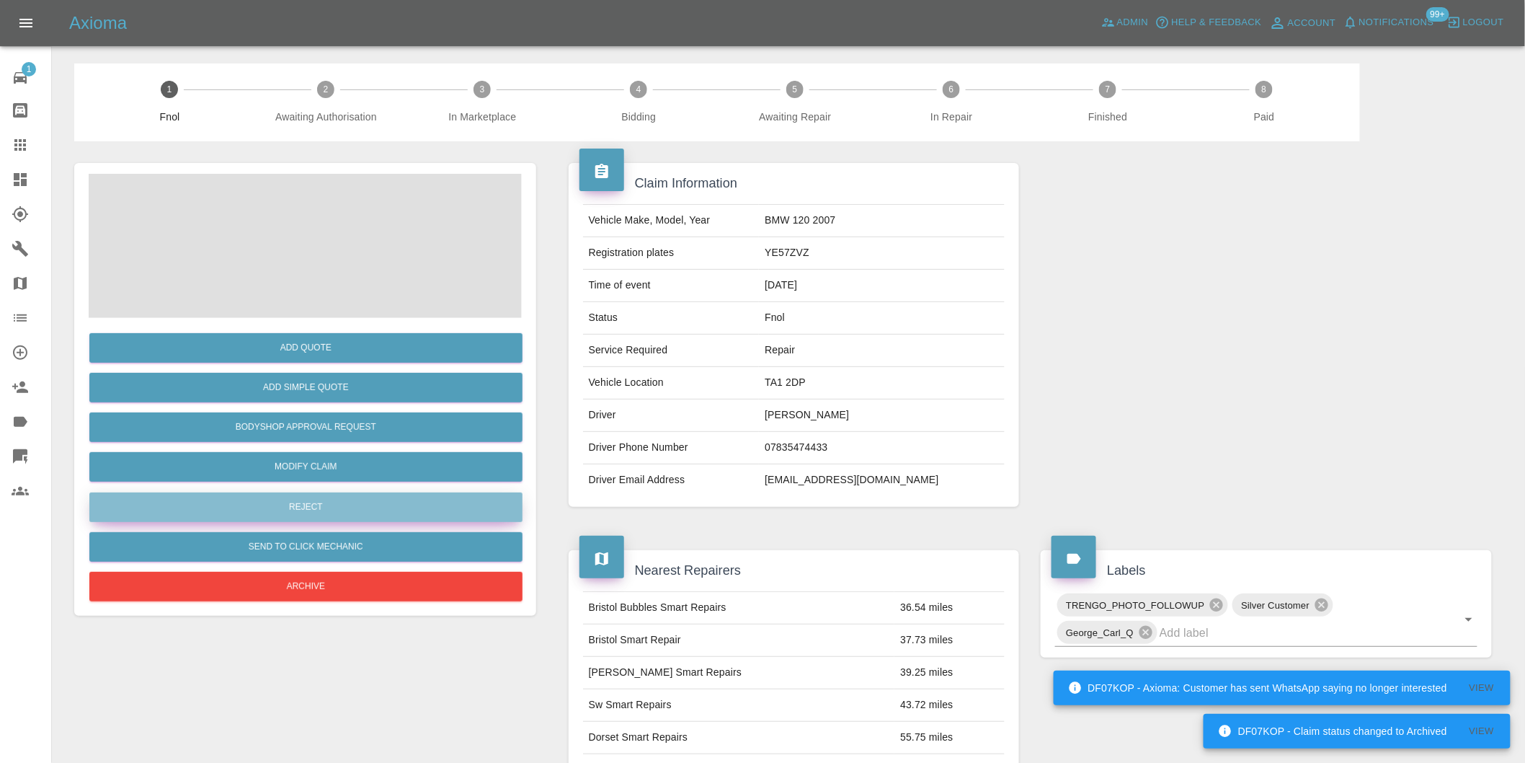
click at [325, 502] on button "Reject" at bounding box center [305, 507] width 433 height 30
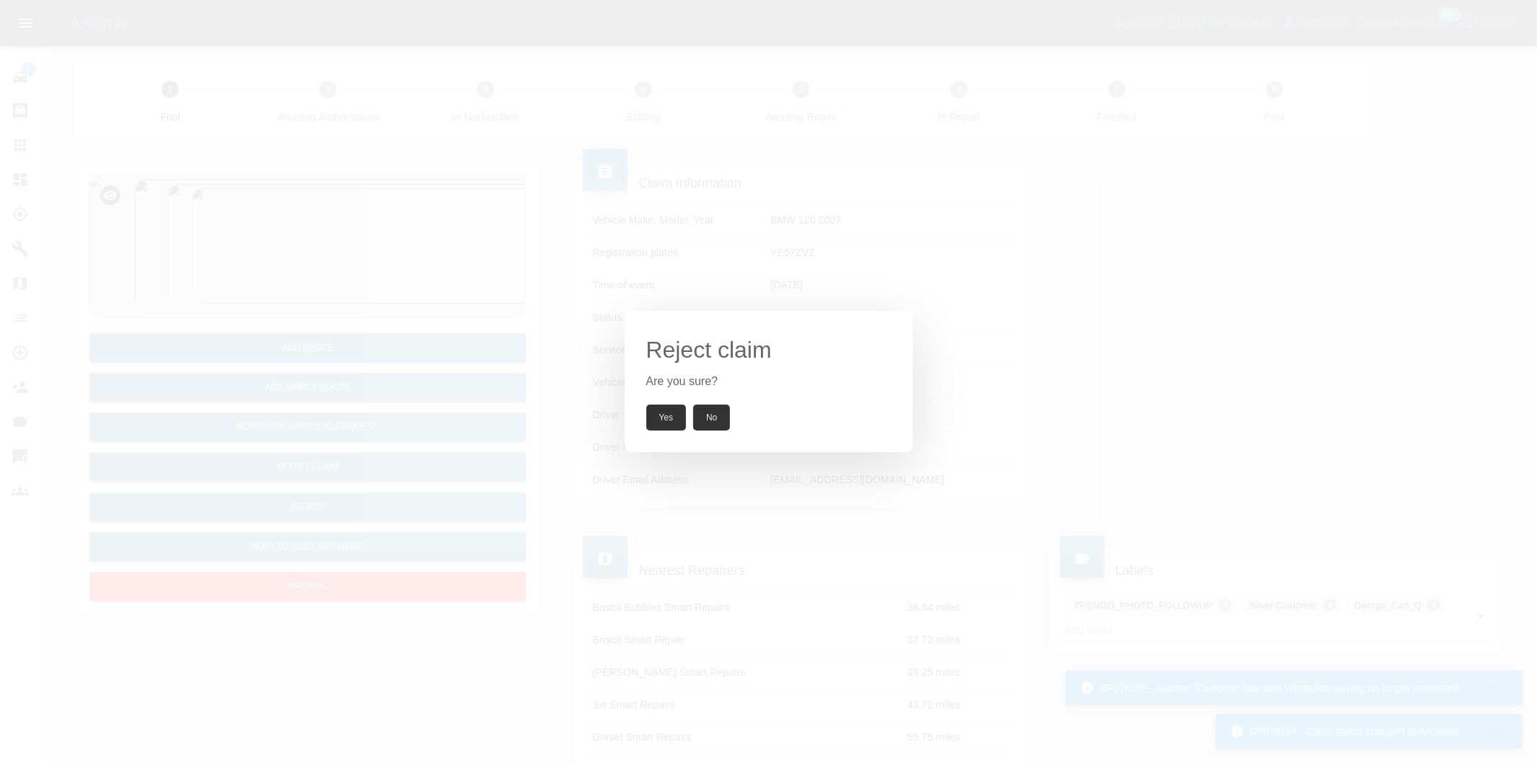
click at [667, 419] on button "Yes" at bounding box center [666, 417] width 40 height 26
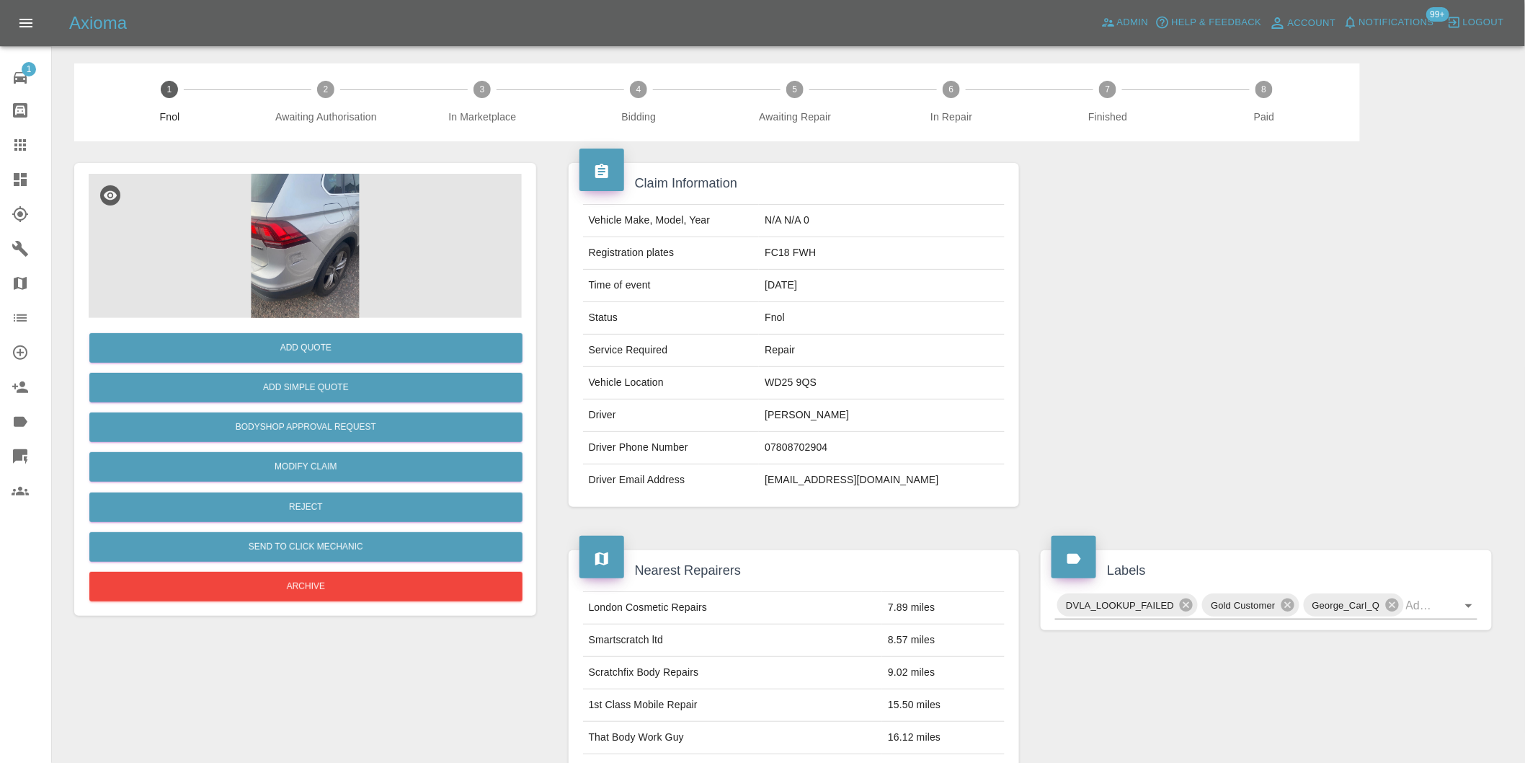
click at [313, 256] on img at bounding box center [305, 246] width 433 height 144
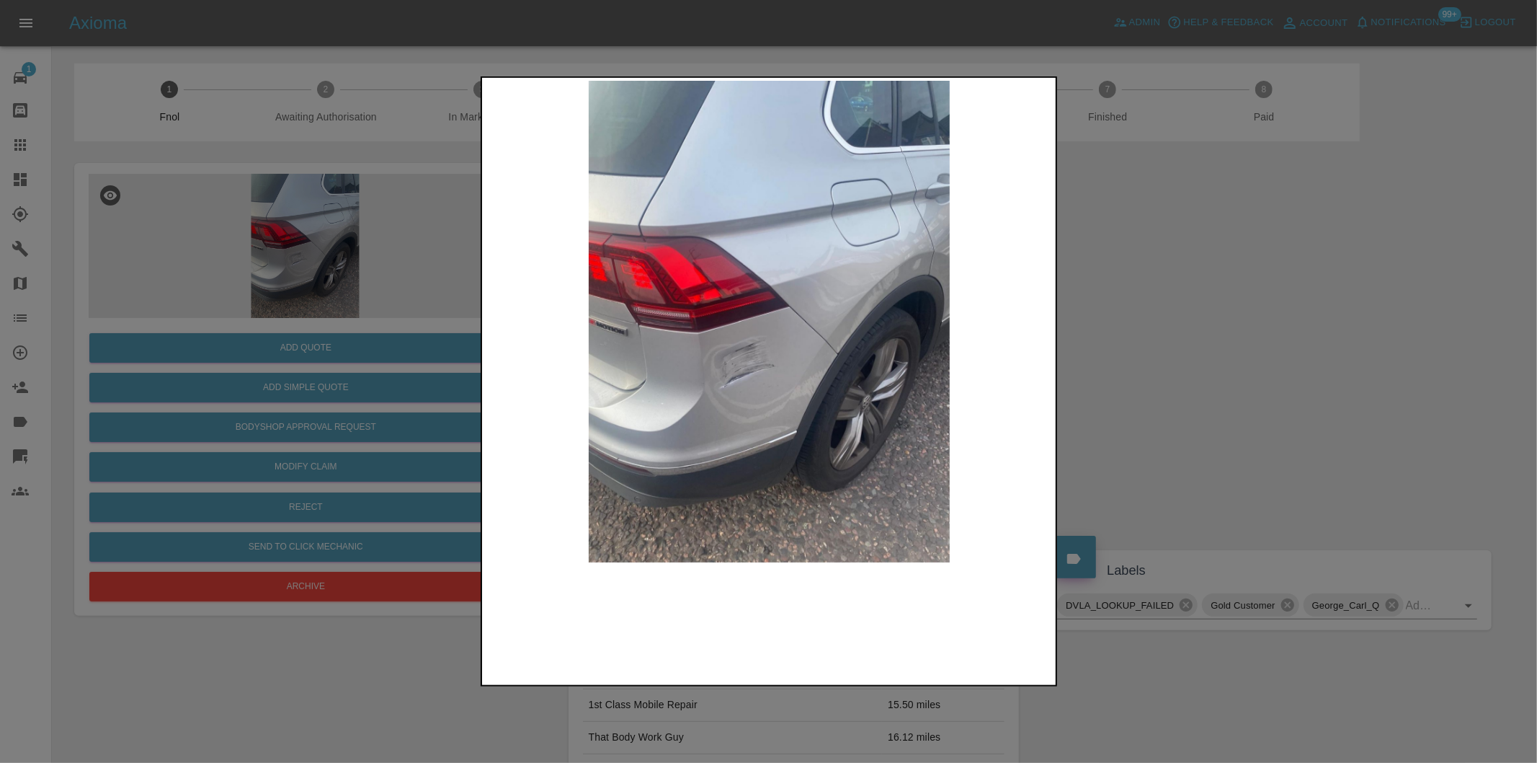
click at [722, 356] on img at bounding box center [769, 321] width 569 height 481
click at [722, 355] on img at bounding box center [769, 321] width 569 height 481
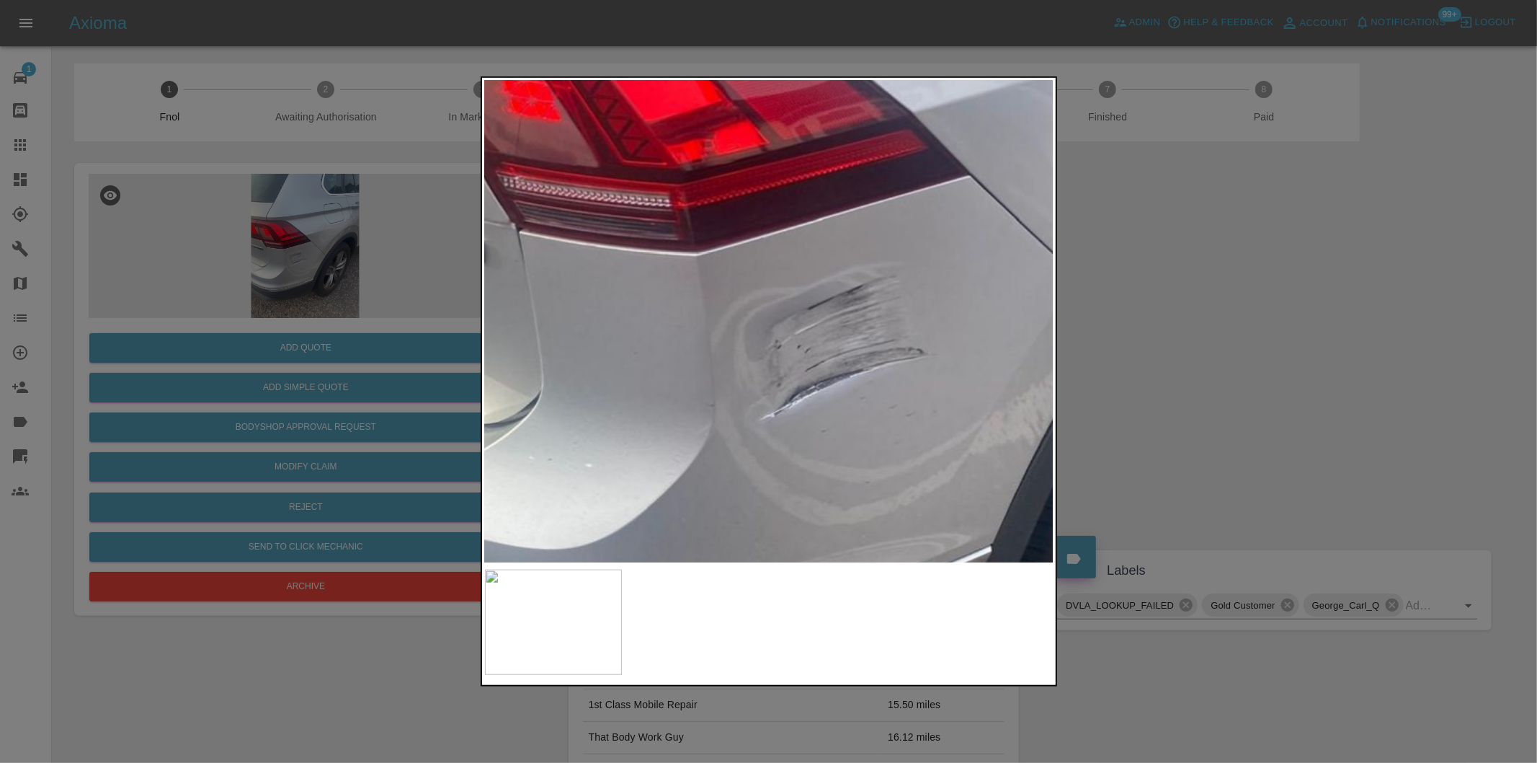
click at [722, 354] on img at bounding box center [909, 219] width 1708 height 1444
click at [722, 353] on img at bounding box center [909, 219] width 1708 height 1444
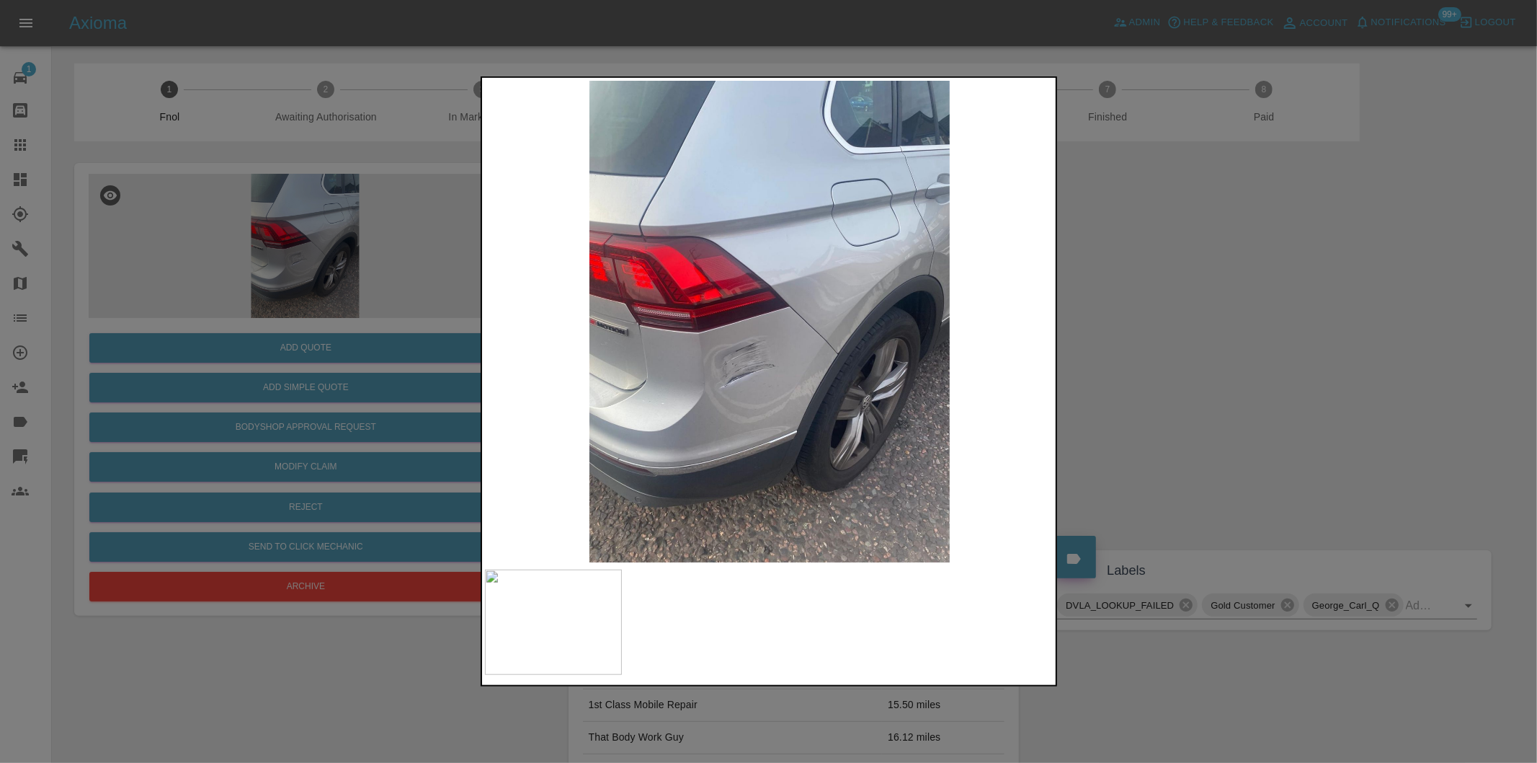
click at [1183, 409] on div at bounding box center [768, 381] width 1537 height 763
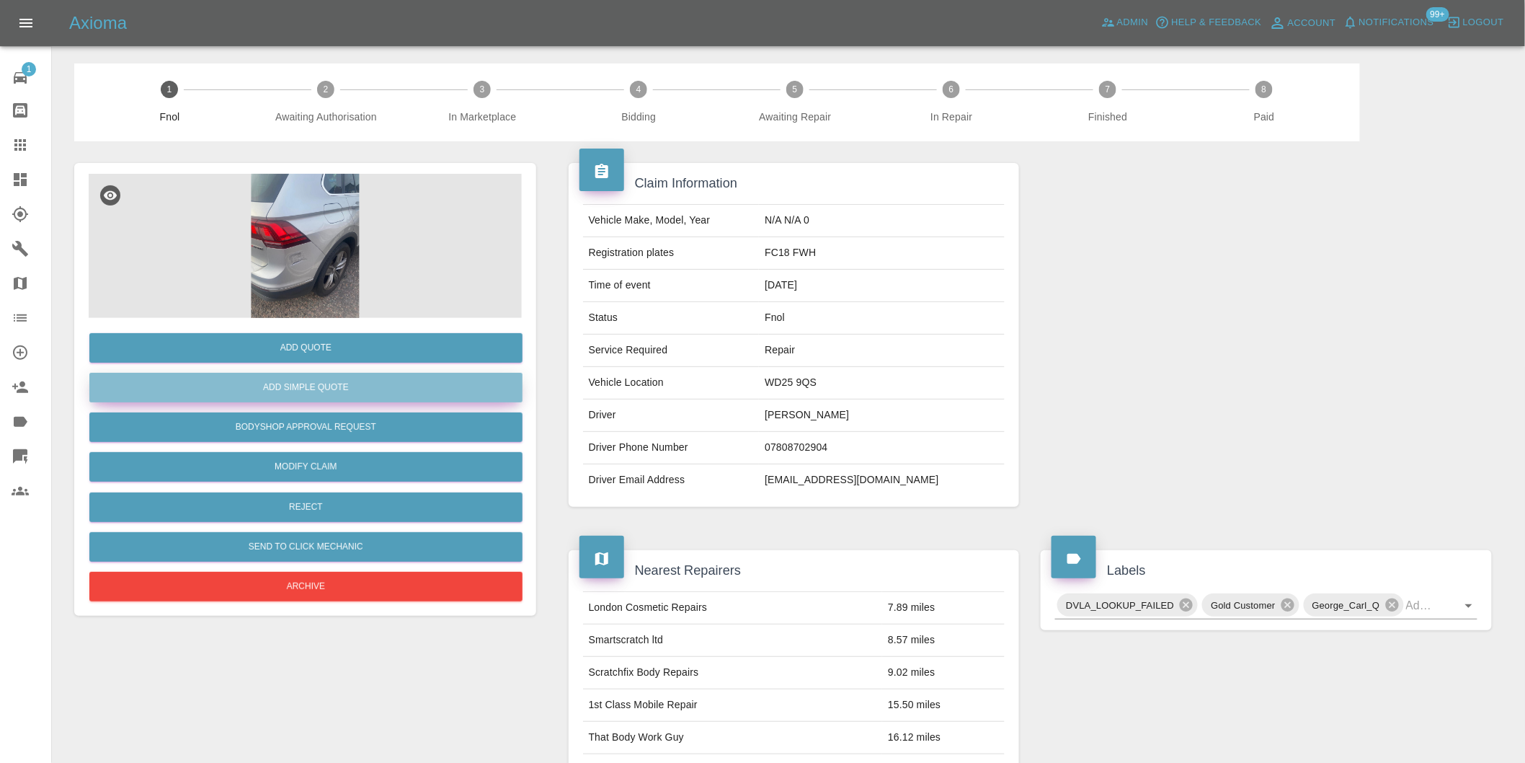
click at [420, 393] on button "Add Simple Quote" at bounding box center [305, 388] width 433 height 30
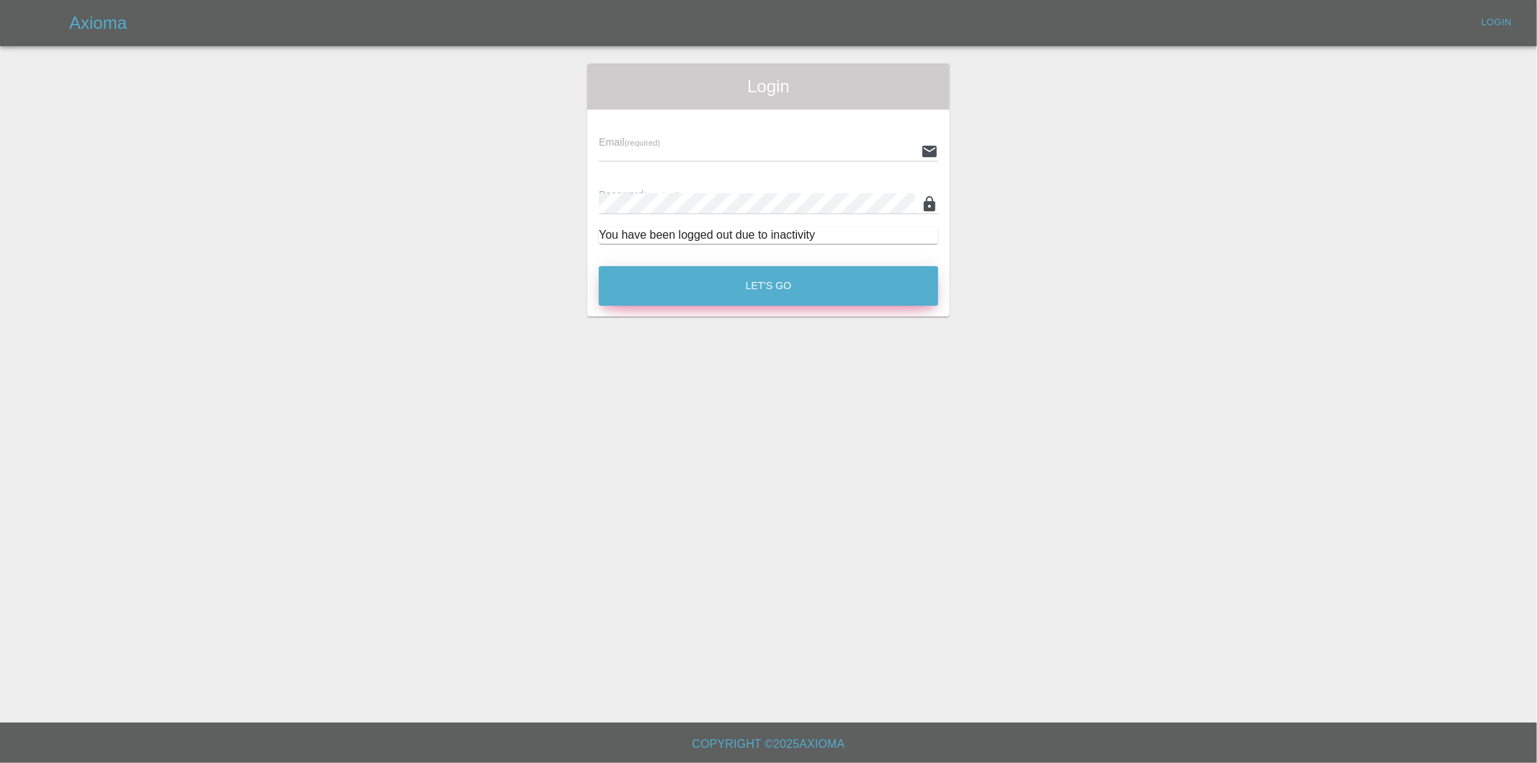
type input "[PERSON_NAME][EMAIL_ADDRESS][DOMAIN_NAME]"
click at [784, 295] on button "Let's Go" at bounding box center [768, 286] width 339 height 40
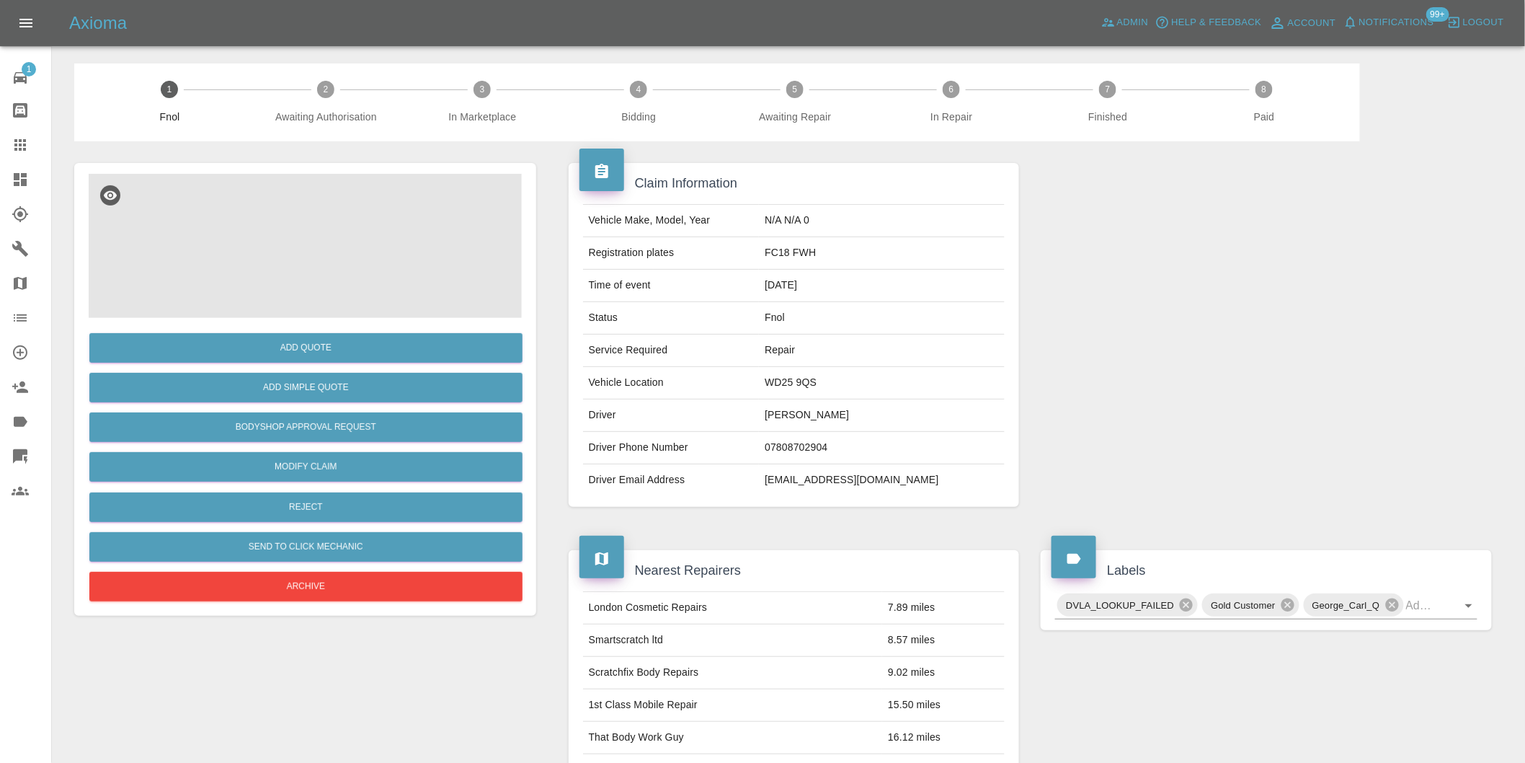
click at [326, 236] on img at bounding box center [305, 246] width 433 height 144
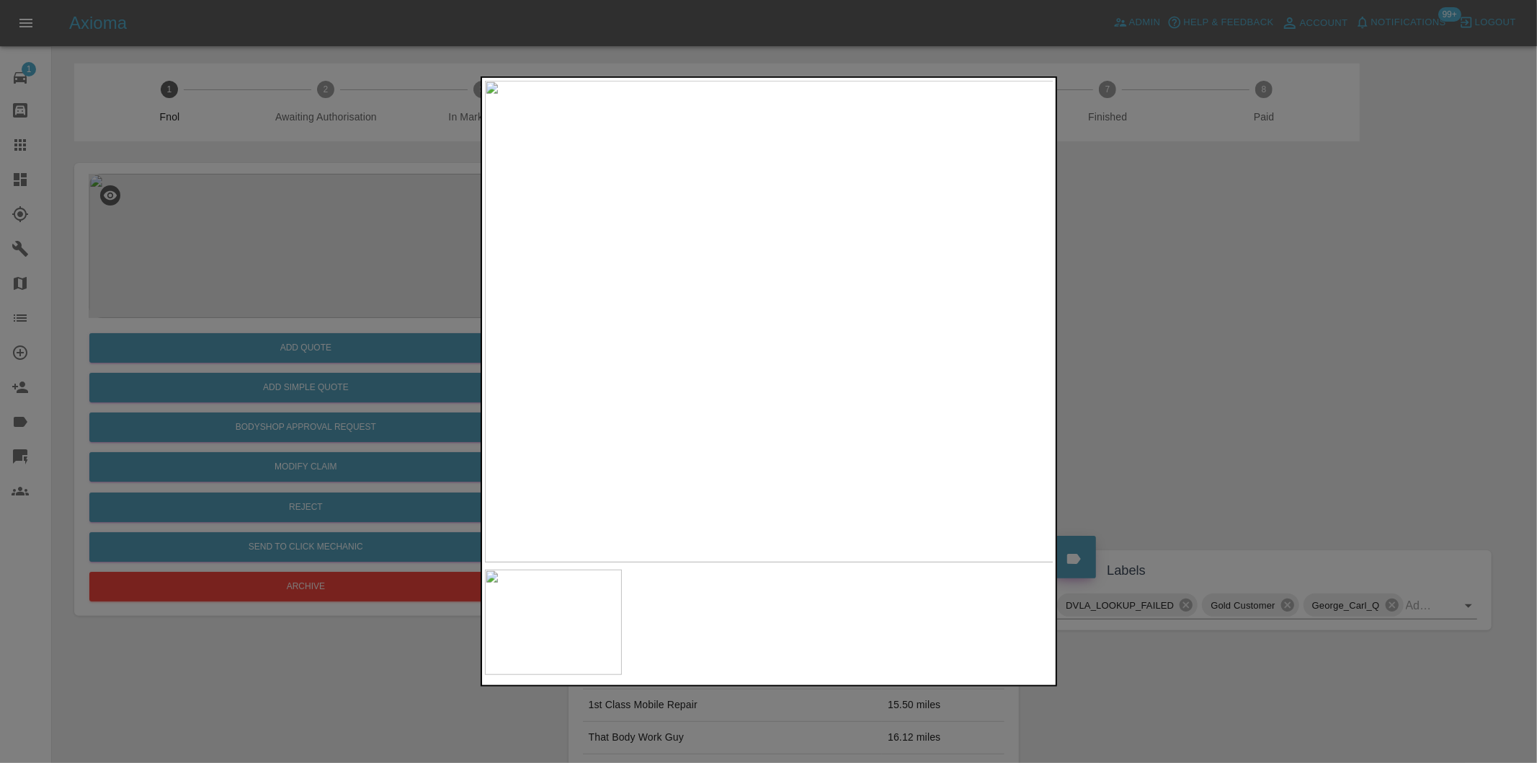
drag, startPoint x: 1205, startPoint y: 362, endPoint x: 753, endPoint y: 362, distance: 451.9
click at [1204, 362] on div at bounding box center [768, 381] width 1537 height 763
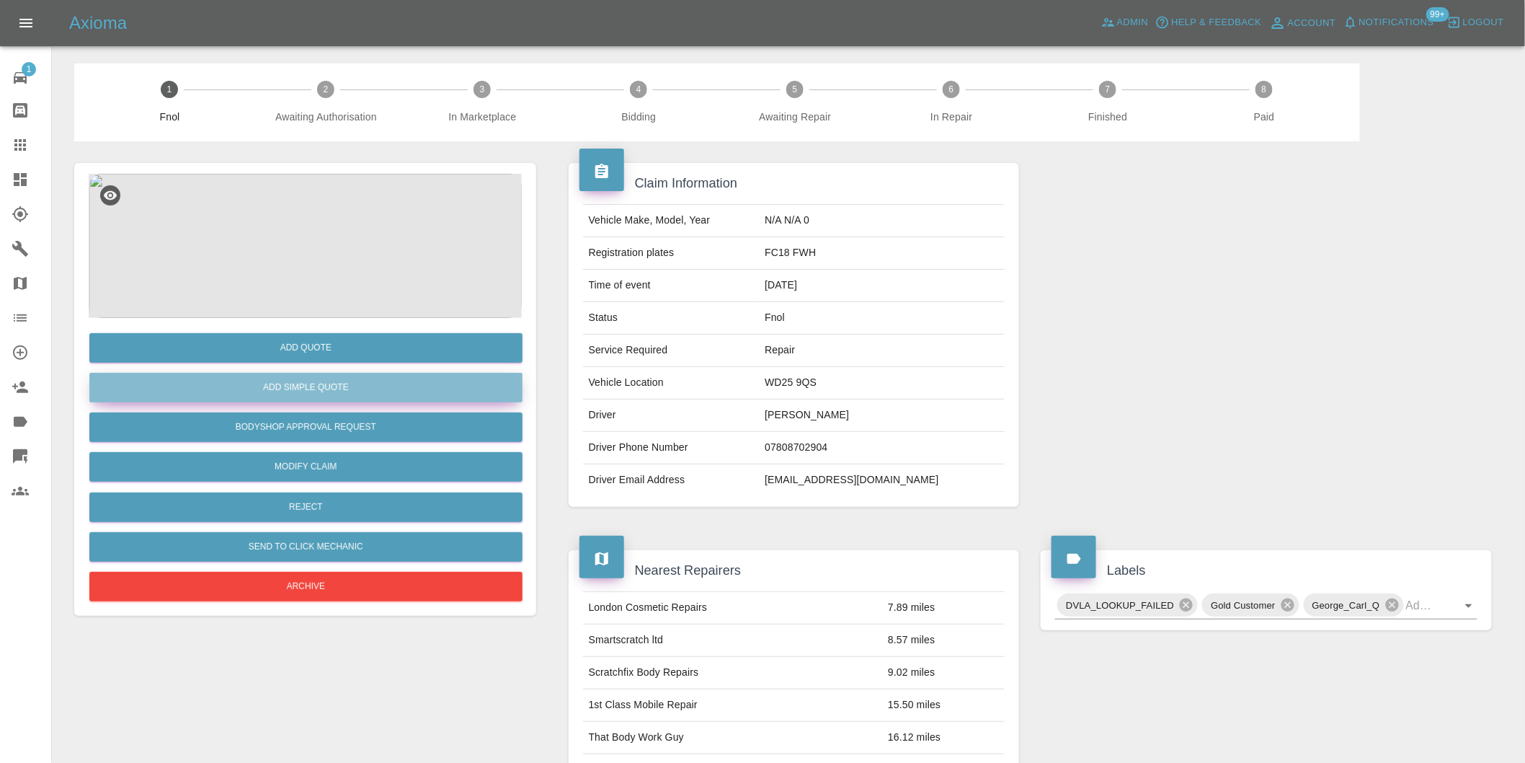
click at [305, 391] on button "Add Simple Quote" at bounding box center [305, 388] width 433 height 30
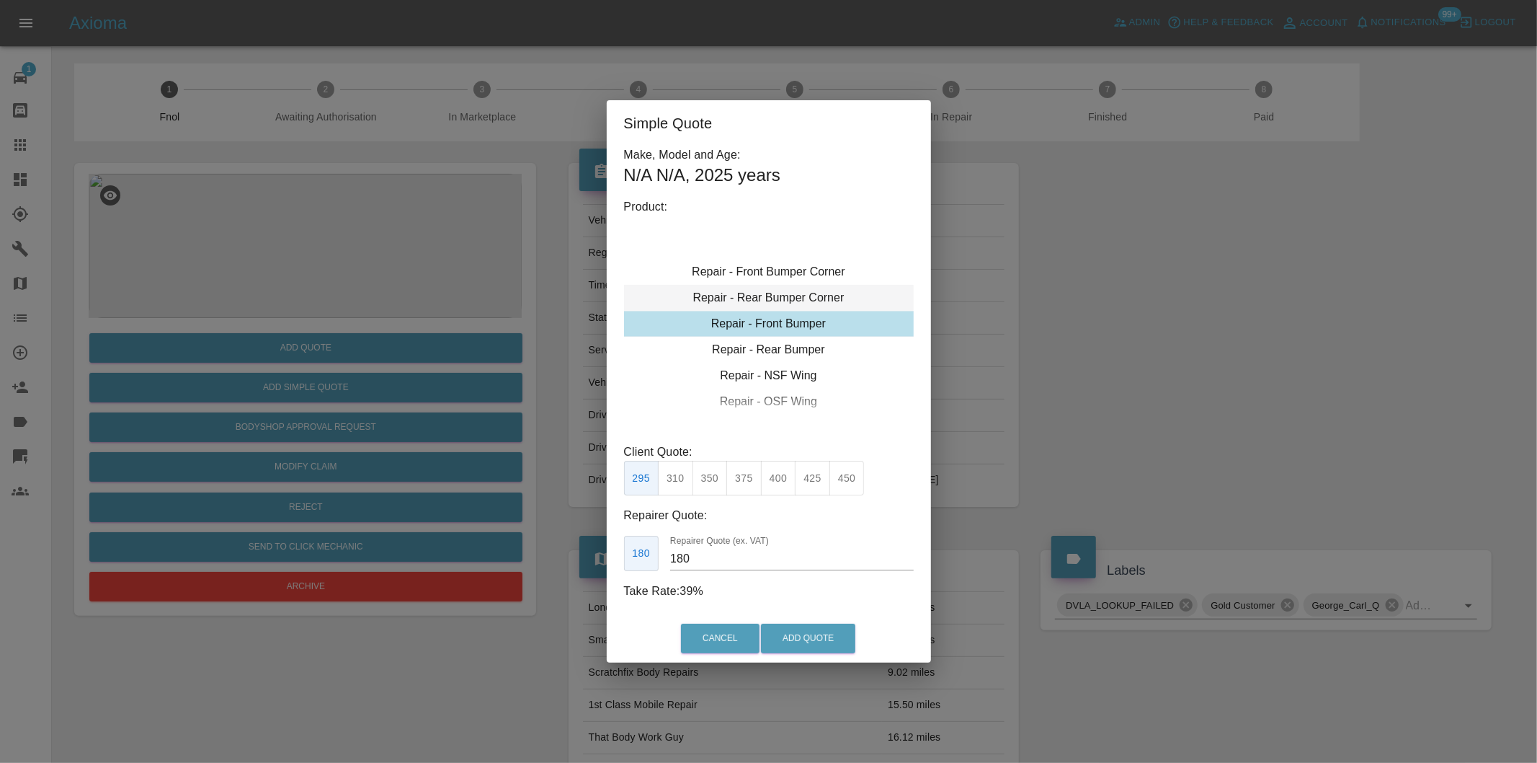
click at [805, 292] on div "Repair - Rear Bumper Corner" at bounding box center [769, 298] width 290 height 26
click at [824, 478] on button "295" at bounding box center [812, 478] width 35 height 35
type input "180"
click at [816, 644] on button "Add Quote" at bounding box center [808, 638] width 94 height 30
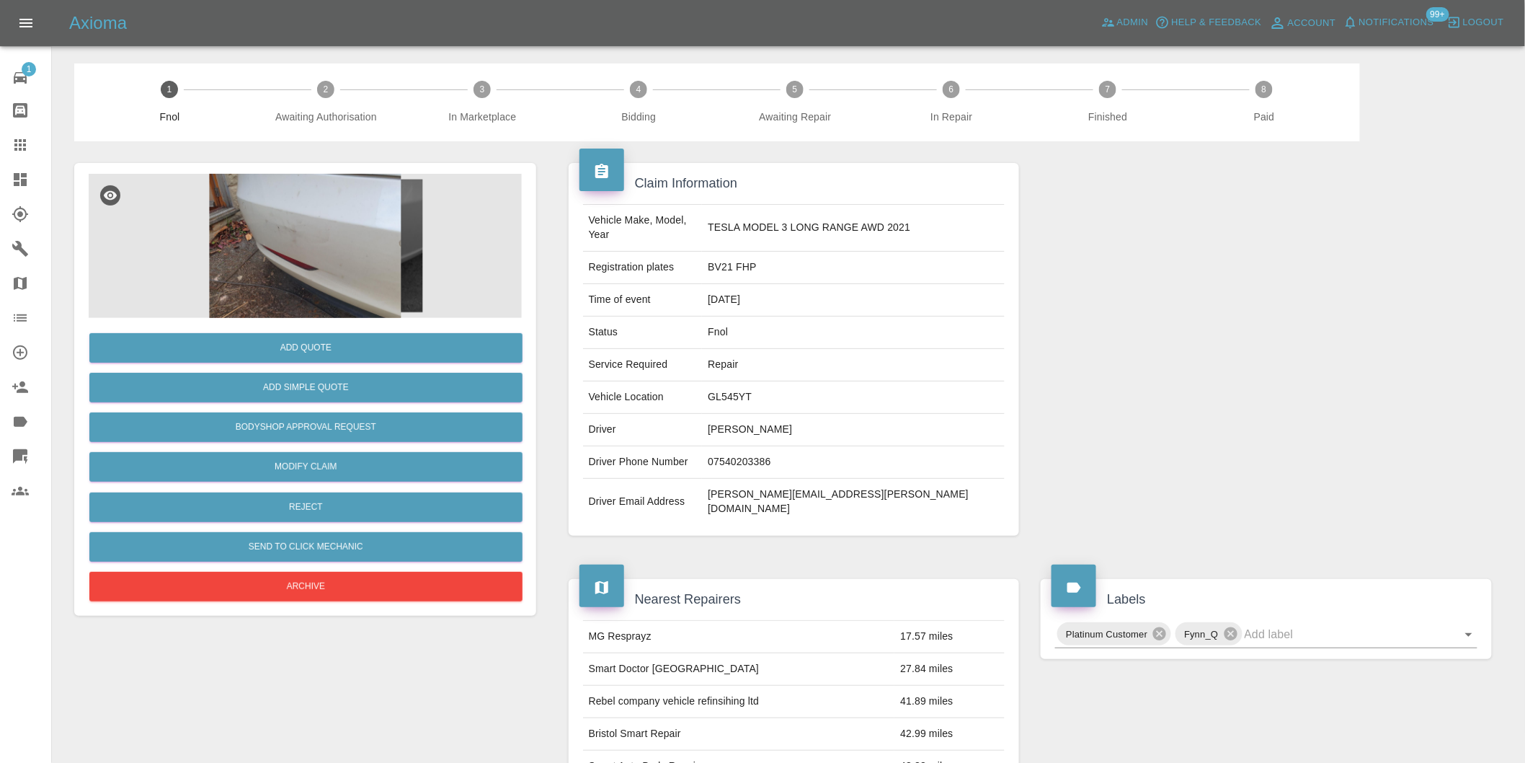
click at [333, 192] on img at bounding box center [305, 246] width 433 height 144
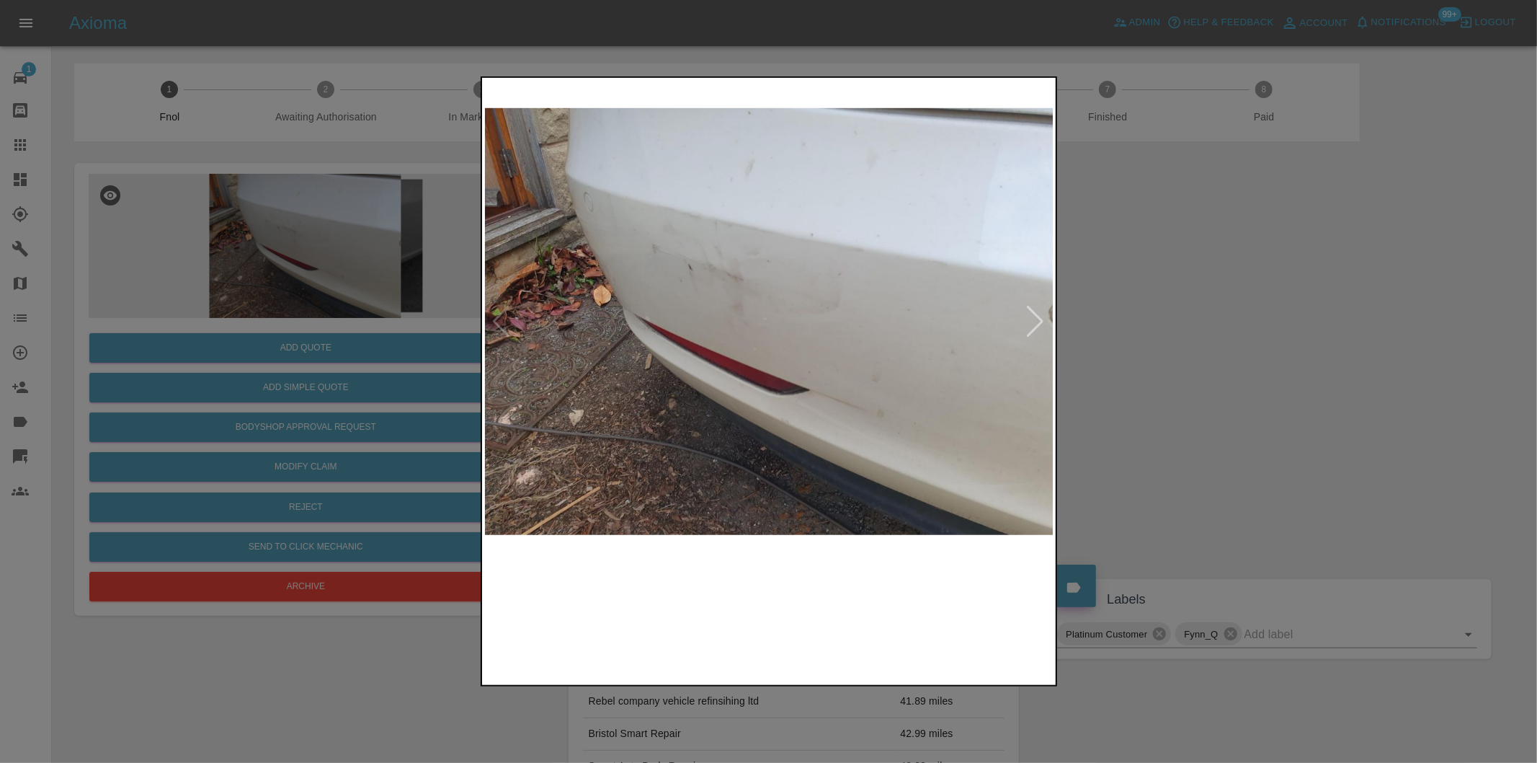
click at [1046, 316] on img at bounding box center [769, 321] width 569 height 481
click at [1031, 317] on div at bounding box center [1035, 322] width 19 height 32
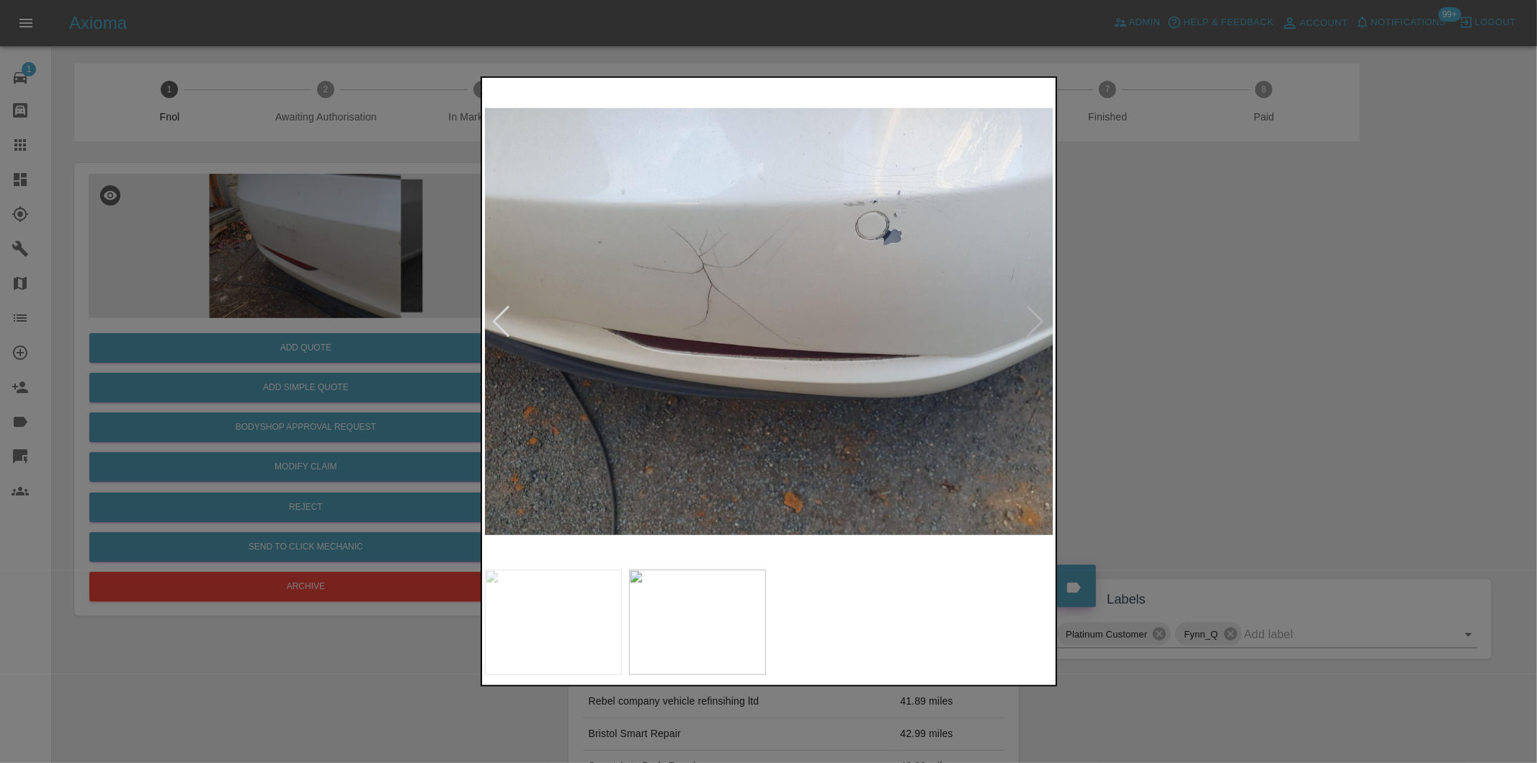
click at [1031, 317] on img at bounding box center [769, 321] width 569 height 481
click at [1187, 342] on div at bounding box center [768, 381] width 1537 height 763
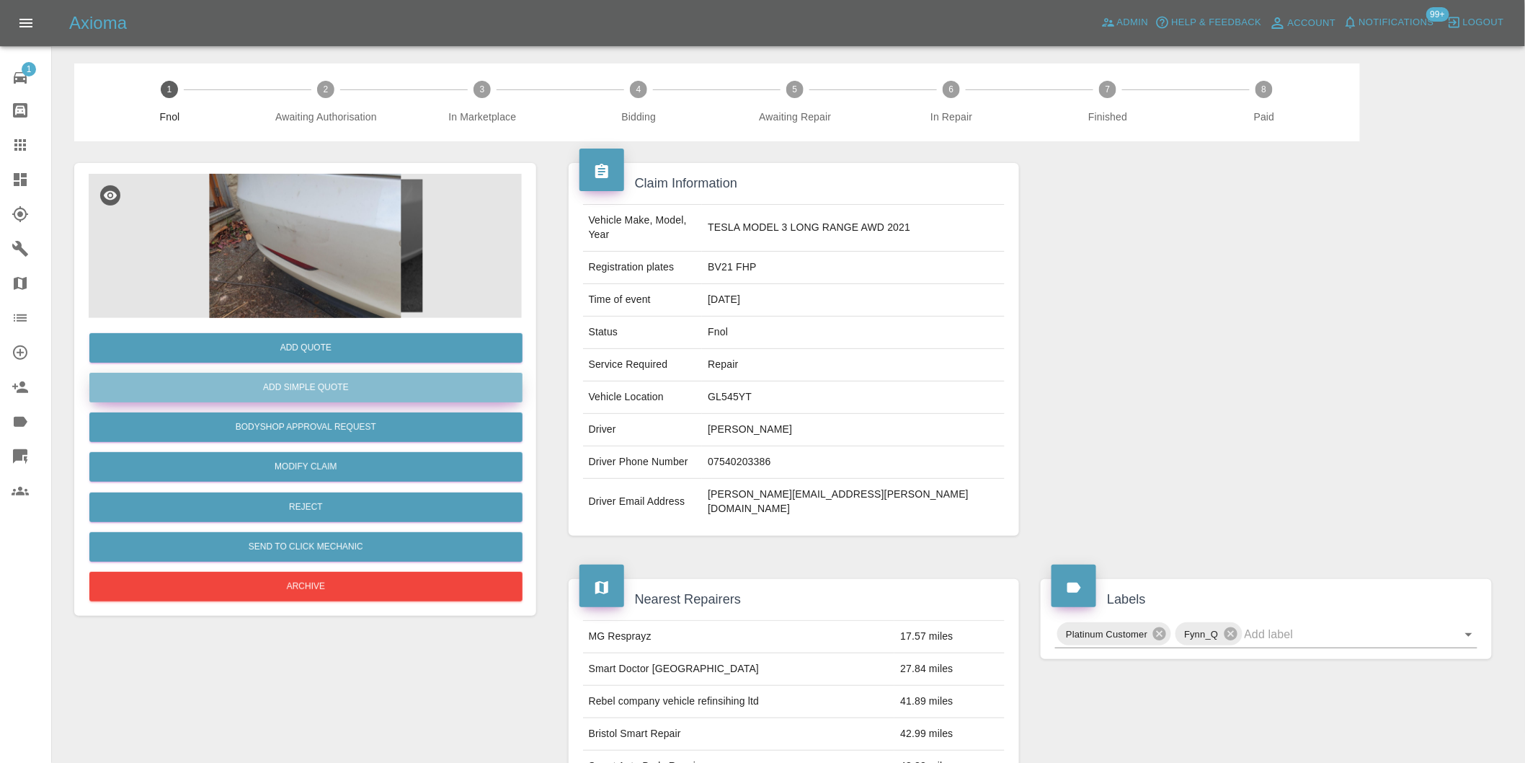
click at [365, 388] on button "Add Simple Quote" at bounding box center [305, 388] width 433 height 30
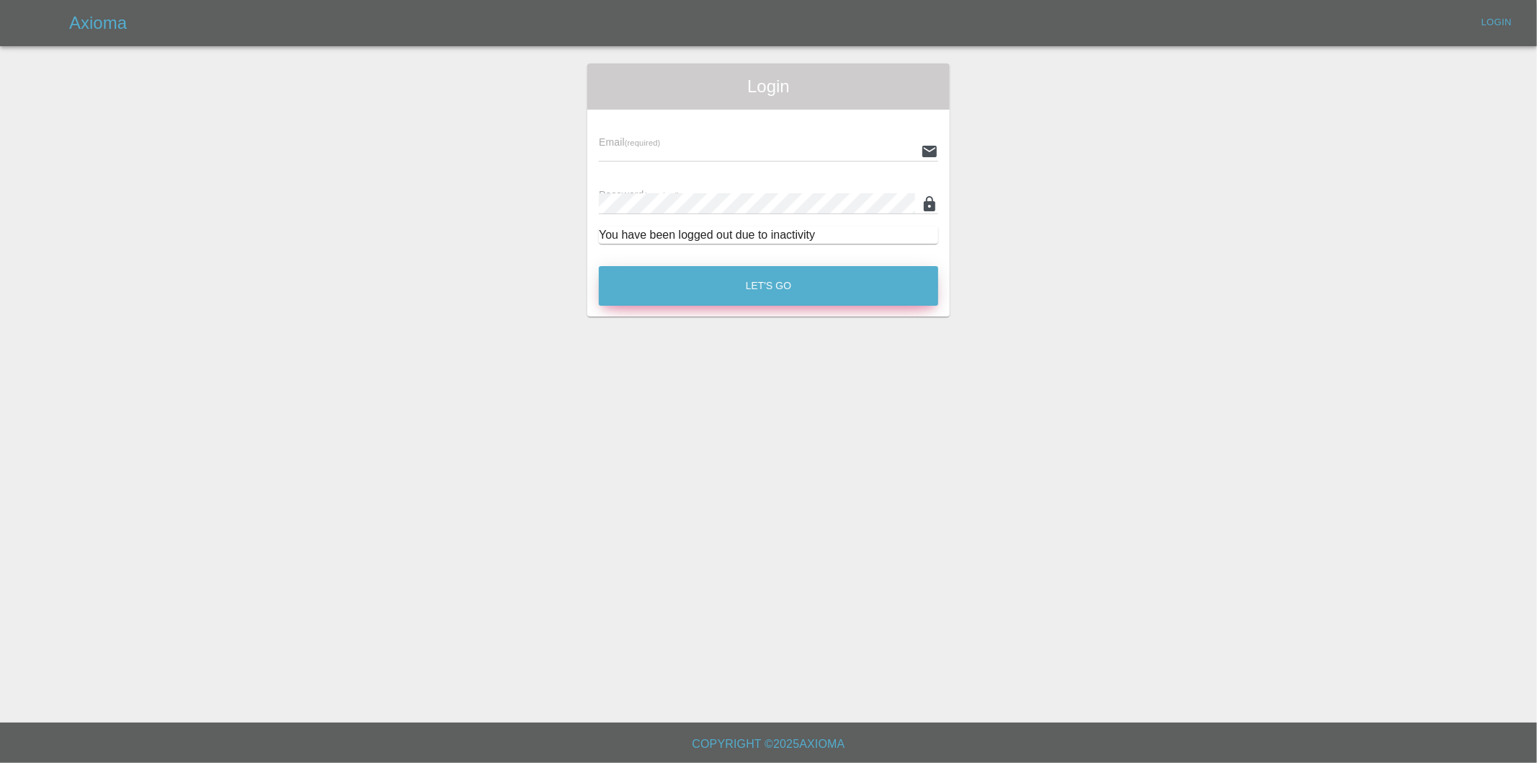
type input "[PERSON_NAME][EMAIL_ADDRESS][DOMAIN_NAME]"
click at [769, 281] on button "Let's Go" at bounding box center [768, 286] width 339 height 40
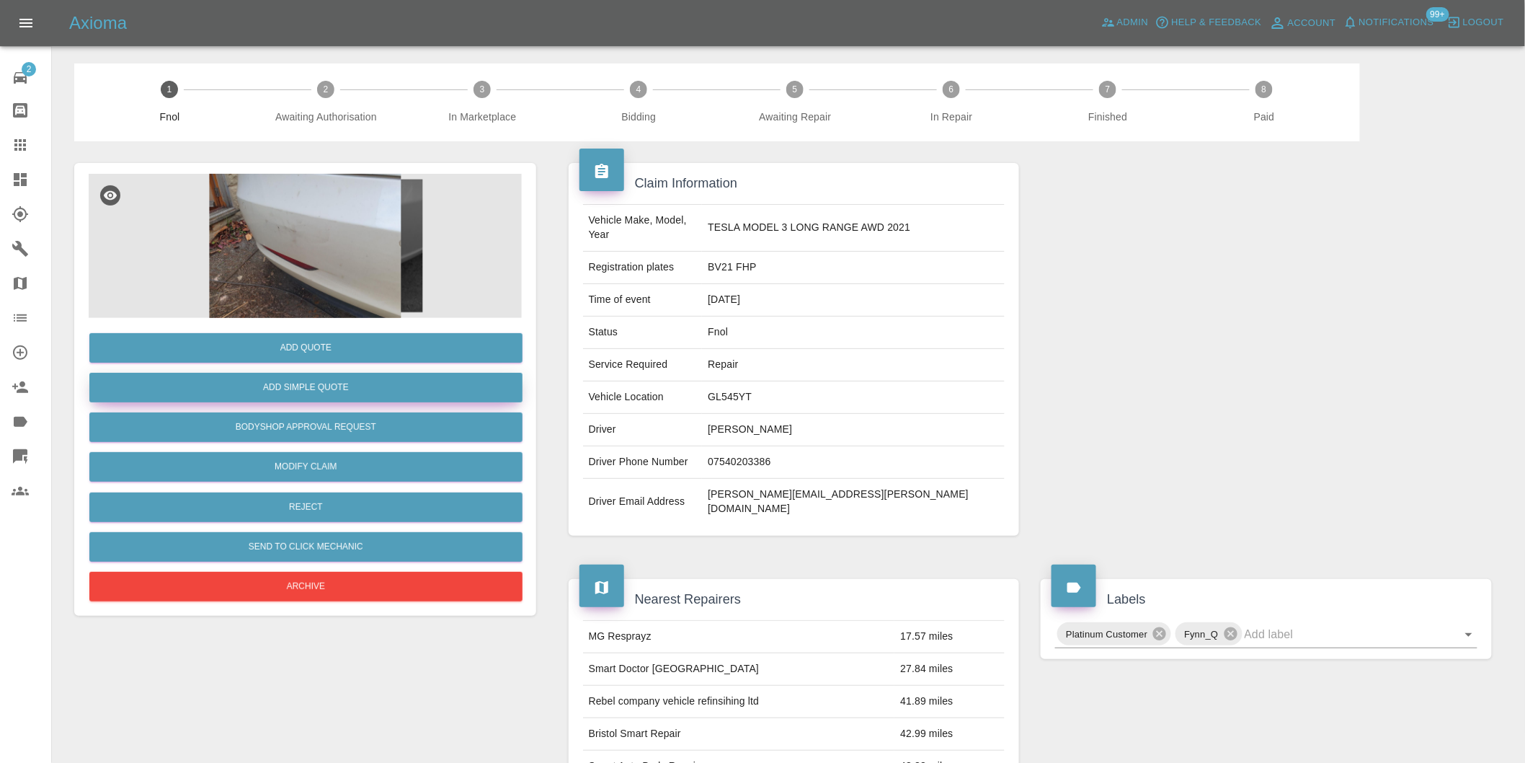
click at [348, 391] on button "Add Simple Quote" at bounding box center [305, 388] width 433 height 30
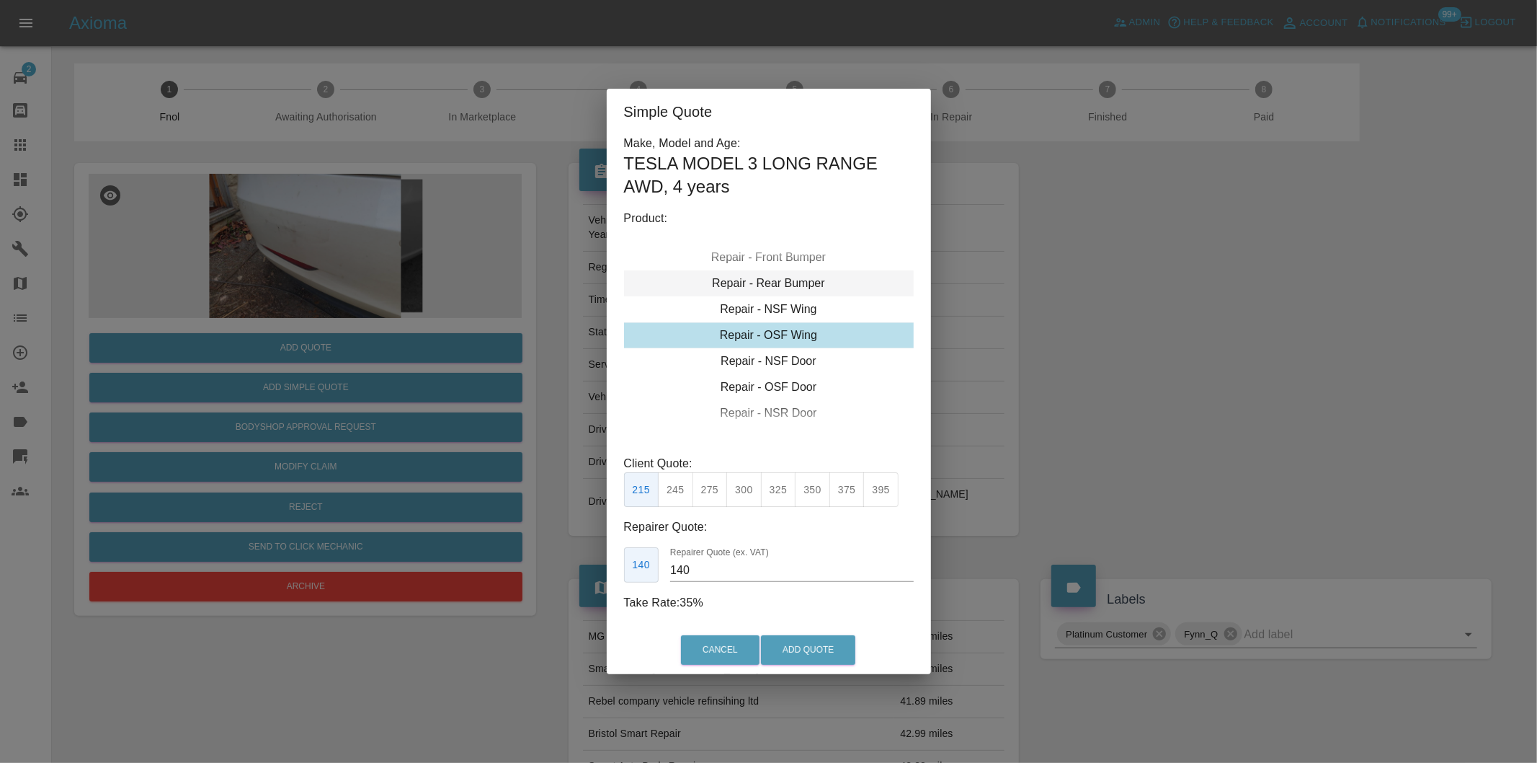
click at [804, 284] on div "Repair - Rear Bumper" at bounding box center [769, 283] width 290 height 26
click at [711, 486] on button "350" at bounding box center [710, 489] width 35 height 35
click at [736, 497] on button "375" at bounding box center [743, 489] width 35 height 35
type input "220"
click at [794, 636] on button "Add Quote" at bounding box center [808, 650] width 94 height 30
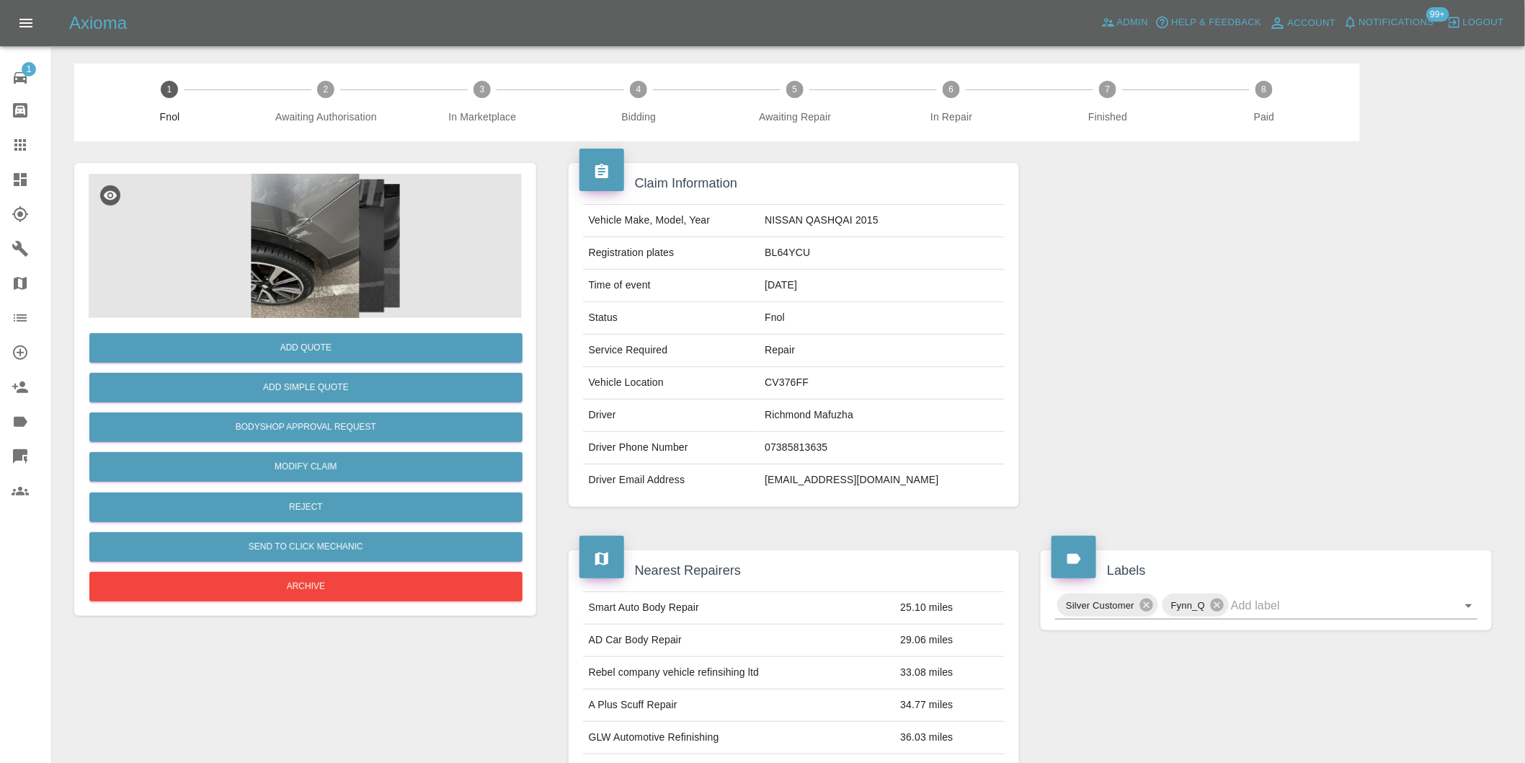
click at [277, 244] on img at bounding box center [305, 246] width 433 height 144
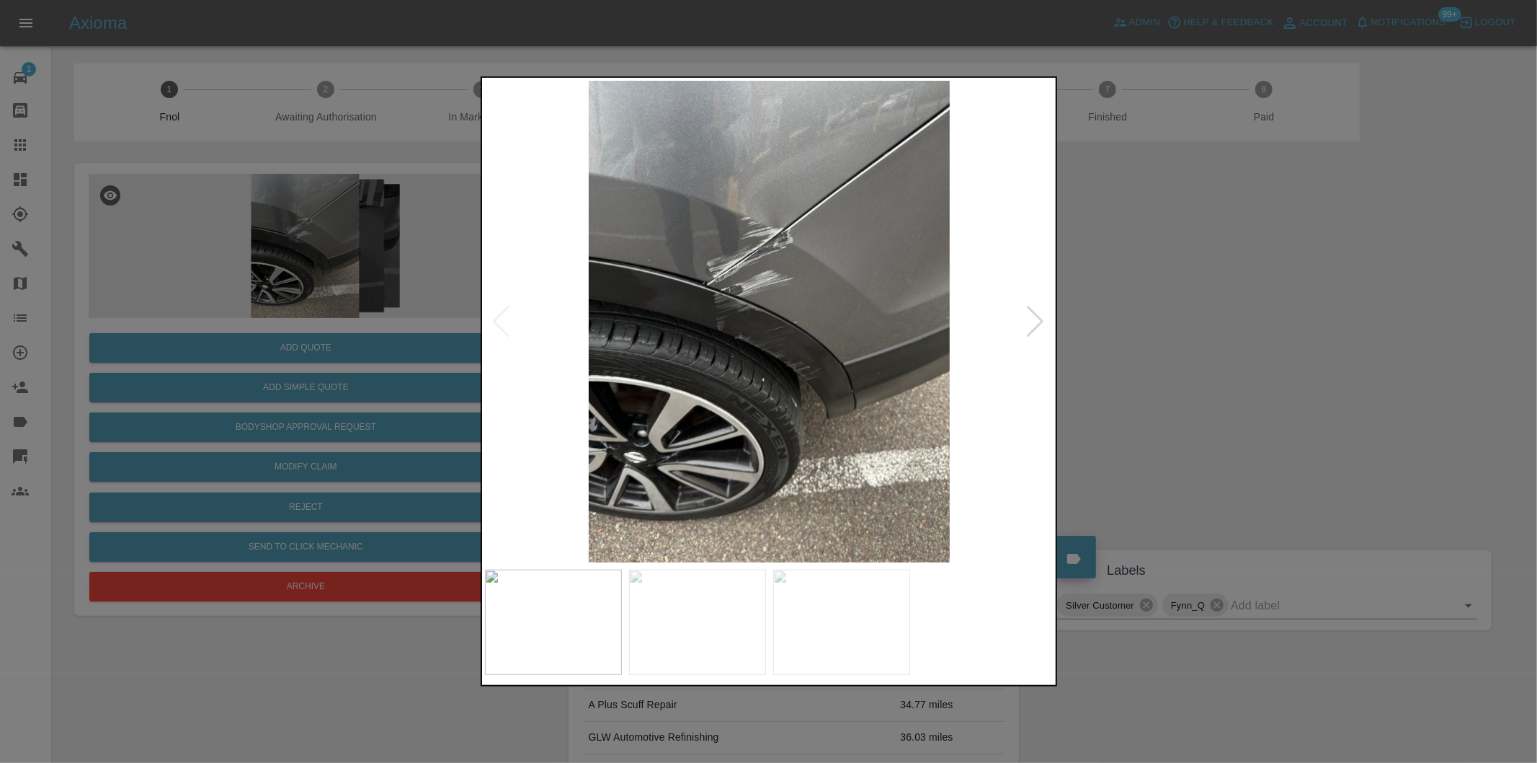
click at [1032, 321] on div at bounding box center [1035, 322] width 19 height 32
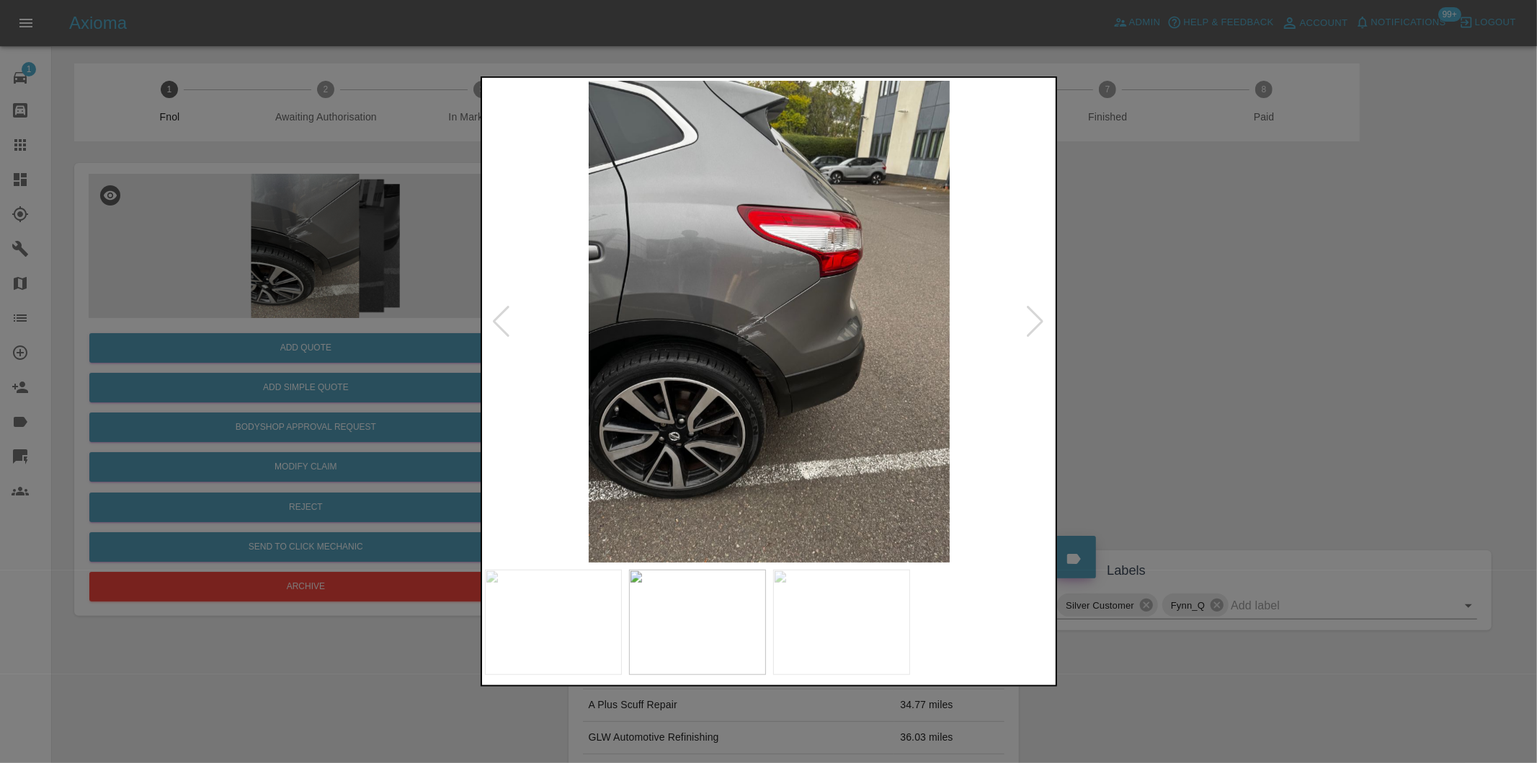
click at [1032, 321] on div at bounding box center [1035, 322] width 19 height 32
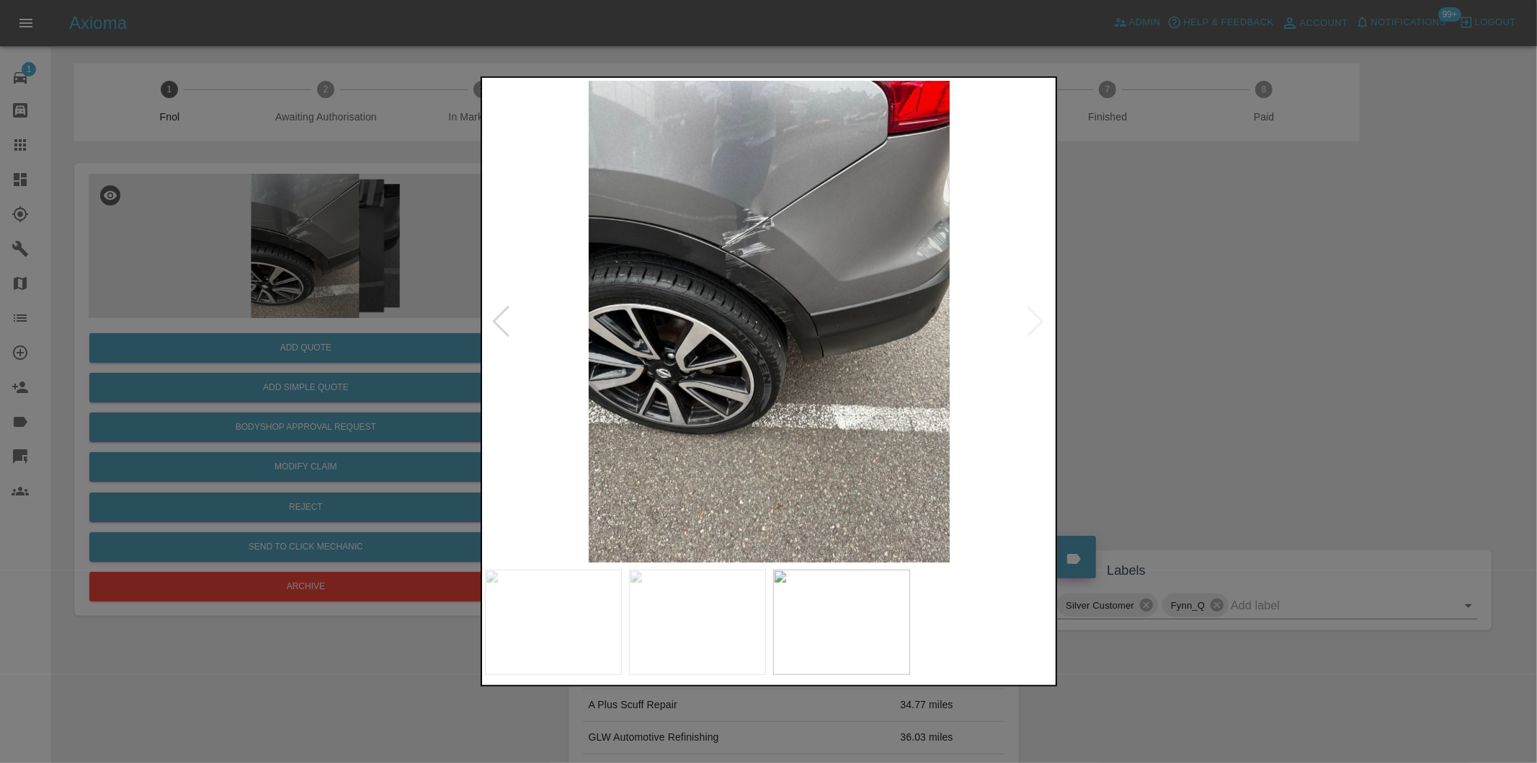
click at [1032, 321] on img at bounding box center [769, 321] width 569 height 481
drag, startPoint x: 1183, startPoint y: 321, endPoint x: 776, endPoint y: 330, distance: 406.6
click at [1182, 321] on div at bounding box center [768, 381] width 1537 height 763
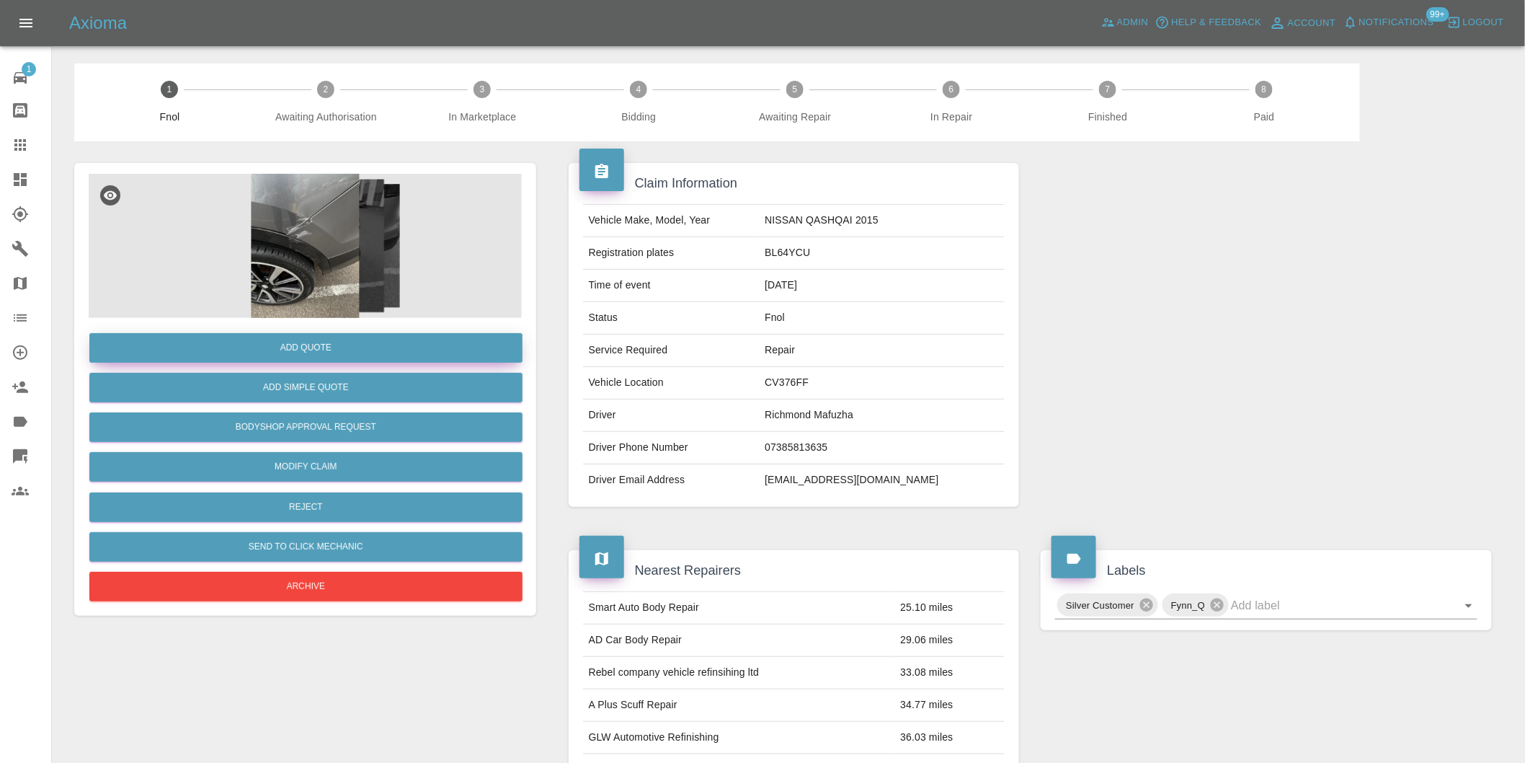
click at [329, 350] on button "Add Quote" at bounding box center [305, 348] width 433 height 30
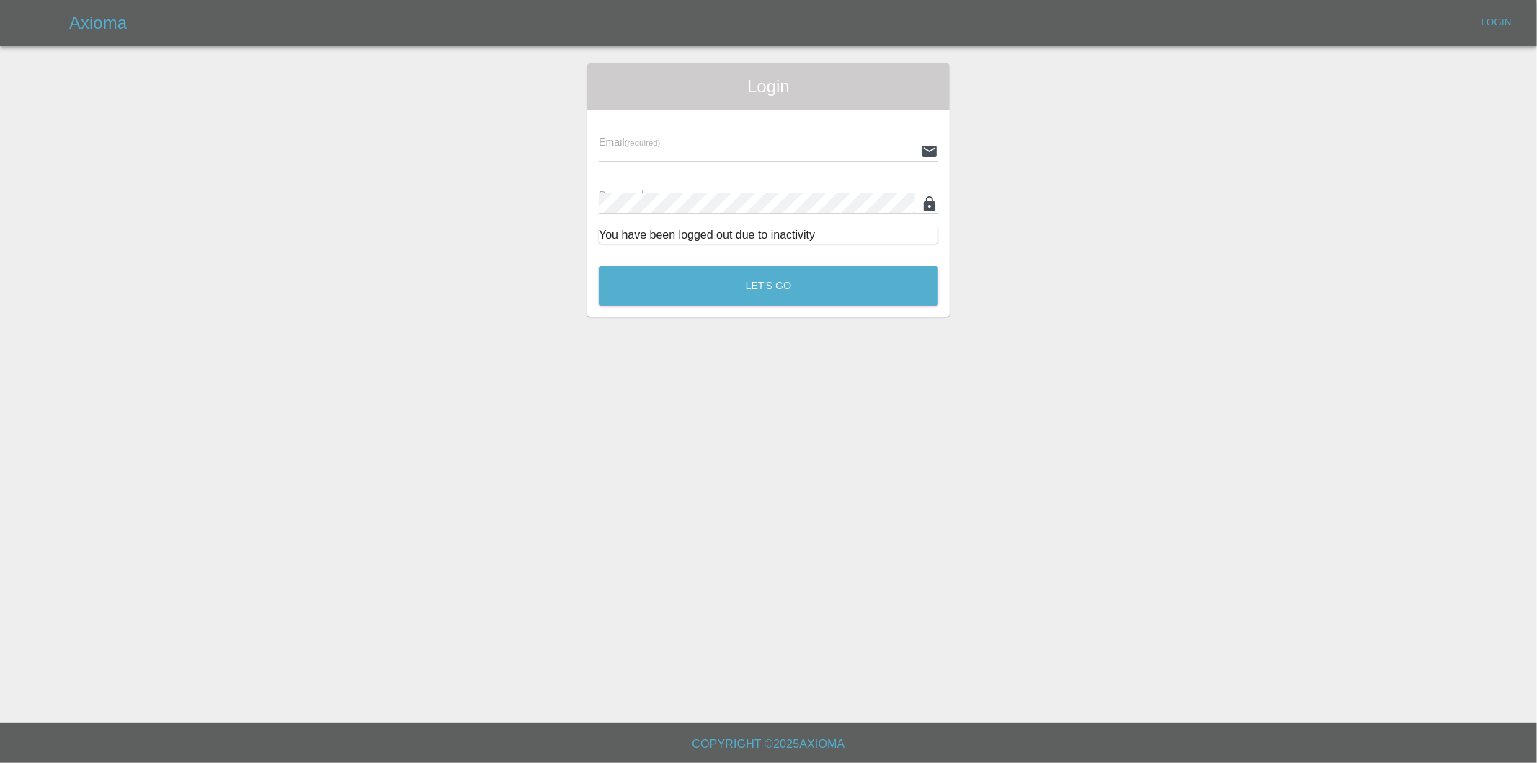
type input "[PERSON_NAME][EMAIL_ADDRESS][DOMAIN_NAME]"
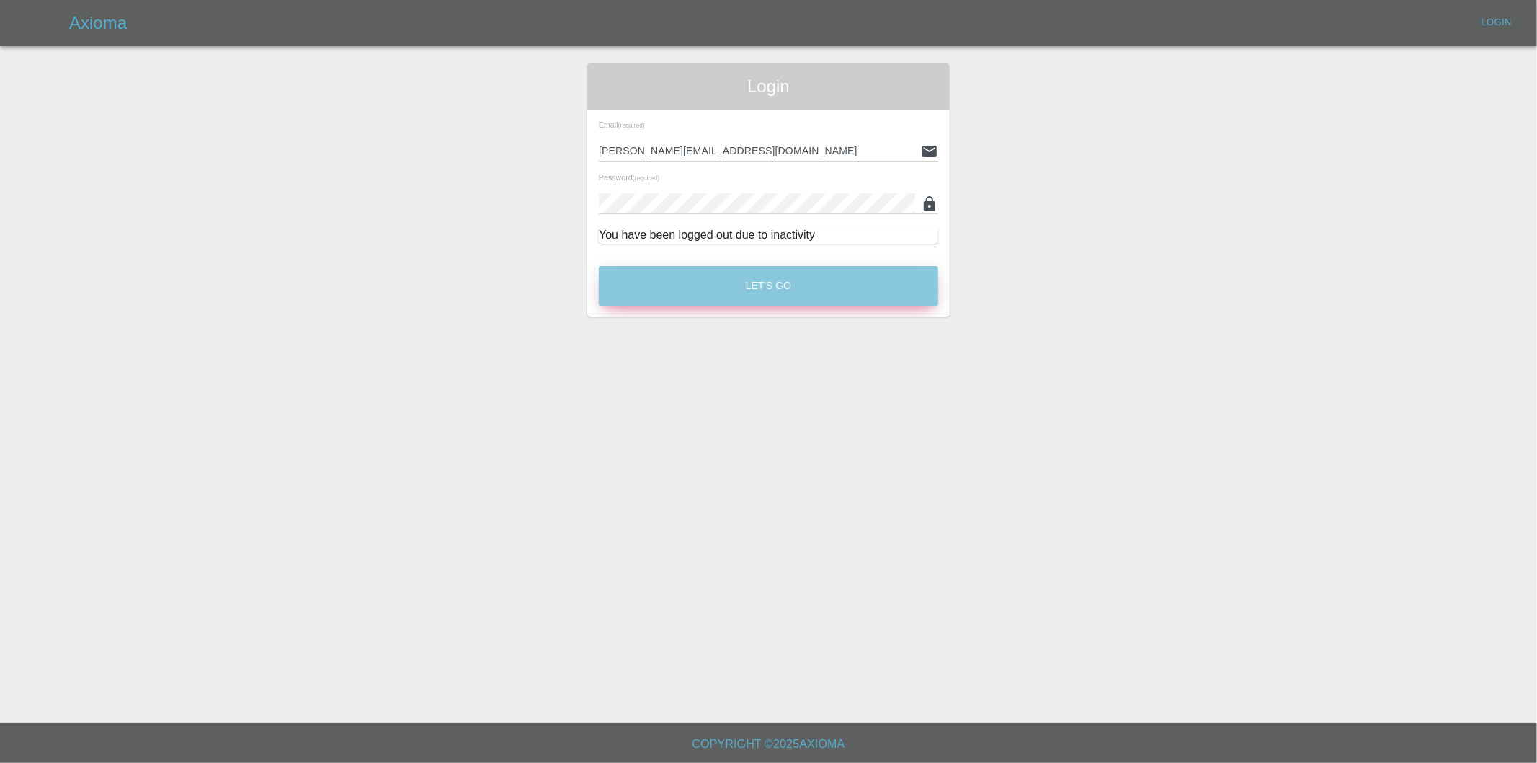
click at [715, 293] on button "Let's Go" at bounding box center [768, 286] width 339 height 40
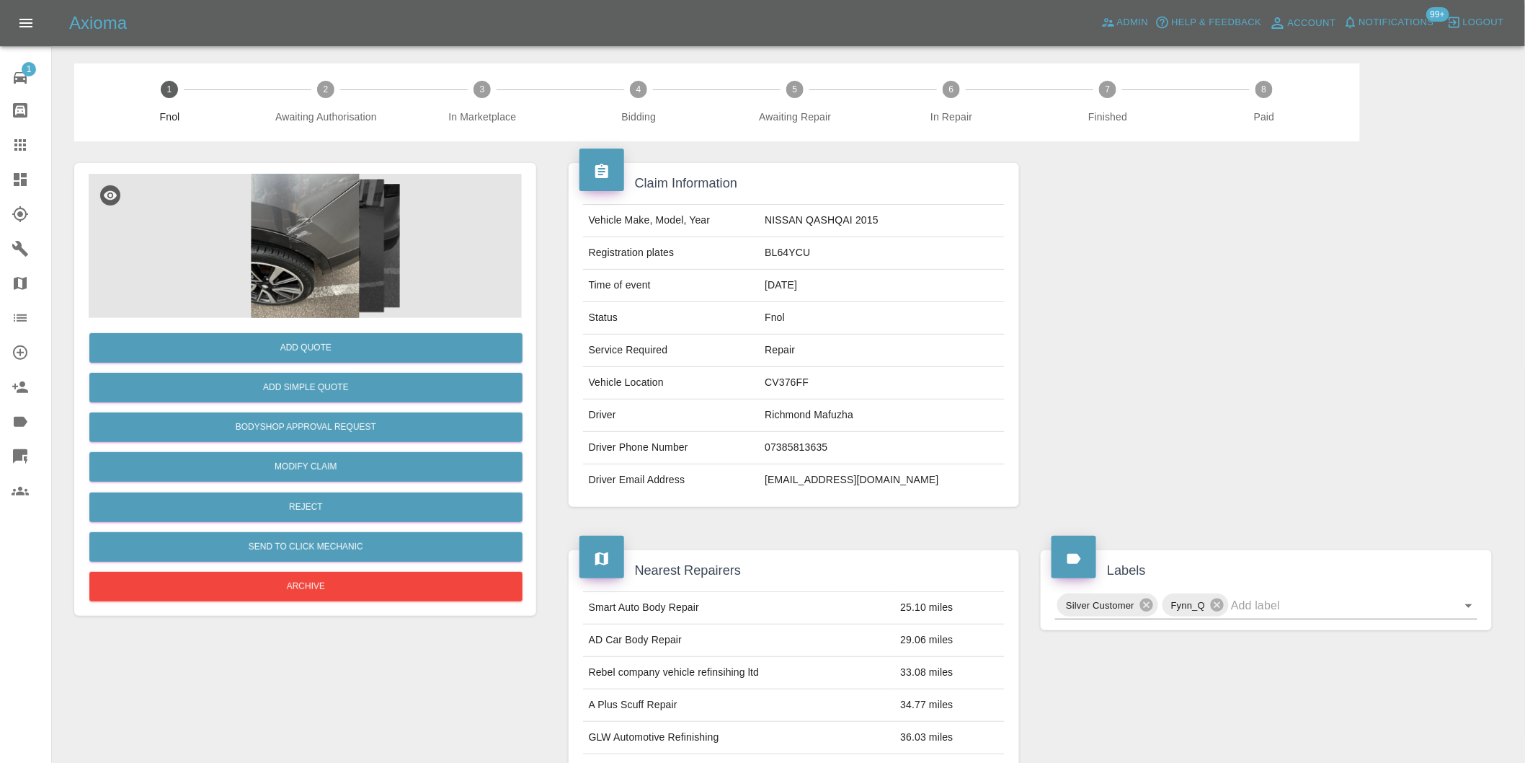
click at [306, 218] on img at bounding box center [305, 246] width 433 height 144
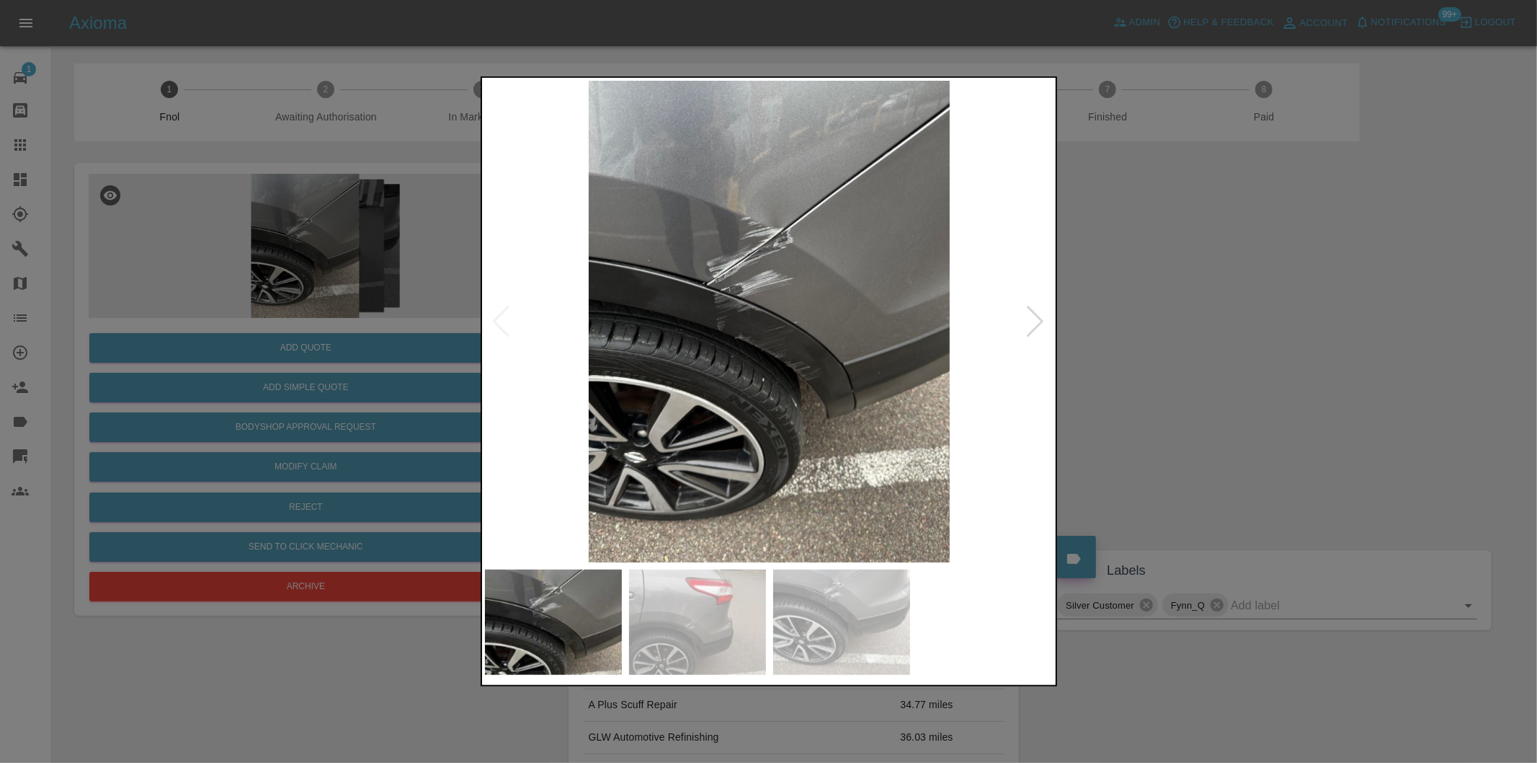
drag, startPoint x: 1223, startPoint y: 365, endPoint x: 1003, endPoint y: 366, distance: 220.5
click at [1214, 366] on div at bounding box center [768, 381] width 1537 height 763
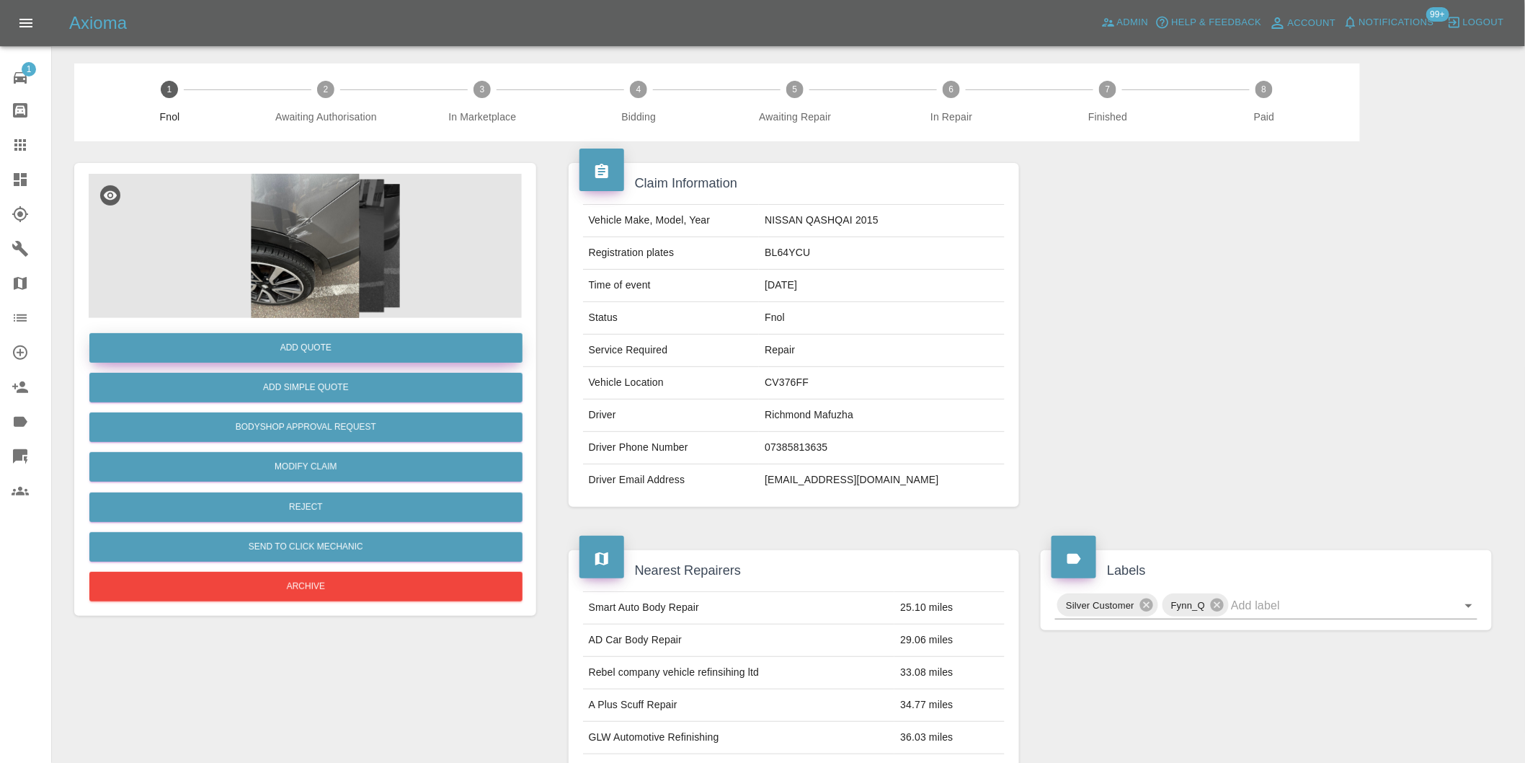
click at [330, 357] on button "Add Quote" at bounding box center [305, 348] width 433 height 30
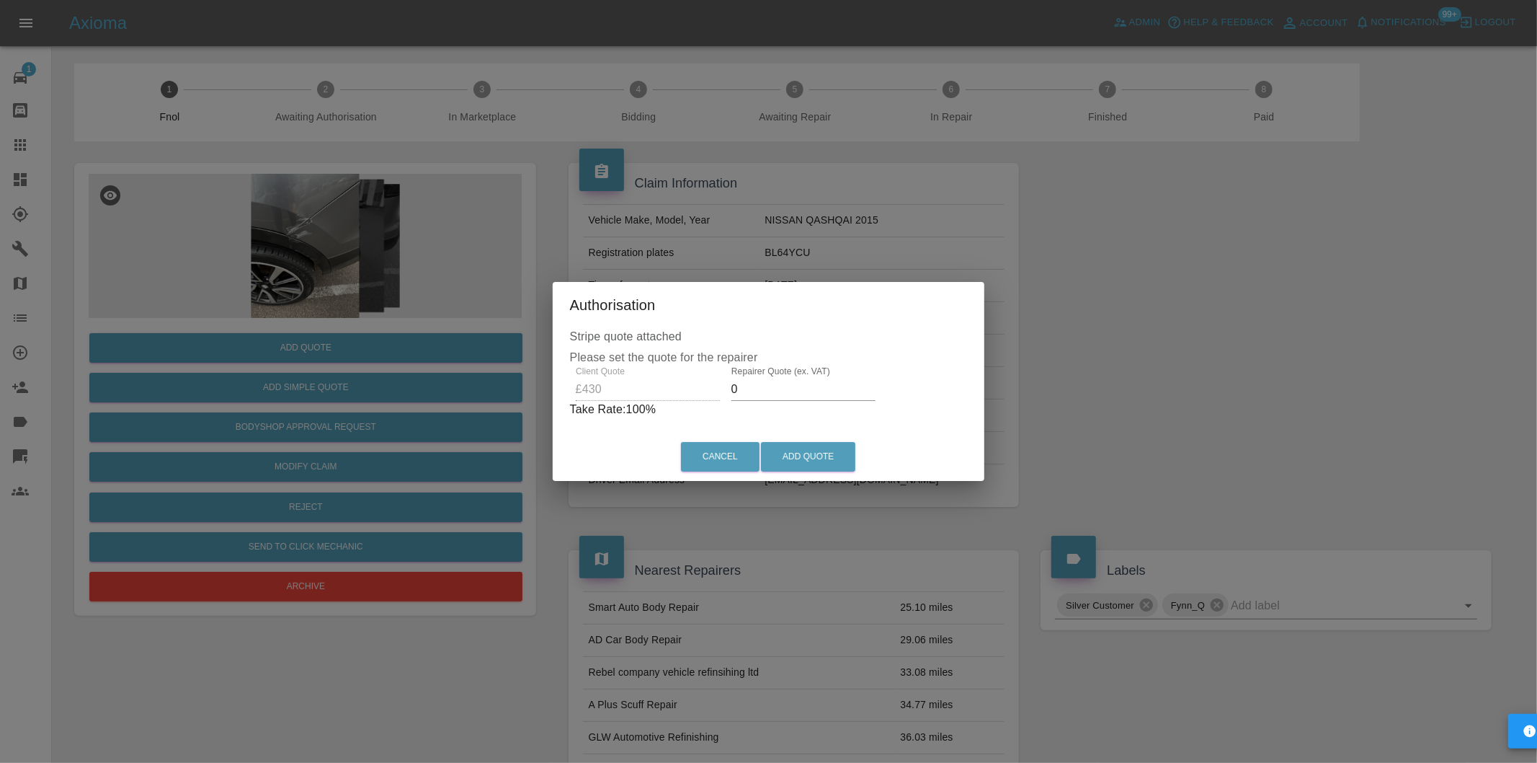
click at [760, 389] on input "0" at bounding box center [804, 389] width 144 height 23
type input "0280"
click at [830, 453] on button "Add Quote" at bounding box center [808, 457] width 94 height 30
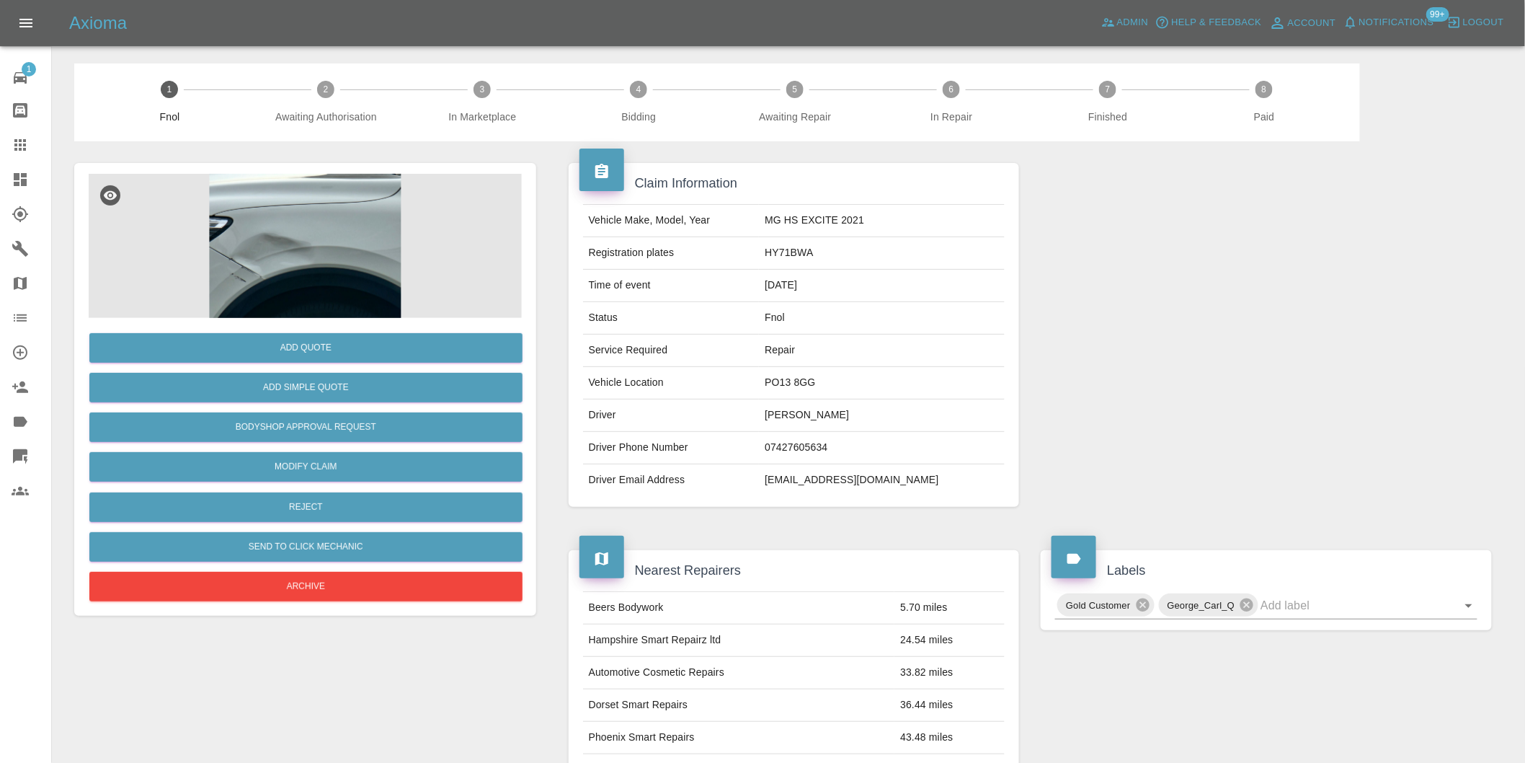
click at [321, 195] on img at bounding box center [305, 246] width 433 height 144
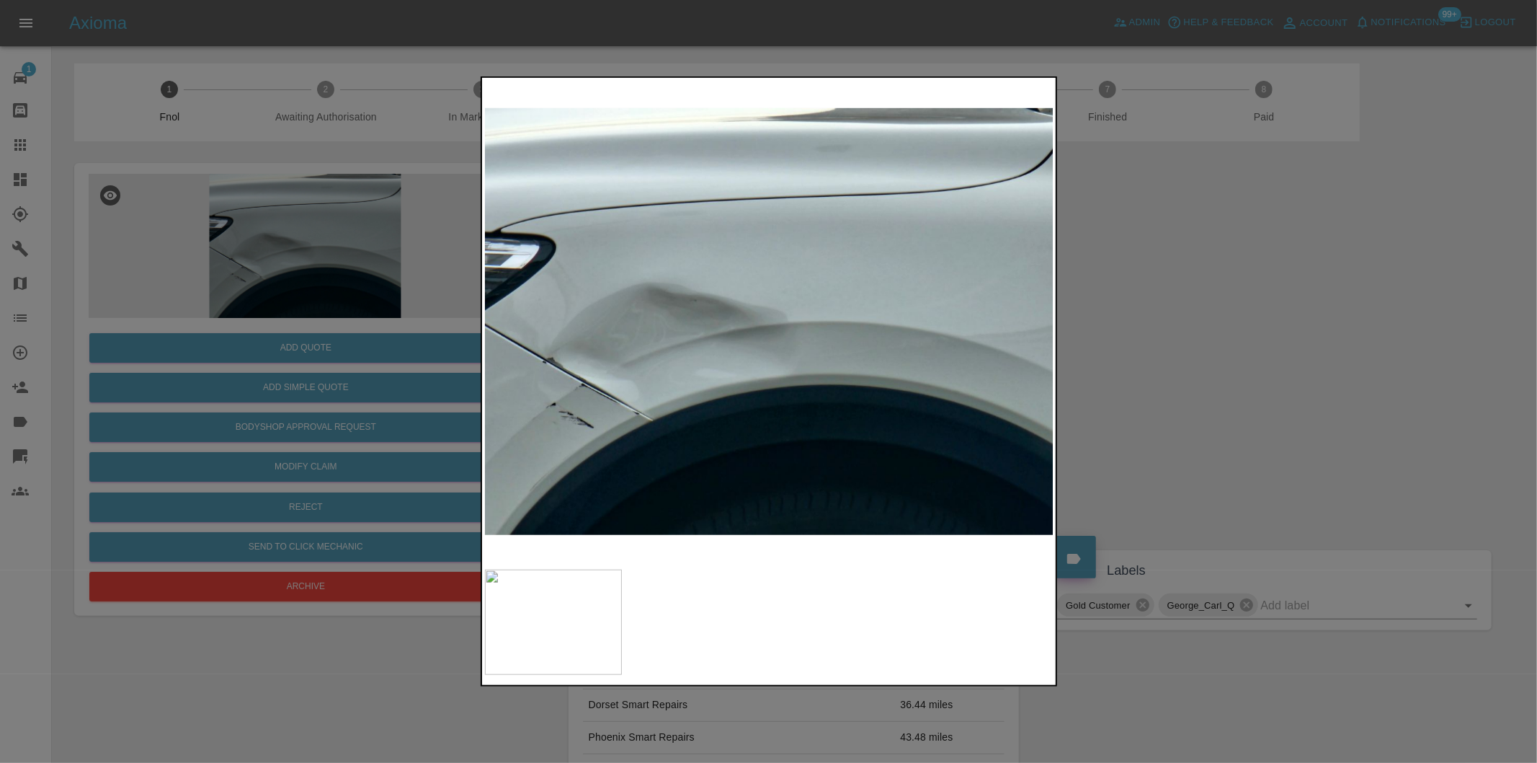
click at [1199, 341] on div at bounding box center [768, 381] width 1537 height 763
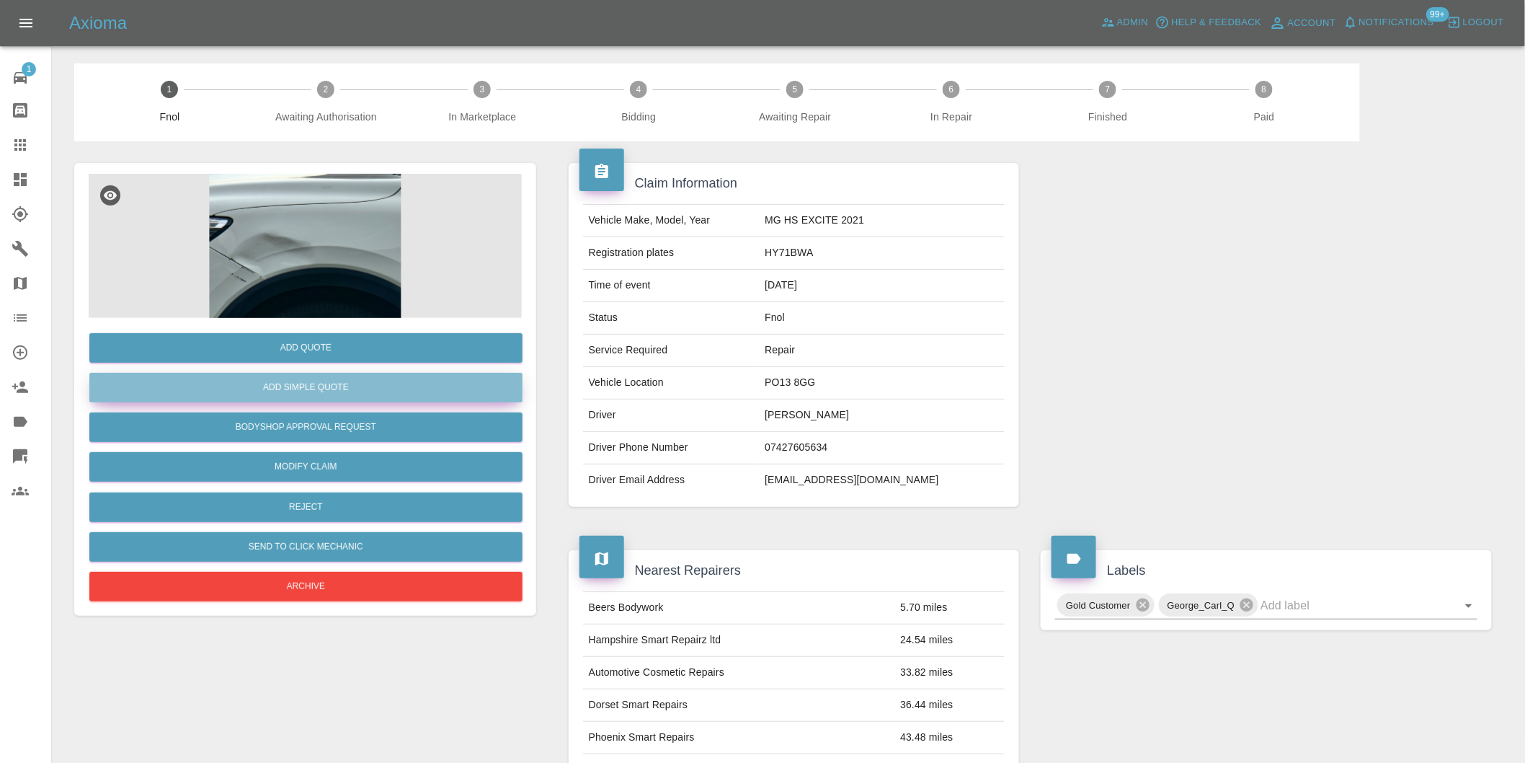
click at [335, 381] on button "Add Simple Quote" at bounding box center [305, 388] width 433 height 30
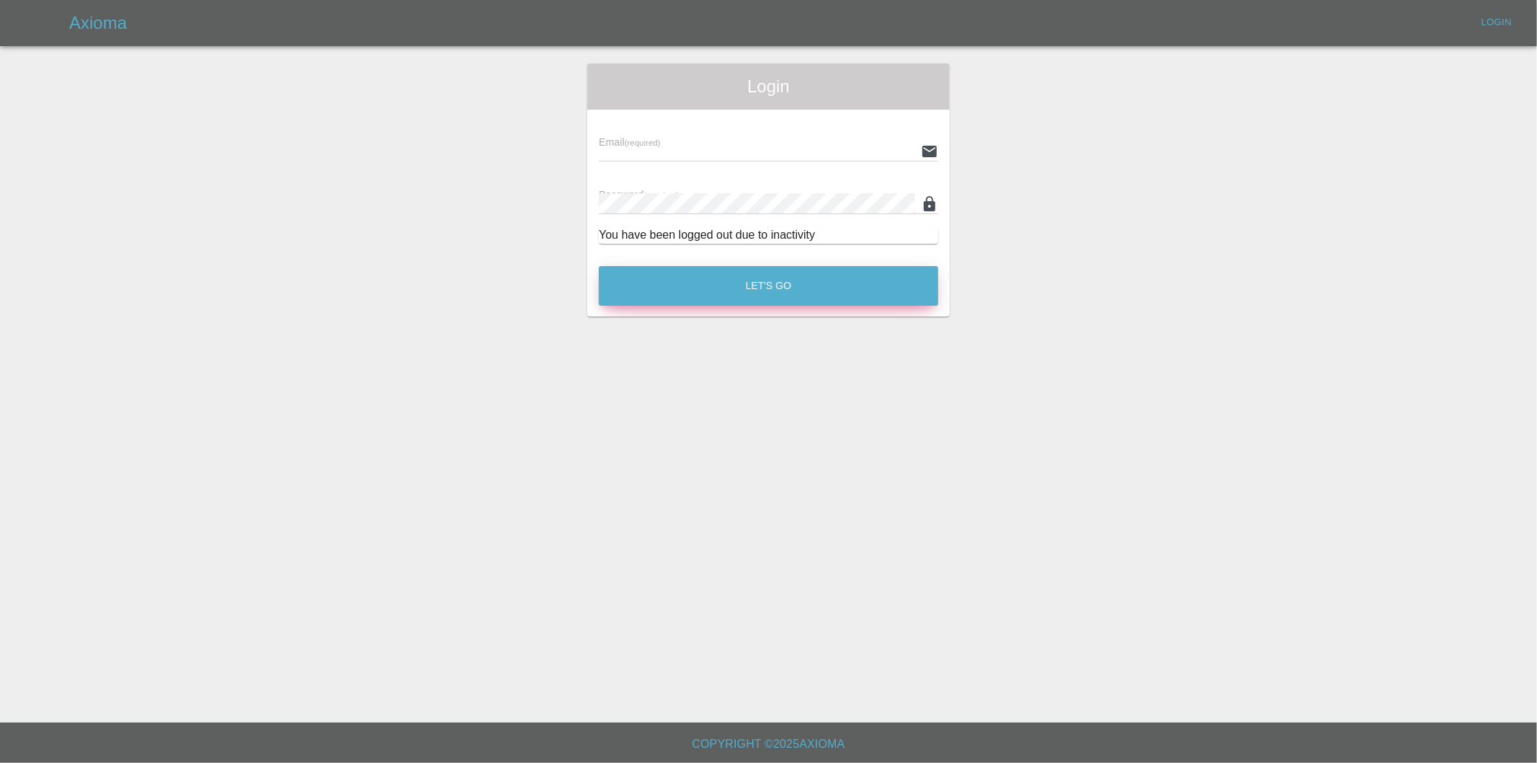
type input "[PERSON_NAME][EMAIL_ADDRESS][DOMAIN_NAME]"
click at [768, 287] on button "Let's Go" at bounding box center [768, 286] width 339 height 40
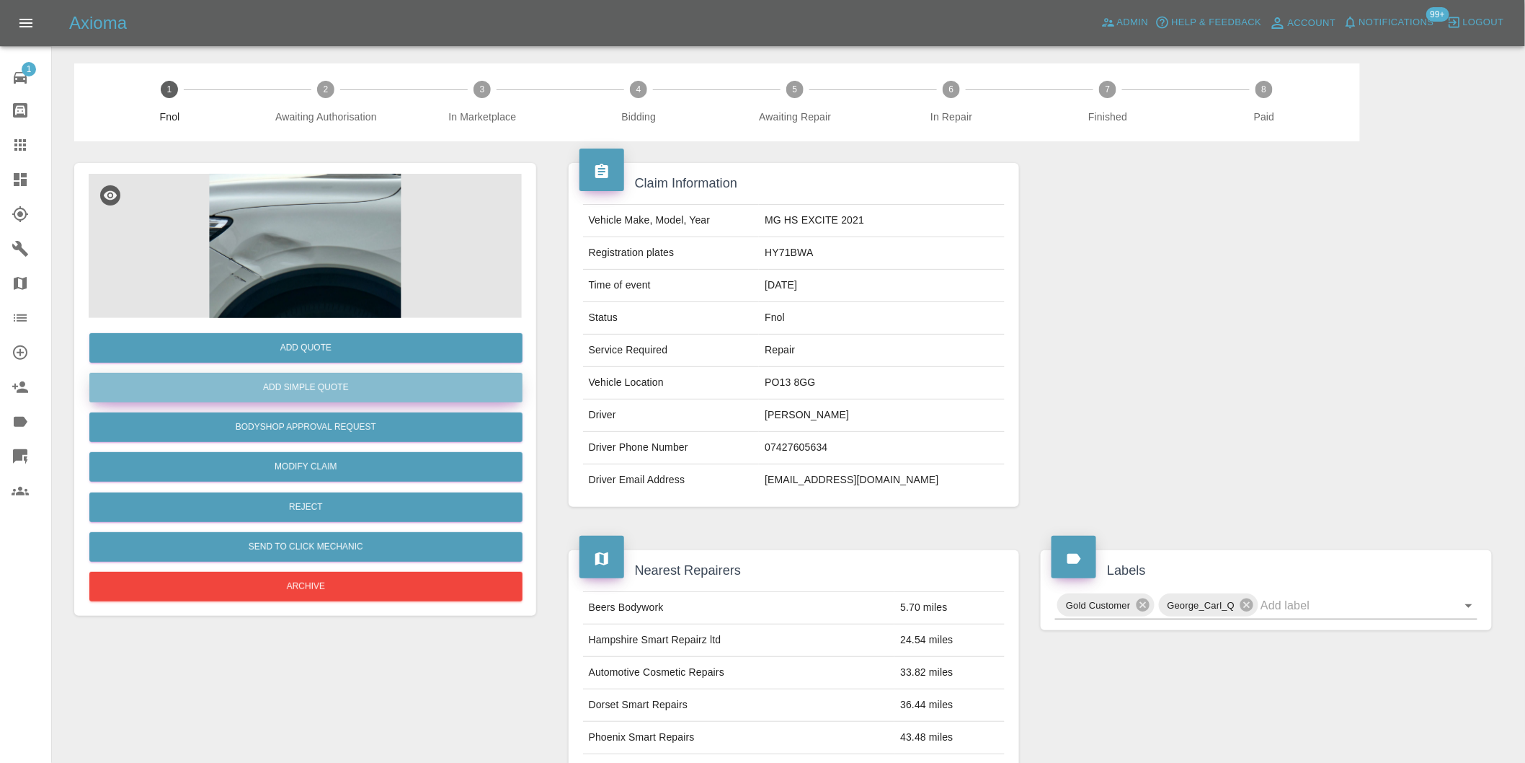
click at [312, 388] on button "Add Simple Quote" at bounding box center [305, 388] width 433 height 30
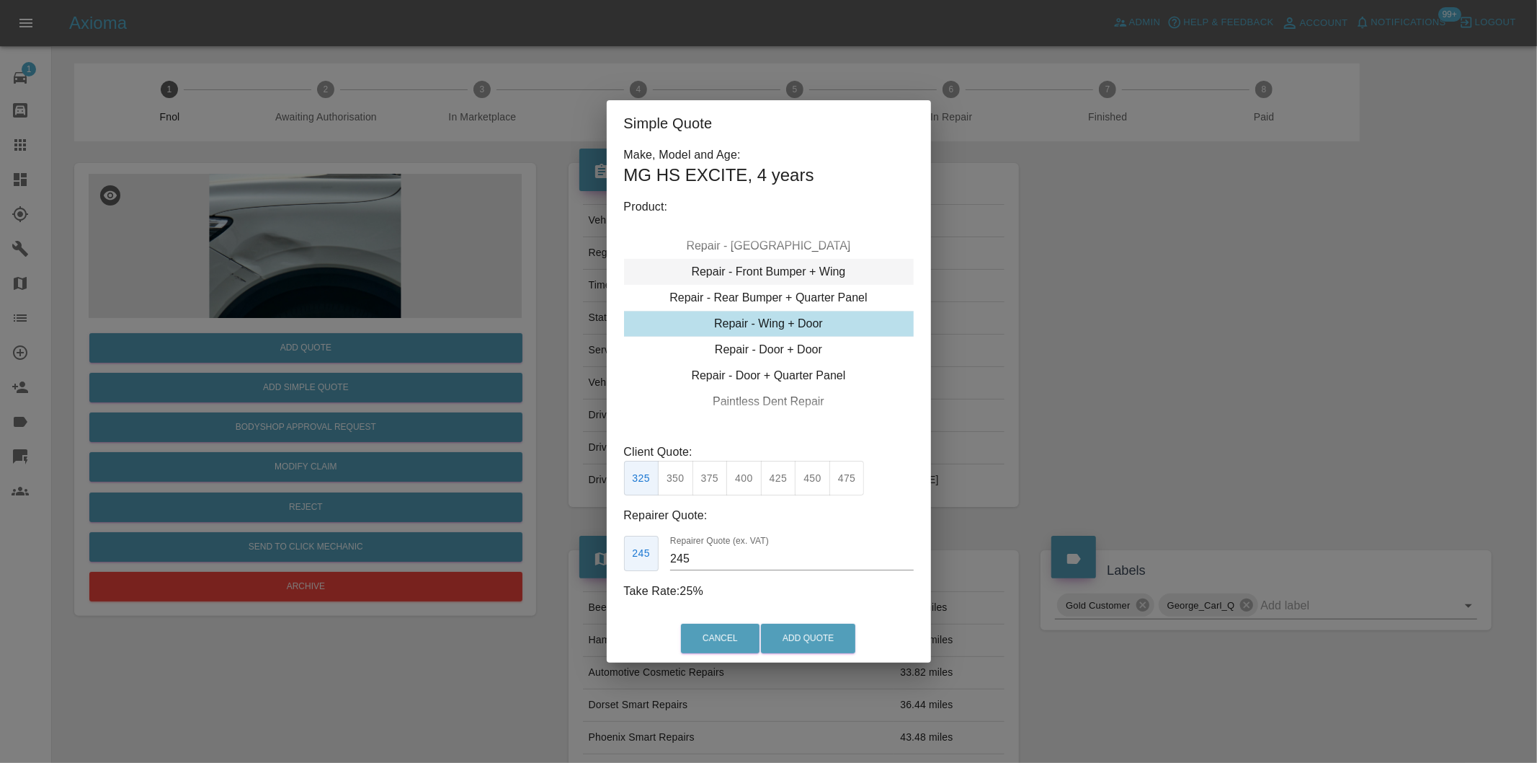
click at [834, 275] on div "Repair - Front Bumper + Wing" at bounding box center [769, 272] width 290 height 26
click at [840, 278] on div "Repair - Front Bumper + Wing" at bounding box center [769, 272] width 290 height 26
click at [780, 483] on button "395" at bounding box center [778, 478] width 35 height 35
type input "250"
click at [803, 636] on button "Add Quote" at bounding box center [808, 638] width 94 height 30
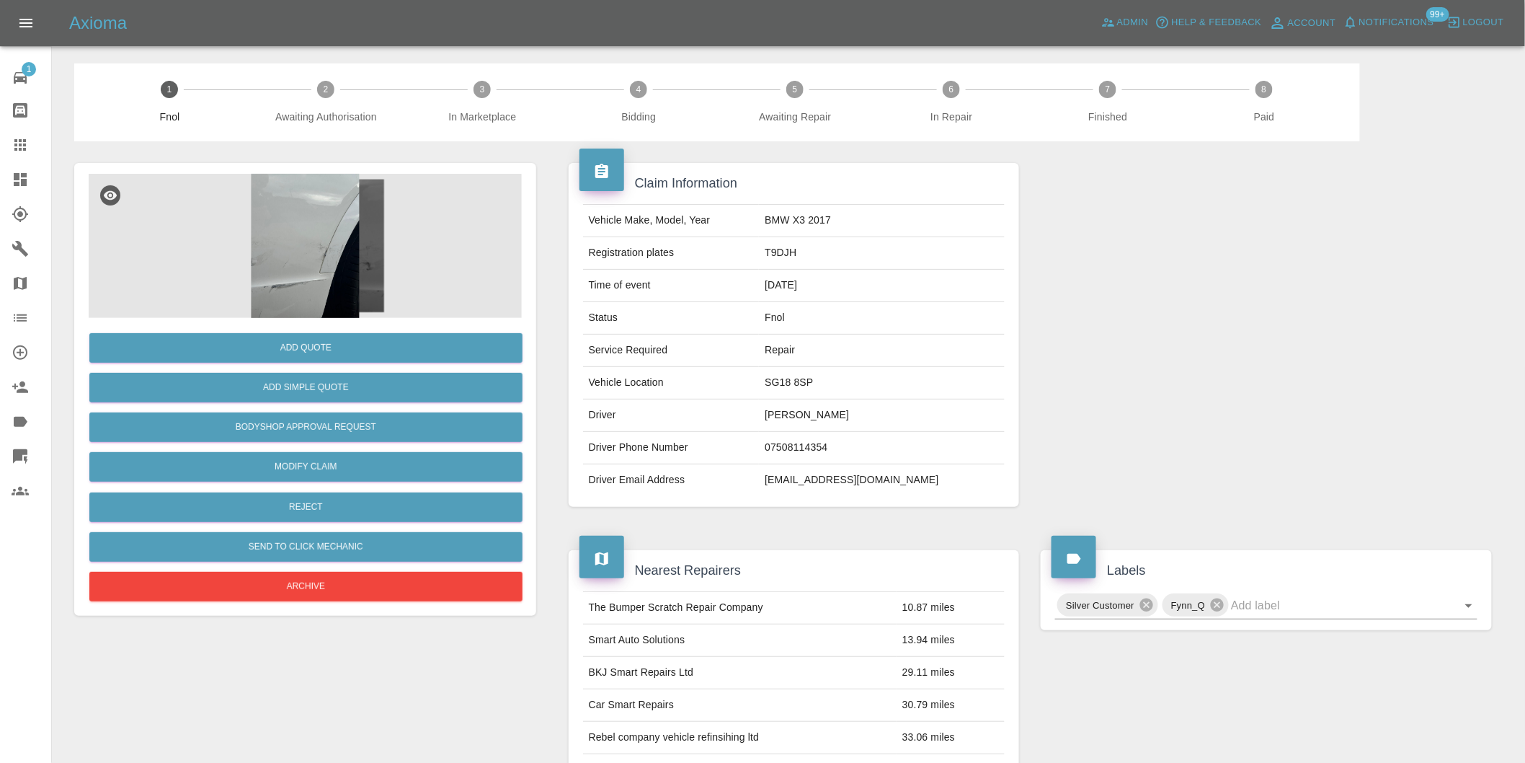
click at [293, 226] on img at bounding box center [305, 246] width 433 height 144
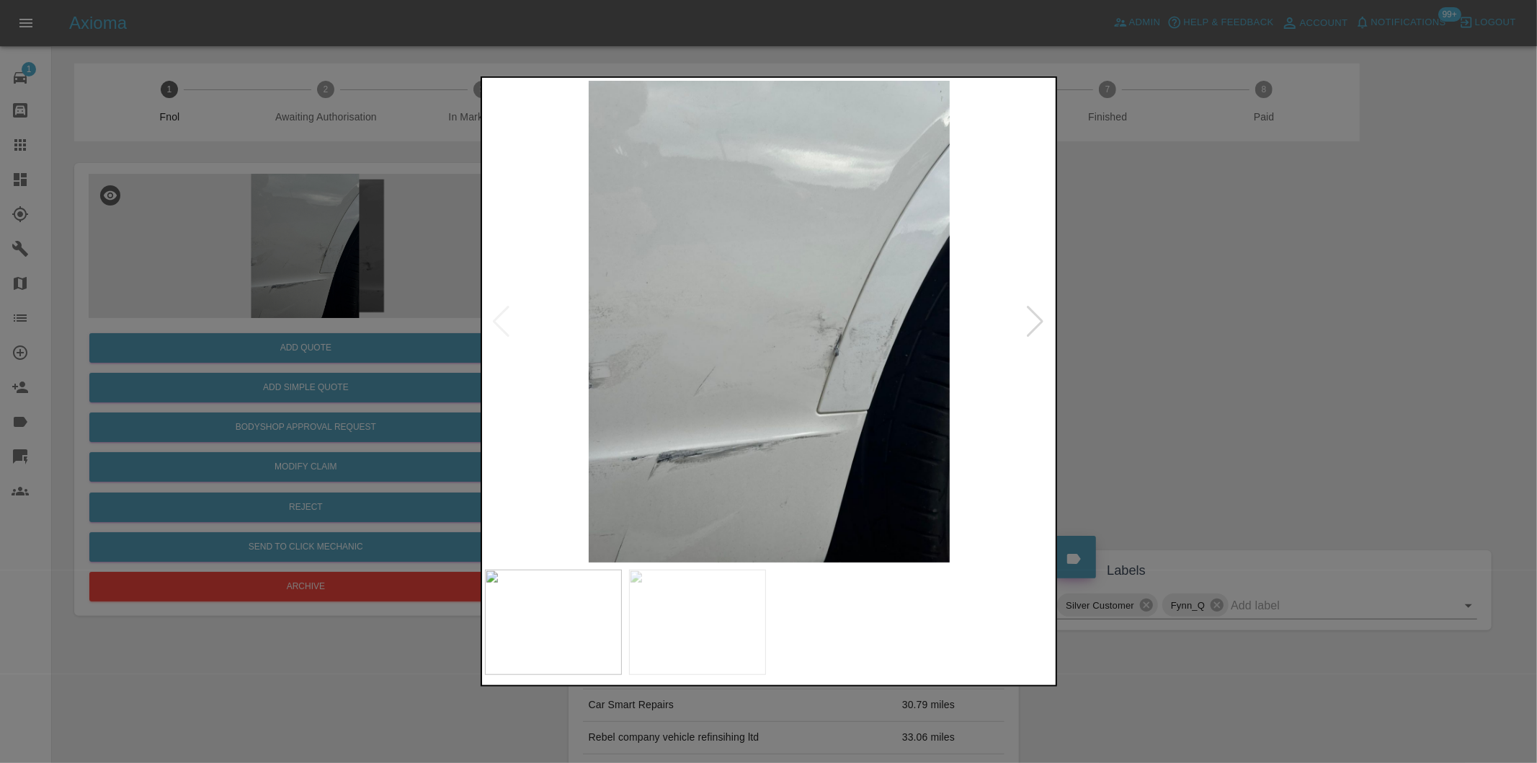
click at [1036, 321] on div at bounding box center [1035, 322] width 19 height 32
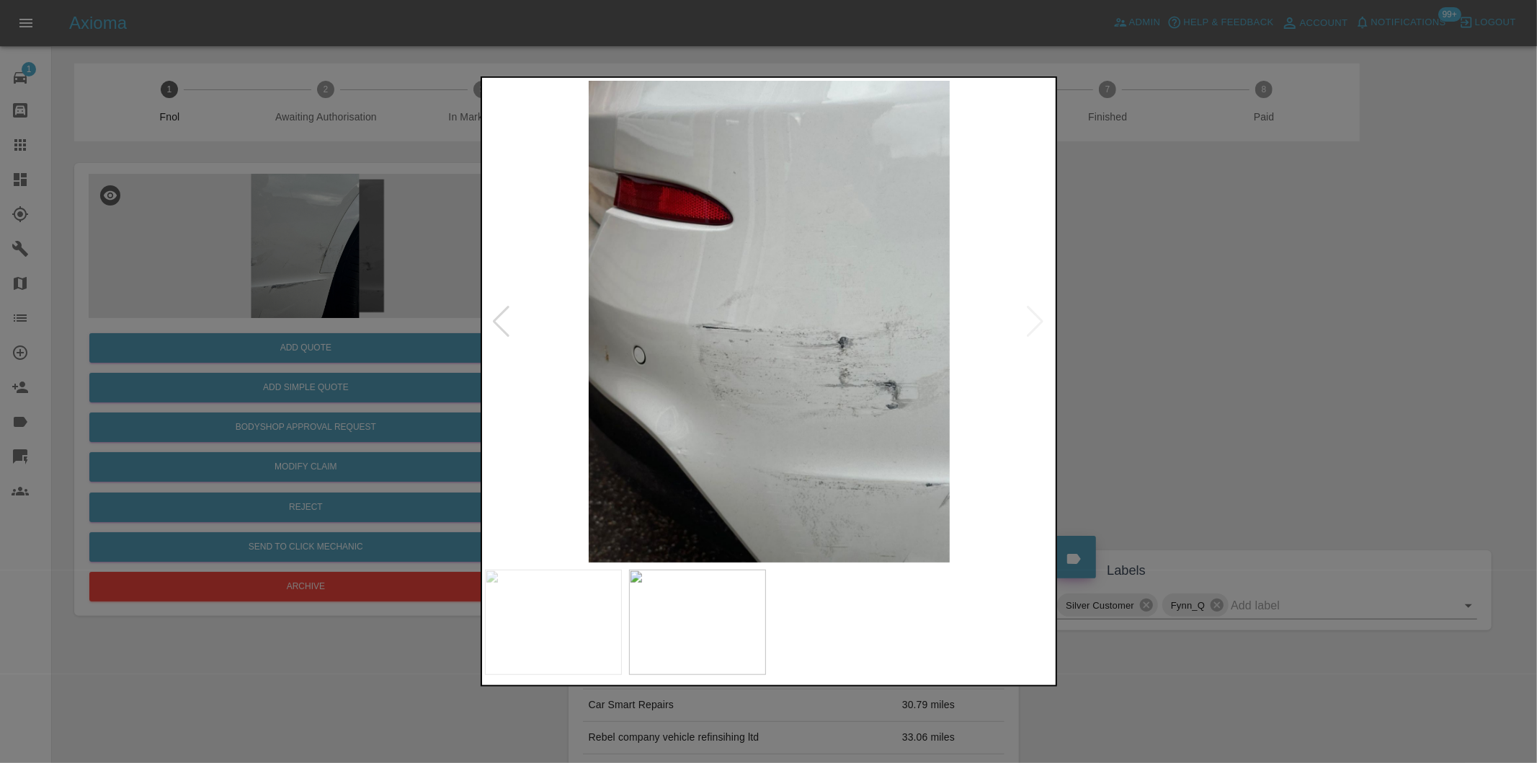
click at [1038, 320] on img at bounding box center [769, 321] width 569 height 481
click at [499, 319] on div at bounding box center [501, 322] width 19 height 32
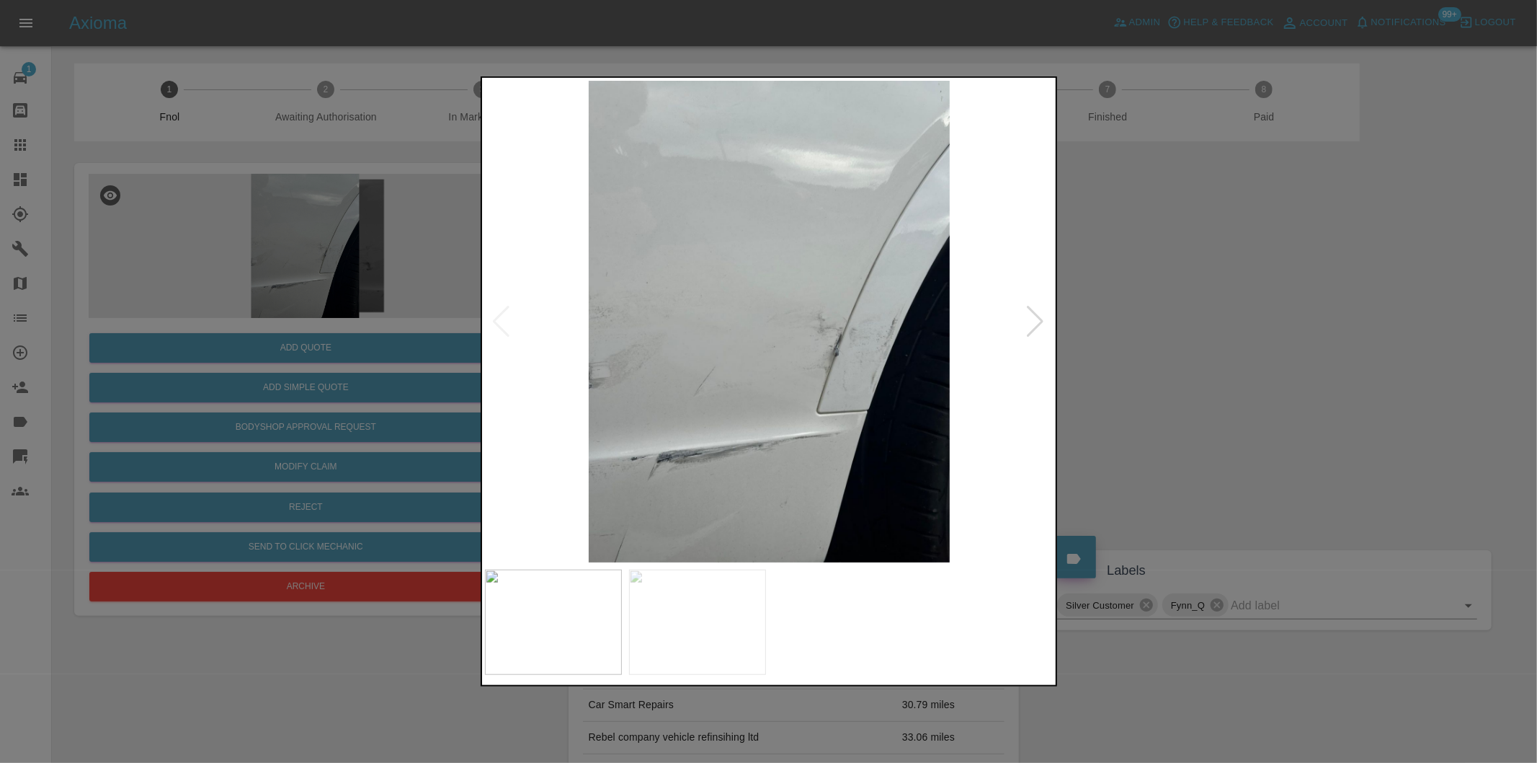
click at [499, 319] on img at bounding box center [769, 321] width 569 height 481
click at [1214, 357] on div at bounding box center [768, 381] width 1537 height 763
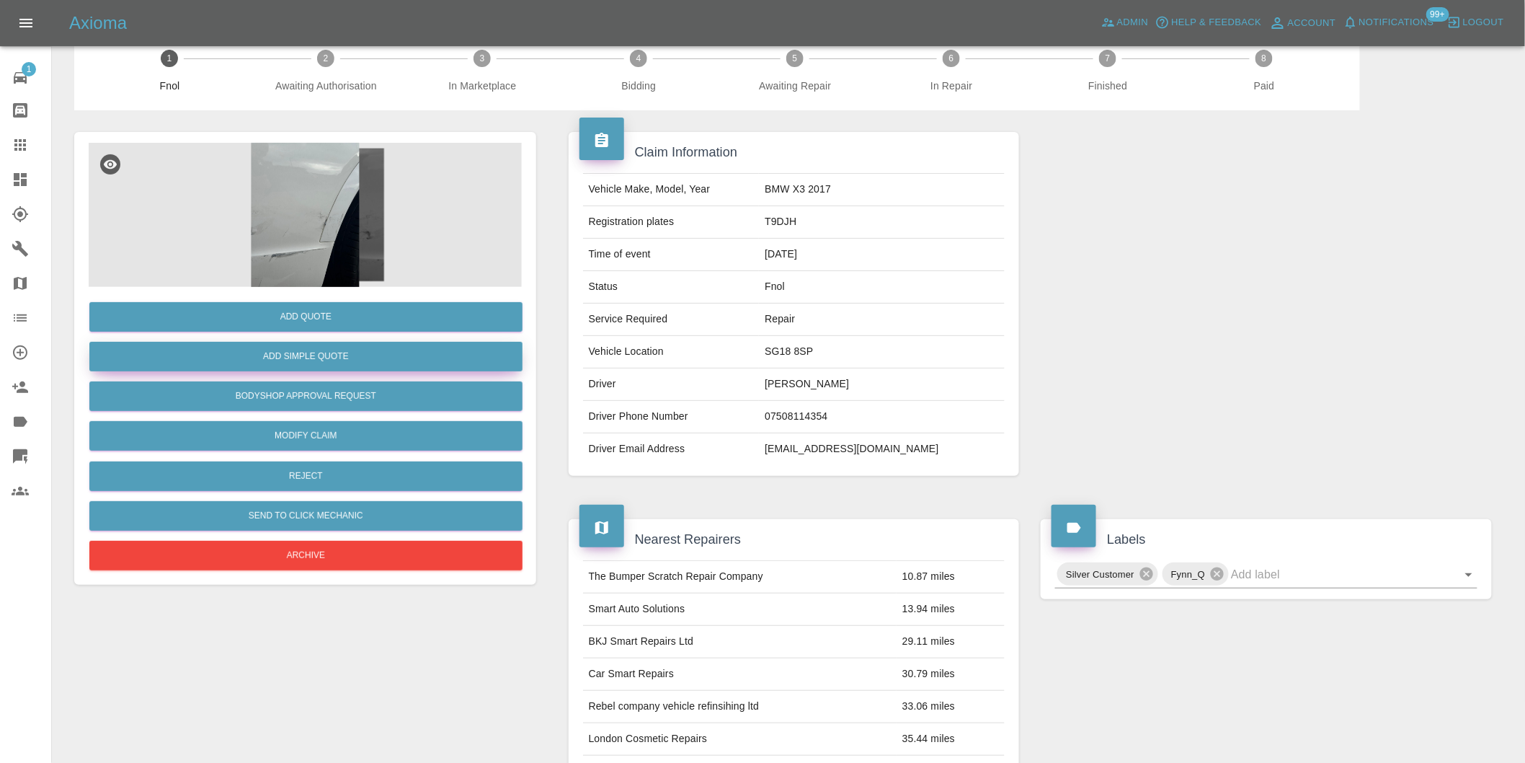
scroll to position [19, 0]
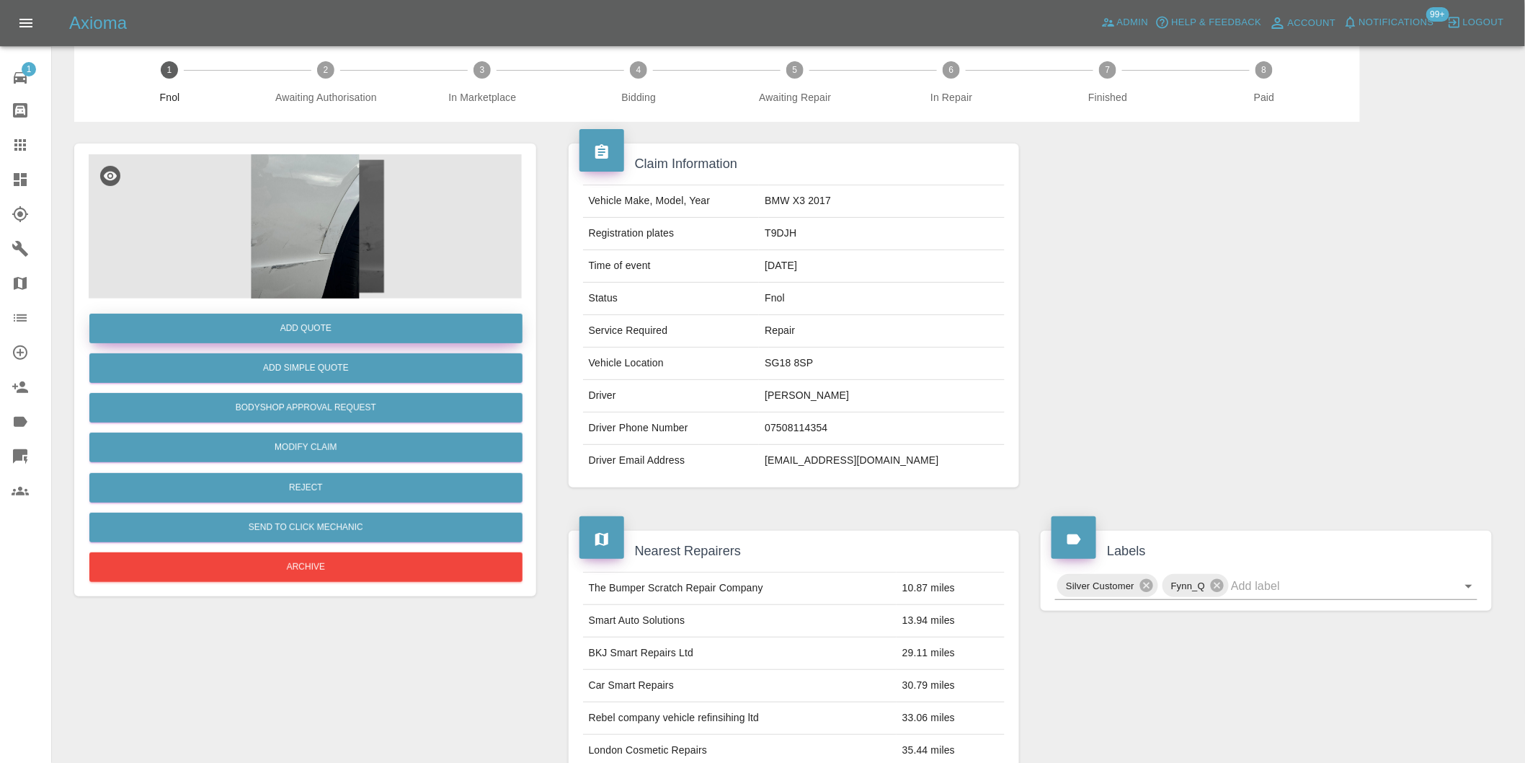
click at [319, 329] on button "Add Quote" at bounding box center [305, 329] width 433 height 30
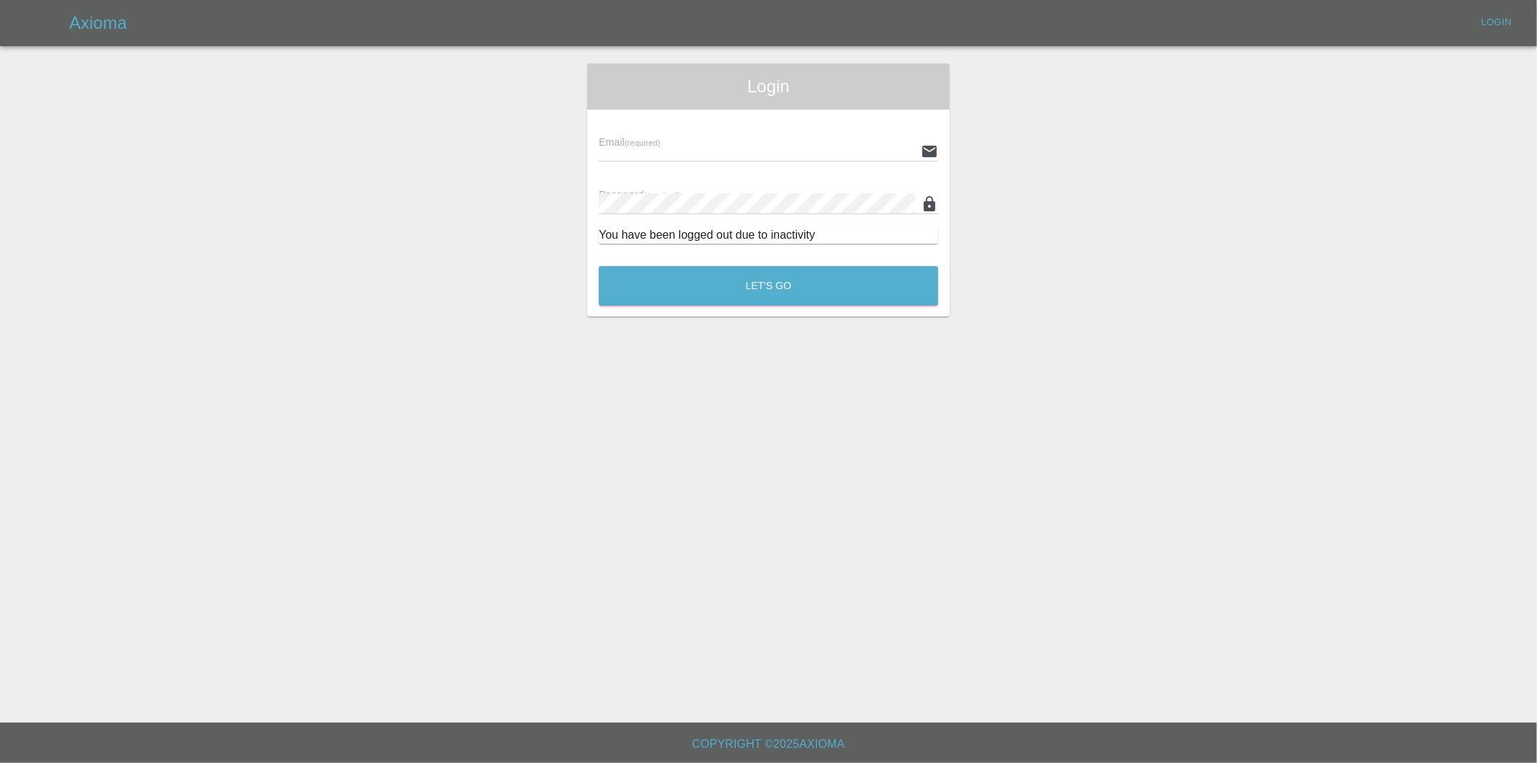
type input "eric.ordano@gmail.com"
click at [849, 284] on button "Let's Go" at bounding box center [768, 286] width 339 height 40
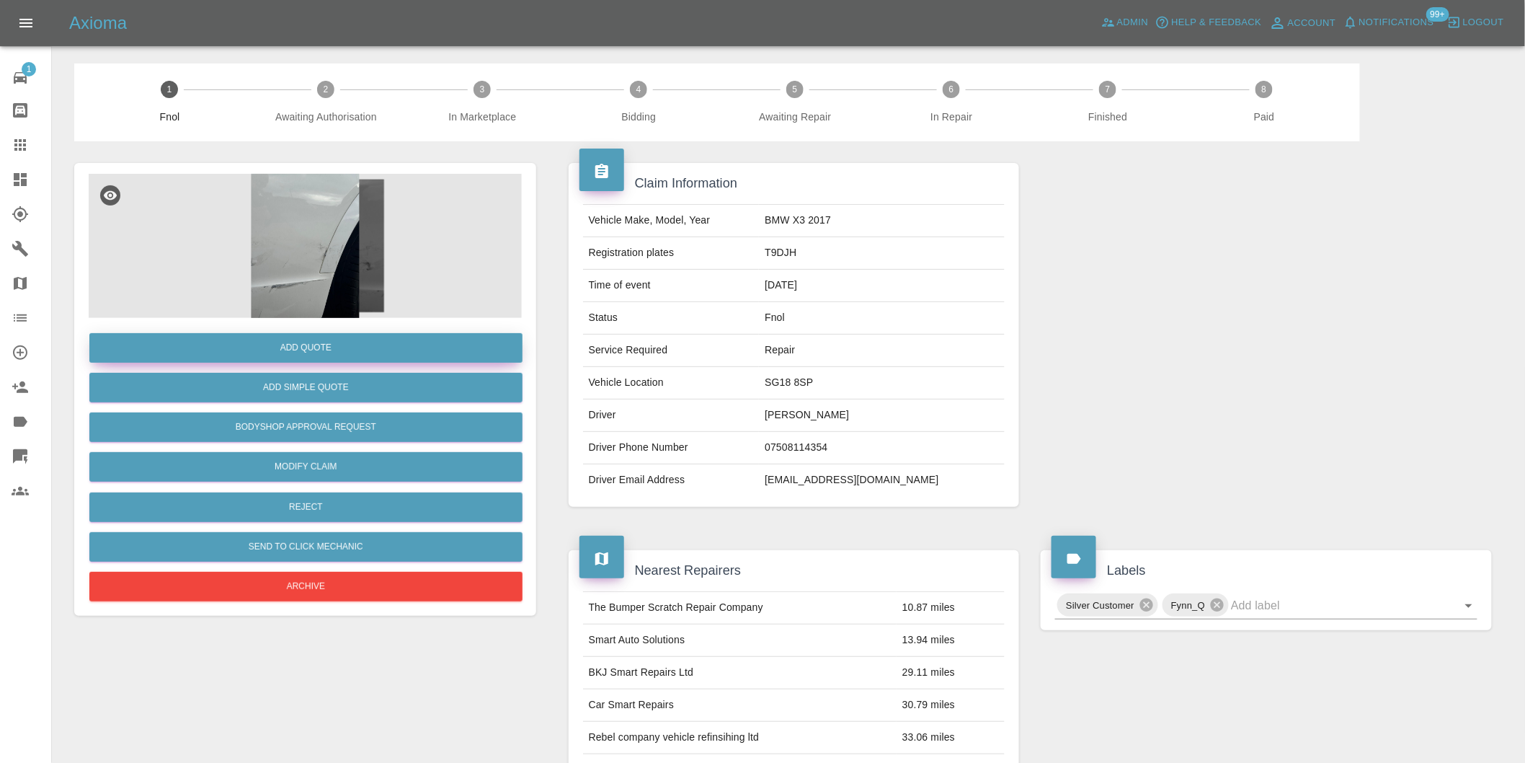
click at [334, 352] on button "Add Quote" at bounding box center [305, 348] width 433 height 30
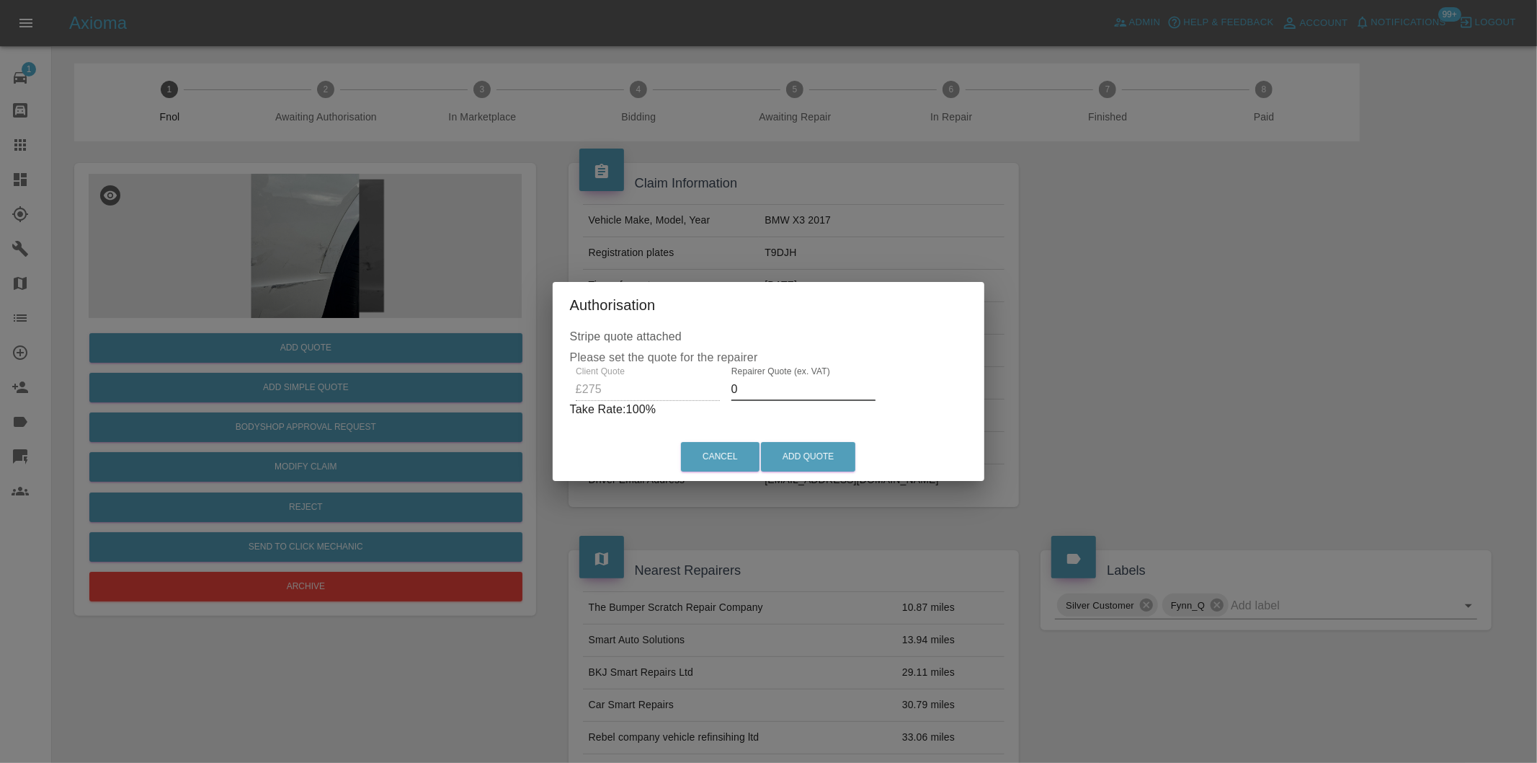
click at [747, 391] on input "0" at bounding box center [804, 389] width 144 height 23
type input "0170"
click at [788, 456] on button "Add Quote" at bounding box center [808, 457] width 94 height 30
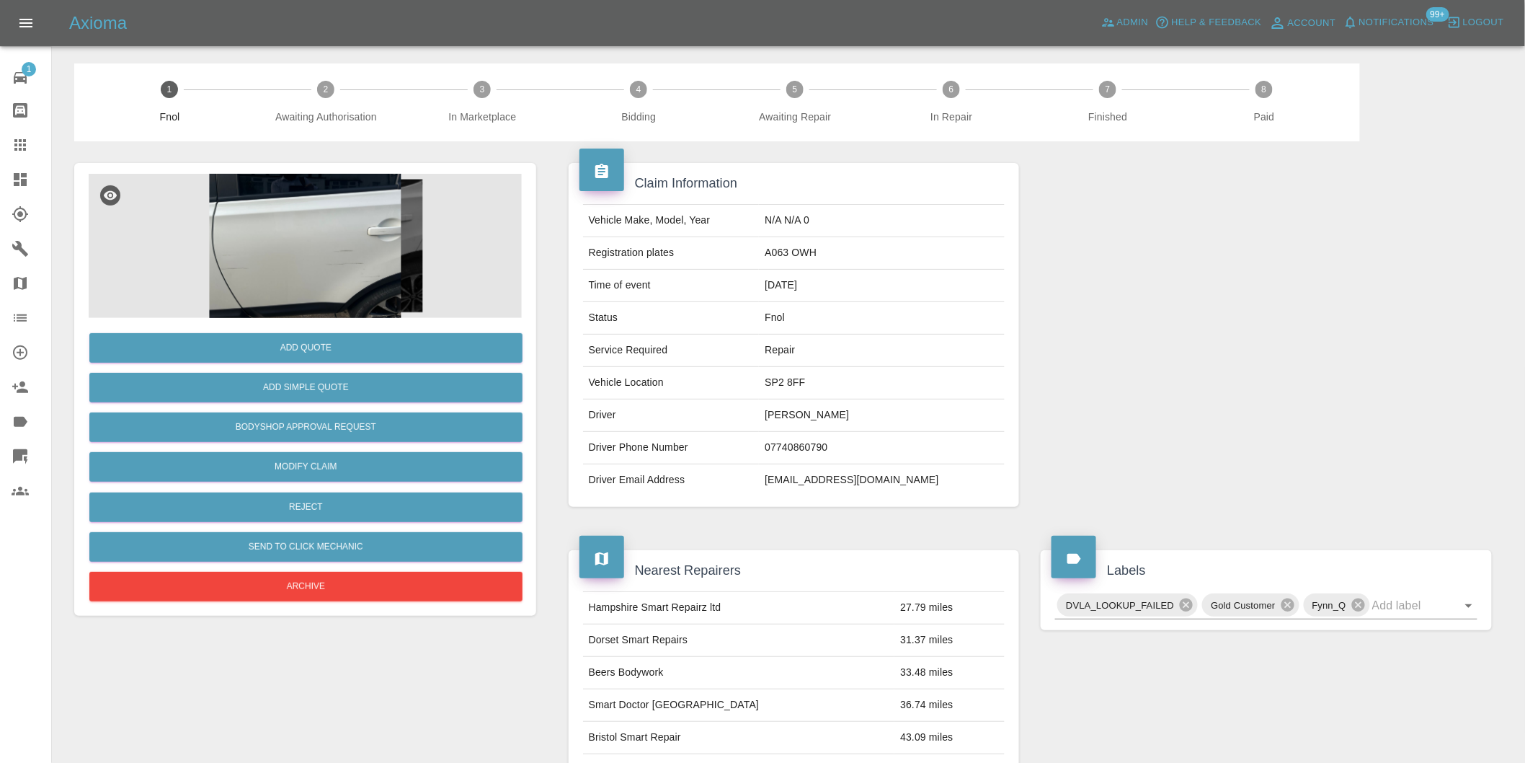
click at [311, 241] on img at bounding box center [305, 246] width 433 height 144
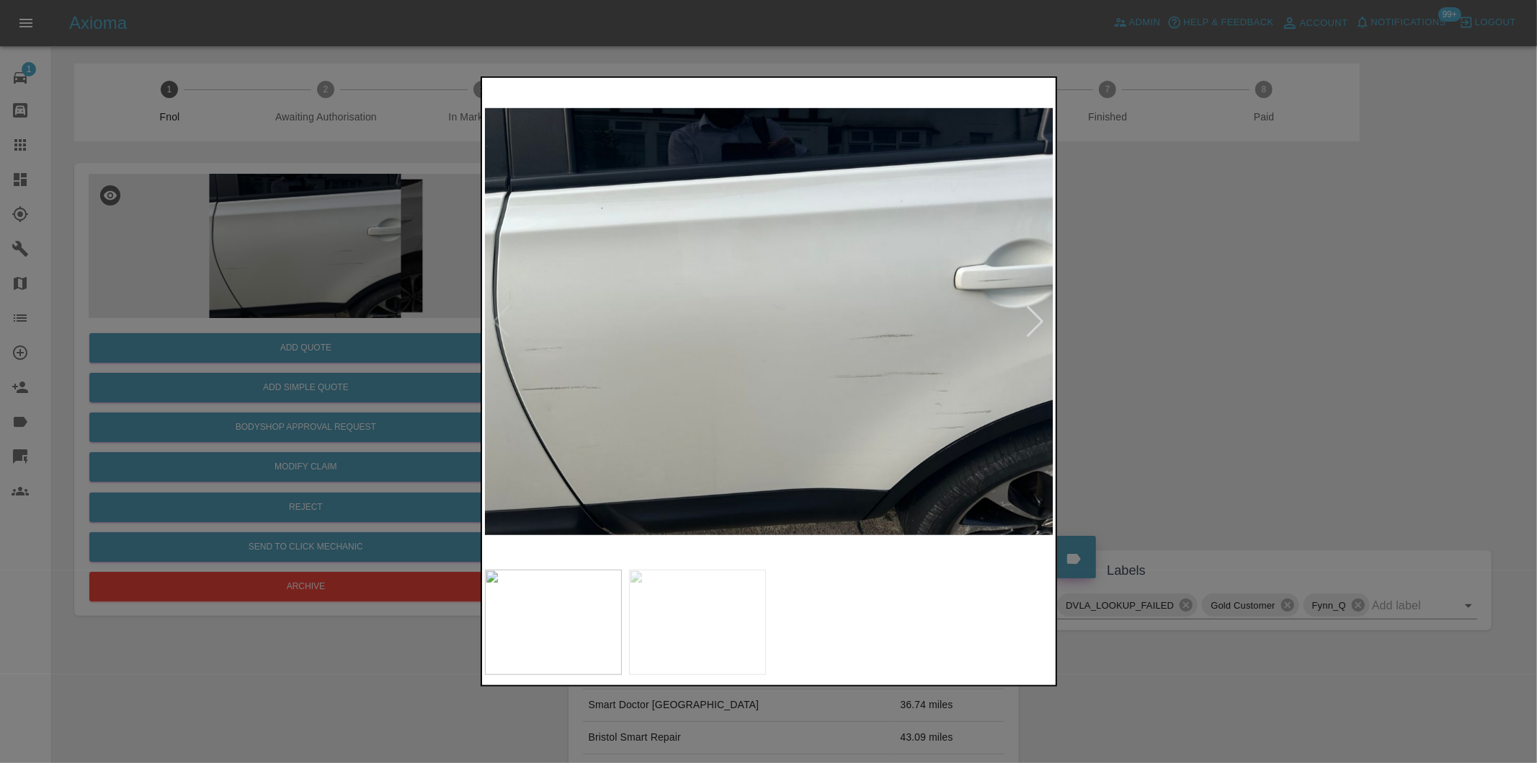
click at [1039, 322] on div at bounding box center [1035, 322] width 19 height 32
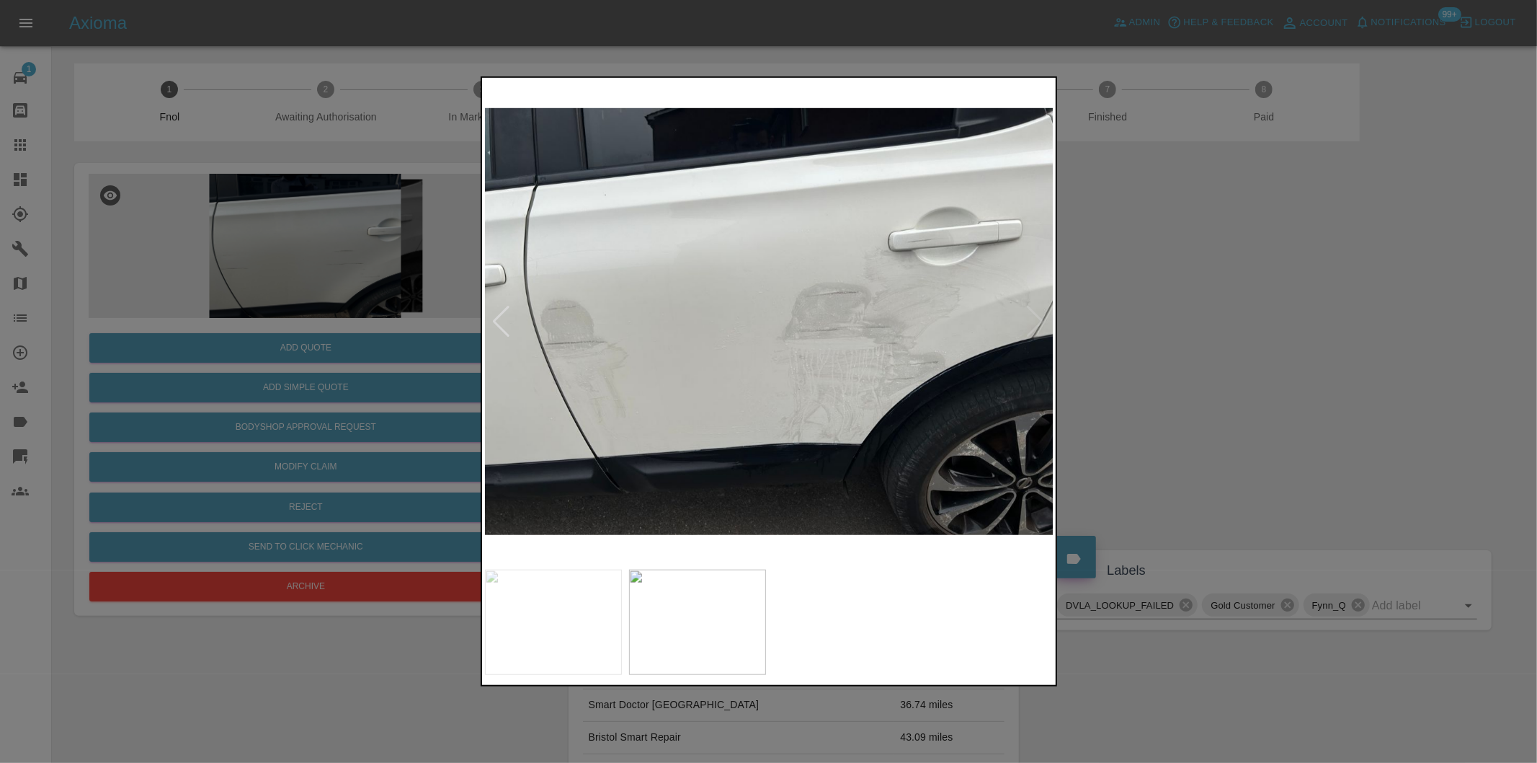
click at [1039, 322] on img at bounding box center [769, 321] width 569 height 481
click at [1197, 330] on div at bounding box center [768, 381] width 1537 height 763
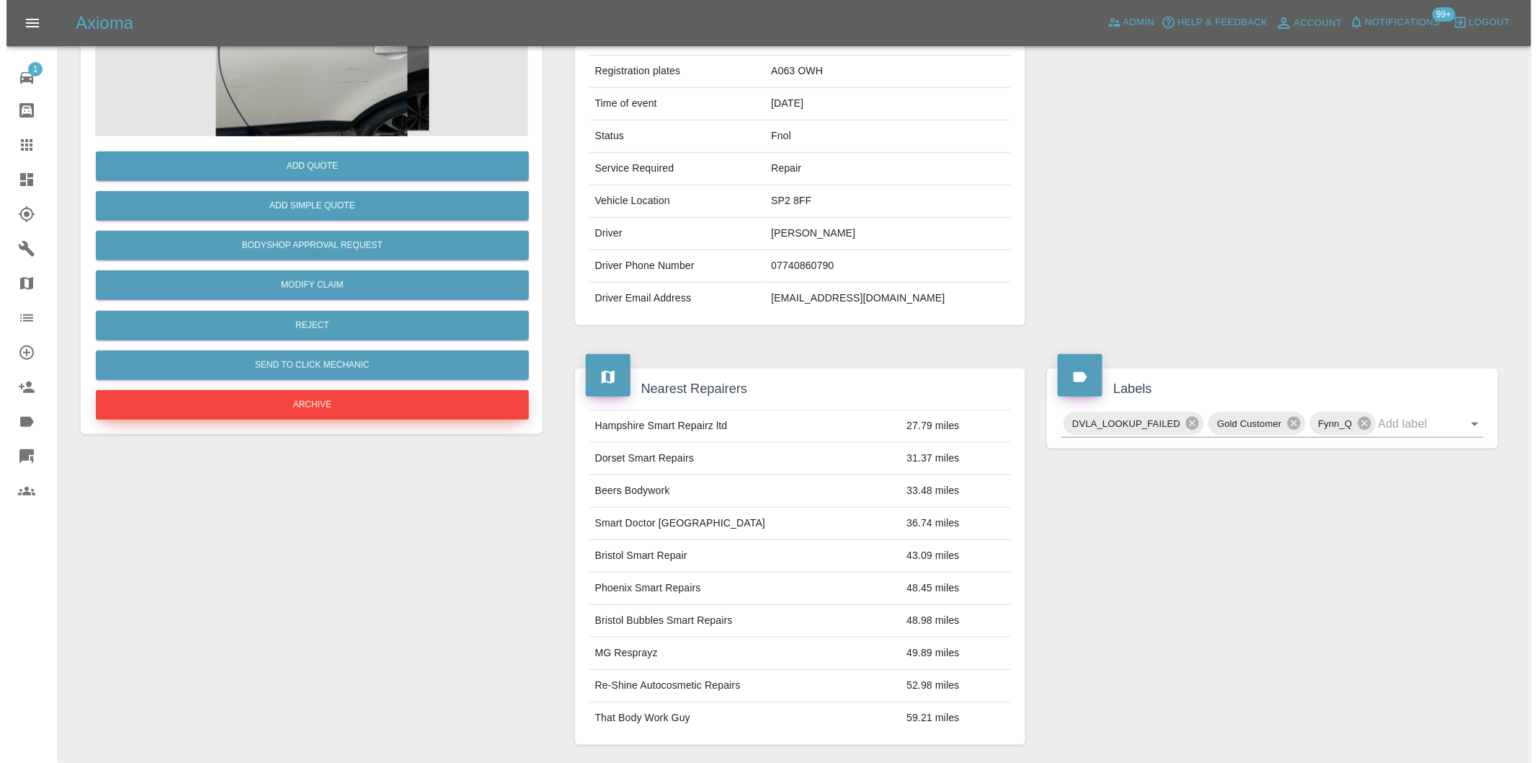
scroll to position [180, 0]
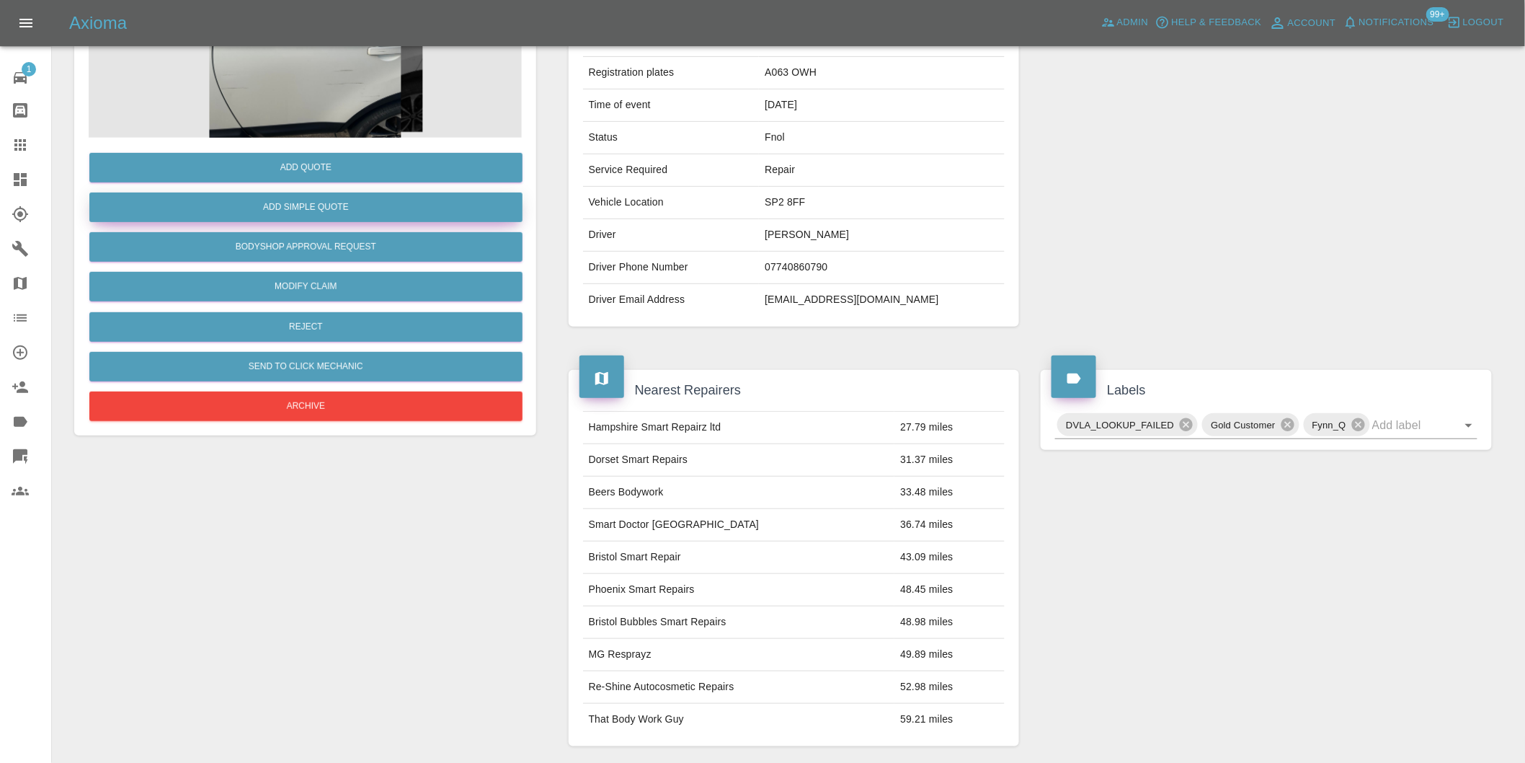
click at [322, 204] on button "Add Simple Quote" at bounding box center [305, 207] width 433 height 30
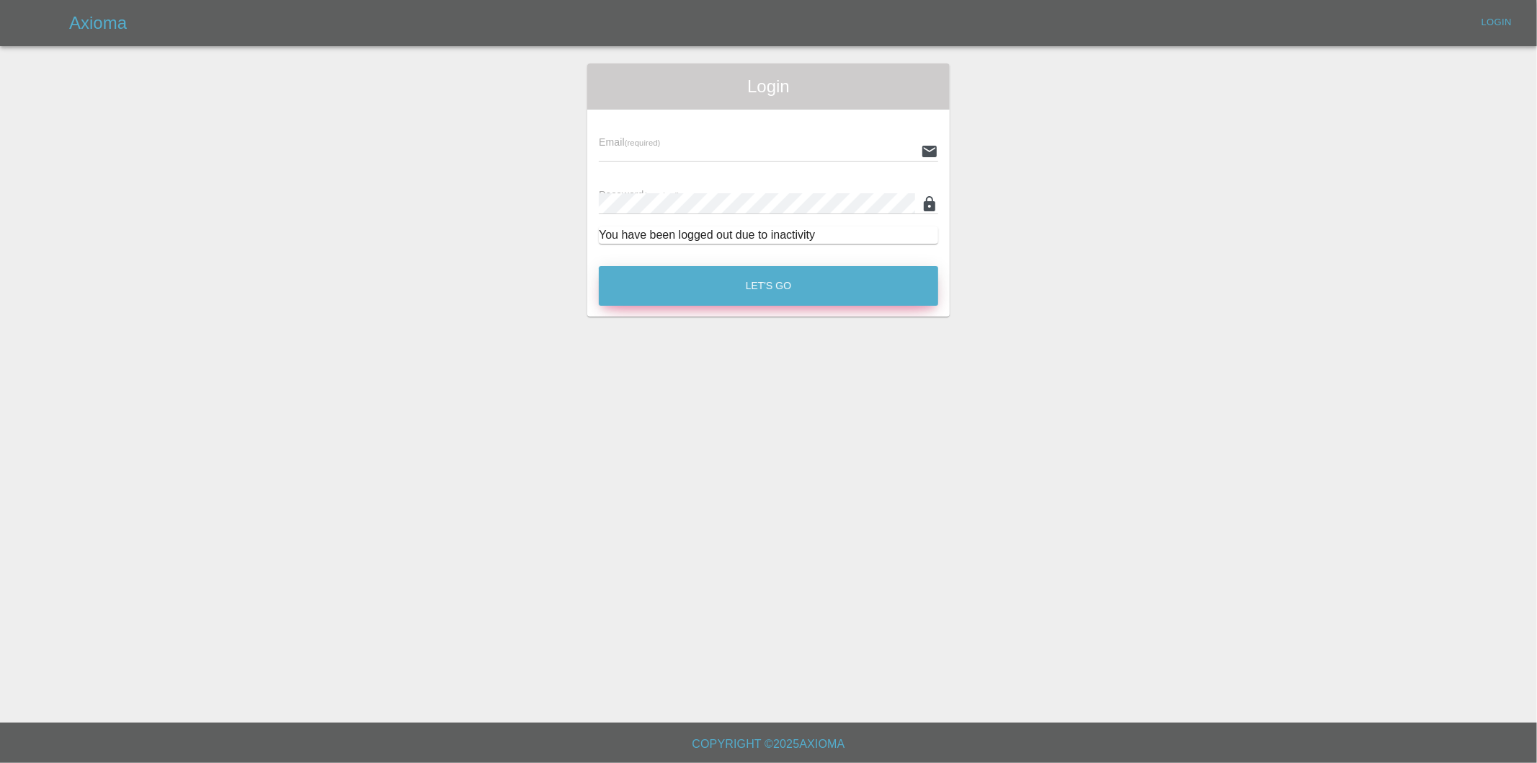
type input "[PERSON_NAME][EMAIL_ADDRESS][DOMAIN_NAME]"
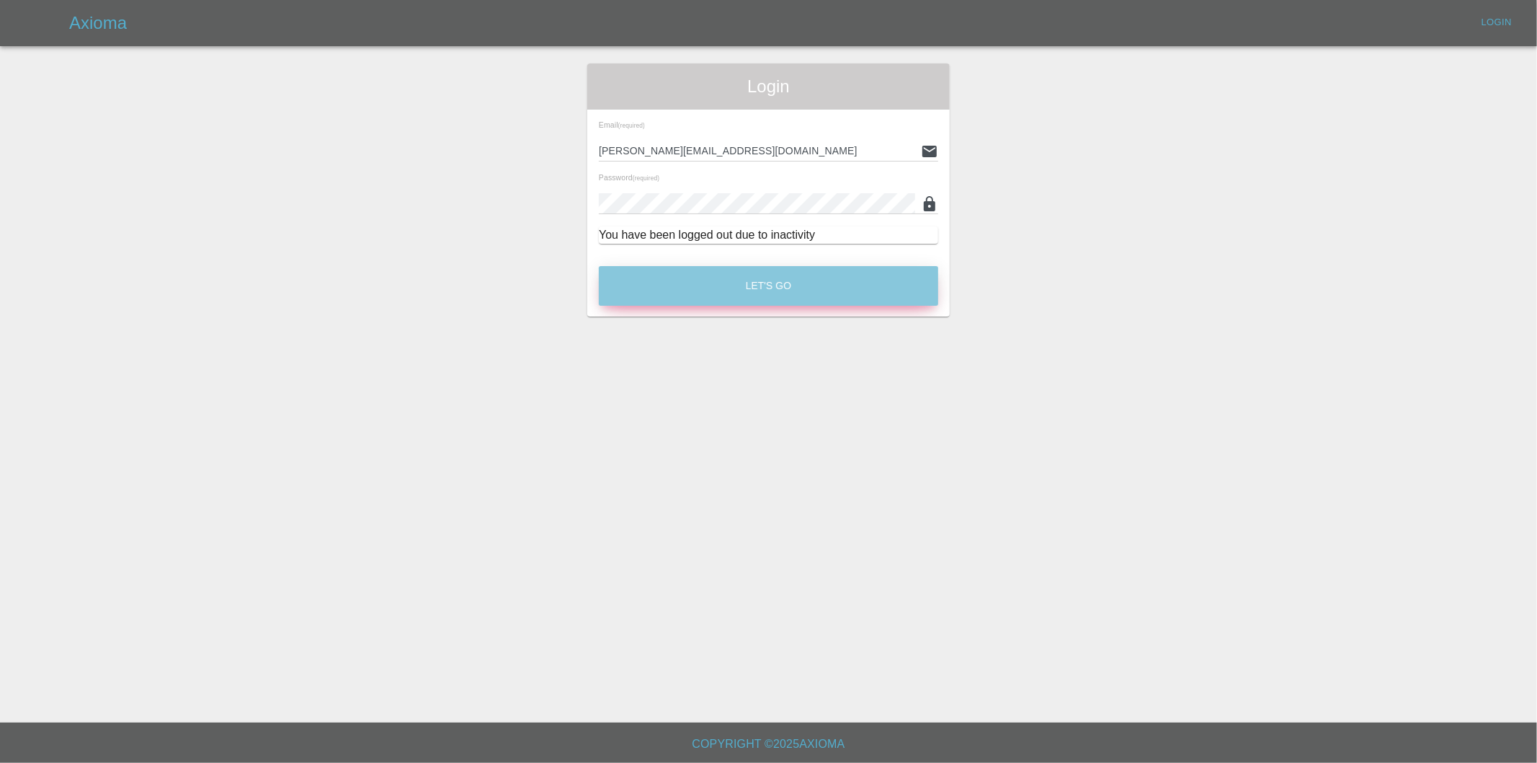
click at [798, 280] on button "Let's Go" at bounding box center [768, 286] width 339 height 40
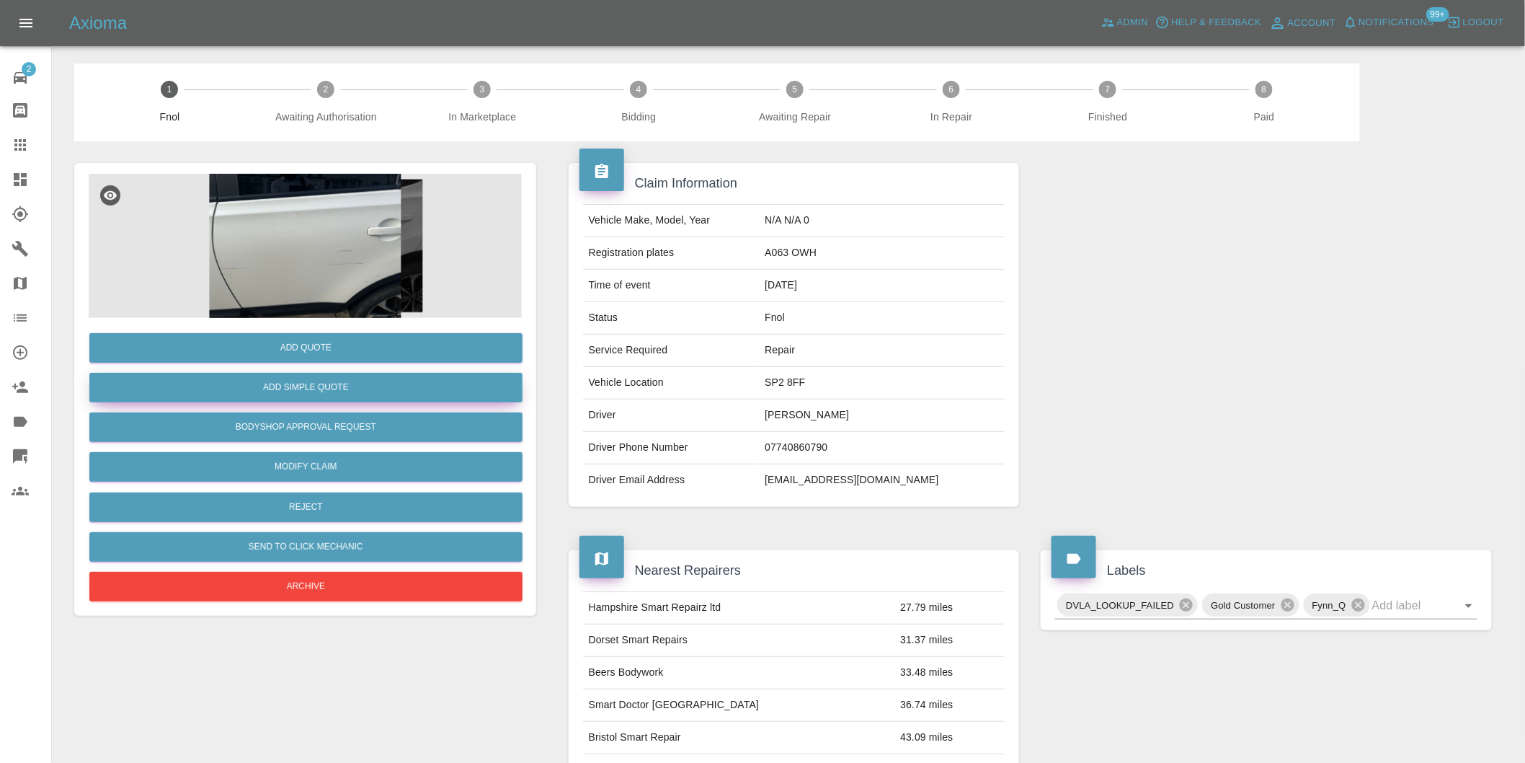
click at [332, 386] on button "Add Simple Quote" at bounding box center [305, 388] width 433 height 30
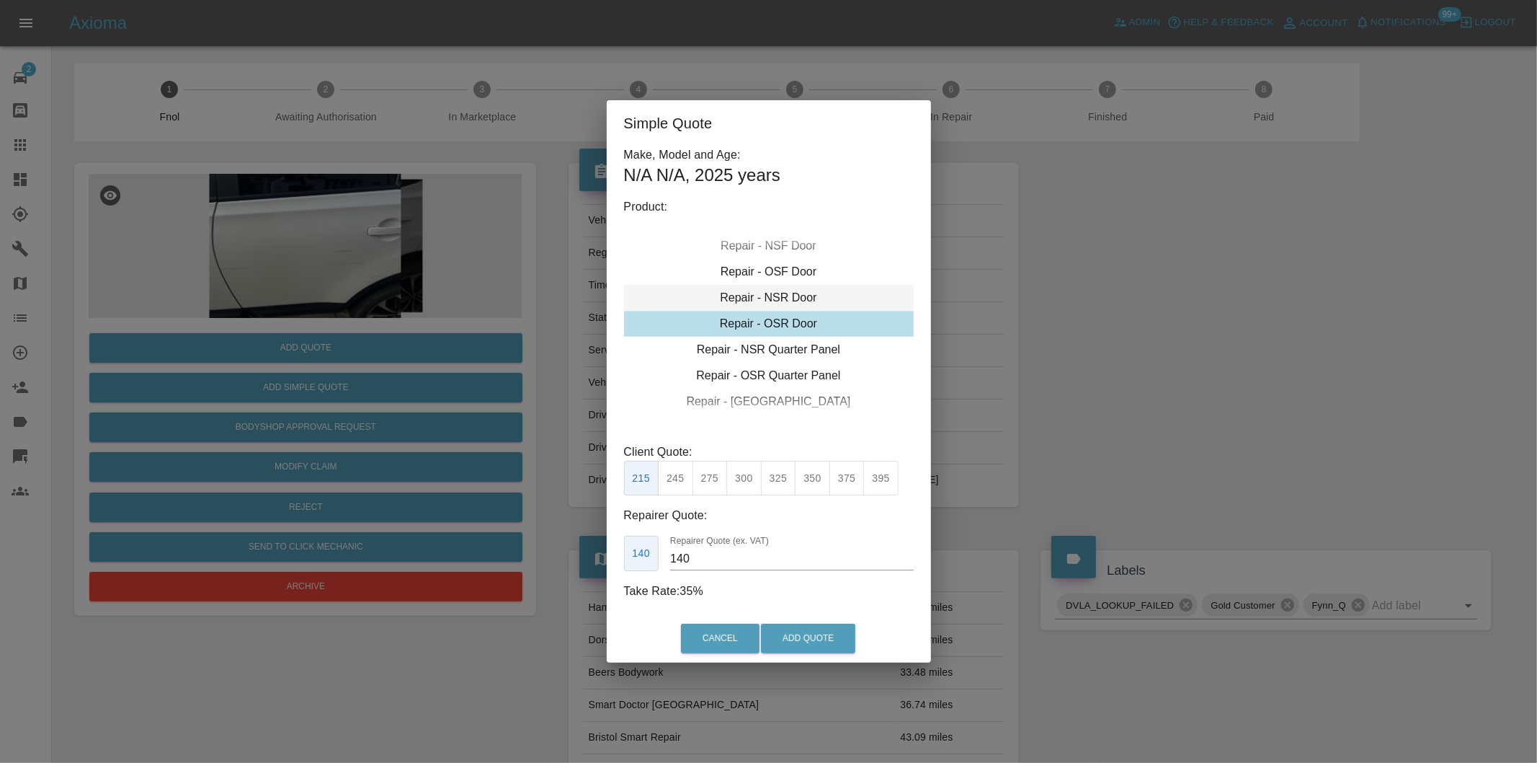
click at [782, 297] on div "Repair - NSR Door" at bounding box center [769, 298] width 290 height 26
click at [678, 472] on button "245" at bounding box center [675, 478] width 35 height 35
drag, startPoint x: 706, startPoint y: 480, endPoint x: 776, endPoint y: 603, distance: 141.7
click at [708, 484] on button "270" at bounding box center [710, 478] width 35 height 35
type input "180"
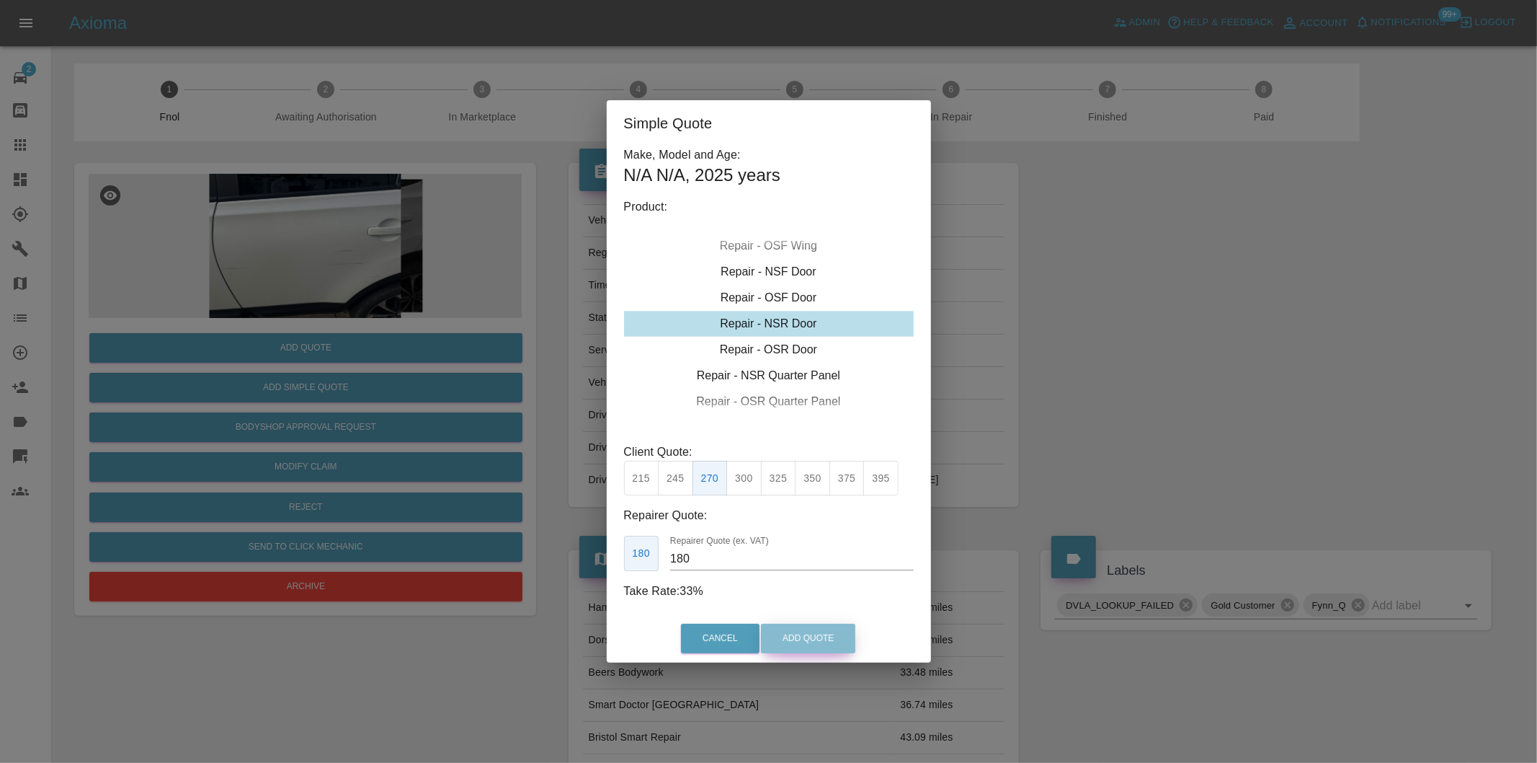
click at [795, 635] on button "Add Quote" at bounding box center [808, 638] width 94 height 30
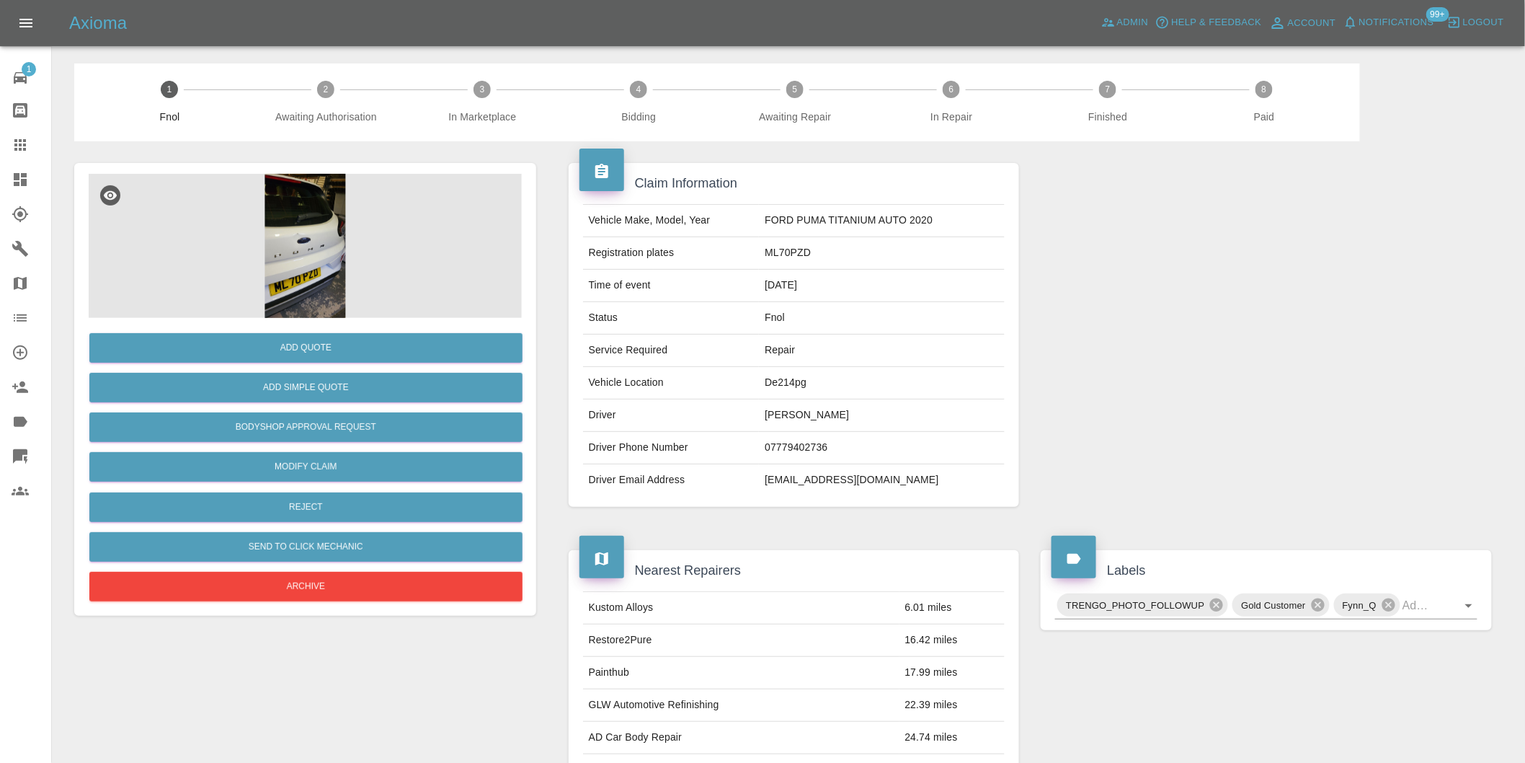
click at [320, 213] on img at bounding box center [305, 246] width 433 height 144
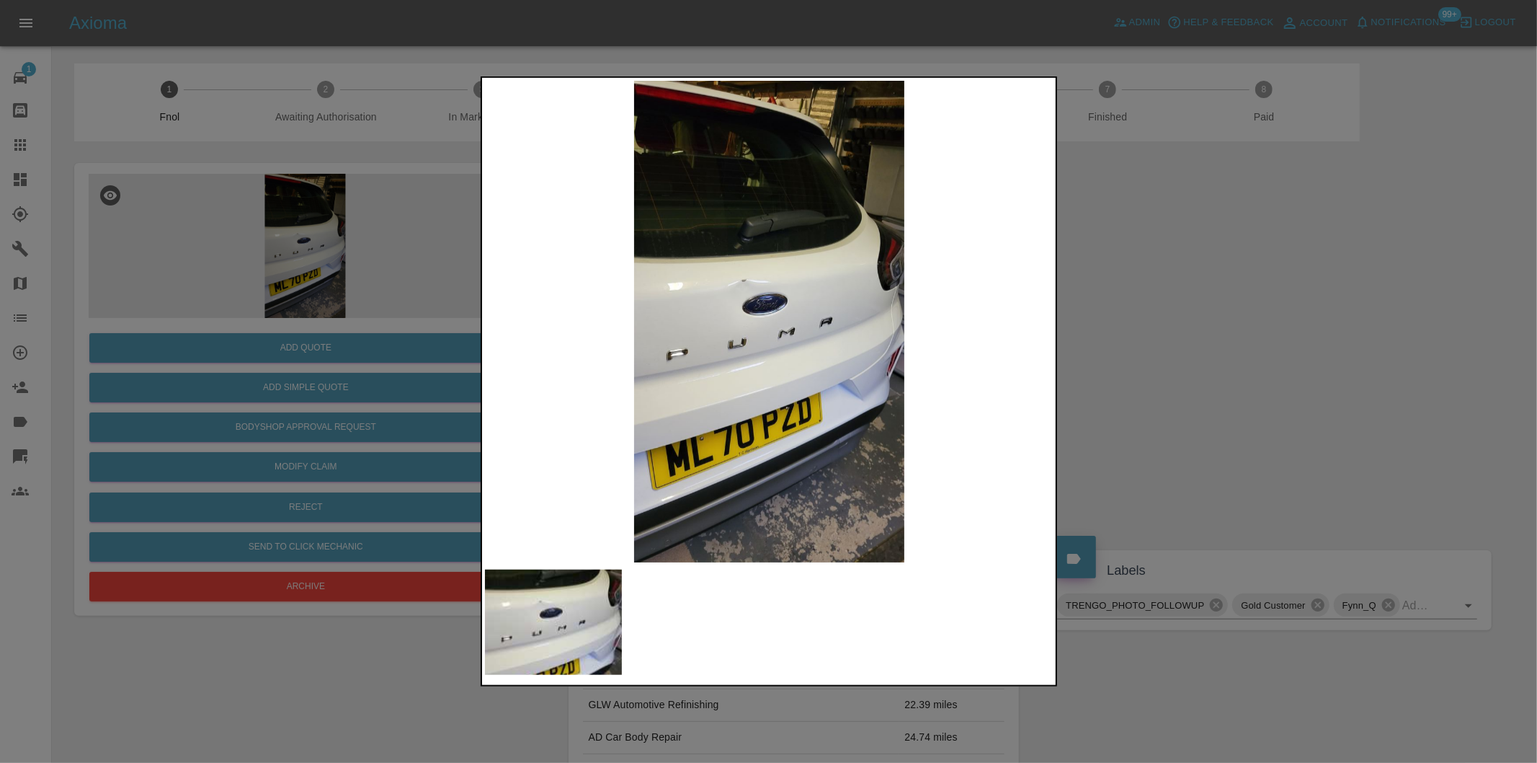
click at [755, 301] on img at bounding box center [769, 321] width 569 height 481
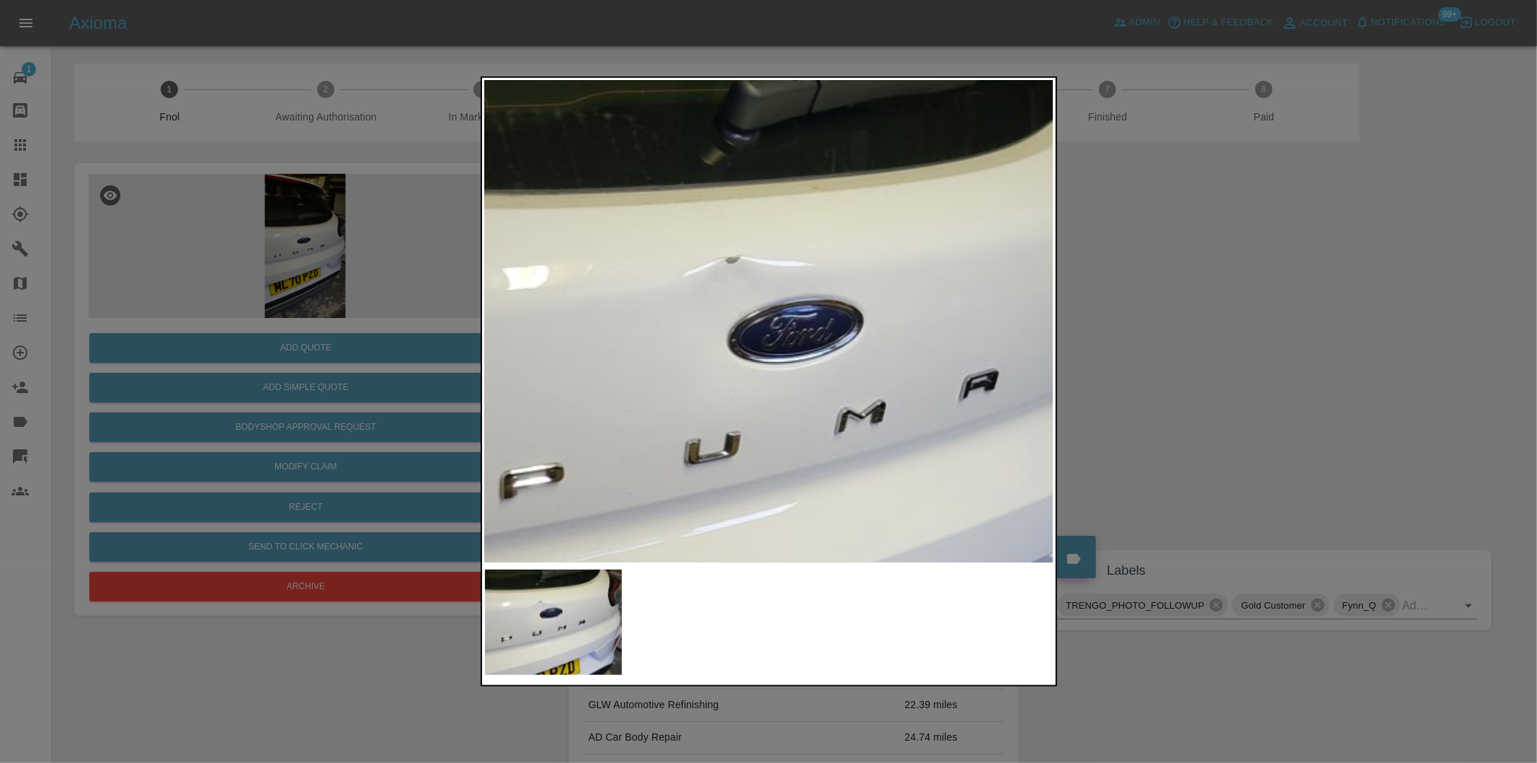
click at [755, 301] on img at bounding box center [808, 383] width 1708 height 1444
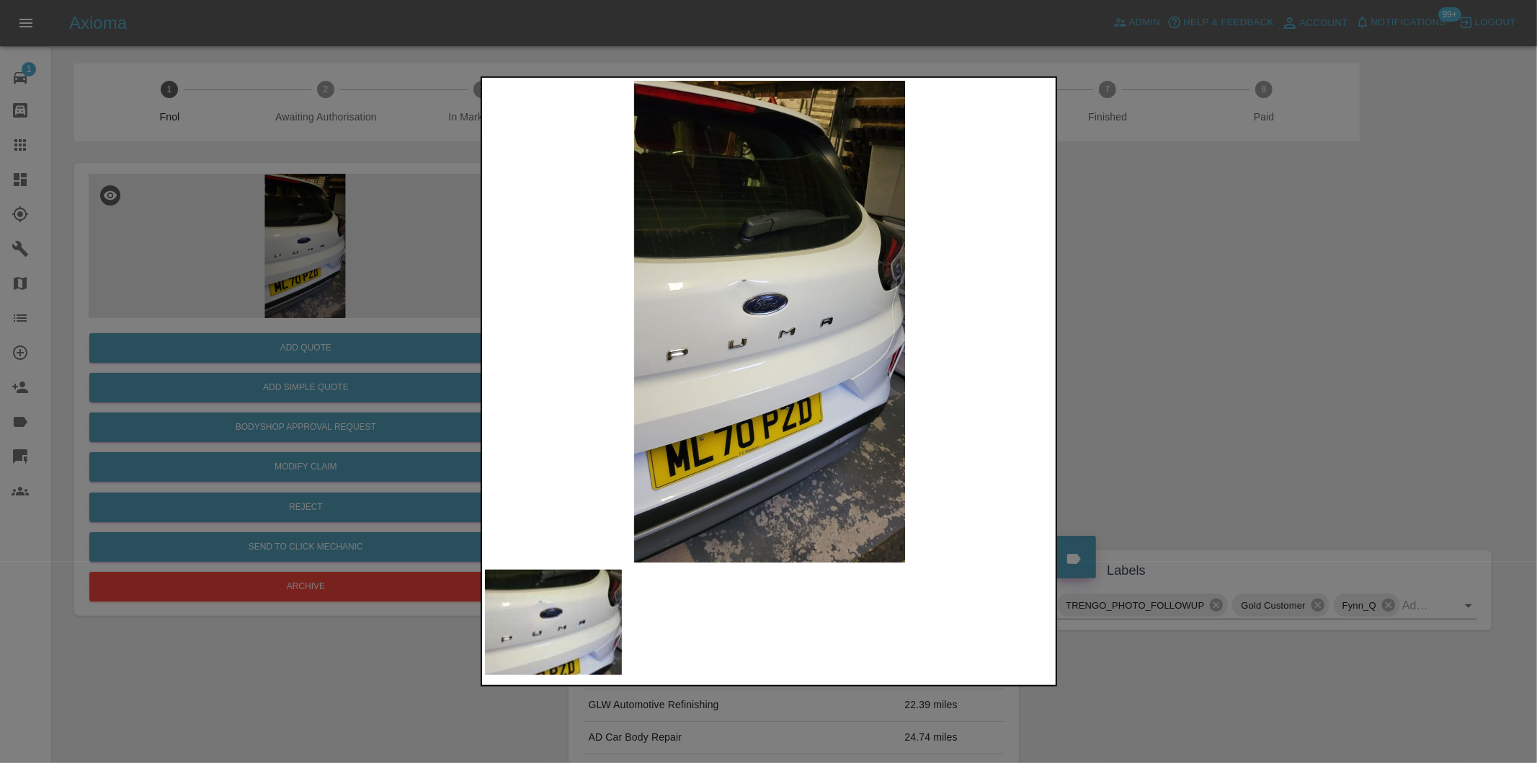
click at [1118, 334] on div at bounding box center [768, 381] width 1537 height 763
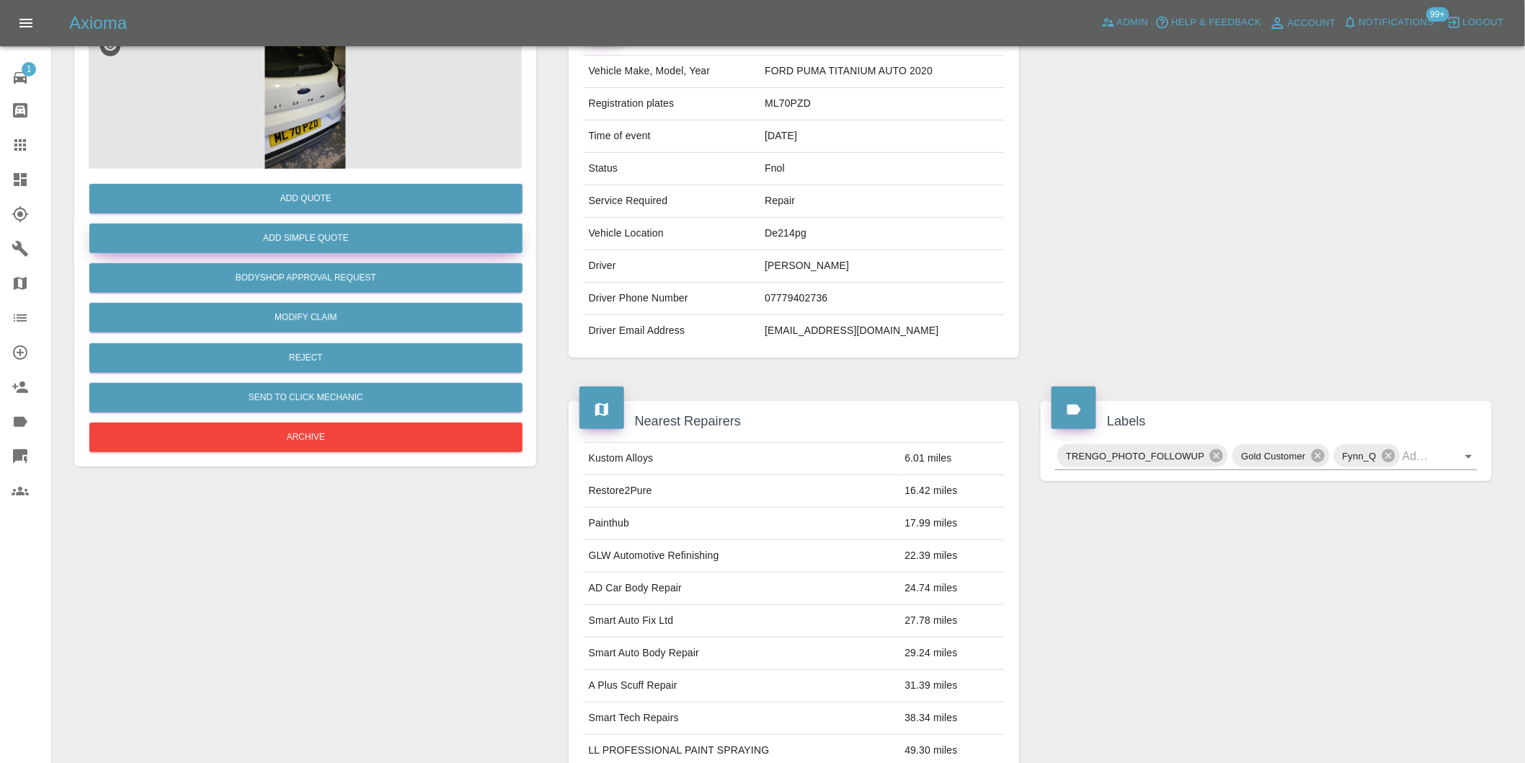
scroll to position [19, 0]
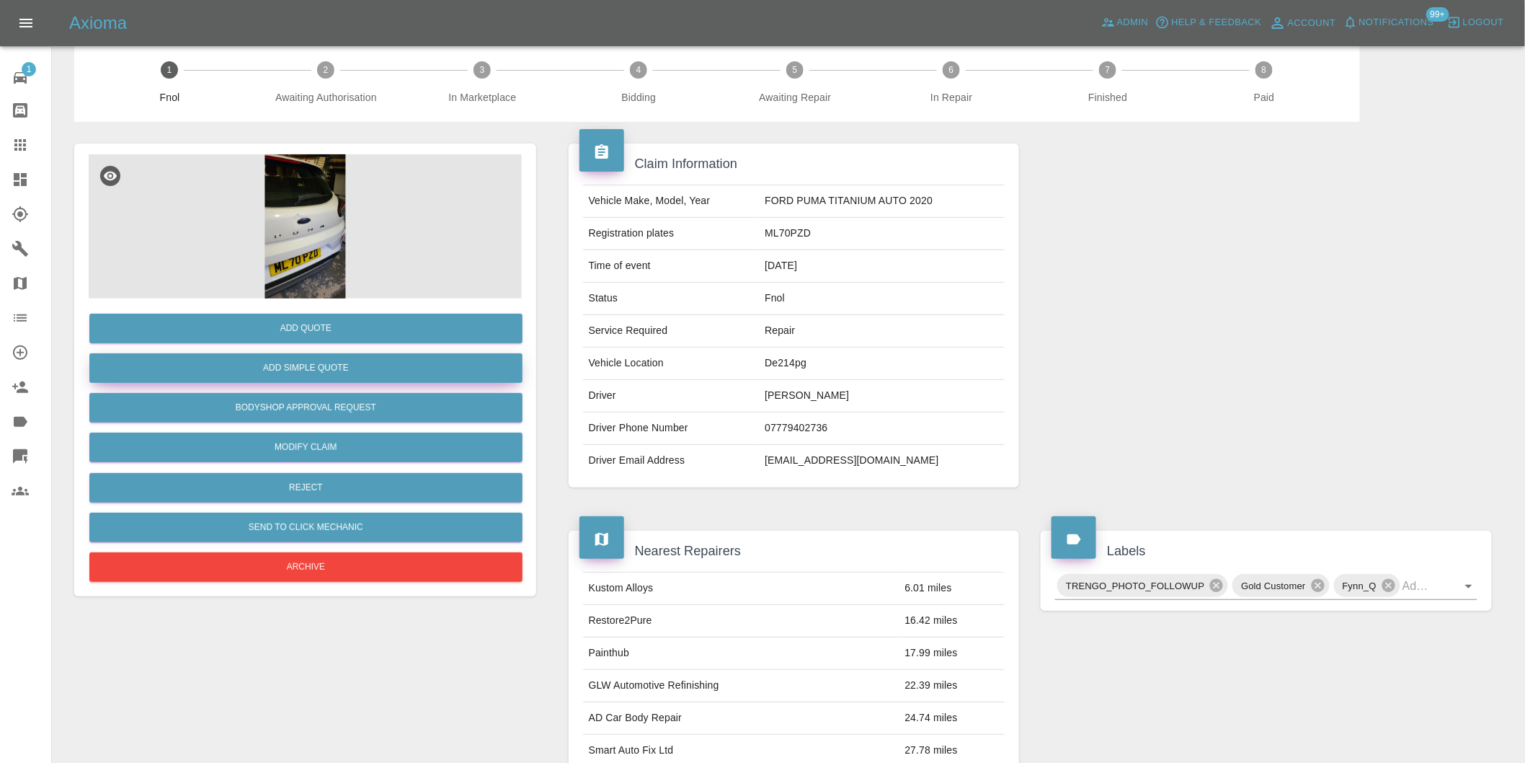
click at [362, 361] on button "Add Simple Quote" at bounding box center [305, 368] width 433 height 30
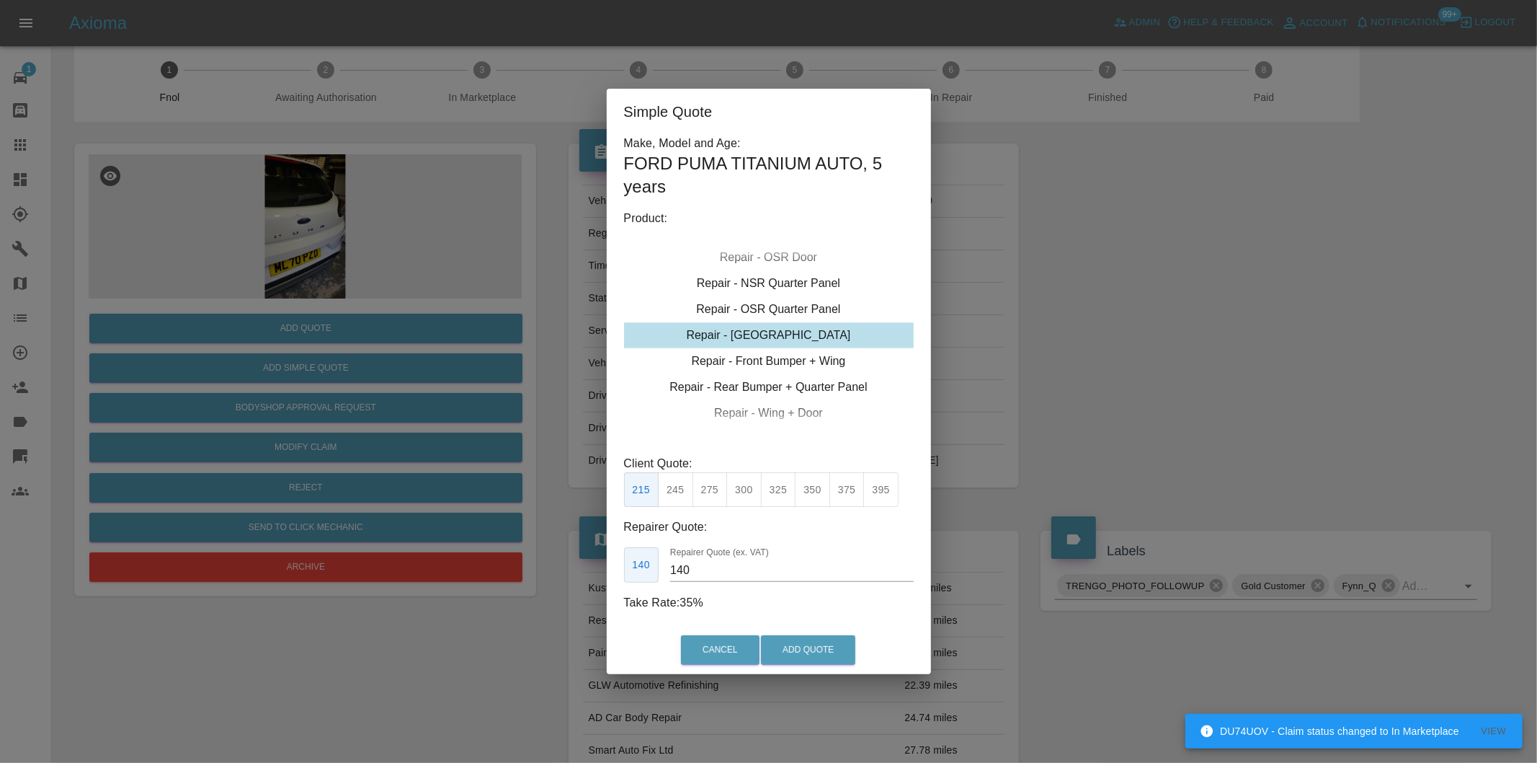
click at [812, 487] on button "350" at bounding box center [812, 489] width 35 height 35
type input "230"
click at [810, 640] on button "Add Quote" at bounding box center [808, 650] width 94 height 30
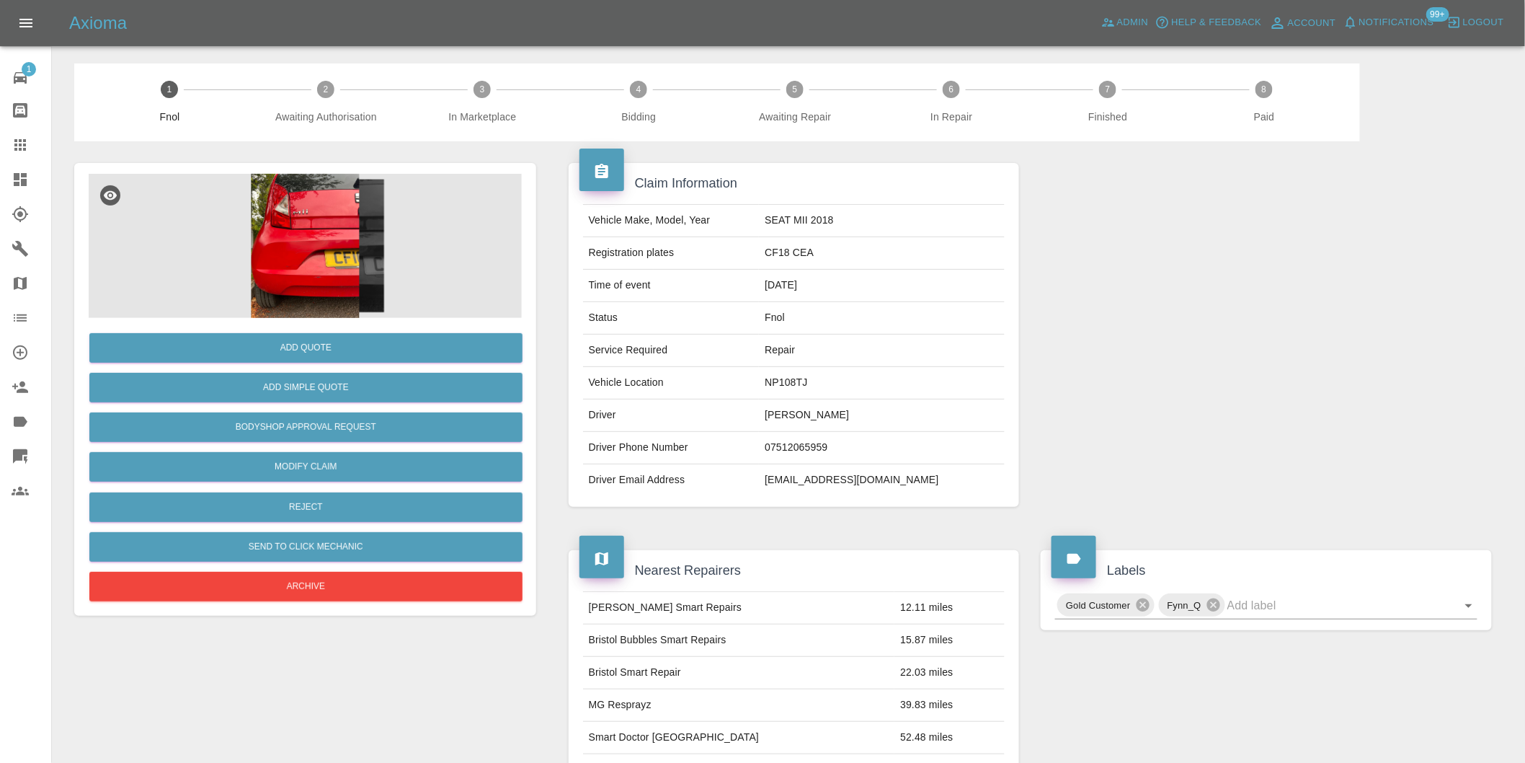
click at [313, 216] on img at bounding box center [305, 246] width 433 height 144
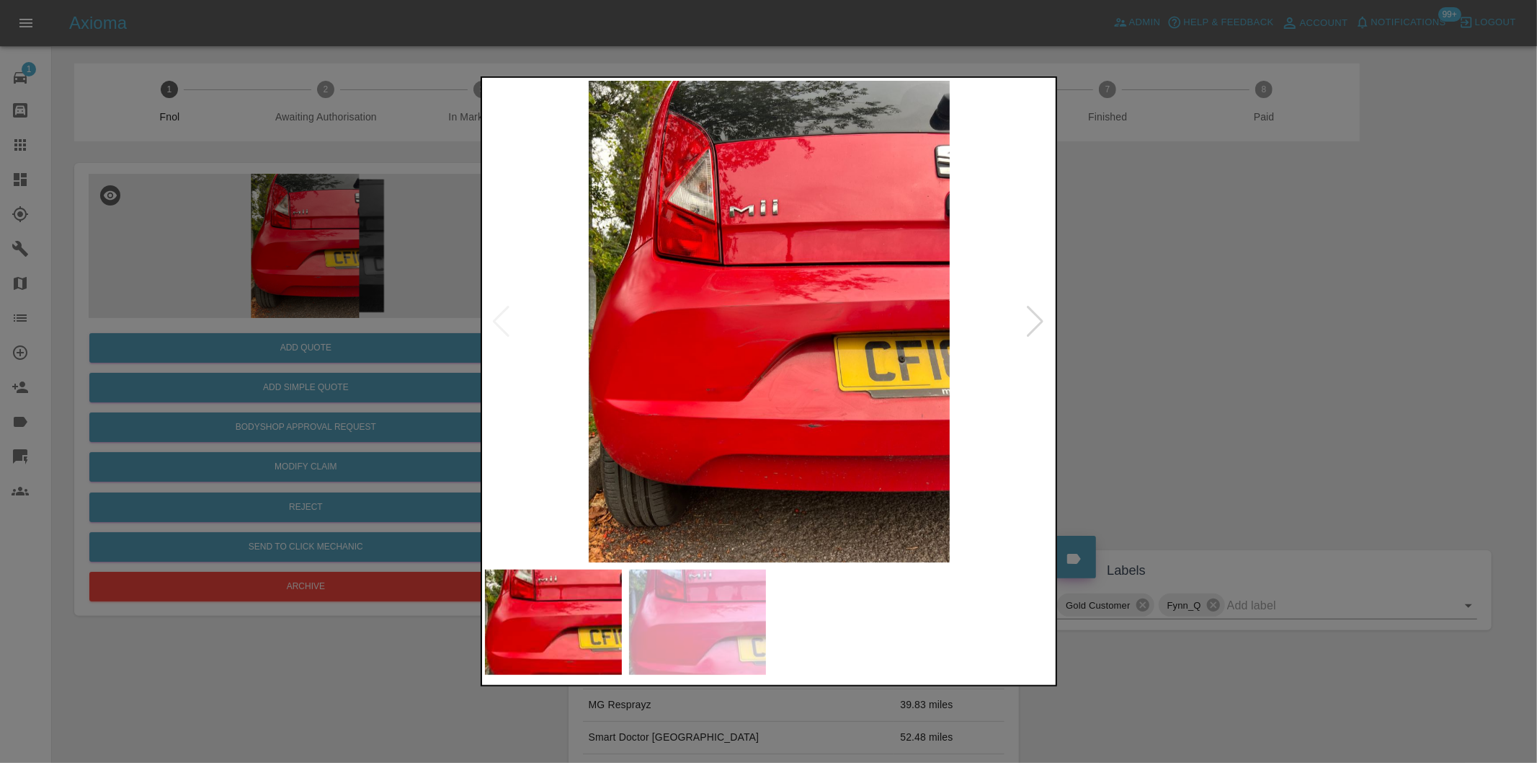
click at [1042, 326] on div at bounding box center [1035, 322] width 19 height 32
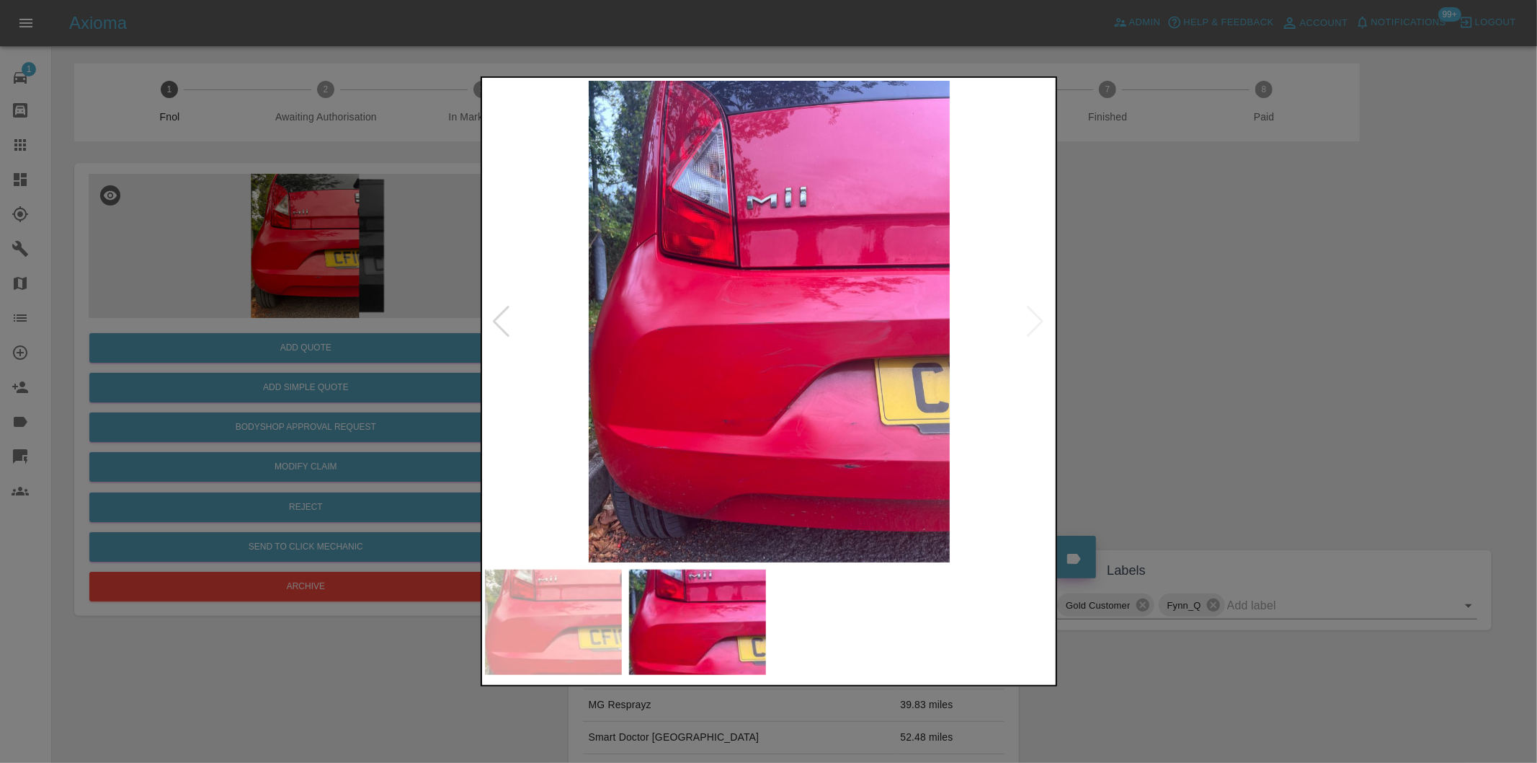
click at [825, 437] on img at bounding box center [769, 321] width 569 height 481
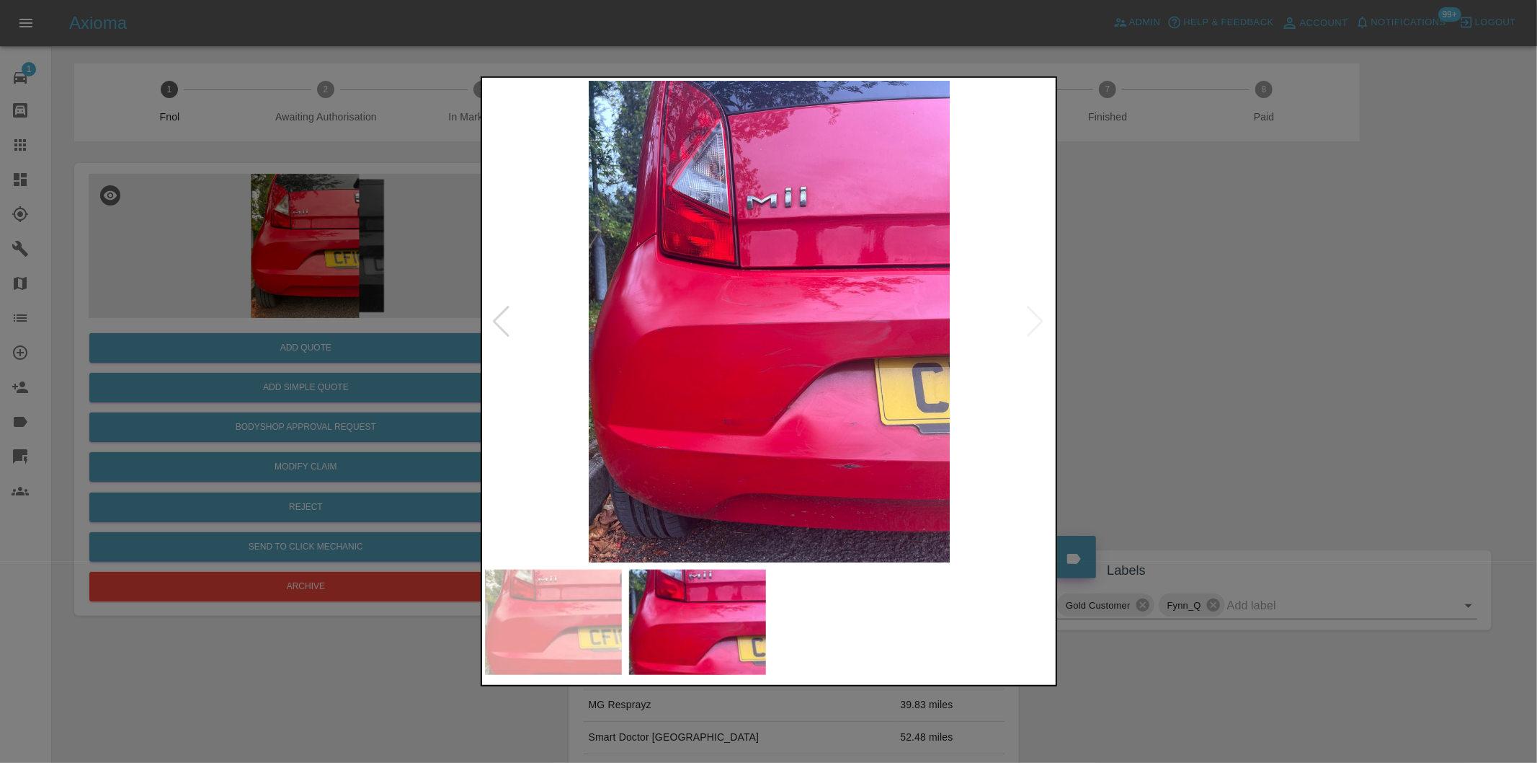
click at [1039, 319] on img at bounding box center [769, 321] width 569 height 481
click at [508, 326] on div at bounding box center [501, 322] width 19 height 32
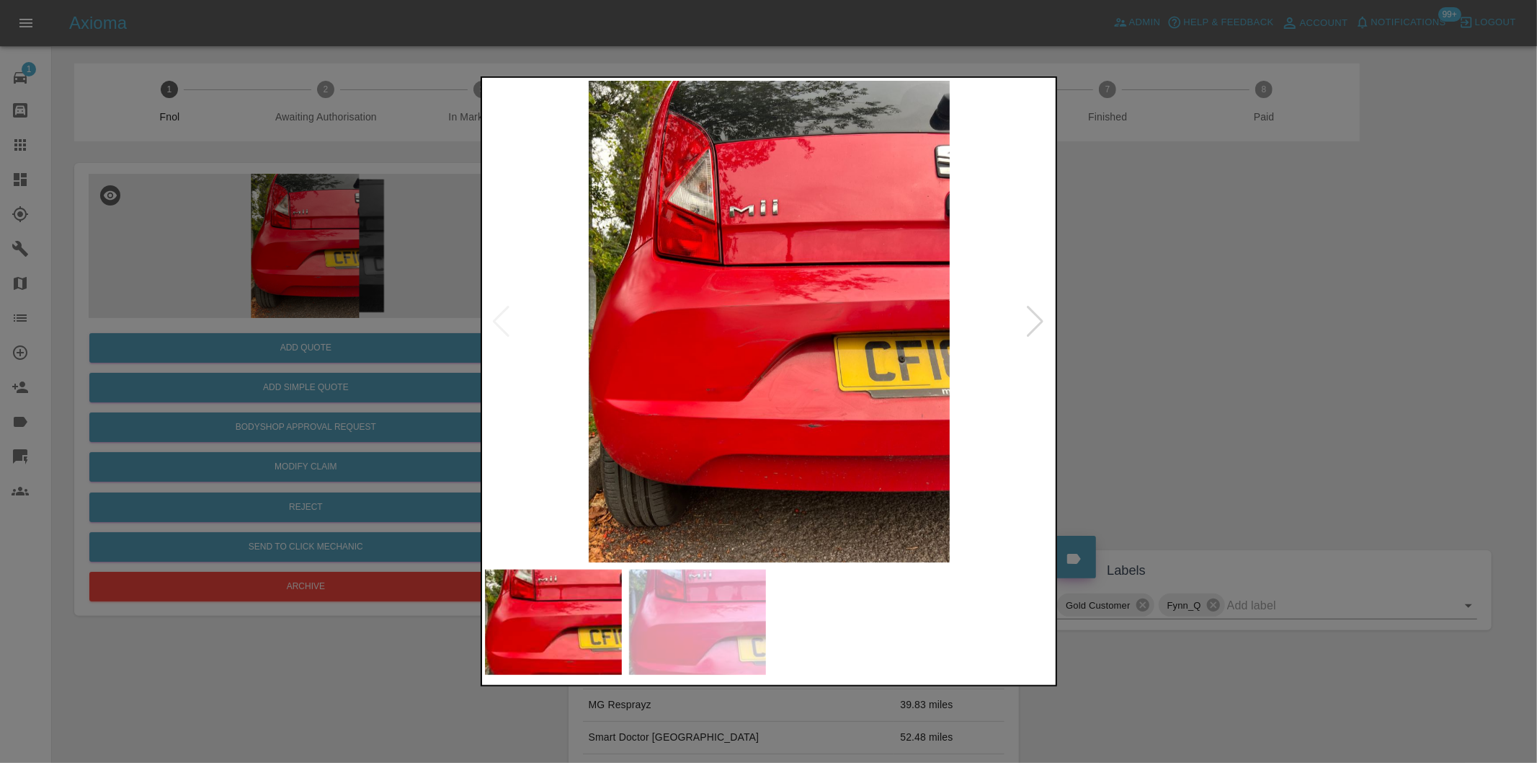
click at [507, 326] on img at bounding box center [769, 321] width 569 height 481
drag, startPoint x: 1171, startPoint y: 329, endPoint x: 584, endPoint y: 344, distance: 587.6
click at [1170, 329] on div at bounding box center [768, 381] width 1537 height 763
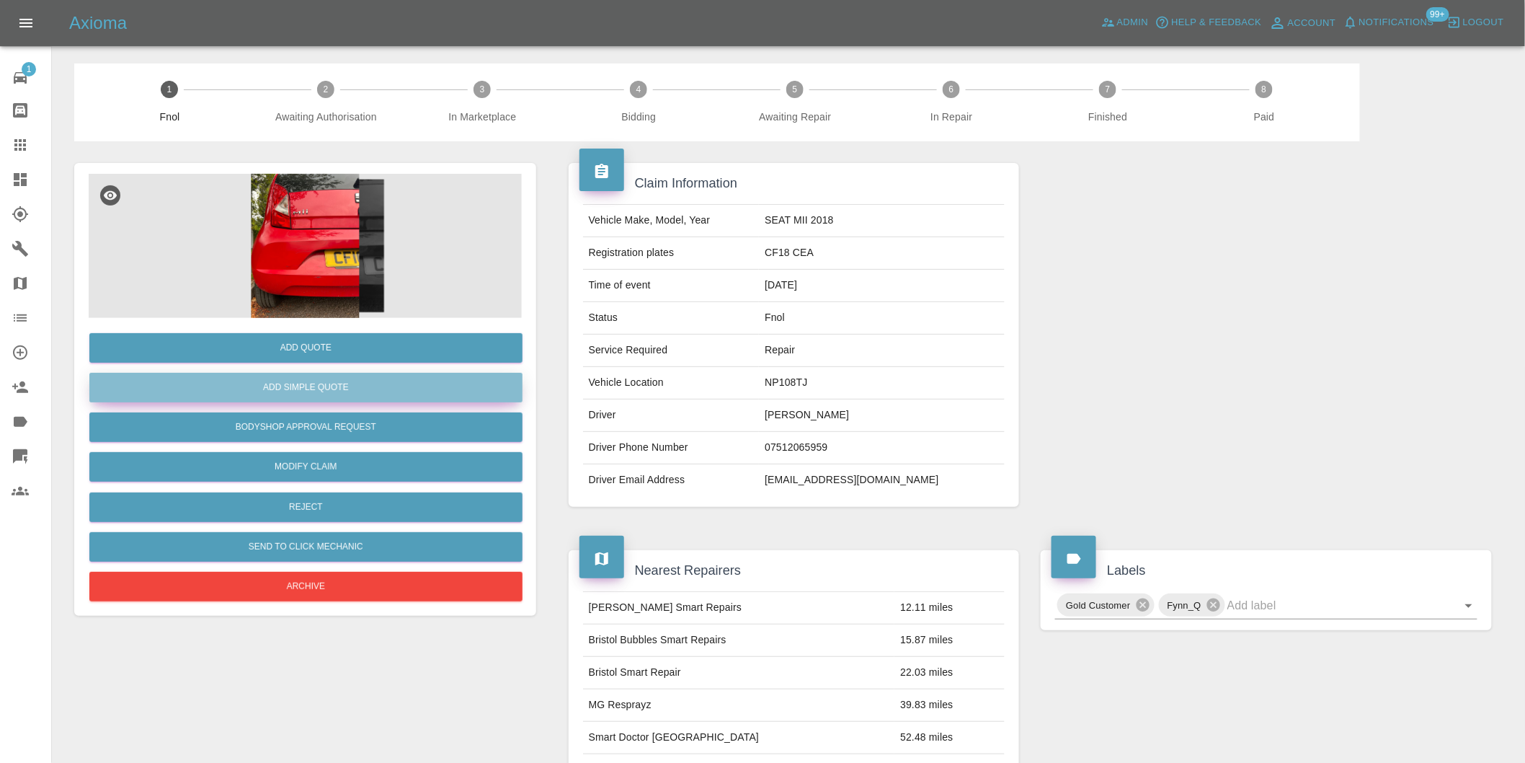
click at [337, 391] on button "Add Simple Quote" at bounding box center [305, 388] width 433 height 30
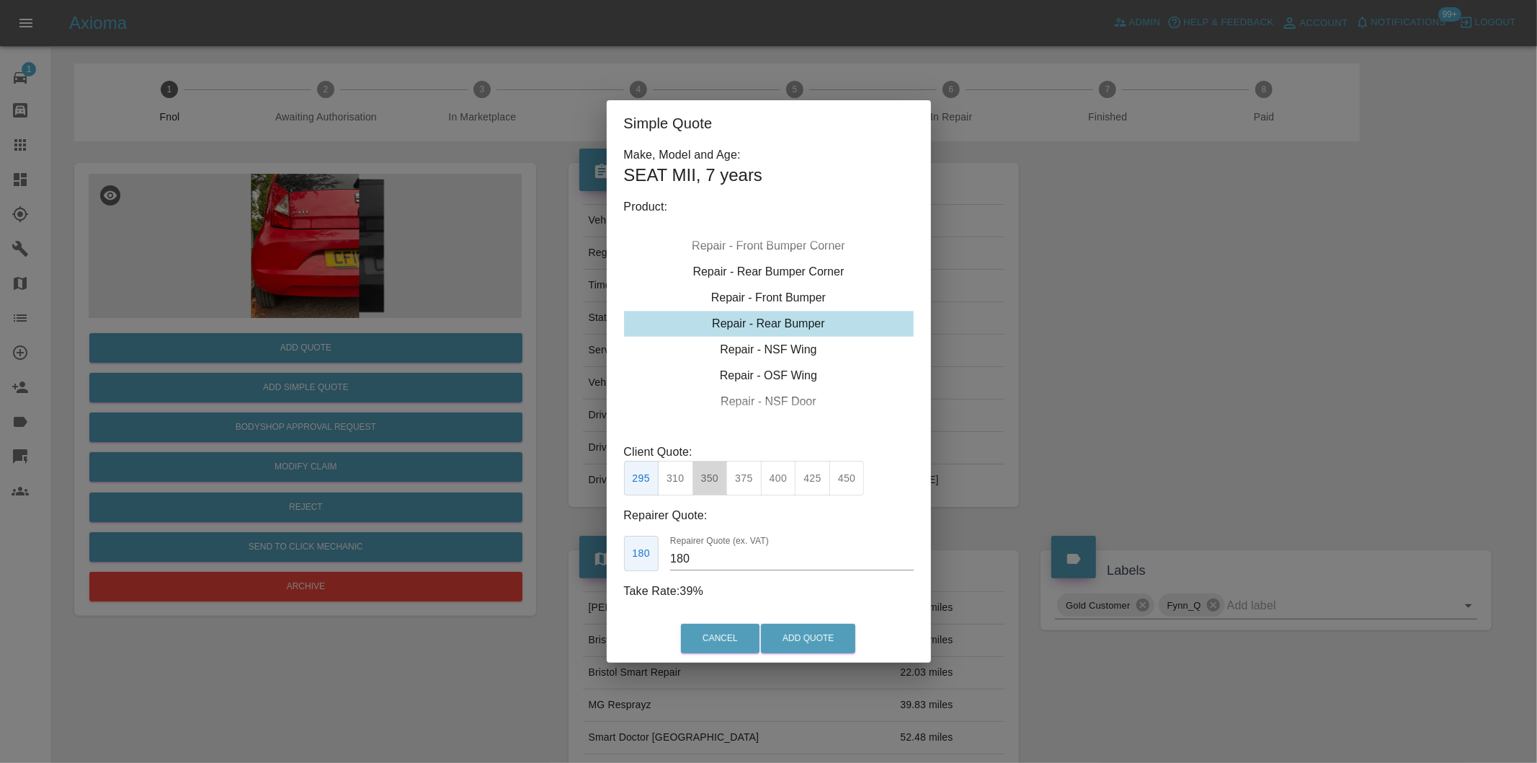
drag, startPoint x: 710, startPoint y: 466, endPoint x: 763, endPoint y: 572, distance: 118.3
click at [710, 467] on button "350" at bounding box center [710, 478] width 35 height 35
type input "210"
click at [812, 657] on div "Cancel Add Quote" at bounding box center [769, 638] width 324 height 48
click at [814, 642] on button "Add Quote" at bounding box center [808, 638] width 94 height 30
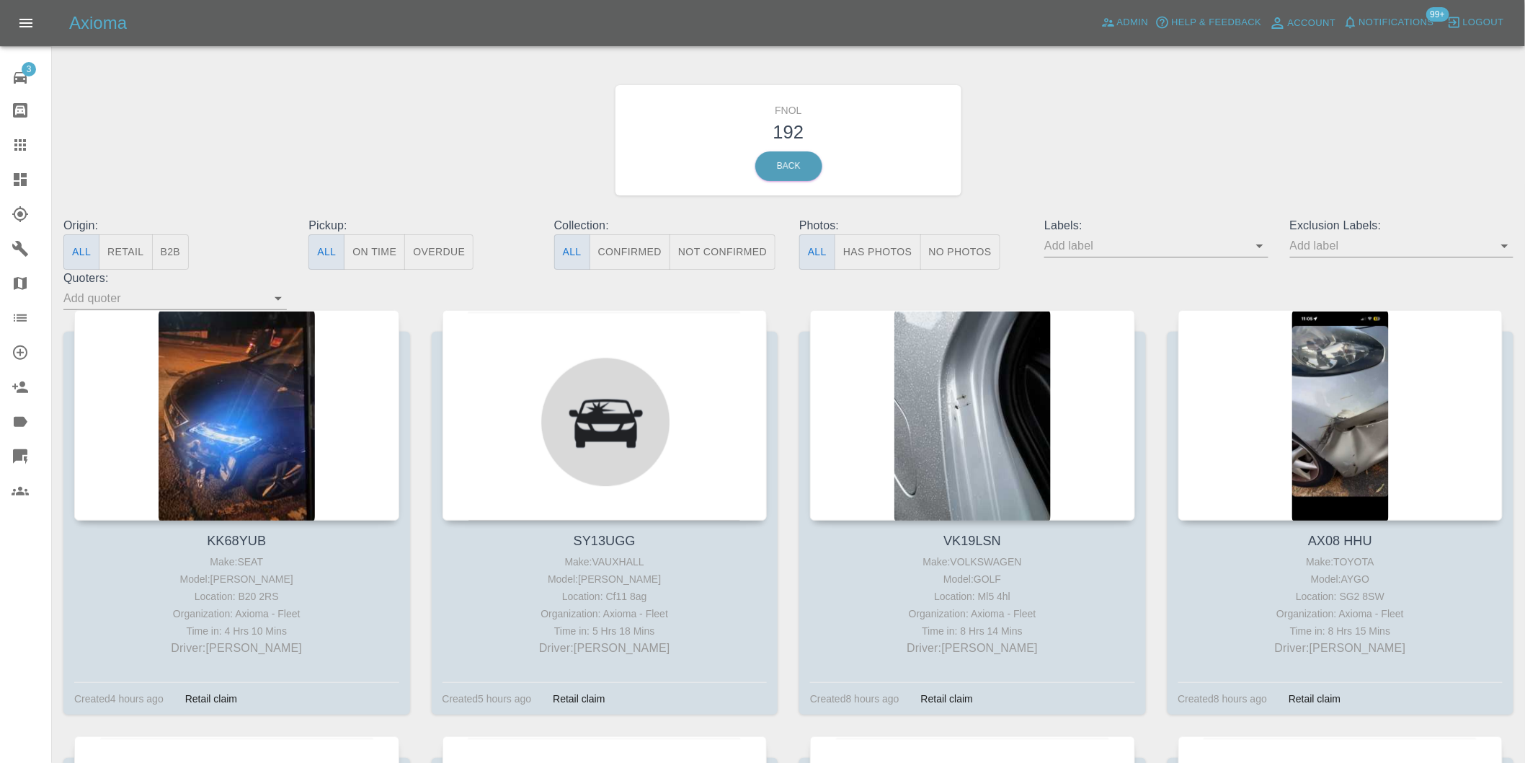
click at [885, 246] on button "Has Photos" at bounding box center [878, 251] width 86 height 35
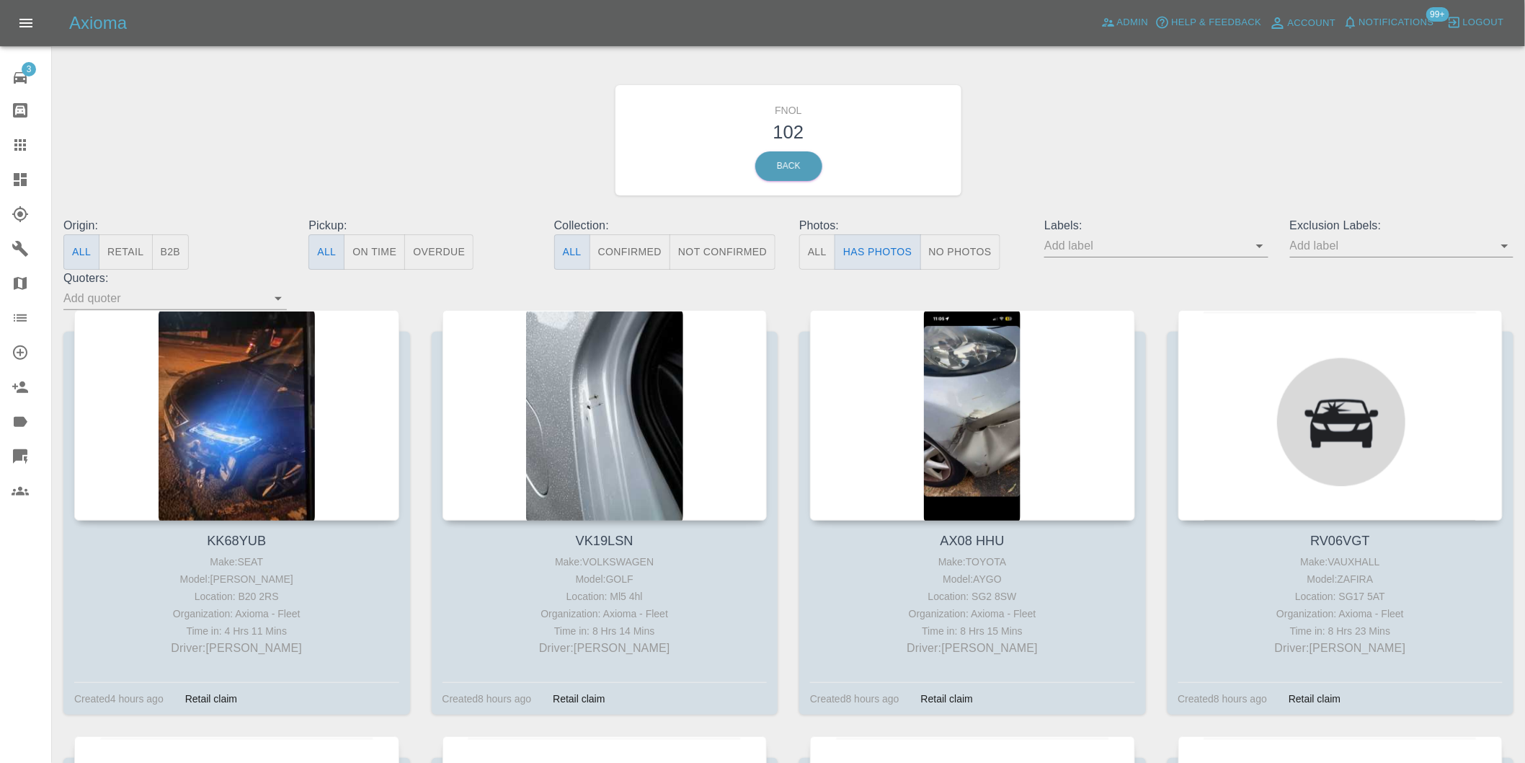
click at [1508, 248] on icon "Open" at bounding box center [1504, 245] width 17 height 17
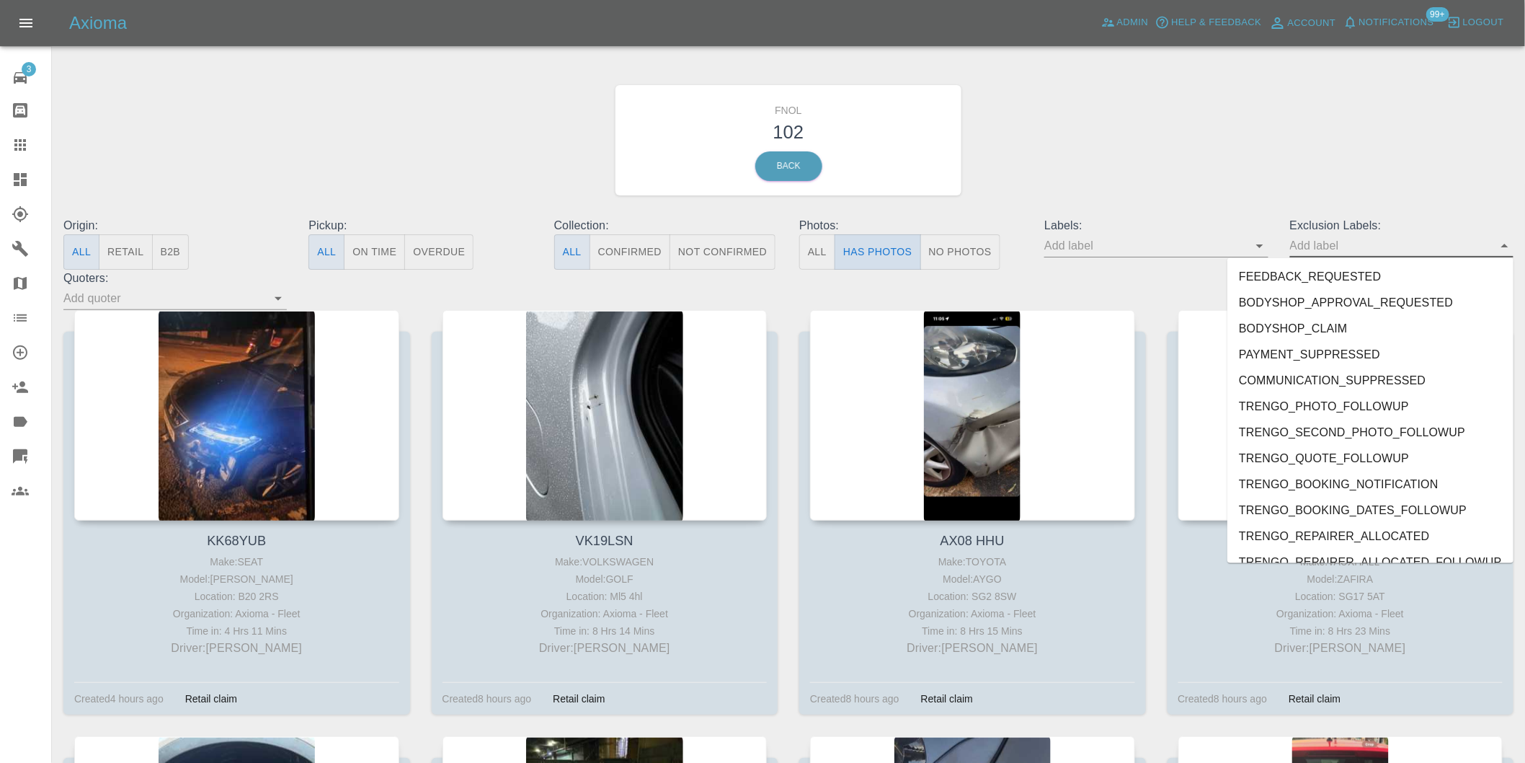
click at [852, 236] on button "Has Photos" at bounding box center [878, 251] width 86 height 35
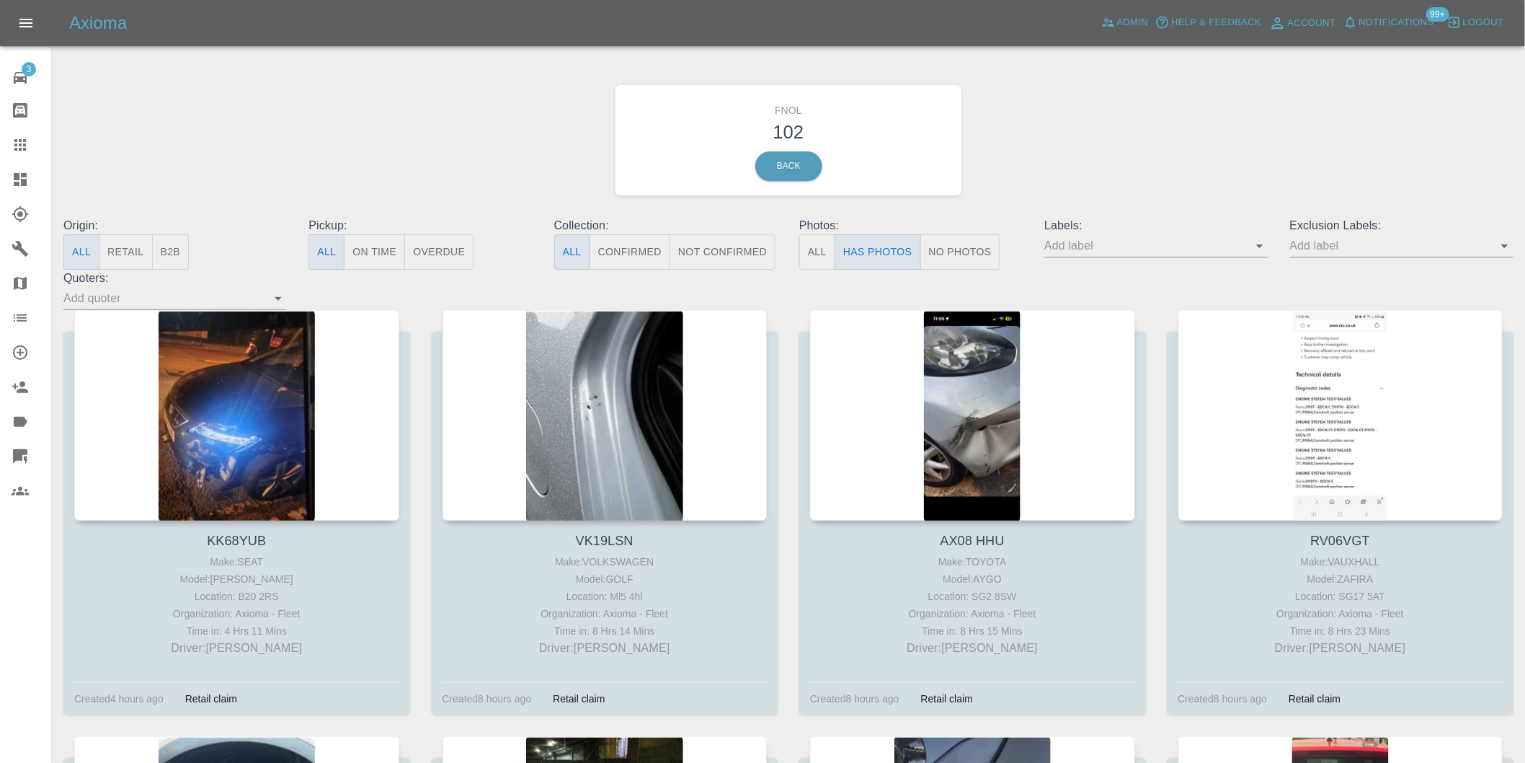
click at [1070, 168] on div "FNOL 102 Back" at bounding box center [789, 140] width 1472 height 154
click at [845, 244] on button "Has Photos" at bounding box center [878, 251] width 86 height 35
click at [1508, 246] on icon "Open" at bounding box center [1504, 245] width 17 height 17
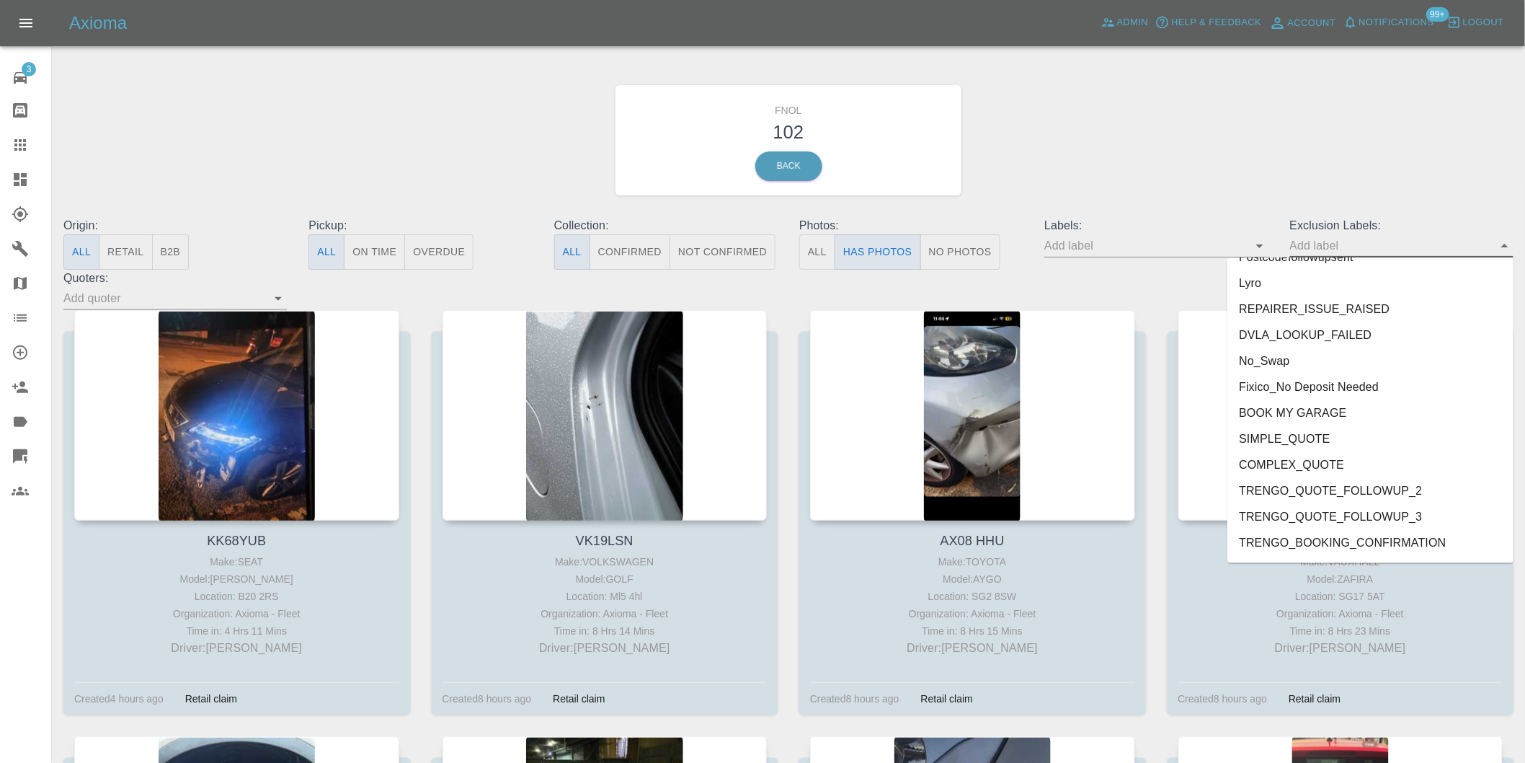
scroll to position [3130, 0]
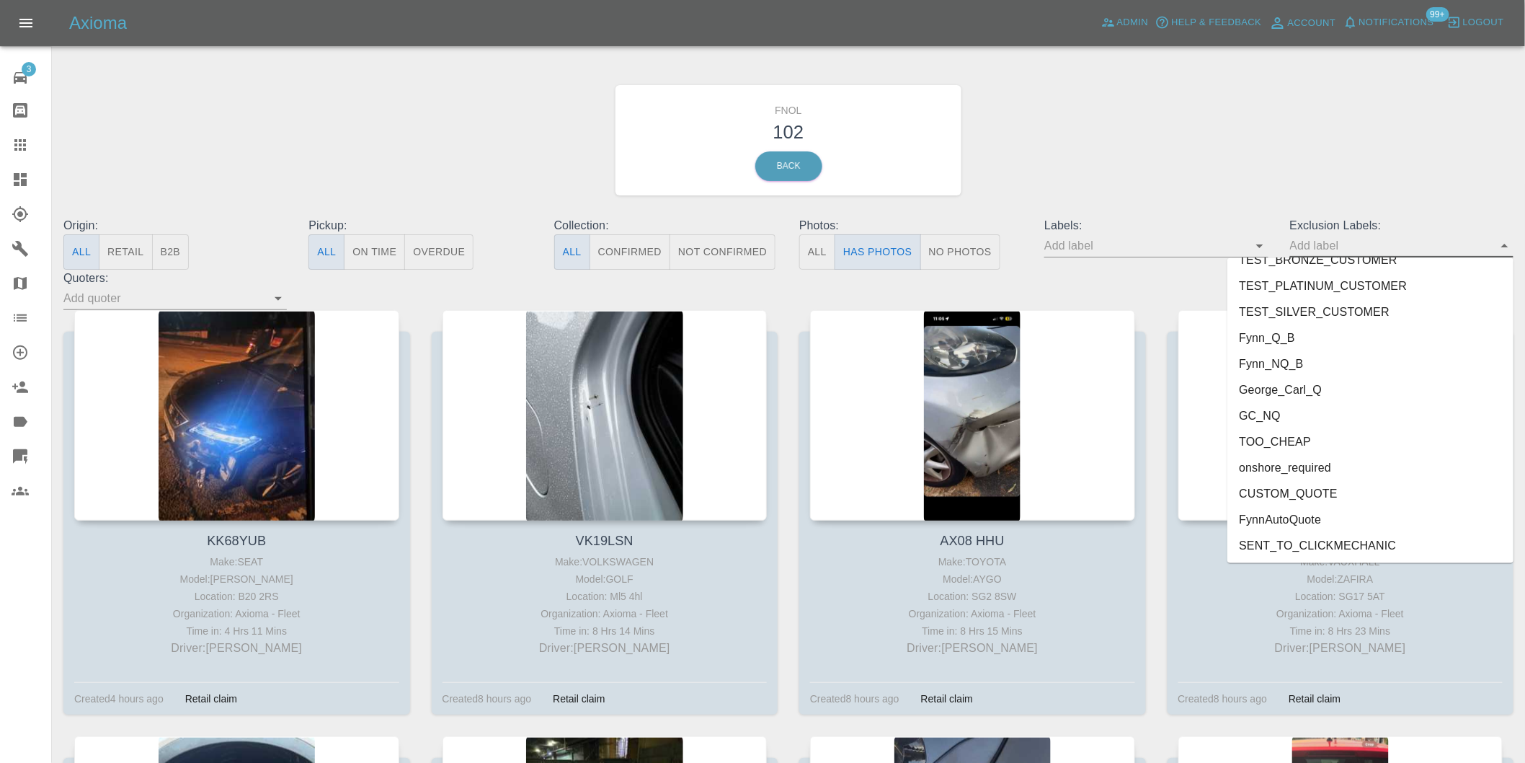
click at [1301, 461] on li "onshore_required" at bounding box center [1370, 468] width 286 height 26
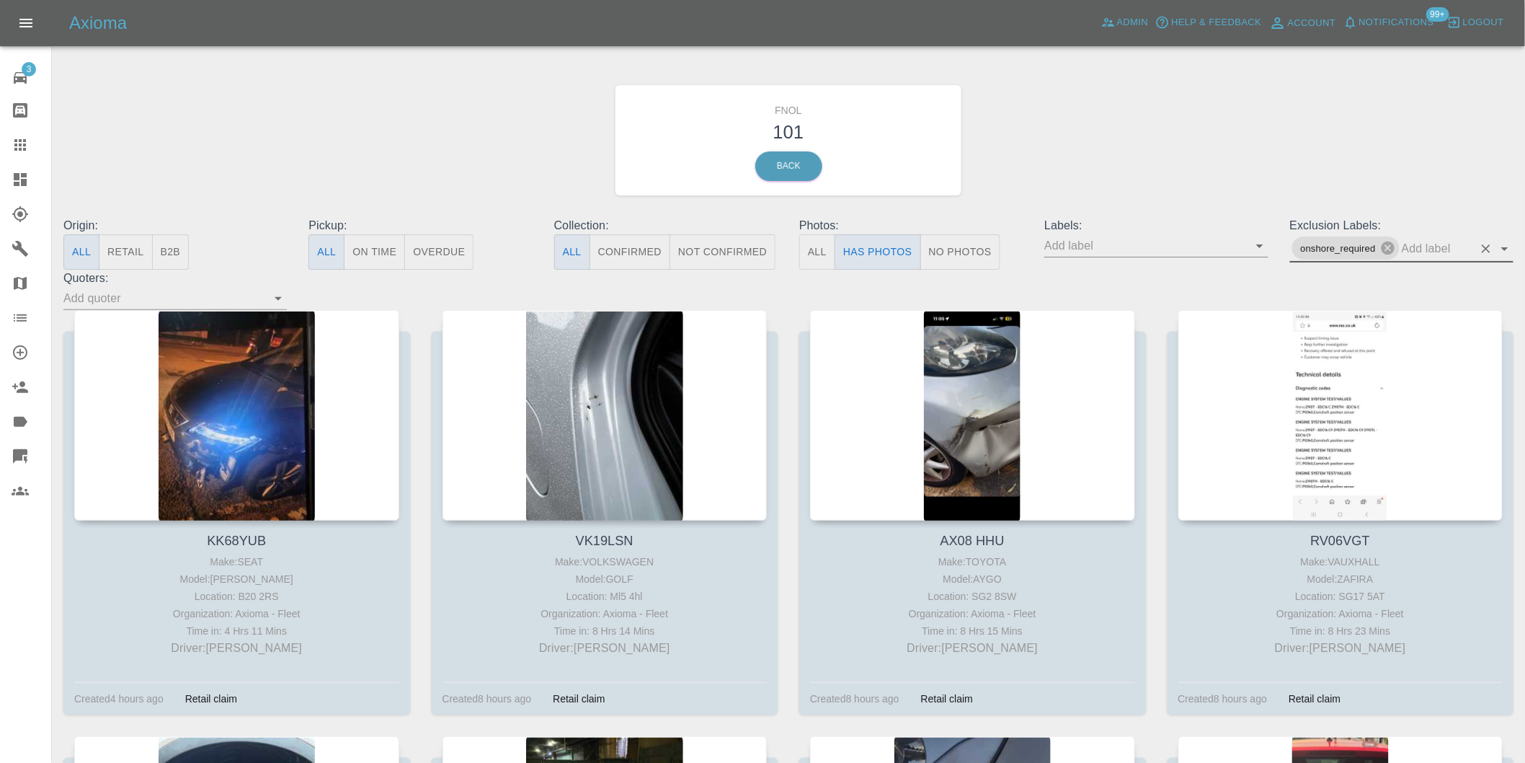
click at [1501, 246] on icon "Open" at bounding box center [1504, 248] width 17 height 17
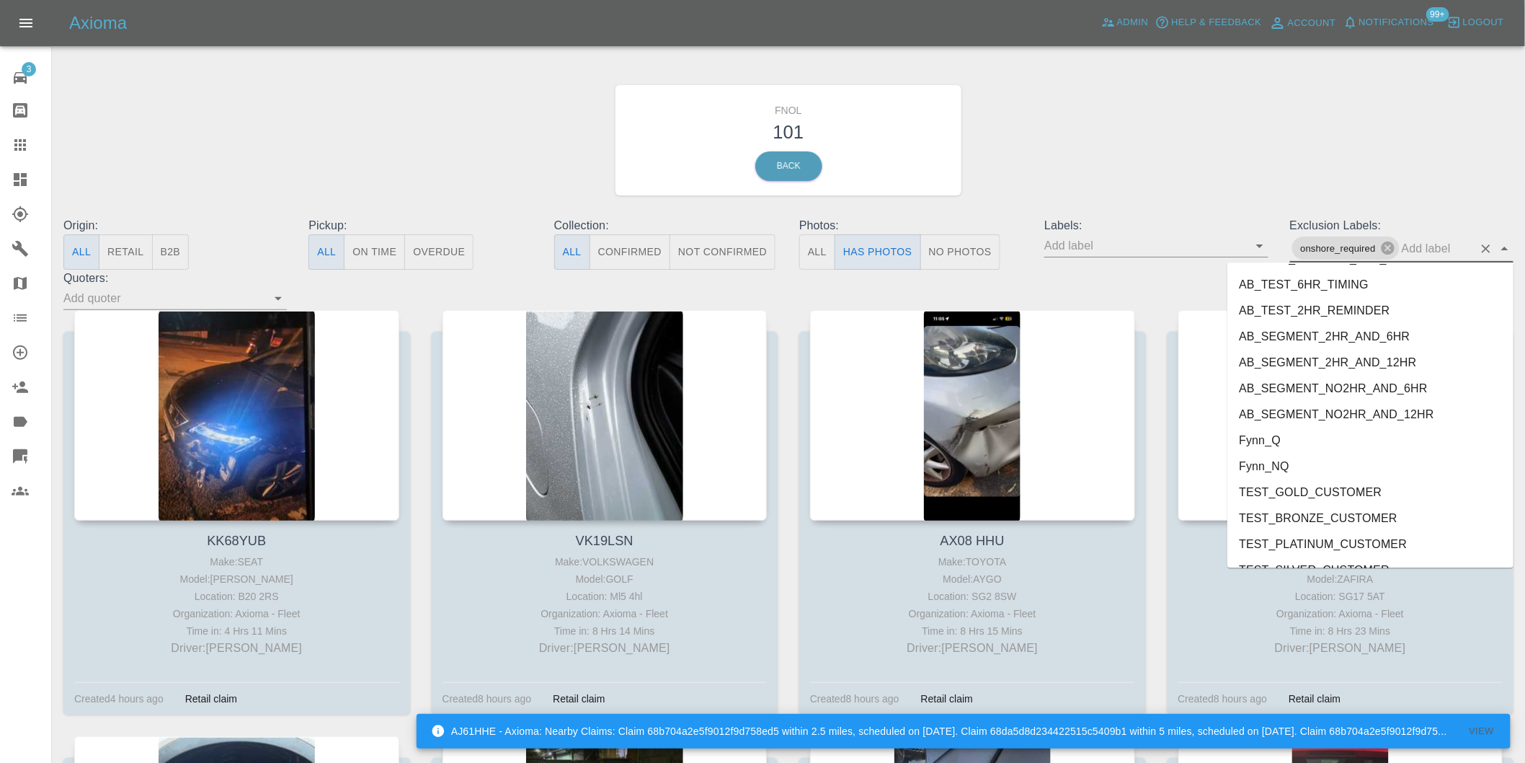
scroll to position [3104, 0]
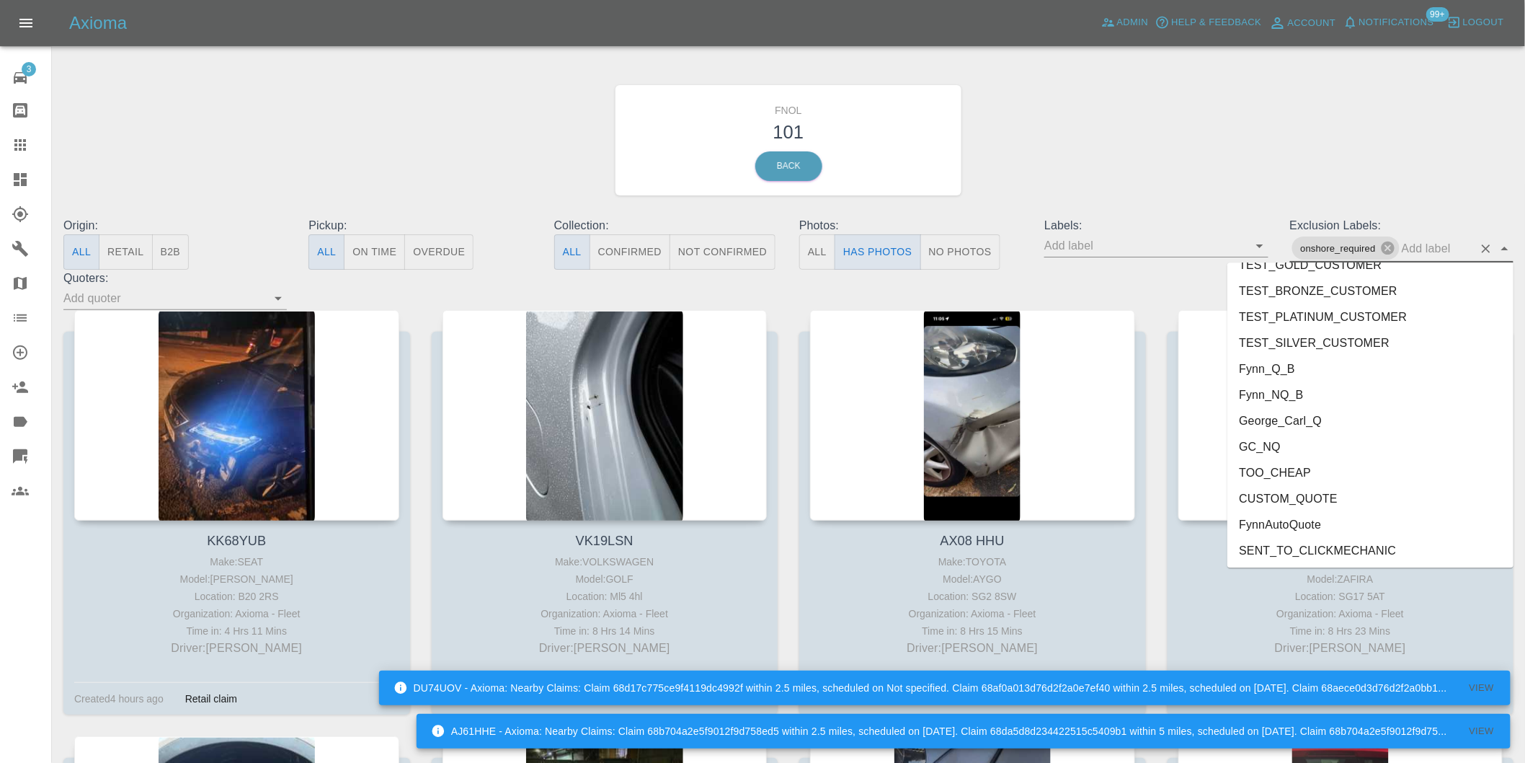
click at [1288, 422] on li "George_Carl_Q" at bounding box center [1370, 420] width 286 height 26
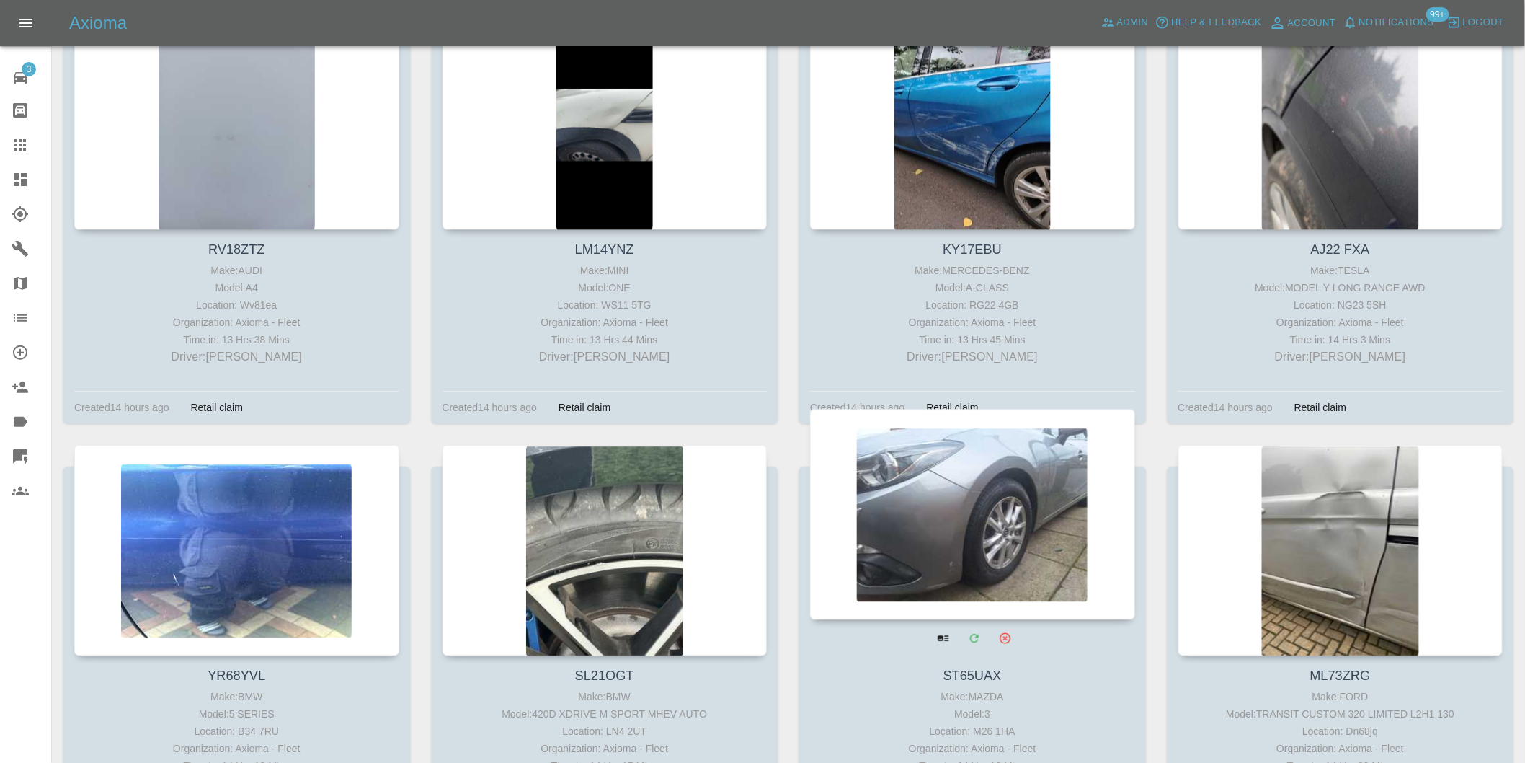
scroll to position [3555, 0]
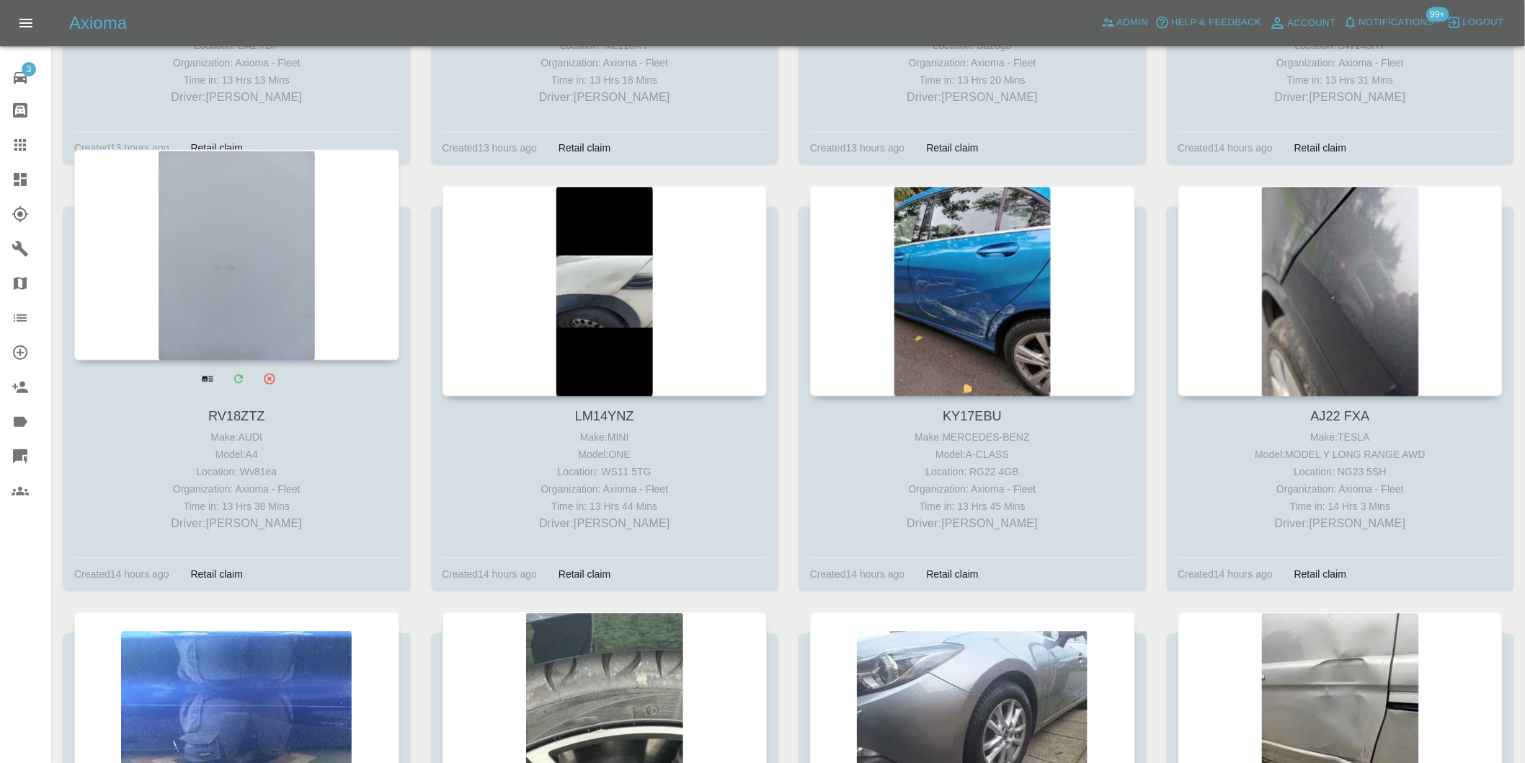
drag, startPoint x: 584, startPoint y: 215, endPoint x: 235, endPoint y: 241, distance: 349.8
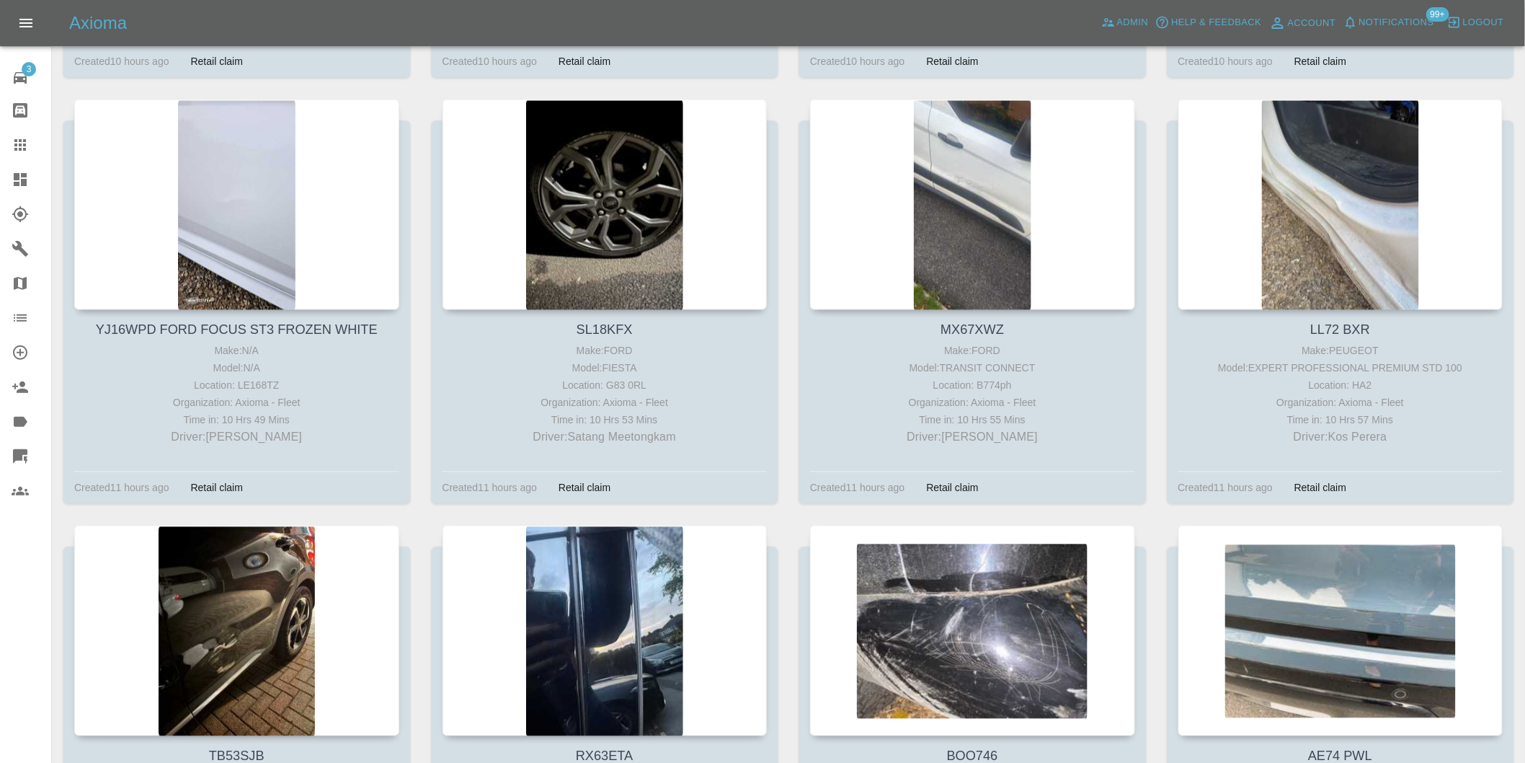
scroll to position [992, 0]
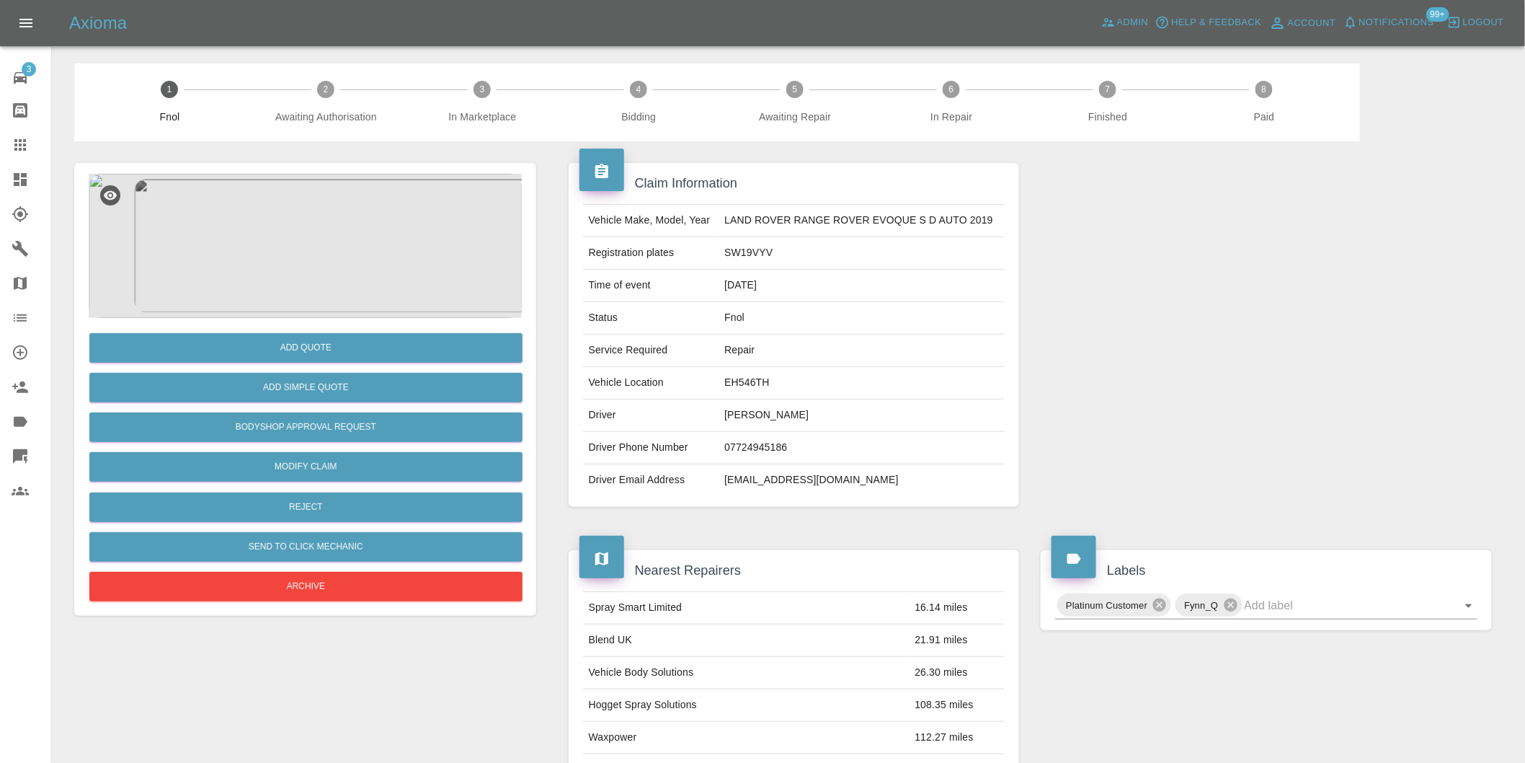
click at [300, 217] on img at bounding box center [305, 246] width 433 height 144
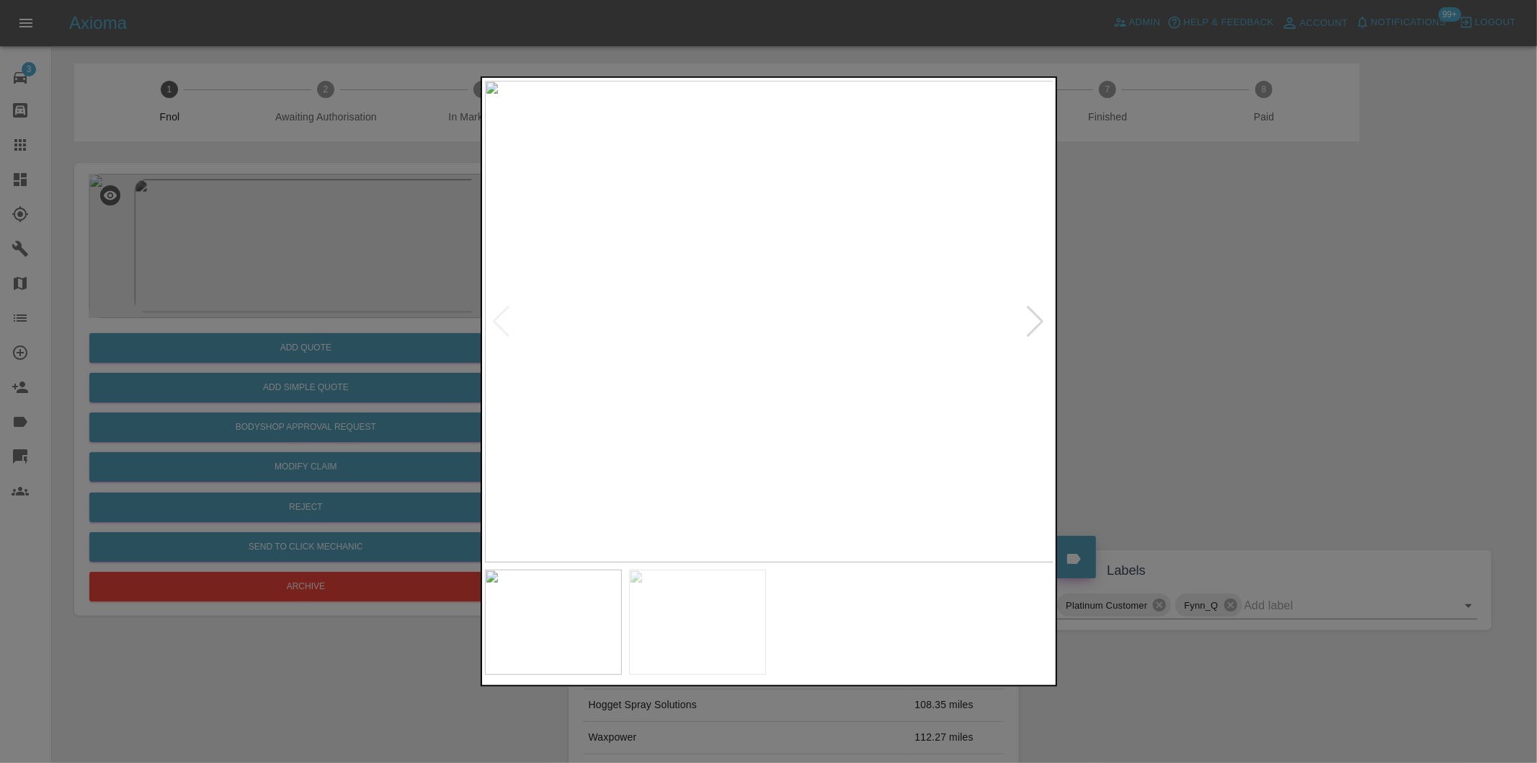
click at [1031, 325] on div at bounding box center [1035, 322] width 19 height 32
click at [1031, 323] on img at bounding box center [769, 321] width 569 height 481
click at [505, 322] on div at bounding box center [501, 322] width 19 height 32
click at [1046, 318] on img at bounding box center [769, 321] width 569 height 481
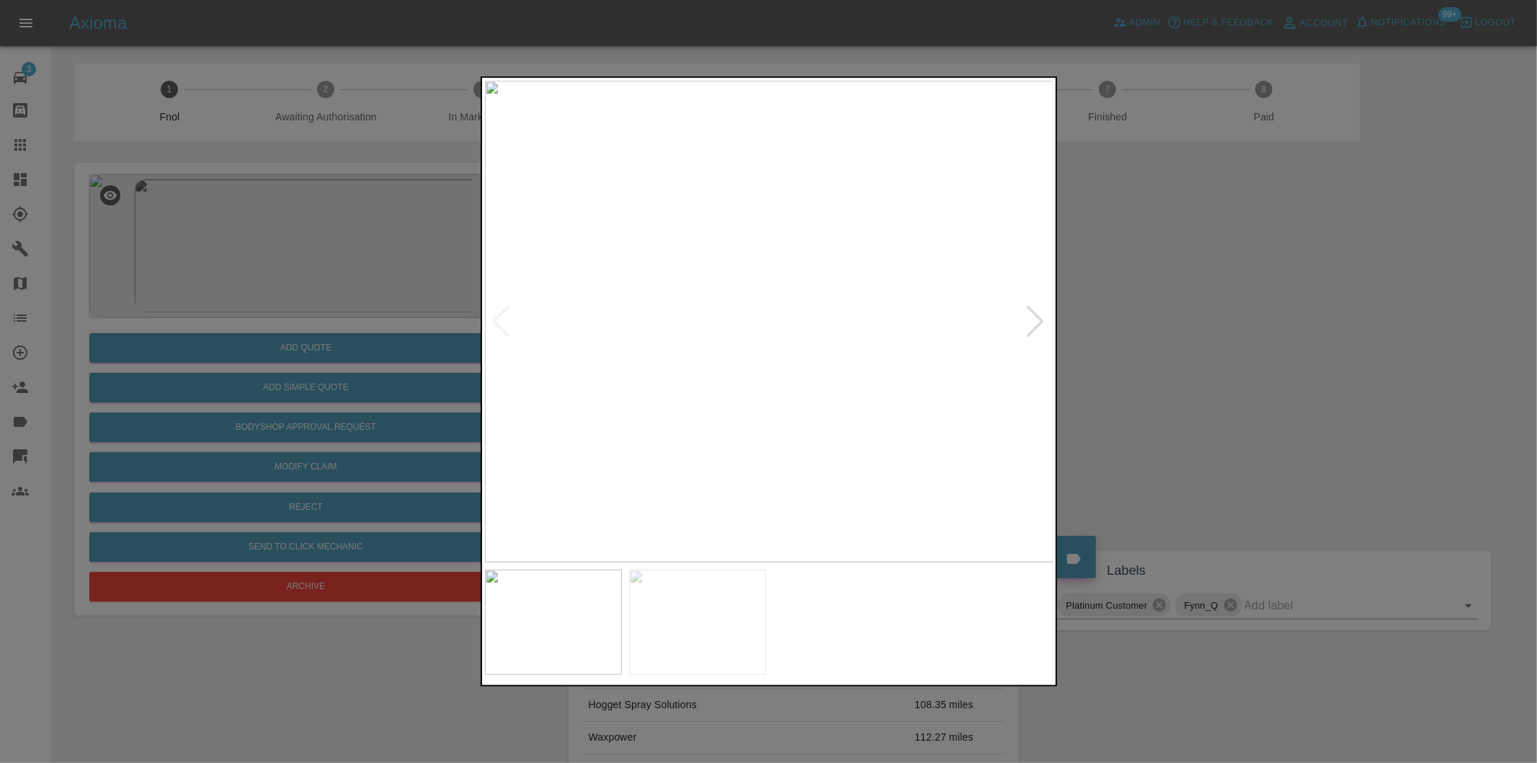
click at [1039, 319] on div at bounding box center [1035, 322] width 19 height 32
drag, startPoint x: 1231, startPoint y: 314, endPoint x: 1211, endPoint y: 311, distance: 20.4
click at [1232, 314] on div at bounding box center [768, 381] width 1537 height 763
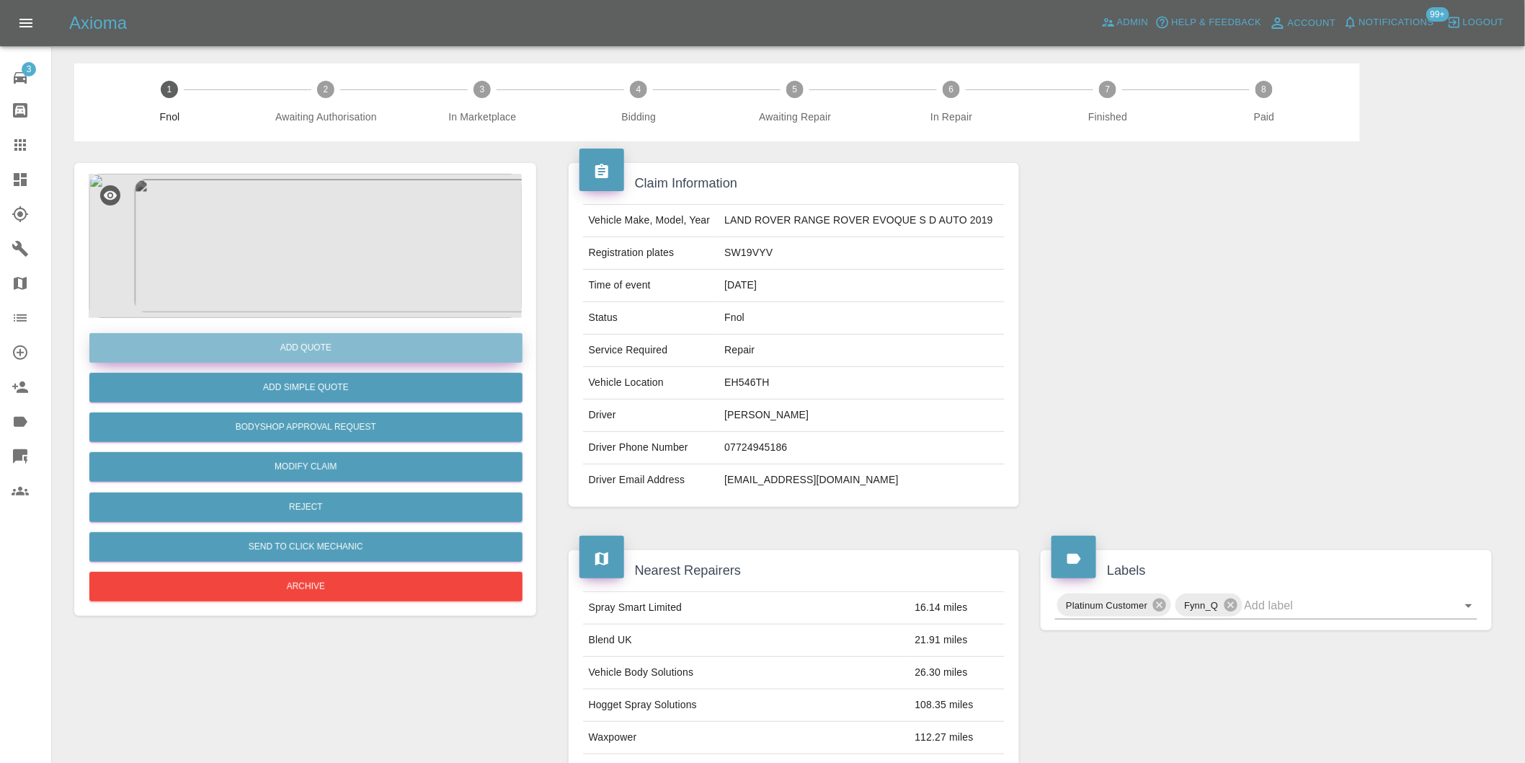
click at [307, 347] on button "Add Quote" at bounding box center [305, 348] width 433 height 30
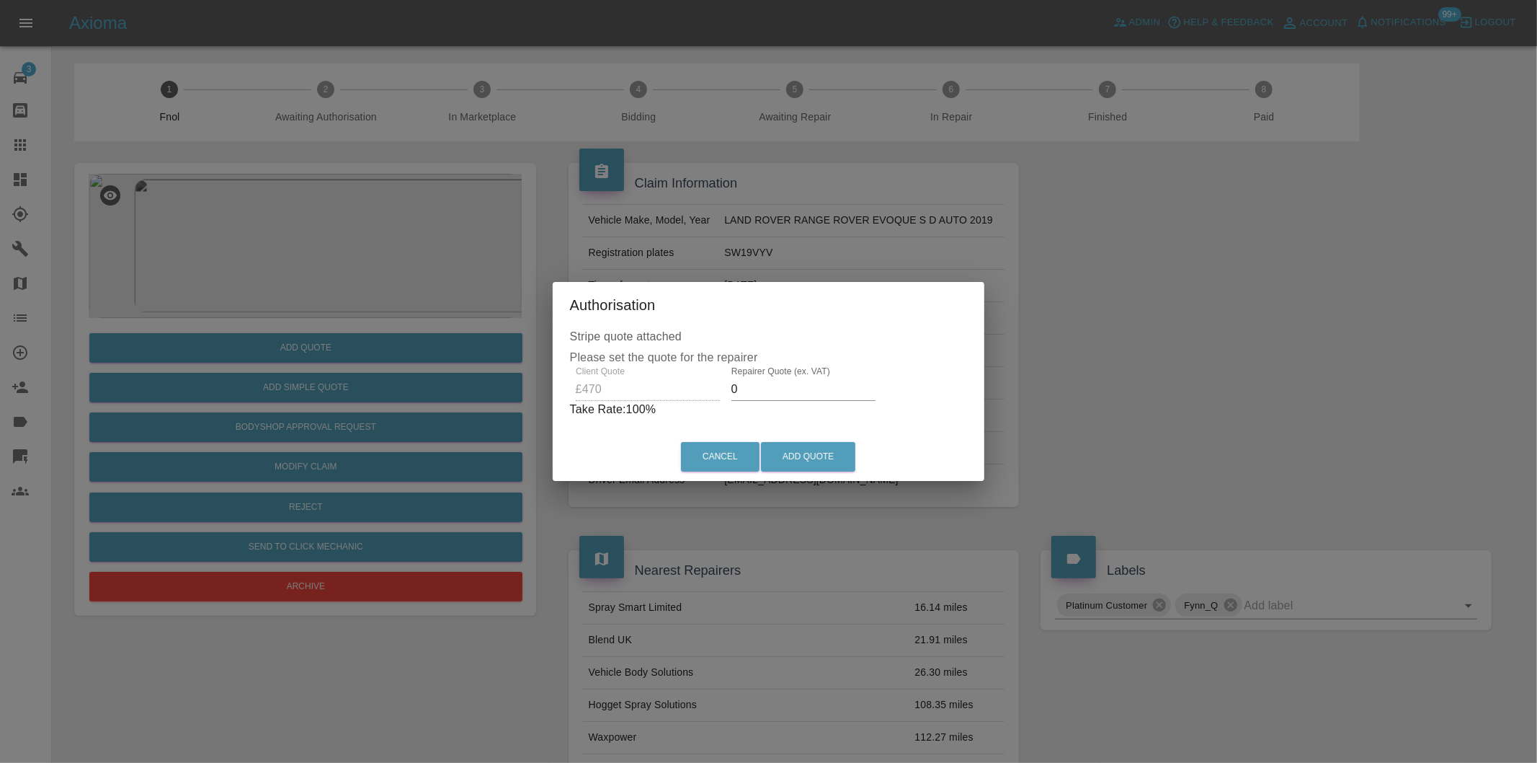
click at [774, 387] on input "0" at bounding box center [804, 389] width 144 height 23
type input "0300"
click at [813, 450] on button "Add Quote" at bounding box center [808, 457] width 94 height 30
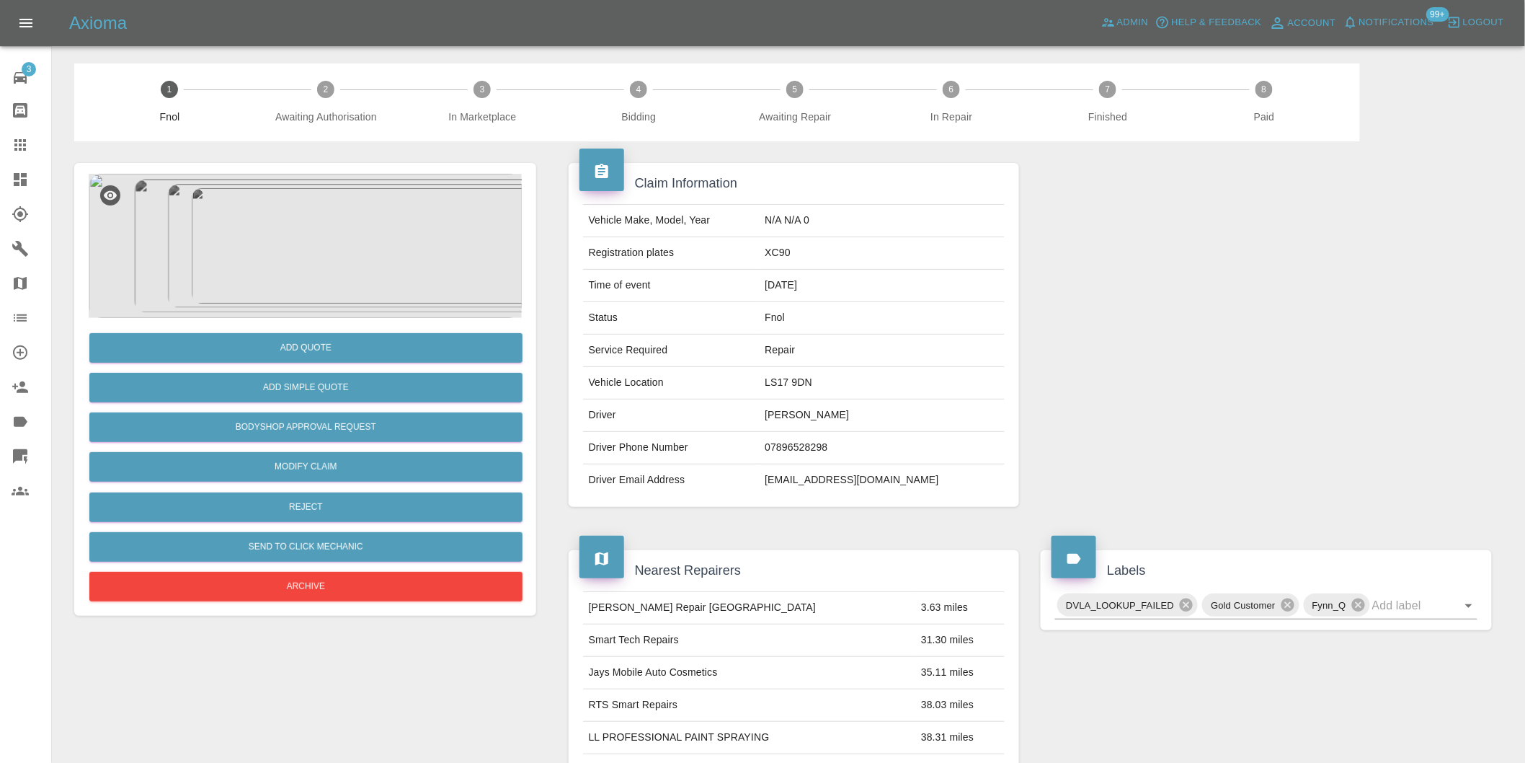
click at [290, 240] on img at bounding box center [305, 246] width 433 height 144
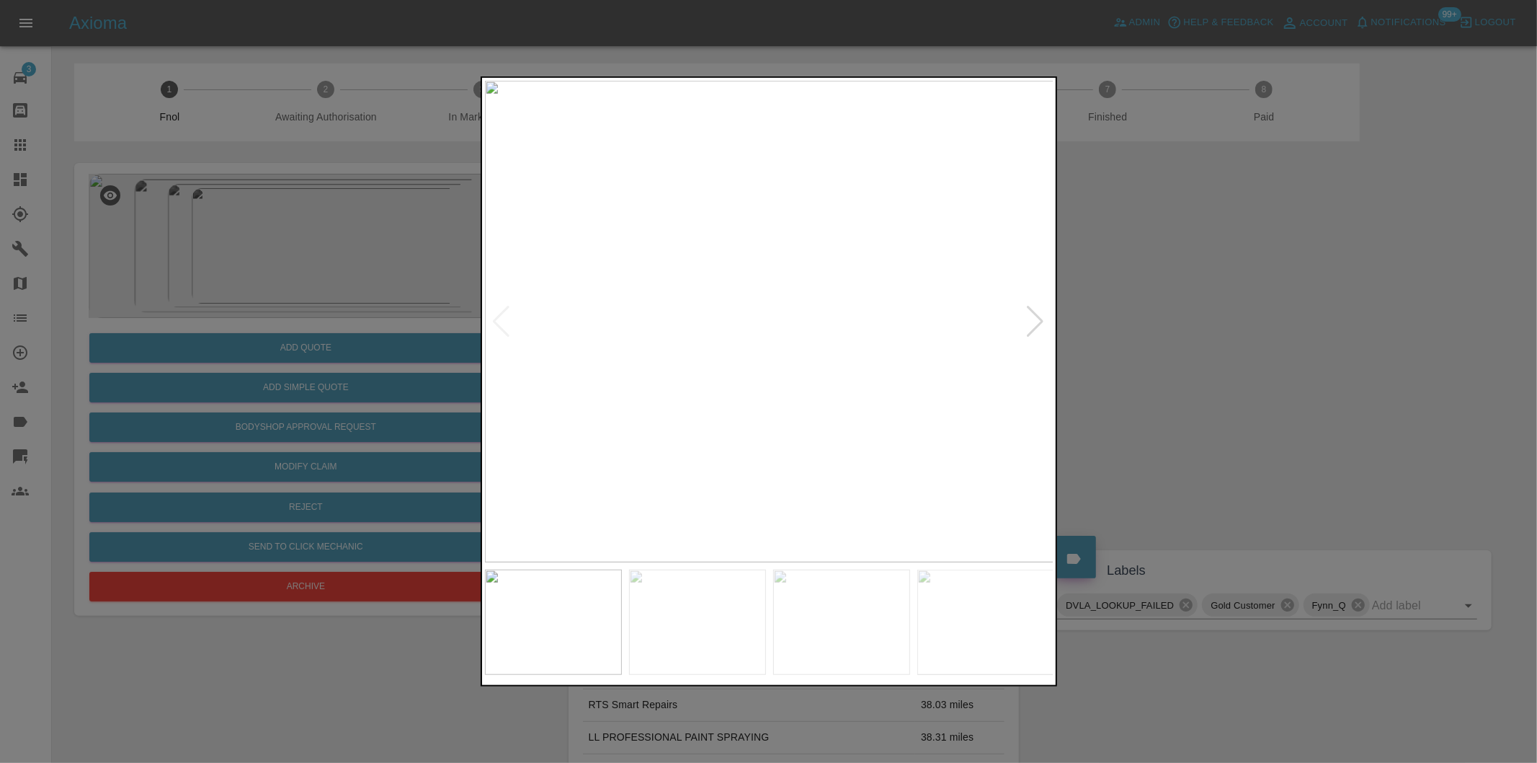
click at [1041, 327] on div at bounding box center [1035, 322] width 19 height 32
click at [1041, 327] on img at bounding box center [769, 321] width 569 height 481
click at [501, 320] on div at bounding box center [501, 322] width 19 height 32
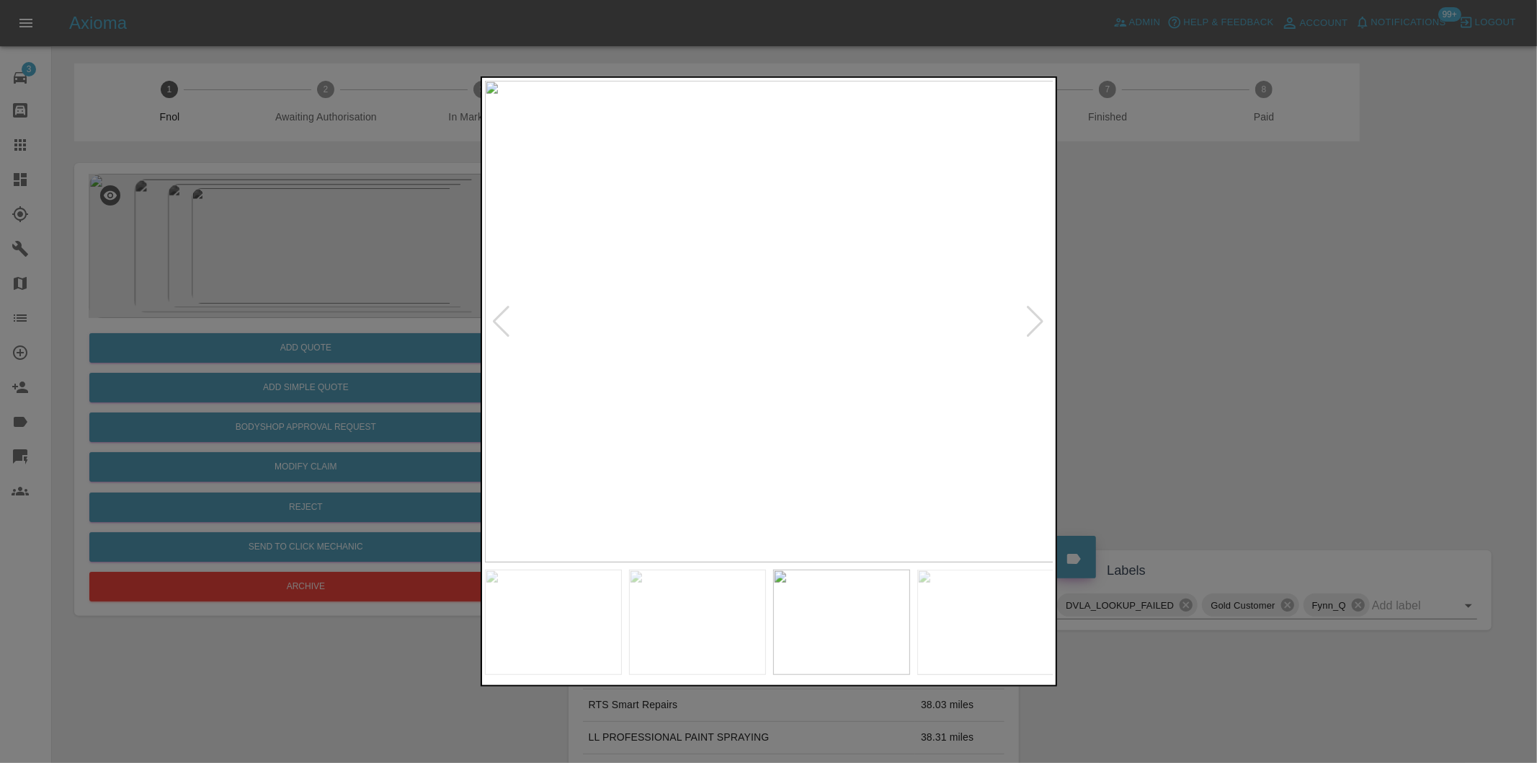
click at [498, 319] on div at bounding box center [501, 322] width 19 height 32
click at [1209, 319] on div at bounding box center [768, 381] width 1537 height 763
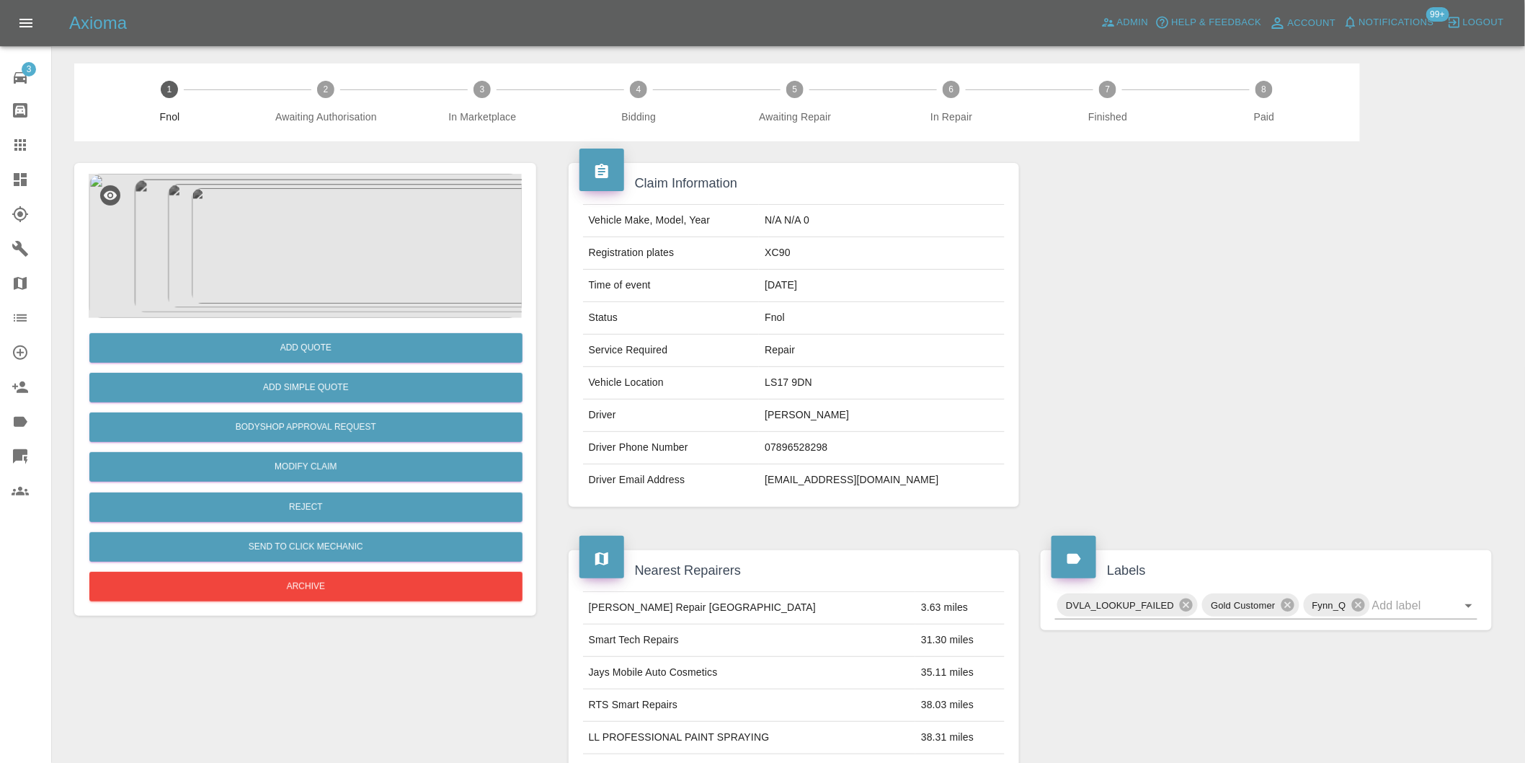
click at [317, 228] on img at bounding box center [305, 246] width 433 height 144
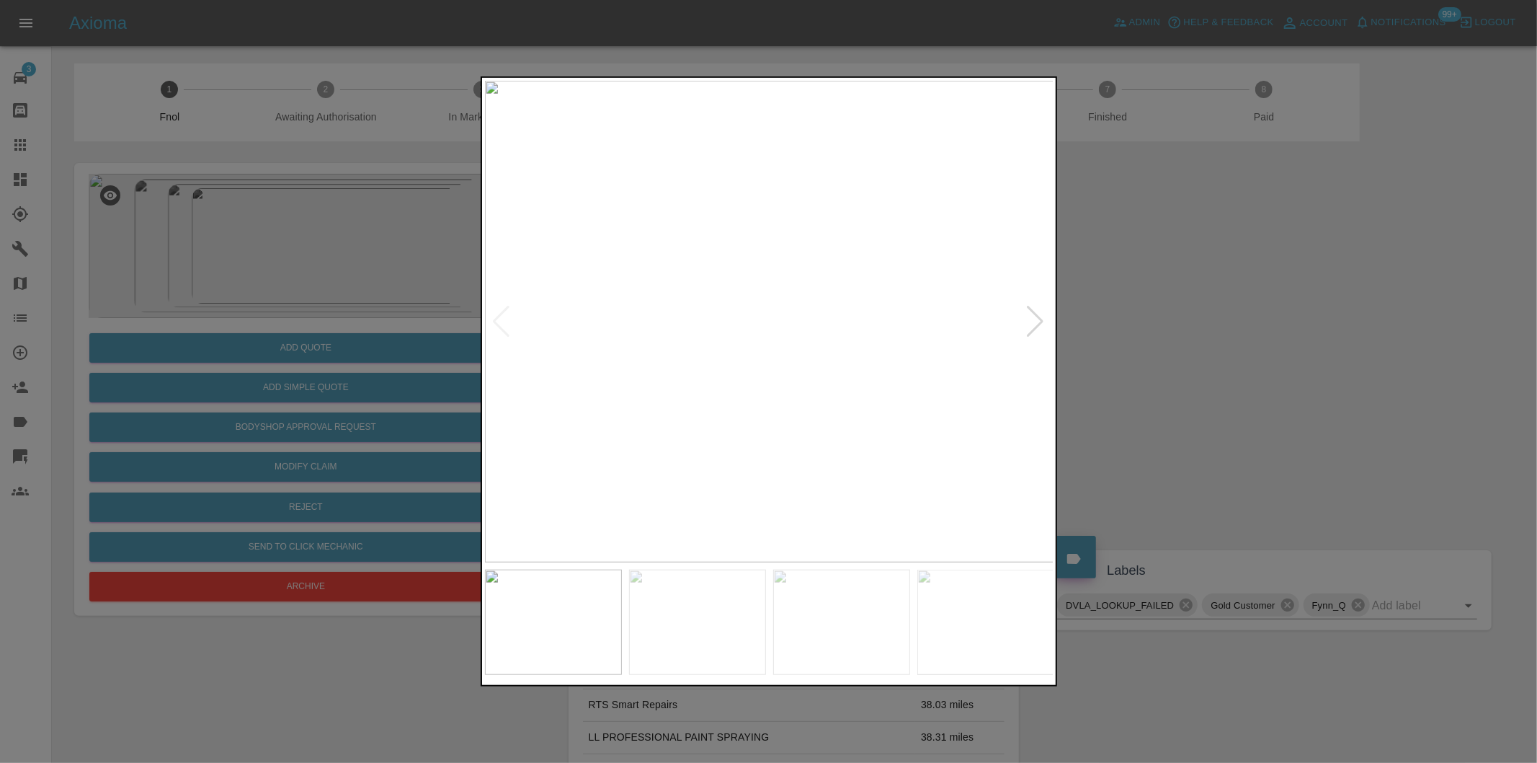
click at [1036, 321] on div at bounding box center [1035, 322] width 19 height 32
click at [1043, 321] on div at bounding box center [1035, 322] width 19 height 32
click at [1038, 321] on div at bounding box center [1035, 322] width 19 height 32
click at [1157, 339] on div at bounding box center [768, 381] width 1537 height 763
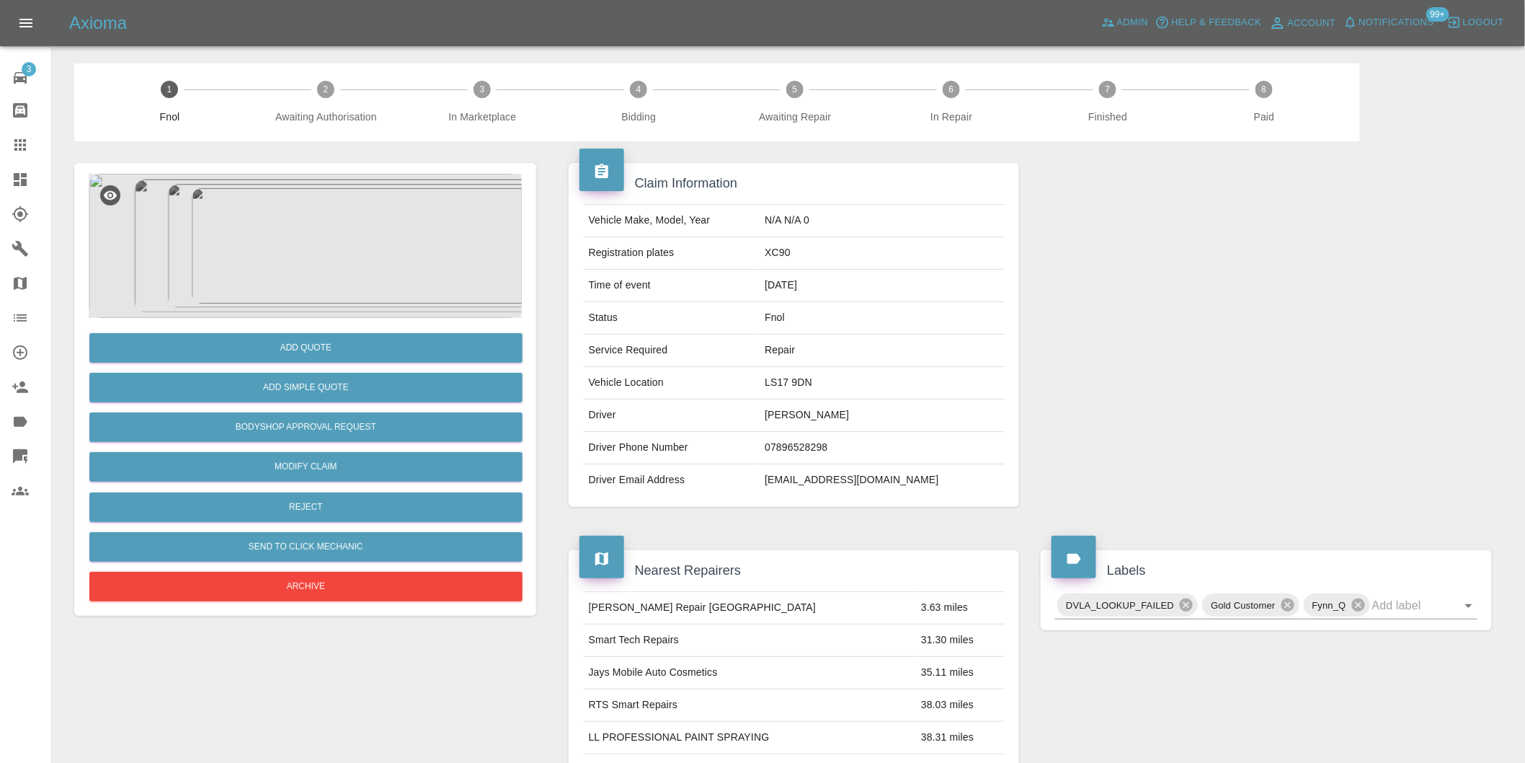
click at [332, 242] on img at bounding box center [305, 246] width 433 height 144
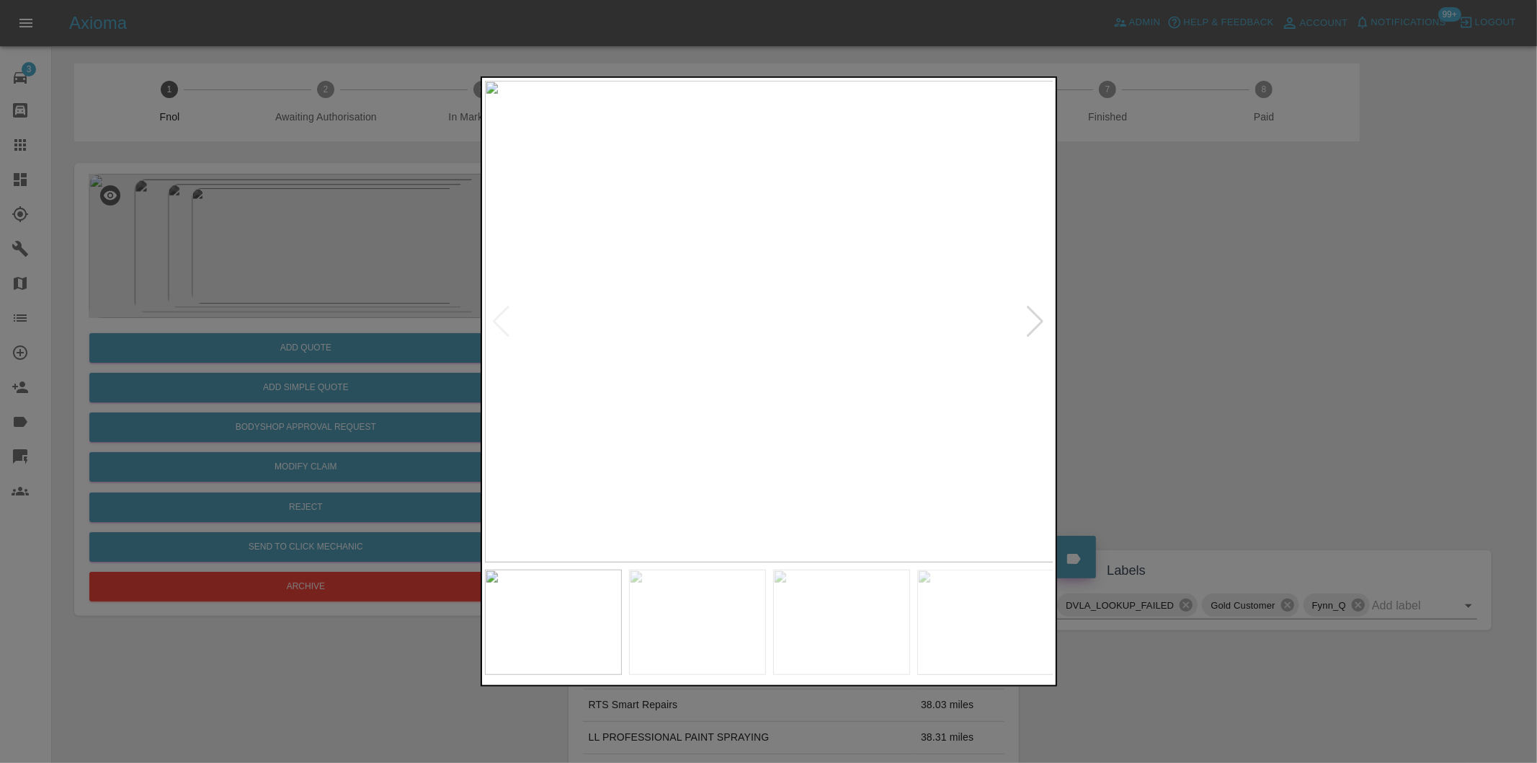
click at [1041, 323] on div at bounding box center [1035, 322] width 19 height 32
click at [1049, 321] on img at bounding box center [769, 321] width 569 height 481
click at [1041, 321] on div at bounding box center [1035, 322] width 19 height 32
click at [1041, 321] on img at bounding box center [769, 321] width 569 height 481
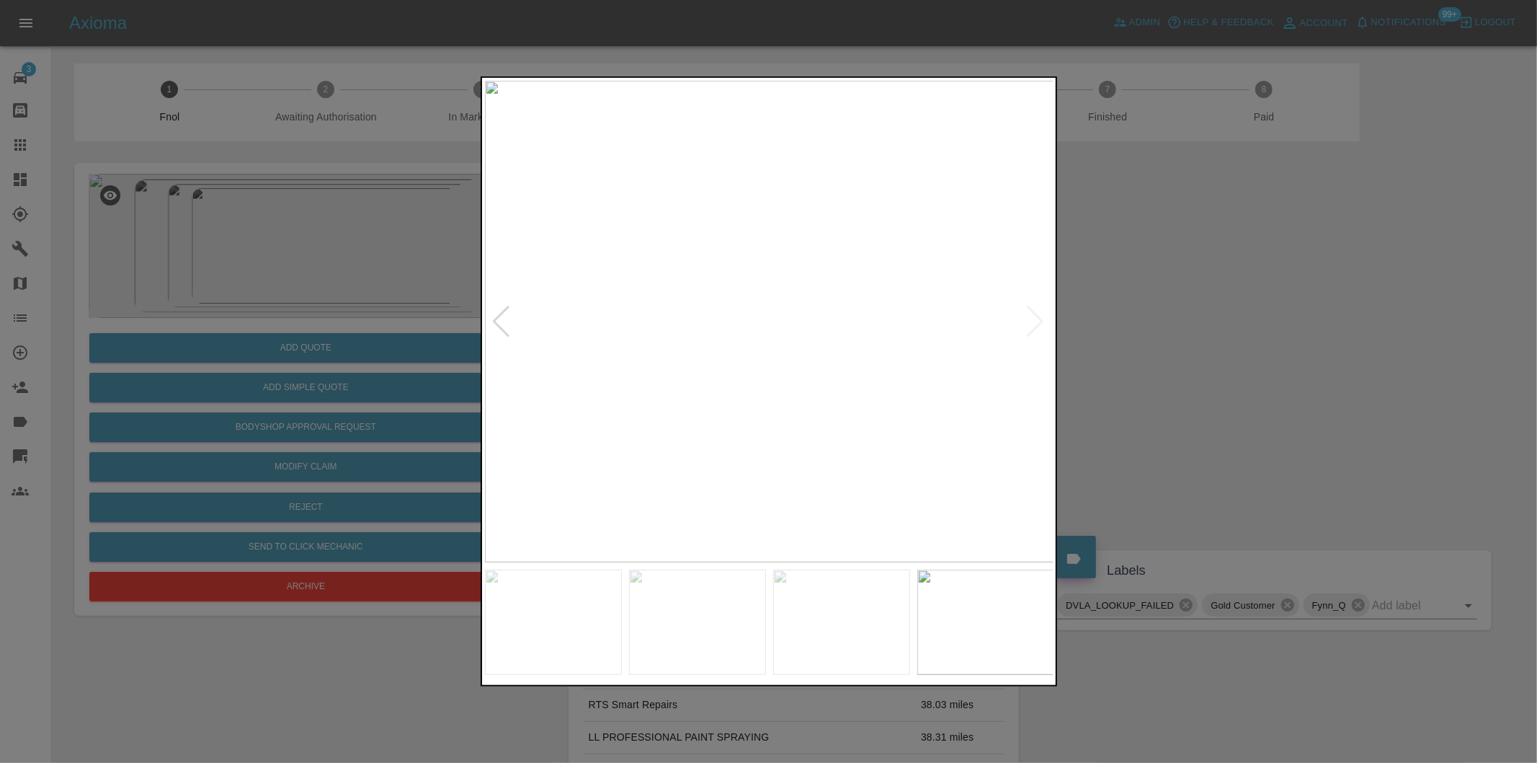
click at [1176, 337] on div at bounding box center [768, 381] width 1537 height 763
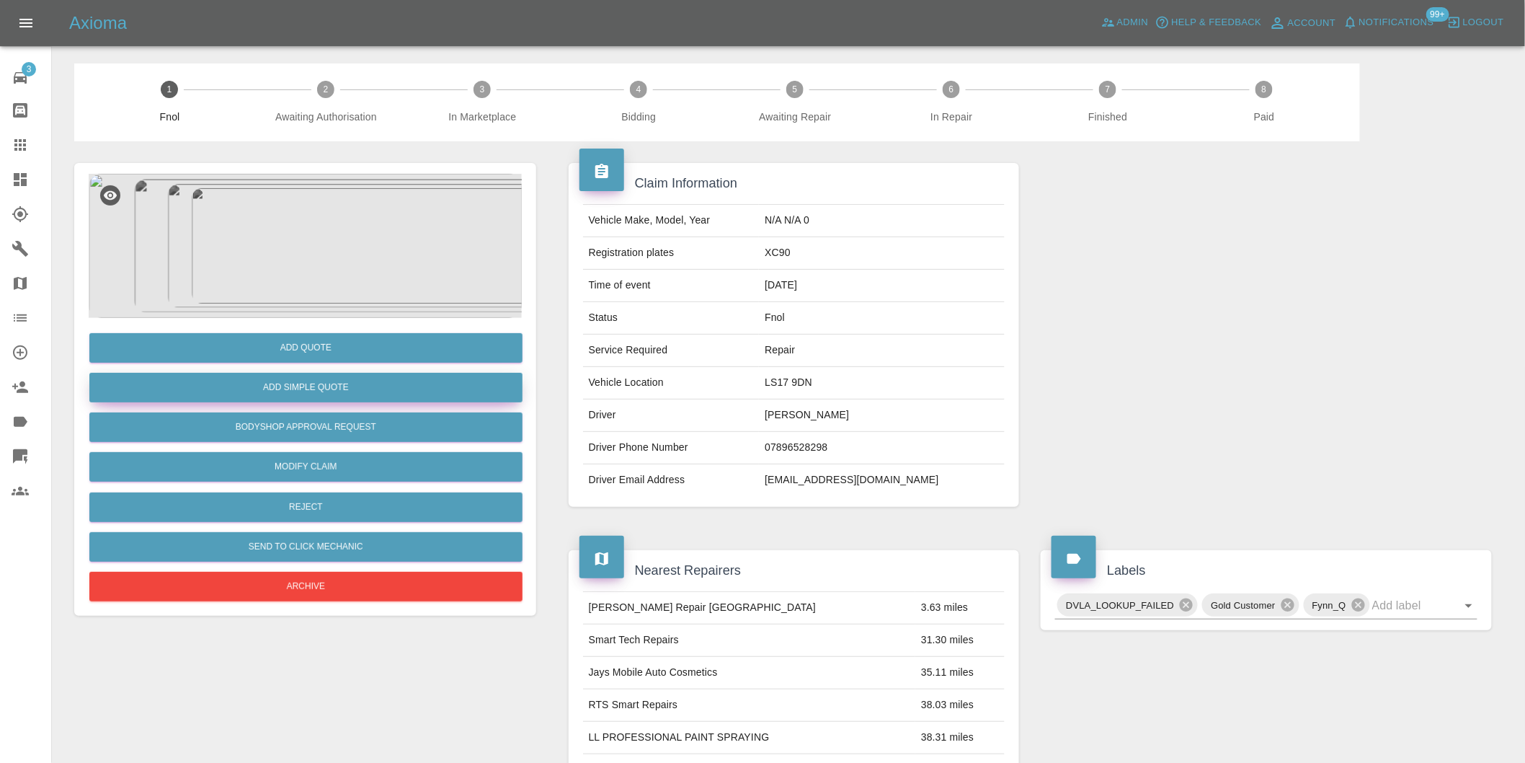
click at [369, 392] on button "Add Simple Quote" at bounding box center [305, 388] width 433 height 30
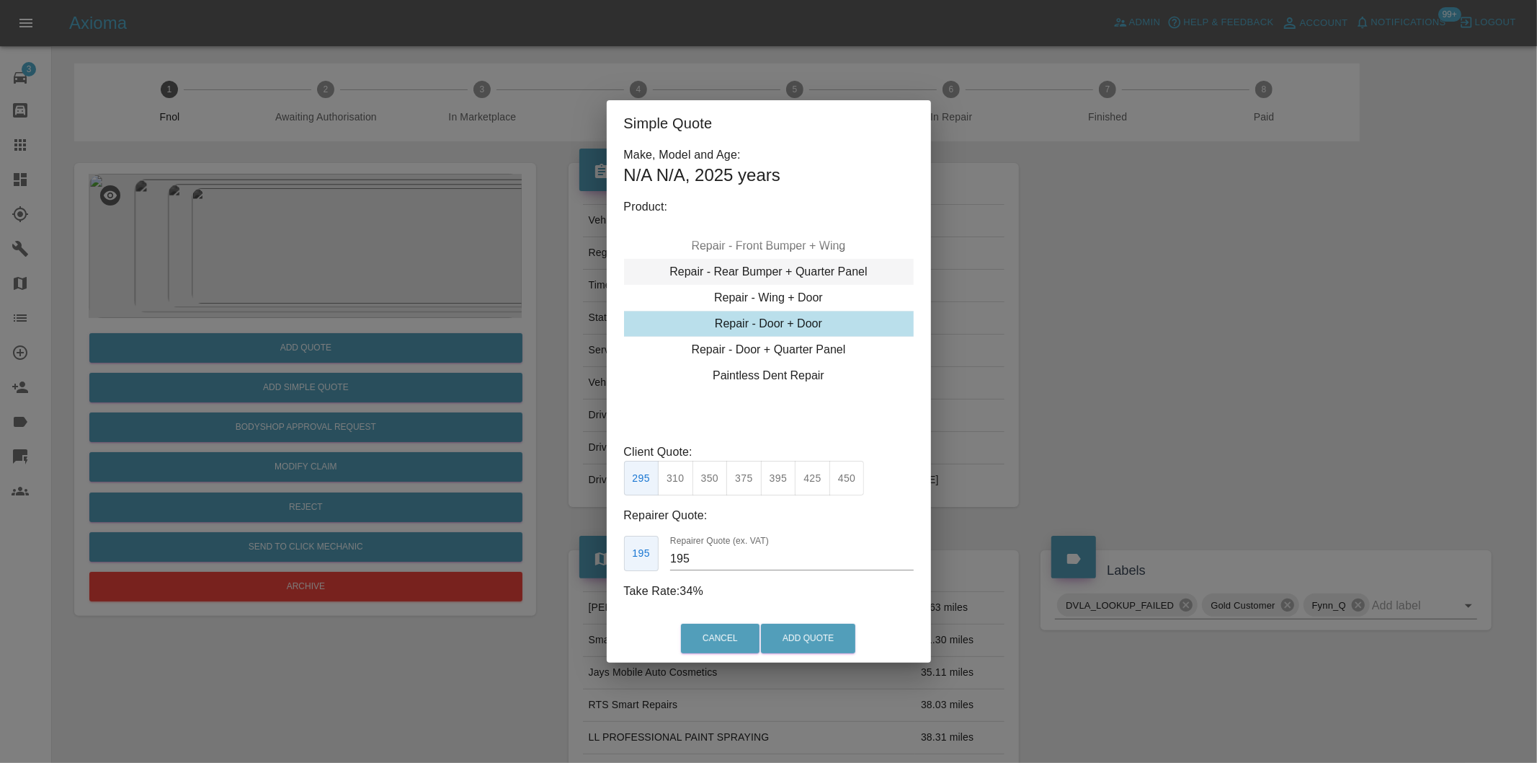
type input "230"
click at [1238, 342] on div "Simple Quote Make, Model and Age: N/A N/A , 2025 years Product: Repair - Front …" at bounding box center [768, 381] width 1537 height 763
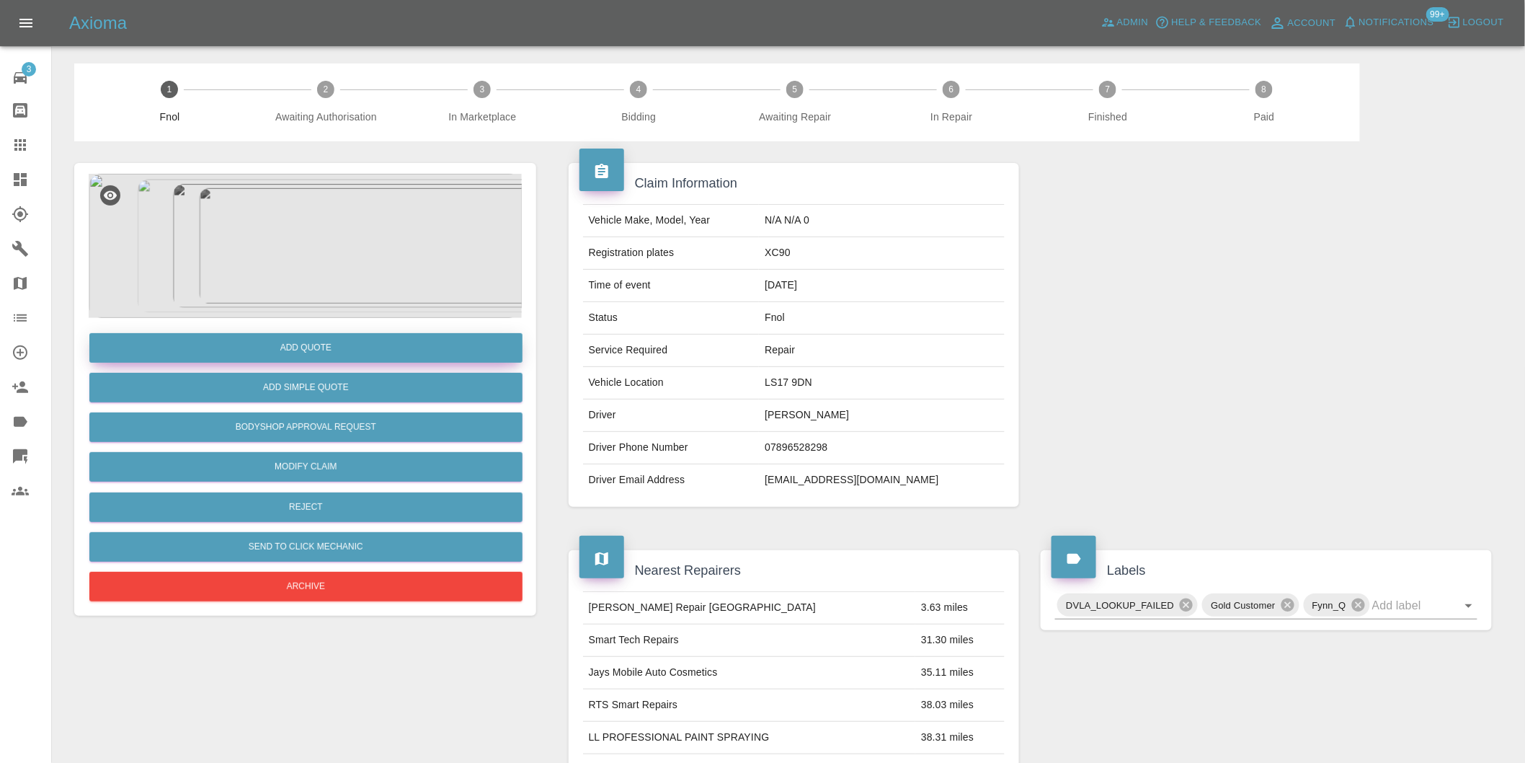
click at [332, 359] on button "Add Quote" at bounding box center [305, 348] width 433 height 30
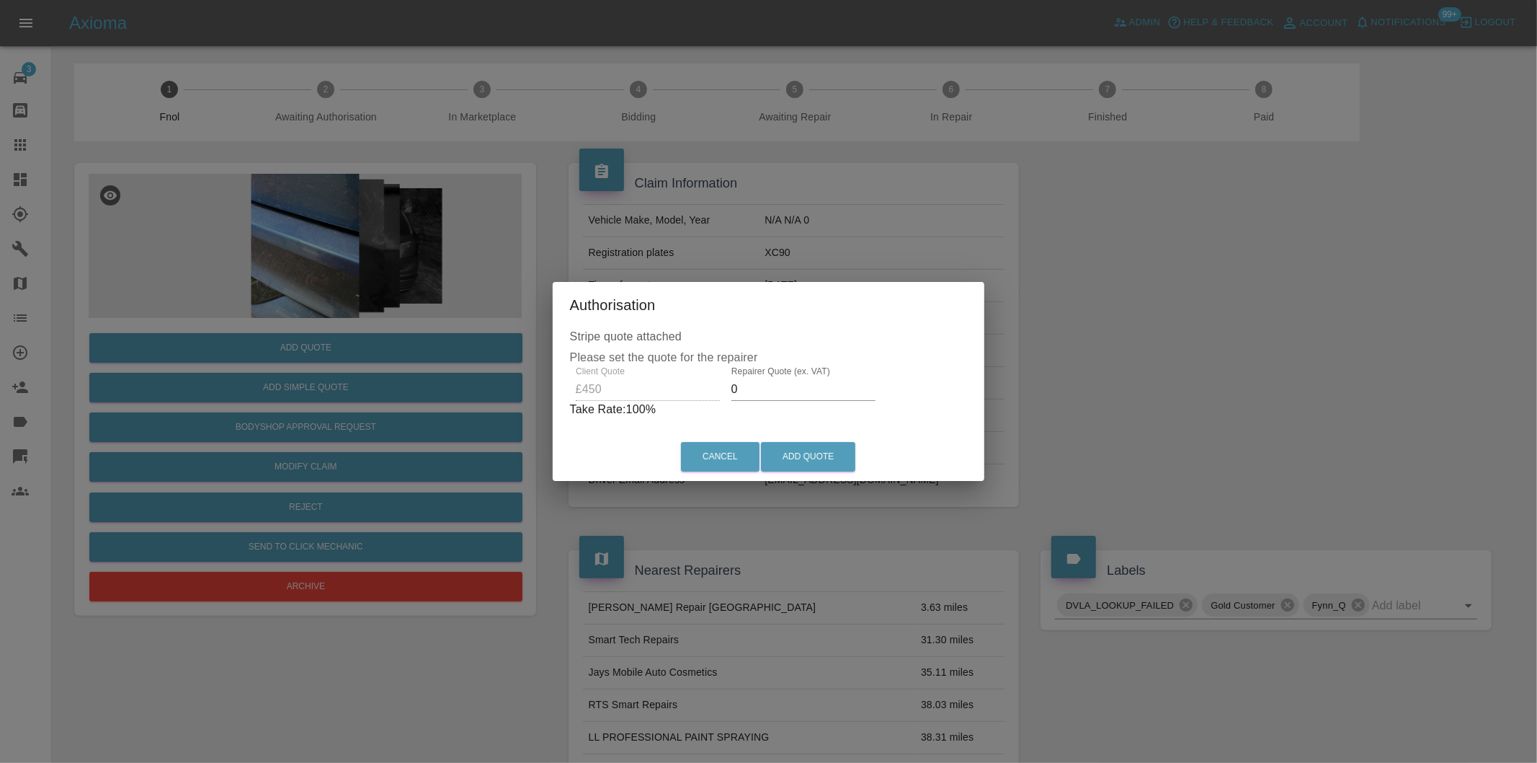
click at [752, 393] on input "0" at bounding box center [804, 389] width 144 height 23
type input "0290"
click at [834, 459] on button "Add Quote" at bounding box center [808, 457] width 94 height 30
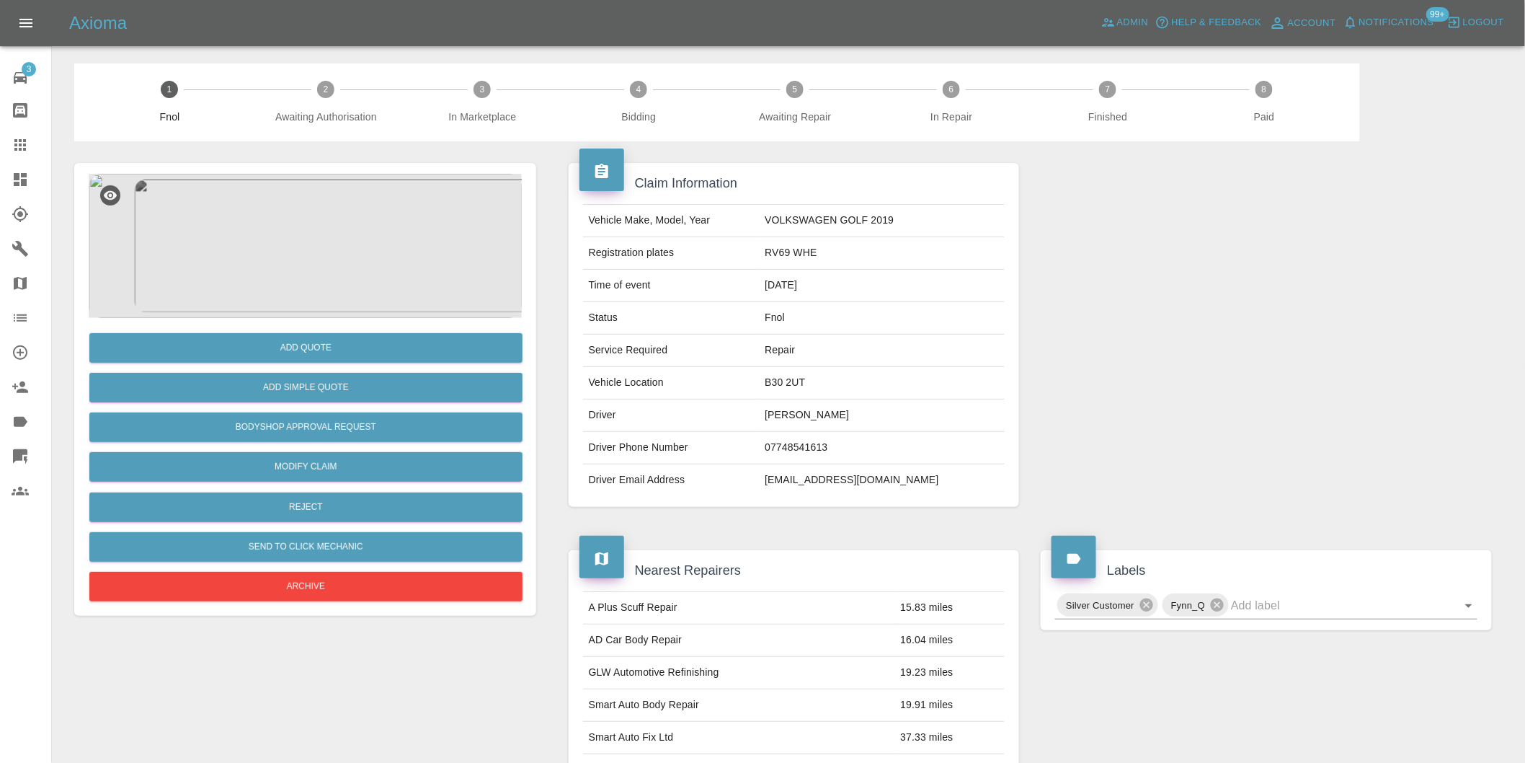
click at [333, 256] on img at bounding box center [305, 246] width 433 height 144
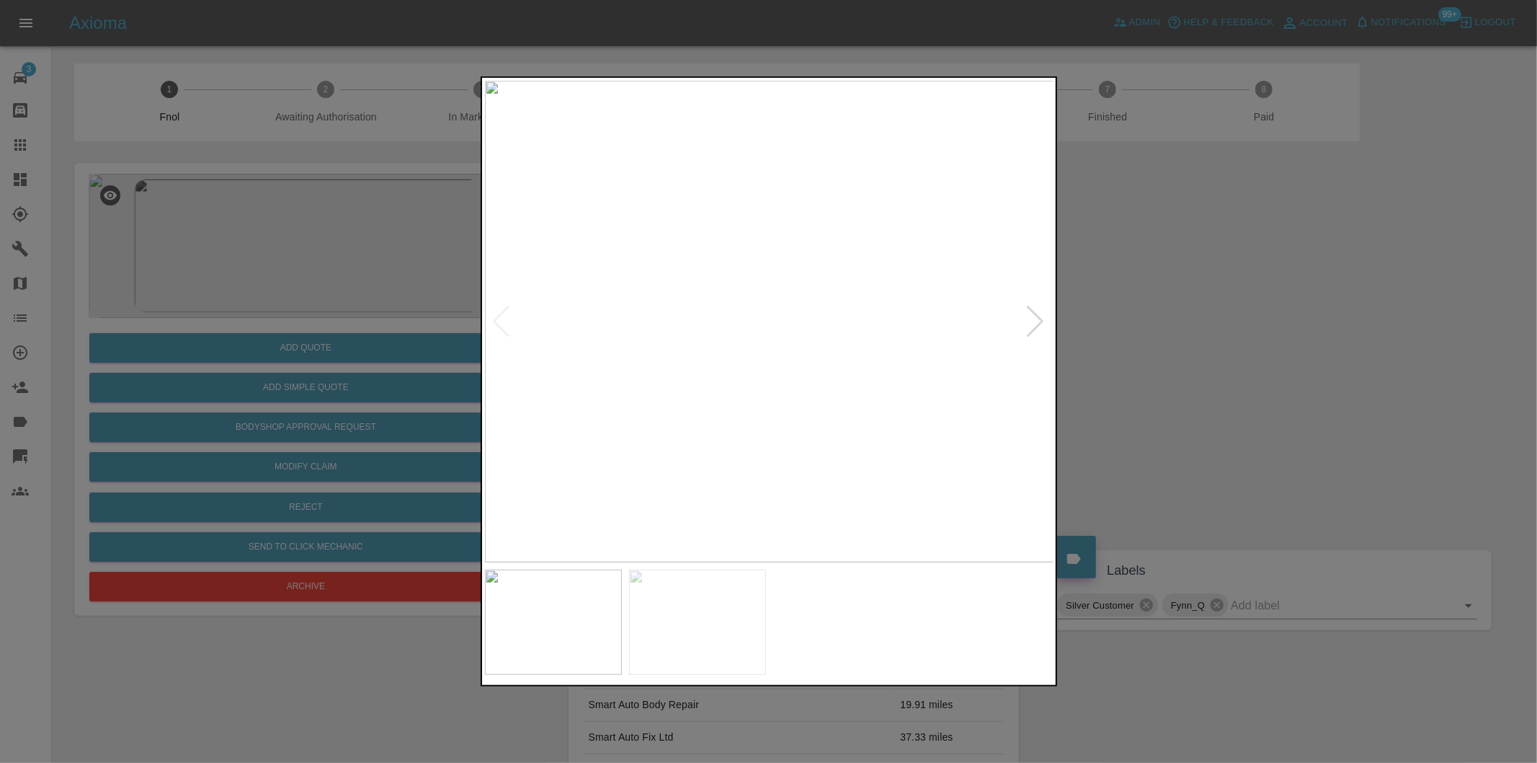
click at [1035, 326] on div at bounding box center [1035, 322] width 19 height 32
click at [499, 320] on div at bounding box center [501, 322] width 19 height 32
click at [762, 444] on img at bounding box center [769, 321] width 569 height 481
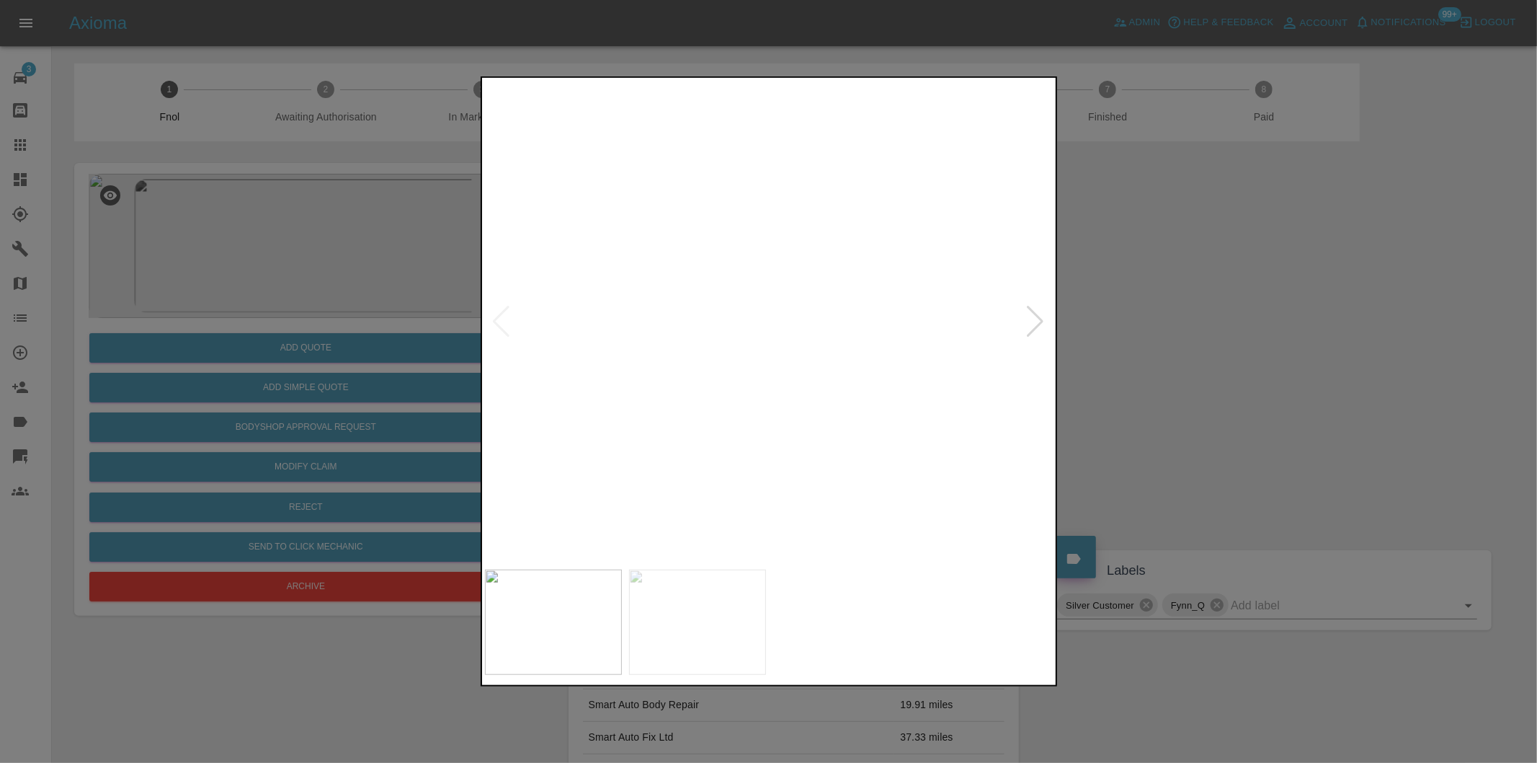
click at [1189, 380] on div at bounding box center [768, 381] width 1537 height 763
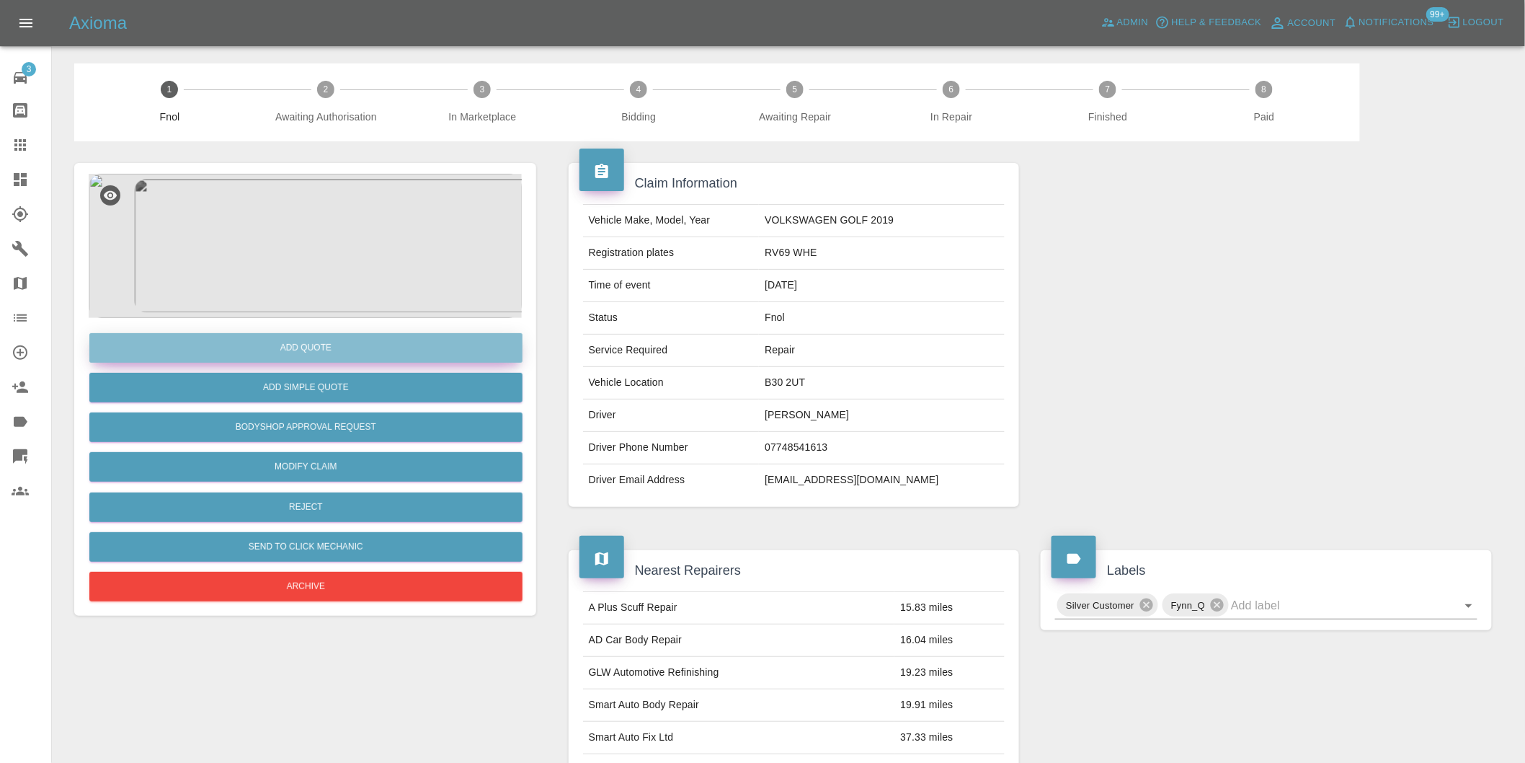
click at [326, 351] on button "Add Quote" at bounding box center [305, 348] width 433 height 30
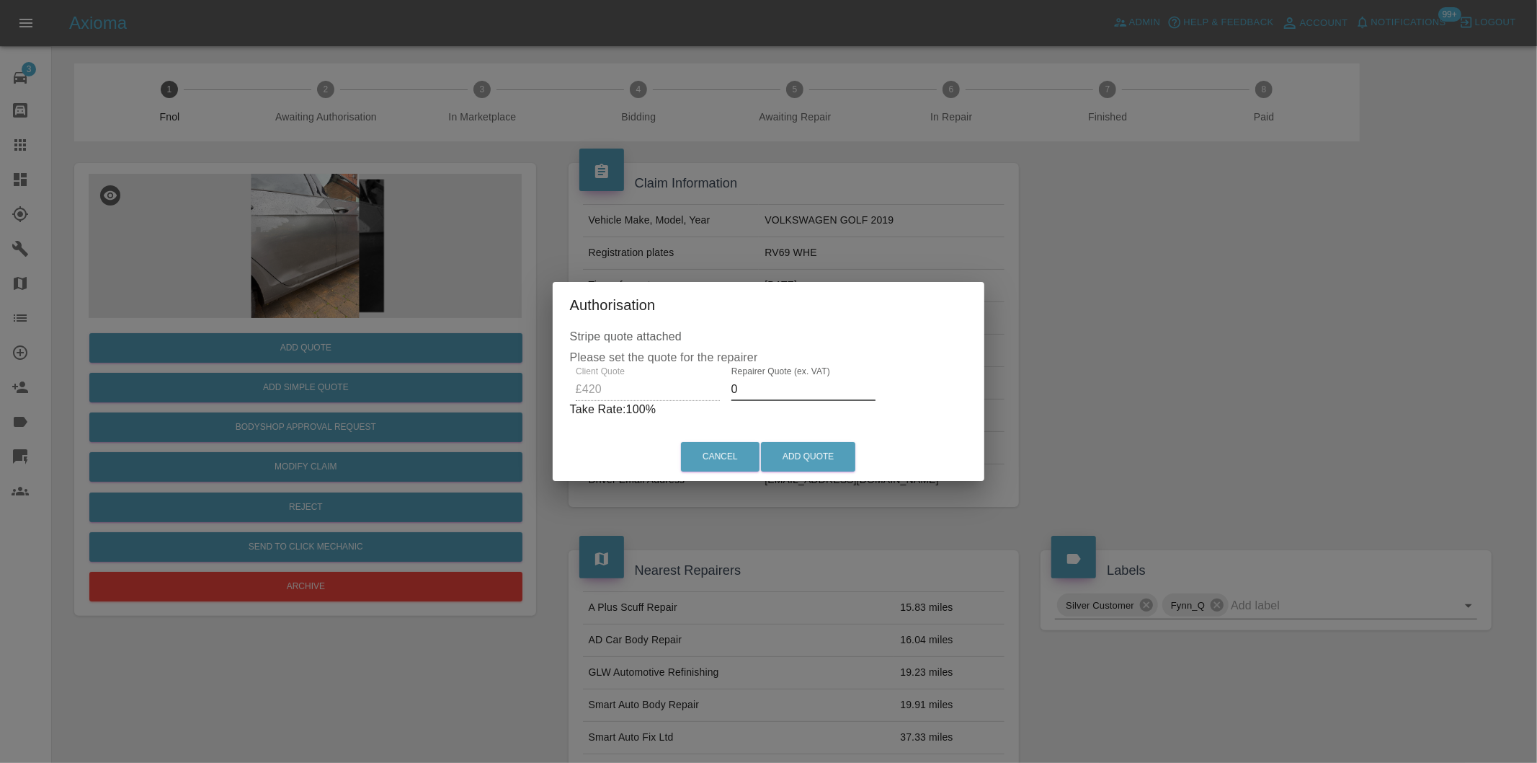
click at [757, 392] on input "0" at bounding box center [804, 389] width 144 height 23
type input "0270"
click at [827, 451] on button "Add Quote" at bounding box center [808, 457] width 94 height 30
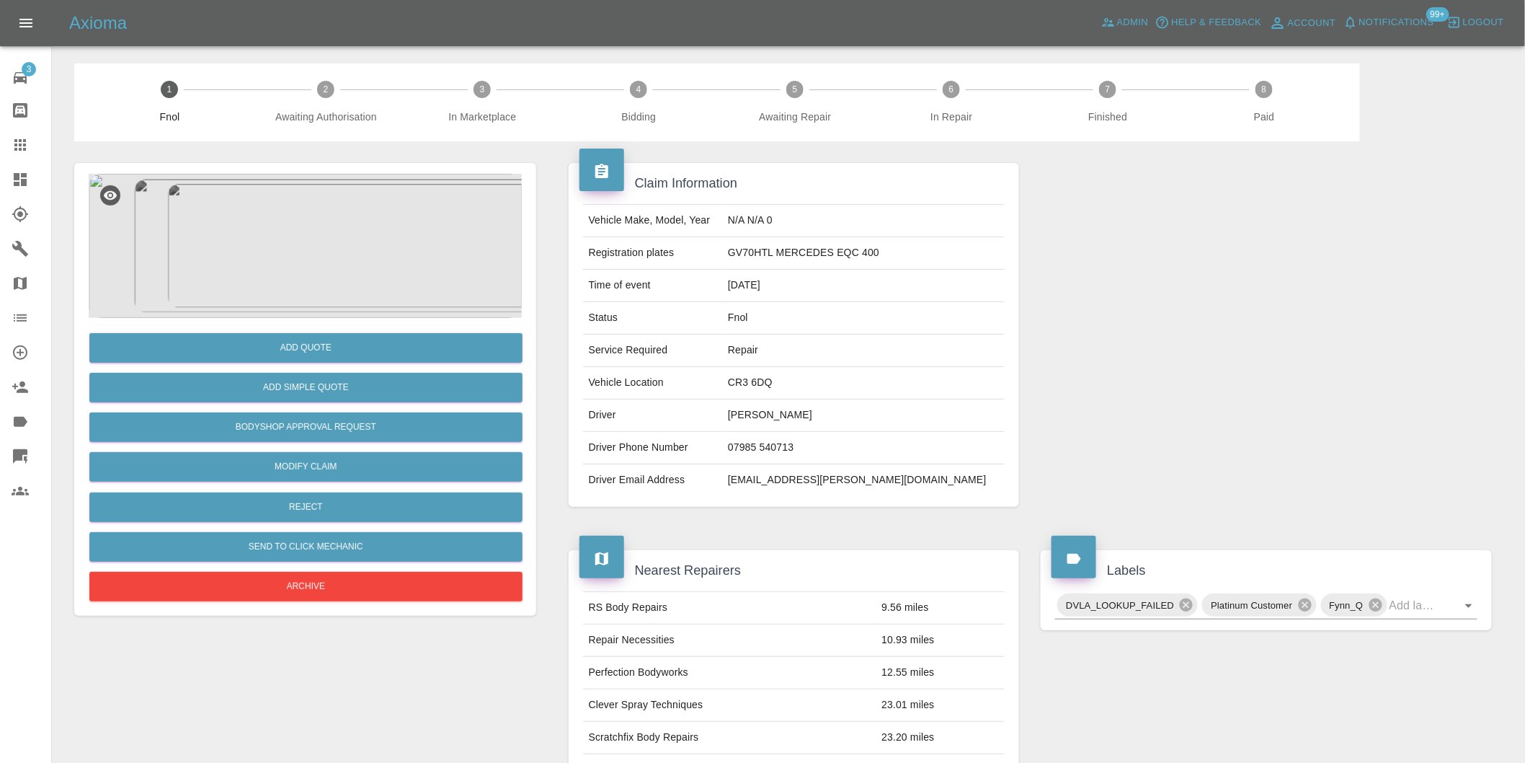
click at [305, 236] on img at bounding box center [305, 246] width 433 height 144
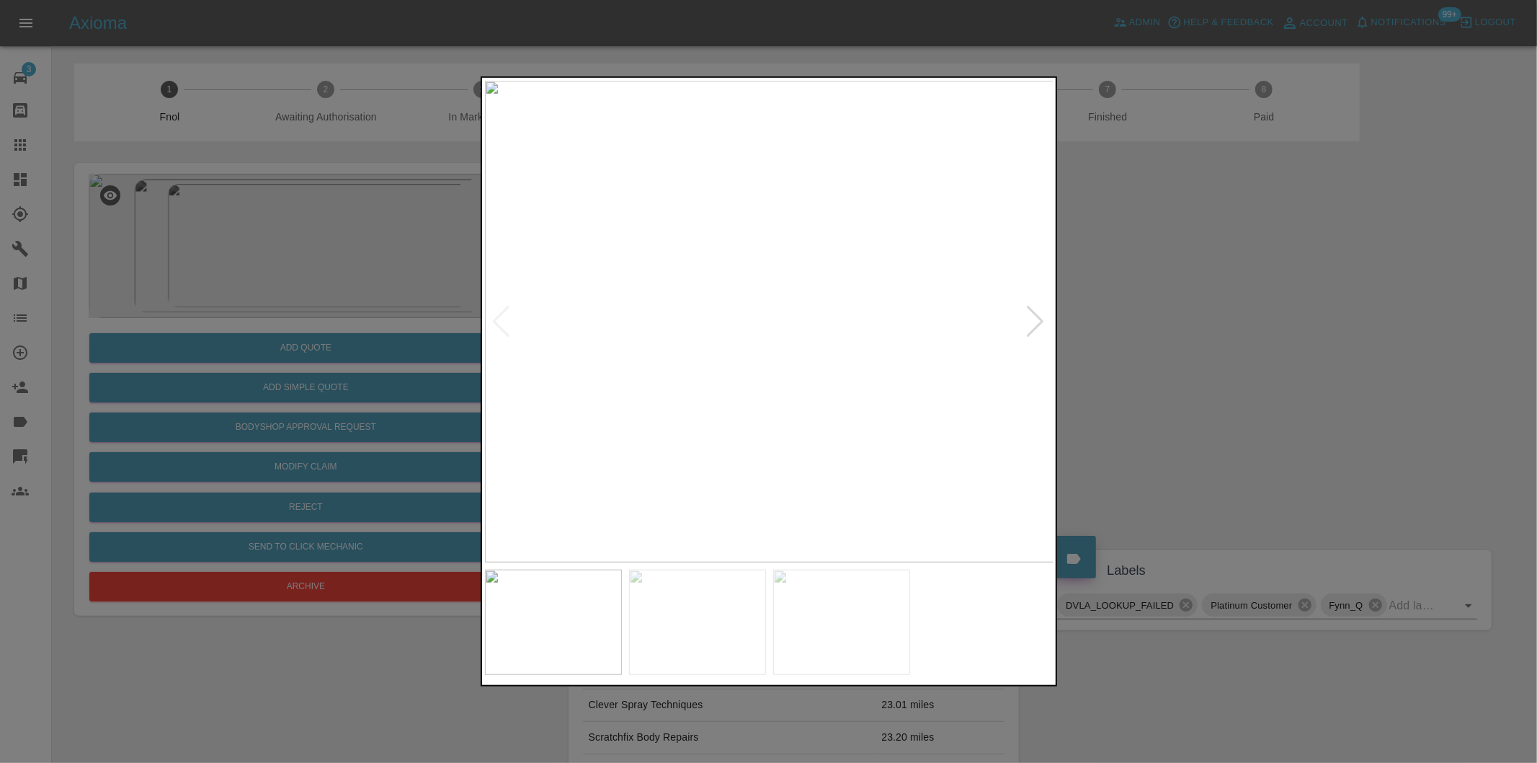
click at [1042, 320] on div at bounding box center [1035, 322] width 19 height 32
click at [1043, 319] on img at bounding box center [769, 321] width 569 height 481
drag, startPoint x: 1194, startPoint y: 326, endPoint x: 757, endPoint y: 311, distance: 436.3
click at [1171, 325] on div at bounding box center [768, 381] width 1537 height 763
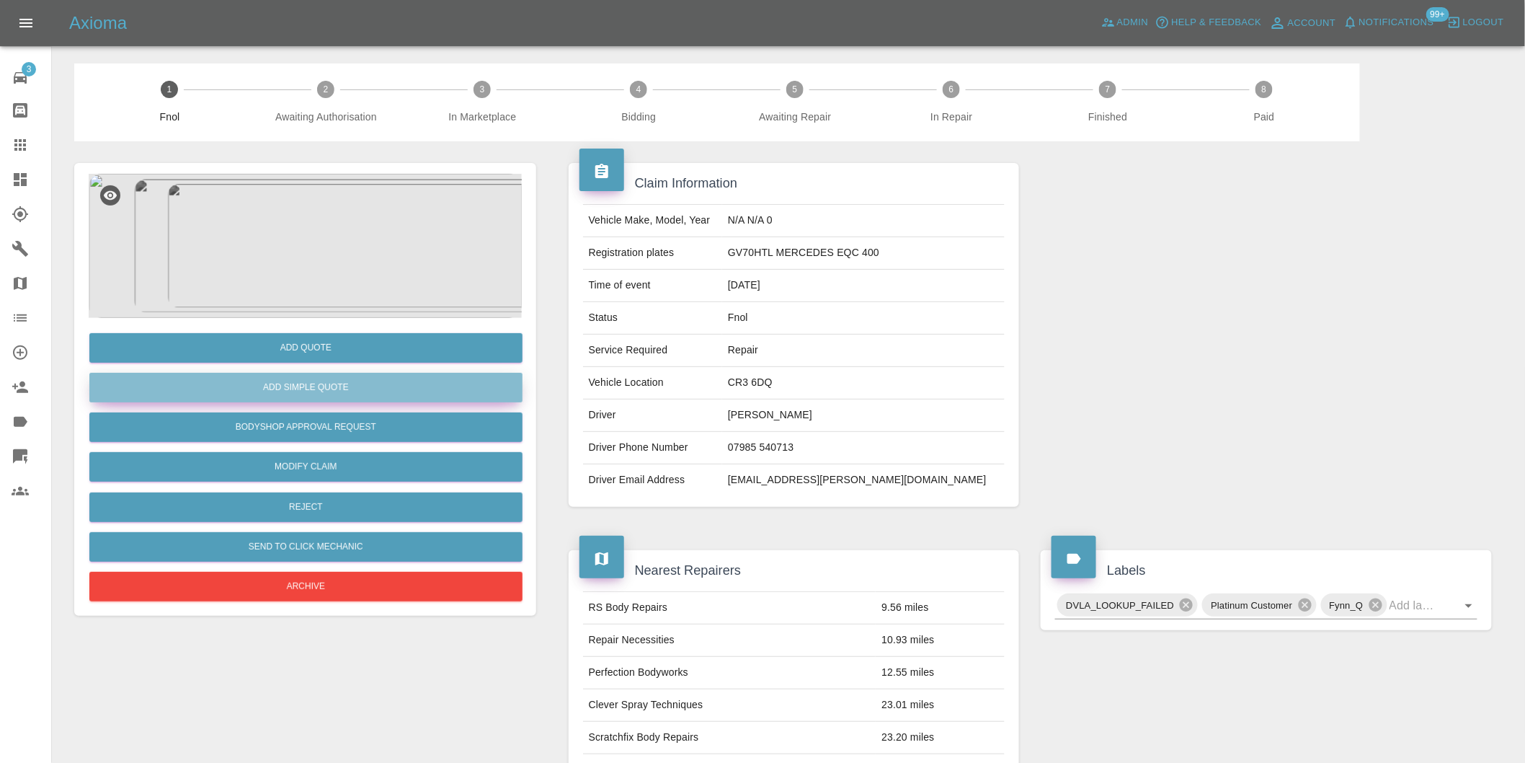
click at [335, 388] on button "Add Simple Quote" at bounding box center [305, 388] width 433 height 30
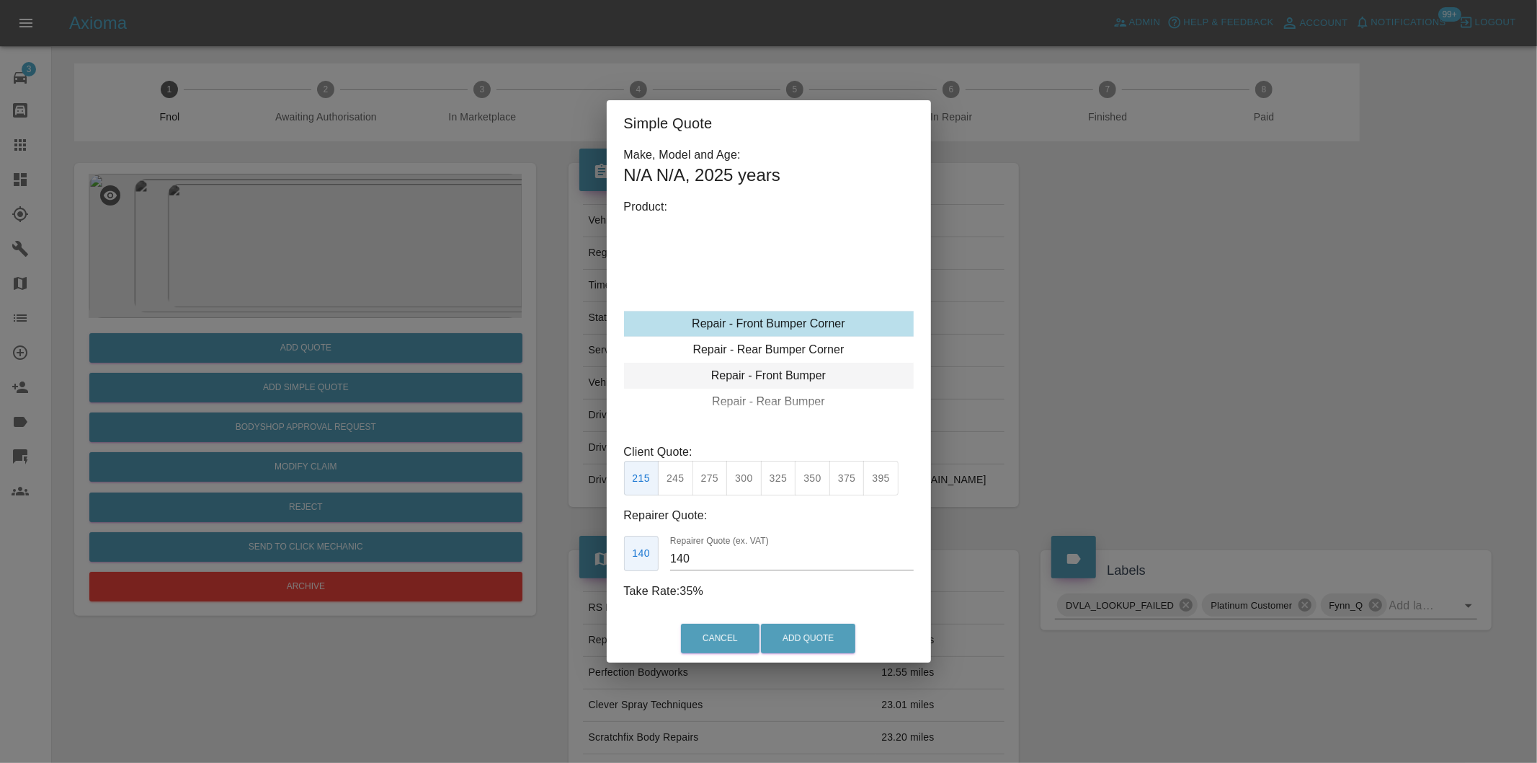
type input "120"
click at [804, 632] on button "Add Quote" at bounding box center [808, 638] width 94 height 30
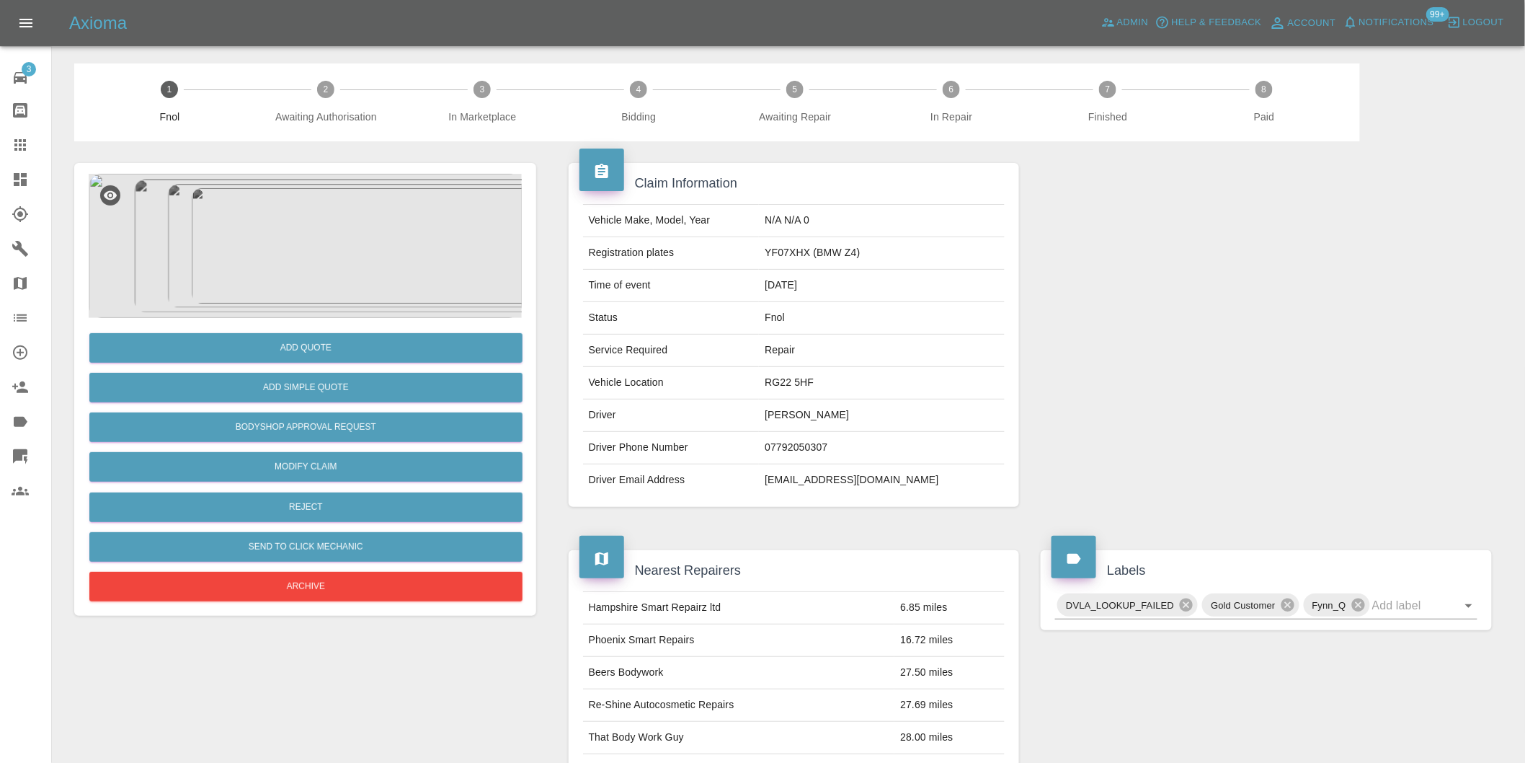
click at [341, 216] on img at bounding box center [305, 246] width 433 height 144
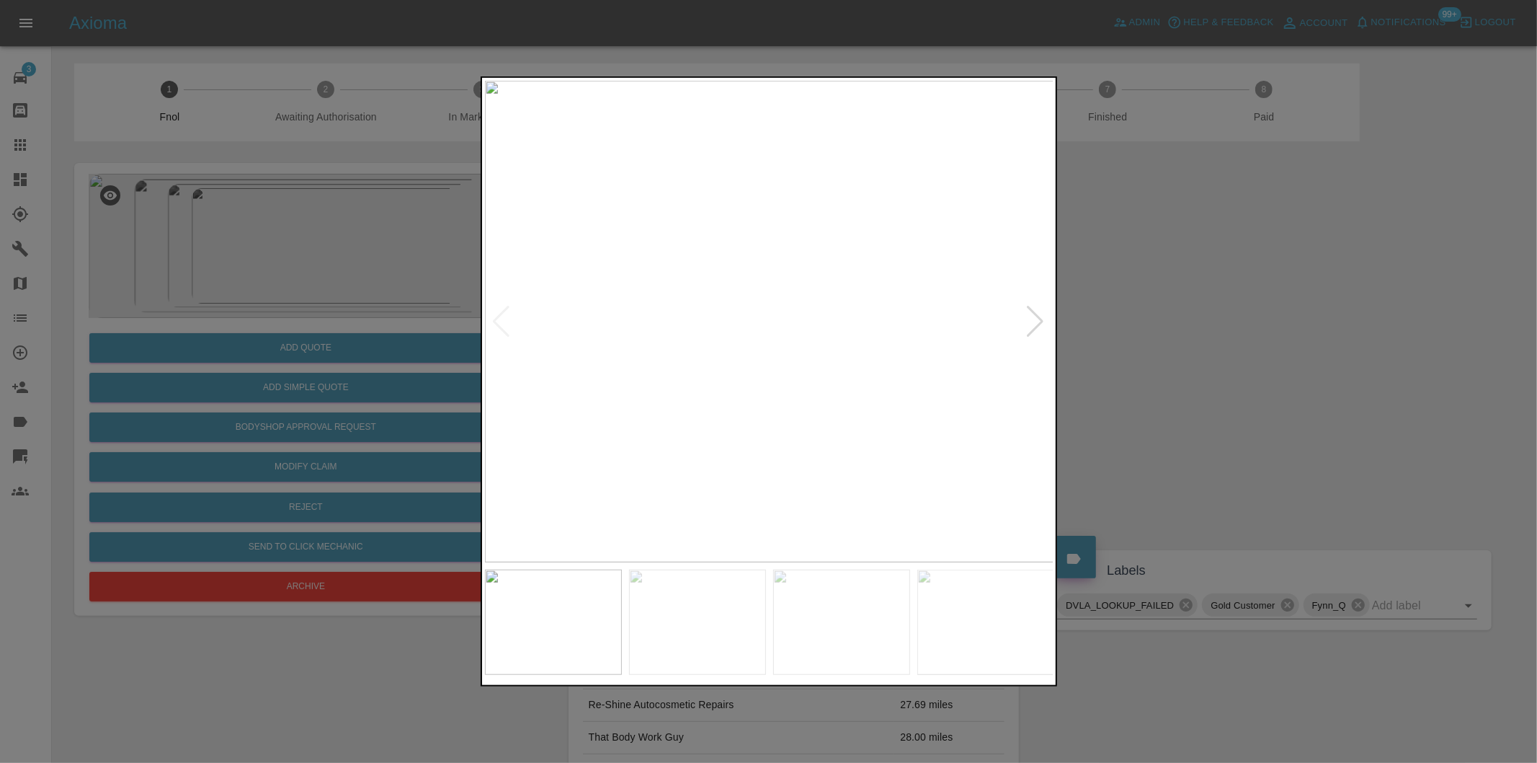
click at [1038, 325] on div at bounding box center [1035, 322] width 19 height 32
click at [1045, 324] on img at bounding box center [769, 321] width 569 height 481
click at [1026, 320] on img at bounding box center [769, 321] width 569 height 481
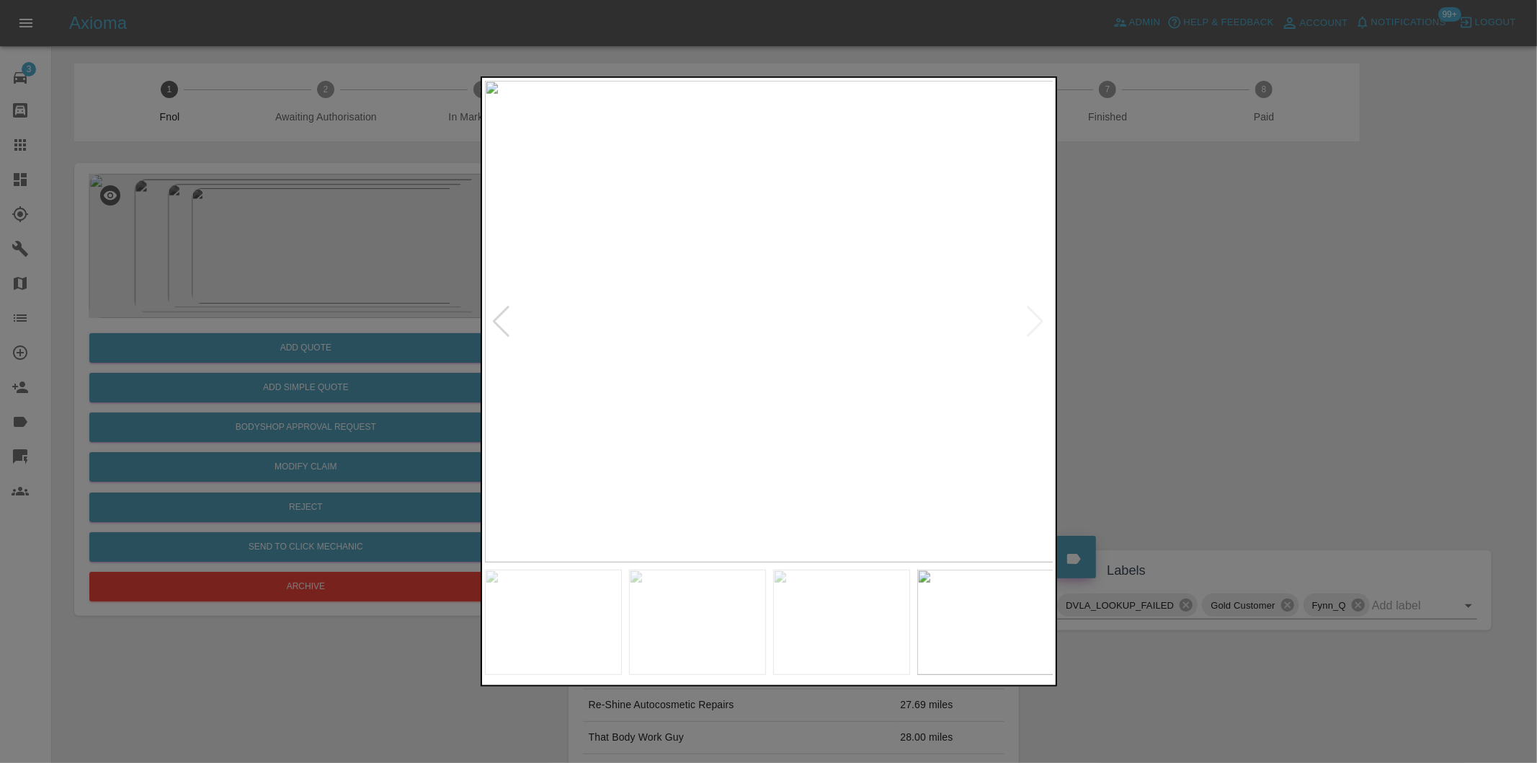
click at [1206, 318] on div at bounding box center [768, 381] width 1537 height 763
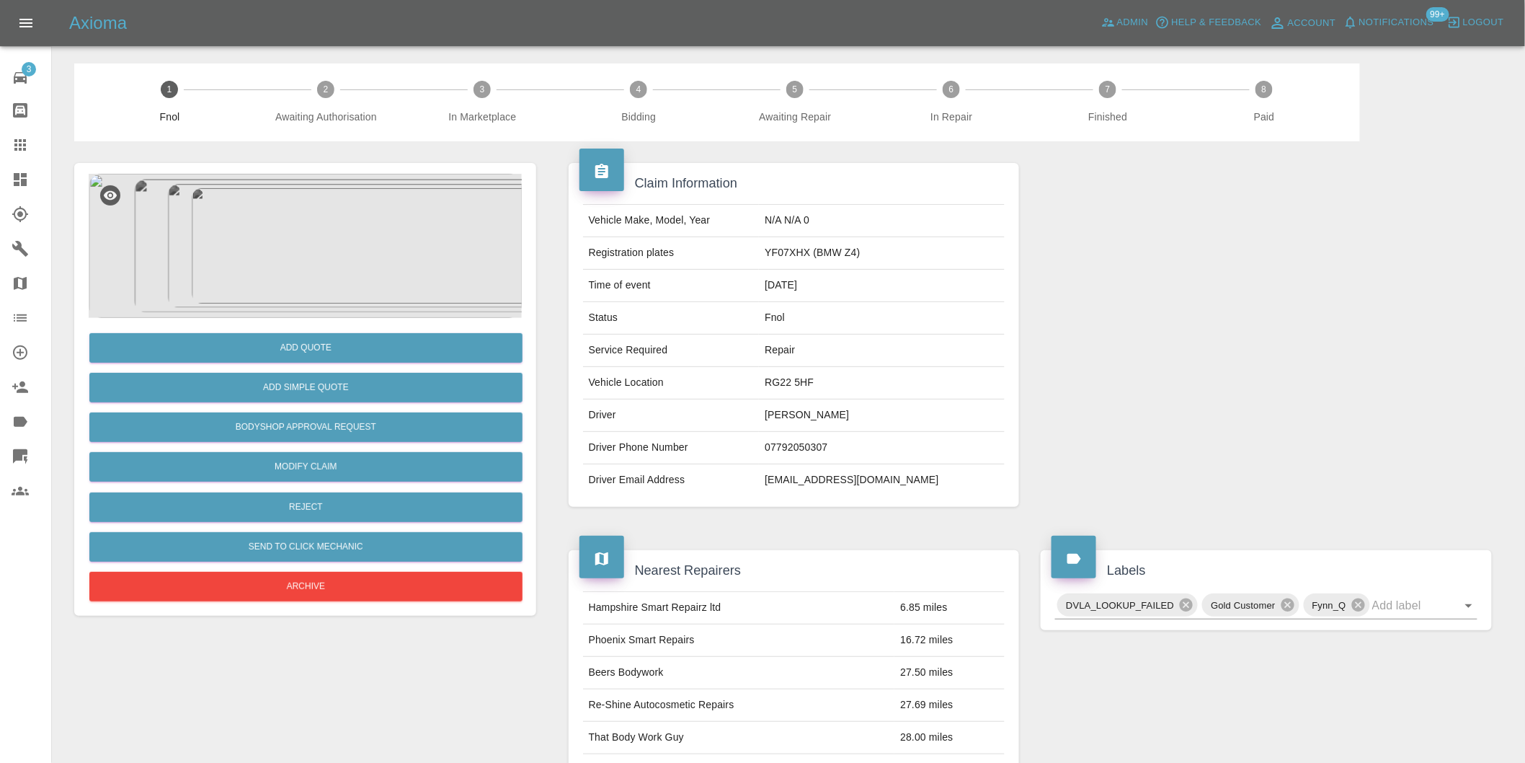
click at [321, 236] on img at bounding box center [305, 246] width 433 height 144
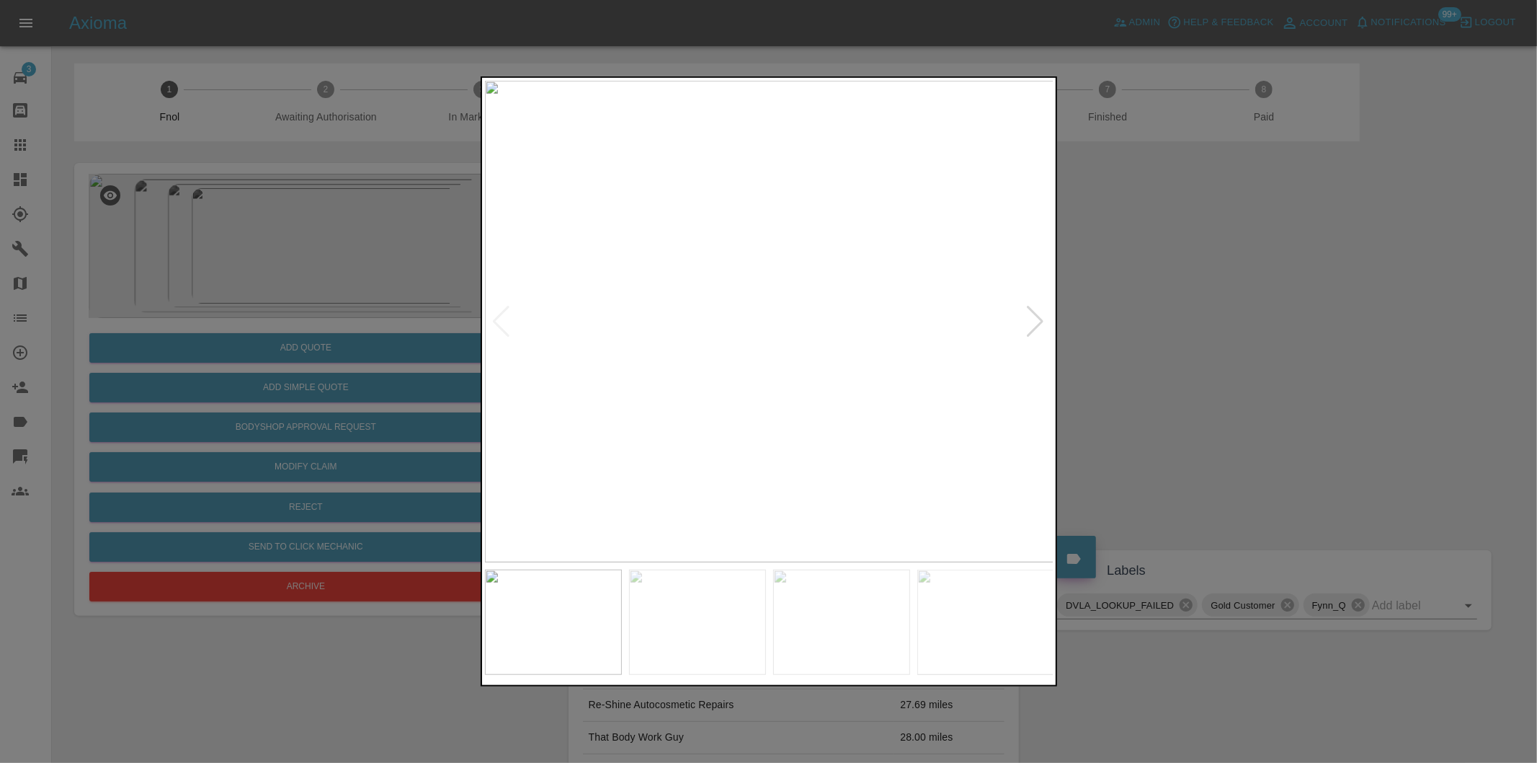
click at [1038, 317] on div at bounding box center [1035, 322] width 19 height 32
click at [1038, 317] on img at bounding box center [769, 321] width 569 height 481
click at [498, 314] on div at bounding box center [501, 322] width 19 height 32
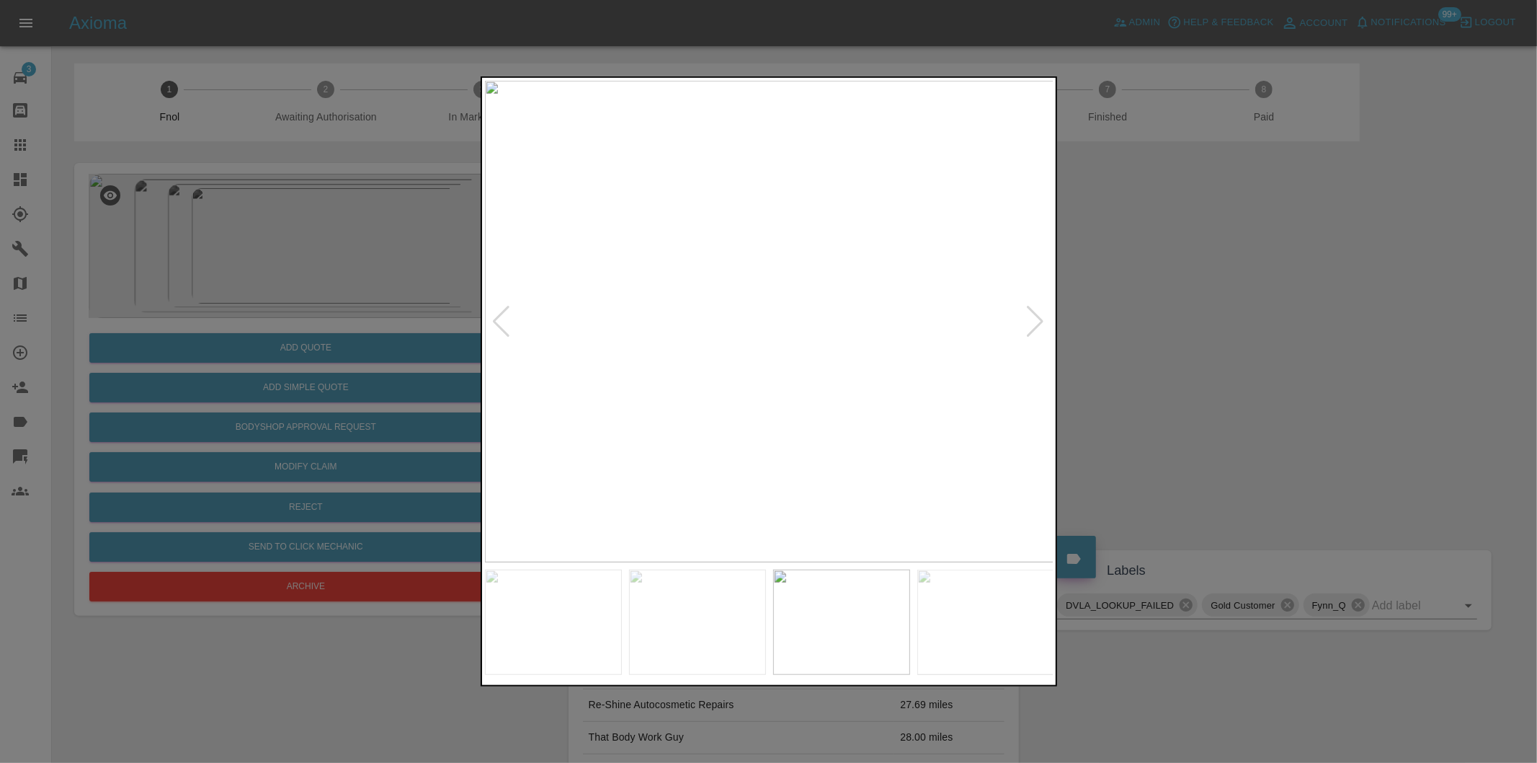
click at [498, 314] on div at bounding box center [501, 322] width 19 height 32
click at [1032, 319] on div at bounding box center [1035, 322] width 19 height 32
click at [1032, 319] on img at bounding box center [769, 321] width 569 height 481
click at [499, 319] on div at bounding box center [501, 322] width 19 height 32
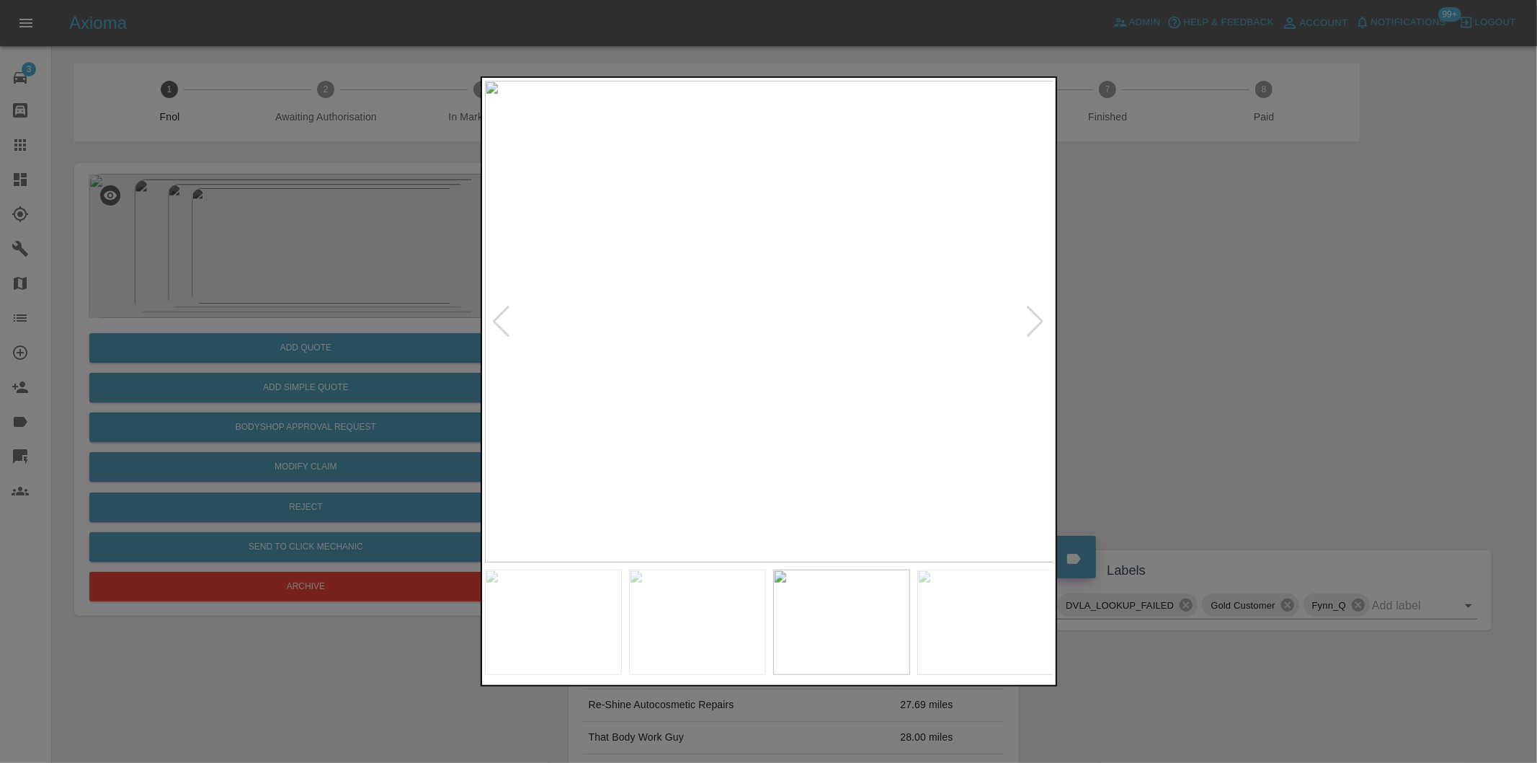
click at [499, 319] on div at bounding box center [501, 322] width 19 height 32
click at [683, 308] on img at bounding box center [769, 321] width 569 height 481
click at [680, 308] on img at bounding box center [1026, 361] width 1708 height 1444
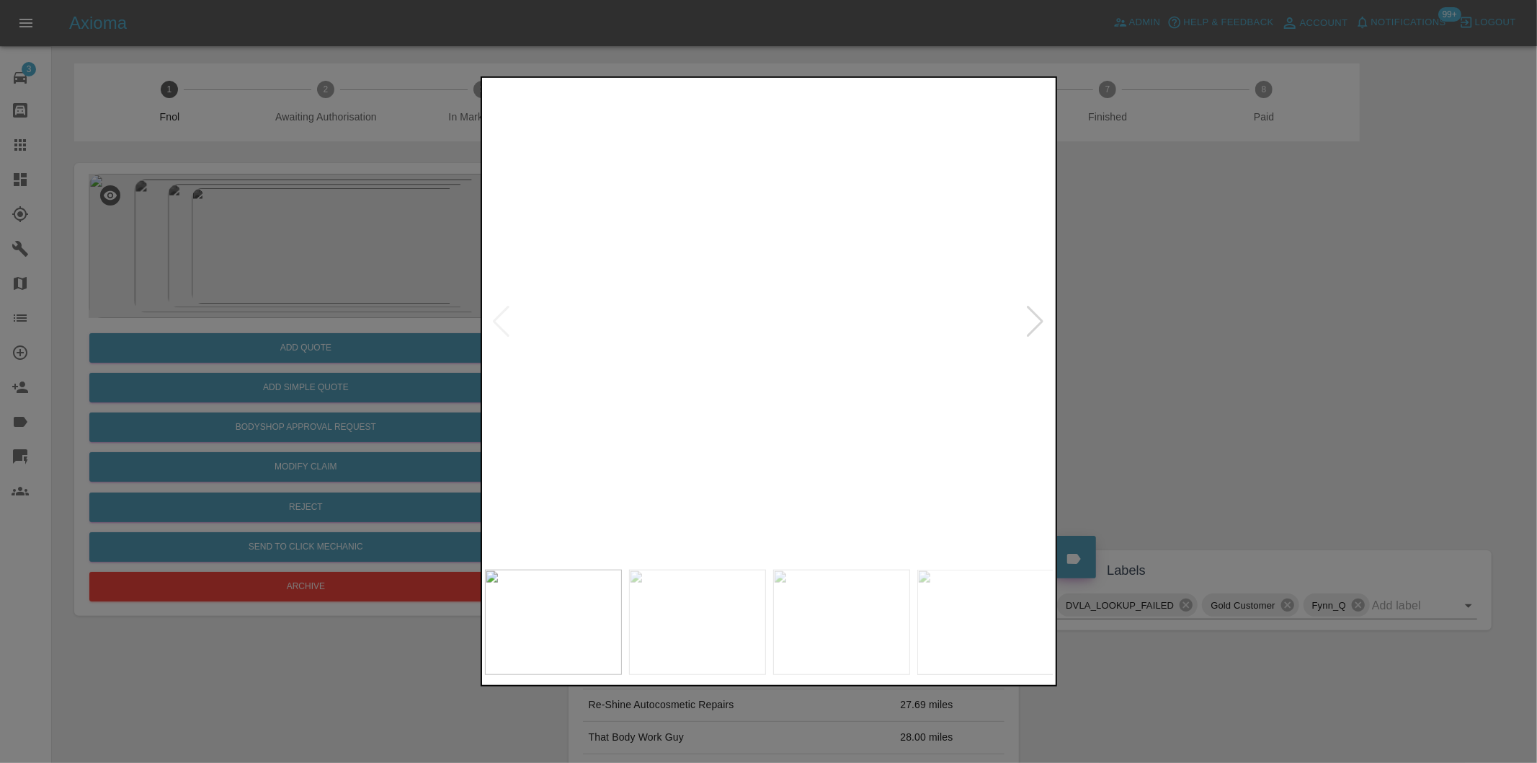
click at [680, 308] on img at bounding box center [1026, 361] width 1708 height 1444
click at [1034, 321] on div at bounding box center [1035, 322] width 19 height 32
drag, startPoint x: 1163, startPoint y: 329, endPoint x: 621, endPoint y: 350, distance: 542.4
click at [1150, 329] on div at bounding box center [768, 381] width 1537 height 763
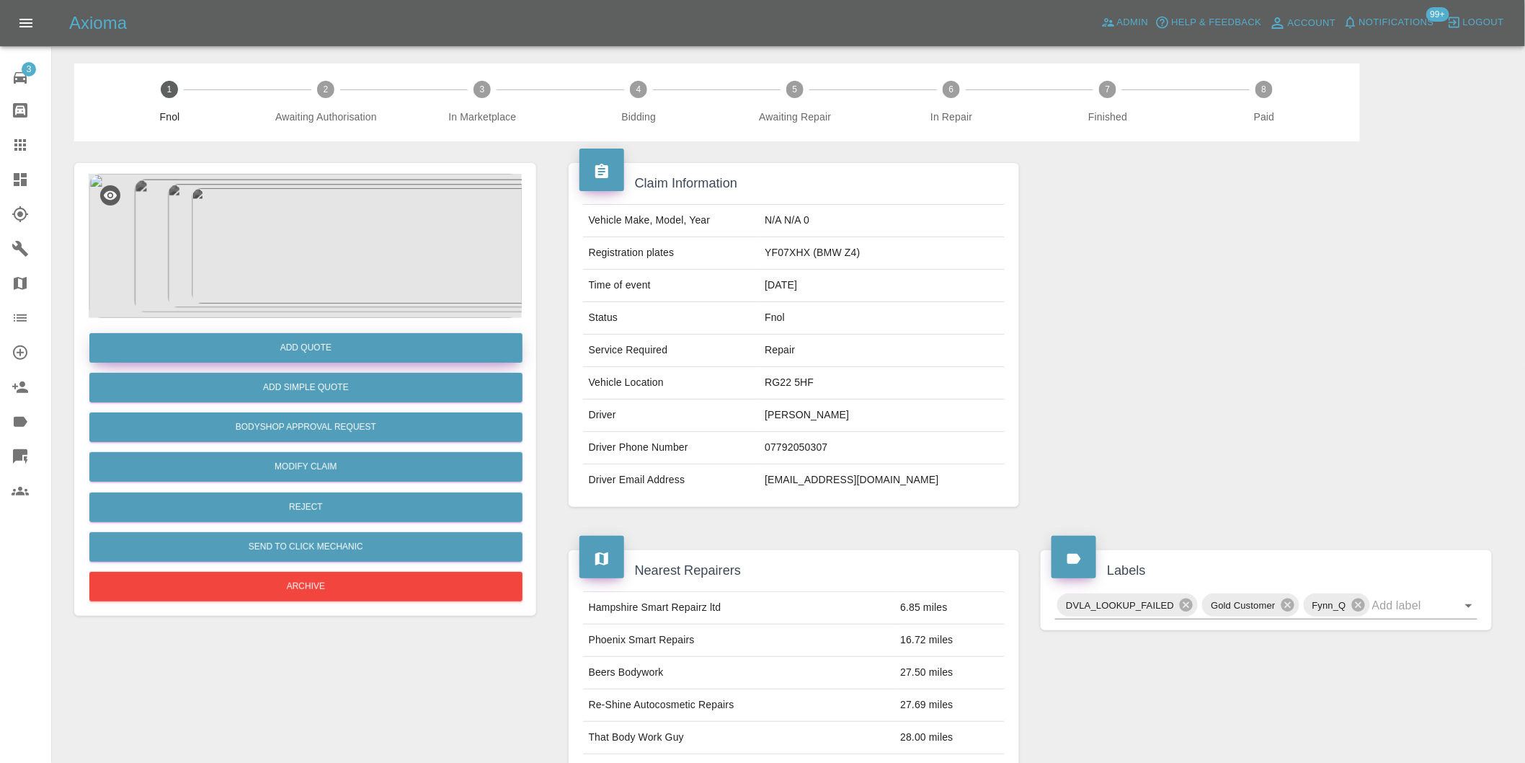
click at [320, 351] on button "Add Quote" at bounding box center [305, 348] width 433 height 30
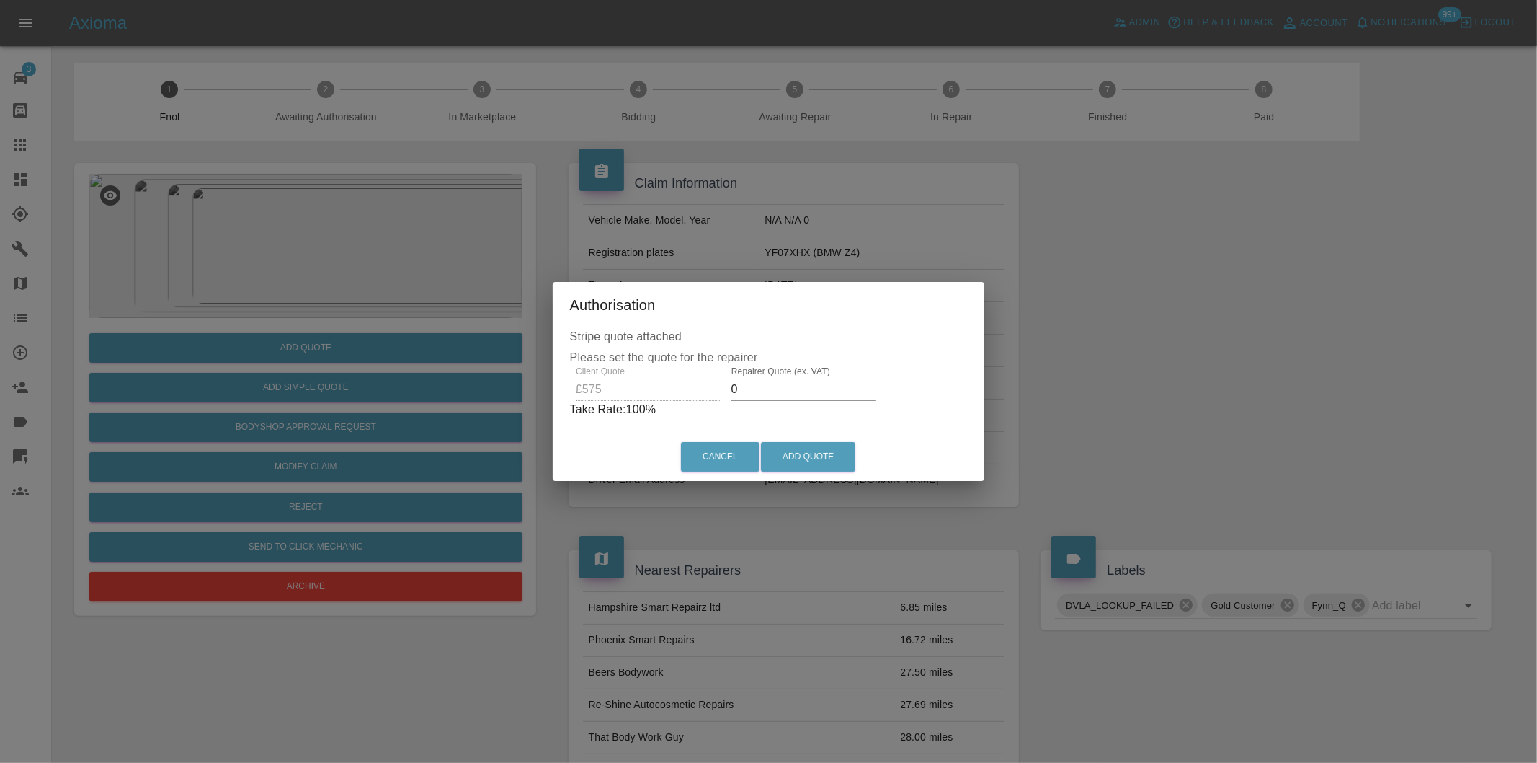
click at [767, 389] on input "0" at bounding box center [804, 389] width 144 height 23
type input "0360"
click at [817, 458] on button "Add Quote" at bounding box center [808, 457] width 94 height 30
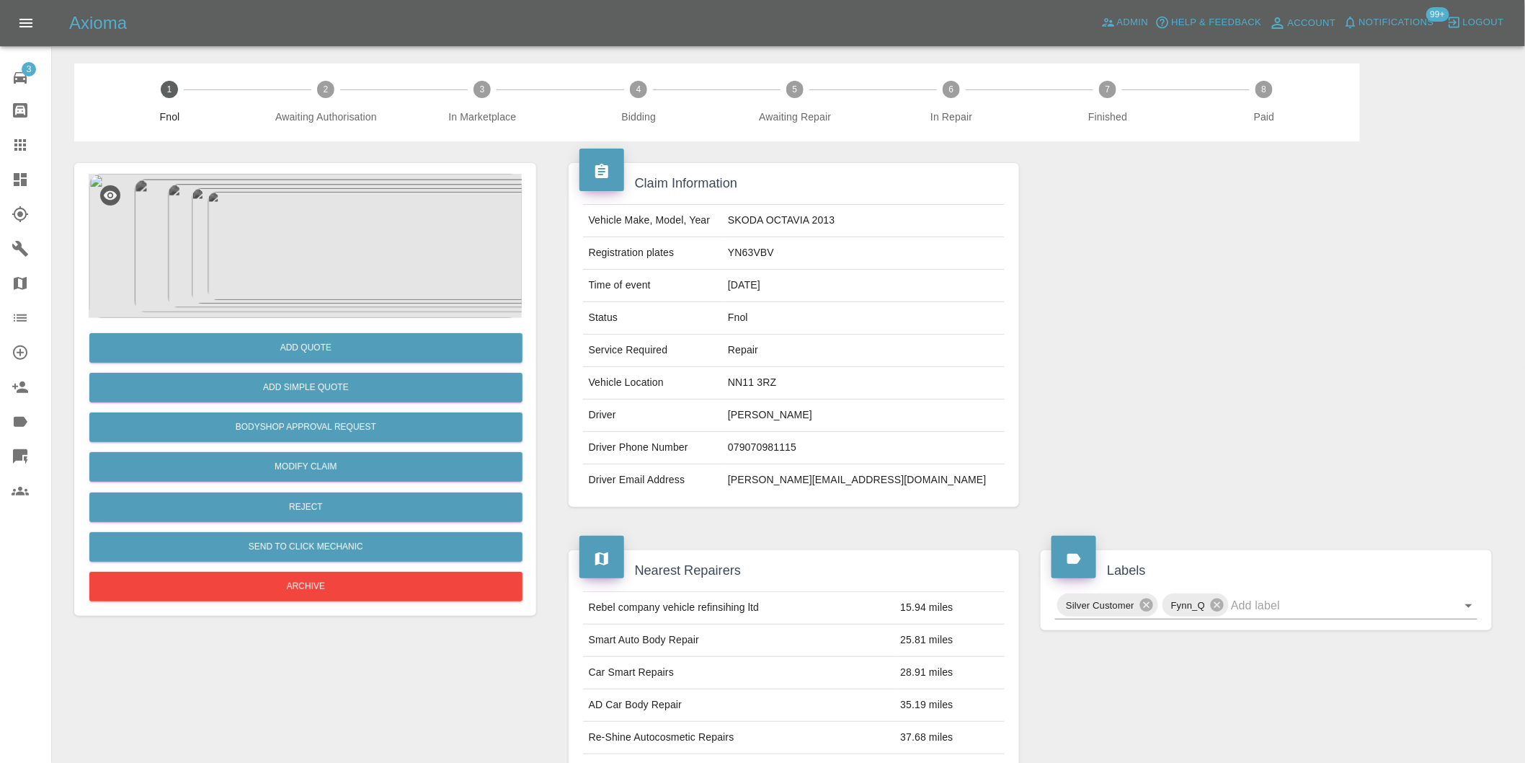
click at [344, 226] on img at bounding box center [305, 246] width 433 height 144
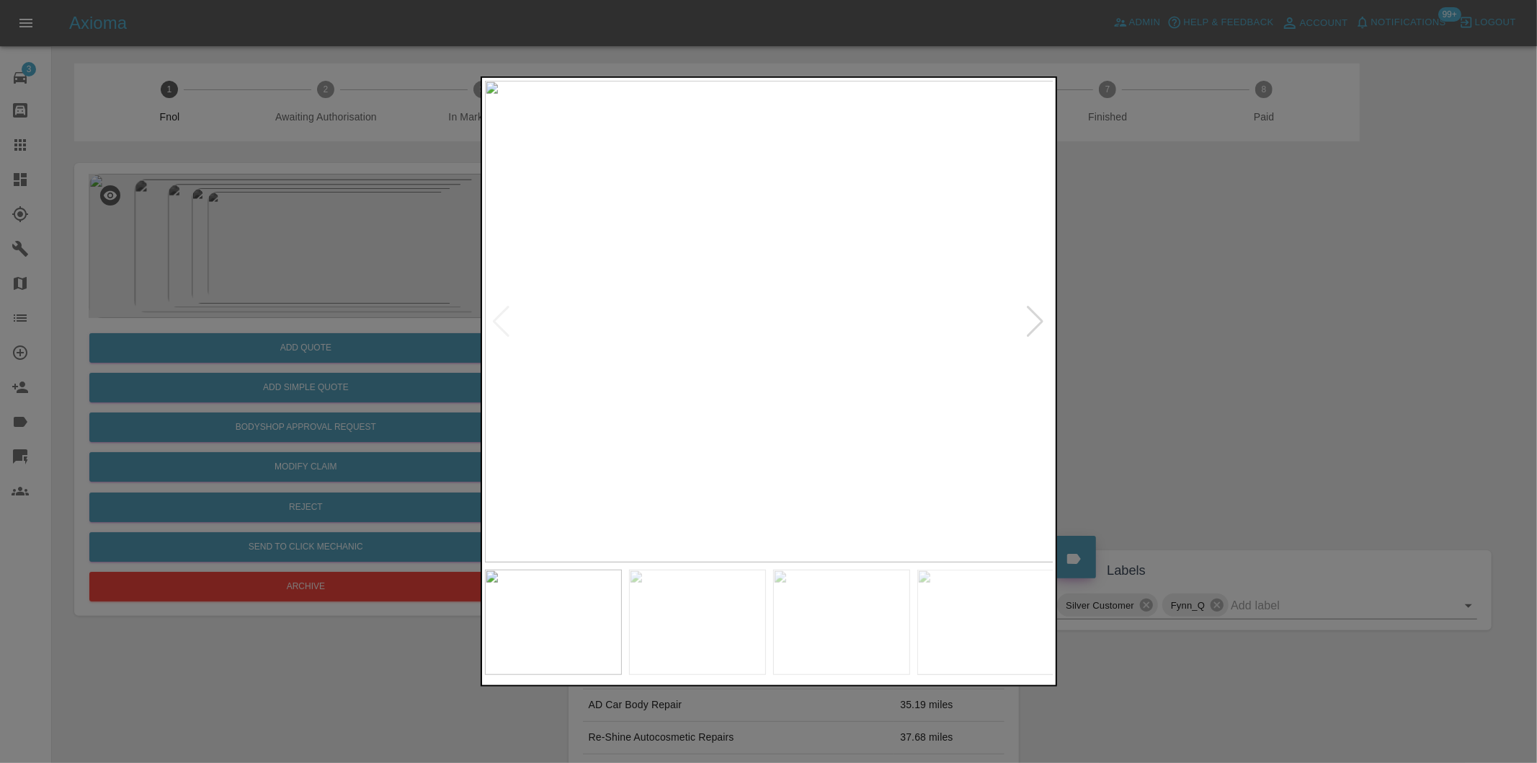
click at [1041, 314] on div at bounding box center [1035, 322] width 19 height 32
click at [1041, 314] on img at bounding box center [769, 321] width 569 height 481
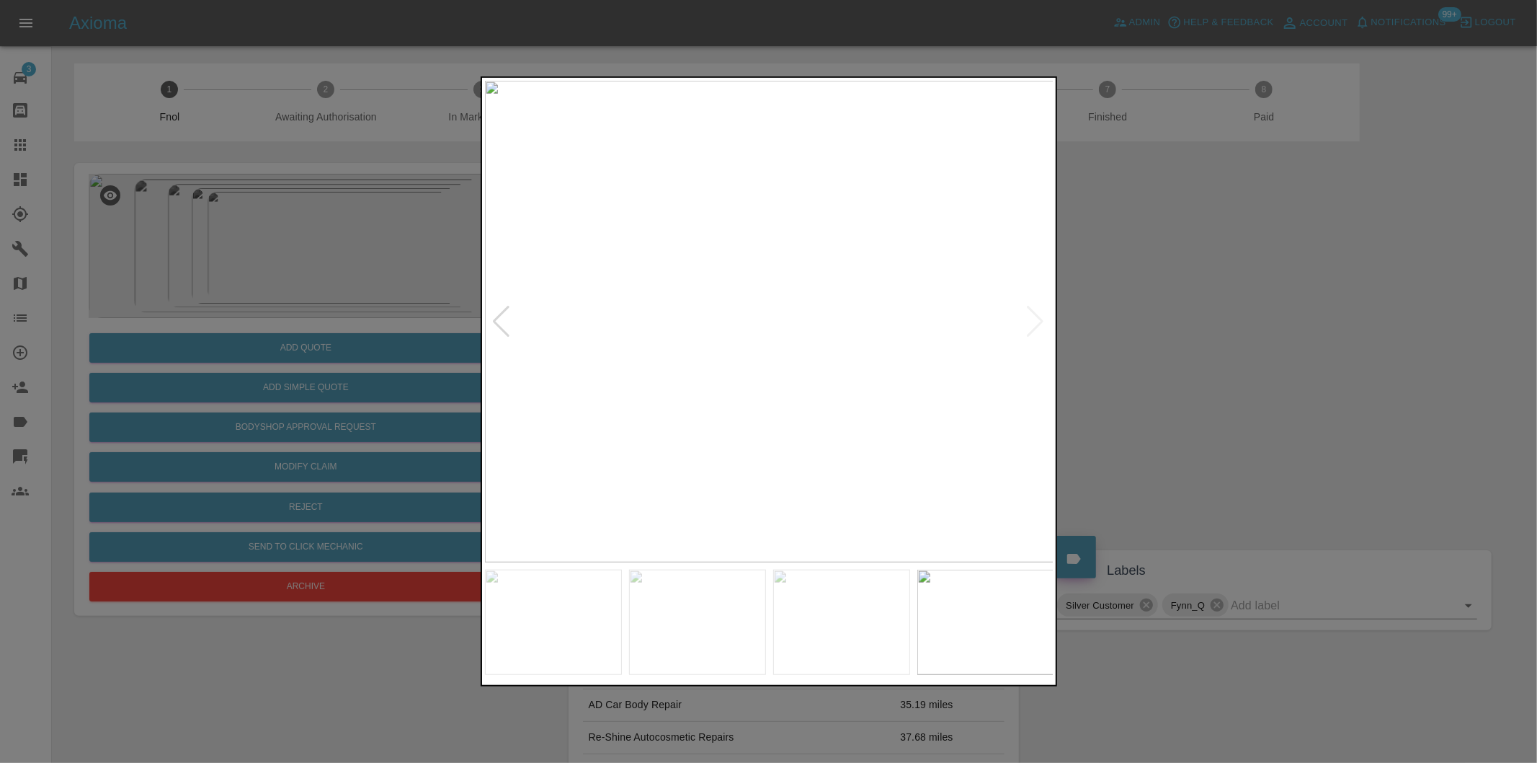
click at [1041, 314] on img at bounding box center [769, 321] width 569 height 481
click at [500, 321] on div at bounding box center [501, 322] width 19 height 32
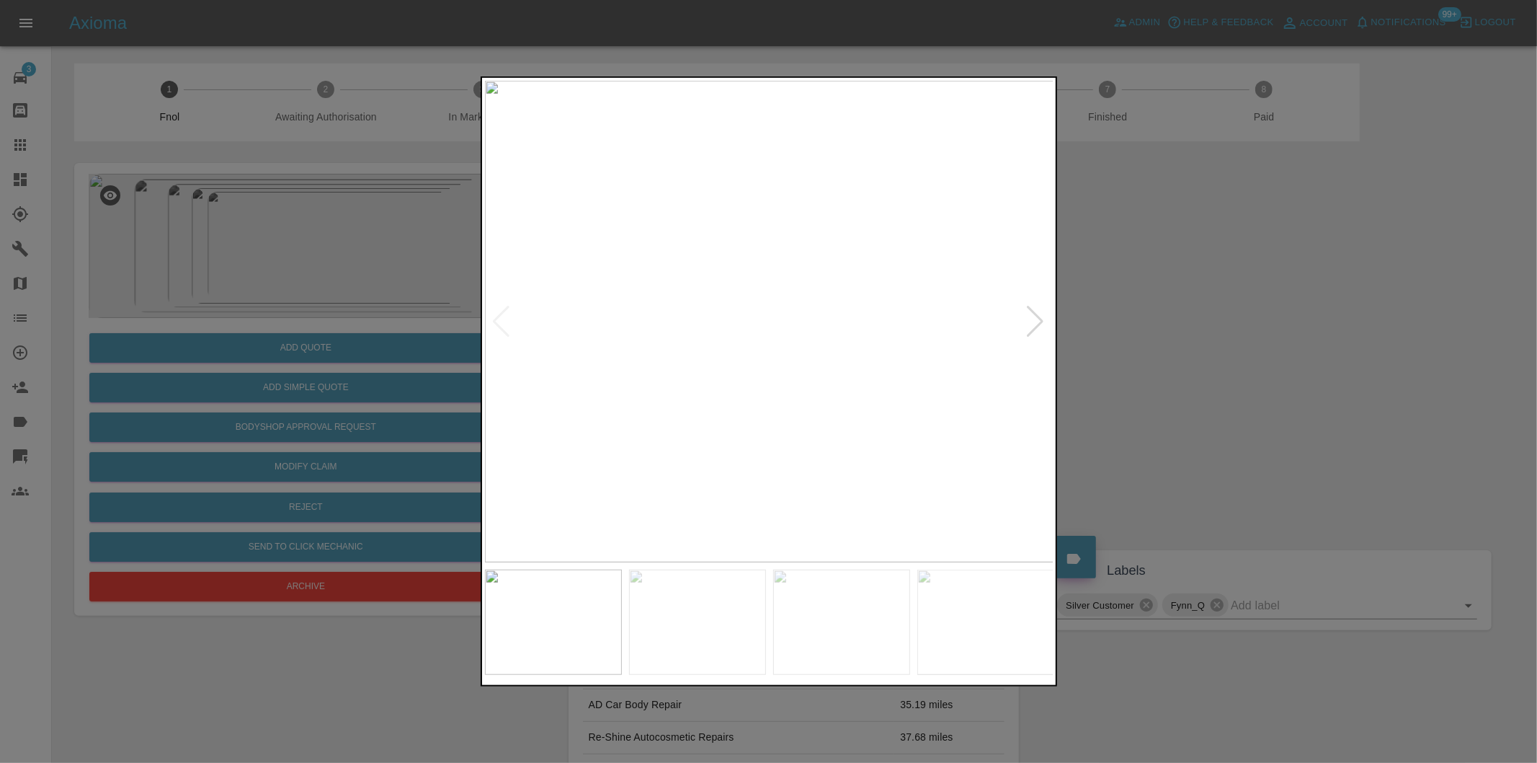
click at [500, 321] on img at bounding box center [769, 321] width 569 height 481
drag, startPoint x: 1233, startPoint y: 321, endPoint x: 1209, endPoint y: 322, distance: 23.8
click at [1234, 321] on div at bounding box center [768, 381] width 1537 height 763
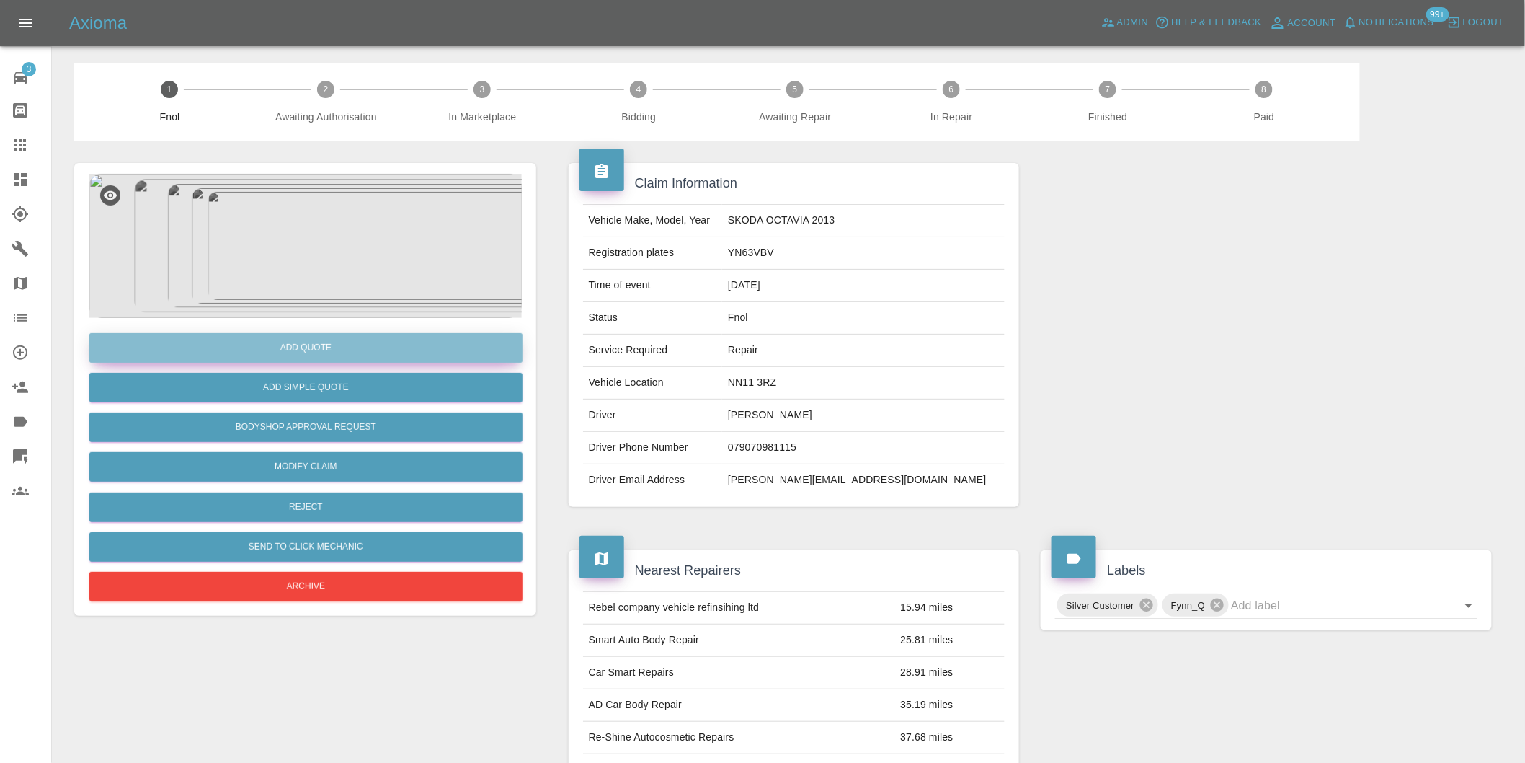
click at [304, 355] on button "Add Quote" at bounding box center [305, 348] width 433 height 30
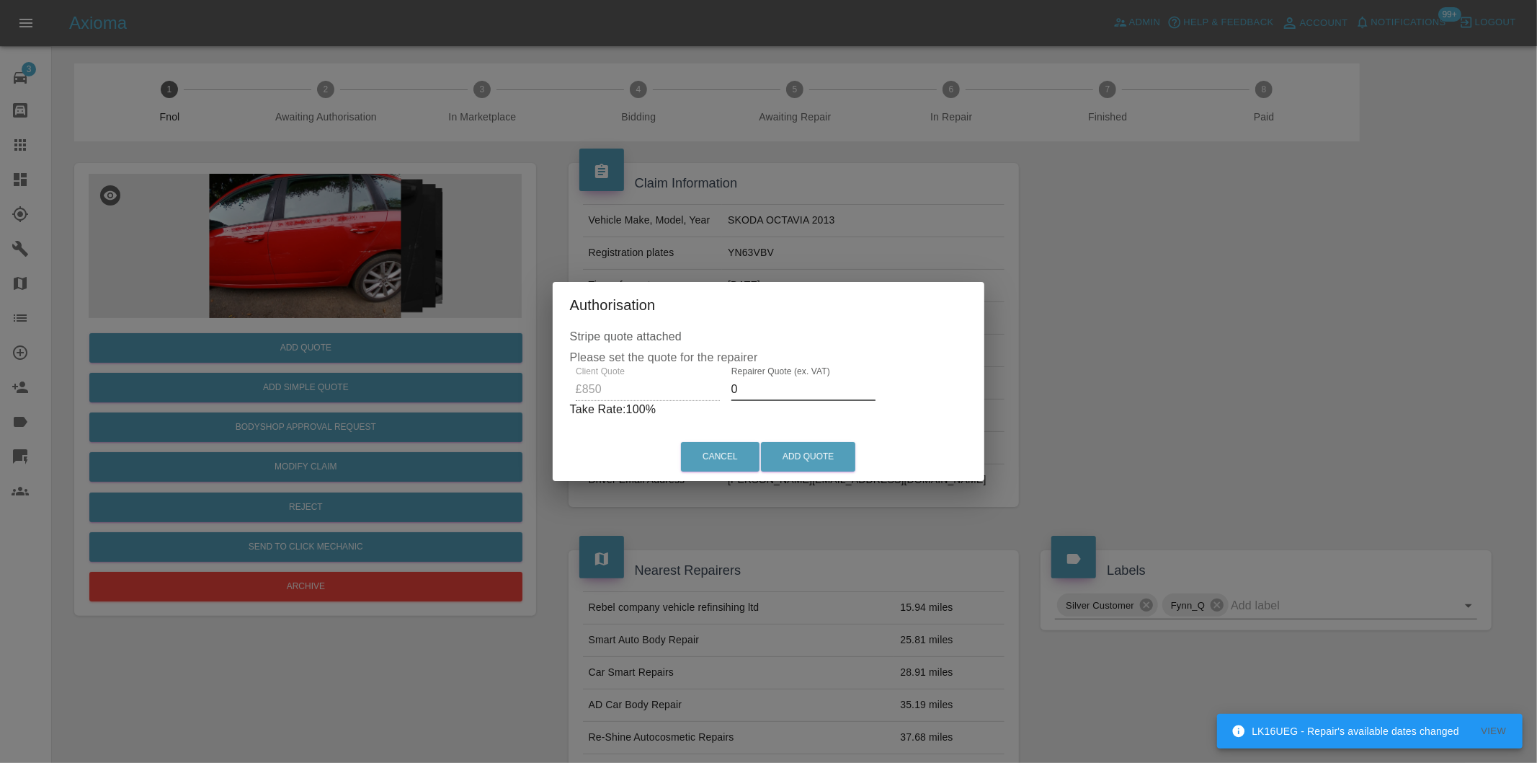
click at [760, 389] on input "0" at bounding box center [804, 389] width 144 height 23
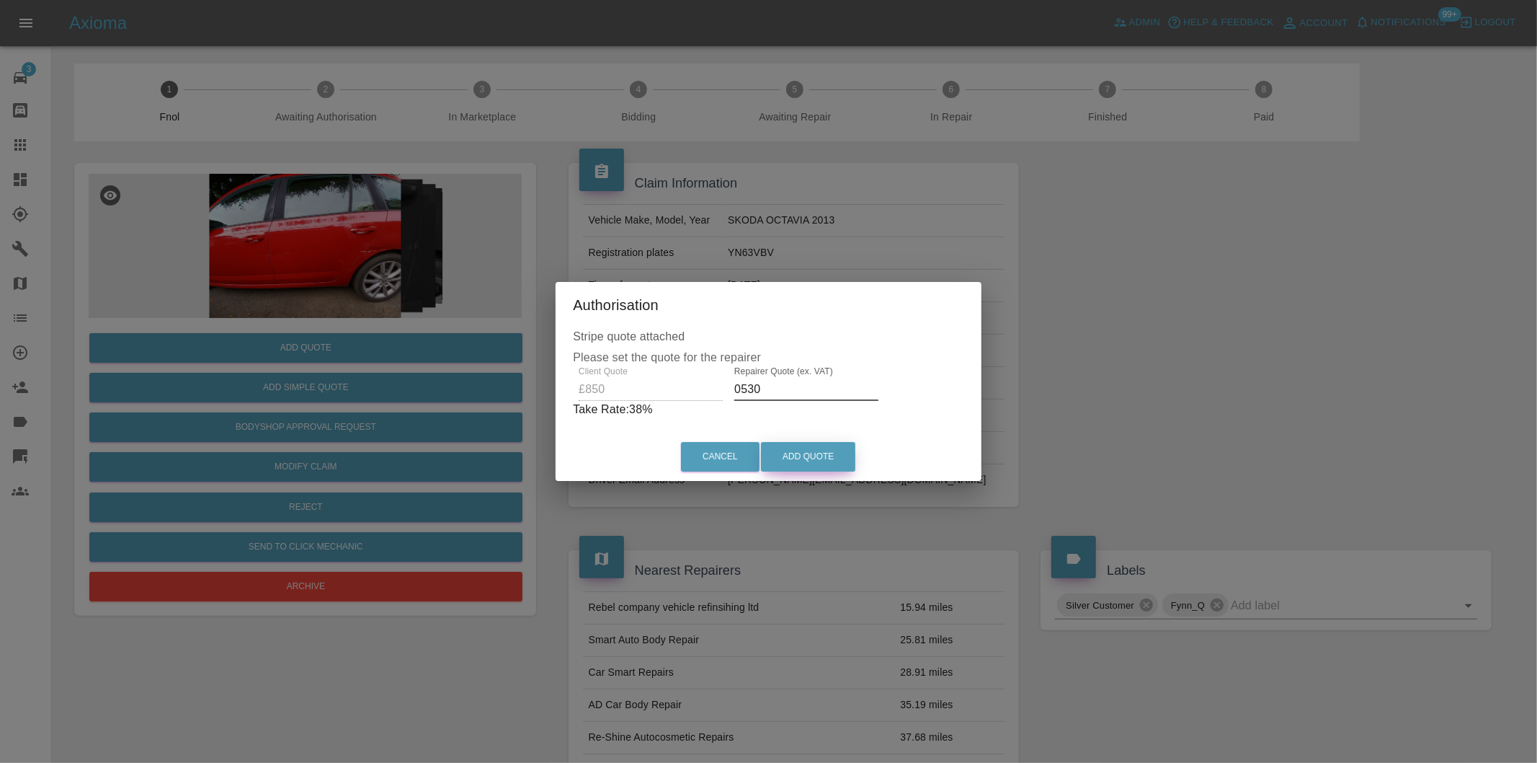
type input "0530"
click at [819, 449] on button "Add Quote" at bounding box center [808, 457] width 94 height 30
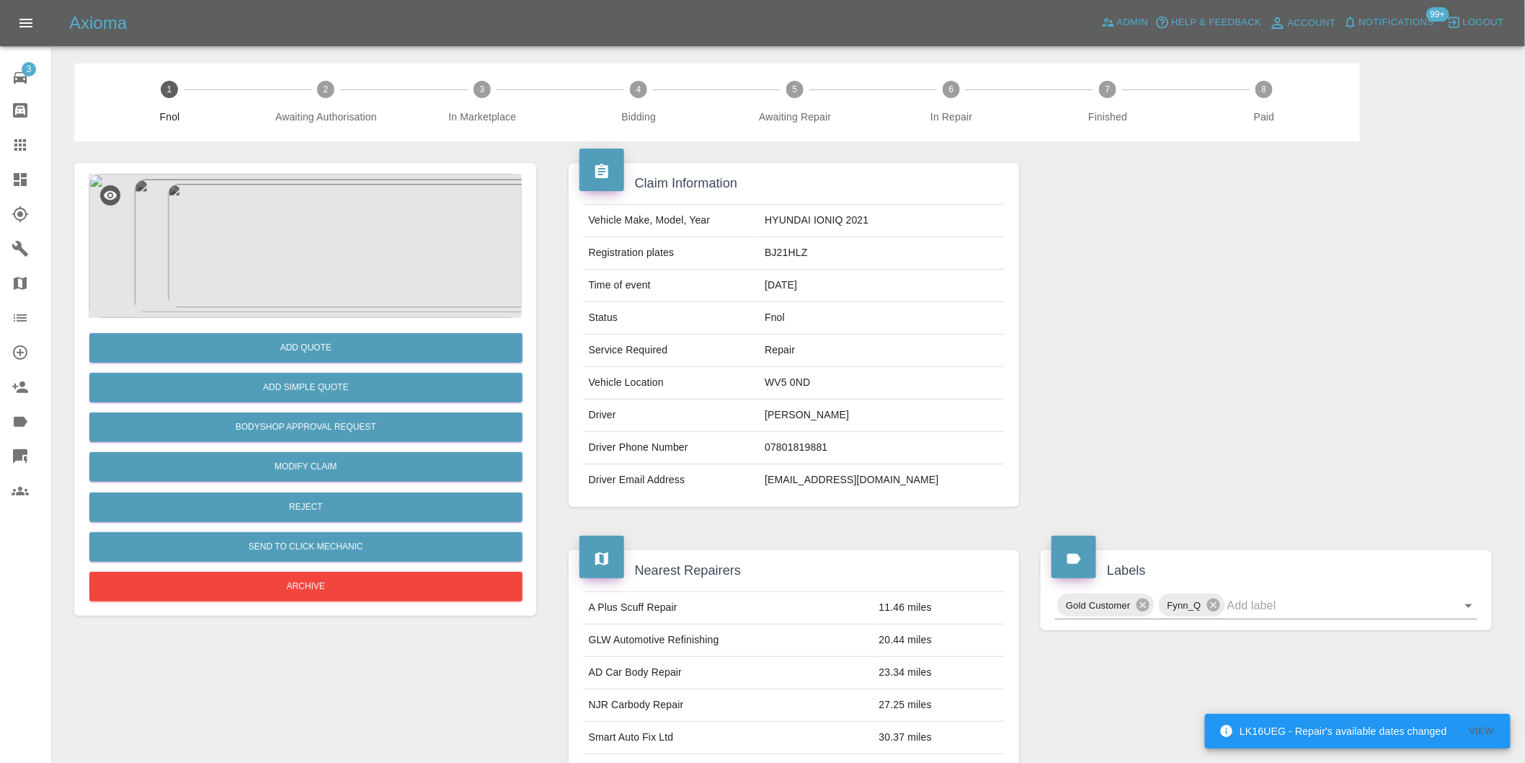
click at [327, 212] on img at bounding box center [305, 246] width 433 height 144
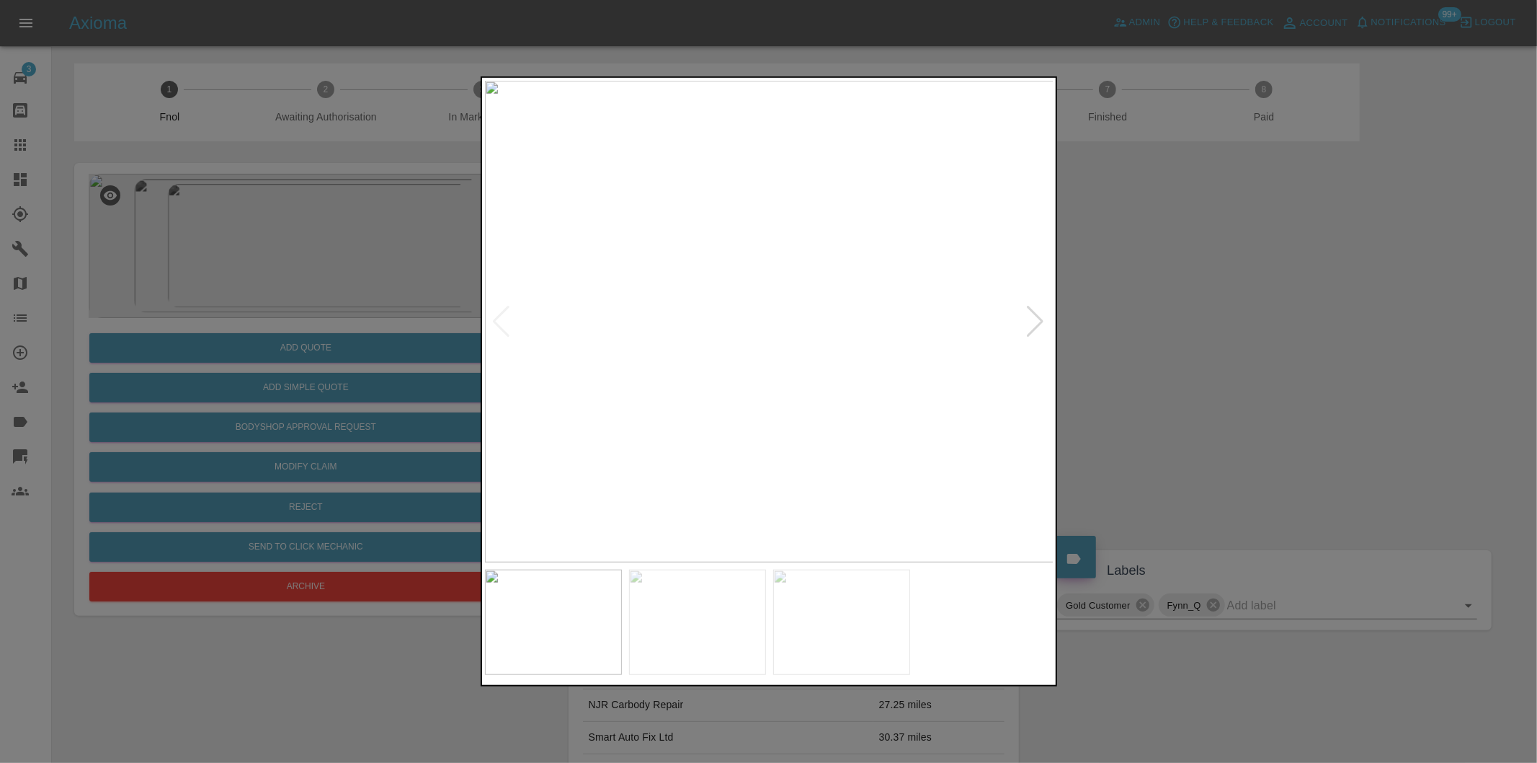
click at [1035, 322] on div at bounding box center [1035, 322] width 19 height 32
click at [781, 346] on img at bounding box center [769, 321] width 569 height 481
click at [773, 346] on img at bounding box center [769, 321] width 569 height 481
click at [1039, 324] on img at bounding box center [757, 248] width 1708 height 1444
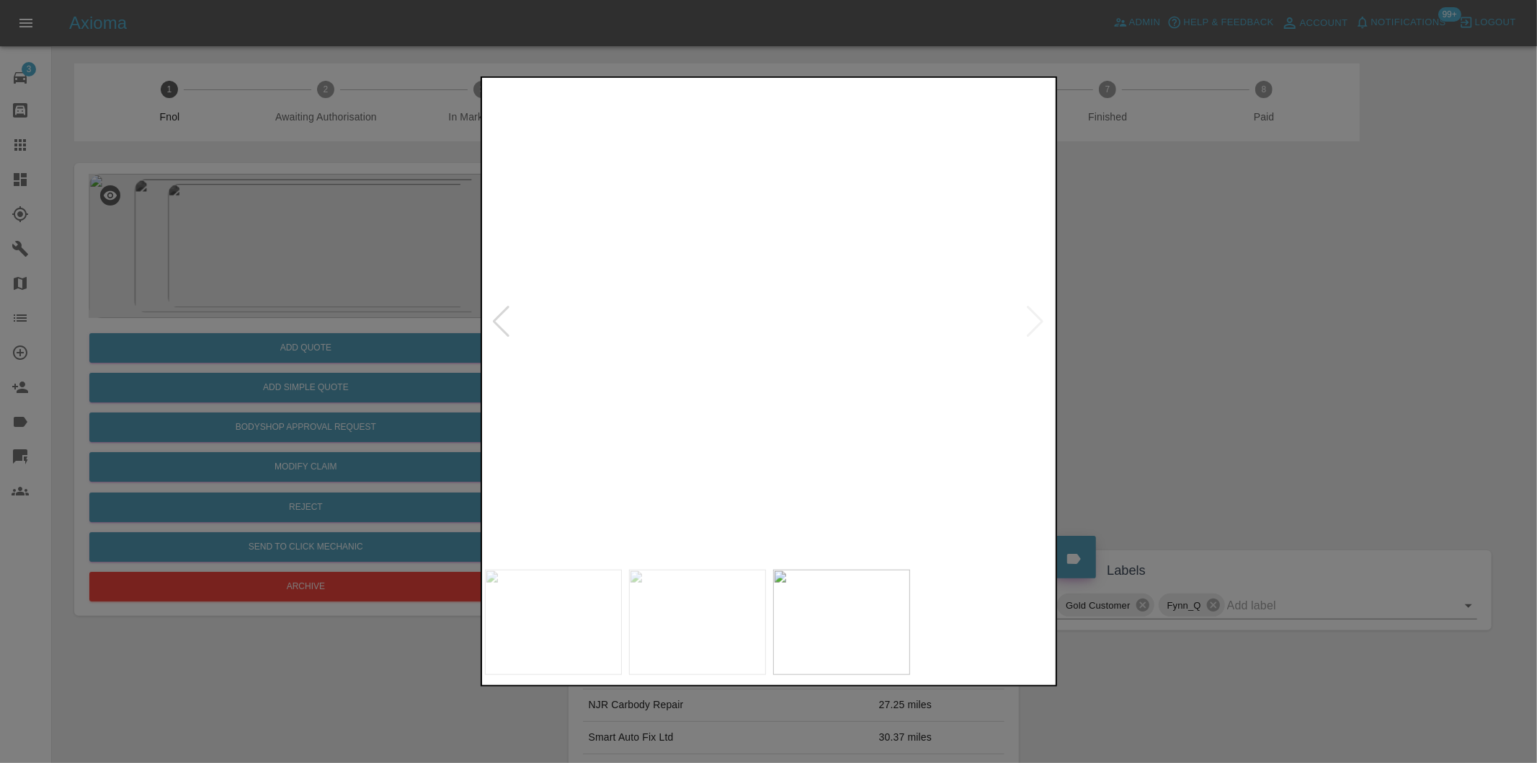
click at [497, 386] on img at bounding box center [757, 248] width 1708 height 1444
click at [494, 341] on img at bounding box center [758, 248] width 1708 height 1444
click at [497, 306] on div at bounding box center [501, 322] width 19 height 32
click at [1290, 321] on div at bounding box center [768, 381] width 1537 height 763
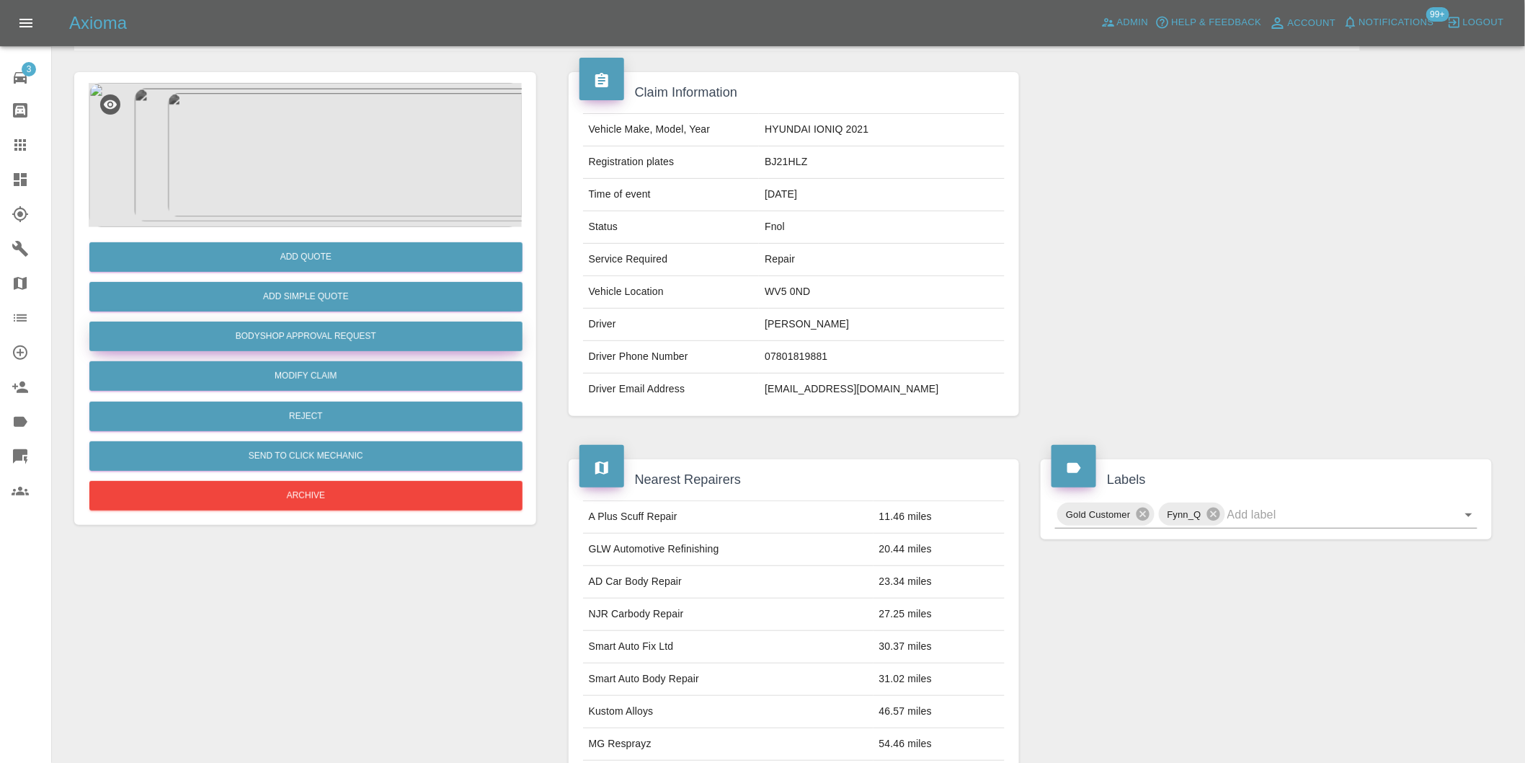
scroll to position [19, 0]
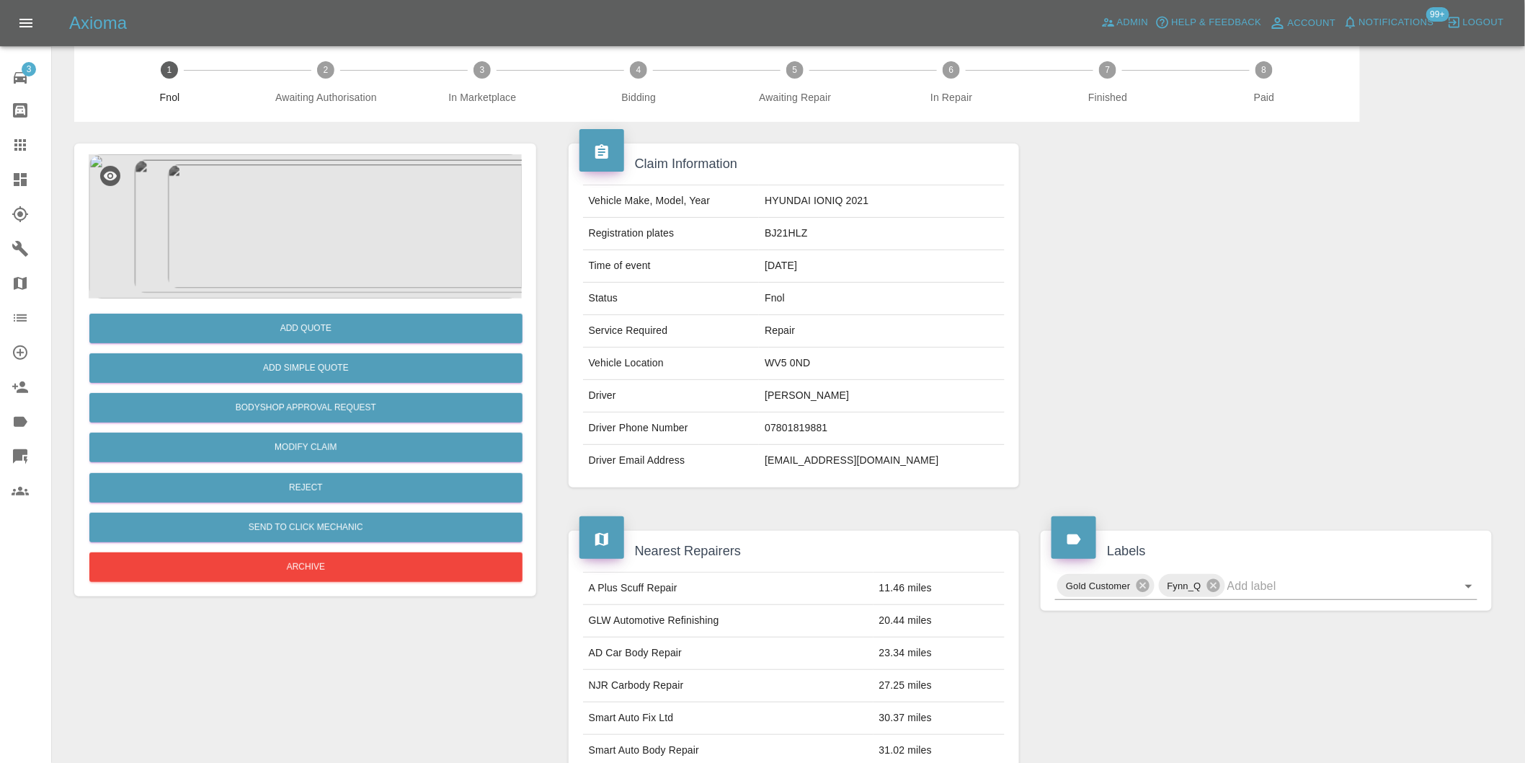
click at [319, 267] on img at bounding box center [305, 226] width 433 height 144
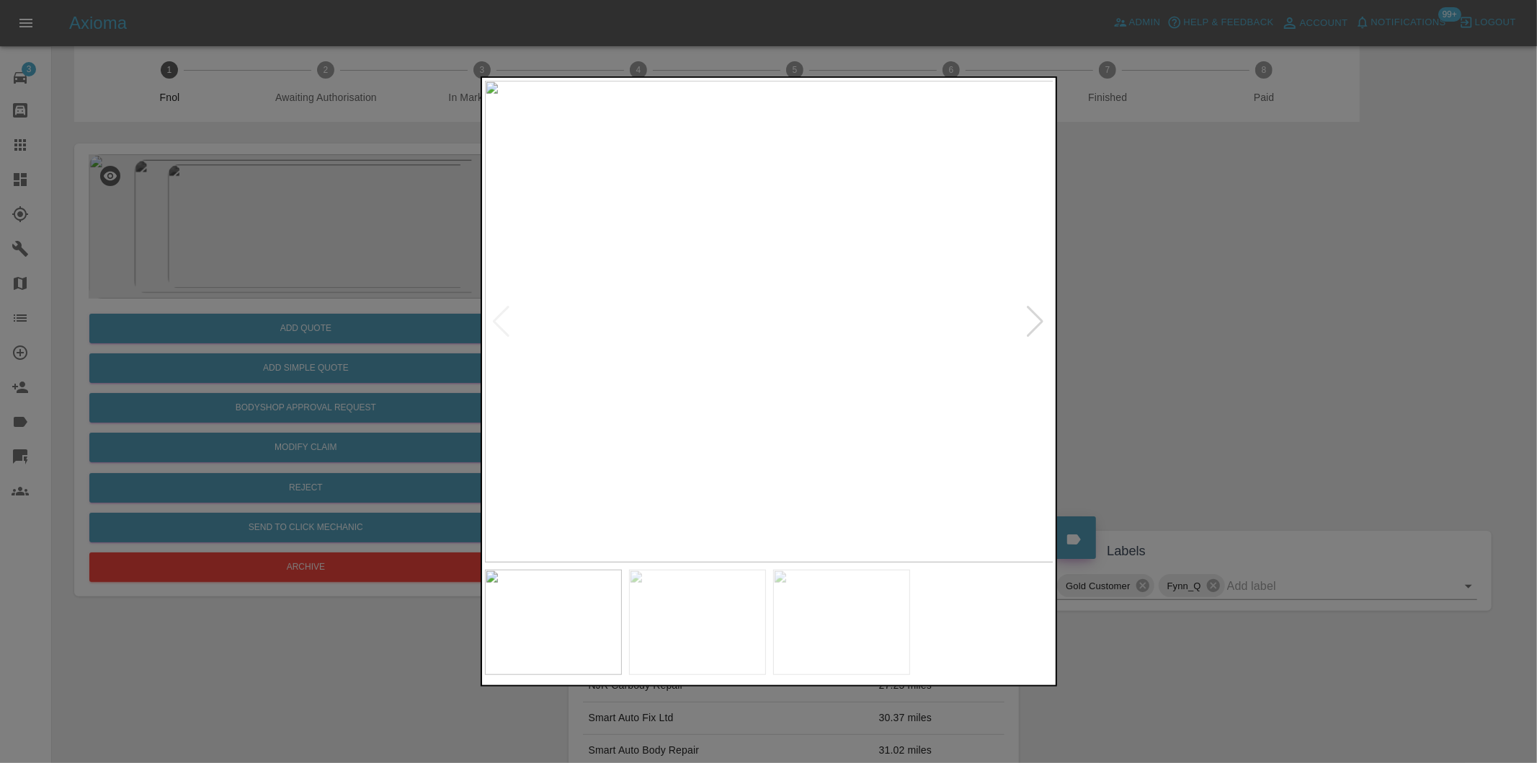
drag, startPoint x: 1172, startPoint y: 360, endPoint x: 519, endPoint y: 391, distance: 653.7
click at [1169, 360] on div at bounding box center [768, 381] width 1537 height 763
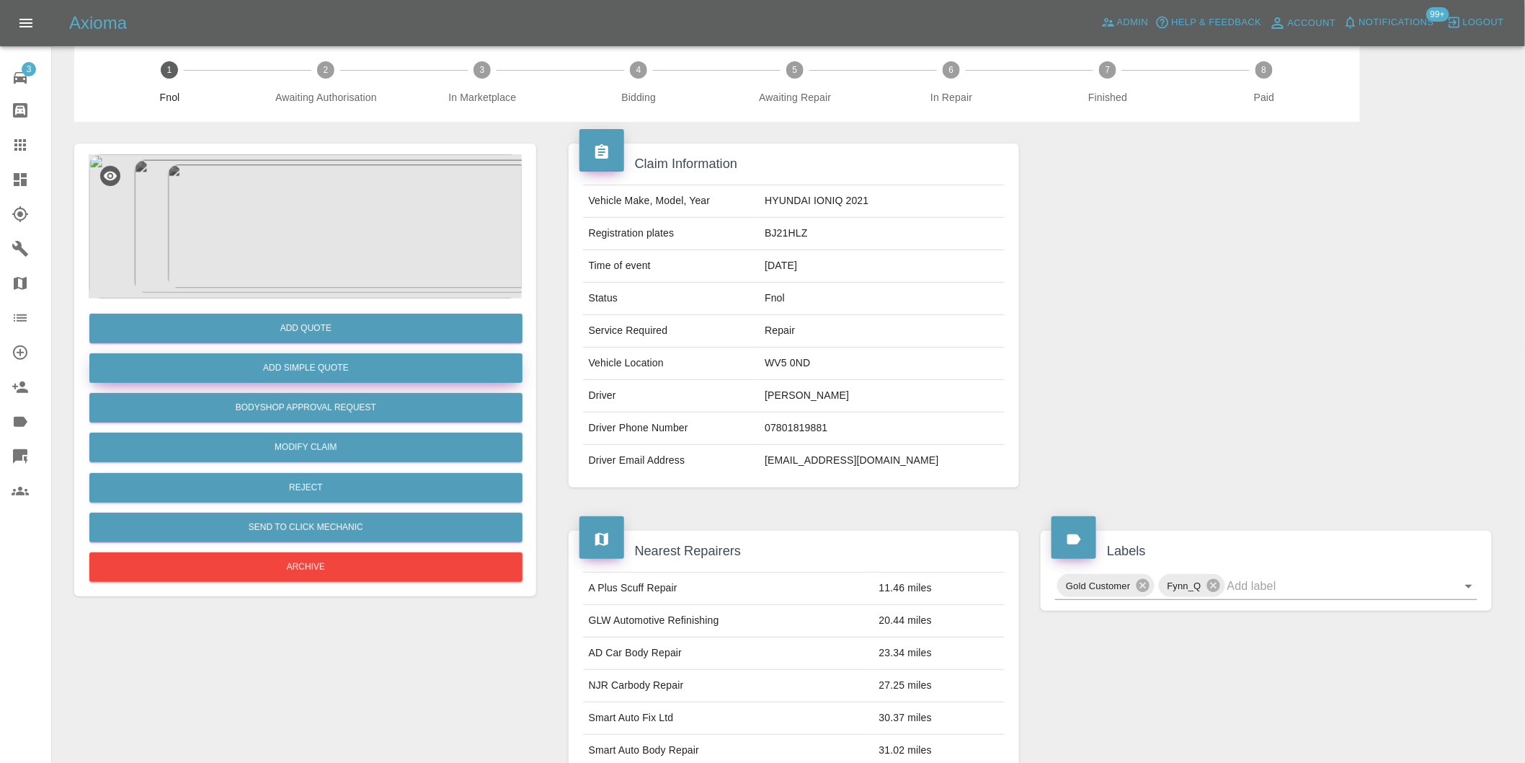
click at [297, 368] on button "Add Simple Quote" at bounding box center [305, 368] width 433 height 30
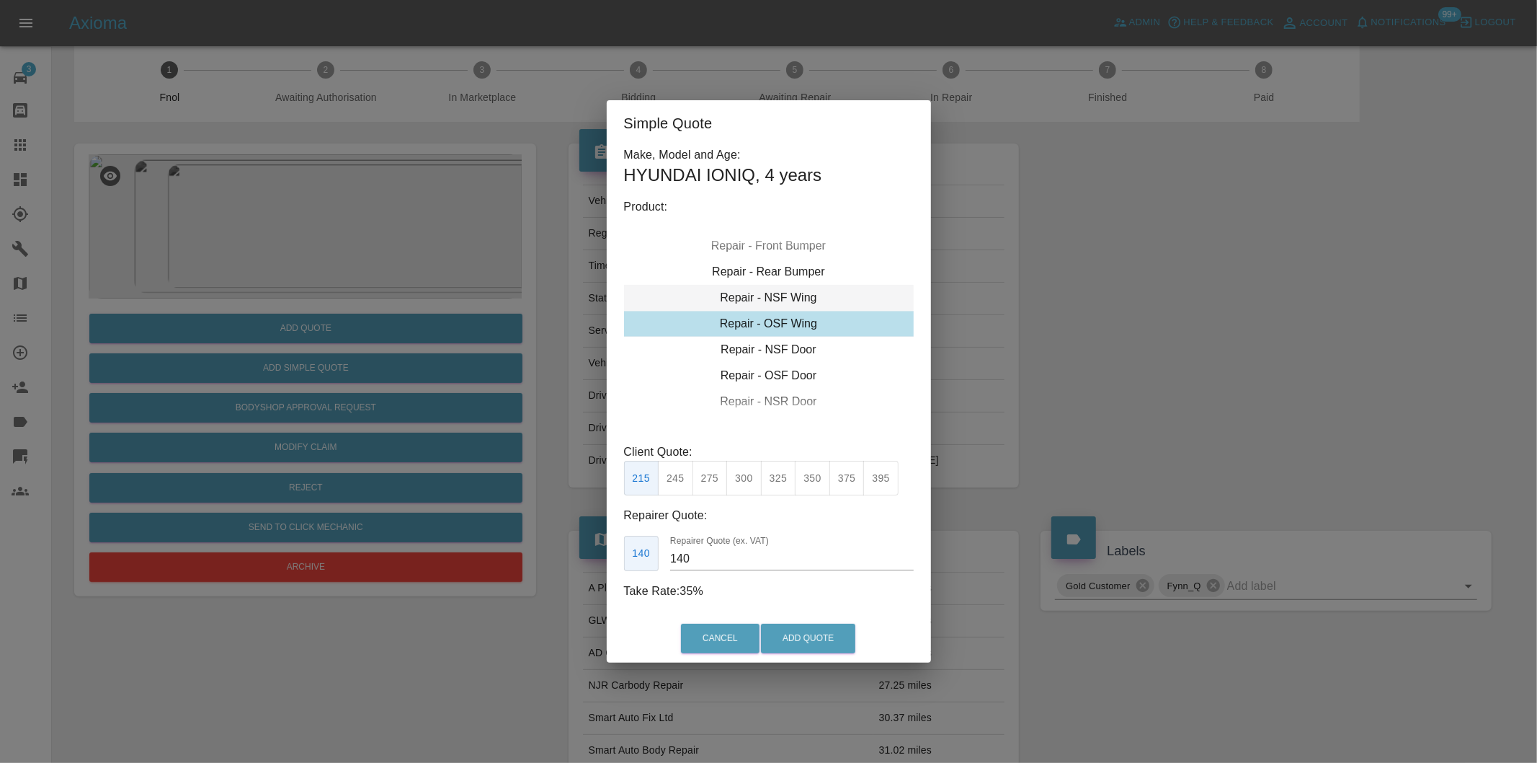
click at [794, 298] on div "Repair - NSF Wing" at bounding box center [769, 298] width 290 height 26
click at [773, 479] on button "325" at bounding box center [778, 478] width 35 height 35
type input "210"
click at [806, 640] on button "Add Quote" at bounding box center [808, 638] width 94 height 30
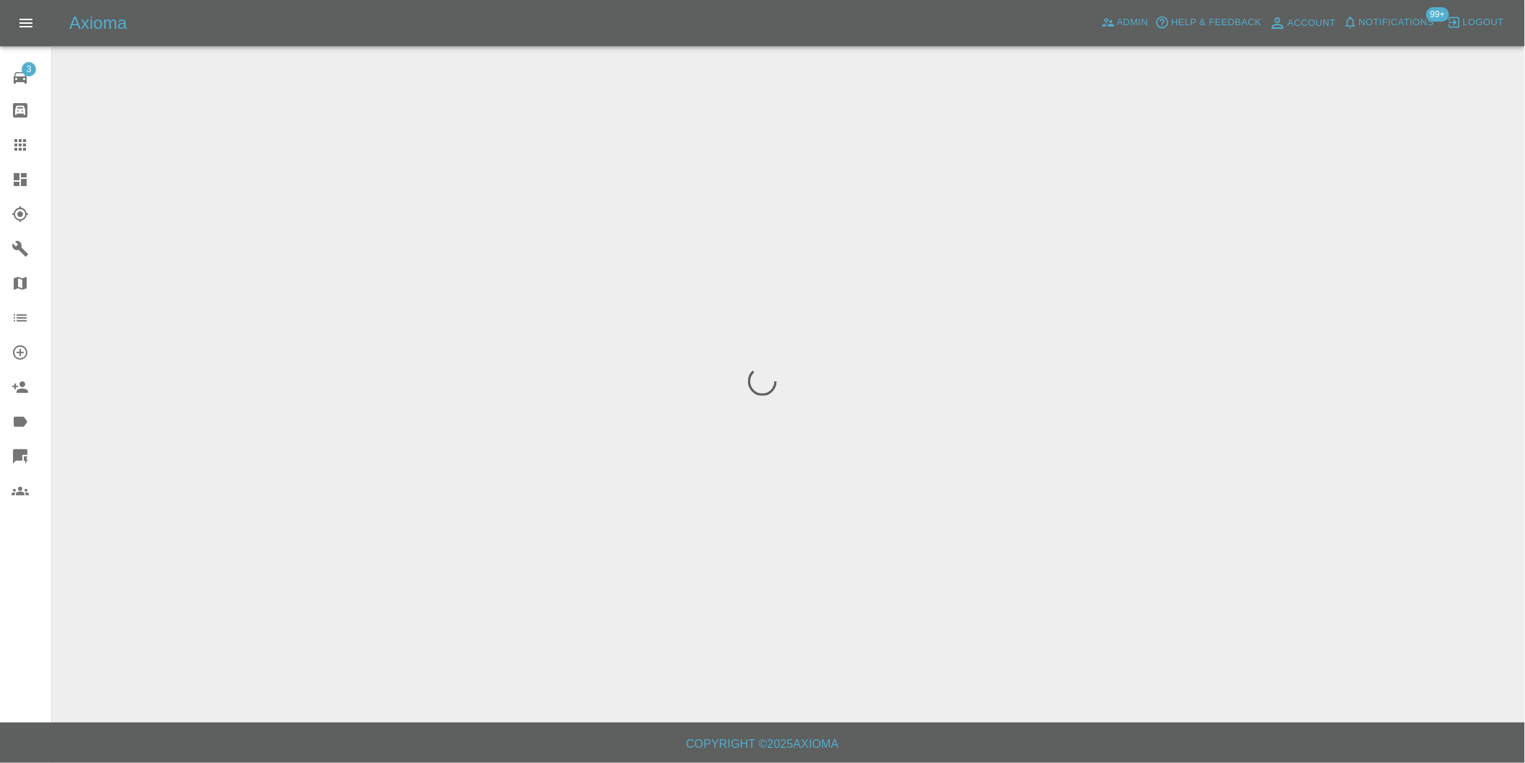
scroll to position [0, 0]
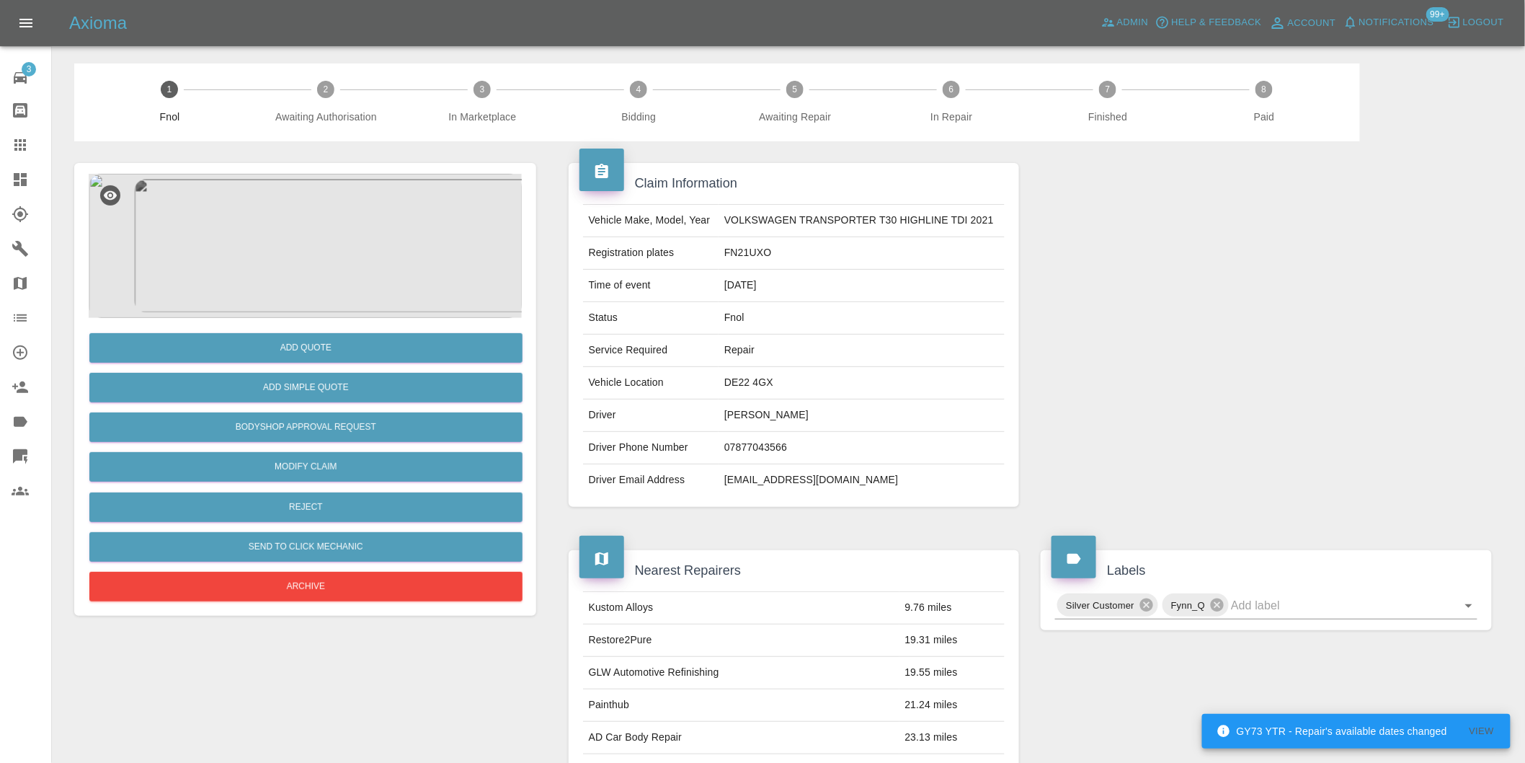
click at [339, 215] on img at bounding box center [305, 246] width 433 height 144
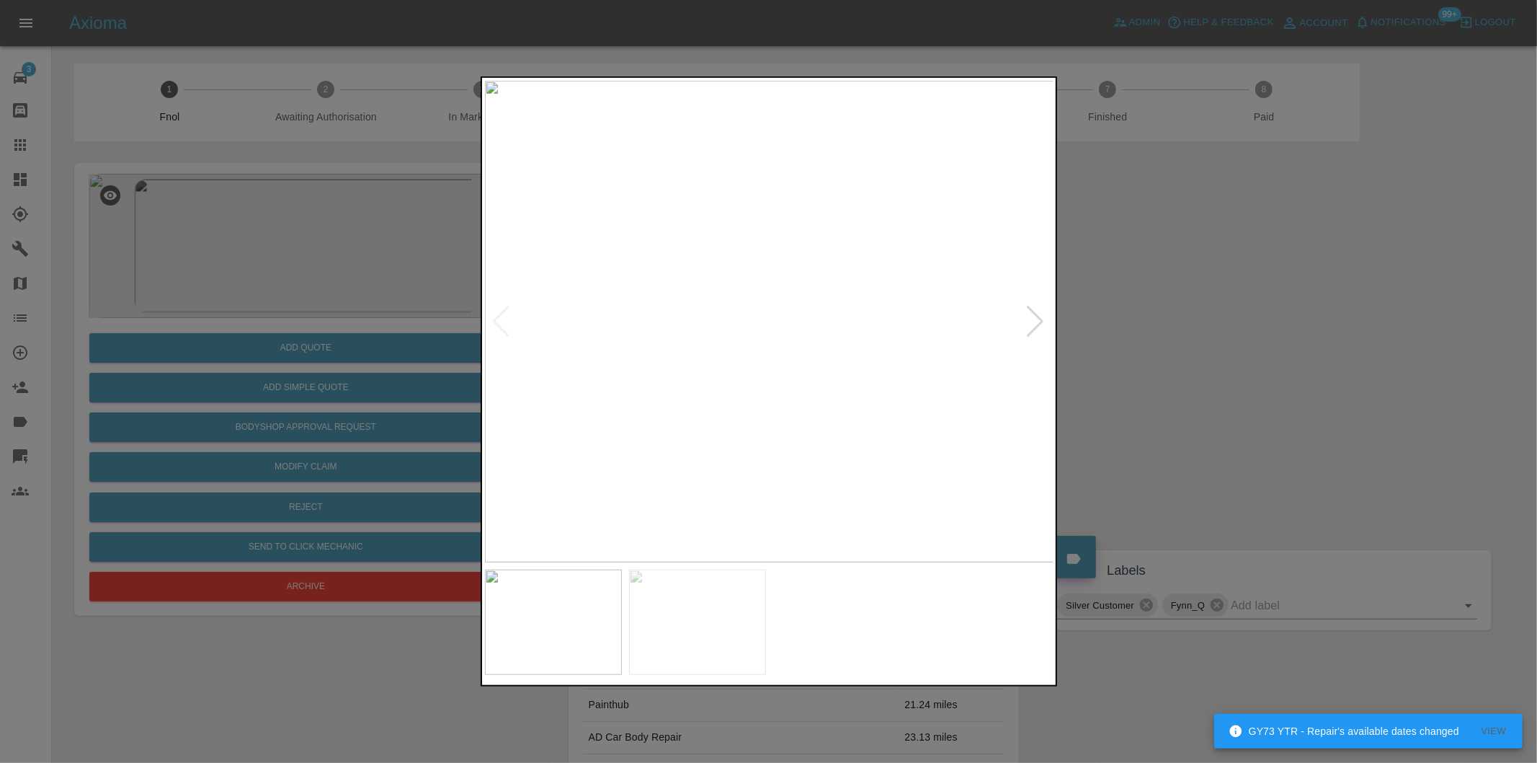
click at [1027, 316] on div at bounding box center [1035, 322] width 19 height 32
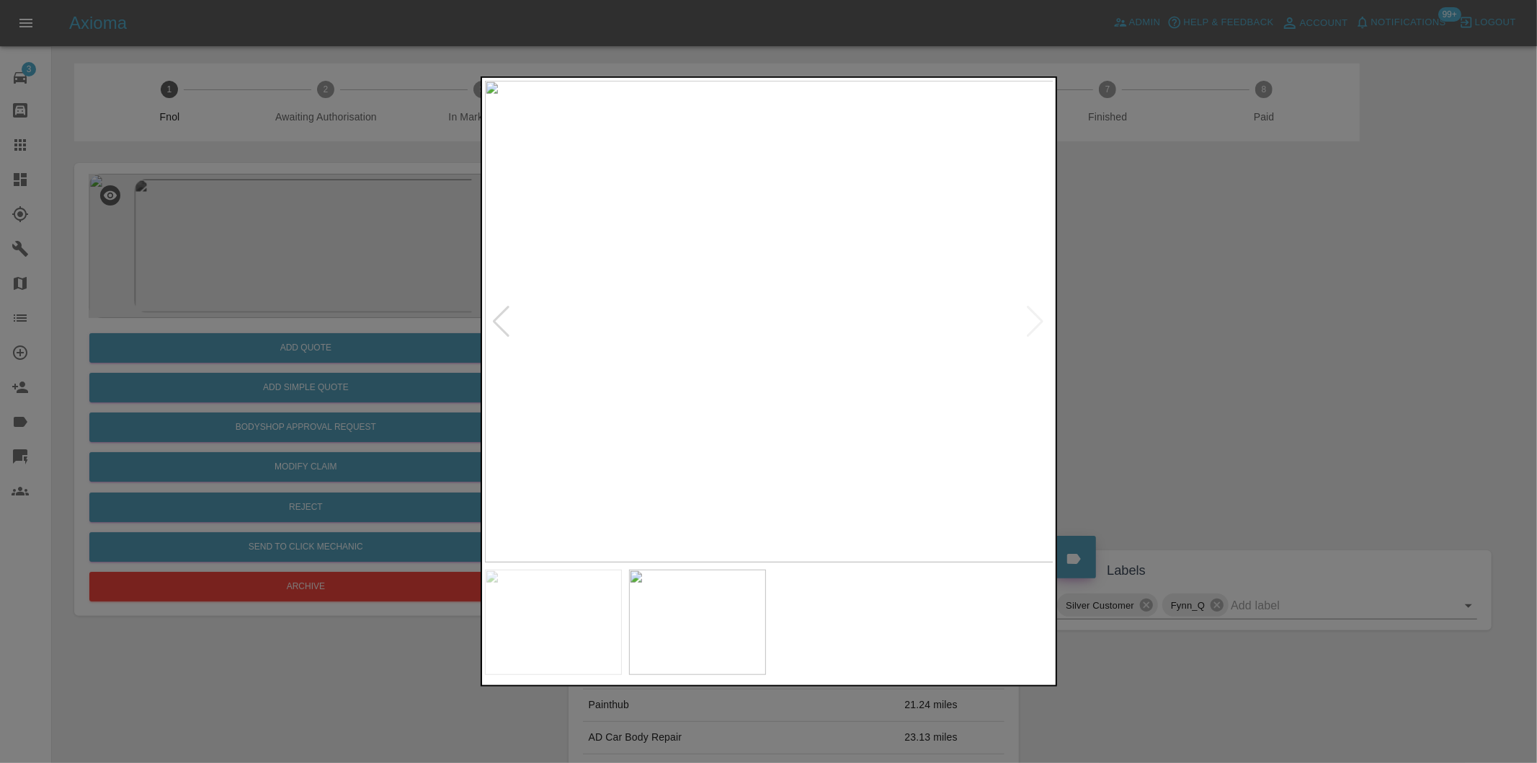
click at [1028, 316] on img at bounding box center [769, 321] width 569 height 481
click at [497, 321] on div at bounding box center [501, 322] width 19 height 32
click at [1212, 347] on div at bounding box center [768, 381] width 1537 height 763
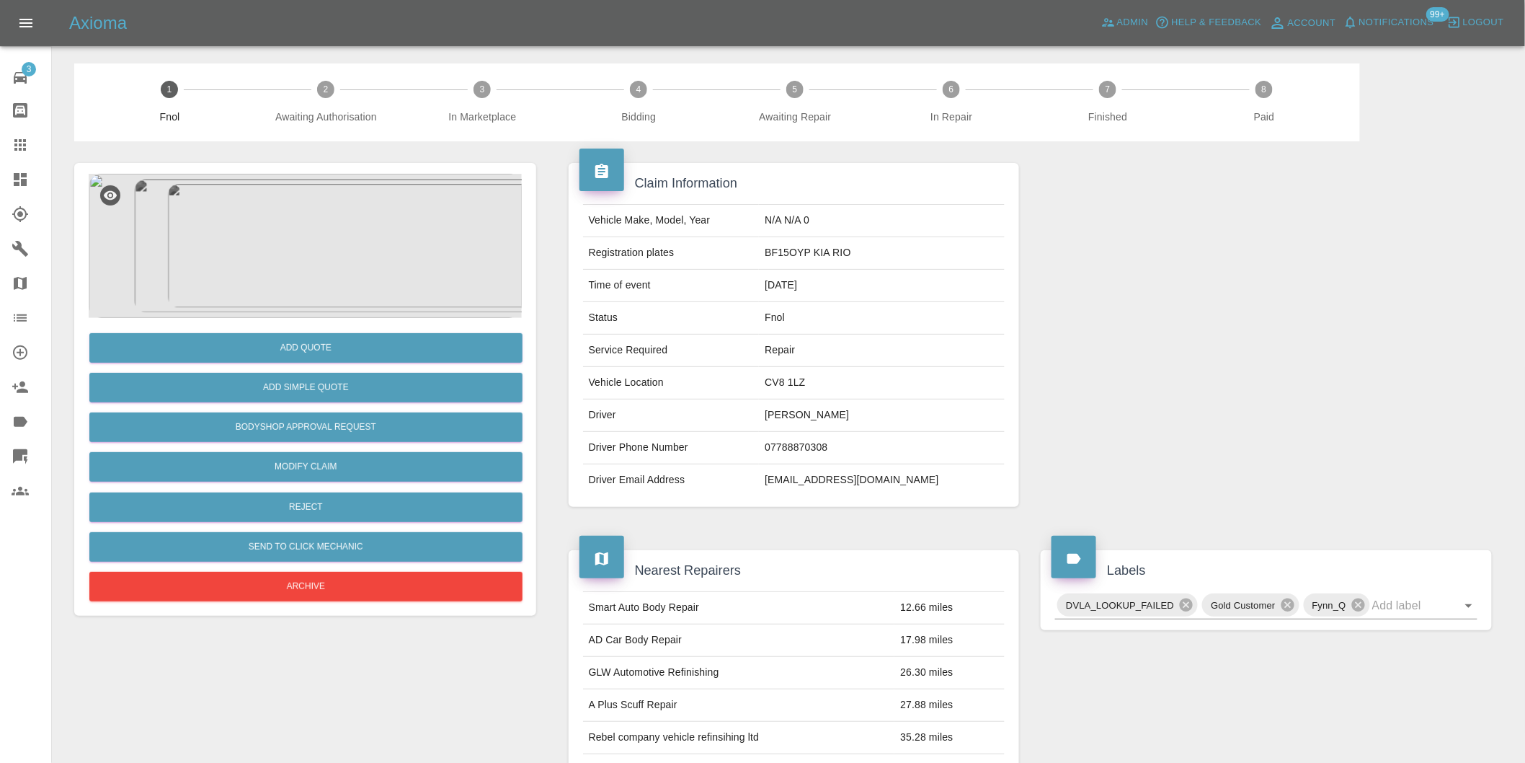
click at [355, 205] on img at bounding box center [305, 246] width 433 height 144
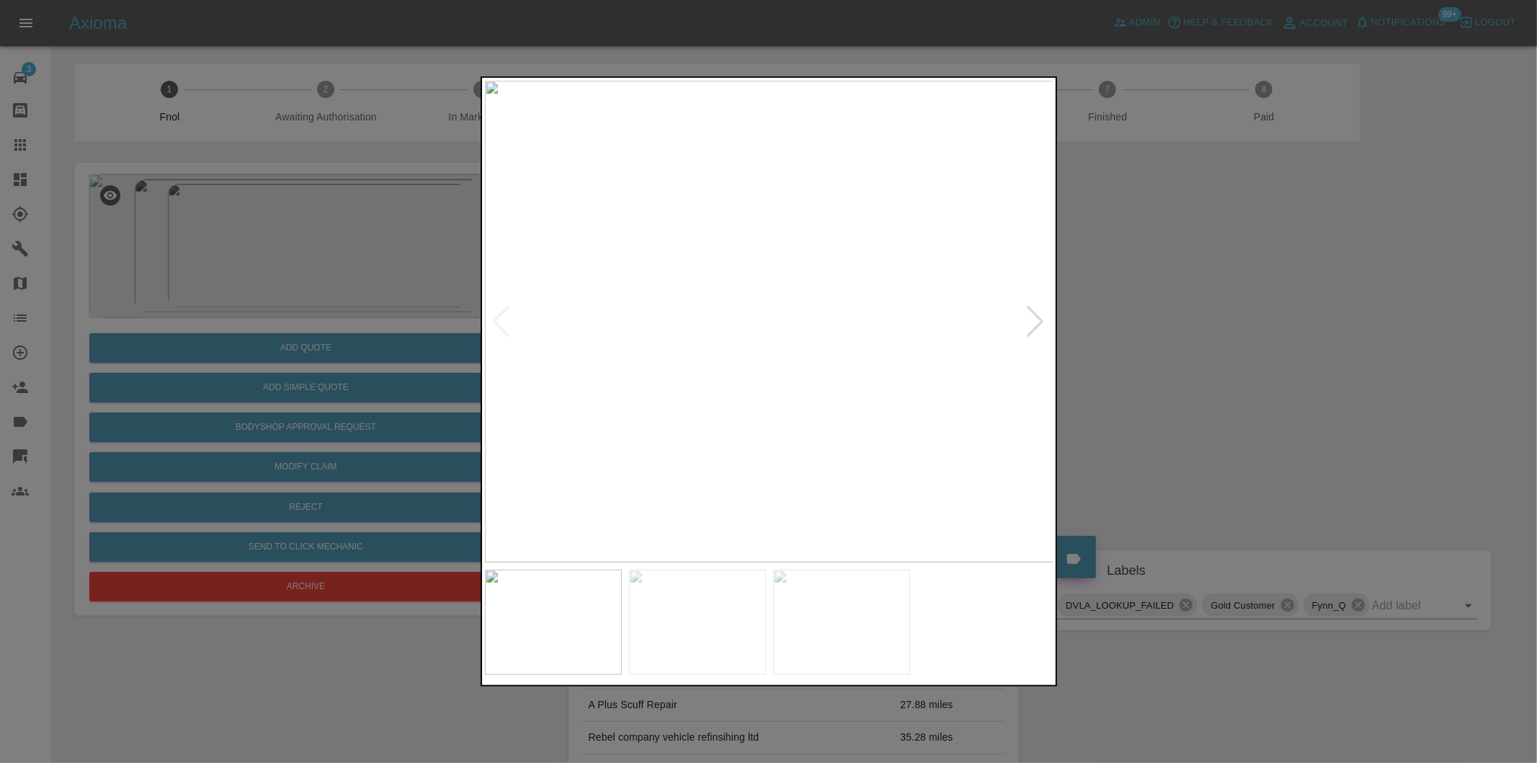
click at [1040, 323] on div at bounding box center [1035, 322] width 19 height 32
click at [1040, 323] on img at bounding box center [769, 321] width 569 height 481
click at [501, 319] on div at bounding box center [501, 322] width 19 height 32
click at [1218, 356] on div at bounding box center [768, 381] width 1537 height 763
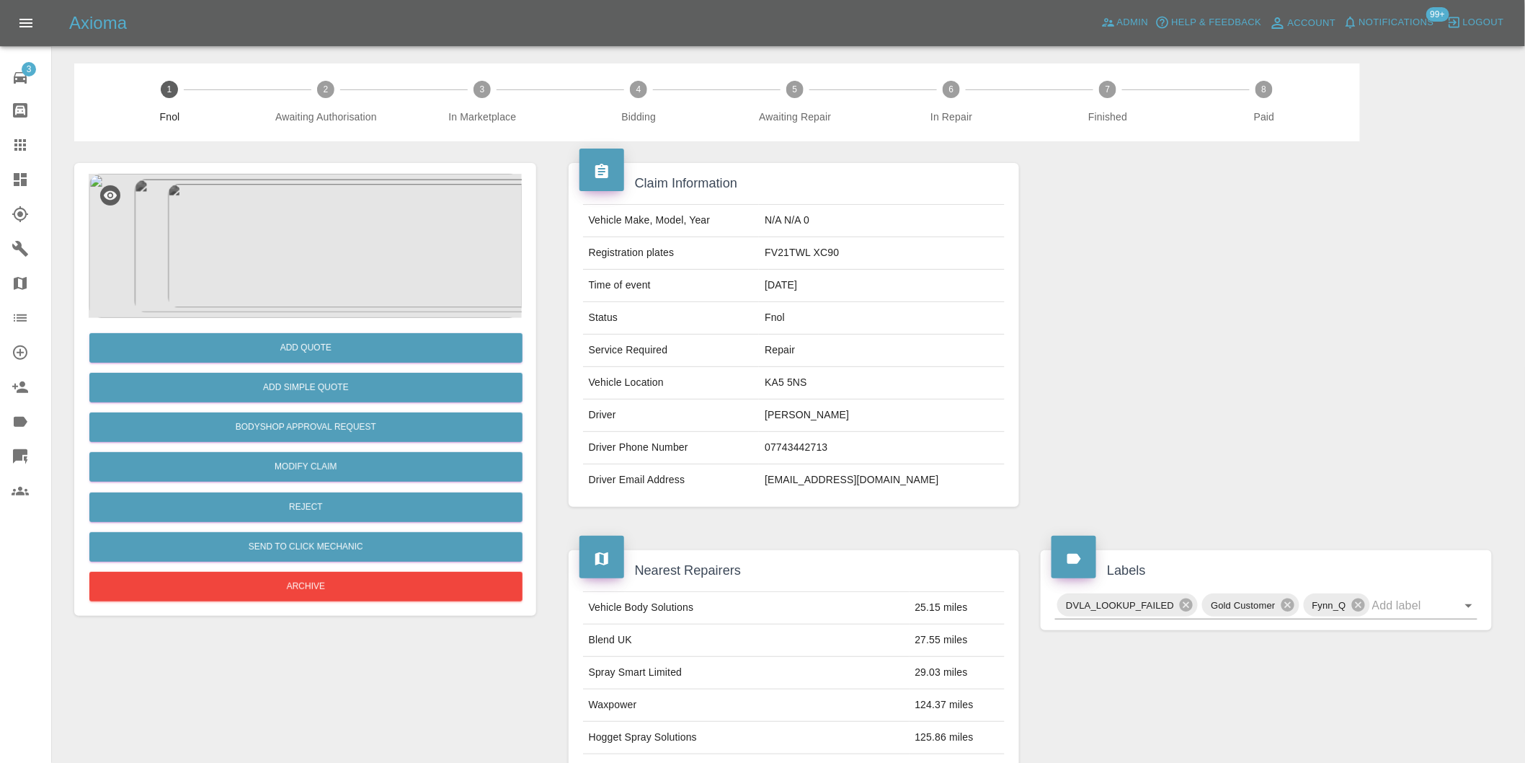
click at [347, 199] on img at bounding box center [305, 246] width 433 height 144
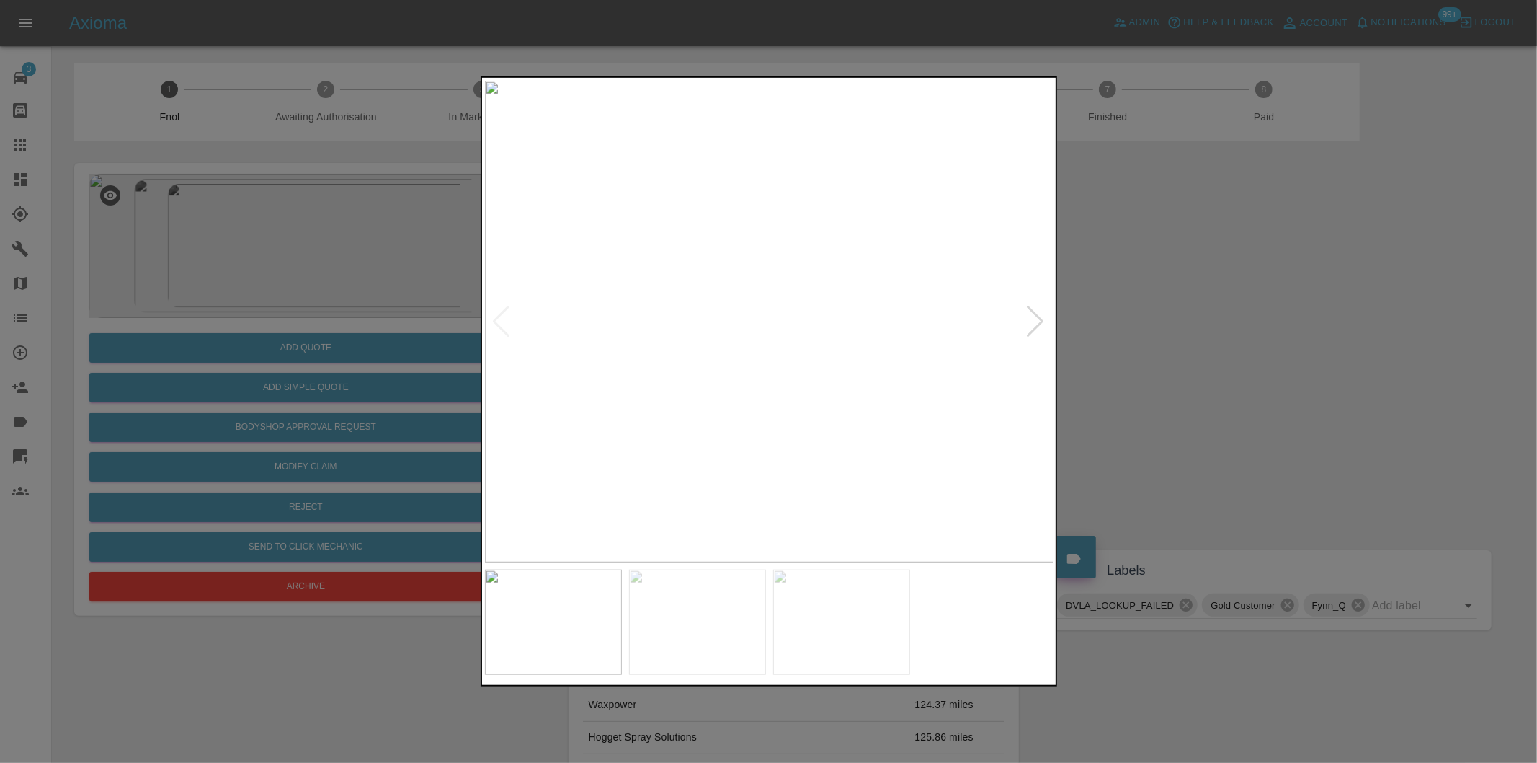
click at [1041, 319] on div at bounding box center [1035, 322] width 19 height 32
click at [1041, 319] on img at bounding box center [769, 321] width 569 height 481
click at [1205, 340] on div at bounding box center [768, 381] width 1537 height 763
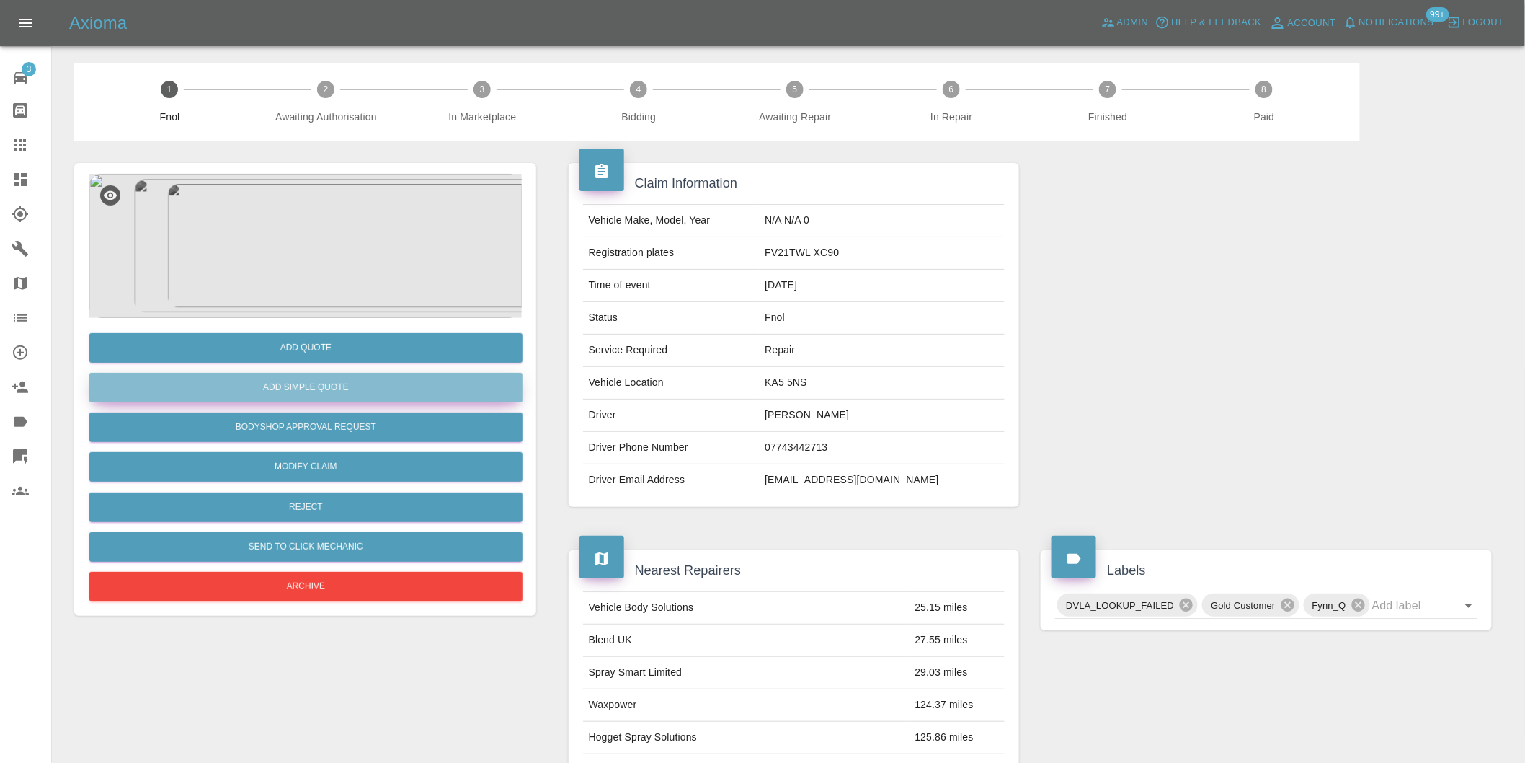
click at [359, 384] on button "Add Simple Quote" at bounding box center [305, 388] width 433 height 30
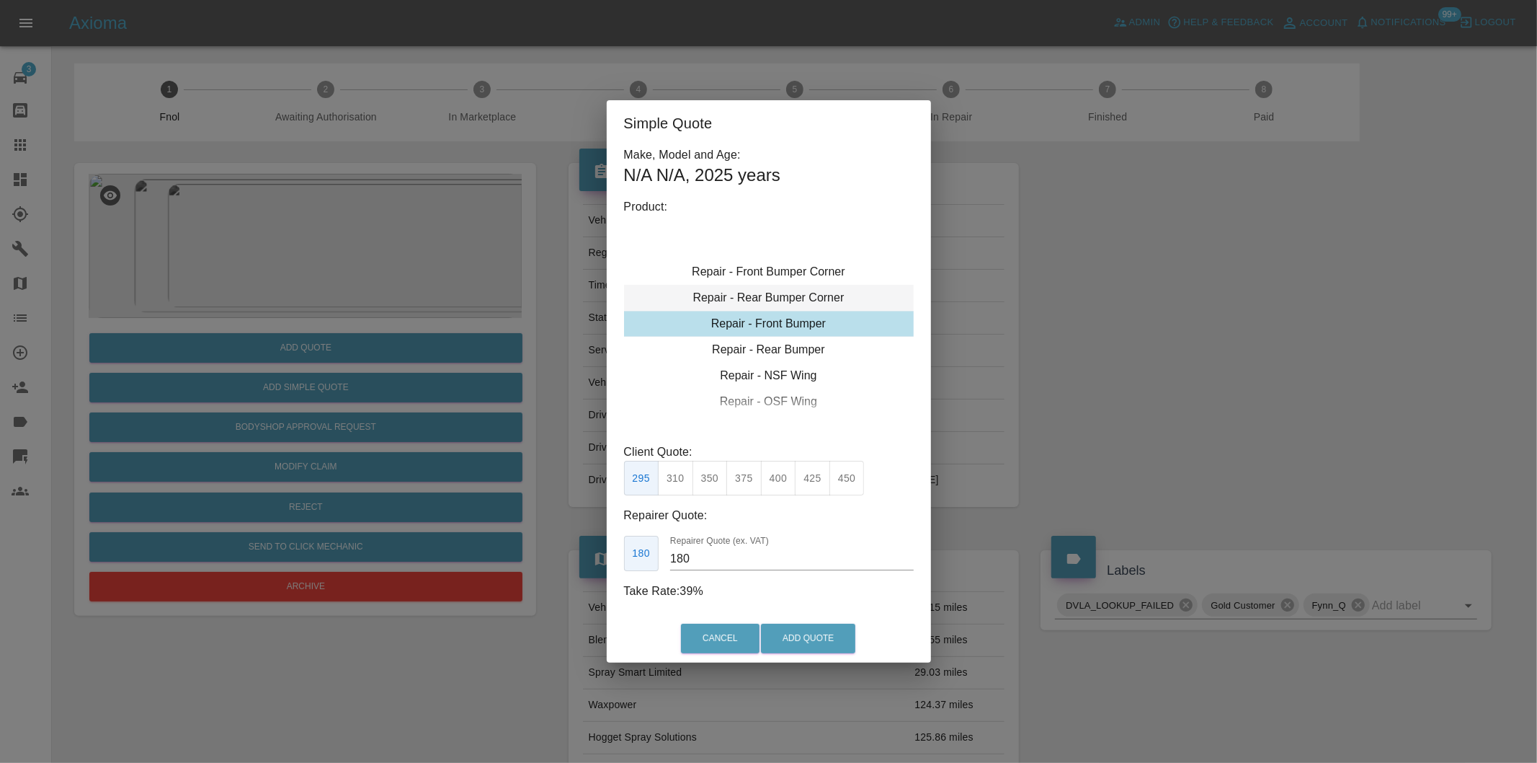
click at [836, 293] on div "Repair - Rear Bumper Corner" at bounding box center [769, 298] width 290 height 26
click at [776, 484] on button "270" at bounding box center [778, 478] width 35 height 35
type input "165"
drag, startPoint x: 832, startPoint y: 644, endPoint x: 834, endPoint y: 637, distance: 7.3
click at [832, 644] on button "Add Quote" at bounding box center [808, 638] width 94 height 30
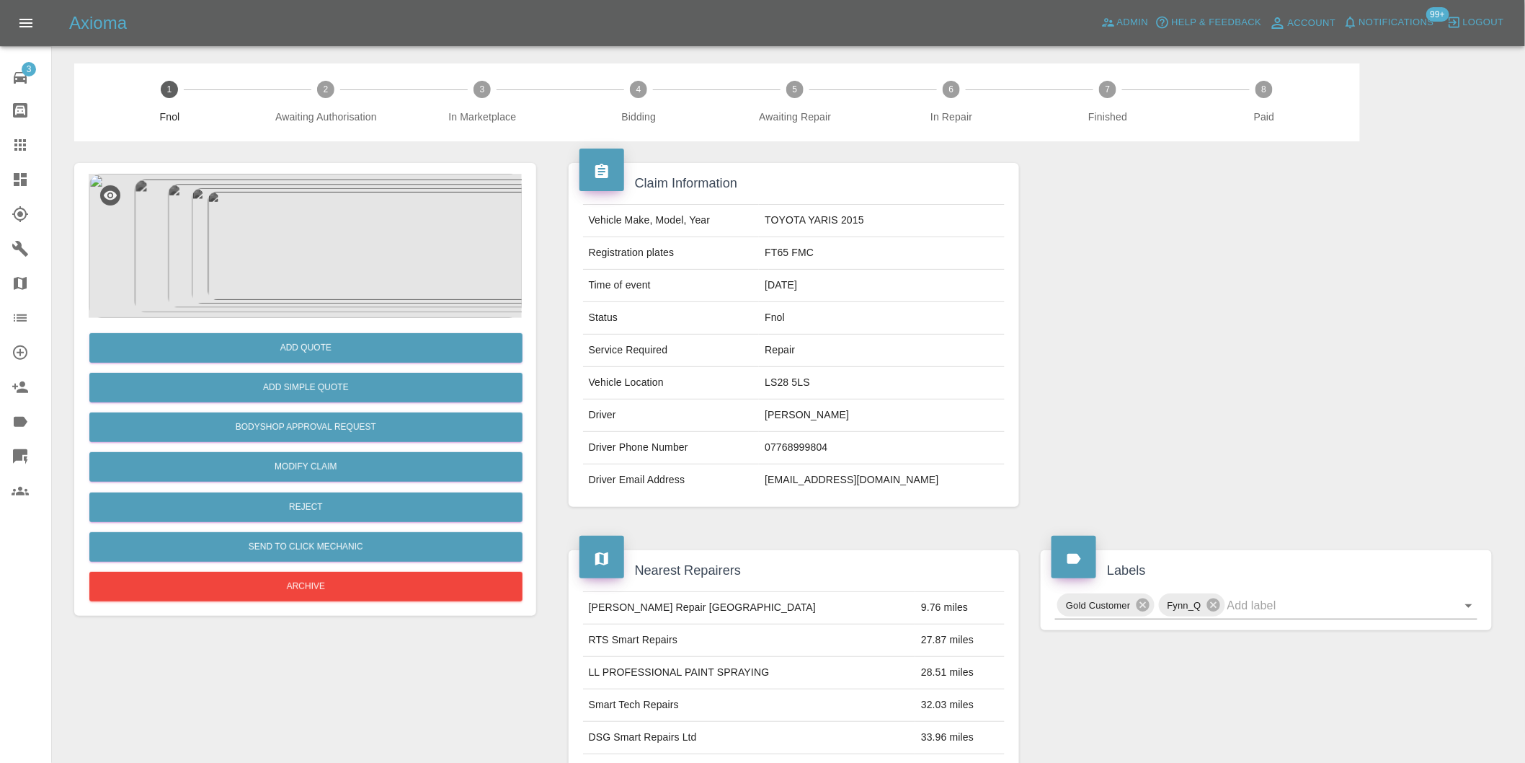
click at [325, 217] on img at bounding box center [305, 246] width 433 height 144
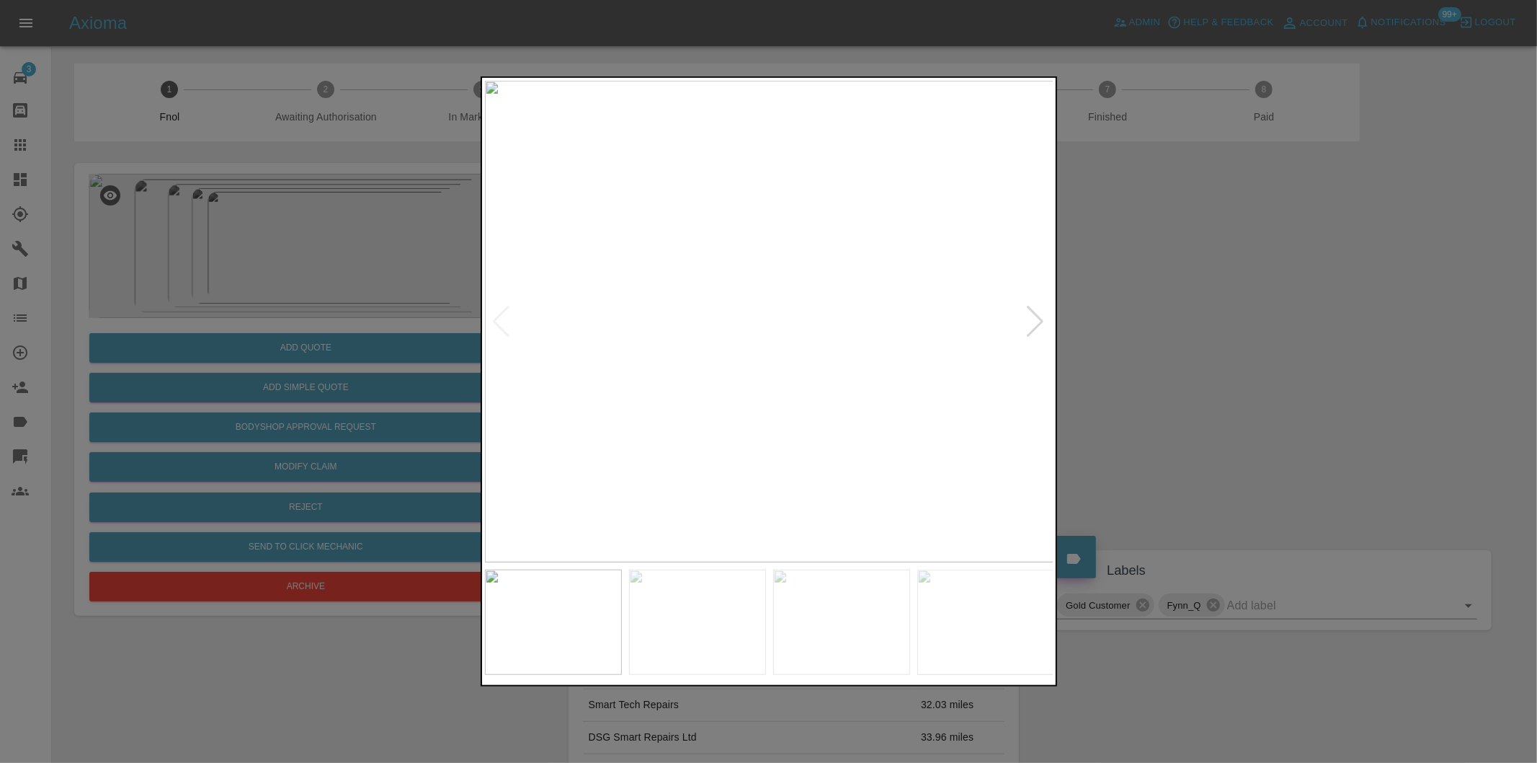
click at [1035, 315] on div at bounding box center [1035, 322] width 19 height 32
click at [1035, 316] on div at bounding box center [1035, 322] width 19 height 32
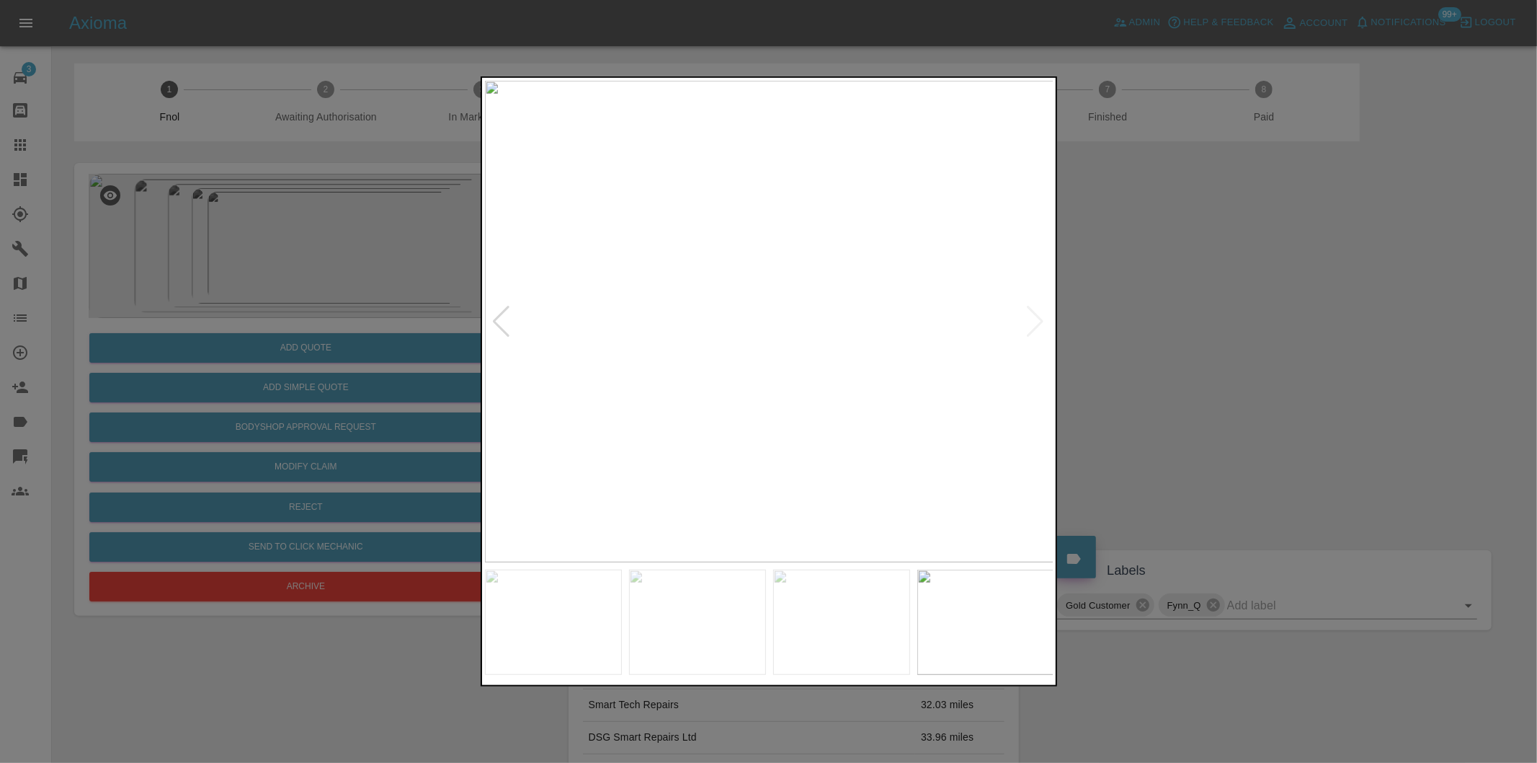
click at [1034, 316] on img at bounding box center [769, 321] width 569 height 481
drag, startPoint x: 1199, startPoint y: 323, endPoint x: 1191, endPoint y: 310, distance: 15.2
click at [1199, 323] on div at bounding box center [768, 381] width 1537 height 763
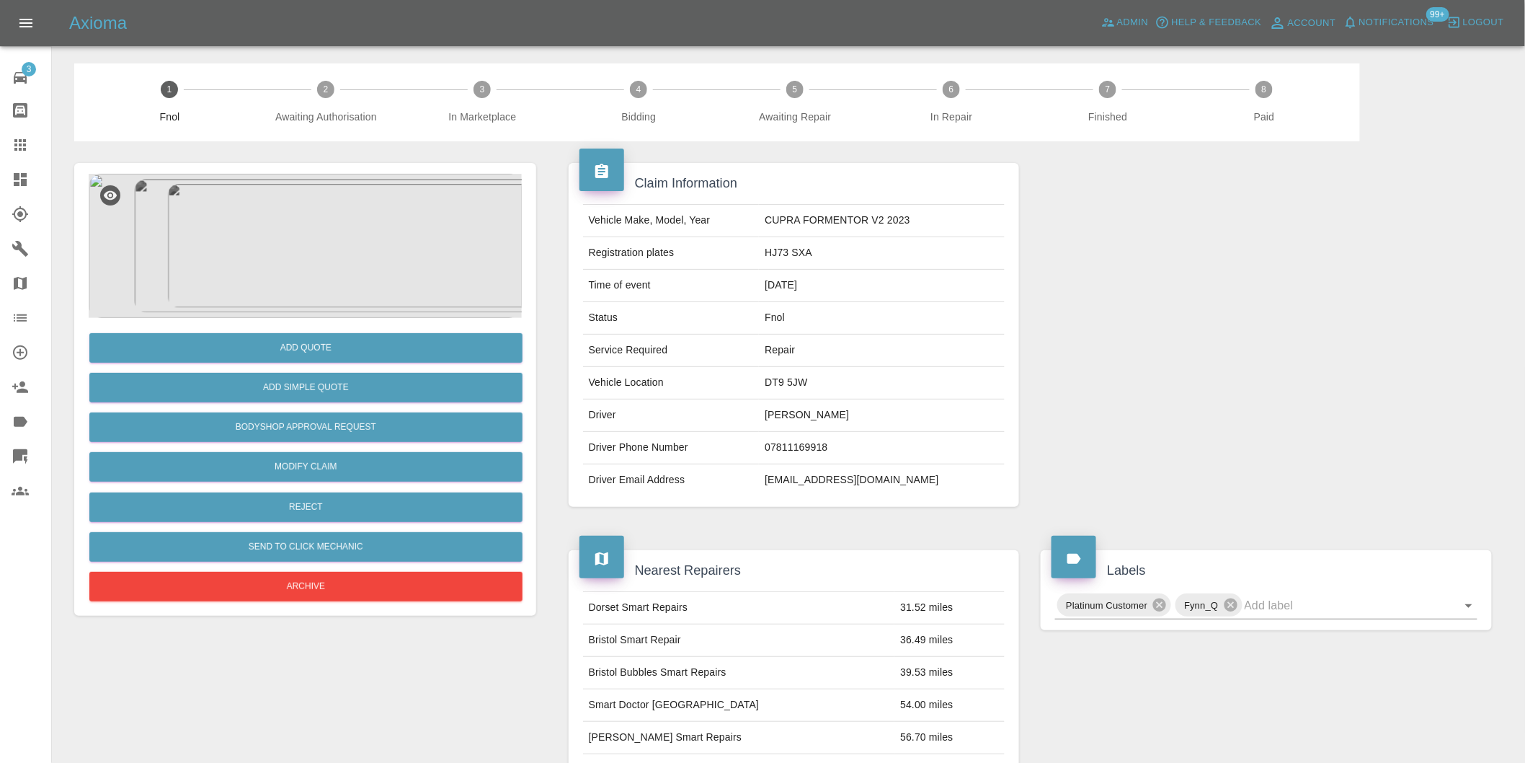
click at [355, 166] on div "Add Quote Add Simple Quote Bodyshop Approval Request Modify Claim Reject Send t…" at bounding box center [305, 389] width 462 height 453
click at [345, 205] on img at bounding box center [305, 246] width 433 height 144
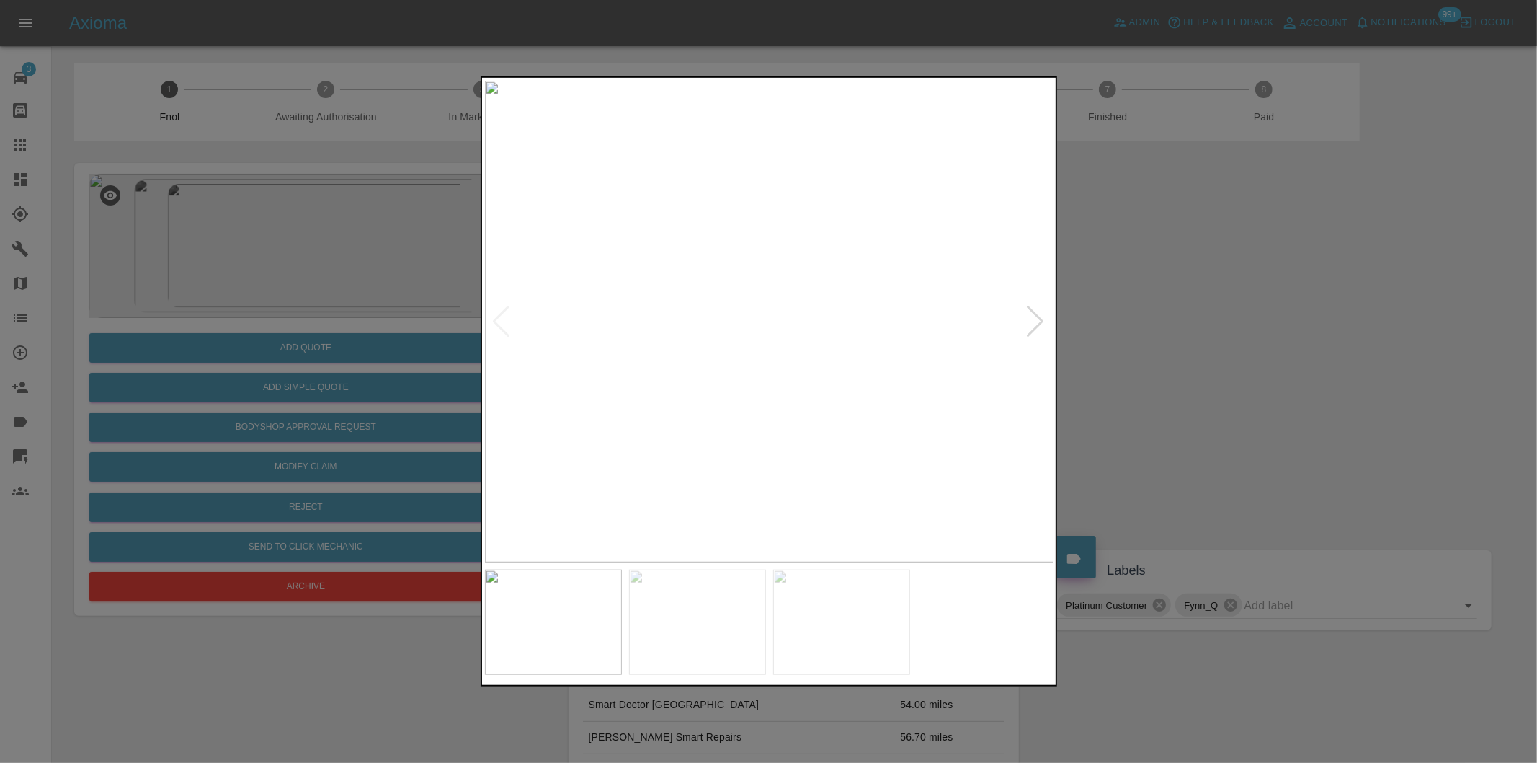
click at [1046, 313] on div at bounding box center [1035, 322] width 19 height 32
click at [1045, 320] on div at bounding box center [1035, 322] width 19 height 32
click at [1045, 320] on img at bounding box center [769, 321] width 569 height 481
click at [1161, 337] on div at bounding box center [768, 381] width 1537 height 763
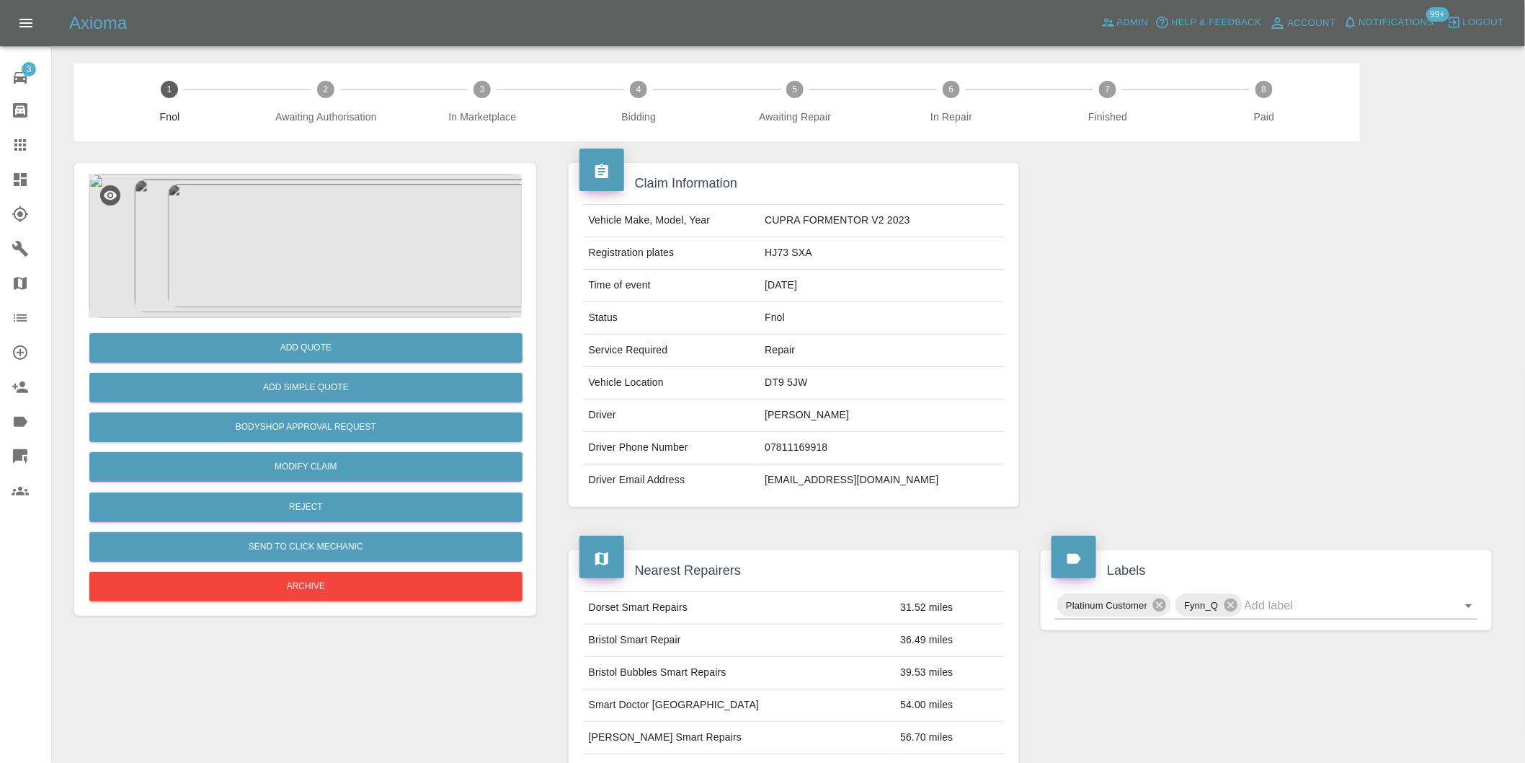
click at [320, 236] on img at bounding box center [305, 246] width 433 height 144
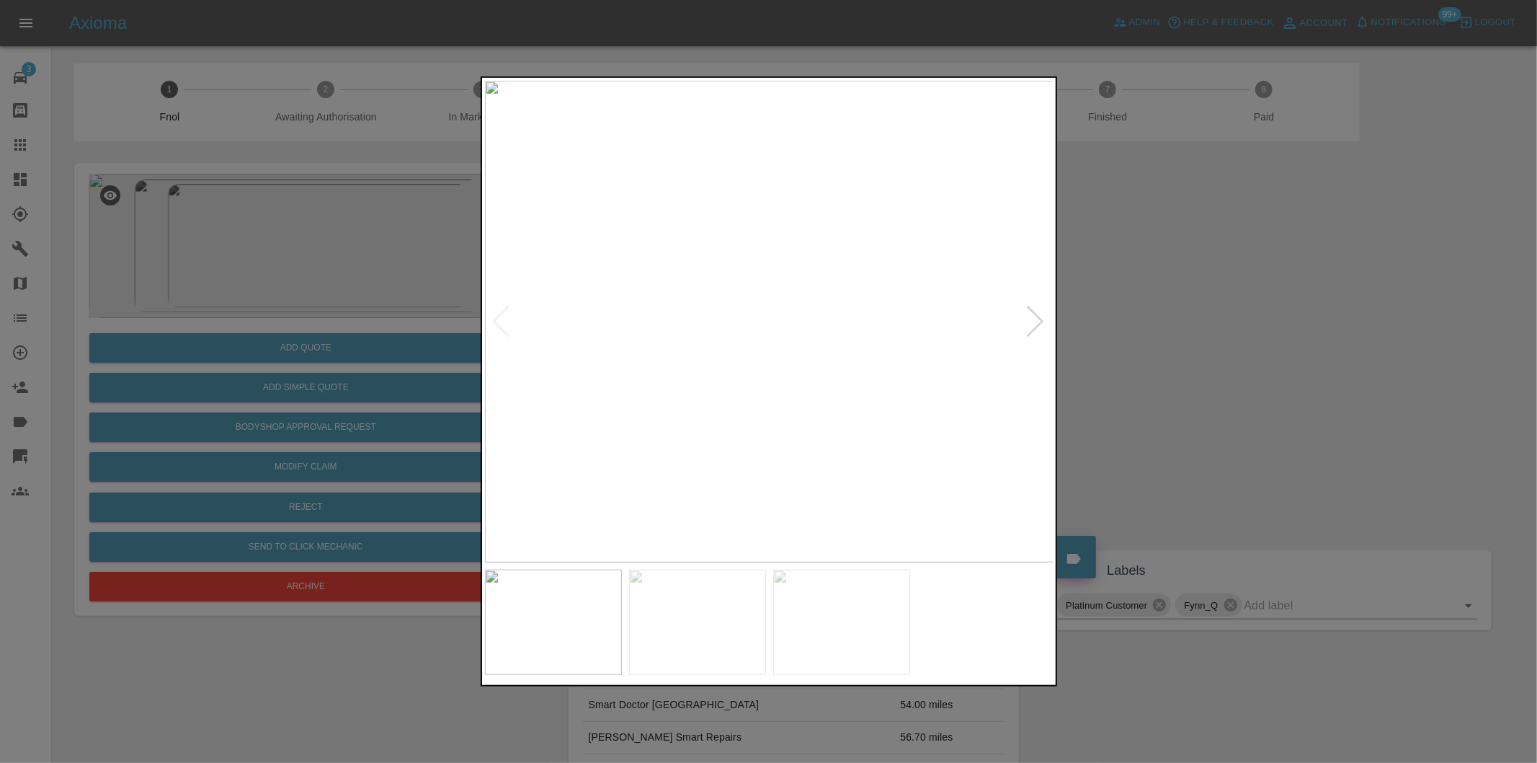
click at [1043, 321] on div at bounding box center [1035, 322] width 19 height 32
click at [725, 365] on img at bounding box center [769, 321] width 569 height 481
click at [726, 365] on img at bounding box center [769, 321] width 569 height 481
click at [1314, 297] on div at bounding box center [768, 381] width 1537 height 763
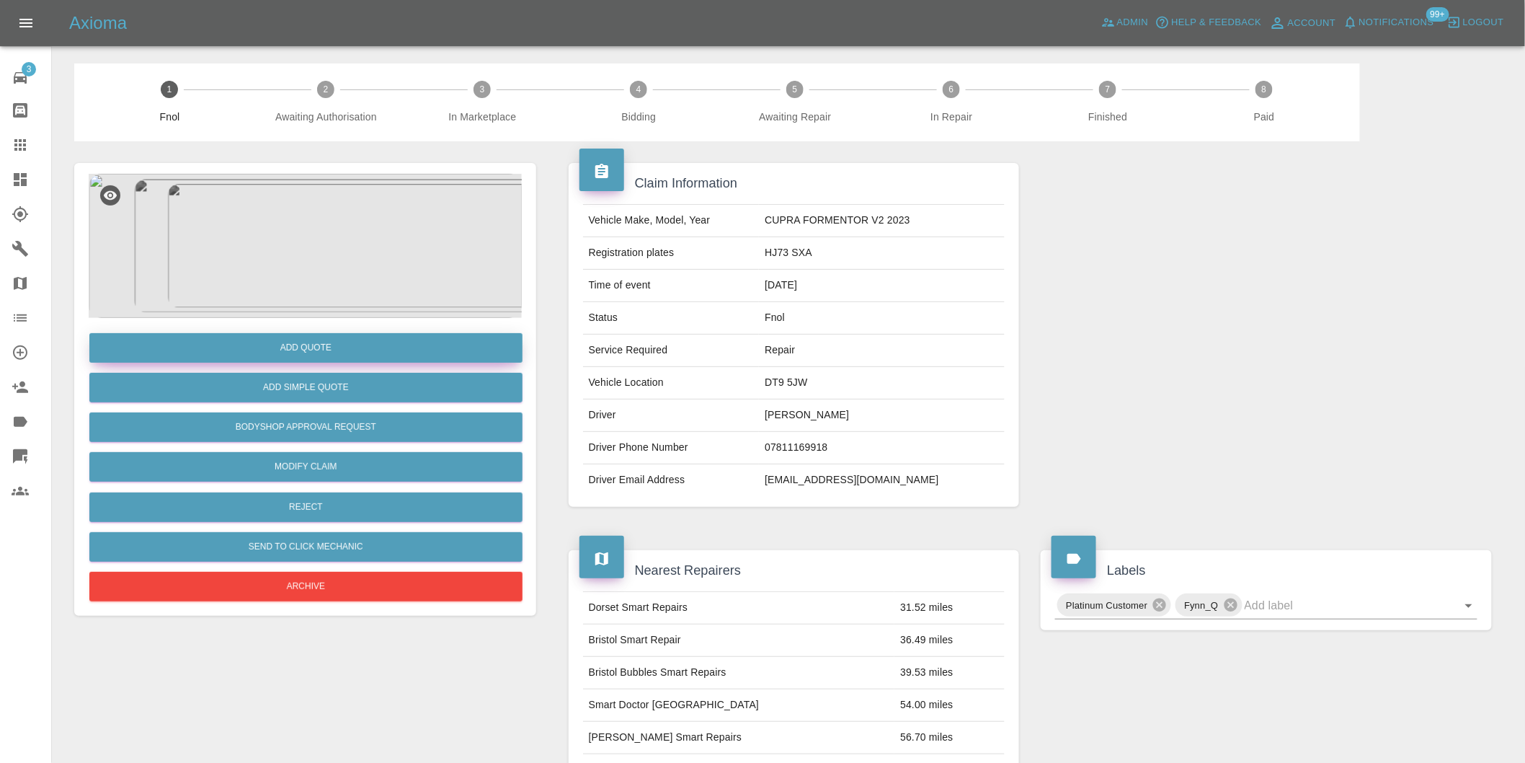
click at [336, 344] on button "Add Quote" at bounding box center [305, 348] width 433 height 30
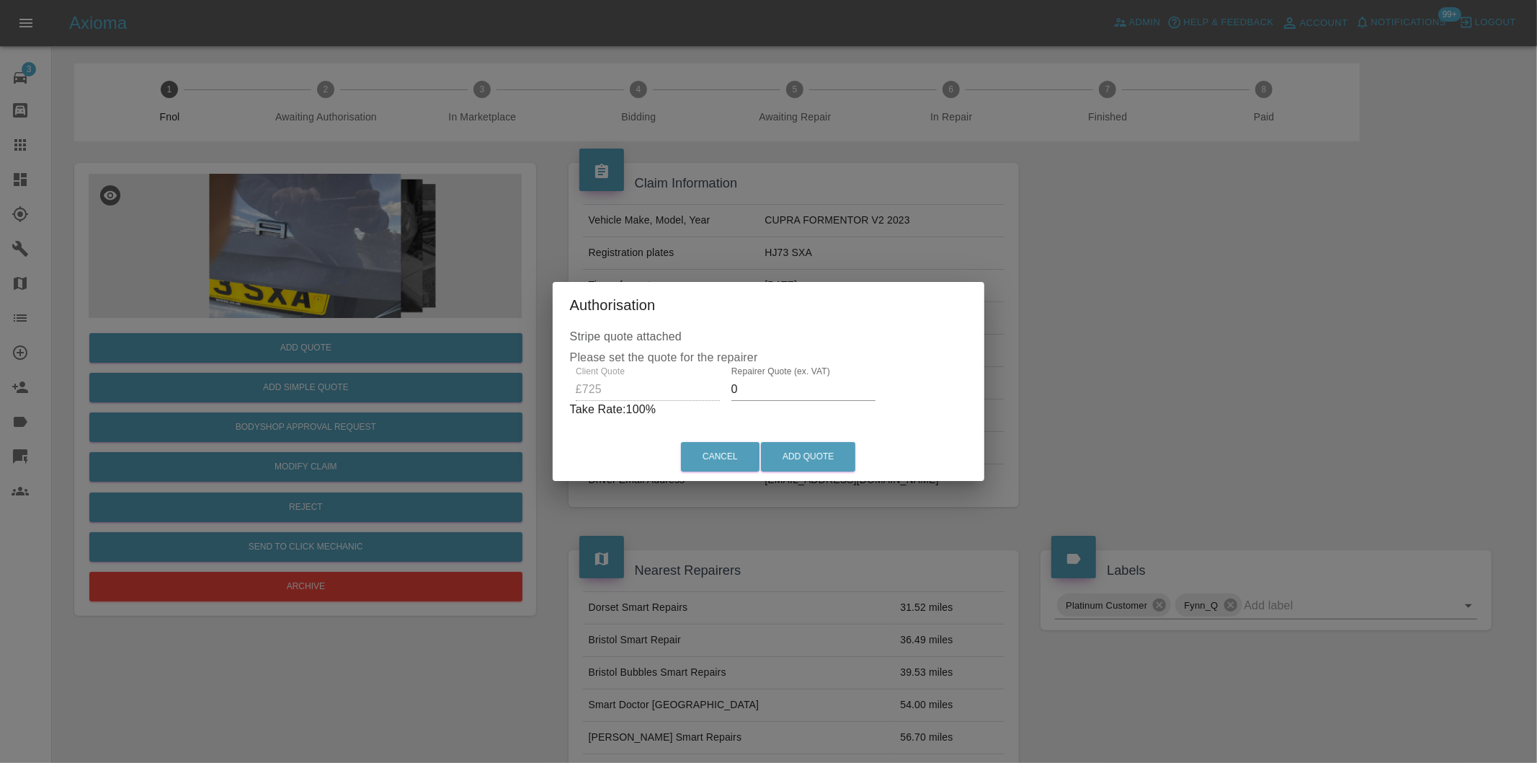
click at [759, 384] on input "0" at bounding box center [804, 389] width 144 height 23
type input "0450"
click at [808, 450] on button "Add Quote" at bounding box center [808, 457] width 94 height 30
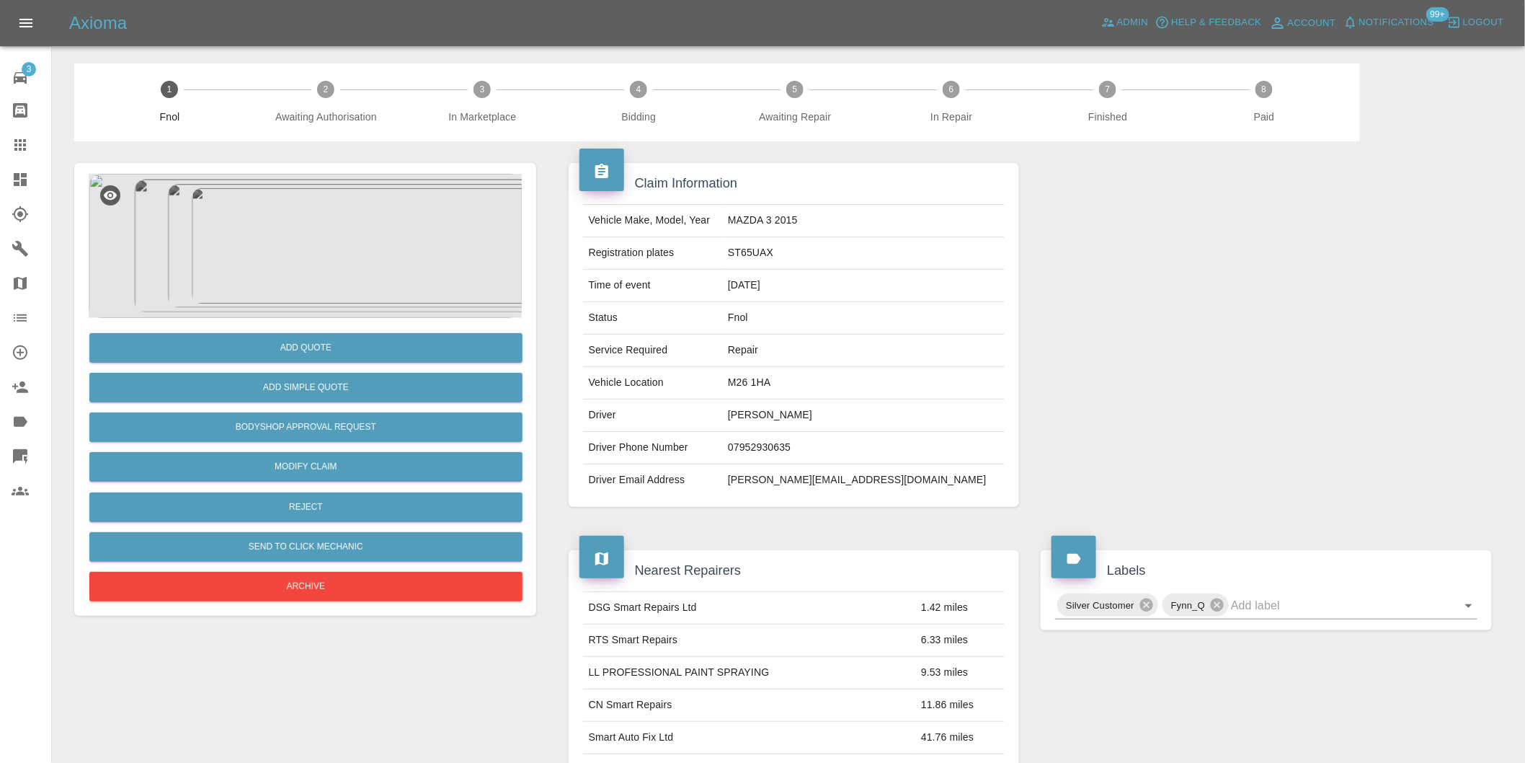
click at [342, 258] on img at bounding box center [305, 246] width 433 height 144
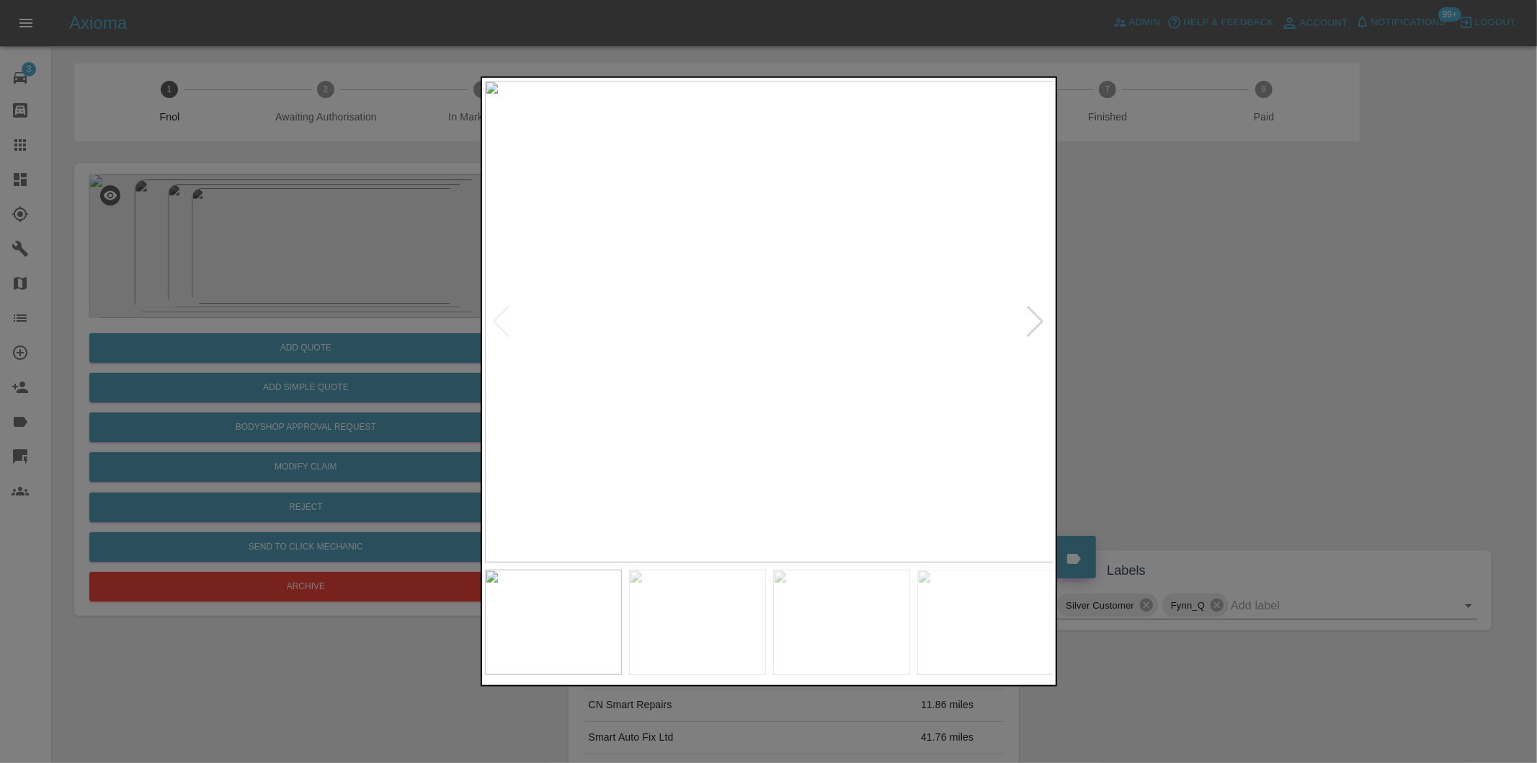
click at [1034, 322] on div at bounding box center [1035, 322] width 19 height 32
click at [1022, 320] on img at bounding box center [769, 321] width 569 height 481
click at [1036, 320] on div at bounding box center [1035, 322] width 19 height 32
click at [1036, 320] on img at bounding box center [769, 321] width 569 height 481
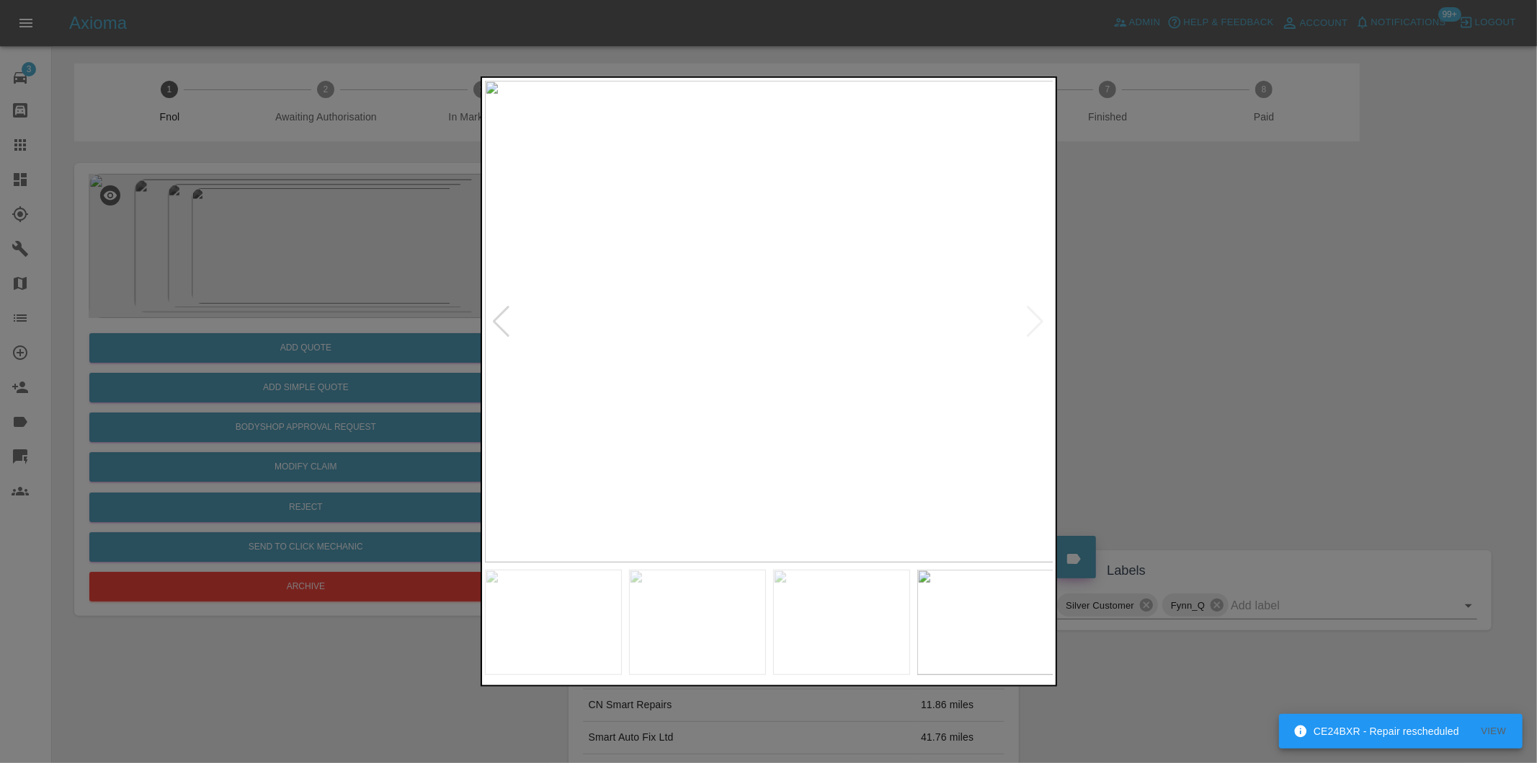
click at [1222, 350] on div at bounding box center [768, 381] width 1537 height 763
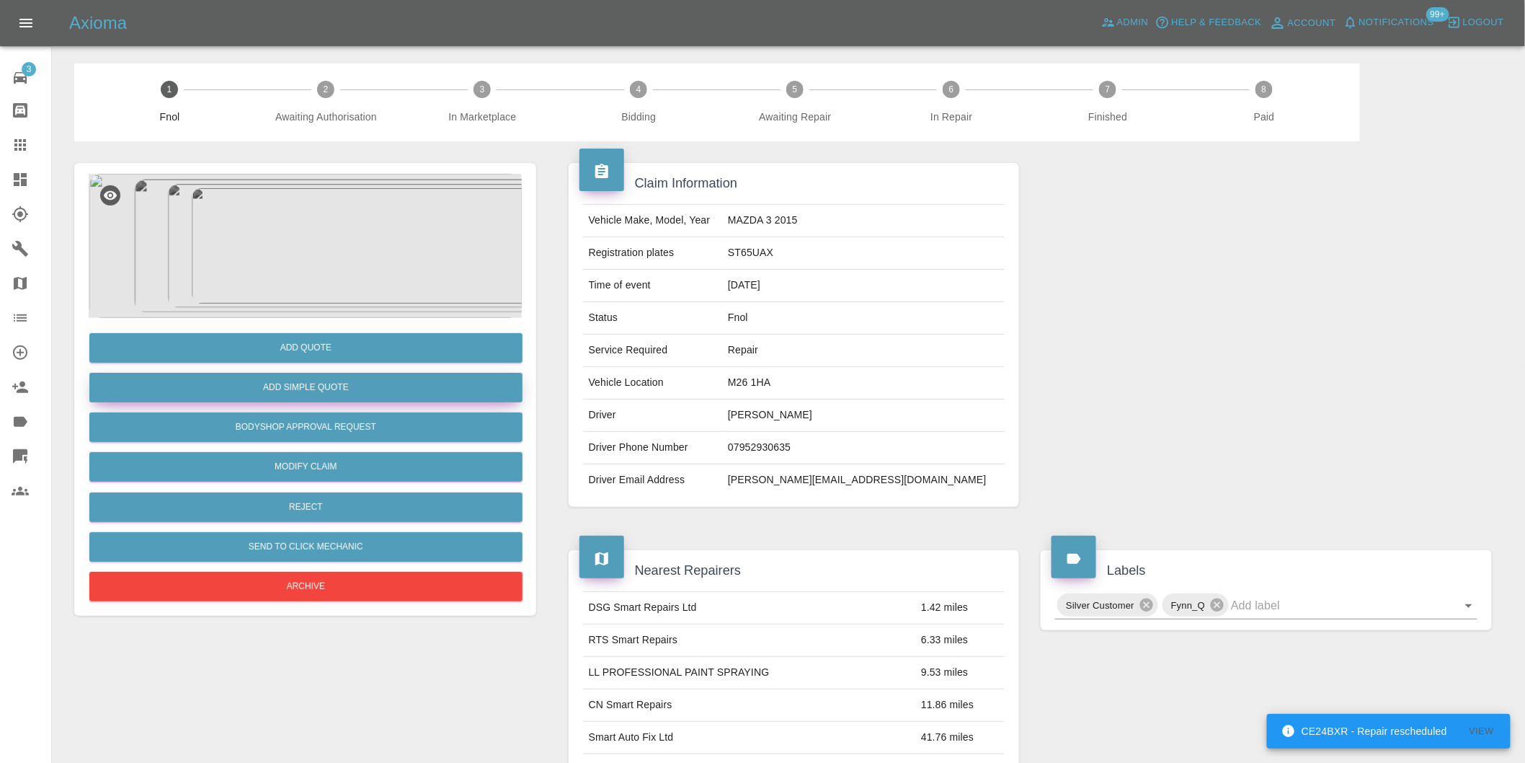
click at [285, 391] on button "Add Simple Quote" at bounding box center [305, 388] width 433 height 30
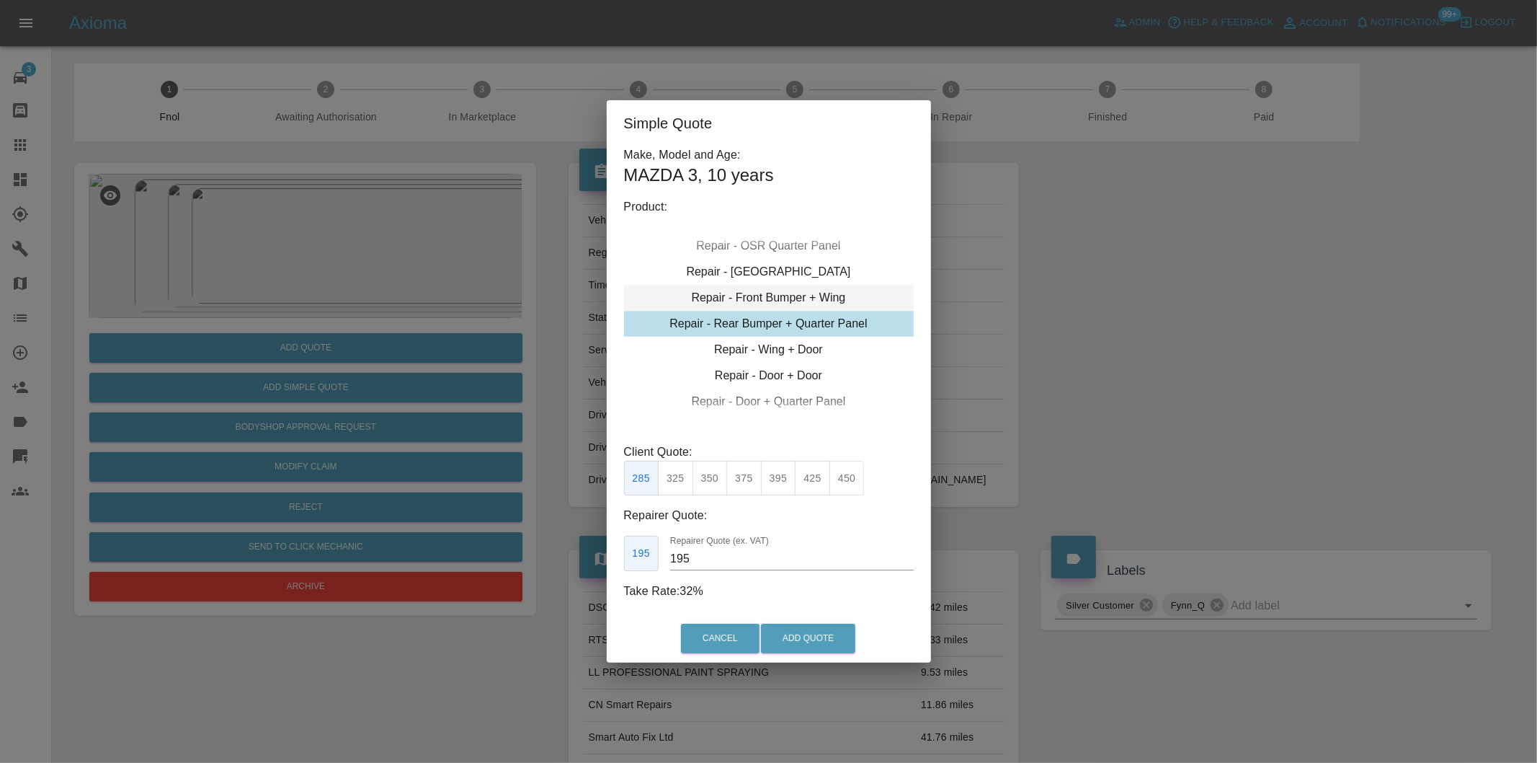
click at [848, 301] on div "Repair - Front Bumper + Wing" at bounding box center [769, 298] width 290 height 26
drag, startPoint x: 715, startPoint y: 484, endPoint x: 793, endPoint y: 574, distance: 119.1
click at [718, 487] on button "350" at bounding box center [710, 478] width 35 height 35
type input "210"
click at [783, 633] on button "Add Quote" at bounding box center [808, 638] width 94 height 30
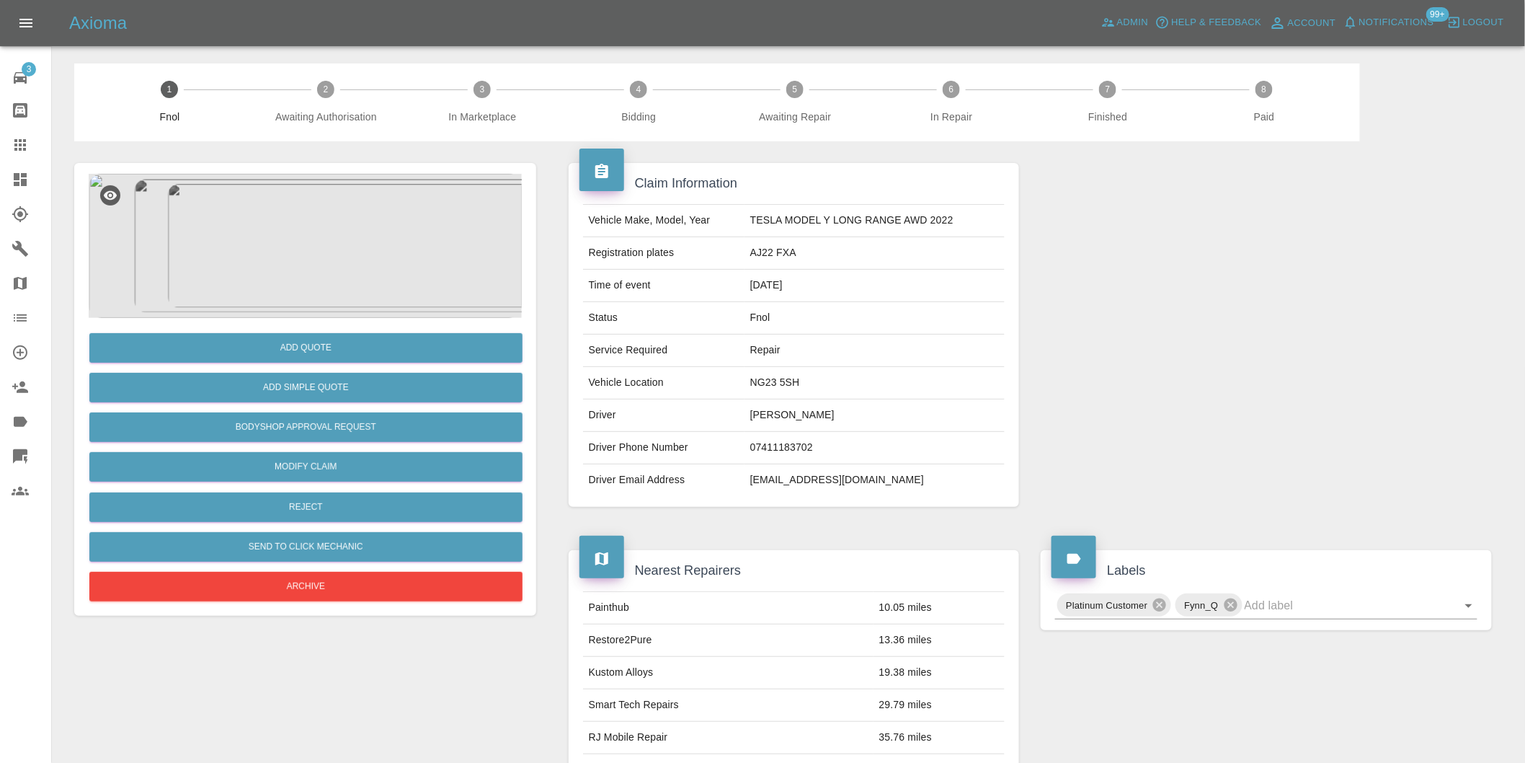
click at [284, 236] on img at bounding box center [305, 246] width 433 height 144
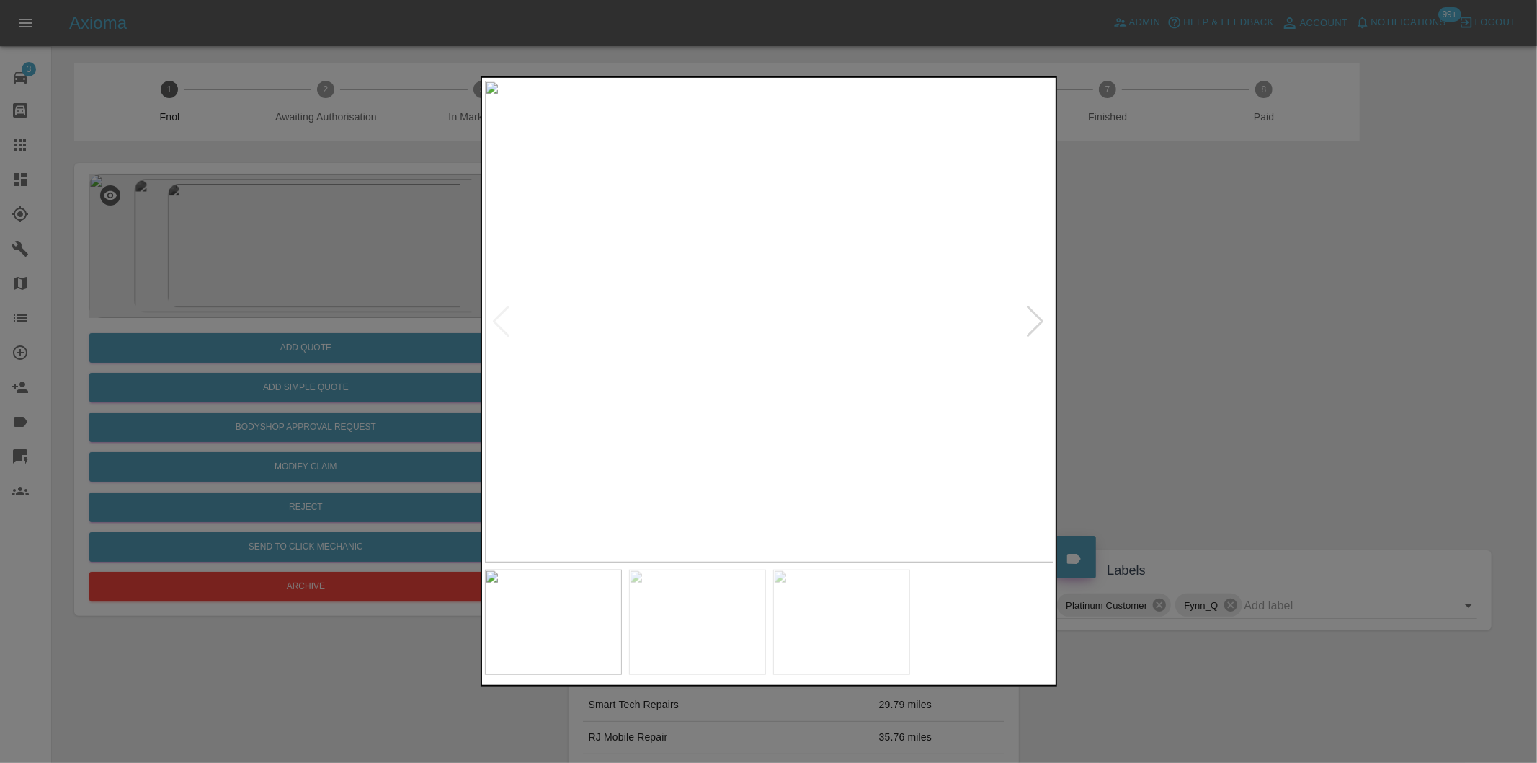
click at [1028, 316] on div at bounding box center [1035, 322] width 19 height 32
click at [1028, 316] on img at bounding box center [769, 321] width 569 height 481
click at [496, 315] on div at bounding box center [501, 322] width 19 height 32
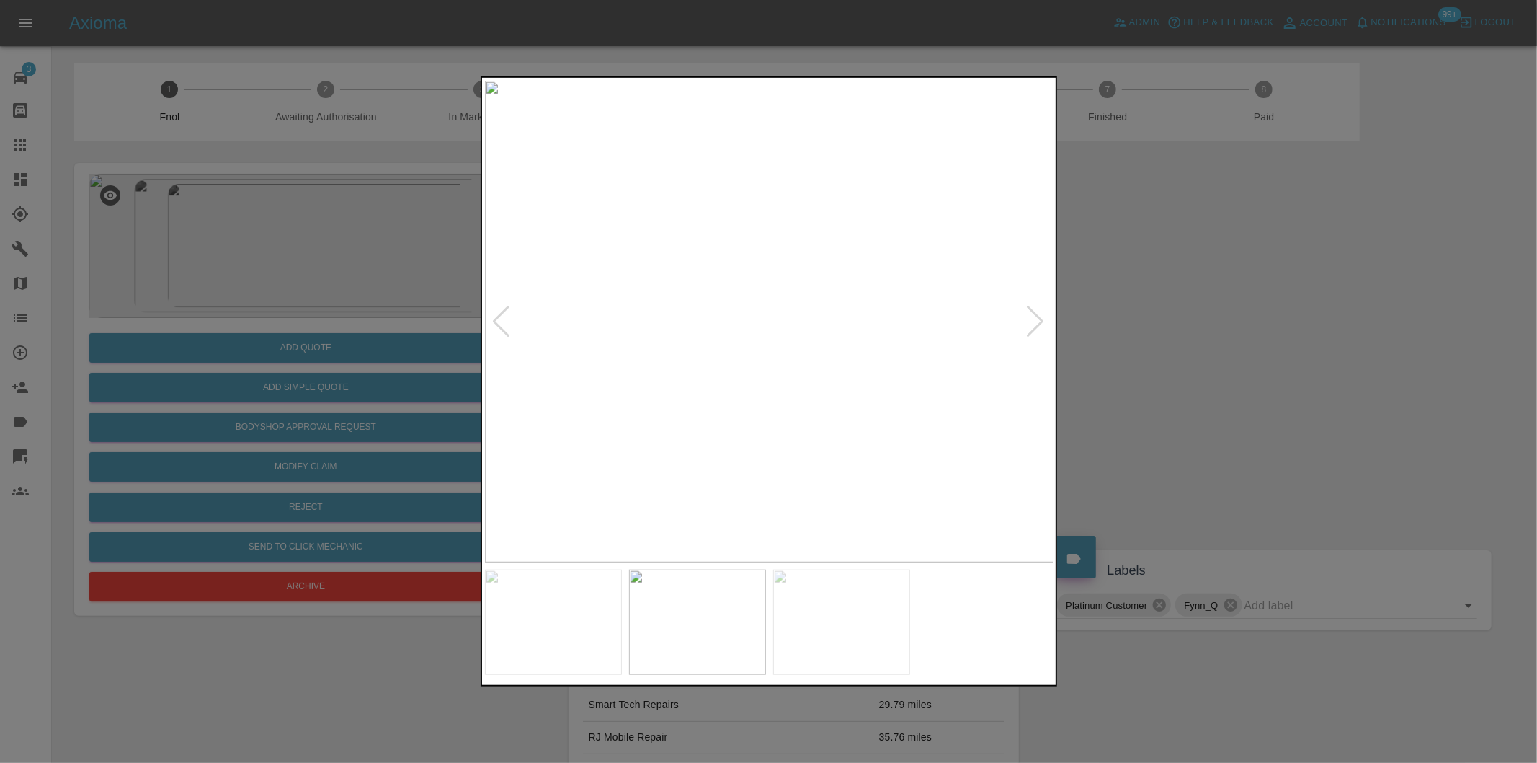
click at [496, 315] on div at bounding box center [501, 322] width 19 height 32
click at [496, 315] on img at bounding box center [769, 321] width 569 height 481
click at [1041, 320] on div at bounding box center [1035, 322] width 19 height 32
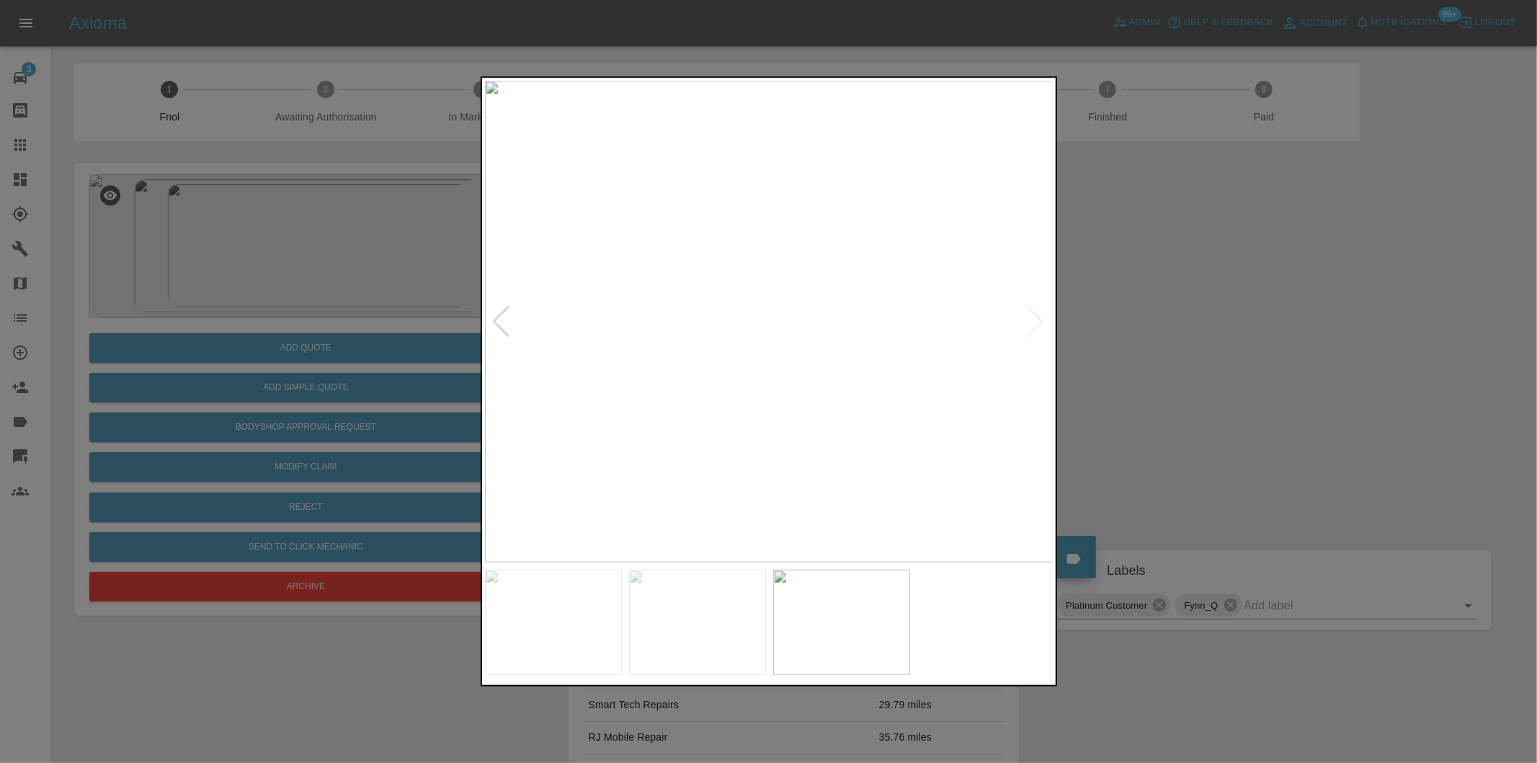
click at [1041, 320] on img at bounding box center [769, 321] width 569 height 481
click at [1358, 351] on div at bounding box center [768, 381] width 1537 height 763
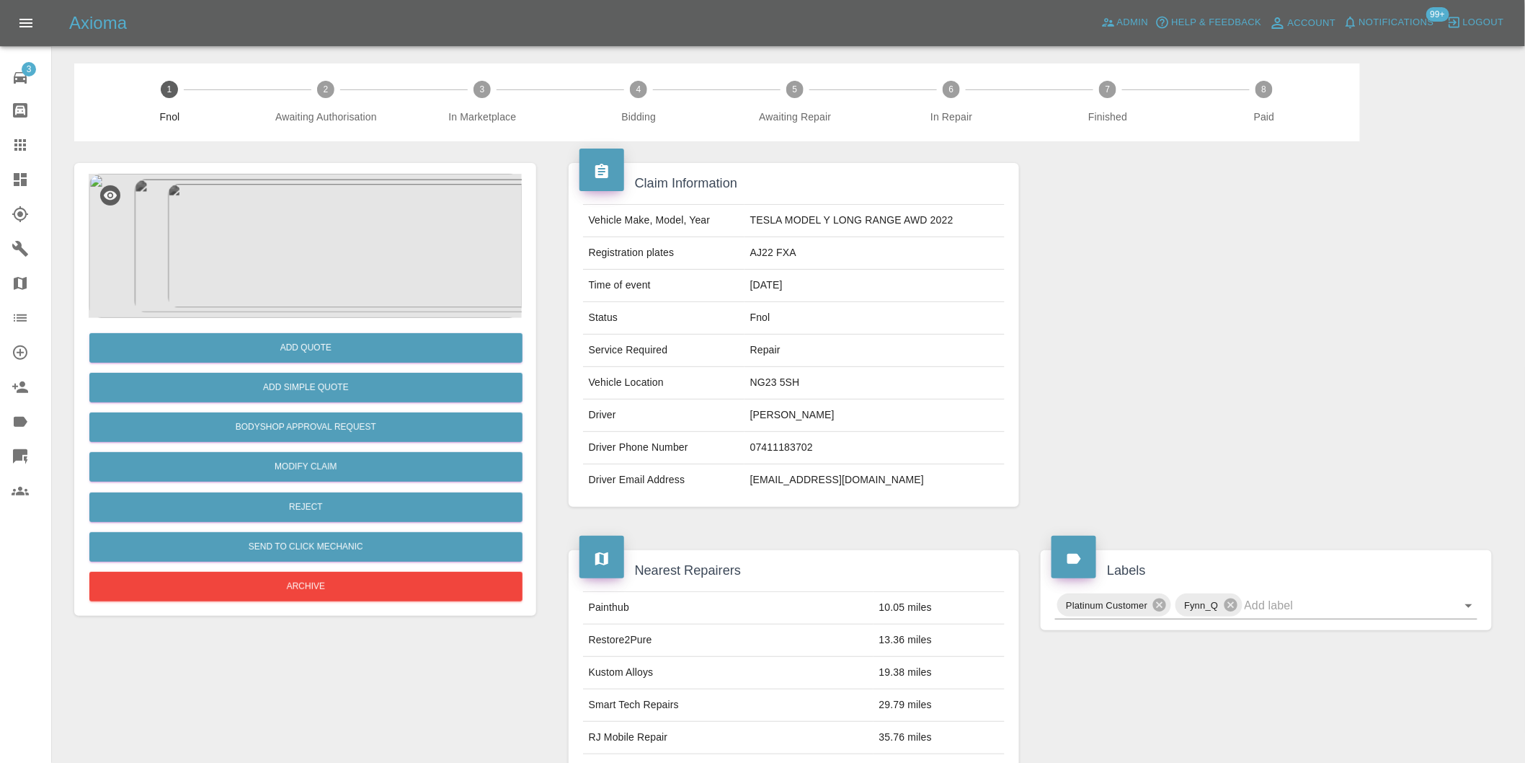
click at [316, 249] on img at bounding box center [305, 246] width 433 height 144
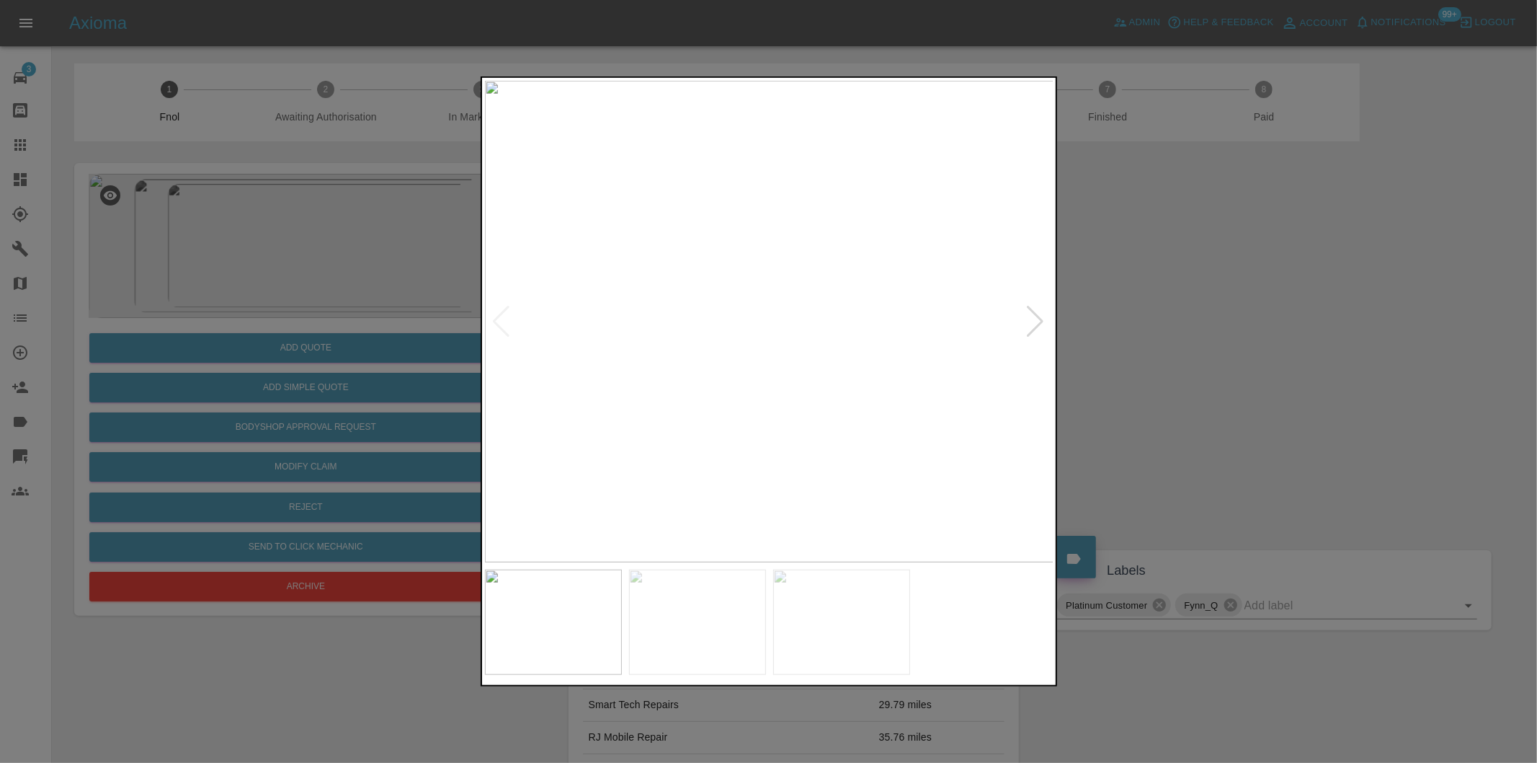
click at [1034, 321] on div at bounding box center [1035, 322] width 19 height 32
click at [1034, 321] on img at bounding box center [769, 321] width 569 height 481
drag, startPoint x: 1276, startPoint y: 340, endPoint x: 714, endPoint y: 342, distance: 561.4
click at [1271, 340] on div at bounding box center [768, 381] width 1537 height 763
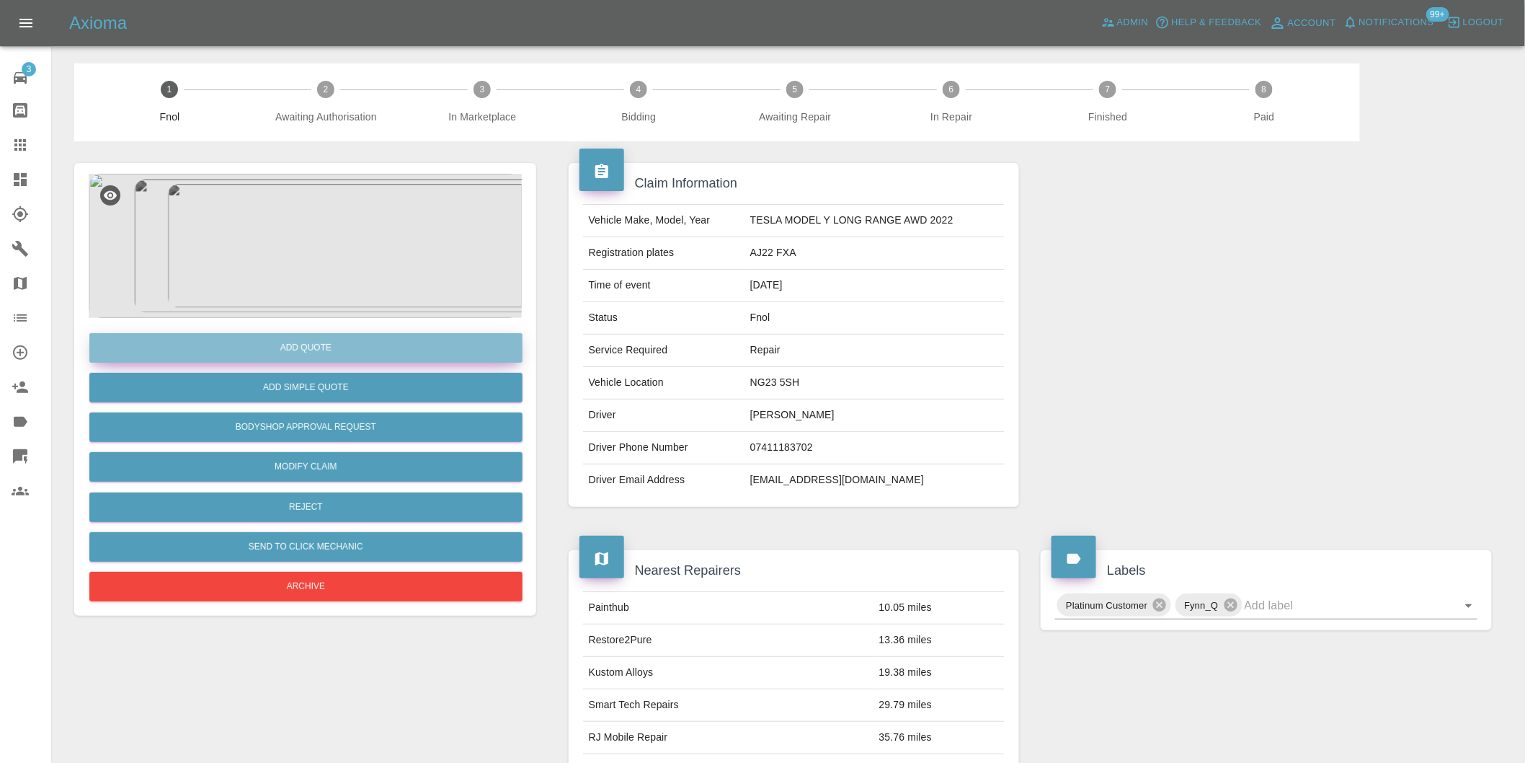
click at [349, 344] on button "Add Quote" at bounding box center [305, 348] width 433 height 30
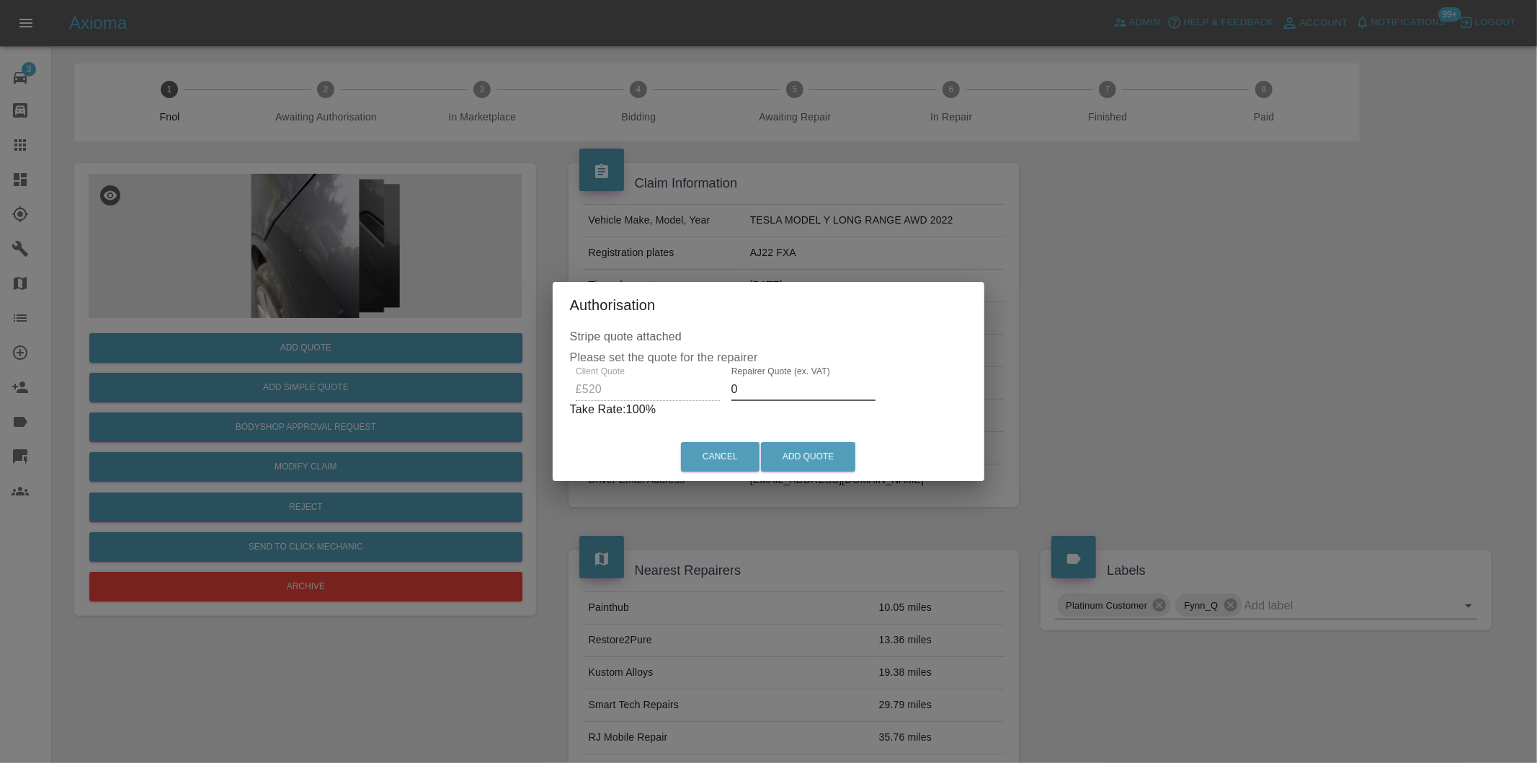
click at [781, 390] on input "0" at bounding box center [804, 389] width 144 height 23
type input "0320"
click at [811, 456] on button "Add Quote" at bounding box center [808, 457] width 94 height 30
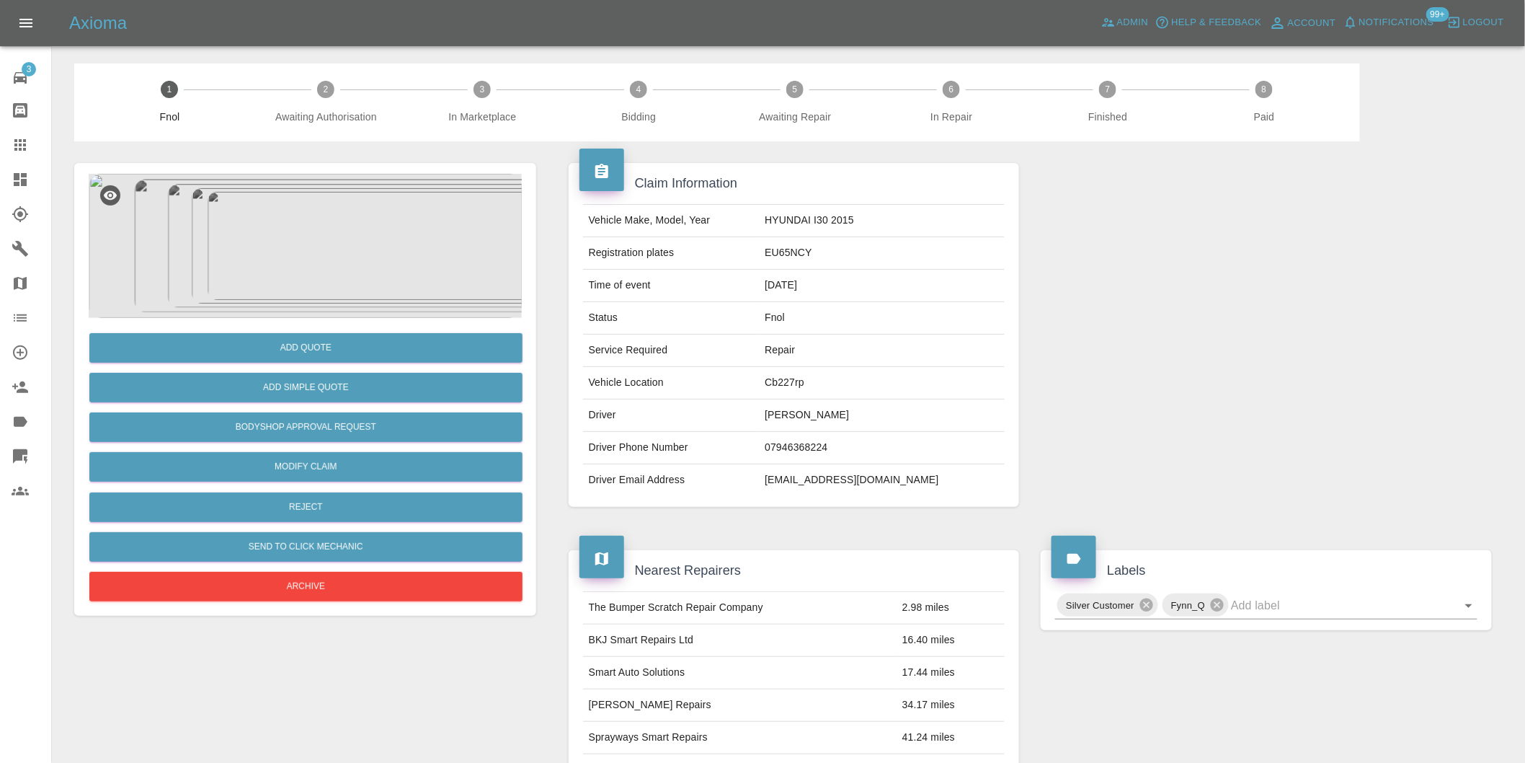
click at [310, 240] on img at bounding box center [305, 246] width 433 height 144
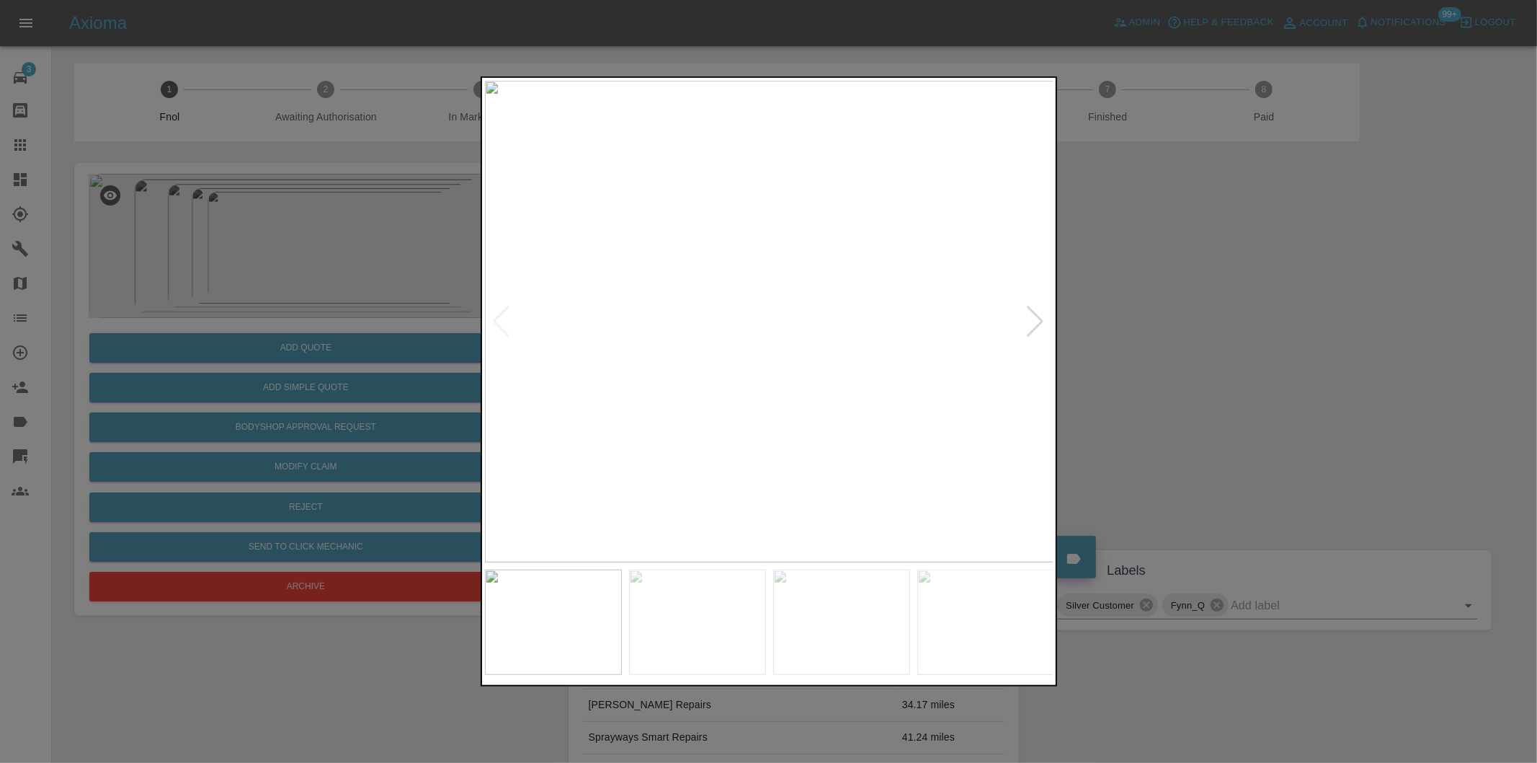
click at [1035, 315] on div at bounding box center [1035, 322] width 19 height 32
click at [1035, 315] on img at bounding box center [769, 321] width 569 height 481
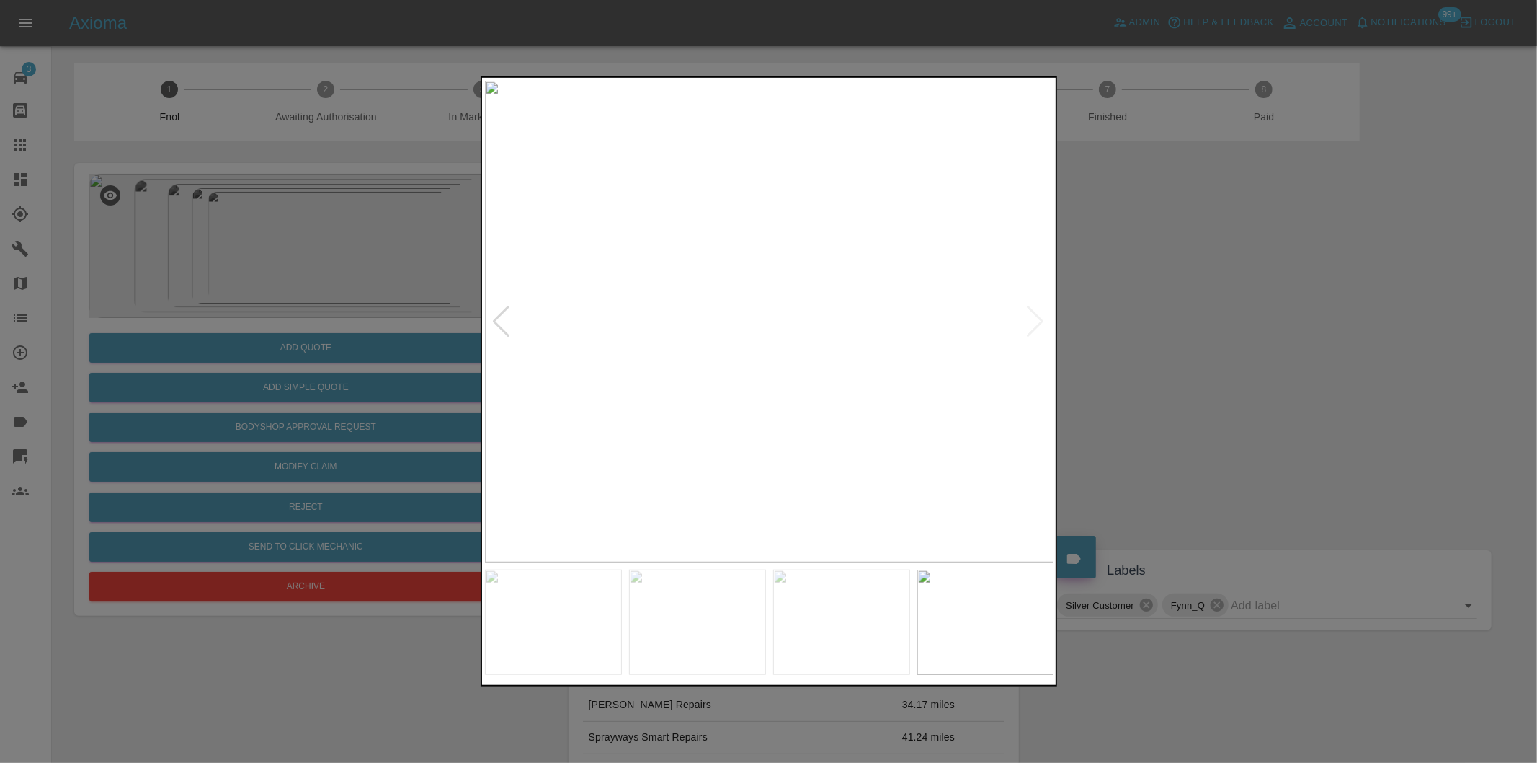
click at [1178, 347] on div at bounding box center [768, 381] width 1537 height 763
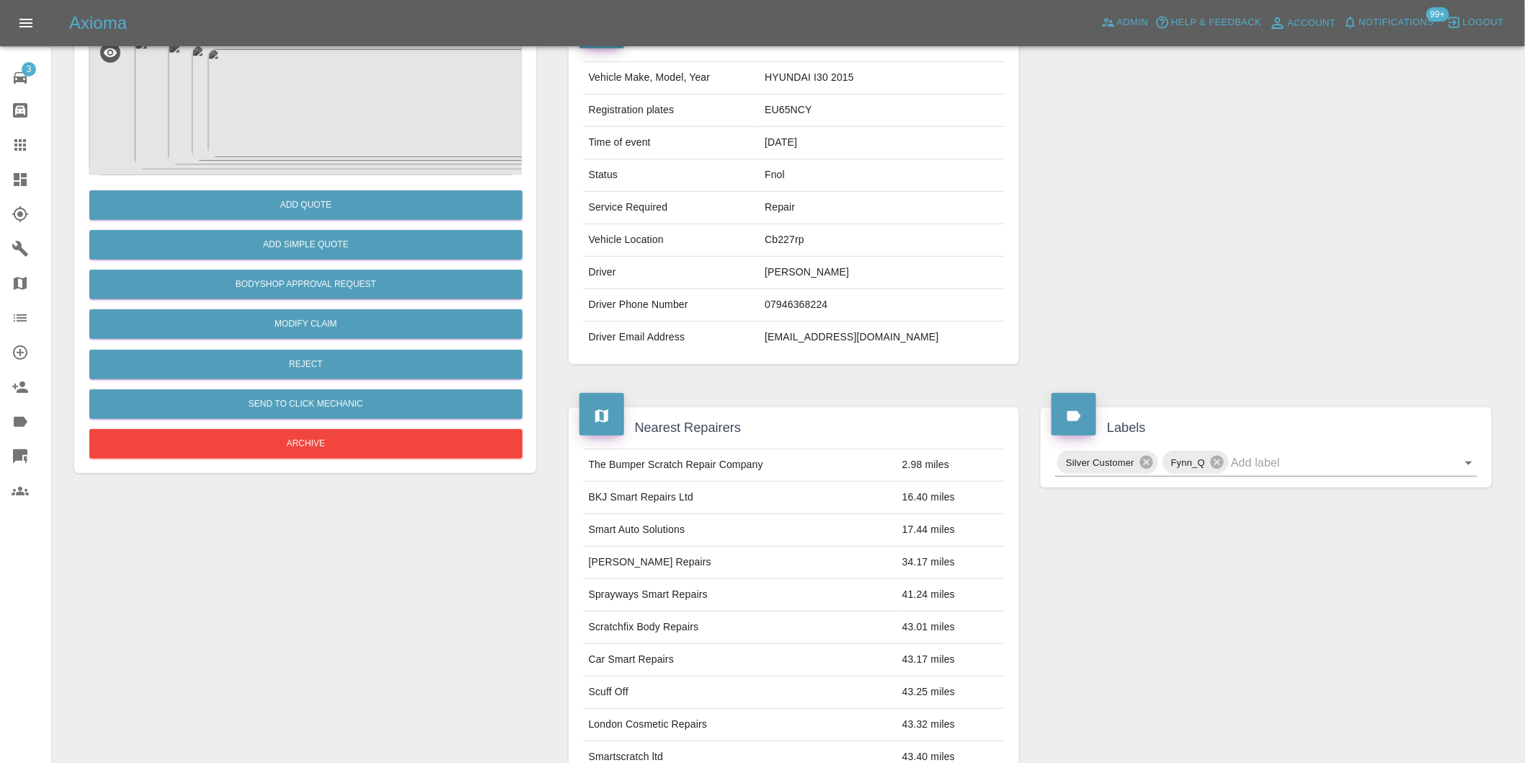
scroll to position [19, 0]
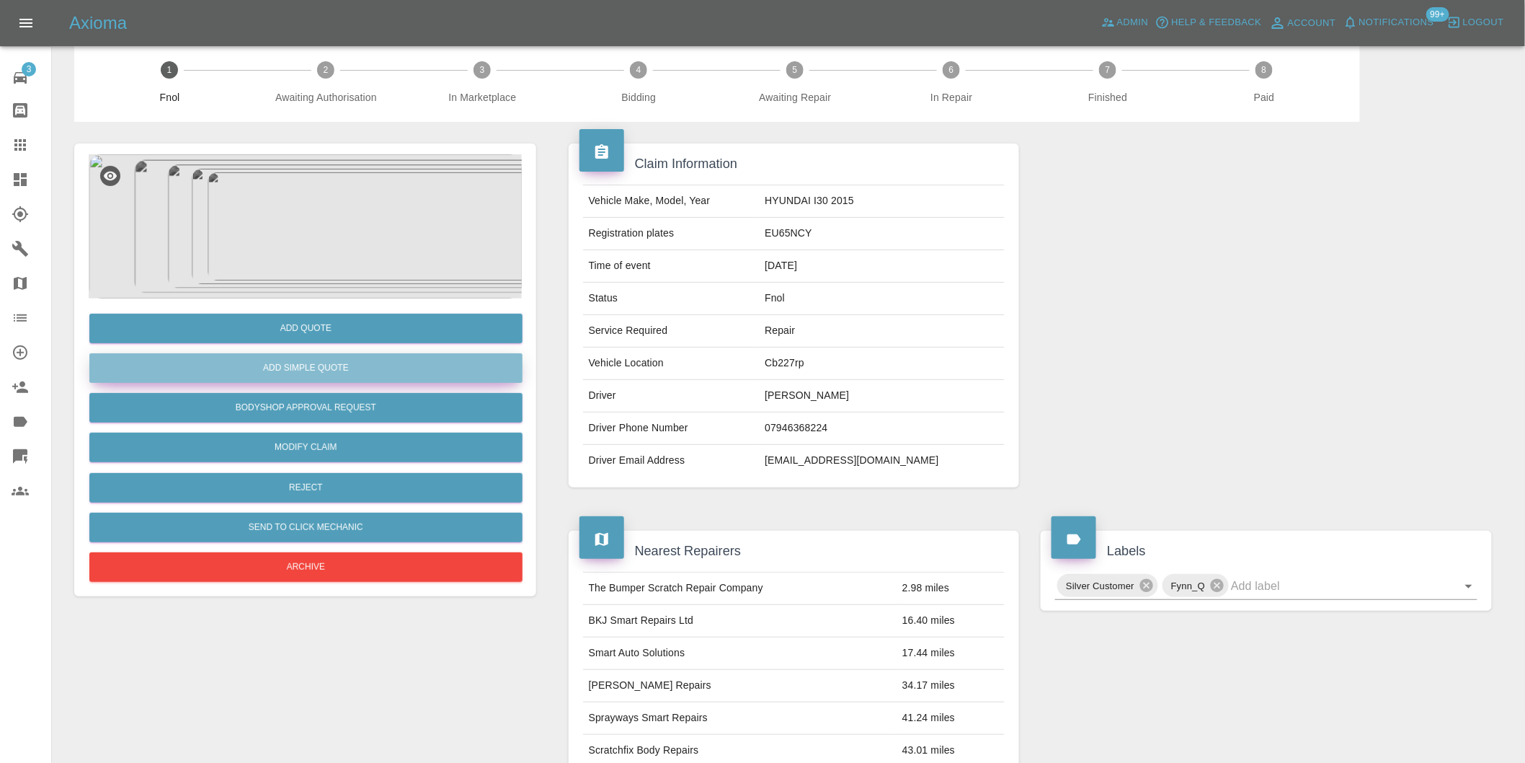
click at [343, 369] on button "Add Simple Quote" at bounding box center [305, 368] width 433 height 30
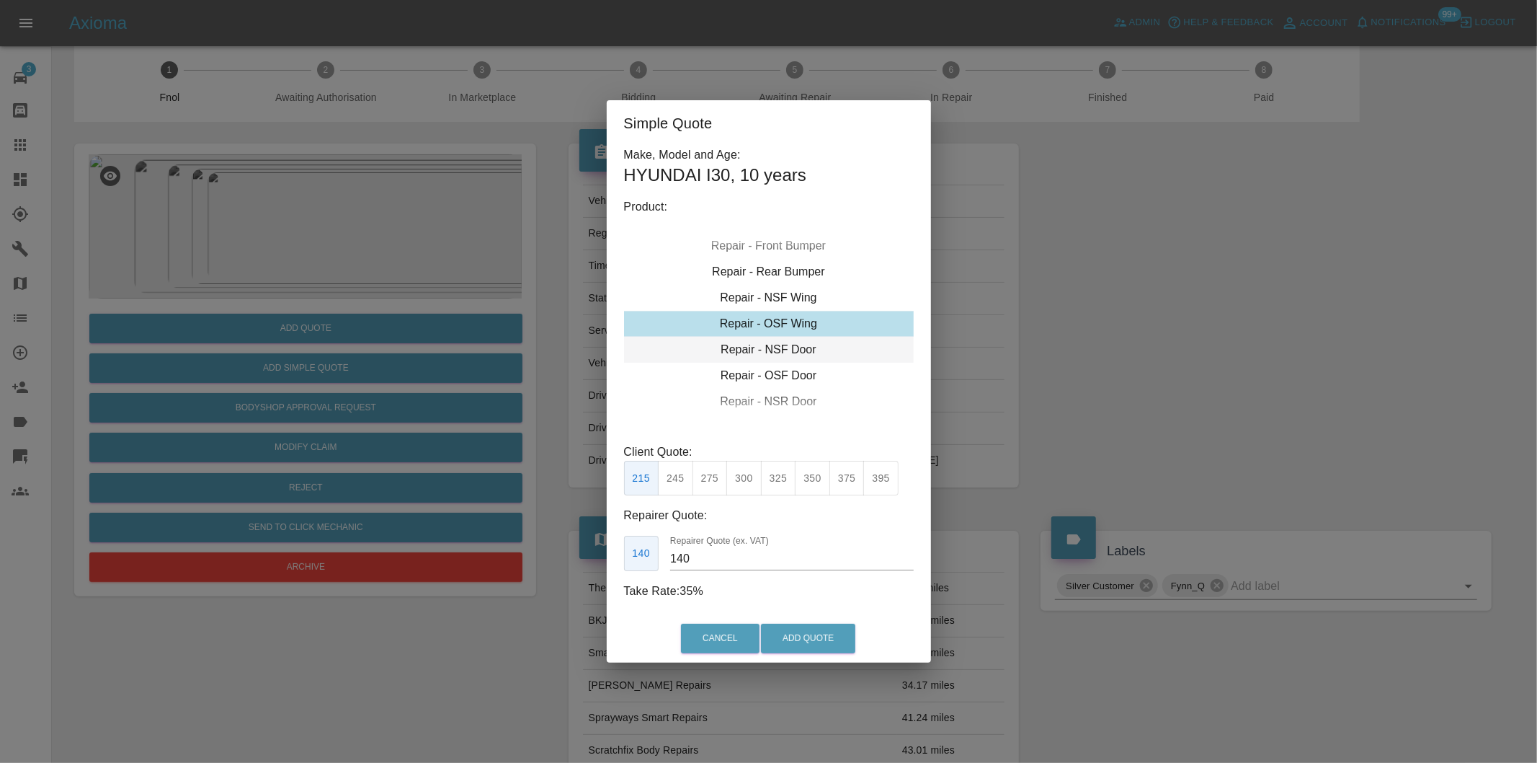
click at [804, 350] on div "Repair - NSF Door" at bounding box center [769, 350] width 290 height 26
click at [745, 487] on button "300" at bounding box center [743, 478] width 35 height 35
type input "190"
click at [810, 634] on button "Add Quote" at bounding box center [808, 638] width 94 height 30
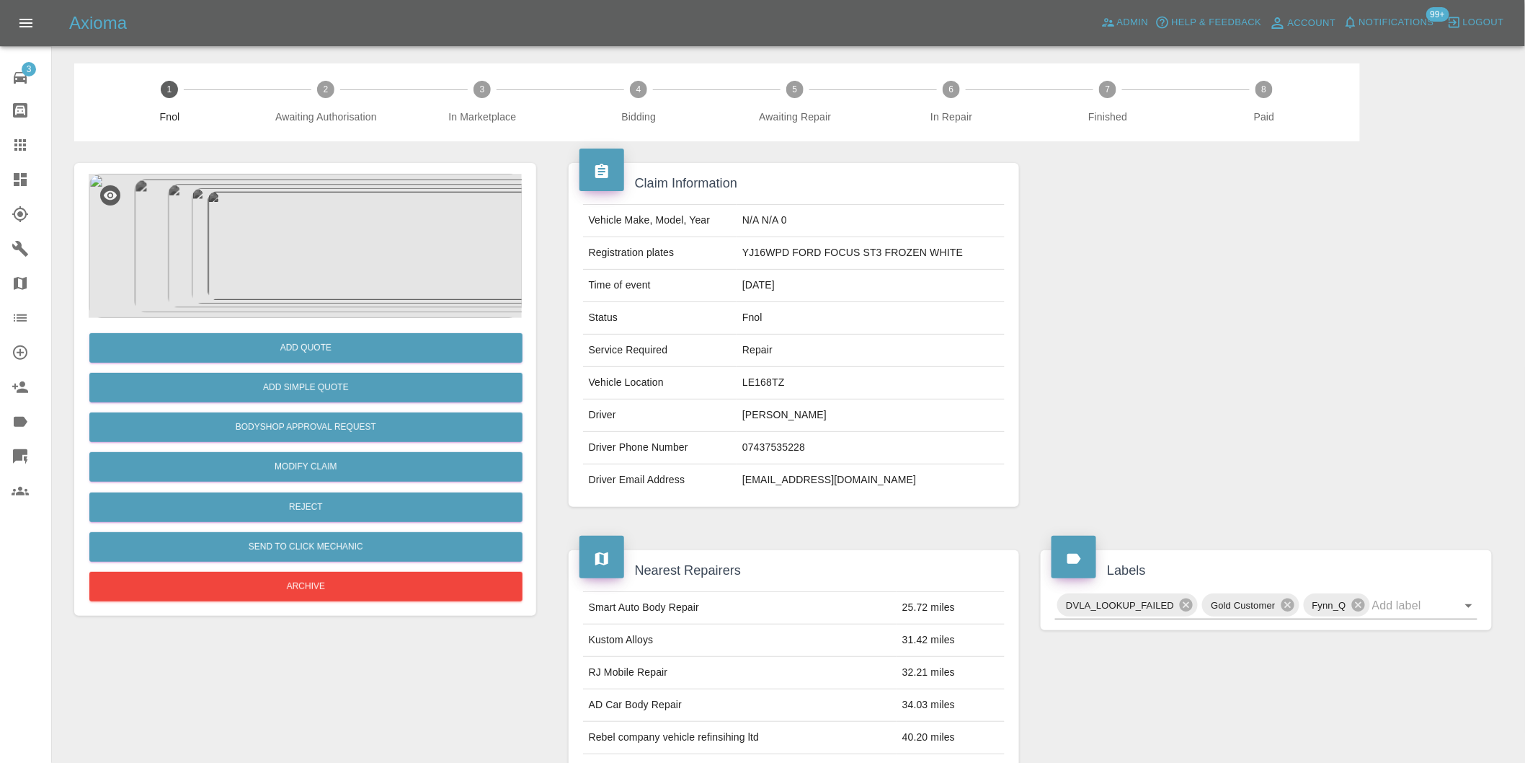
click at [322, 215] on img at bounding box center [305, 246] width 433 height 144
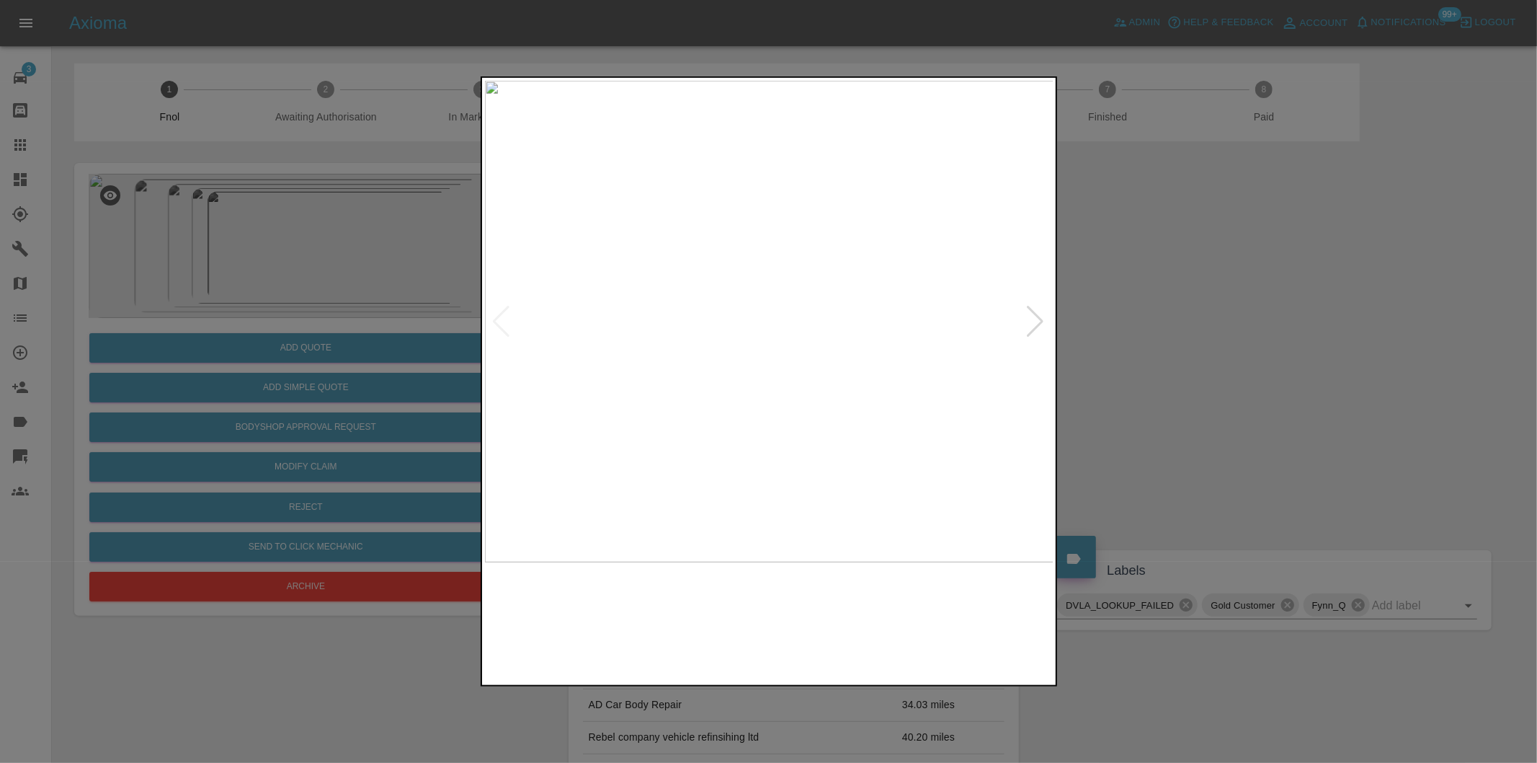
click at [1049, 318] on img at bounding box center [769, 321] width 569 height 481
click at [1039, 321] on div at bounding box center [1035, 322] width 19 height 32
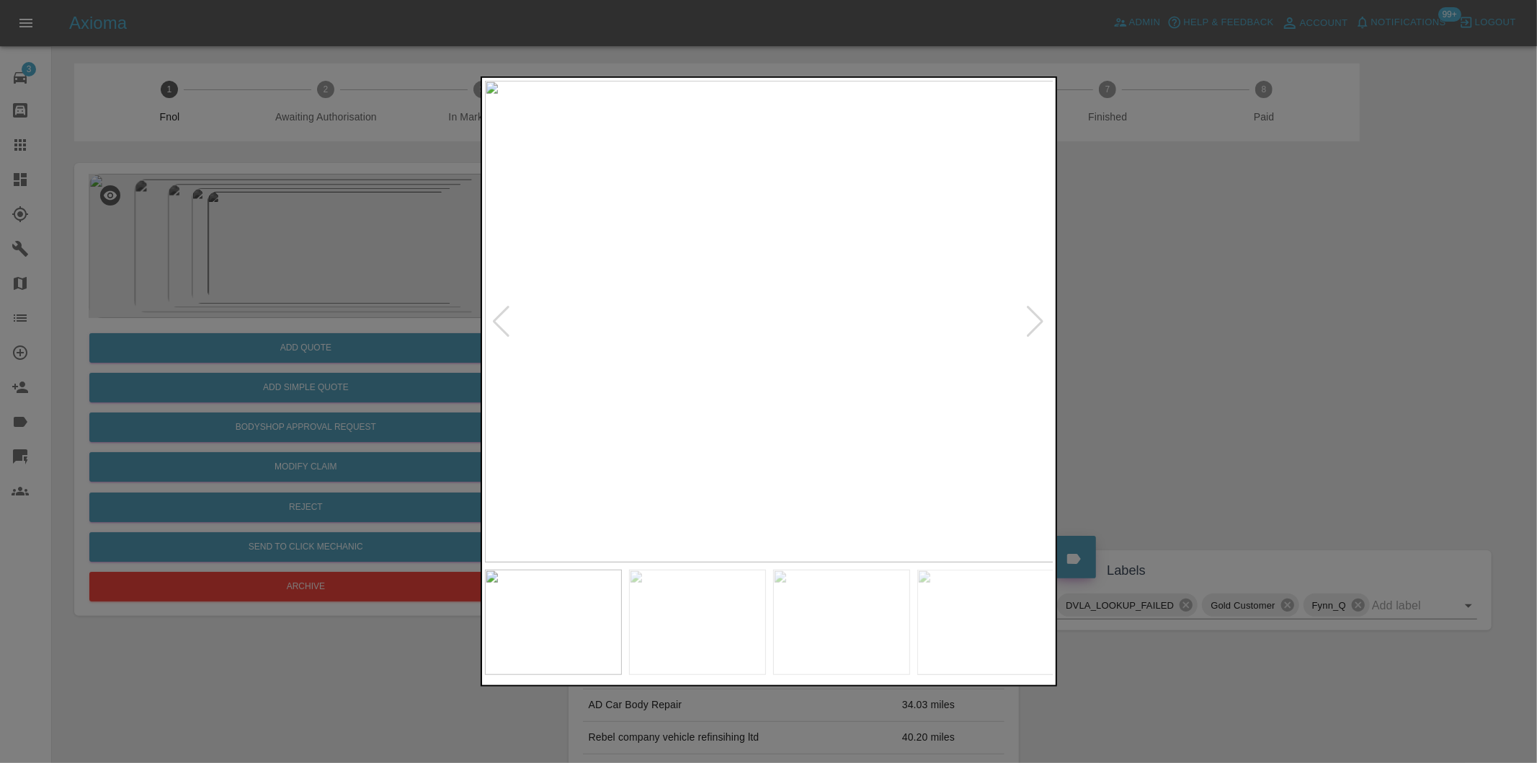
click at [1039, 321] on div at bounding box center [1035, 322] width 19 height 32
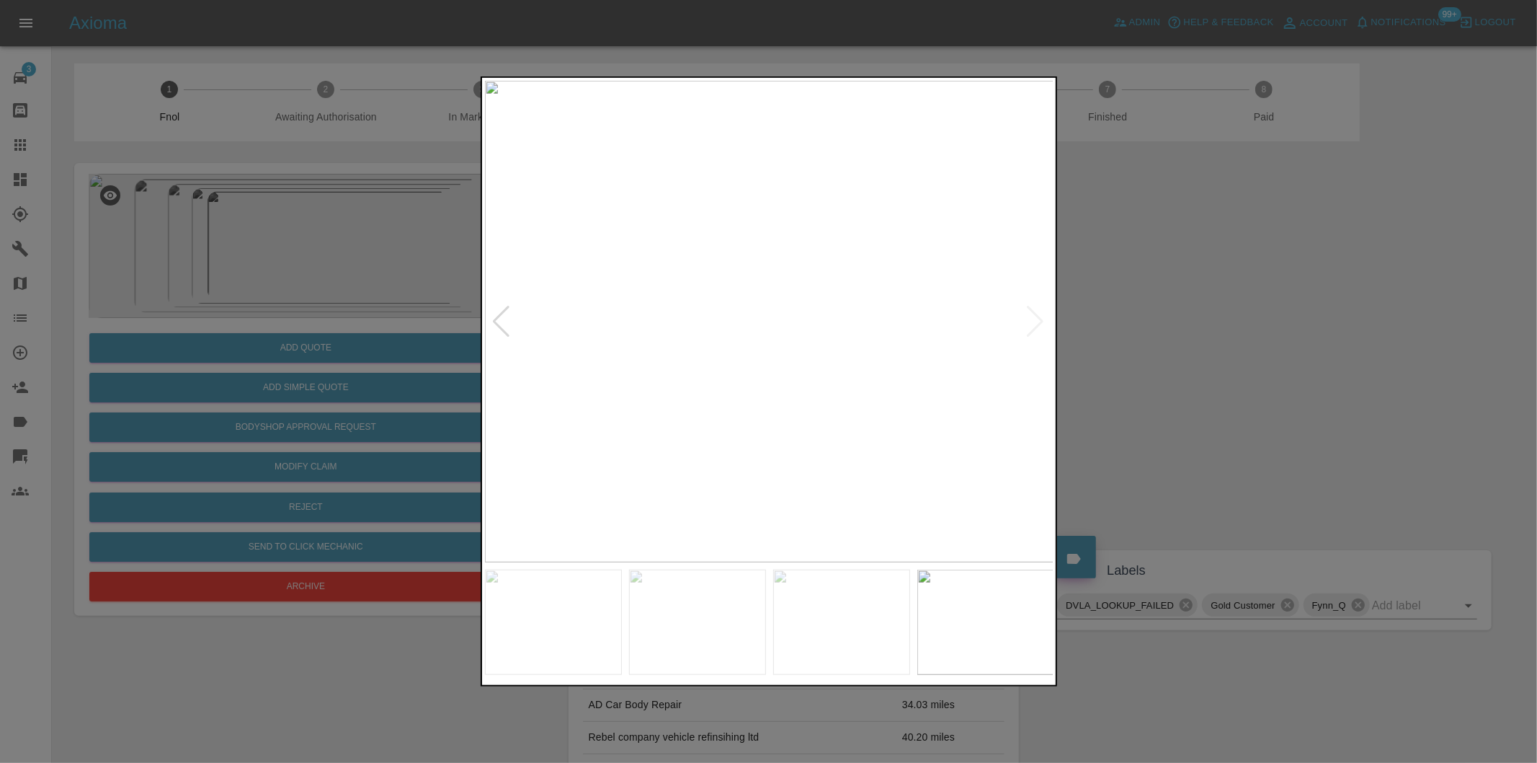
click at [1039, 321] on img at bounding box center [769, 321] width 569 height 481
drag, startPoint x: 1125, startPoint y: 322, endPoint x: 1114, endPoint y: 324, distance: 11.7
click at [1125, 324] on div at bounding box center [768, 381] width 1537 height 763
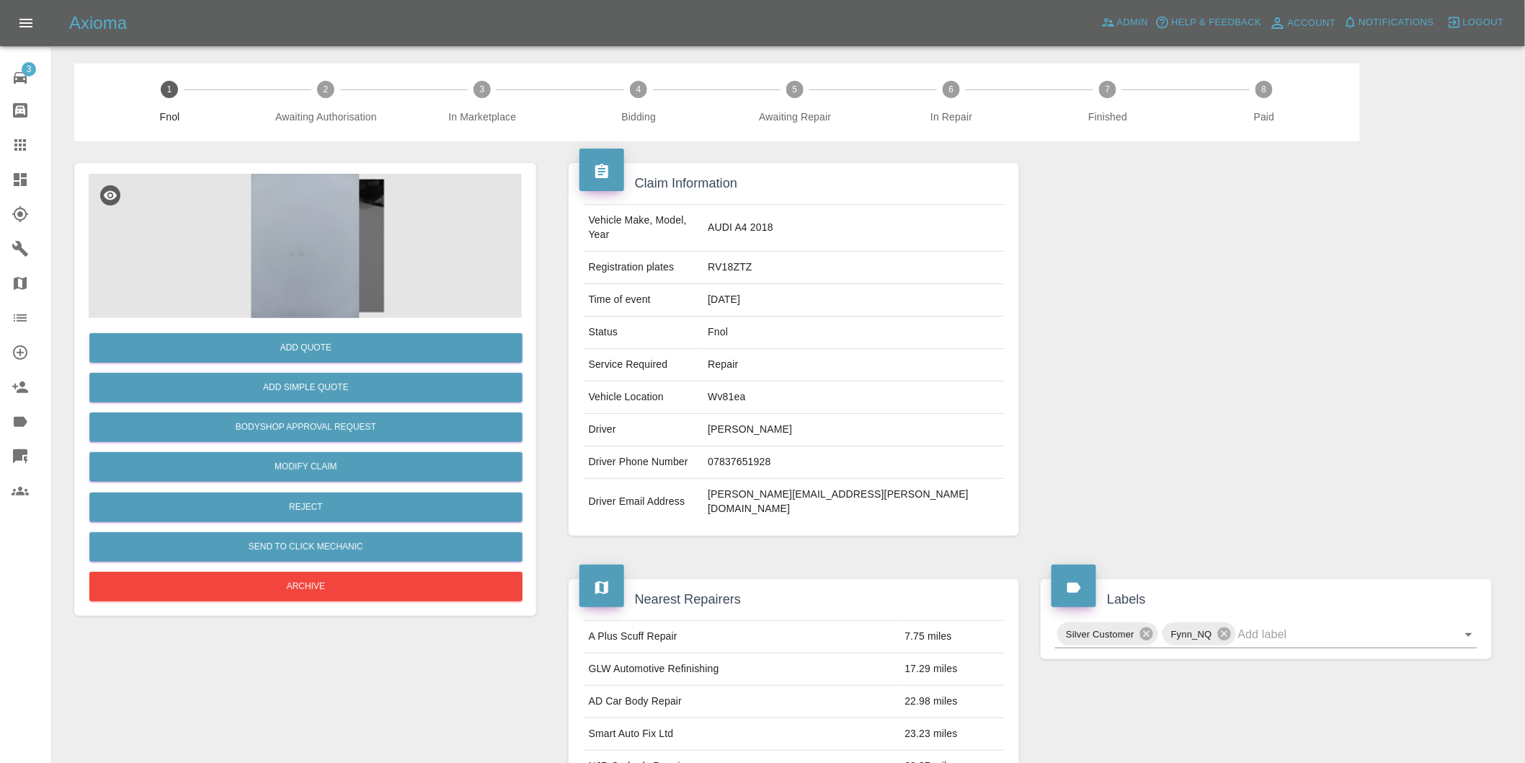
click at [303, 228] on img at bounding box center [305, 246] width 433 height 144
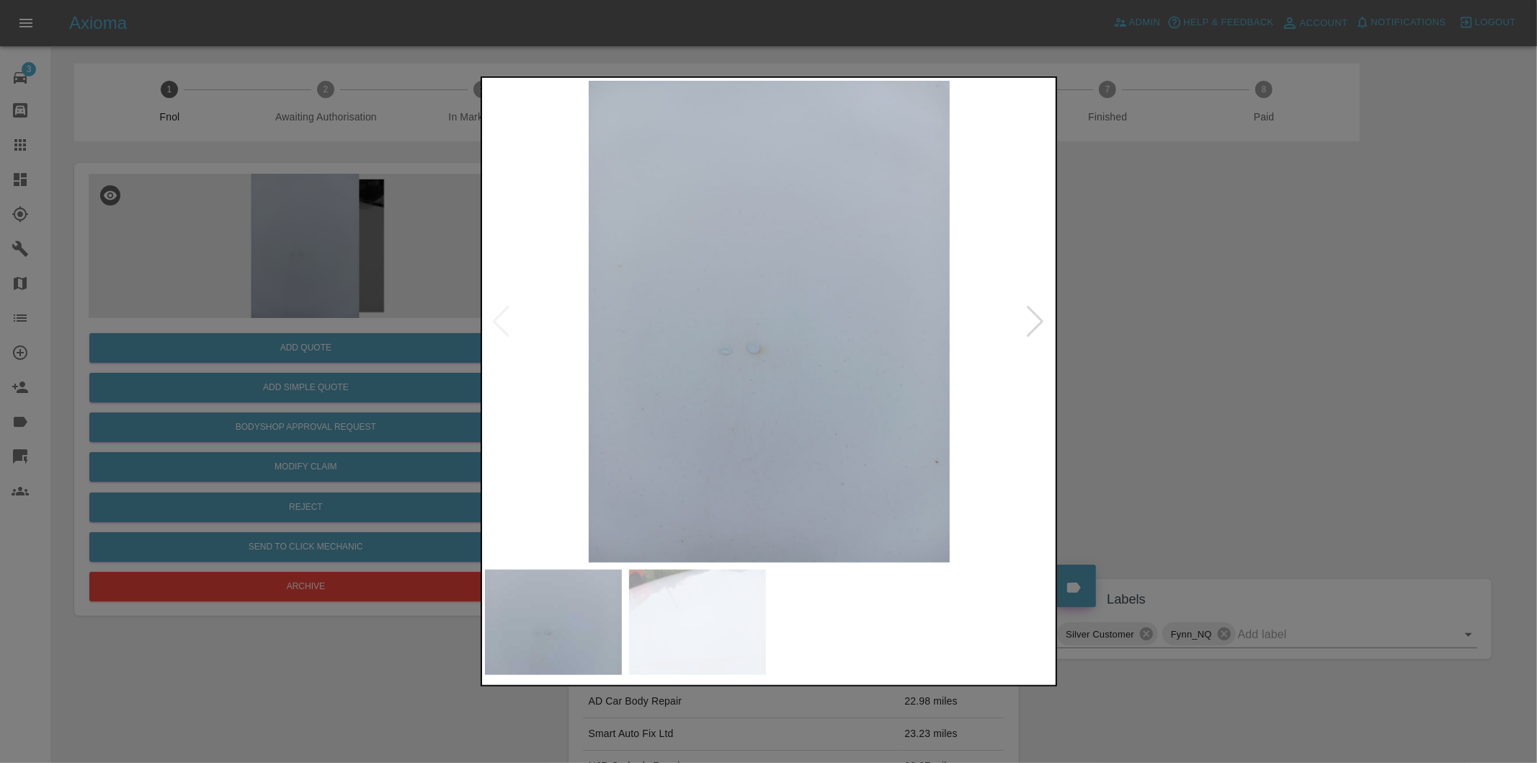
click at [1036, 319] on div at bounding box center [1035, 322] width 19 height 32
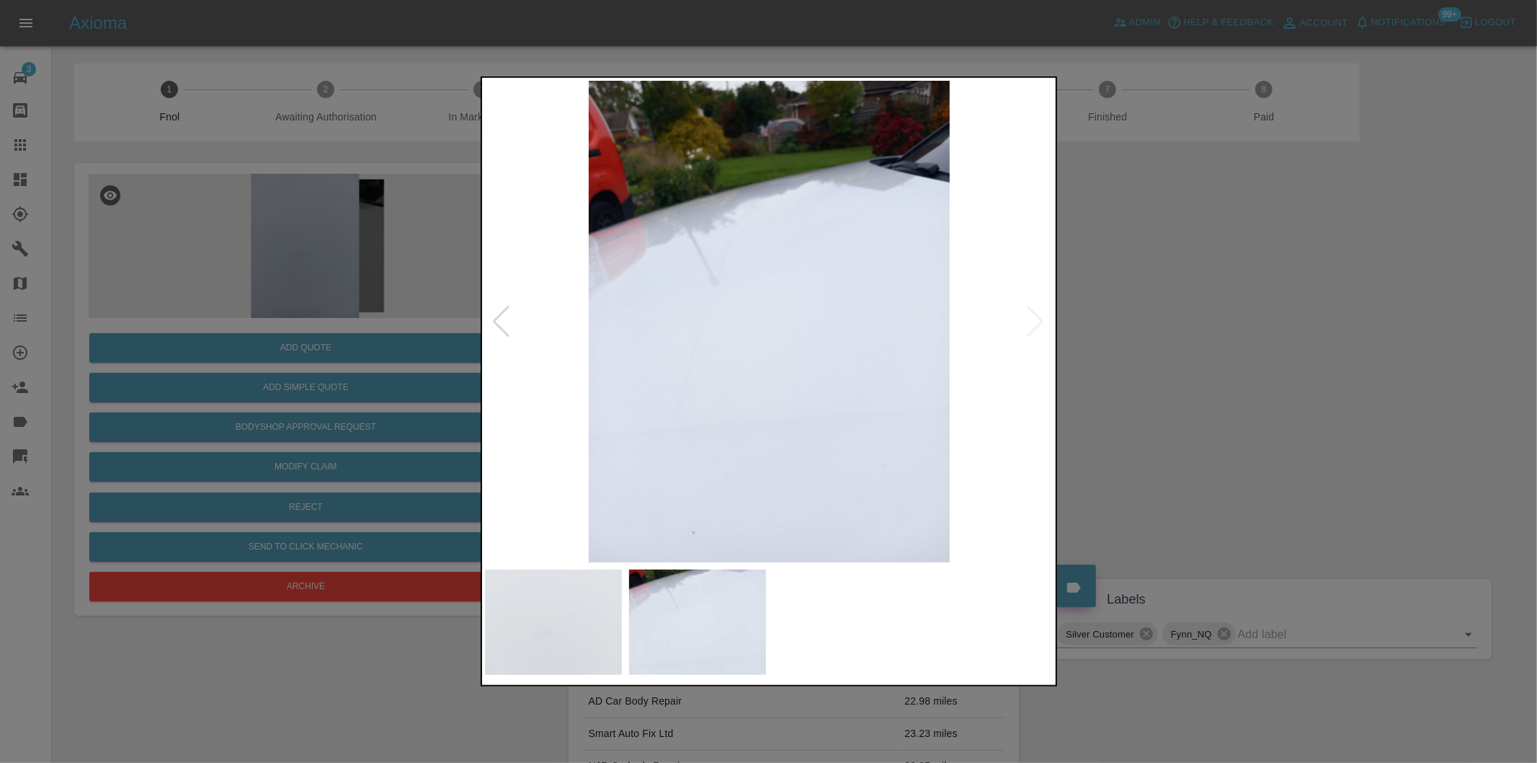
click at [1040, 319] on img at bounding box center [769, 321] width 569 height 481
click at [501, 321] on div at bounding box center [501, 322] width 19 height 32
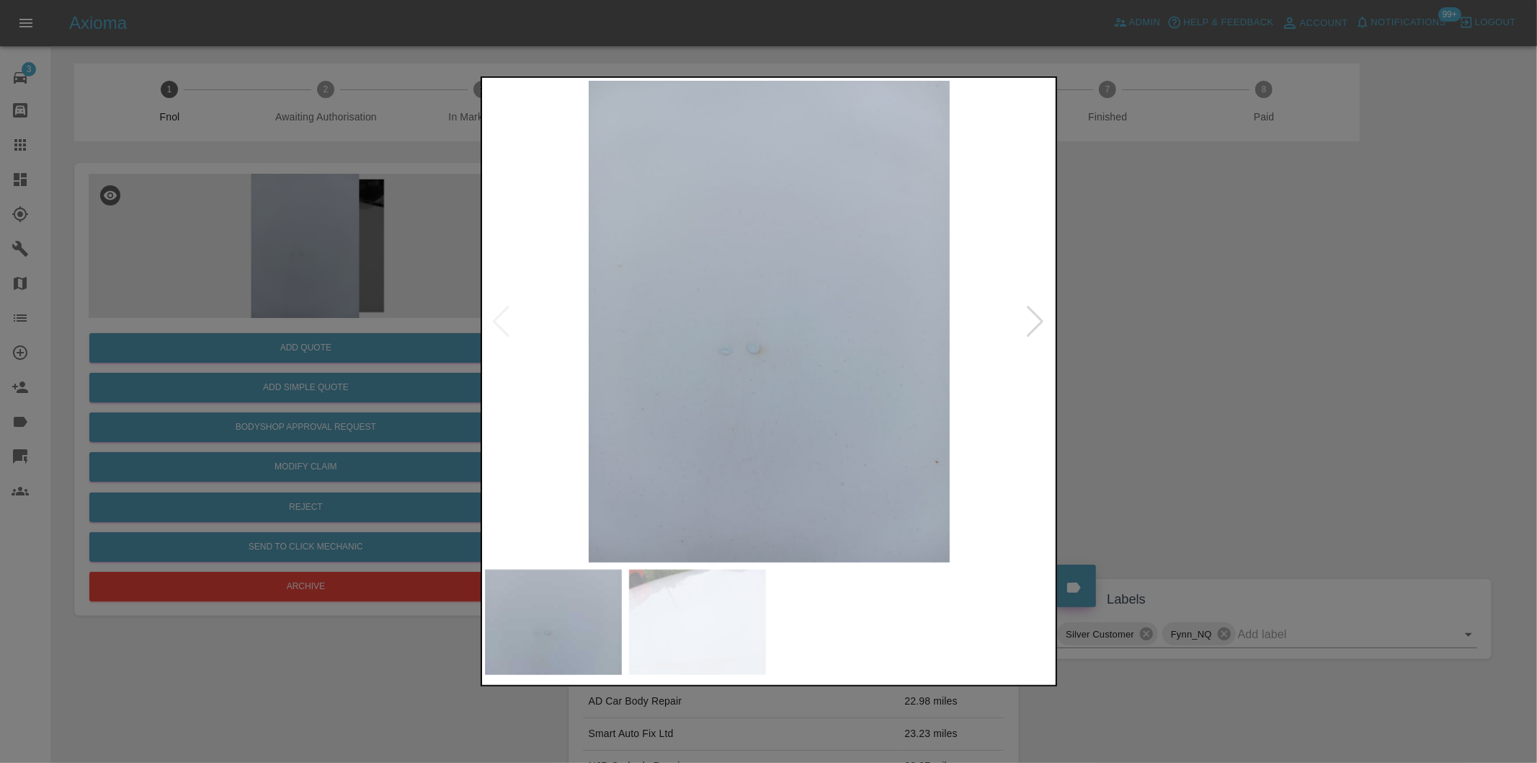
click at [501, 321] on img at bounding box center [769, 321] width 569 height 481
click at [1036, 322] on div at bounding box center [1035, 322] width 19 height 32
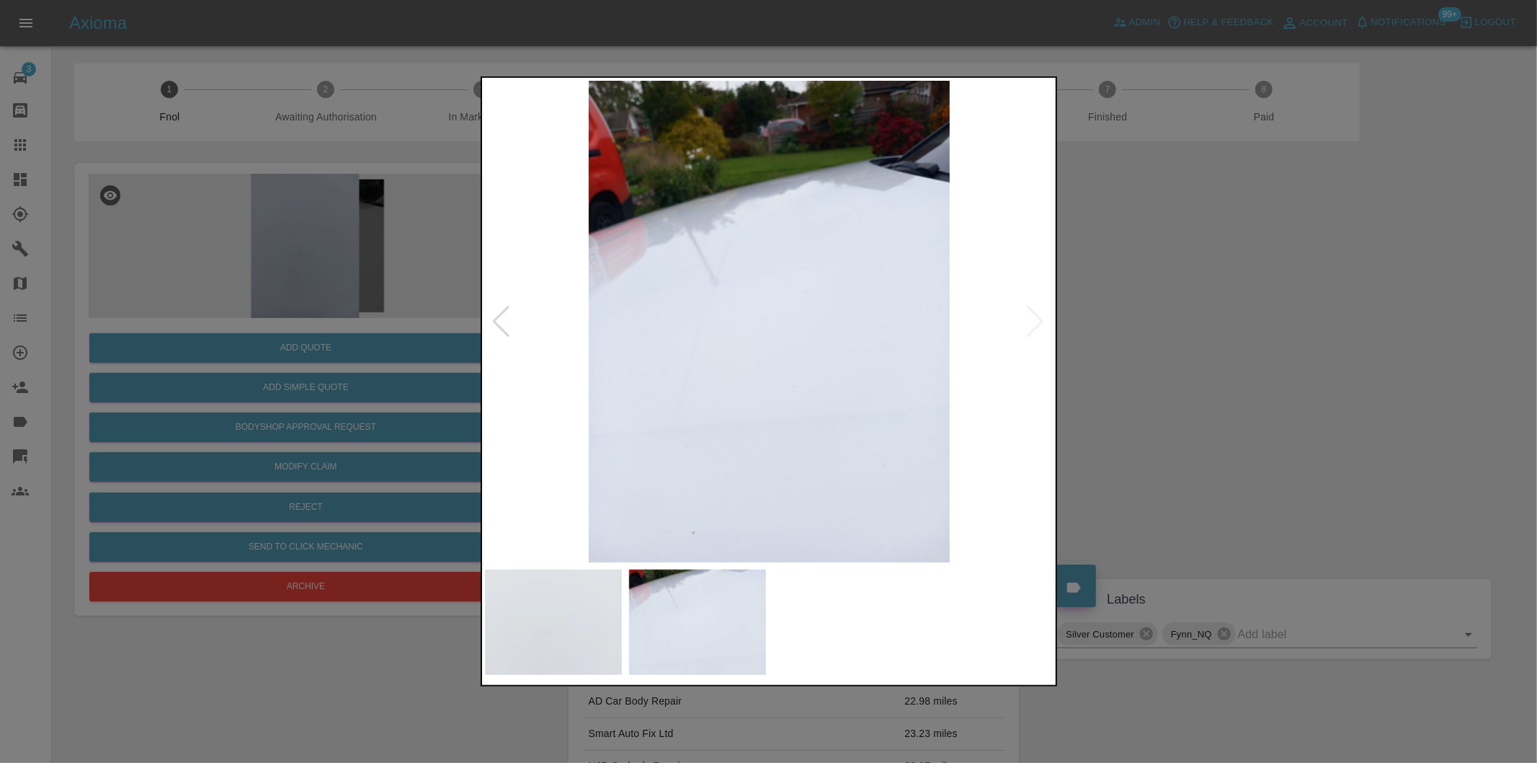
click at [1274, 321] on div at bounding box center [768, 381] width 1537 height 763
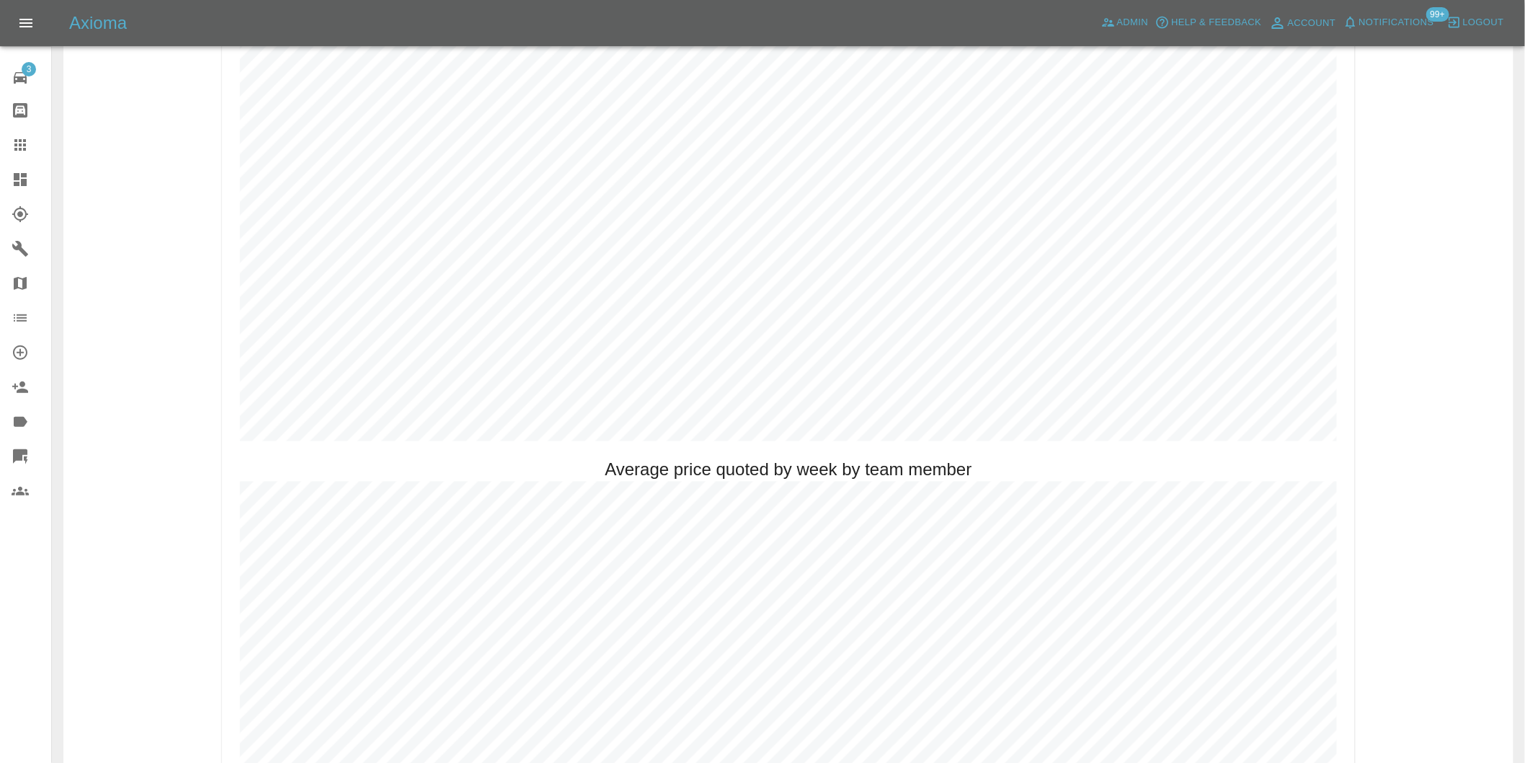
scroll to position [881, 0]
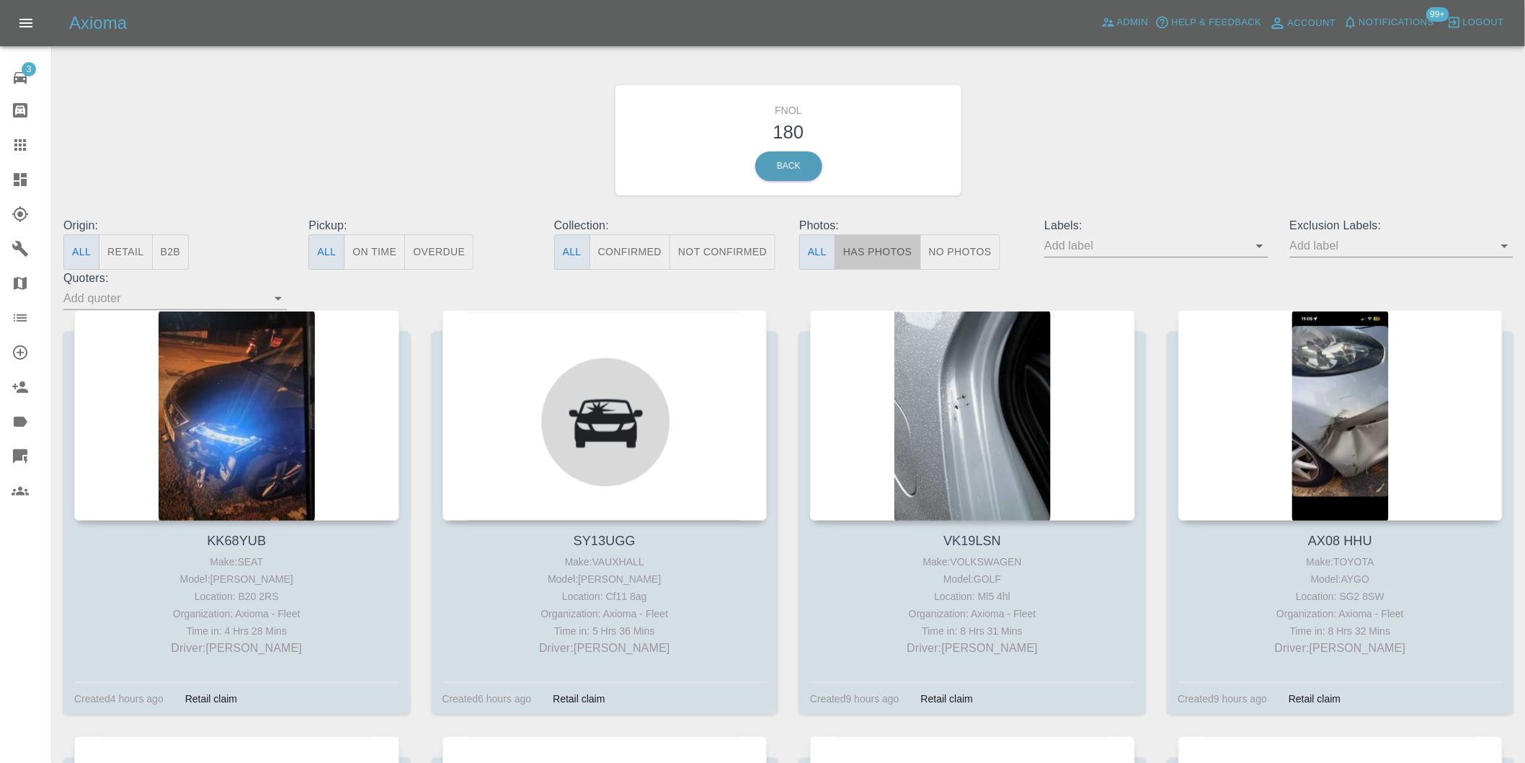
click at [863, 245] on button "Has Photos" at bounding box center [878, 251] width 86 height 35
click at [863, 247] on button "Has Photos" at bounding box center [878, 251] width 86 height 35
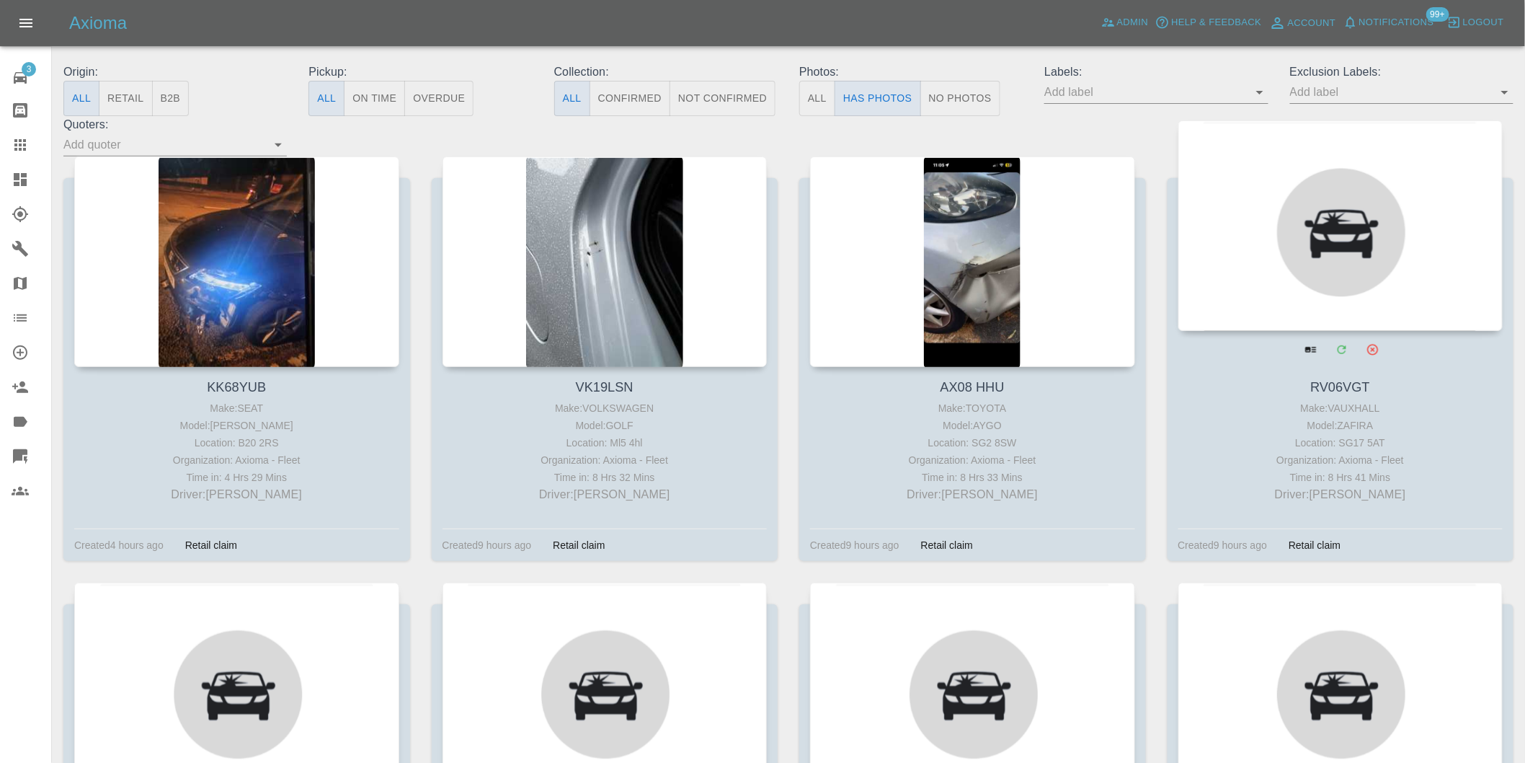
scroll to position [160, 0]
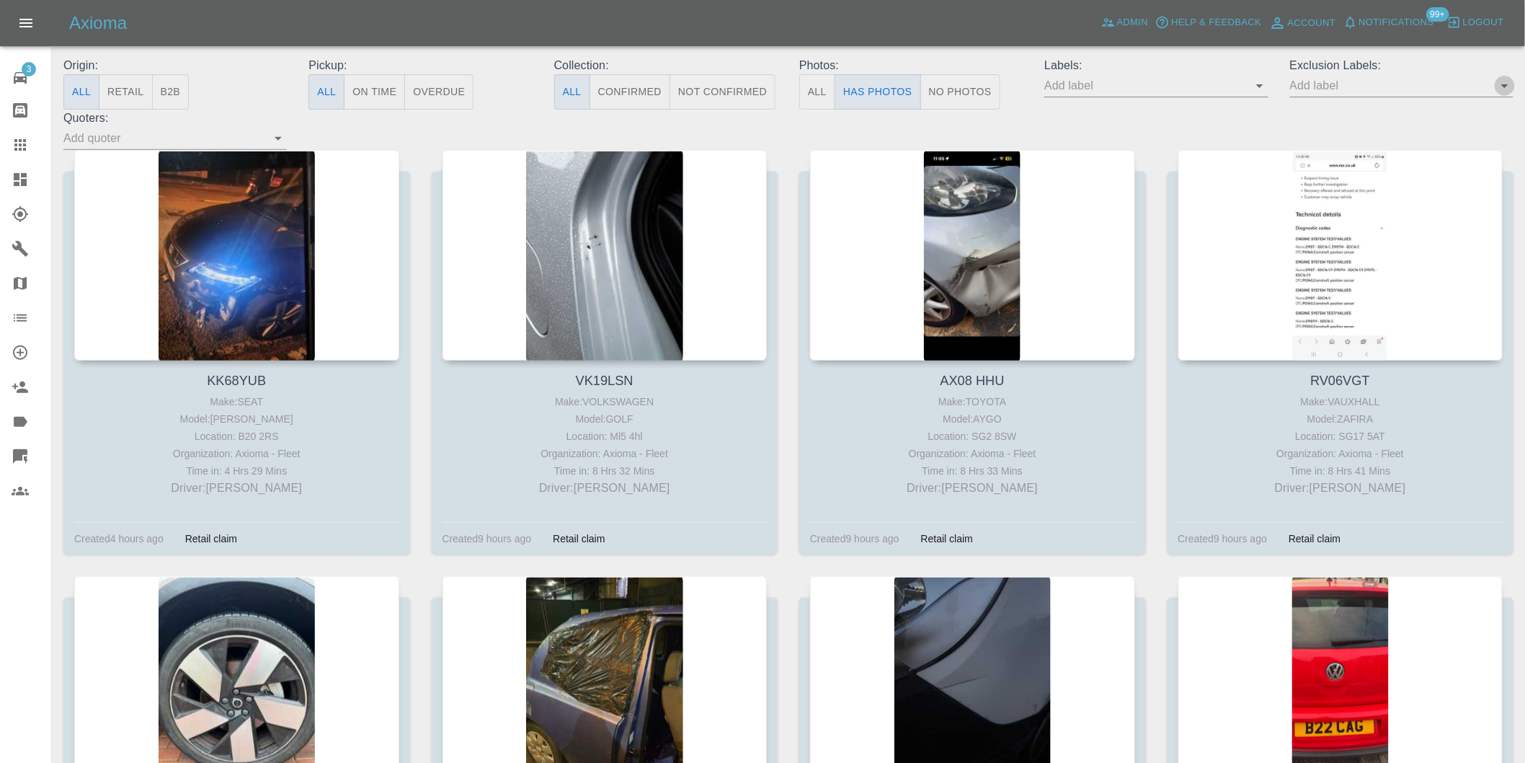
click at [1507, 87] on icon "Open" at bounding box center [1504, 85] width 17 height 17
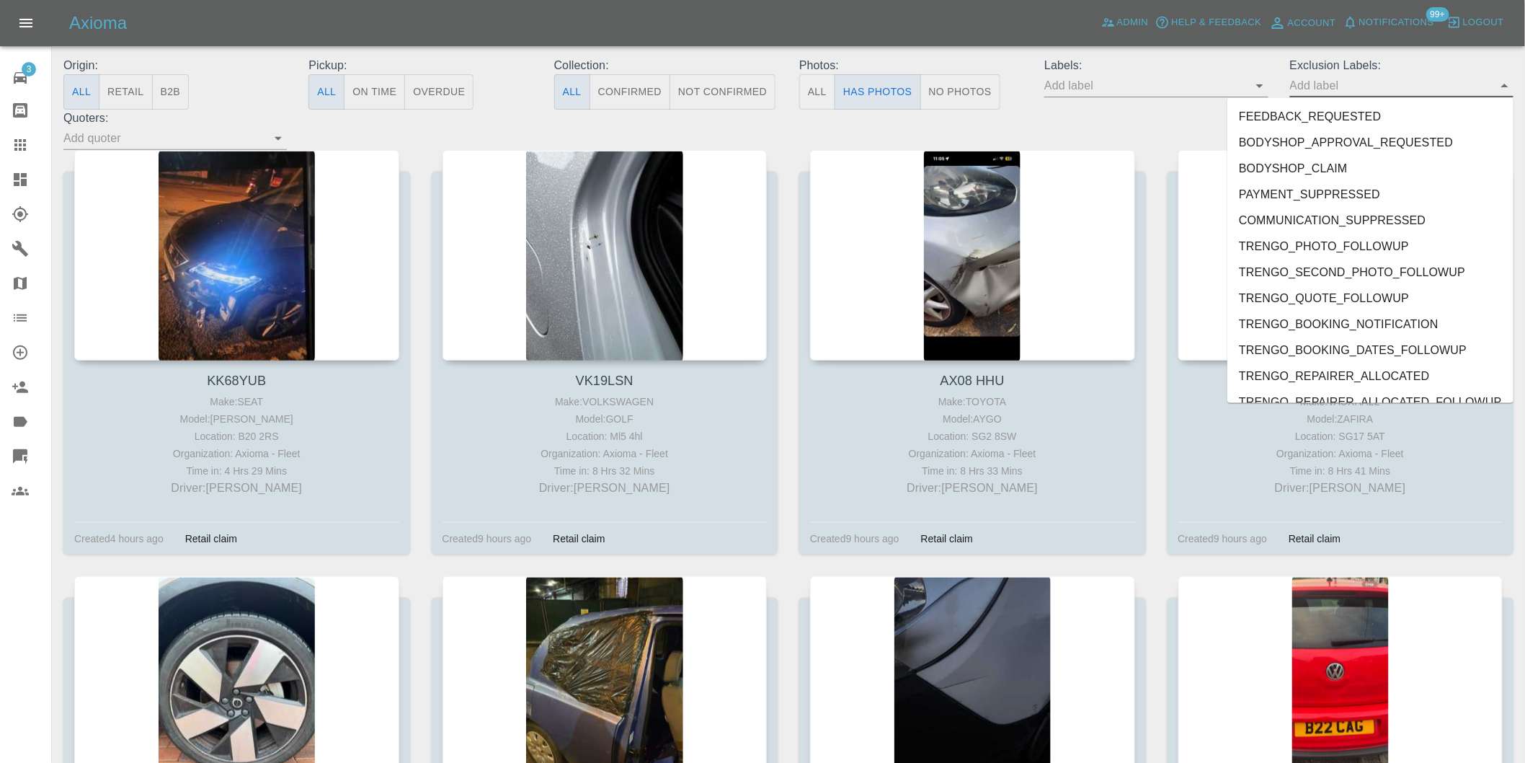
scroll to position [3130, 0]
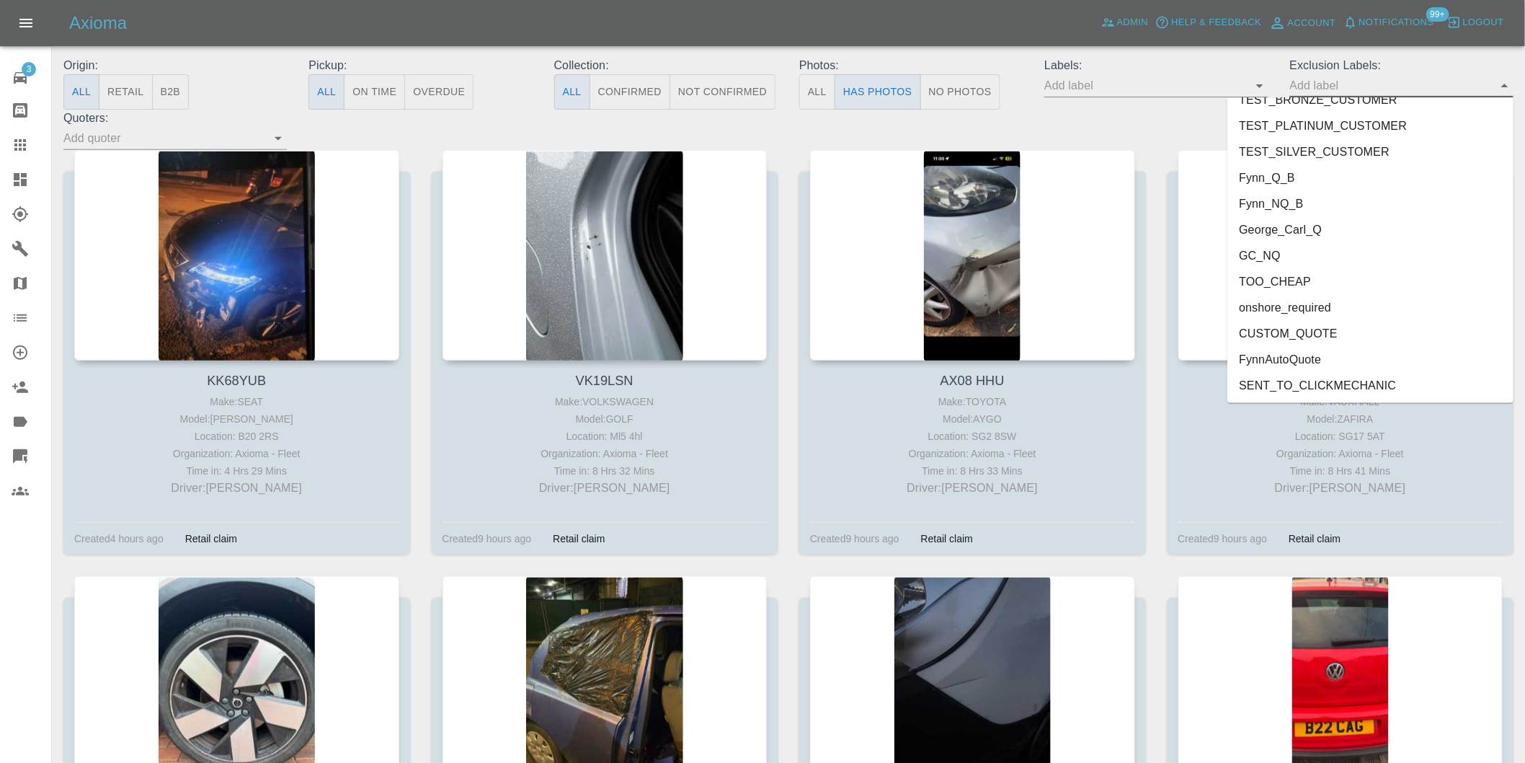
click at [1323, 329] on li "CUSTOM_QUOTE" at bounding box center [1370, 334] width 286 height 26
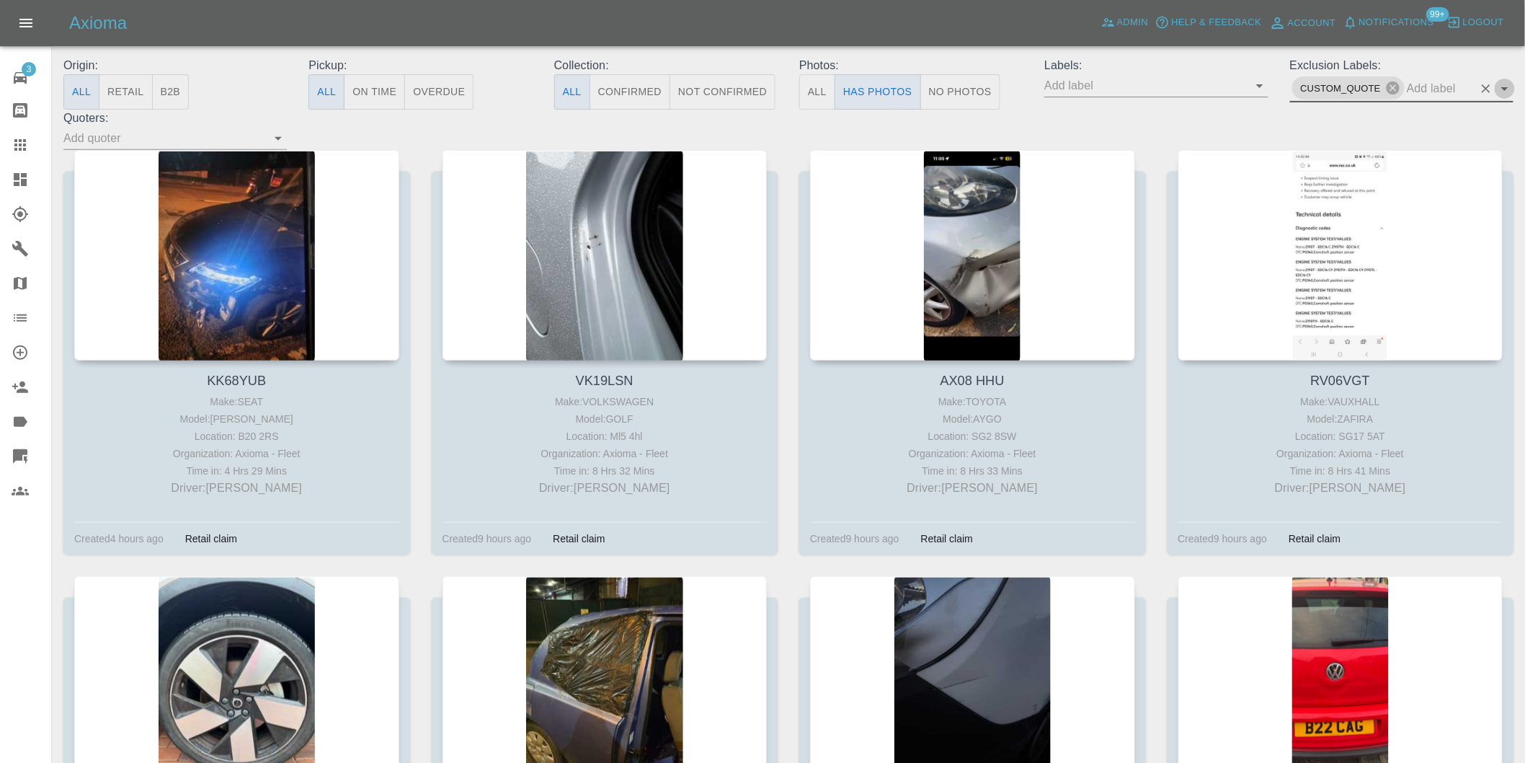
click at [1503, 86] on icon "Open" at bounding box center [1504, 88] width 17 height 17
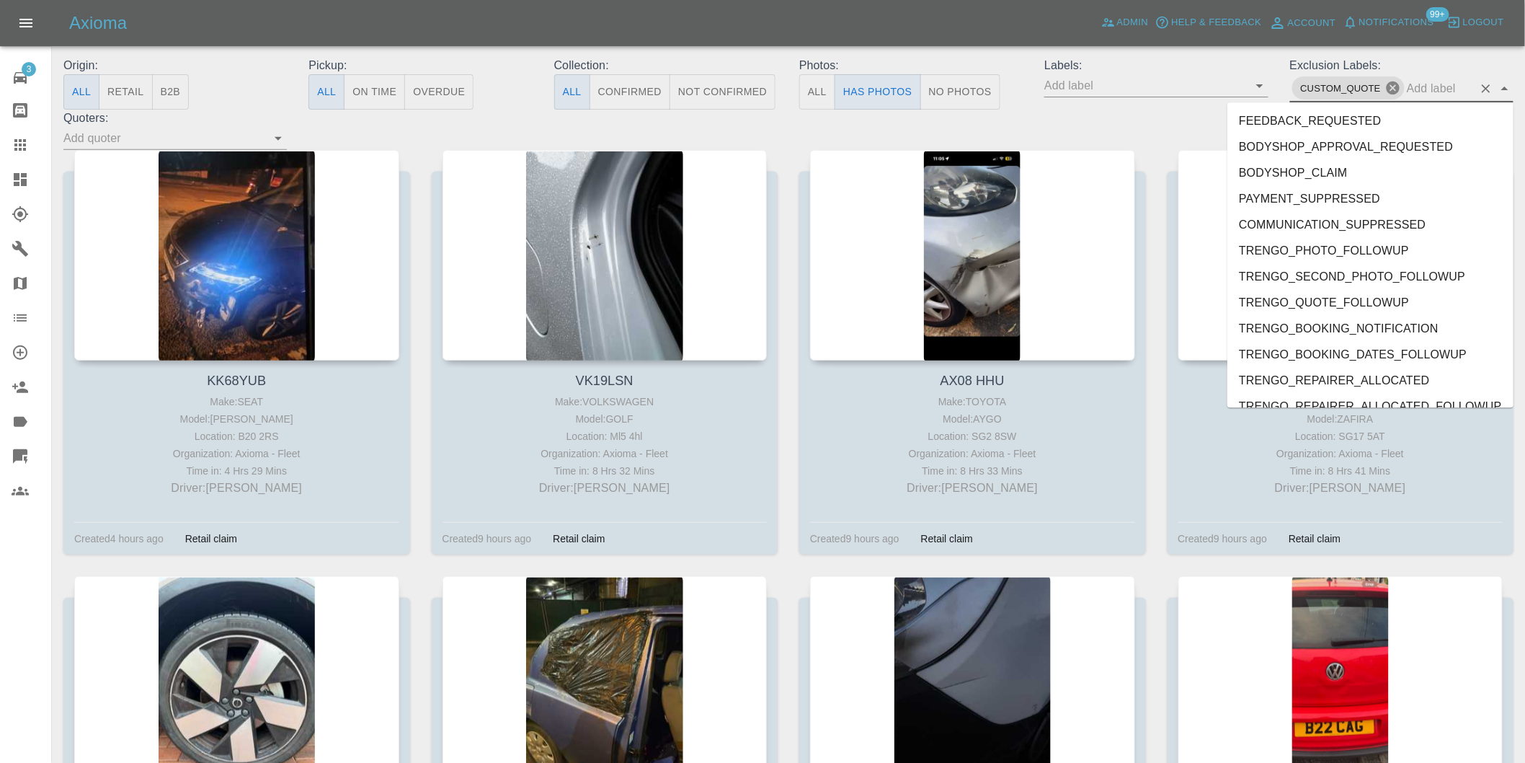
drag, startPoint x: 1394, startPoint y: 91, endPoint x: 1446, endPoint y: 90, distance: 51.9
click at [1395, 91] on icon at bounding box center [1393, 87] width 13 height 13
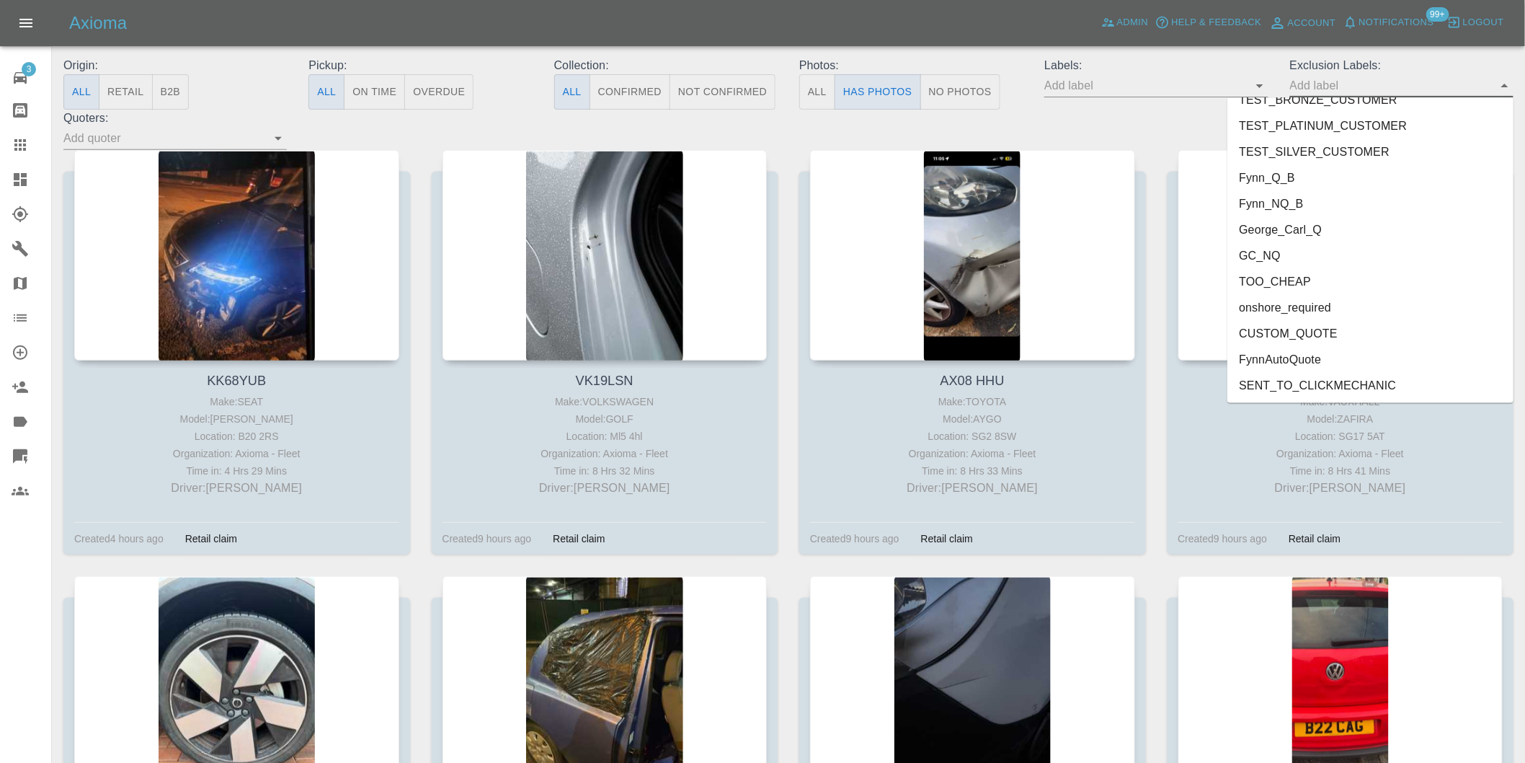
click at [1321, 306] on li "onshore_required" at bounding box center [1370, 308] width 286 height 26
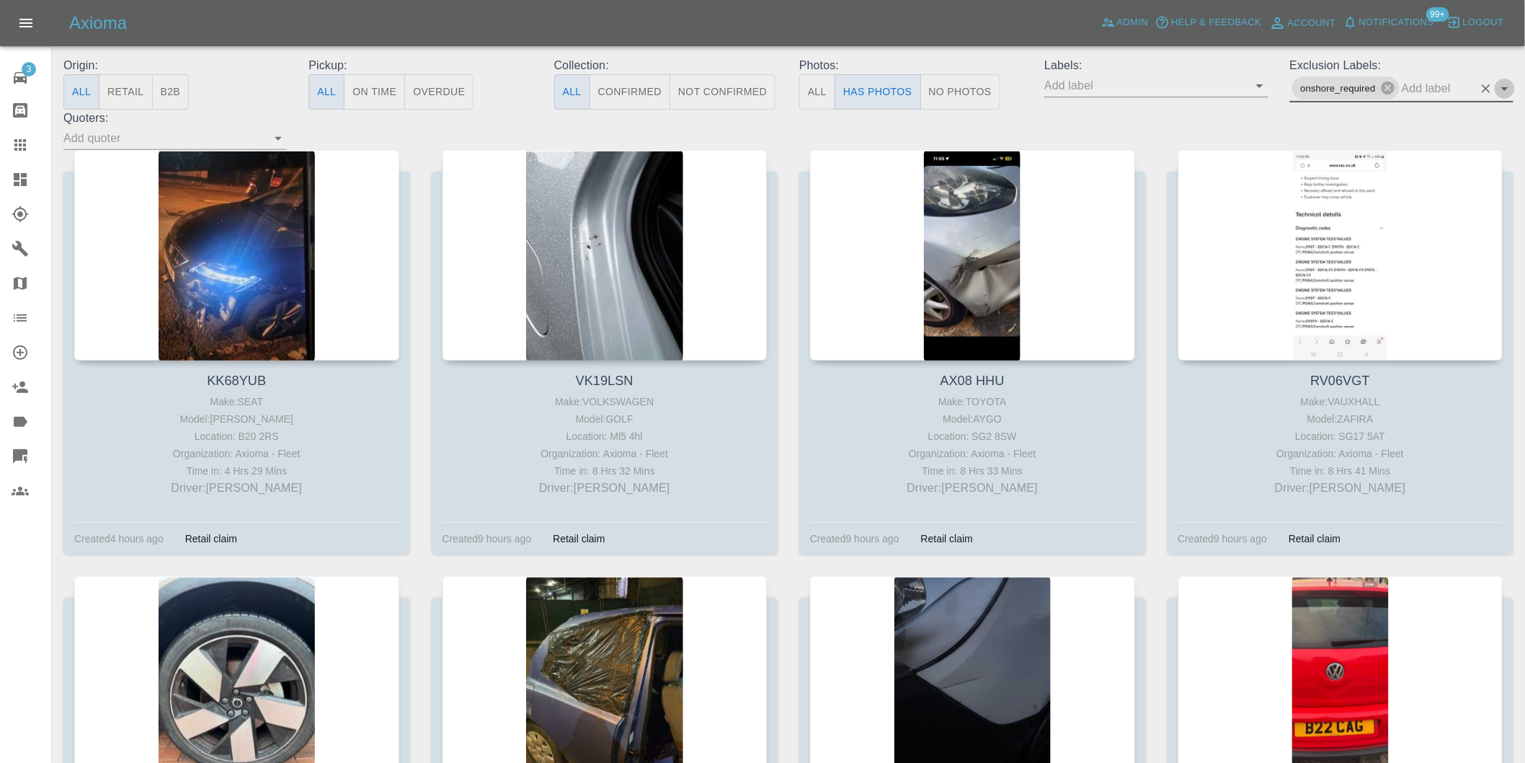
click at [1506, 88] on icon "Open" at bounding box center [1504, 89] width 7 height 4
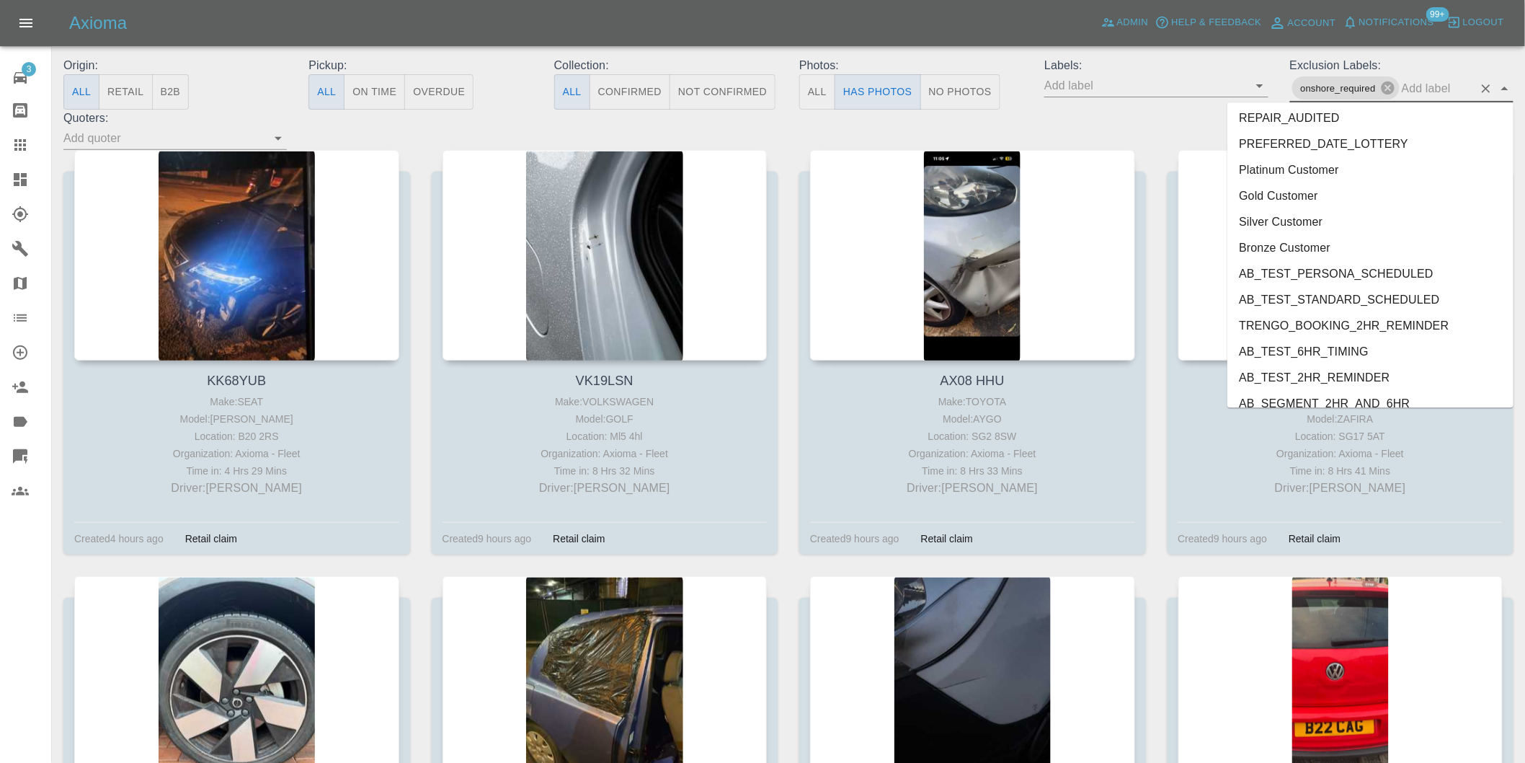
scroll to position [3104, 0]
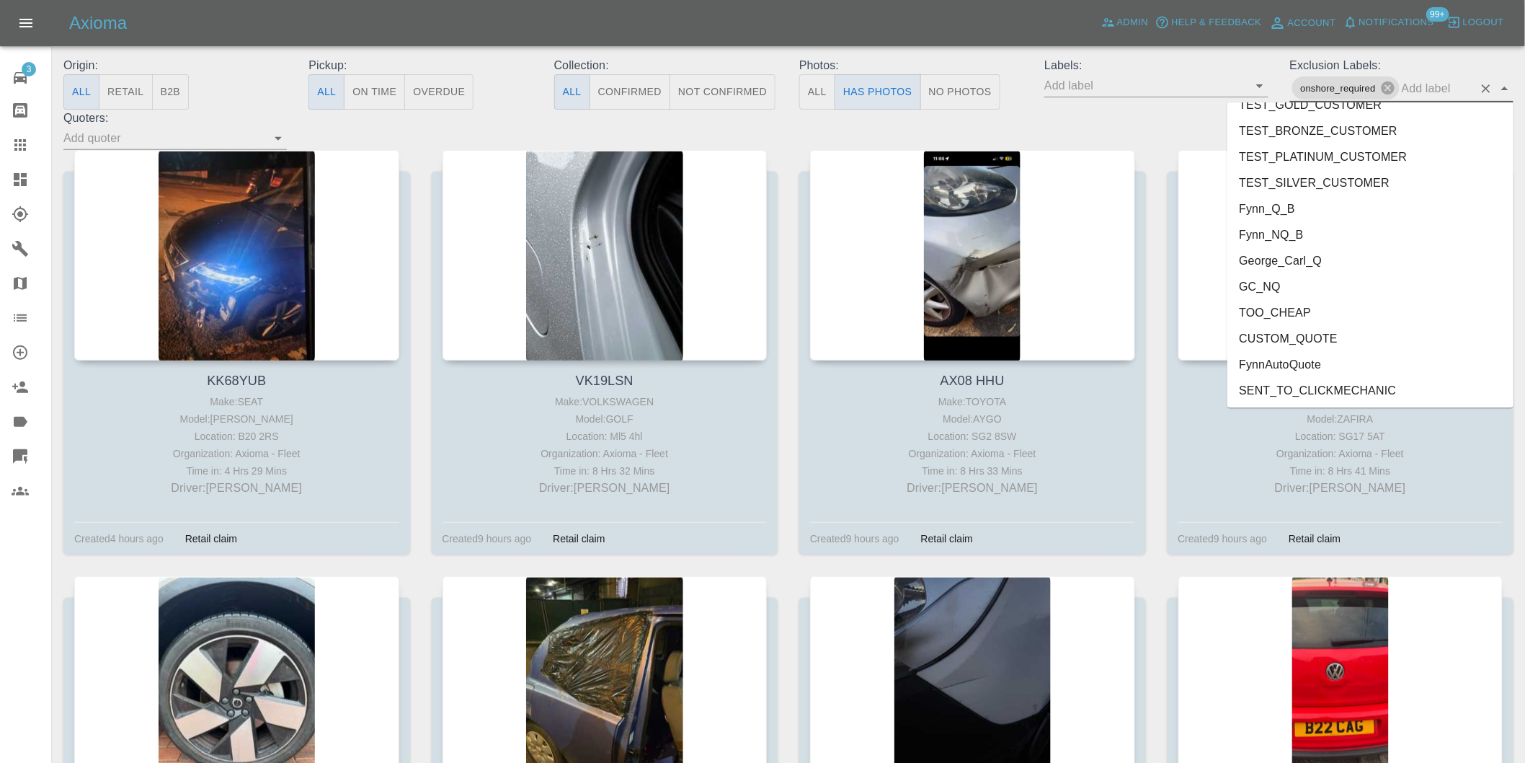
click at [1320, 265] on li "George_Carl_Q" at bounding box center [1370, 260] width 286 height 26
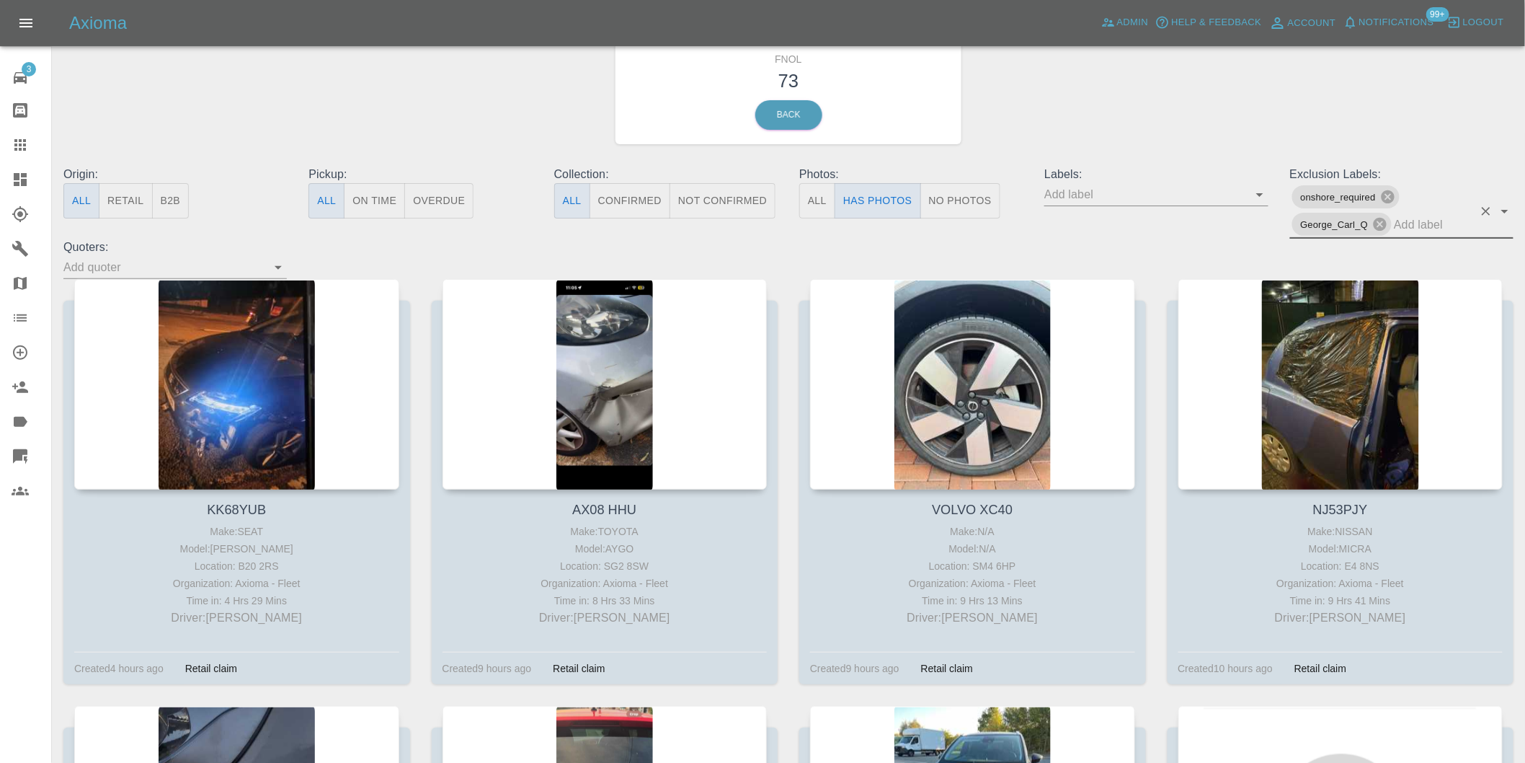
scroll to position [80, 0]
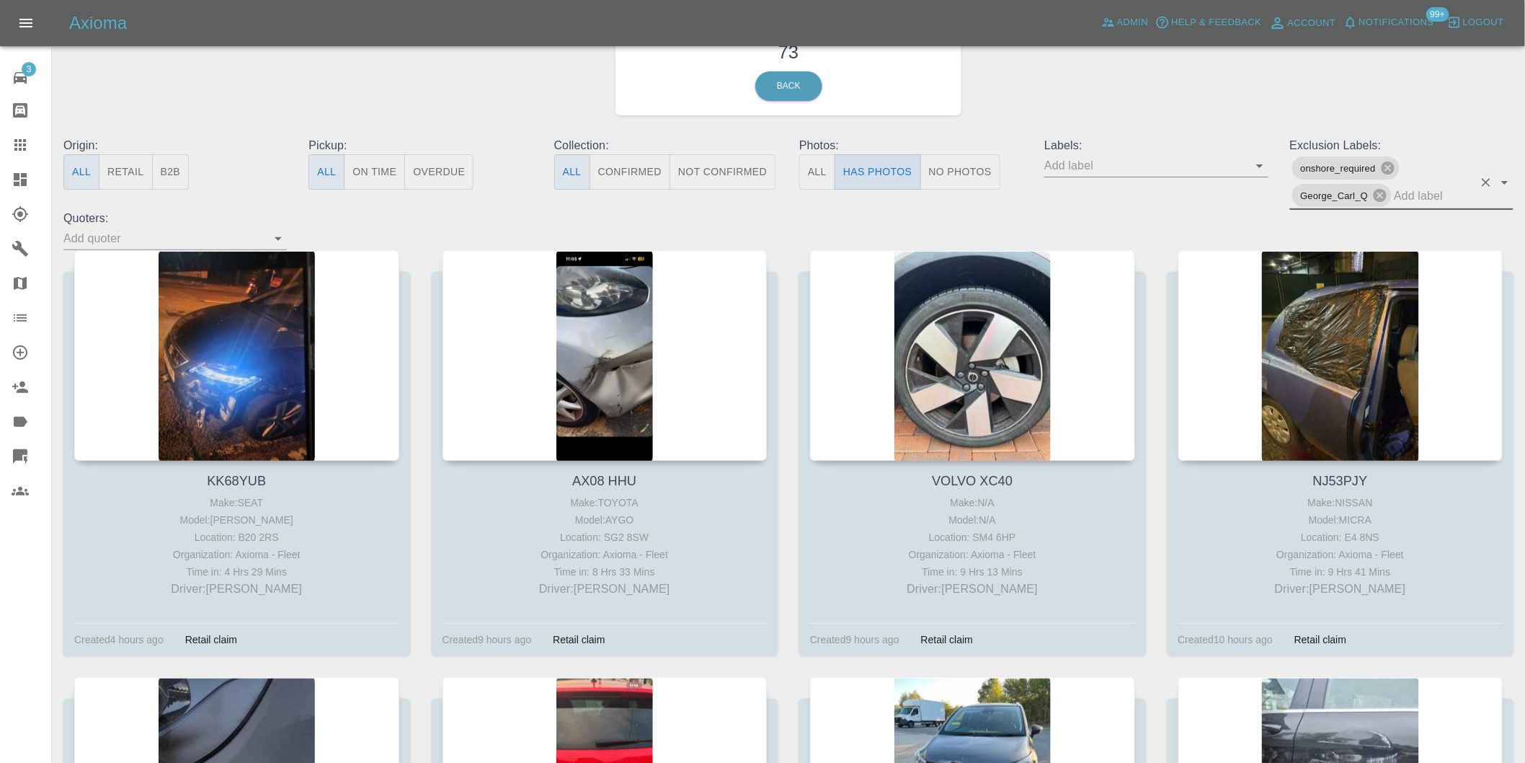
click at [902, 166] on button "Has Photos" at bounding box center [878, 171] width 86 height 35
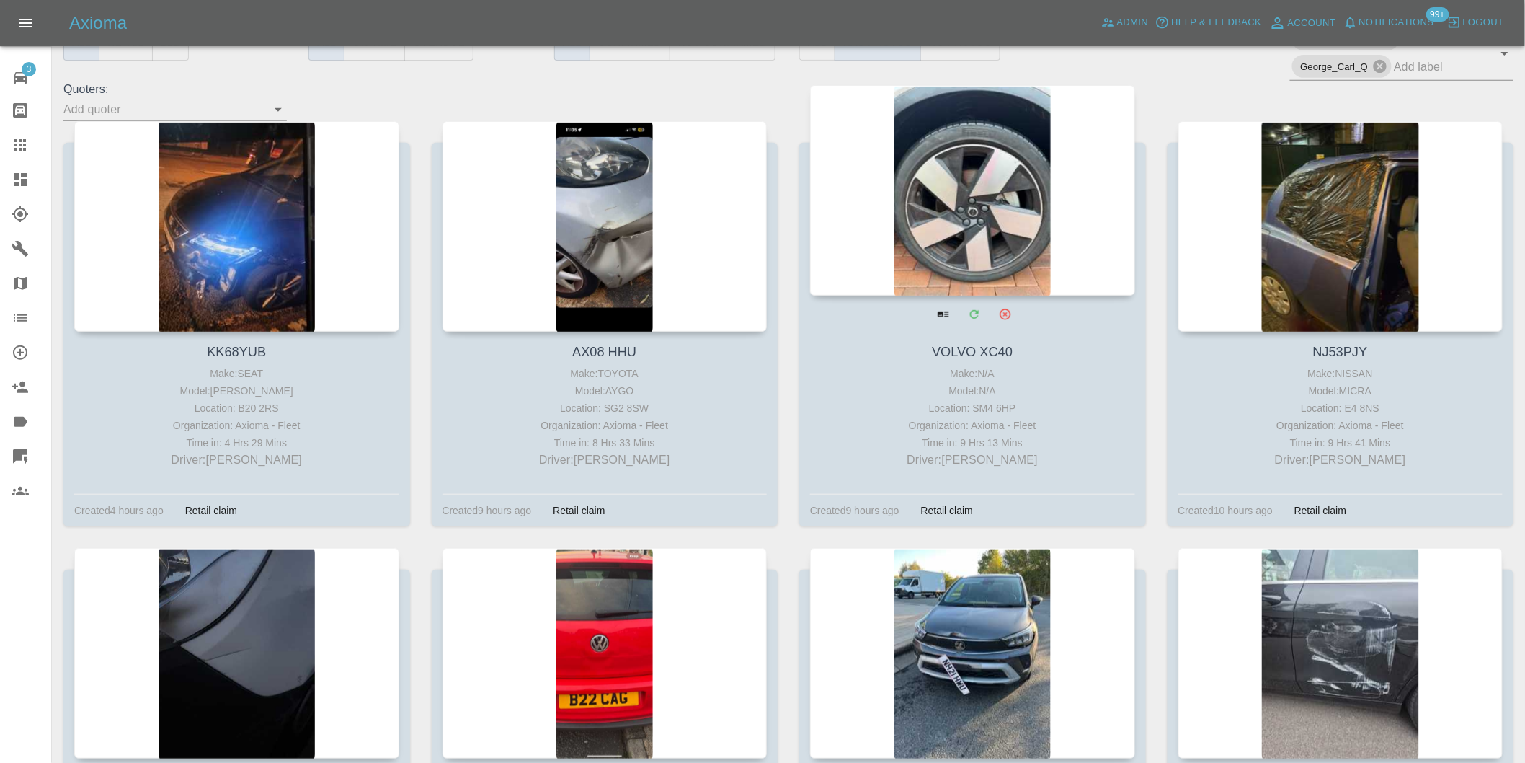
scroll to position [400, 0]
